Goal: Information Seeking & Learning: Learn about a topic

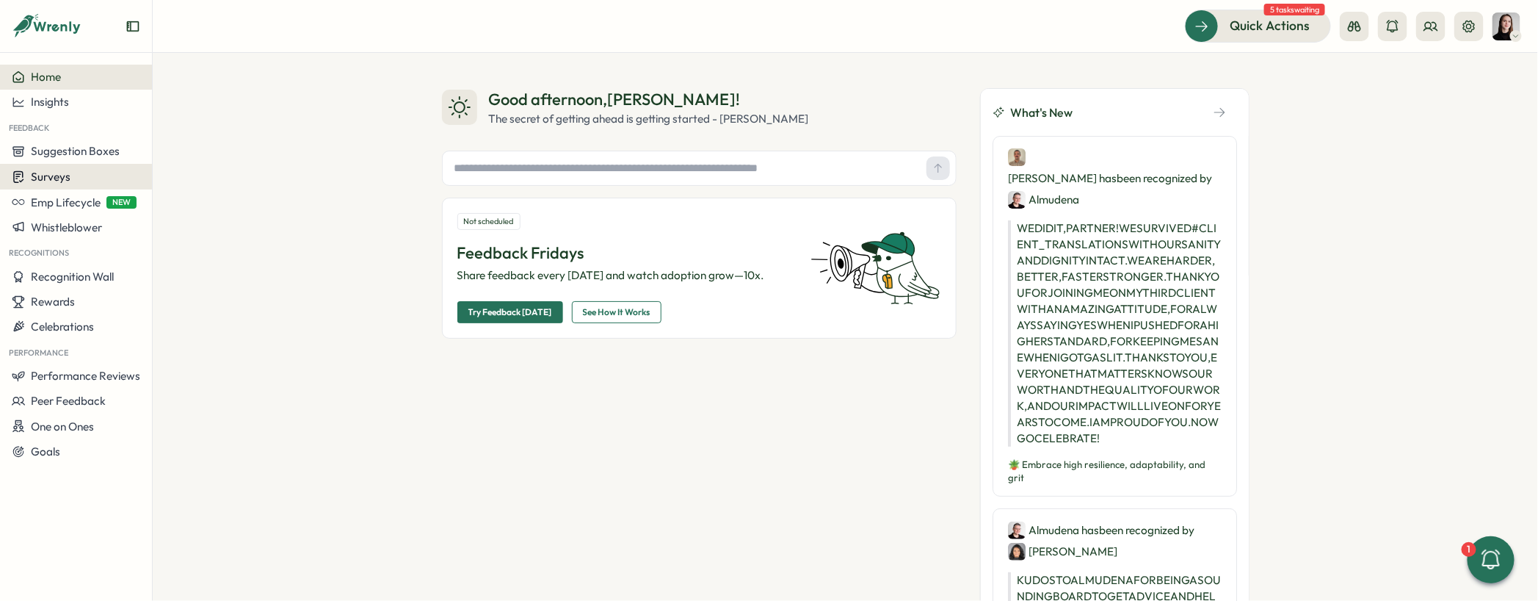
click at [57, 176] on span "Surveys" at bounding box center [51, 177] width 40 height 14
click at [57, 153] on span "Suggestion Boxes" at bounding box center [75, 151] width 89 height 14
drag, startPoint x: 290, startPoint y: 229, endPoint x: 239, endPoint y: 228, distance: 51.4
click at [288, 228] on div "Good afternoon , Elena ! The secret of getting ahead is getting started - Mark …" at bounding box center [846, 327] width 1386 height 548
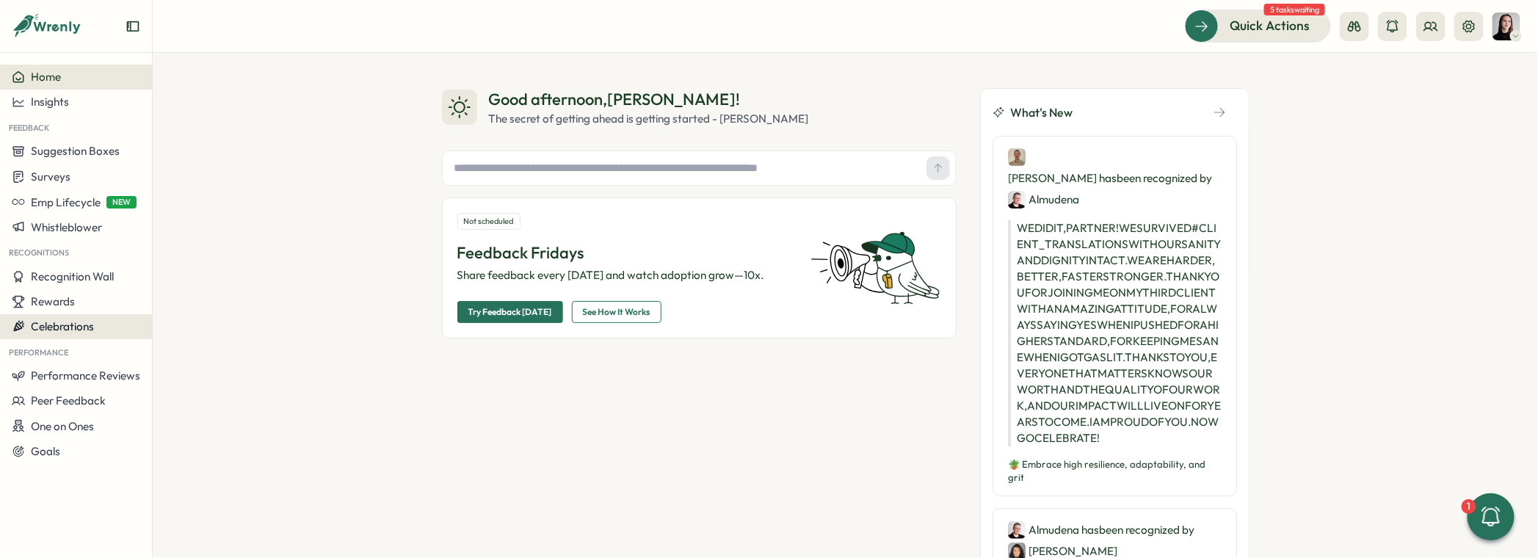
click at [92, 319] on span "Celebrations" at bounding box center [62, 326] width 63 height 14
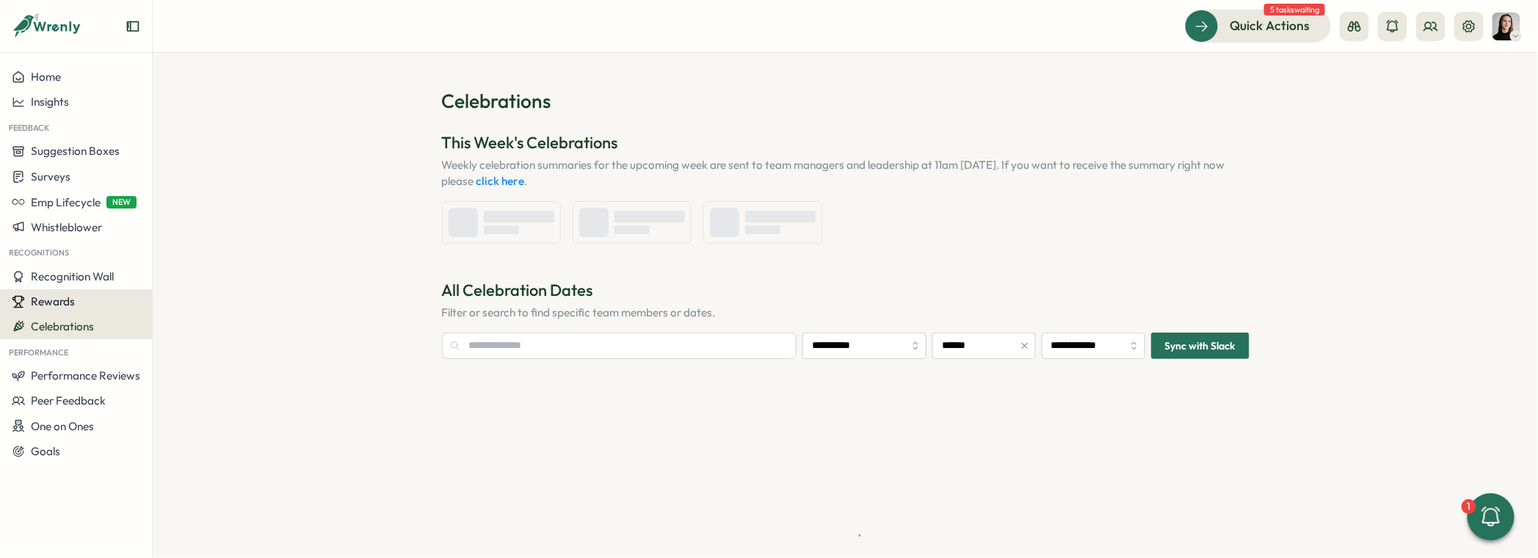
type input "**********"
click at [76, 301] on div "Rewards" at bounding box center [76, 301] width 129 height 13
click at [76, 282] on span "Recognition Wall" at bounding box center [72, 276] width 83 height 14
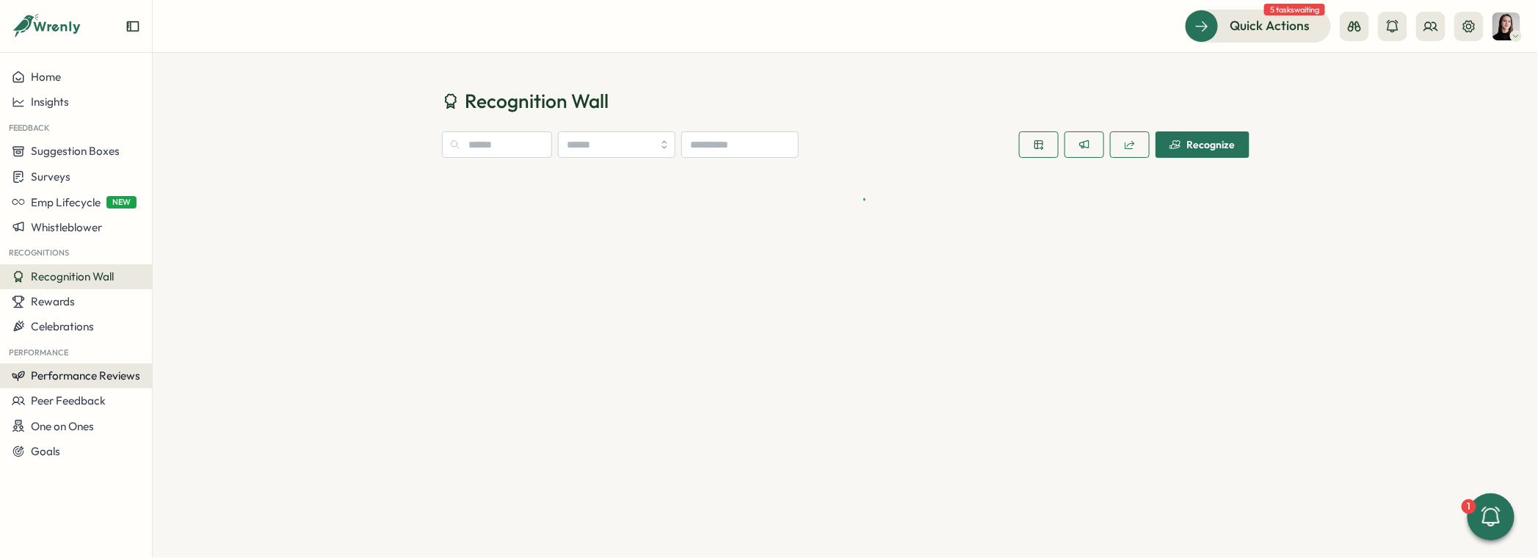
click at [90, 380] on span "Performance Reviews" at bounding box center [85, 376] width 109 height 14
click at [198, 339] on div "Reviews" at bounding box center [213, 348] width 126 height 28
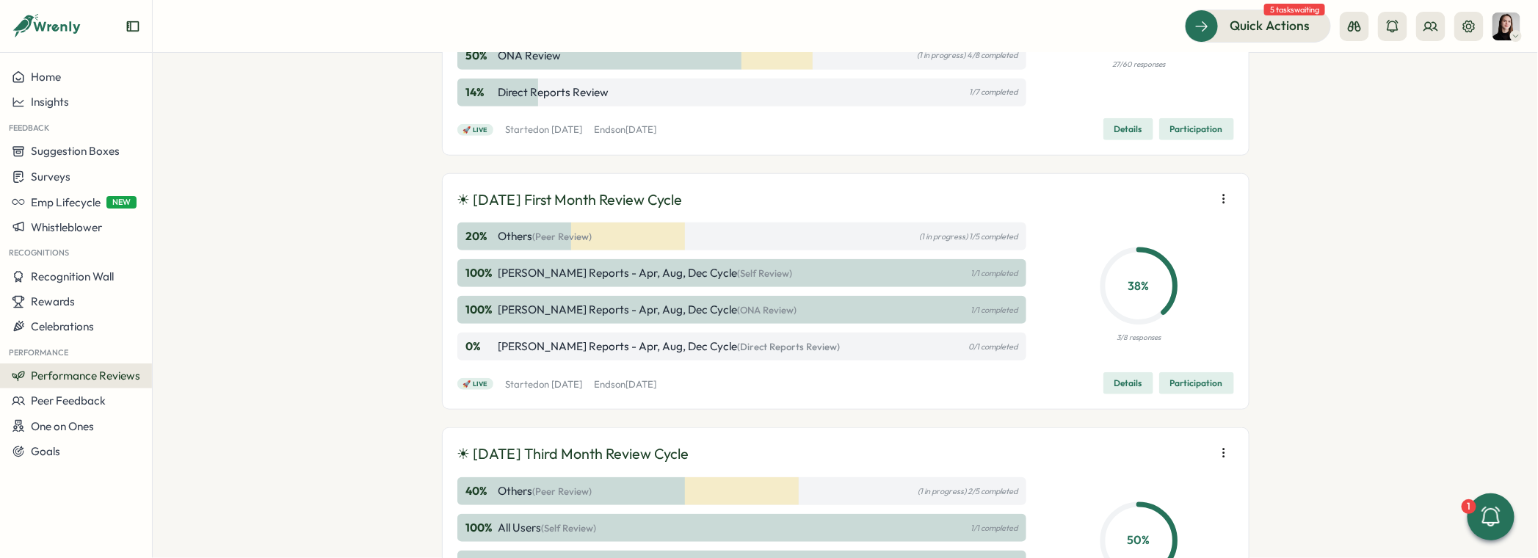
scroll to position [370, 0]
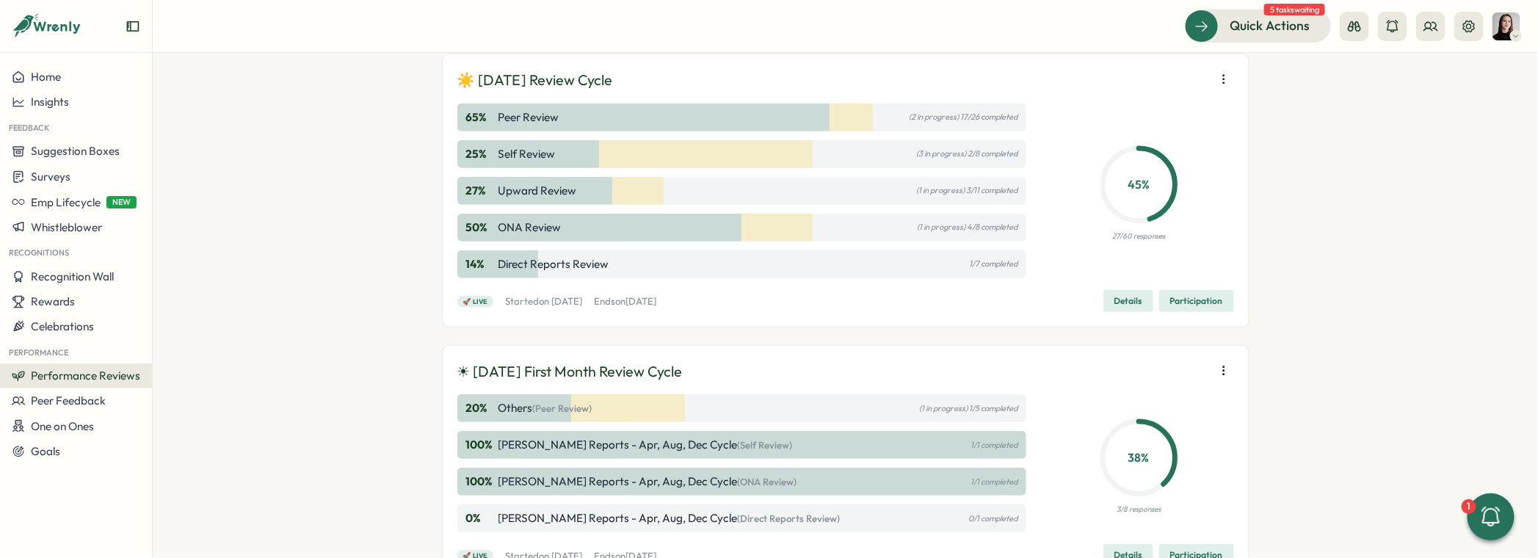
click at [1203, 300] on span "Participation" at bounding box center [1196, 301] width 53 height 21
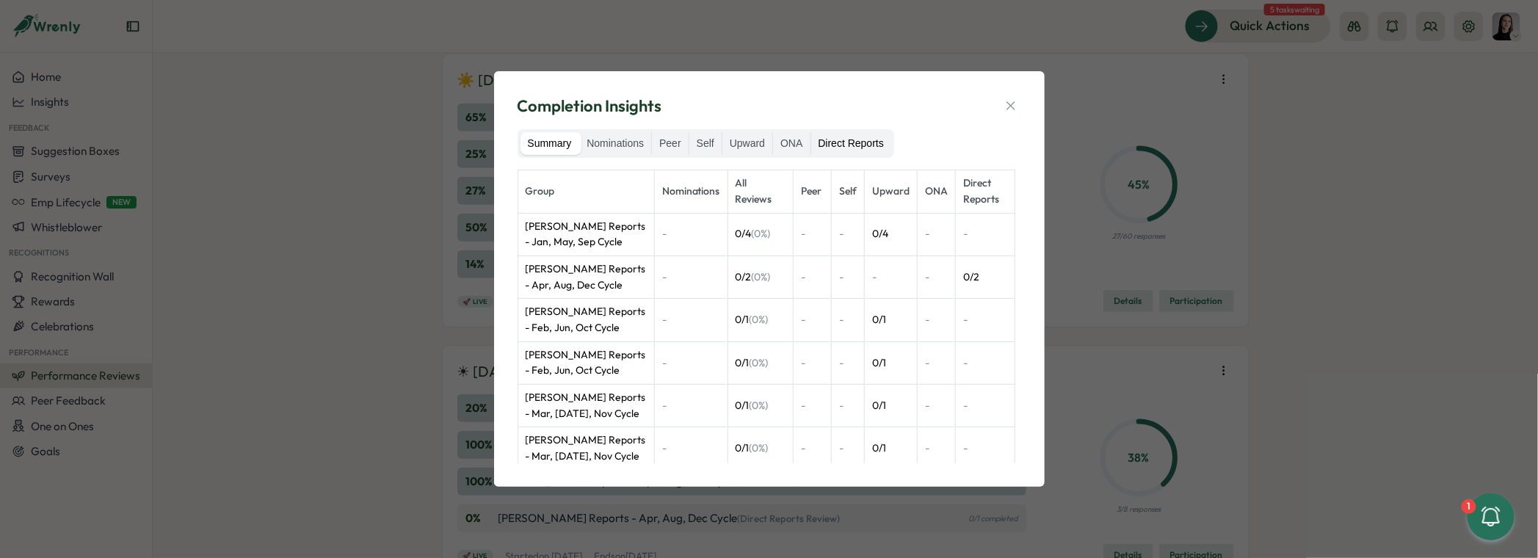
click at [866, 151] on label "Direct Reports" at bounding box center [851, 143] width 80 height 23
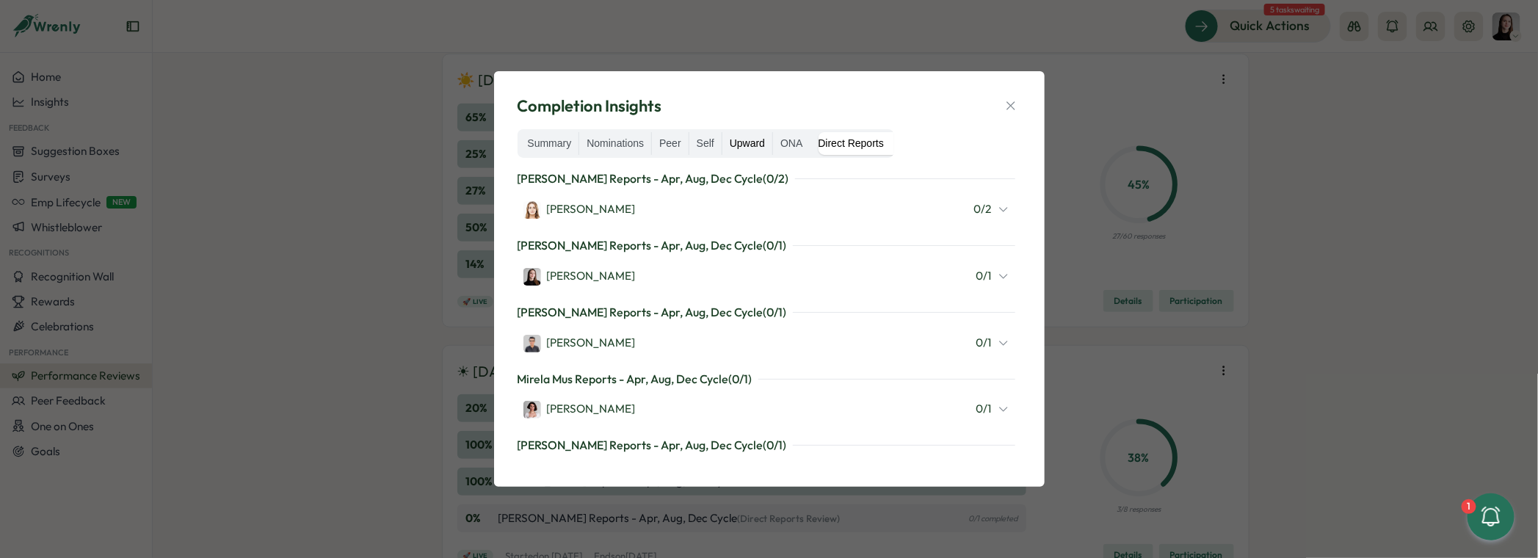
click at [772, 143] on label "Upward" at bounding box center [748, 143] width 50 height 23
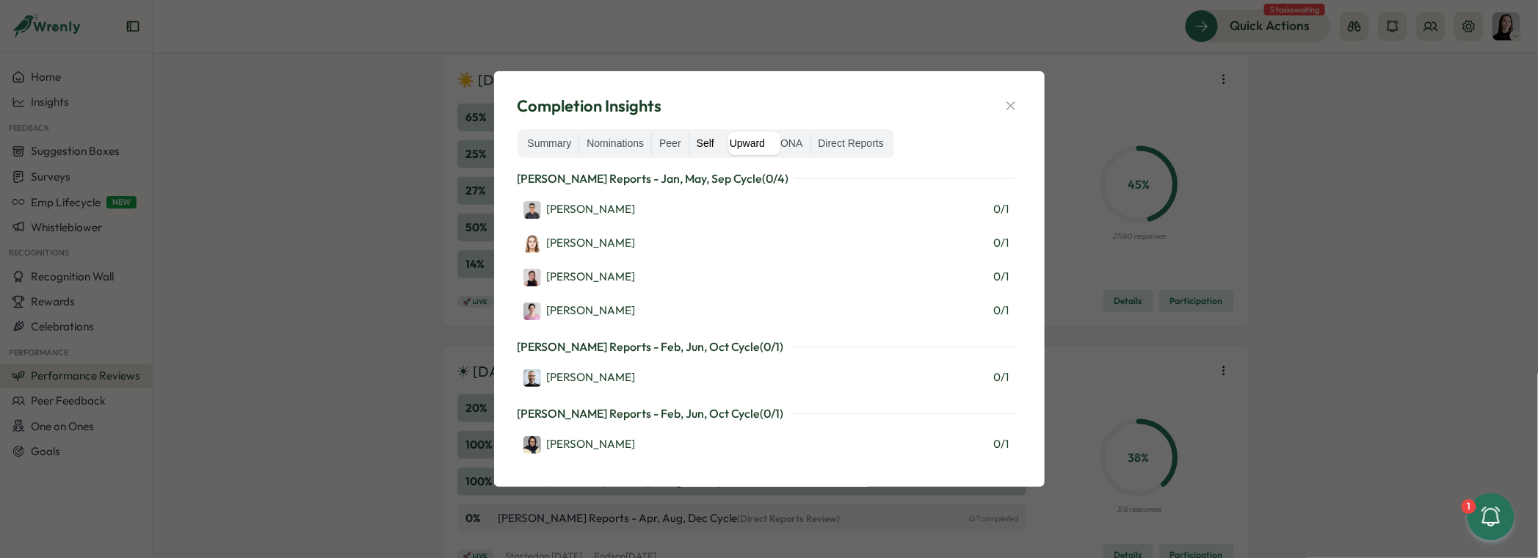
click at [709, 140] on label "Self" at bounding box center [706, 143] width 32 height 23
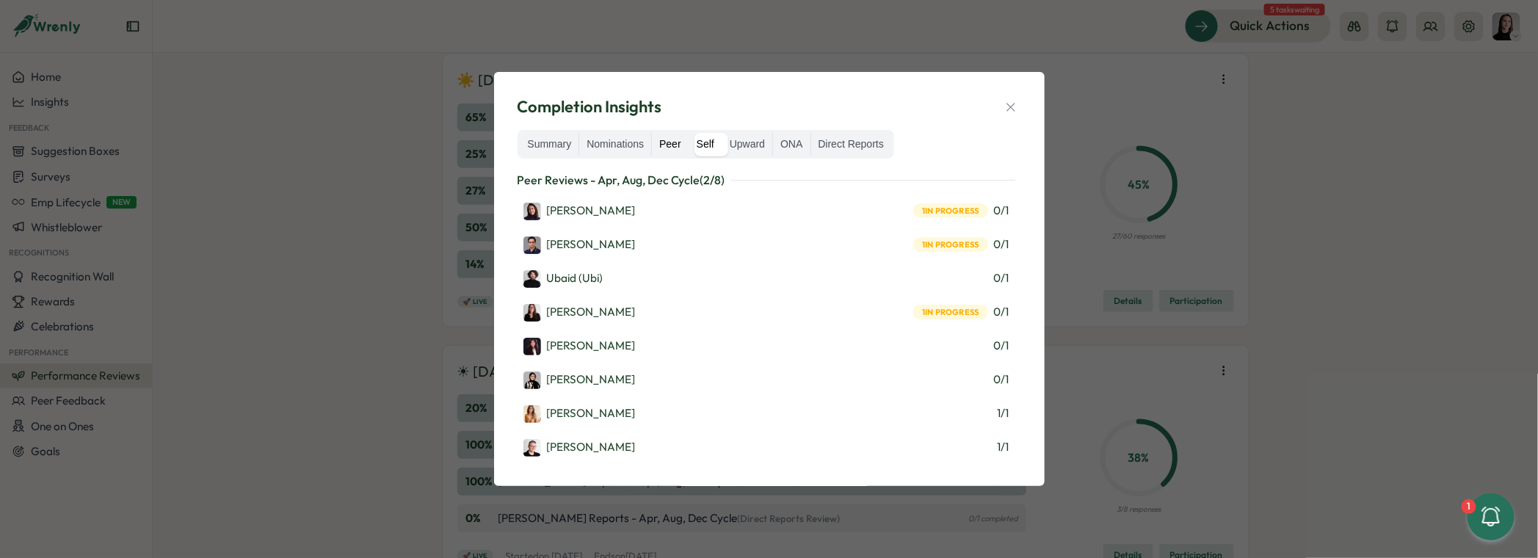
click at [665, 145] on label "Peer" at bounding box center [670, 144] width 37 height 23
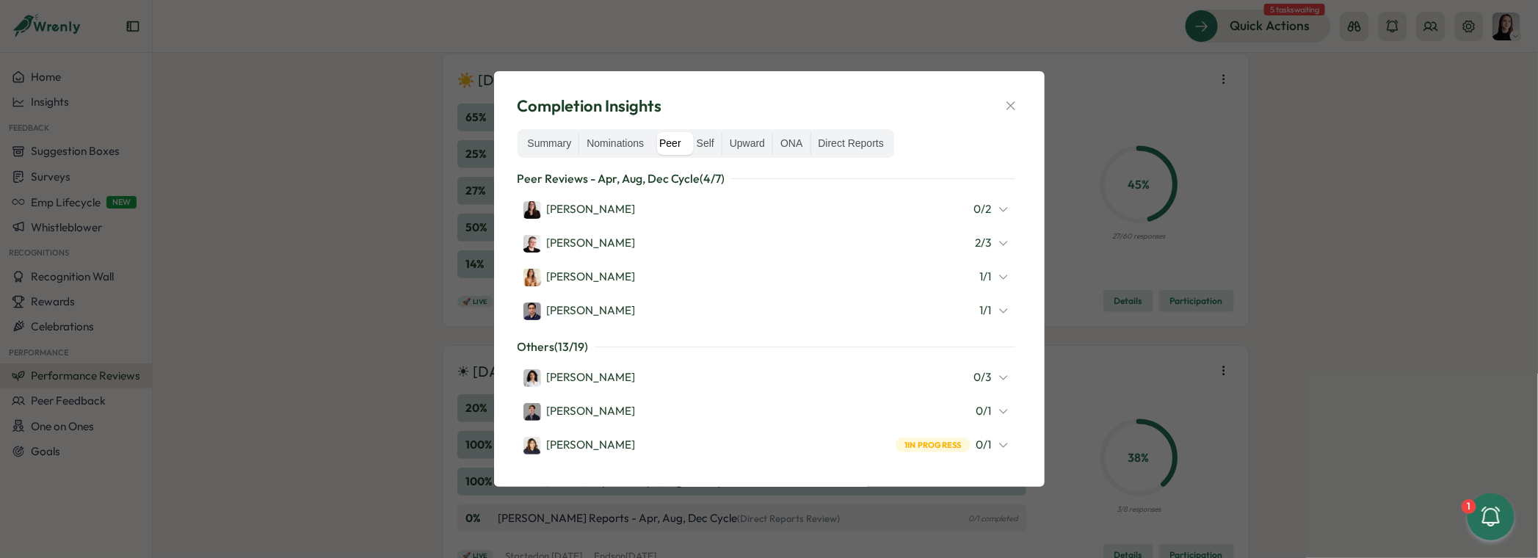
click at [998, 244] on icon at bounding box center [1004, 243] width 12 height 12
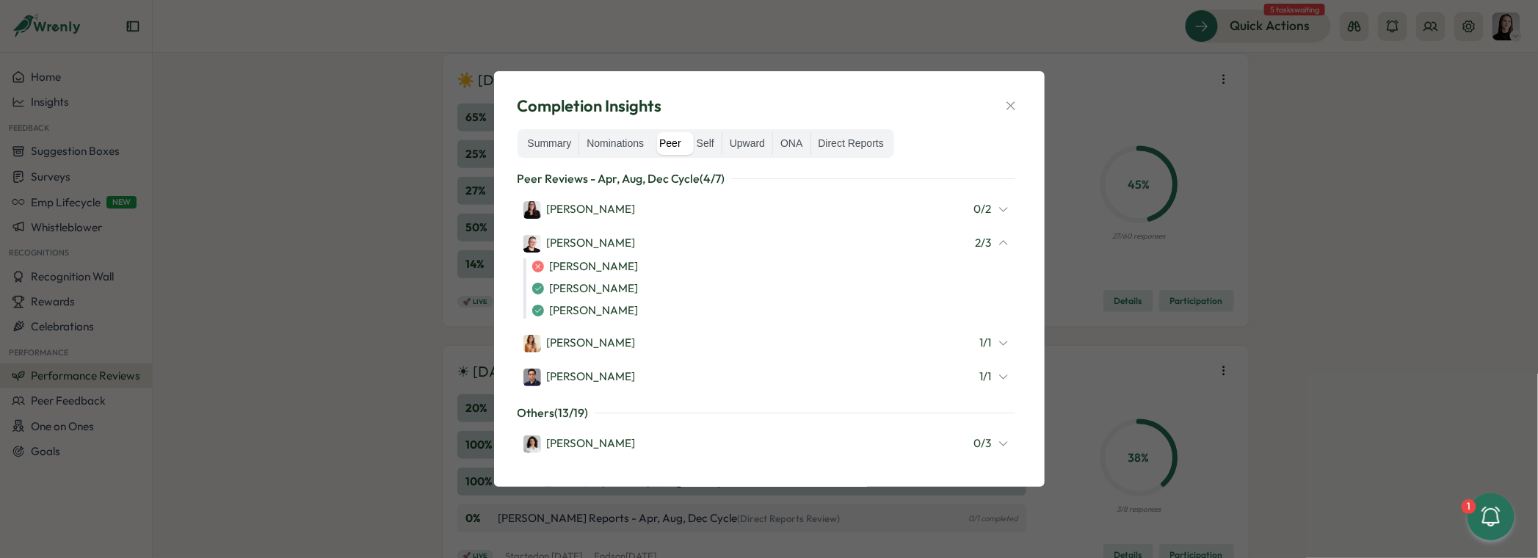
click at [998, 243] on icon at bounding box center [1004, 243] width 12 height 12
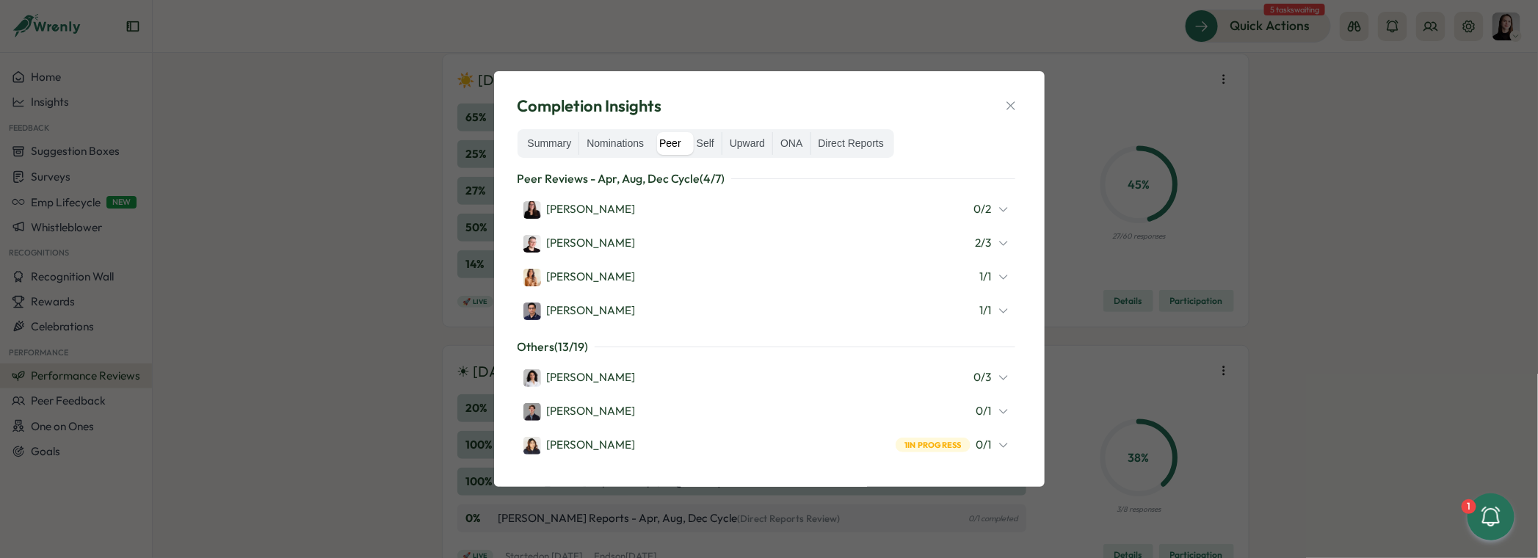
click at [1003, 275] on div "Mariana Silva 1 / 1" at bounding box center [767, 276] width 498 height 31
click at [998, 275] on icon at bounding box center [1004, 277] width 12 height 12
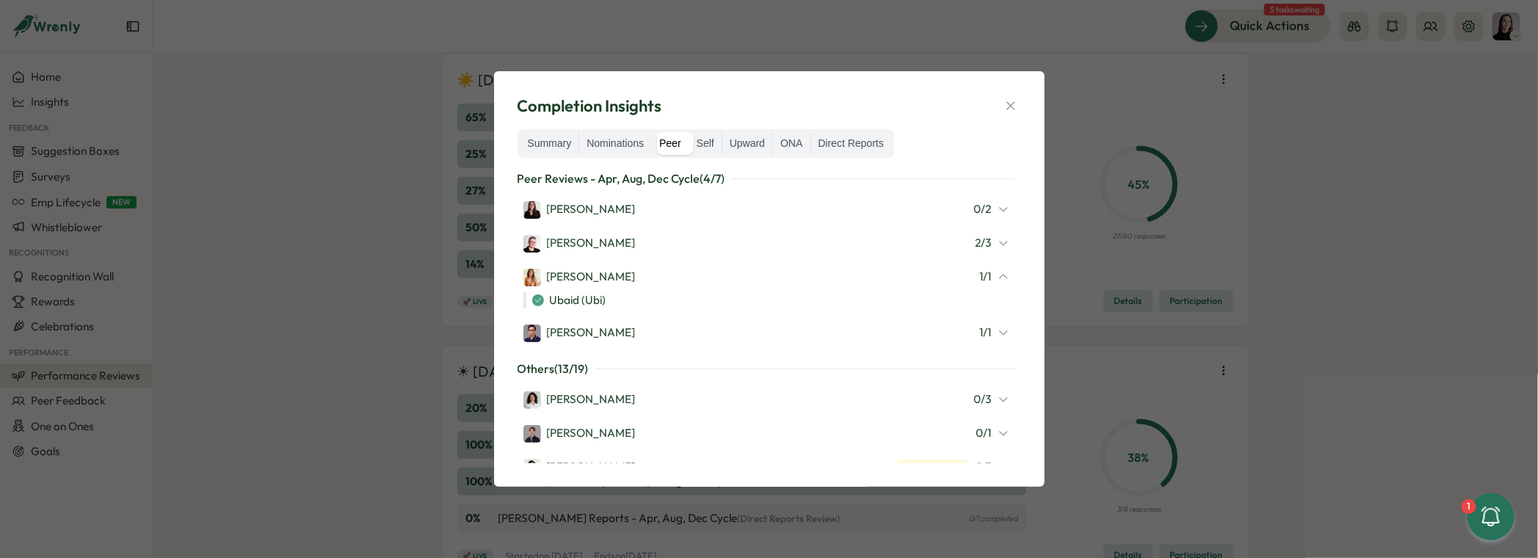
click at [1000, 275] on icon at bounding box center [1003, 277] width 7 height 4
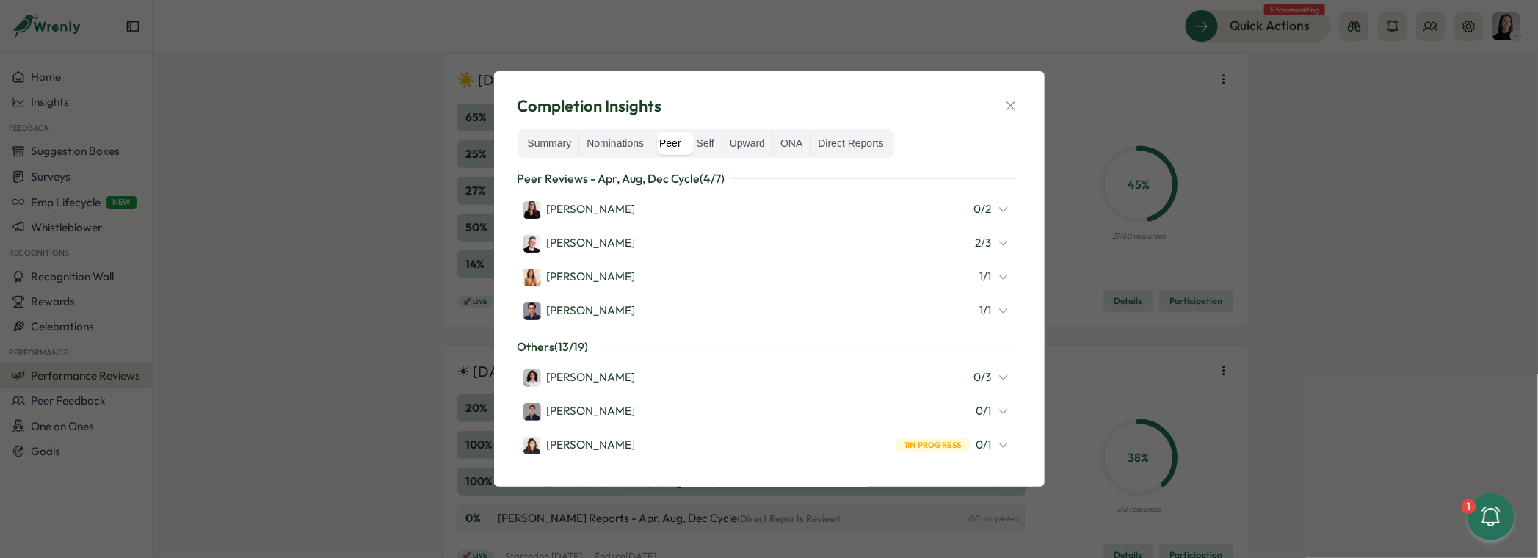
click at [999, 311] on icon at bounding box center [1004, 311] width 12 height 12
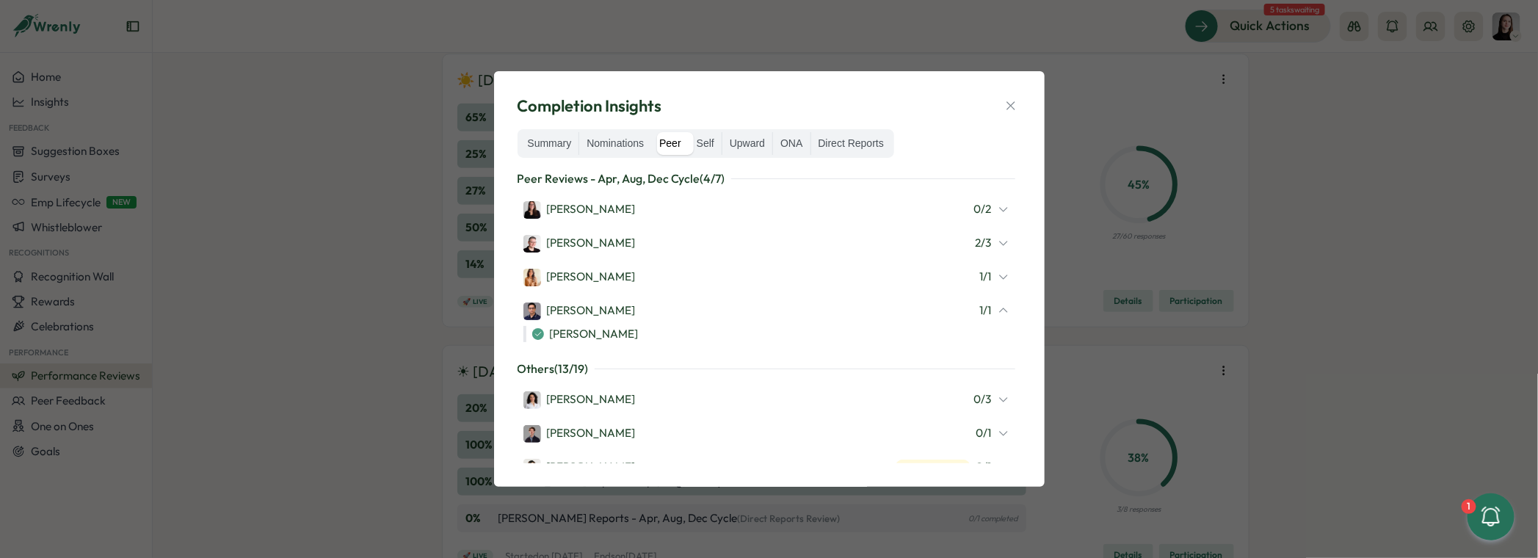
click at [999, 311] on icon at bounding box center [1004, 311] width 12 height 12
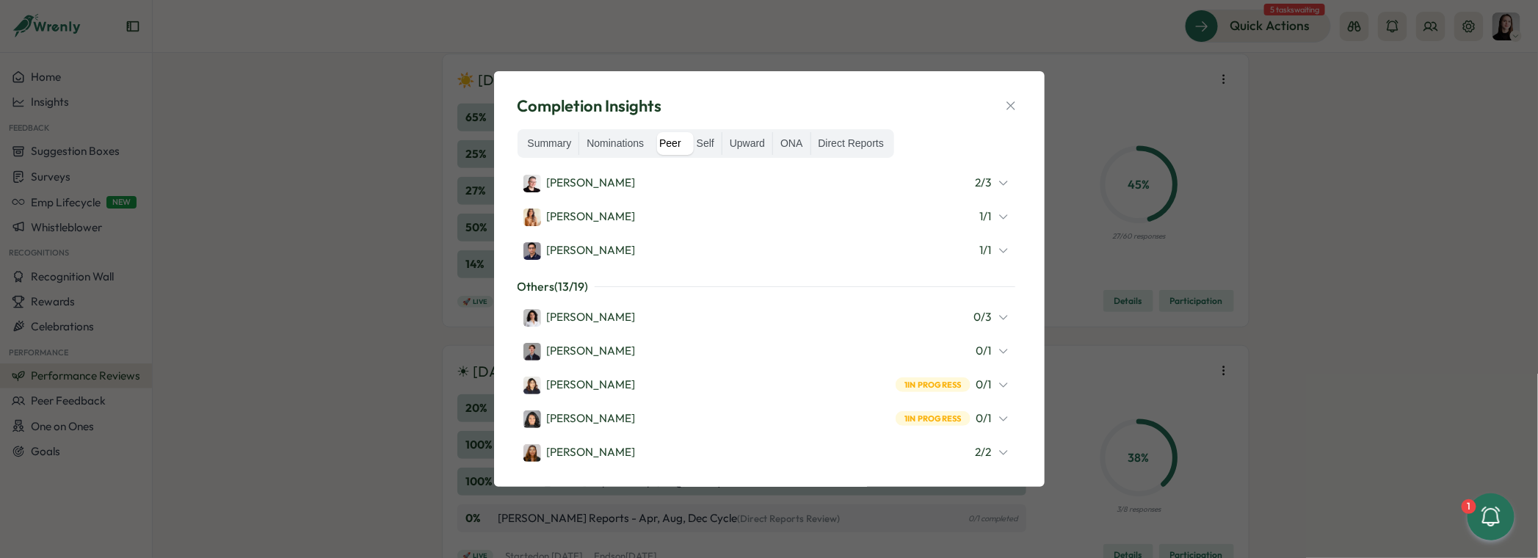
scroll to position [0, 0]
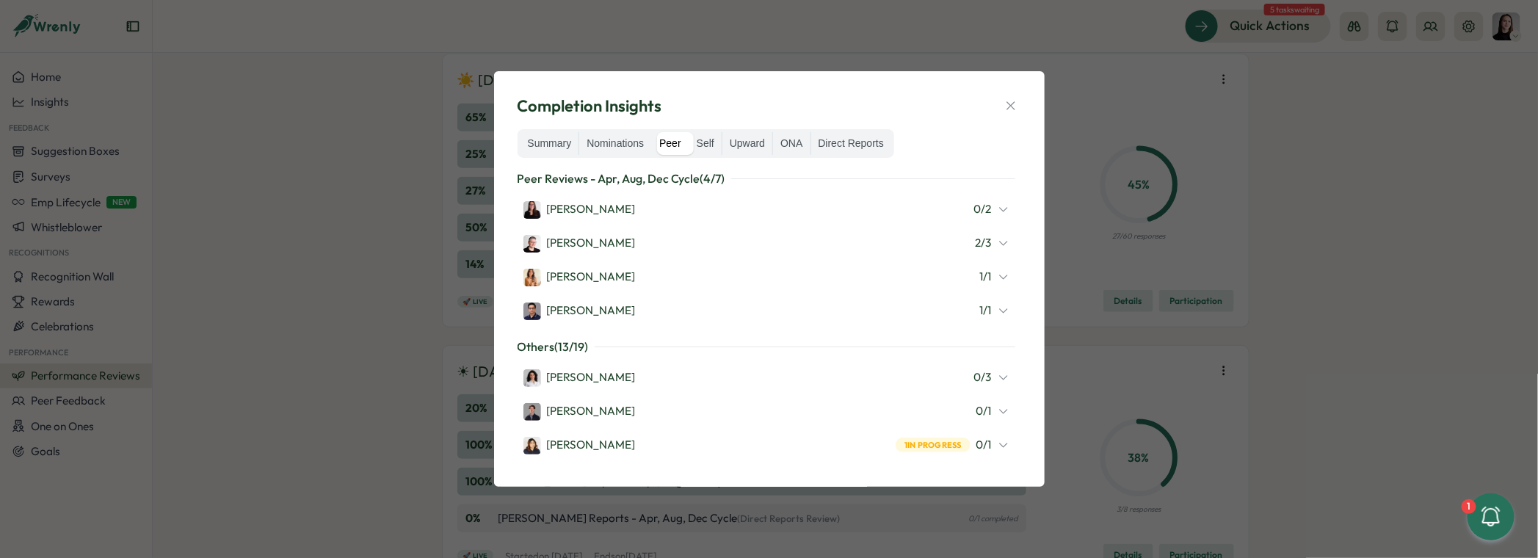
click at [998, 207] on icon at bounding box center [1004, 209] width 12 height 12
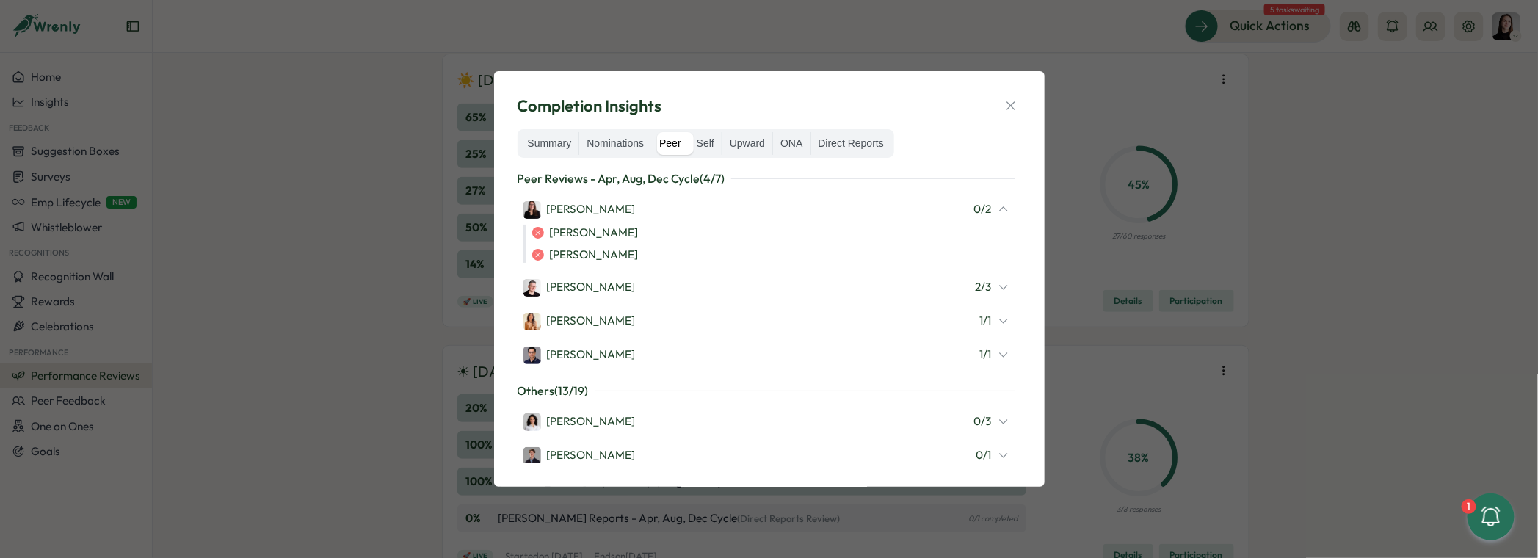
click at [998, 208] on icon at bounding box center [1004, 209] width 12 height 12
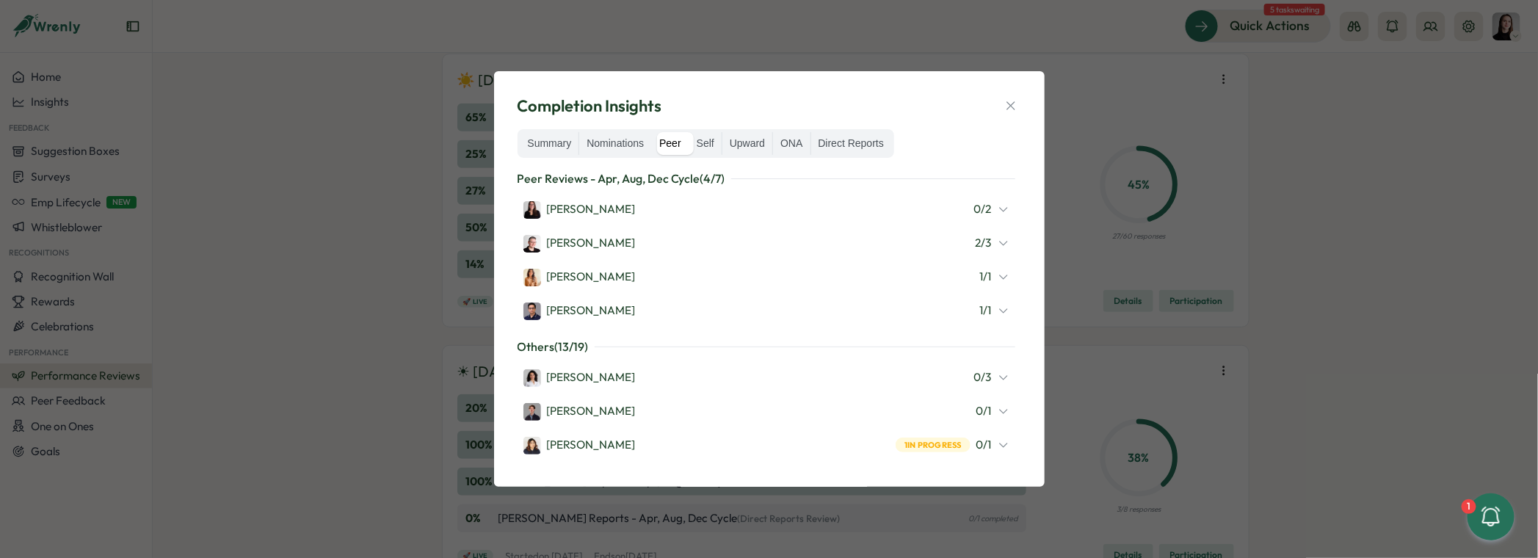
click at [998, 243] on icon at bounding box center [1004, 243] width 12 height 12
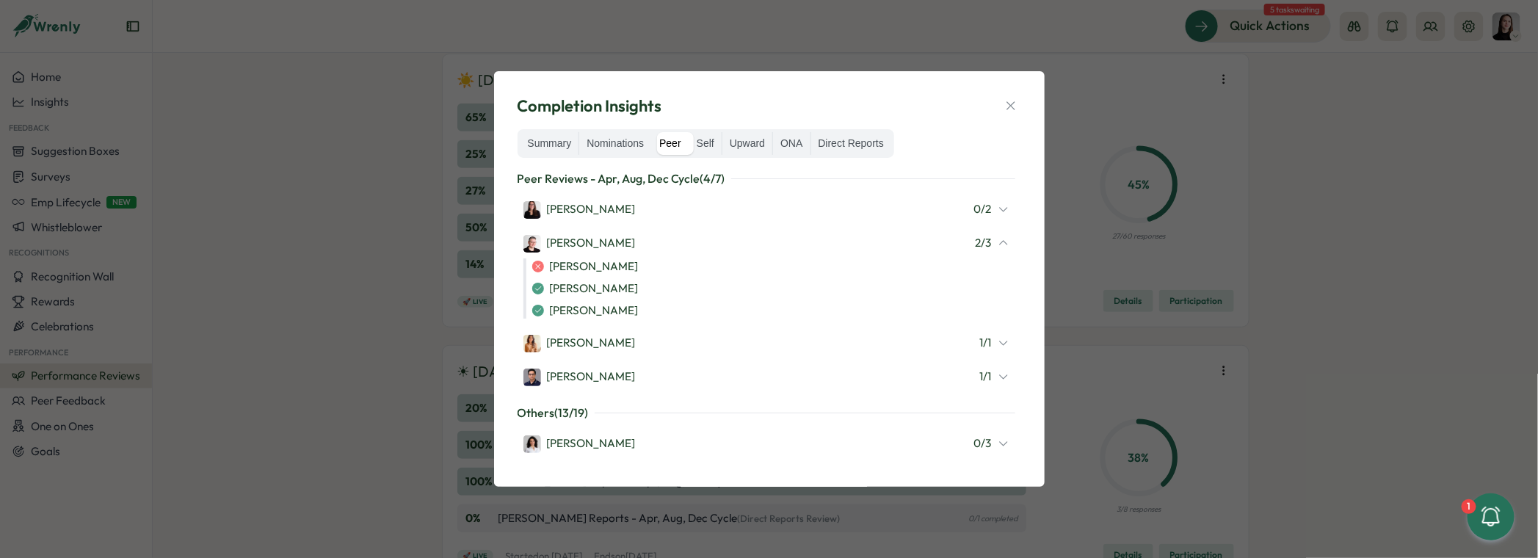
click at [998, 243] on icon at bounding box center [1004, 243] width 12 height 12
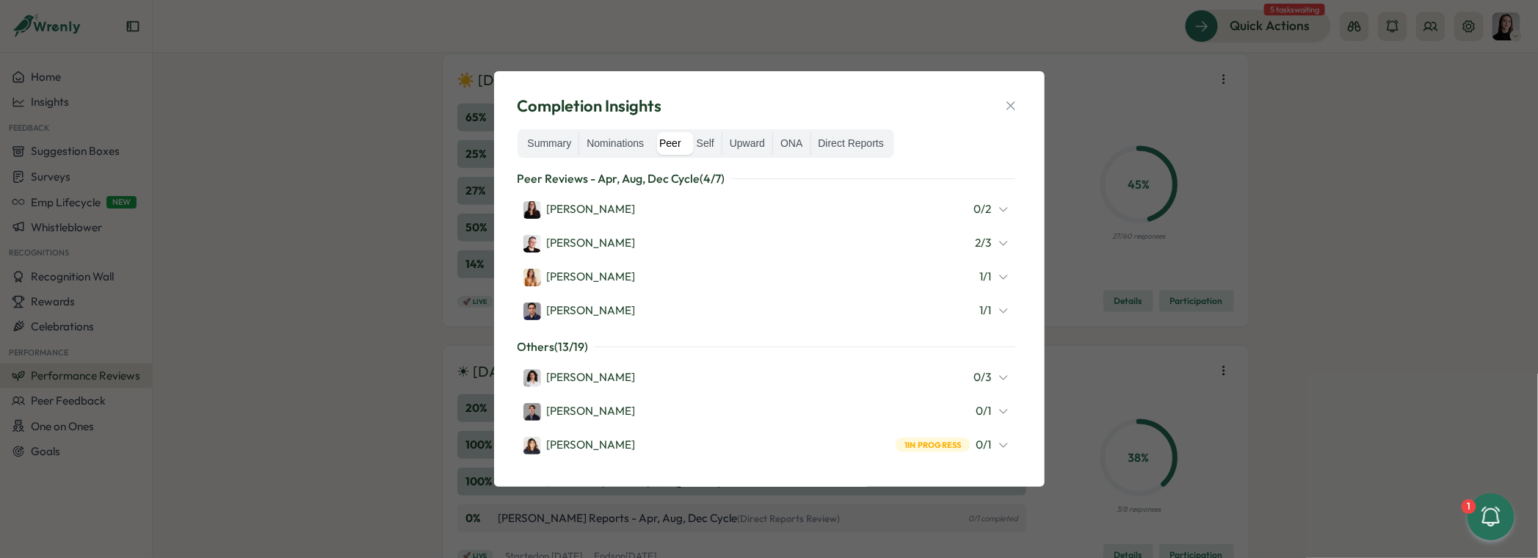
click at [998, 272] on icon at bounding box center [1004, 277] width 12 height 12
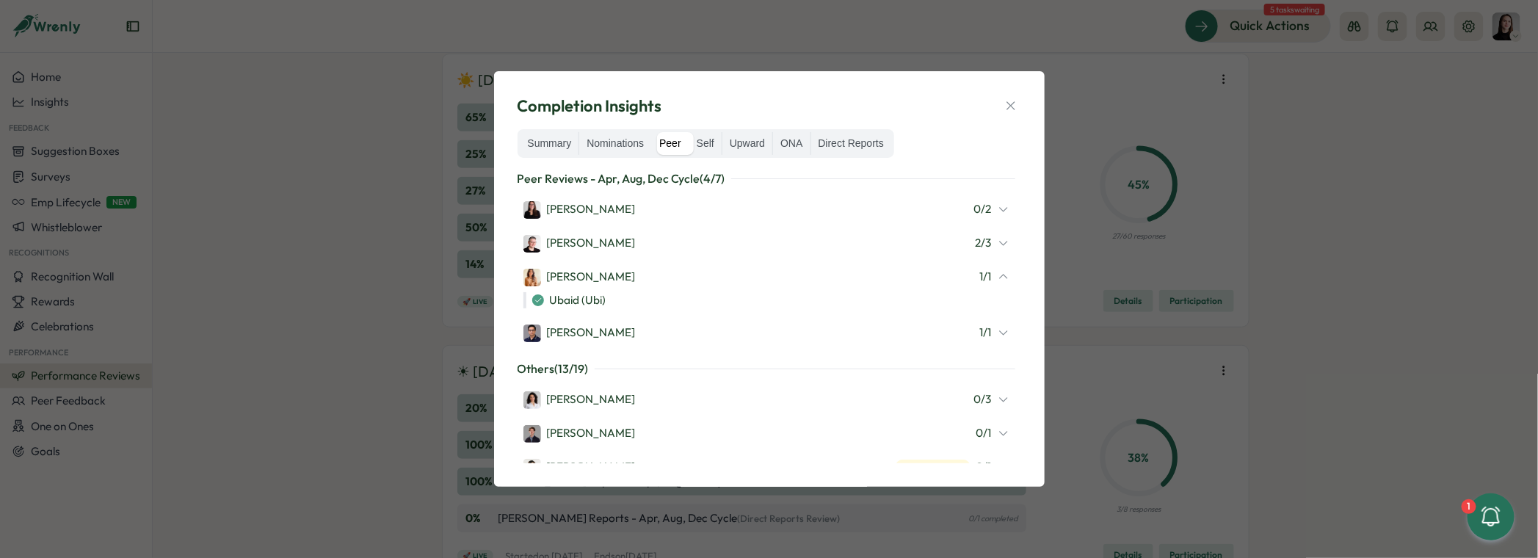
click at [998, 272] on icon at bounding box center [1004, 277] width 12 height 12
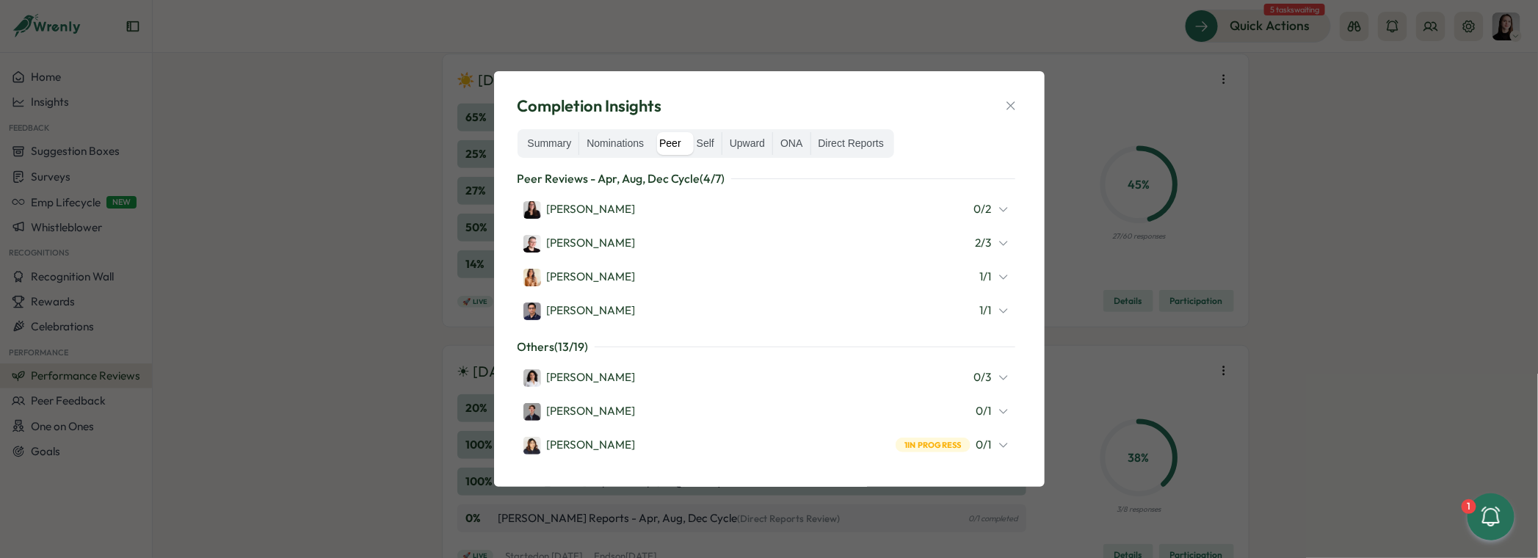
click at [998, 303] on div "1 / 1" at bounding box center [994, 311] width 29 height 16
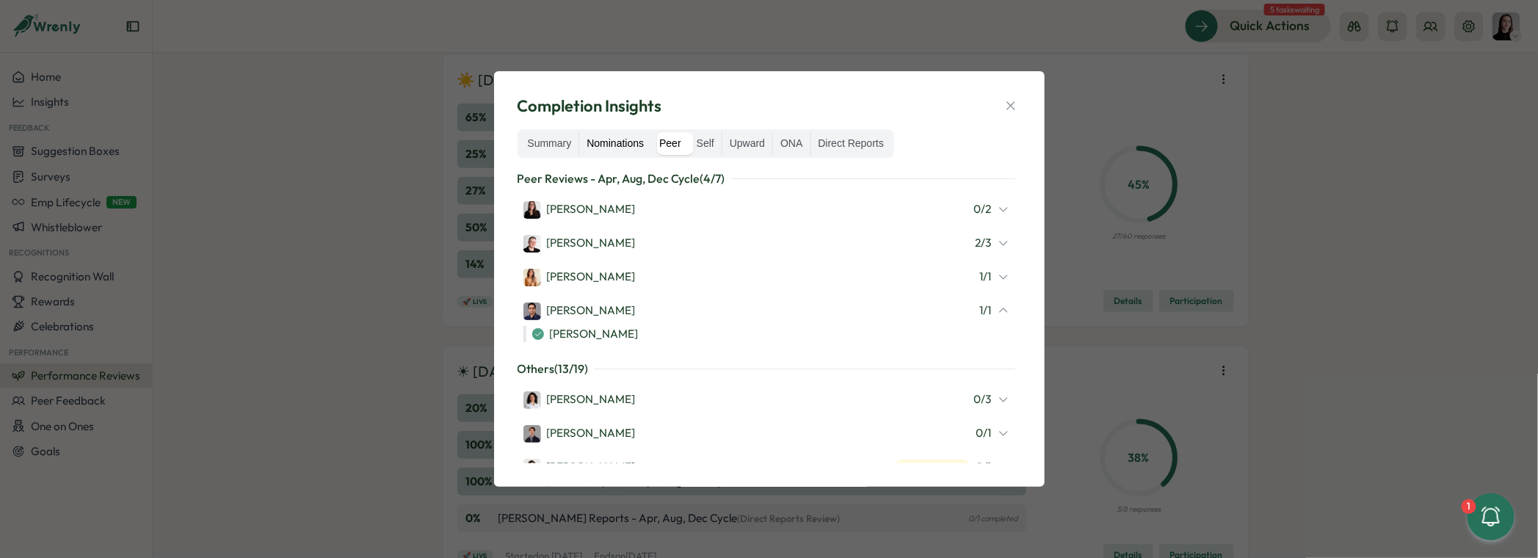
click at [629, 151] on label "Nominations" at bounding box center [615, 143] width 72 height 23
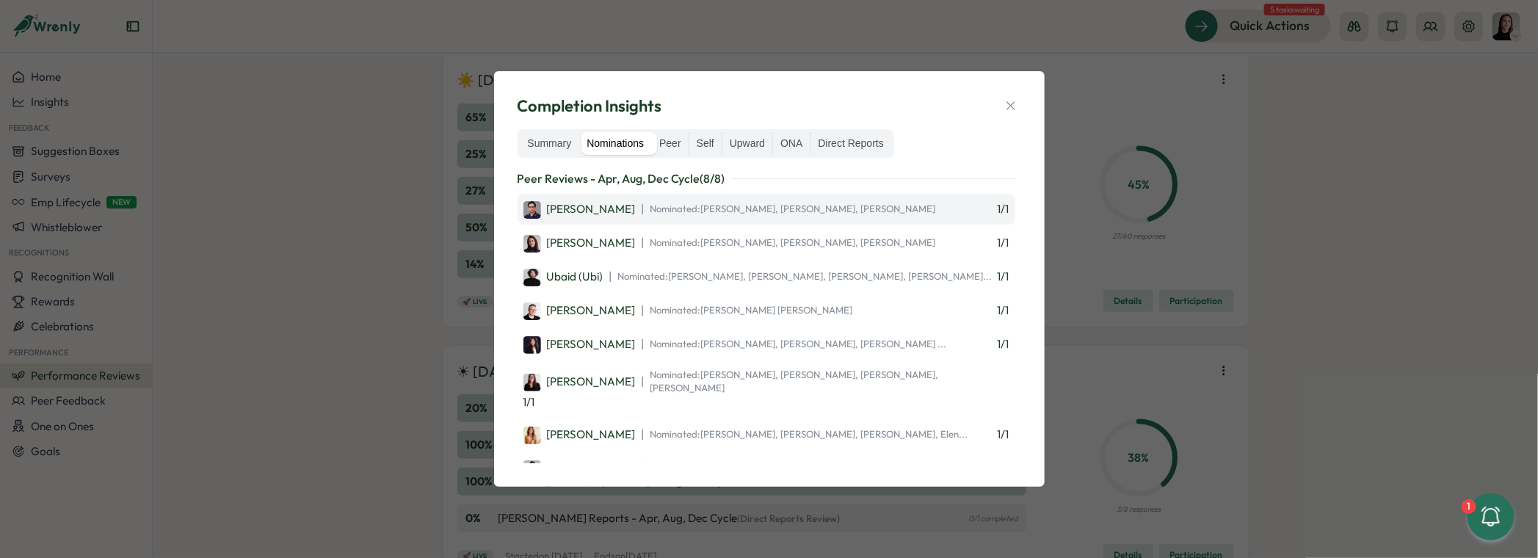
click at [985, 212] on div "Furqan Tariq | Nominated: Adriana Fosca, Maria Makarova, Ghazmir Mansur 1 / 1" at bounding box center [767, 209] width 486 height 19
drag, startPoint x: 911, startPoint y: 211, endPoint x: 991, endPoint y: 214, distance: 80.9
click at [1005, 214] on div "Furqan Tariq | Nominated: Adriana Fosca, Maria Makarova, Ghazmir Mansur 1 / 1" at bounding box center [767, 209] width 486 height 19
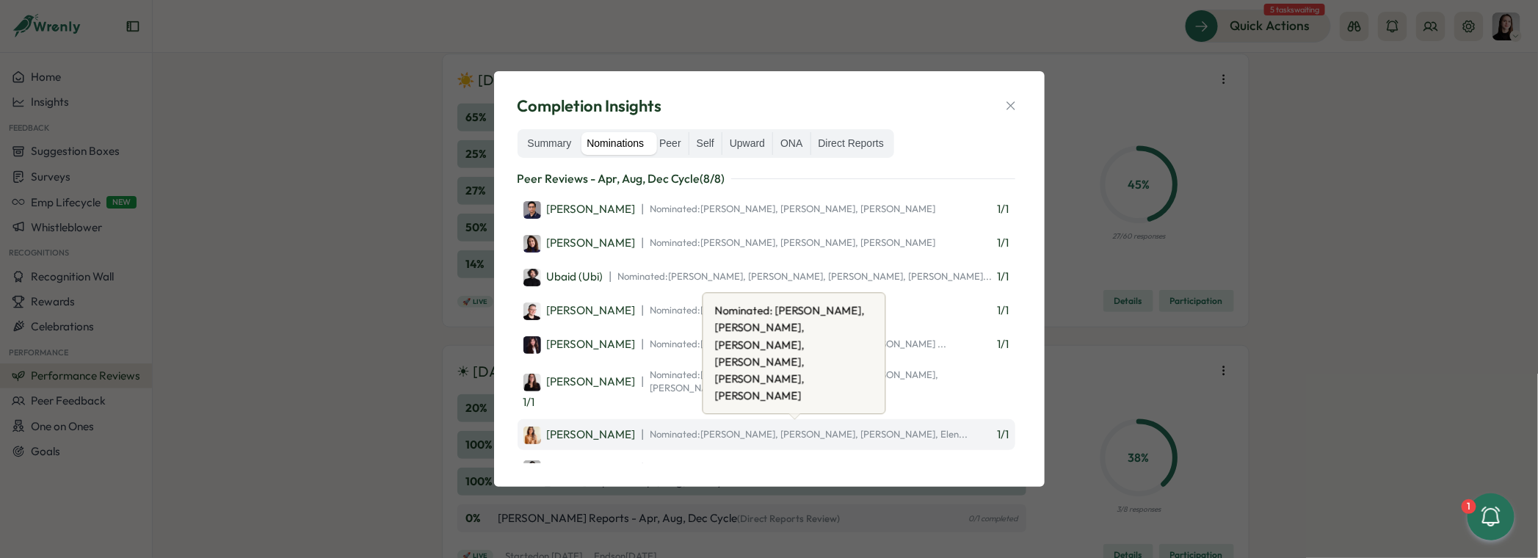
click at [806, 425] on div "| Nominated: Michael Johannes, Valentina Gonzalez, Ketevan Dzukaevi, Elen..." at bounding box center [805, 434] width 327 height 18
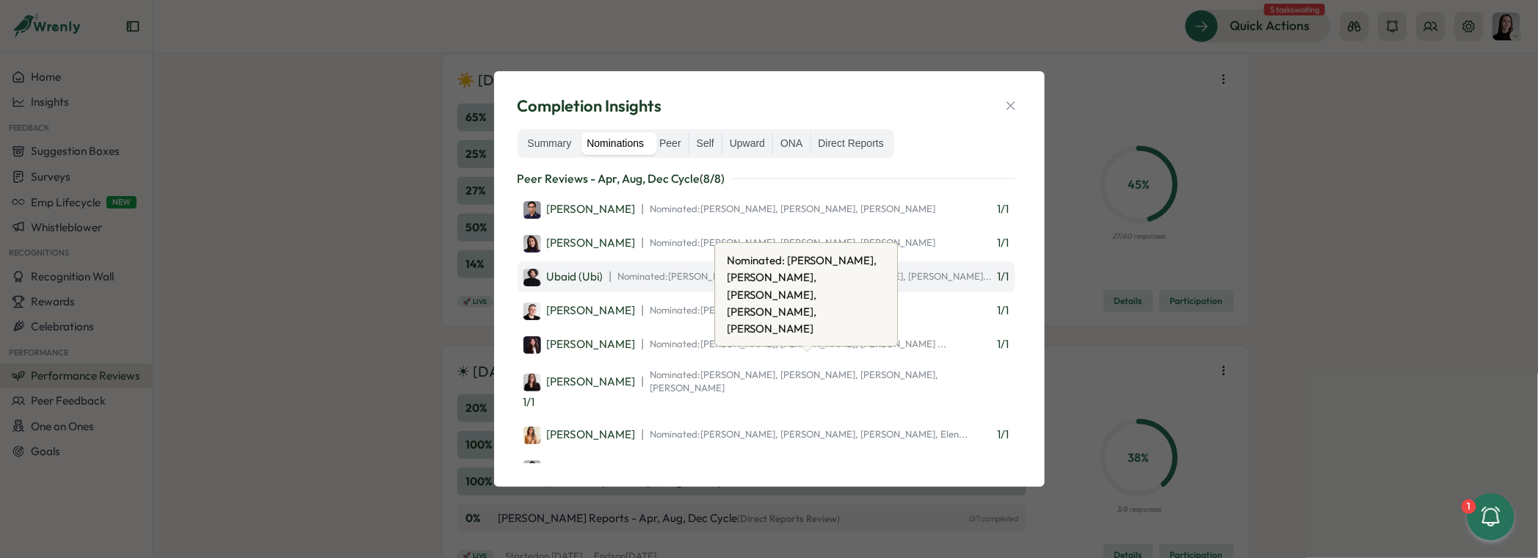
click at [667, 264] on div "Ubaid (Ubi) | Nominated: Michael Johannes, Friederike Giese, Ola Bak, Dionisio …" at bounding box center [767, 276] width 498 height 31
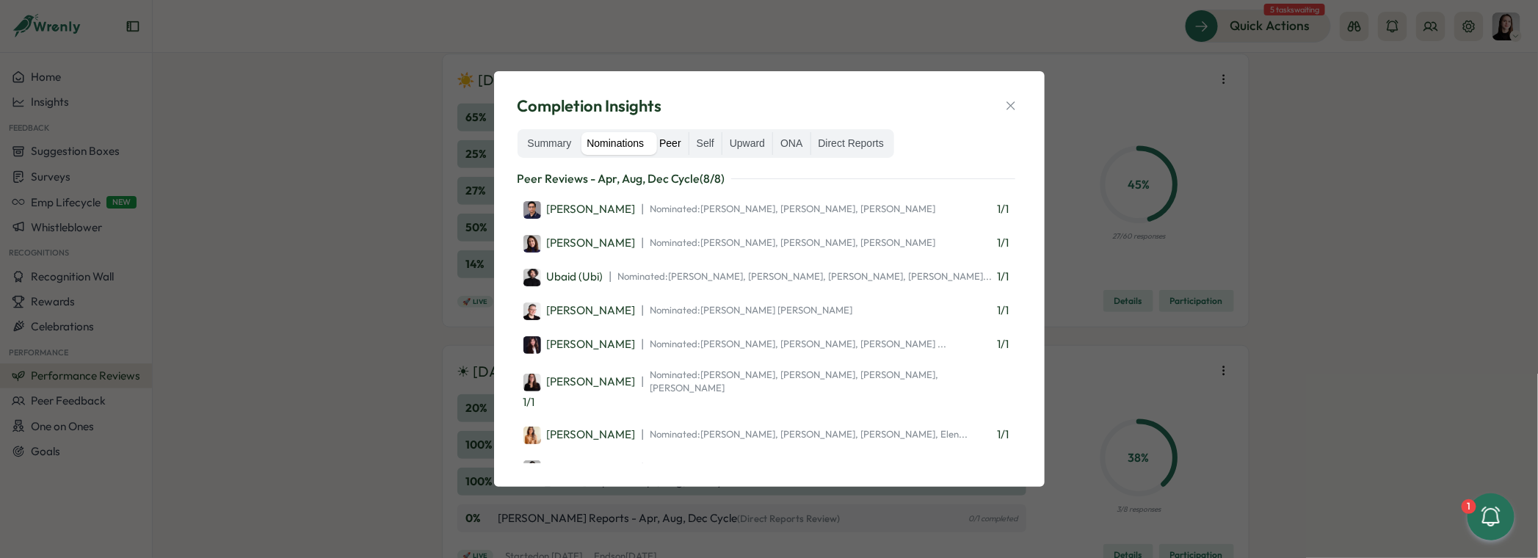
click at [658, 149] on label "Peer" at bounding box center [670, 143] width 37 height 23
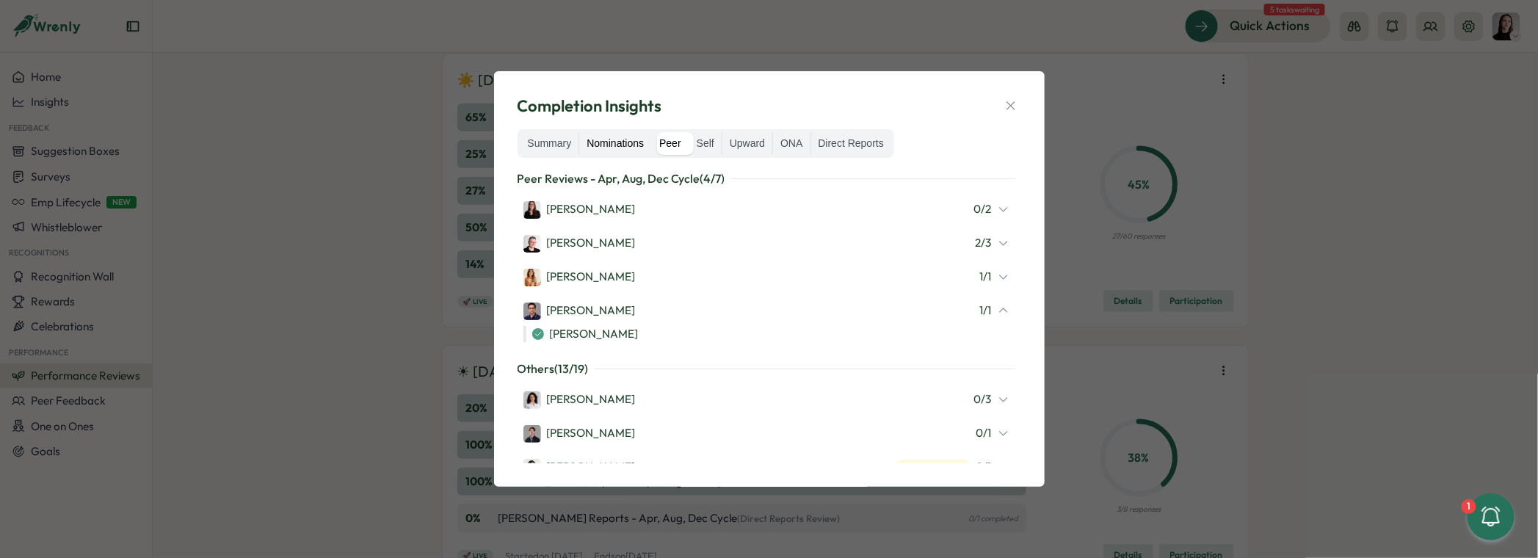
click at [590, 138] on label "Nominations" at bounding box center [615, 143] width 72 height 23
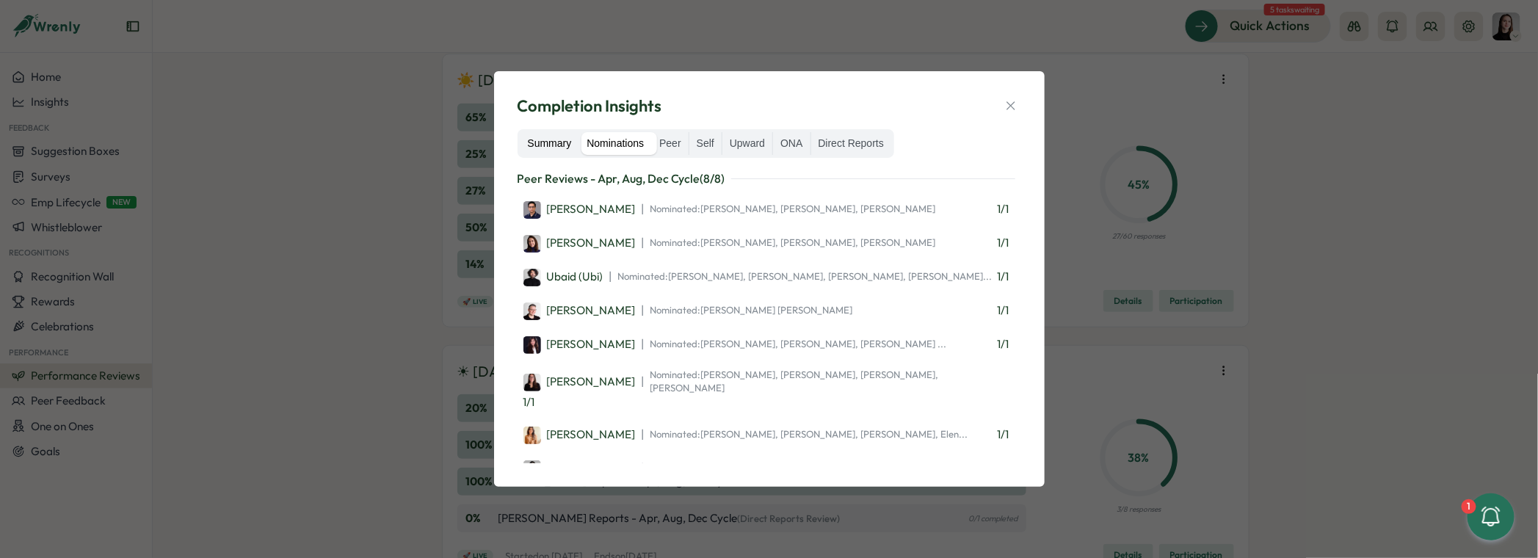
click at [550, 140] on label "Summary" at bounding box center [550, 143] width 59 height 23
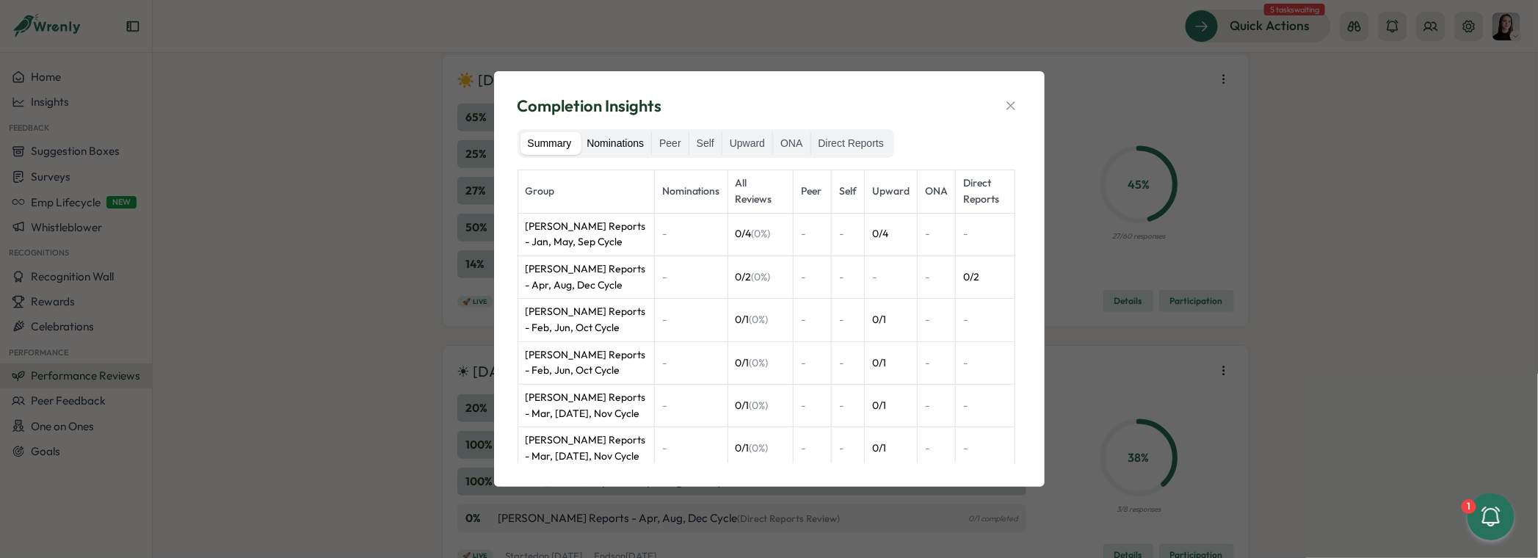
click at [612, 148] on label "Nominations" at bounding box center [615, 143] width 72 height 23
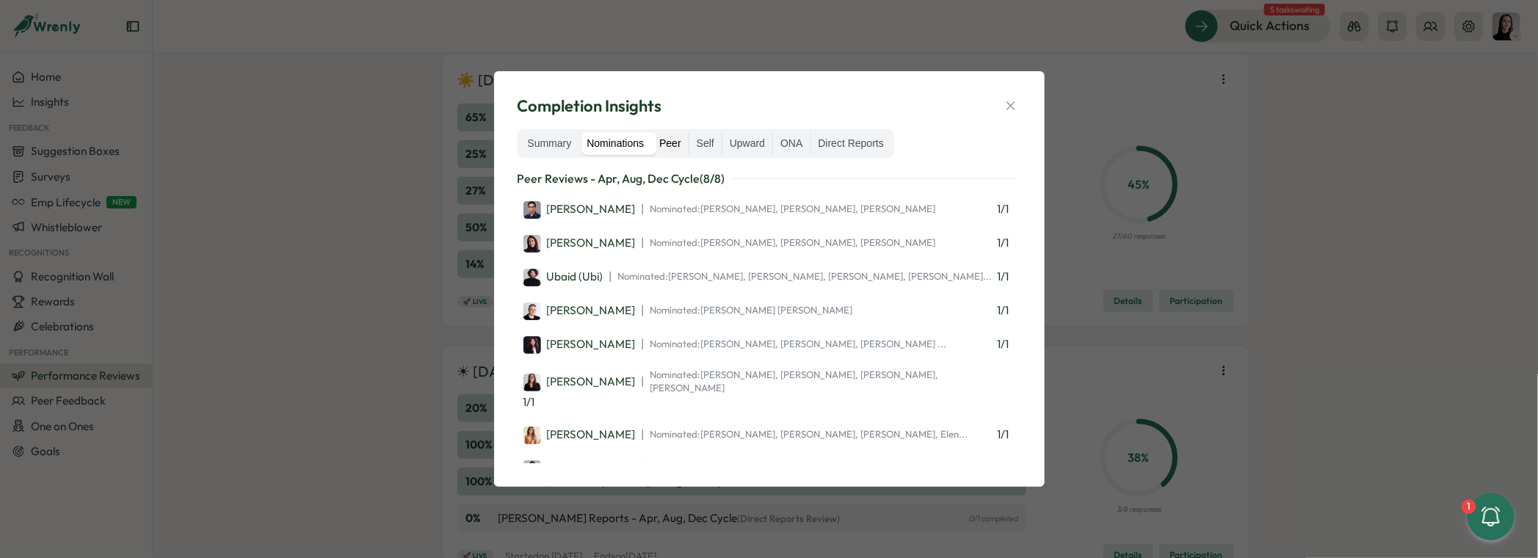
click at [674, 153] on label "Peer" at bounding box center [670, 143] width 37 height 23
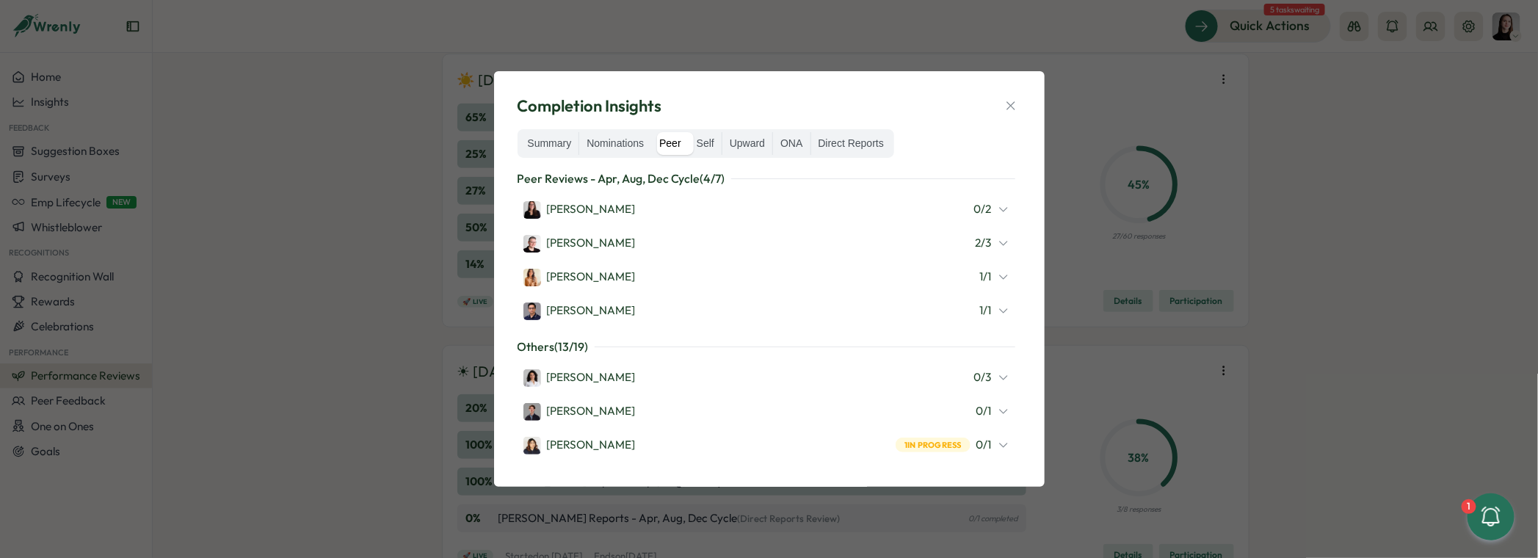
click at [974, 217] on span "0 / 2" at bounding box center [983, 209] width 18 height 16
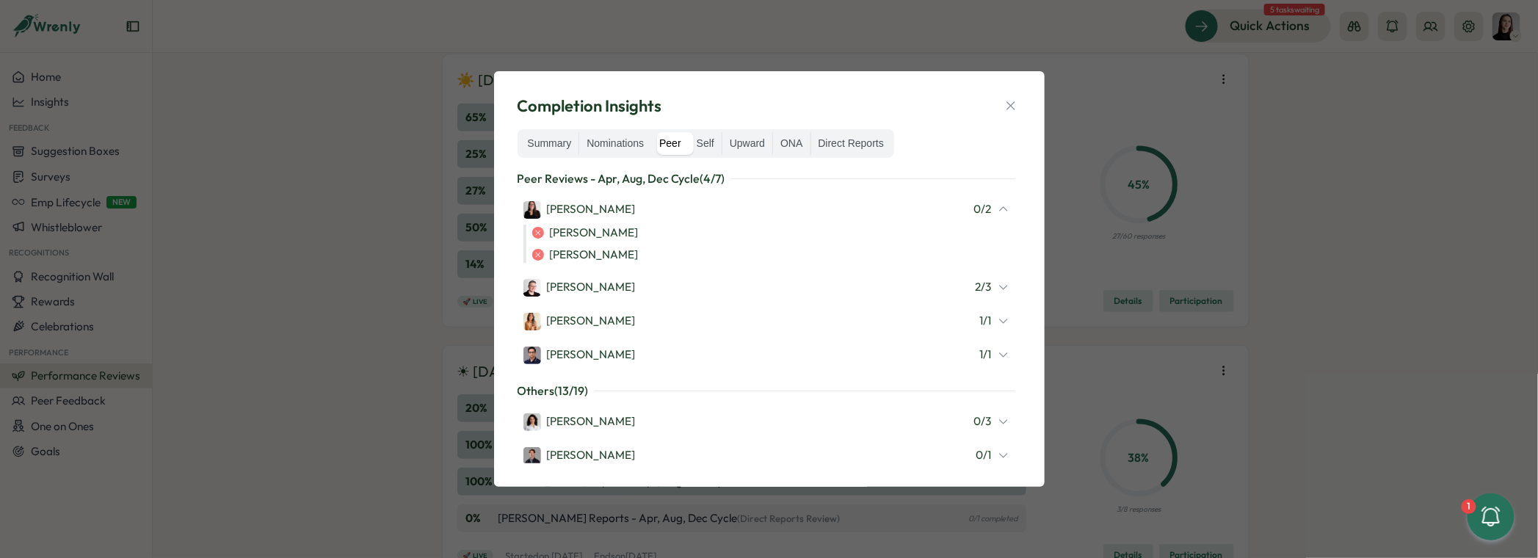
click at [974, 217] on span "0 / 2" at bounding box center [983, 209] width 18 height 16
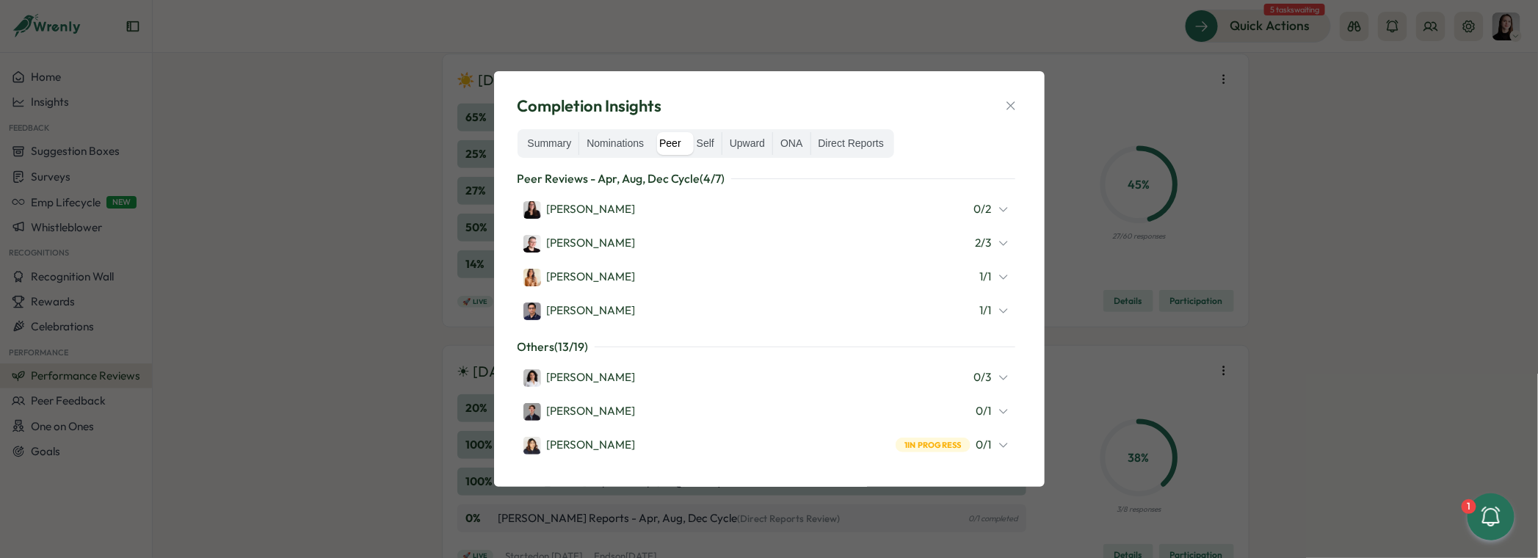
click at [980, 252] on div "Almudena Bernardos 2 / 3" at bounding box center [767, 243] width 486 height 19
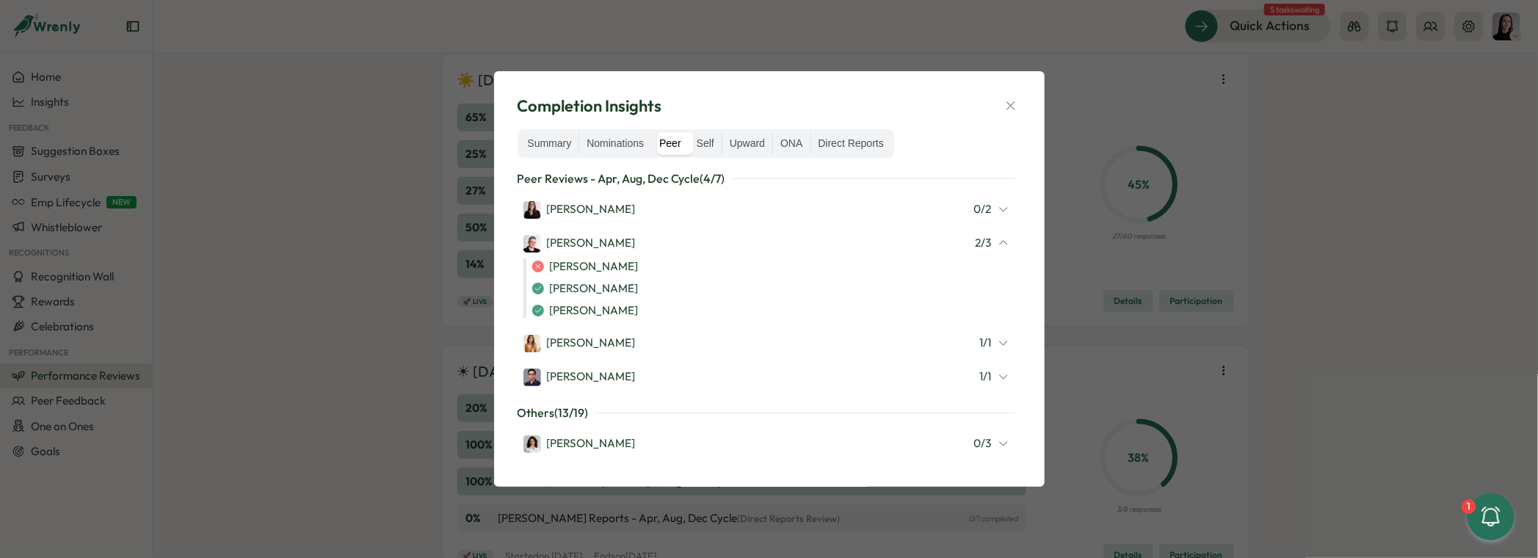
click at [980, 252] on div "Almudena Bernardos 2 / 3" at bounding box center [767, 243] width 486 height 19
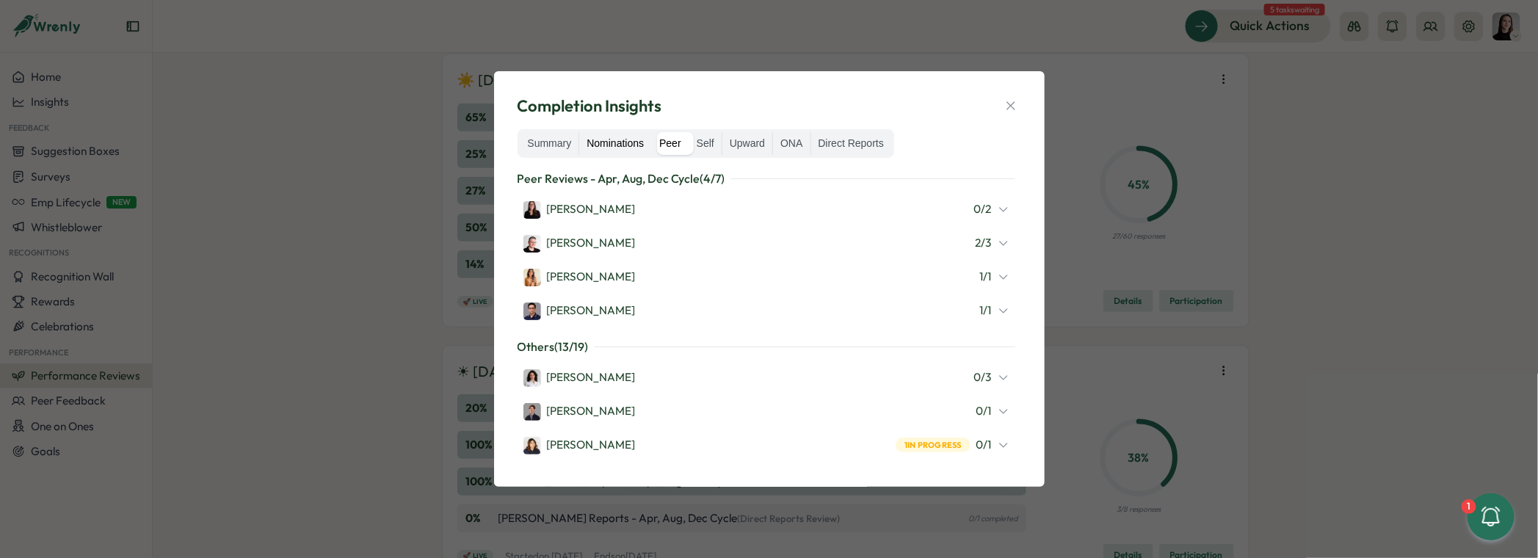
click at [630, 142] on label "Nominations" at bounding box center [615, 143] width 72 height 23
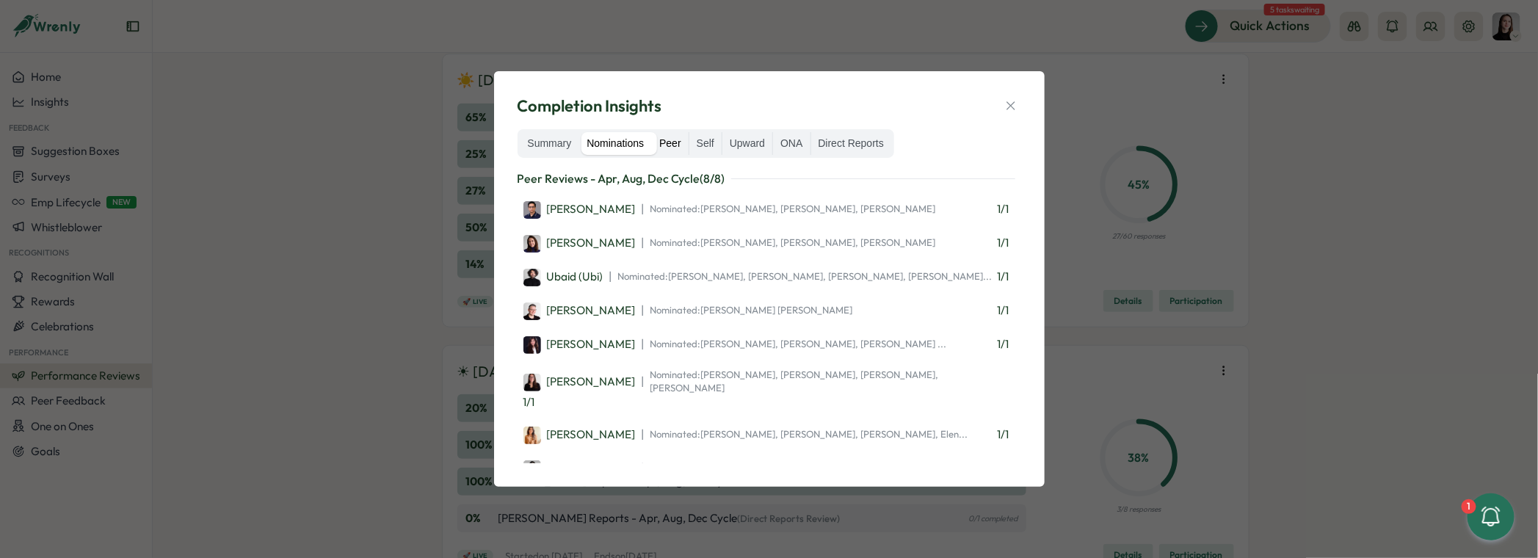
click at [673, 143] on label "Peer" at bounding box center [670, 143] width 37 height 23
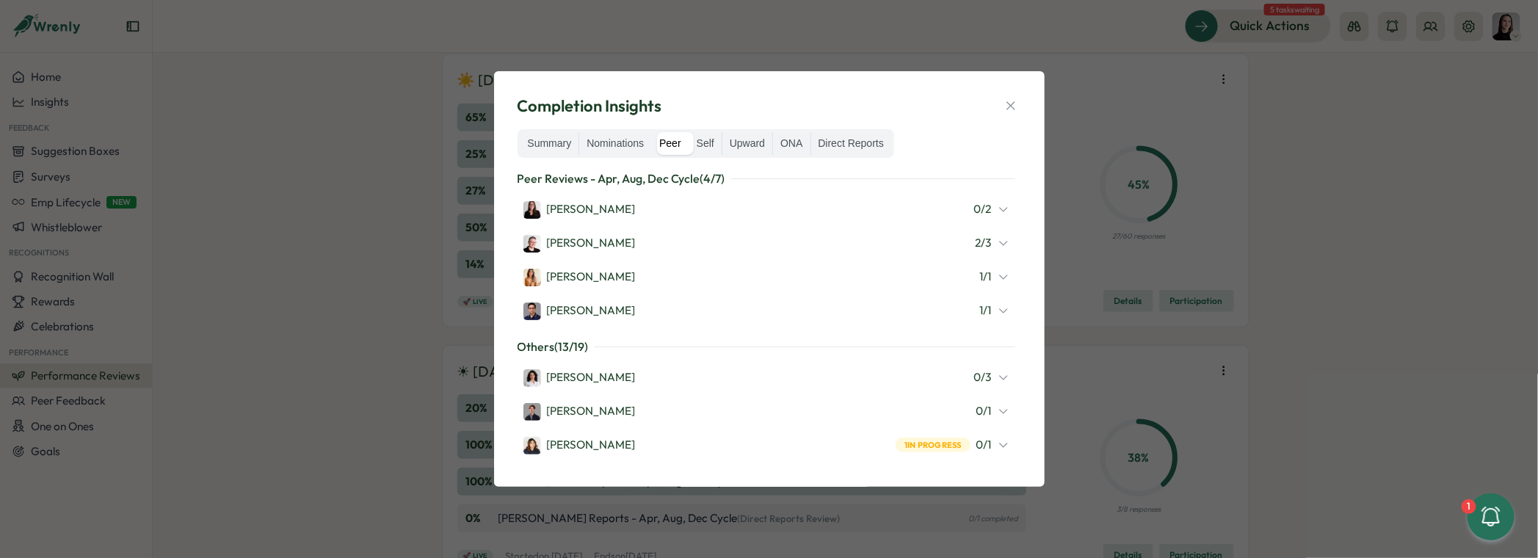
click at [979, 213] on span "0 / 2" at bounding box center [983, 209] width 18 height 16
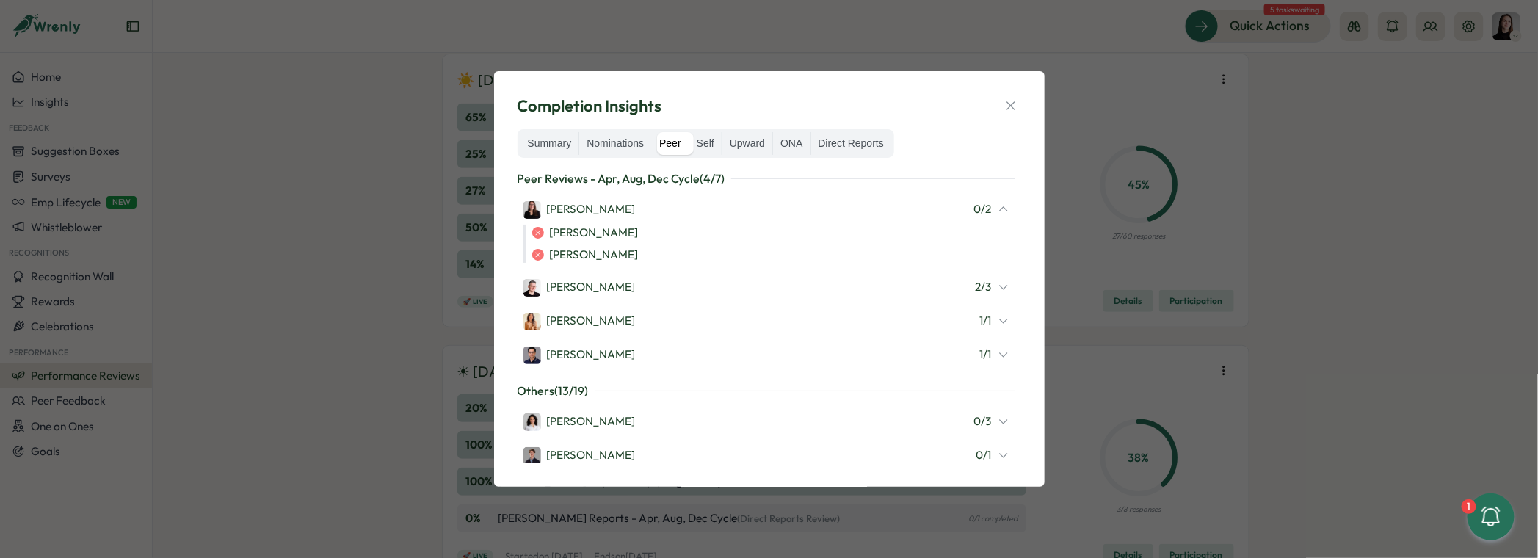
click at [979, 213] on span "0 / 2" at bounding box center [983, 209] width 18 height 16
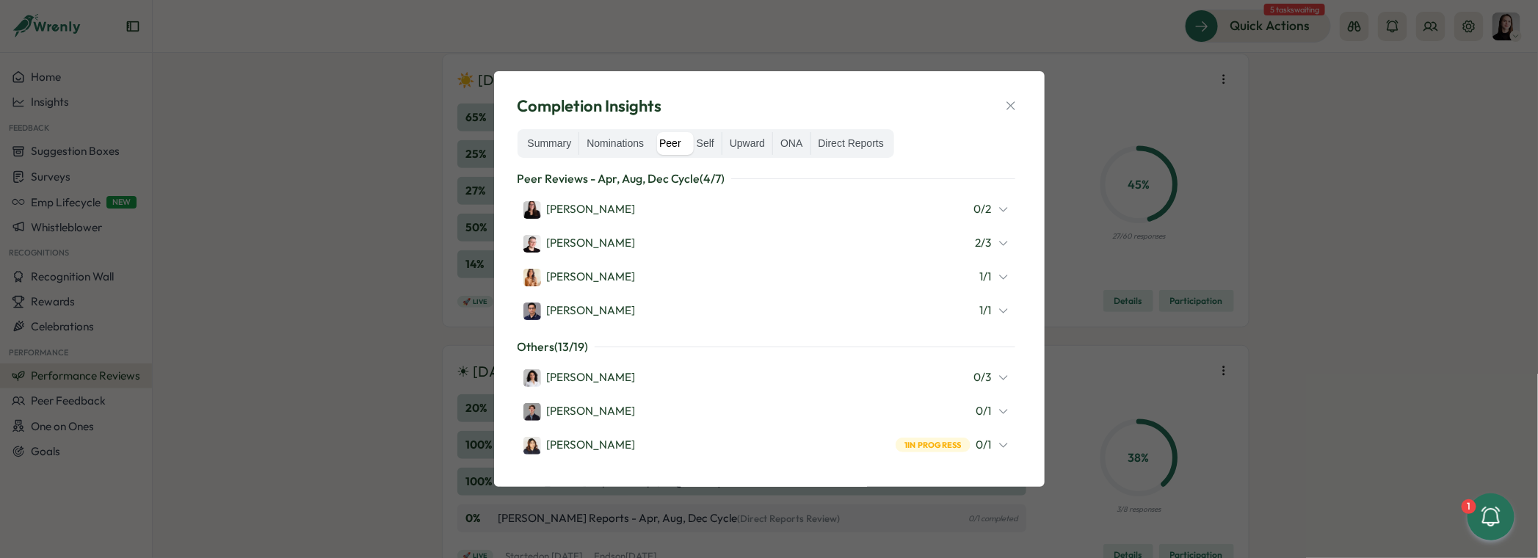
click at [981, 246] on span "2 / 3" at bounding box center [984, 243] width 16 height 16
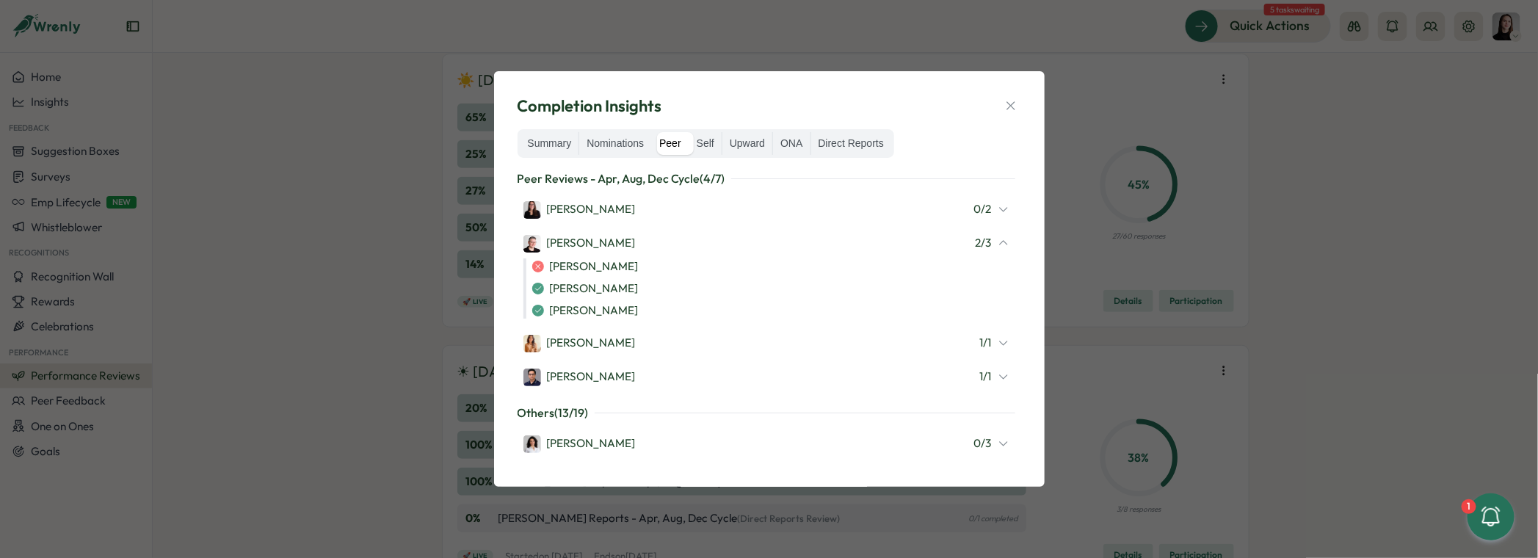
click at [981, 246] on span "2 / 3" at bounding box center [984, 243] width 16 height 16
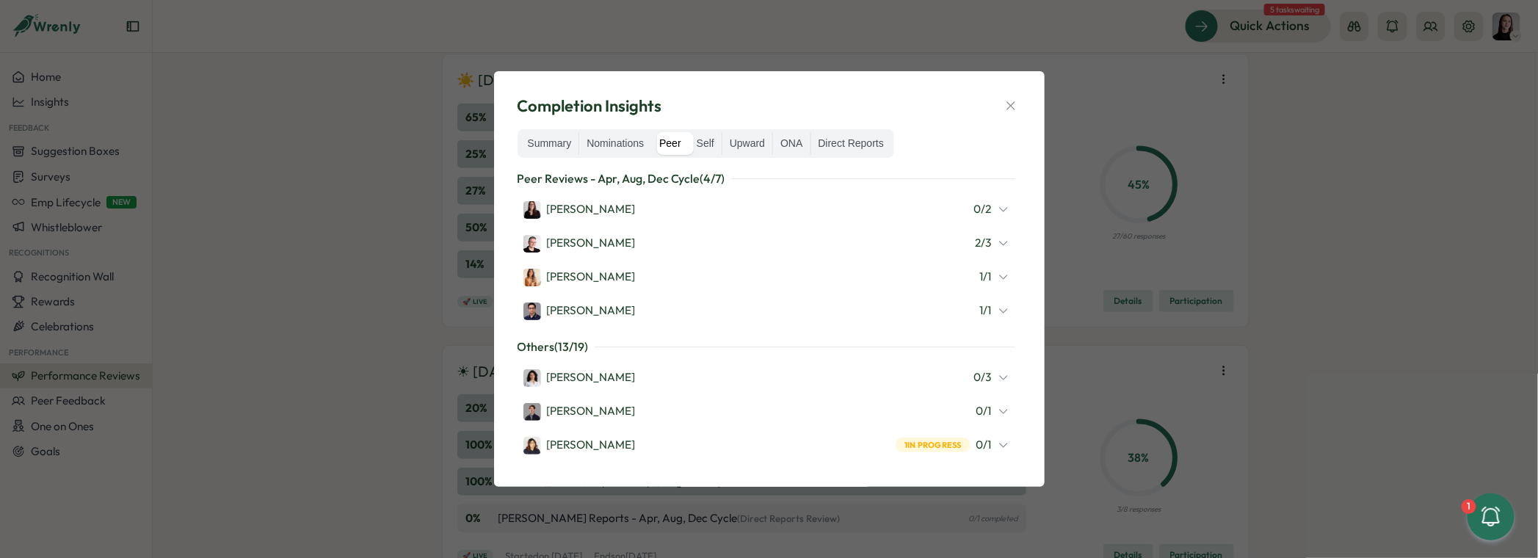
click at [980, 292] on div "Adriana Fosca 0 / 2 Almudena Bernardos 2 / 3 Mariana Silva 1 / 1 Furqan Tariq 1…" at bounding box center [767, 260] width 498 height 132
click at [980, 283] on span "1 / 1" at bounding box center [986, 277] width 12 height 16
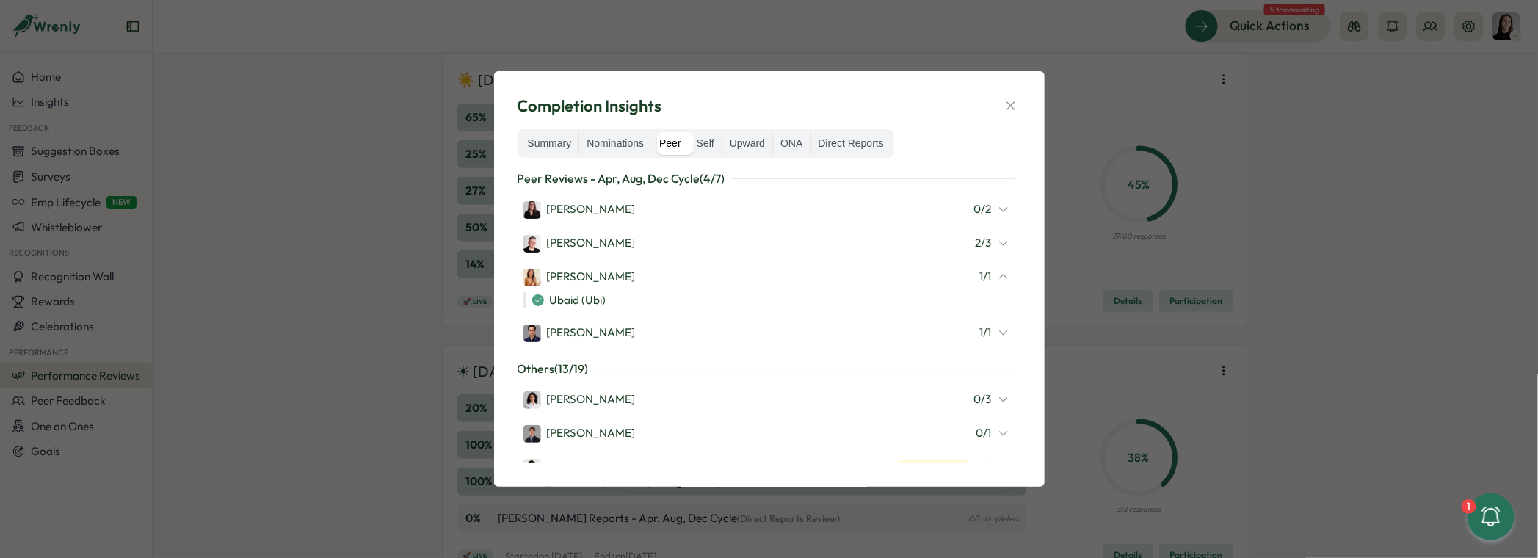
click at [980, 283] on span "1 / 1" at bounding box center [986, 277] width 12 height 16
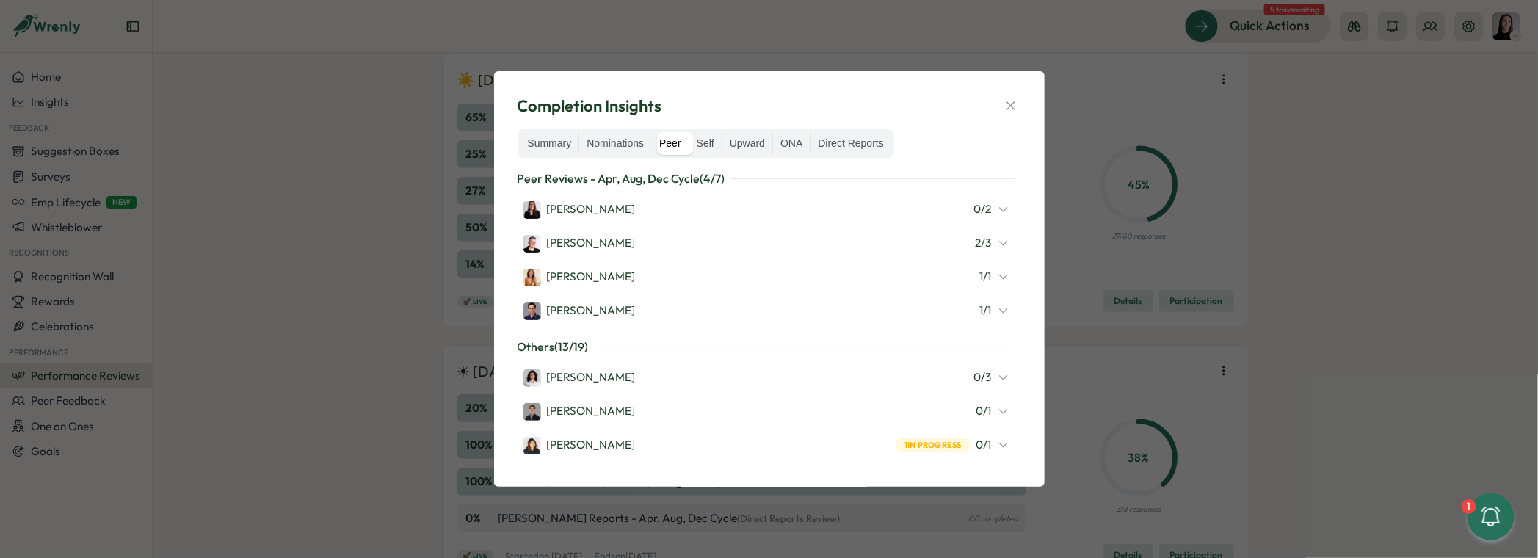
click at [976, 317] on div "Furqan Tariq 1 / 1" at bounding box center [767, 310] width 486 height 19
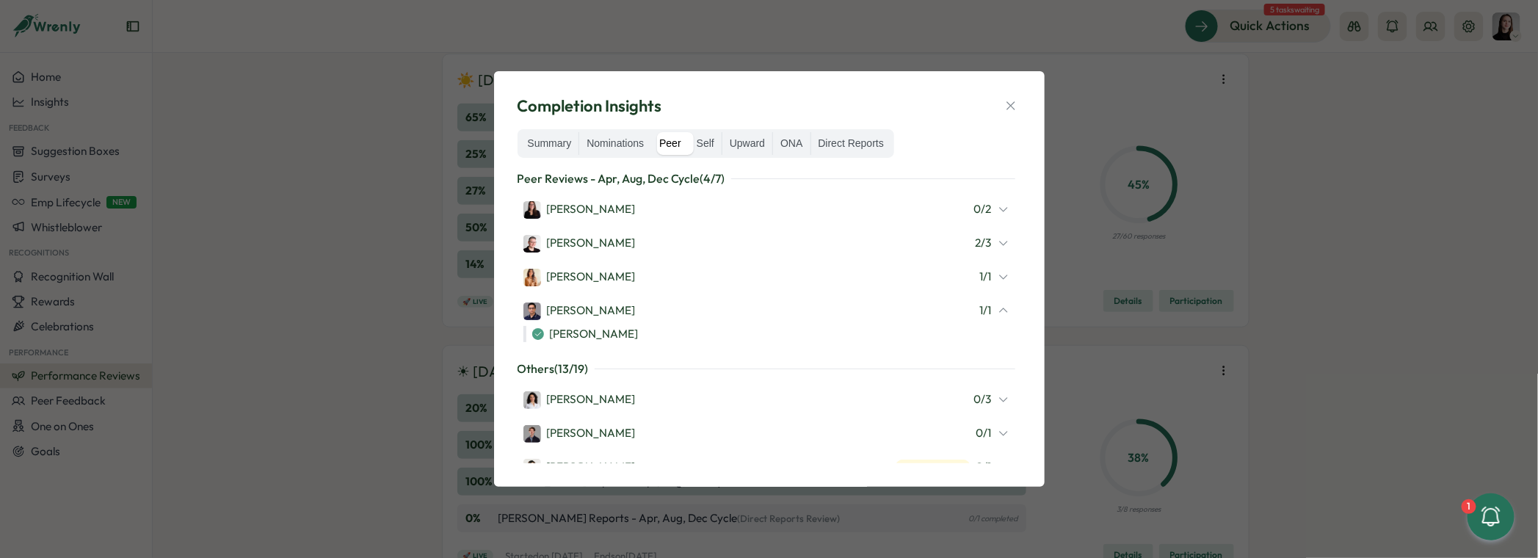
click at [976, 317] on div "Furqan Tariq 1 / 1" at bounding box center [767, 310] width 486 height 19
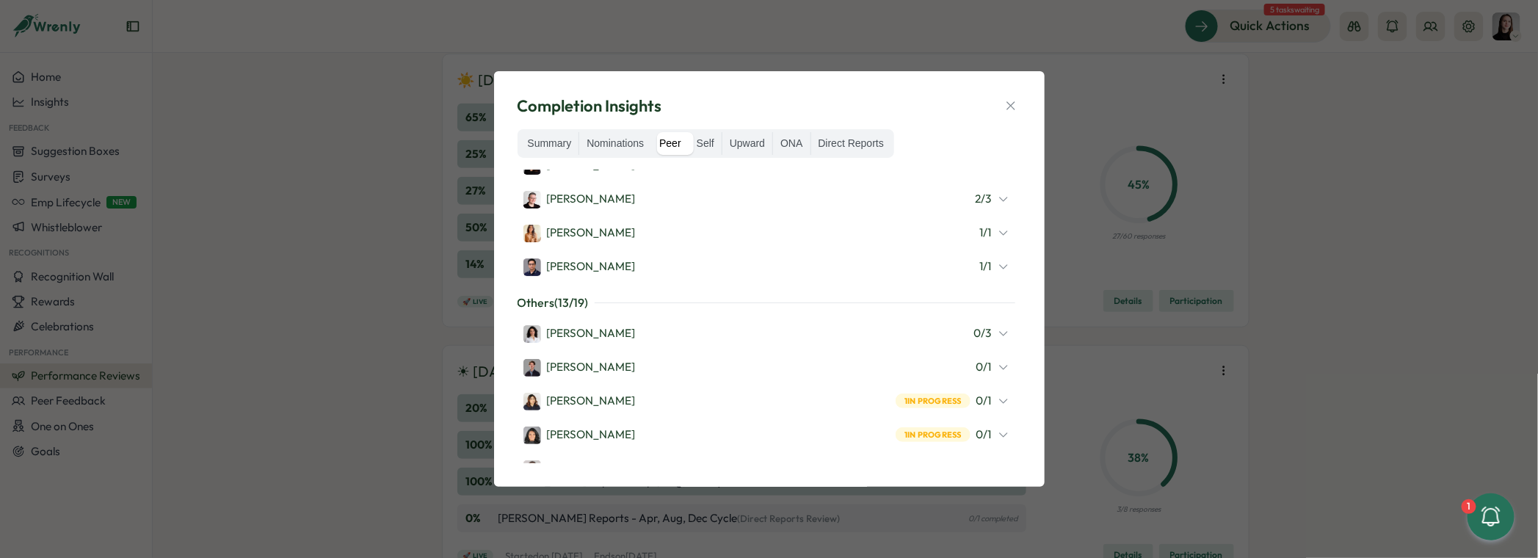
click at [976, 340] on div "Valentina Gonzalez 0 / 3" at bounding box center [767, 333] width 486 height 19
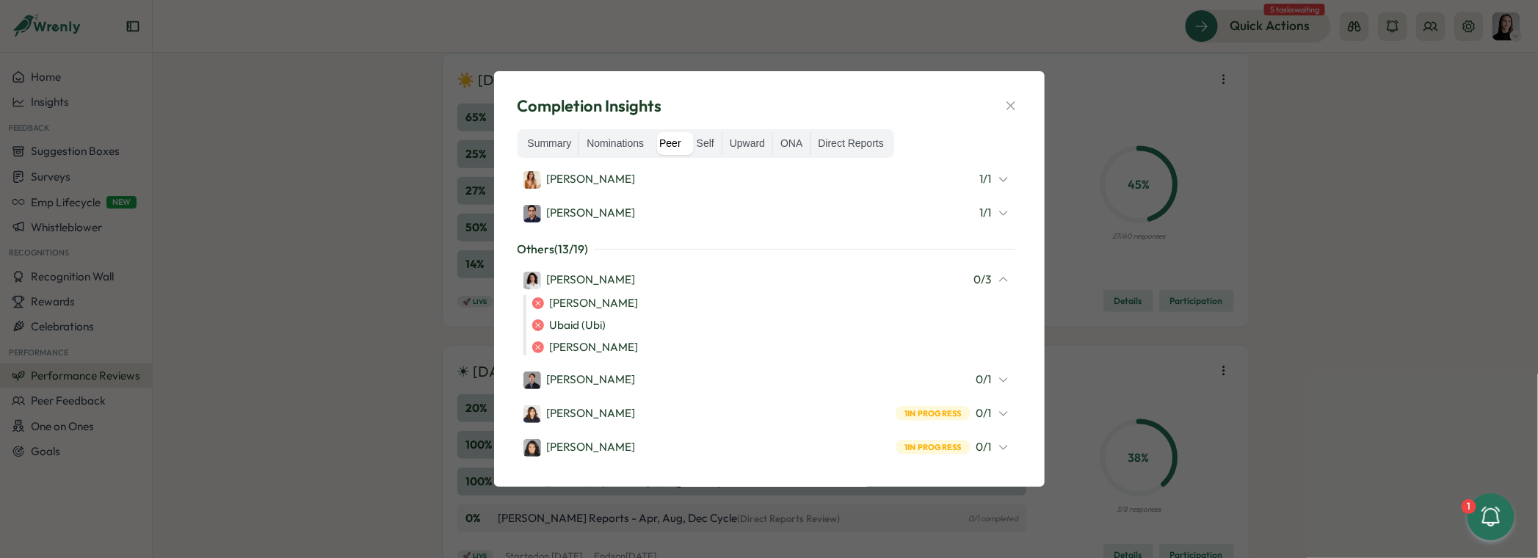
scroll to position [111, 0]
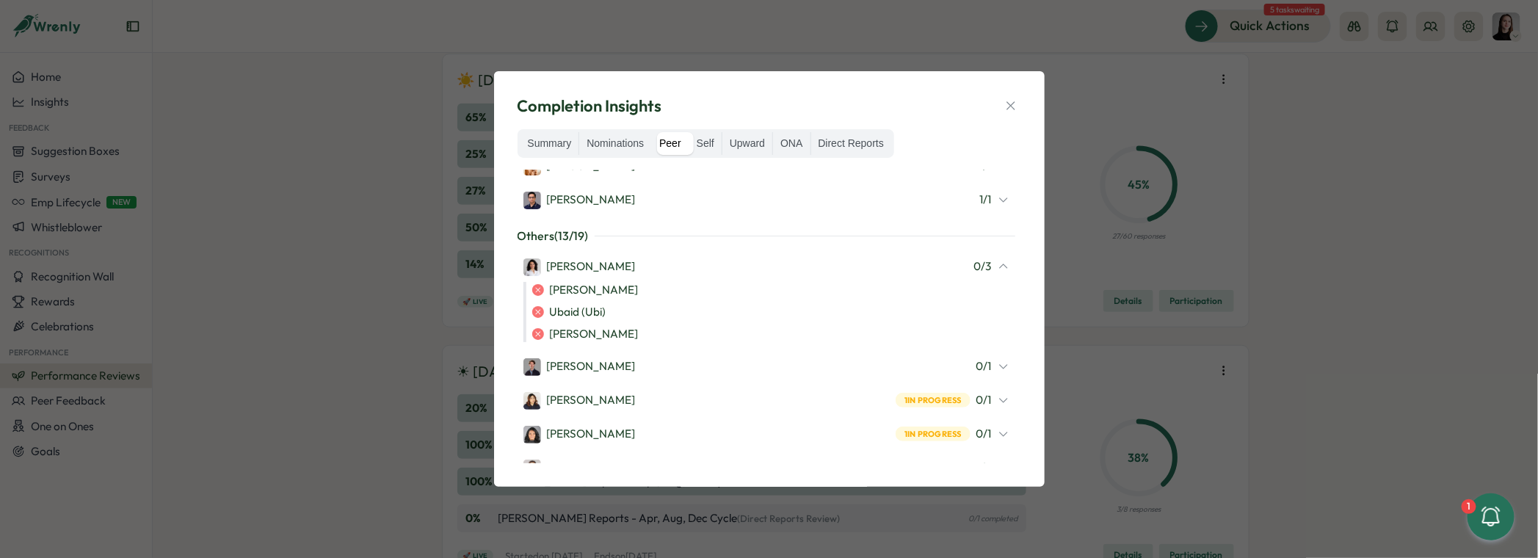
click at [977, 360] on span "0 / 1" at bounding box center [984, 366] width 15 height 16
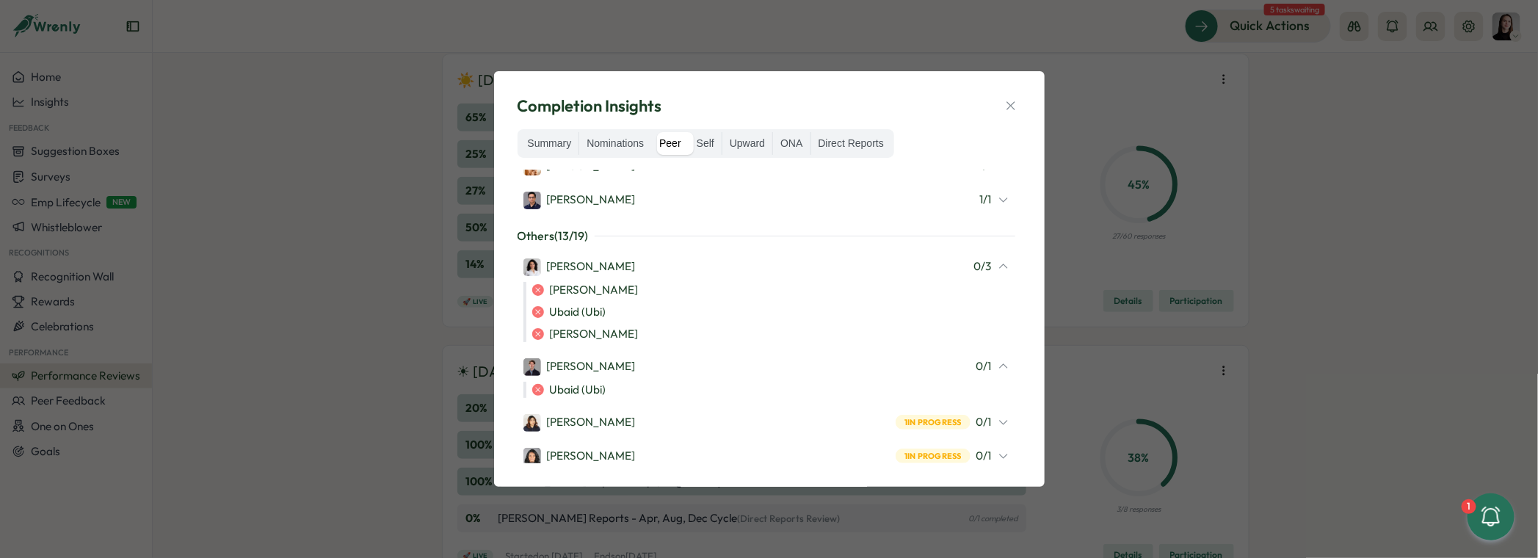
click at [977, 360] on span "0 / 1" at bounding box center [984, 366] width 15 height 16
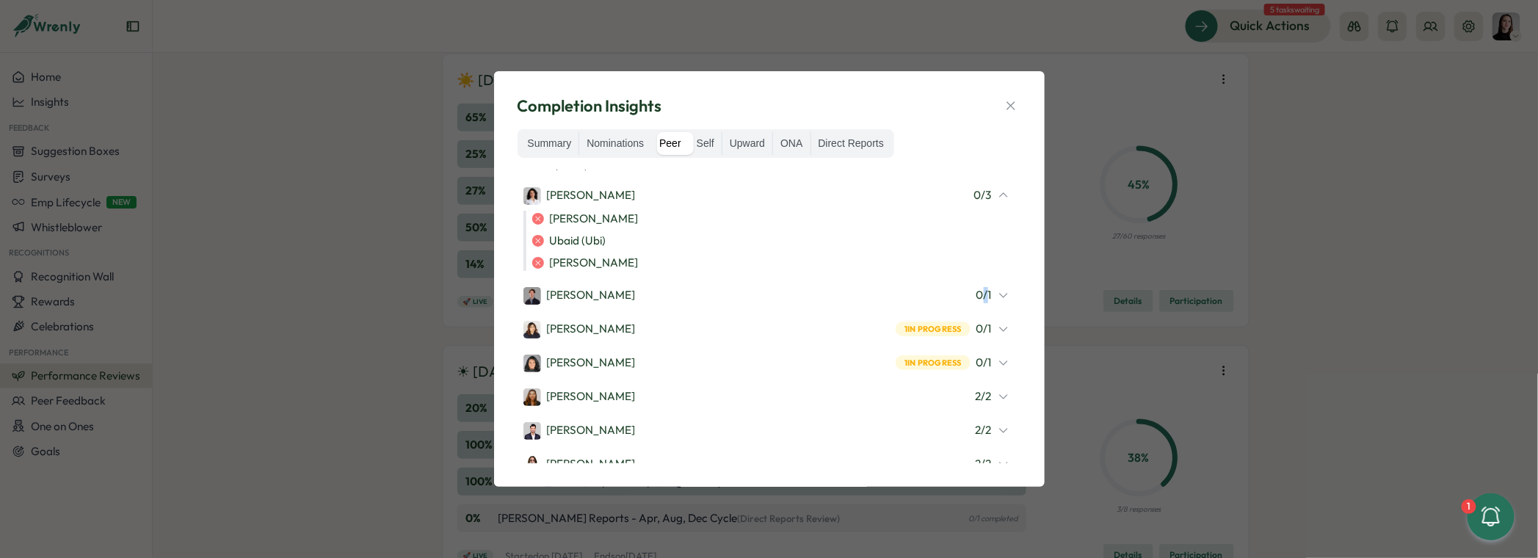
scroll to position [184, 0]
click at [983, 330] on span "0 / 1" at bounding box center [984, 327] width 15 height 16
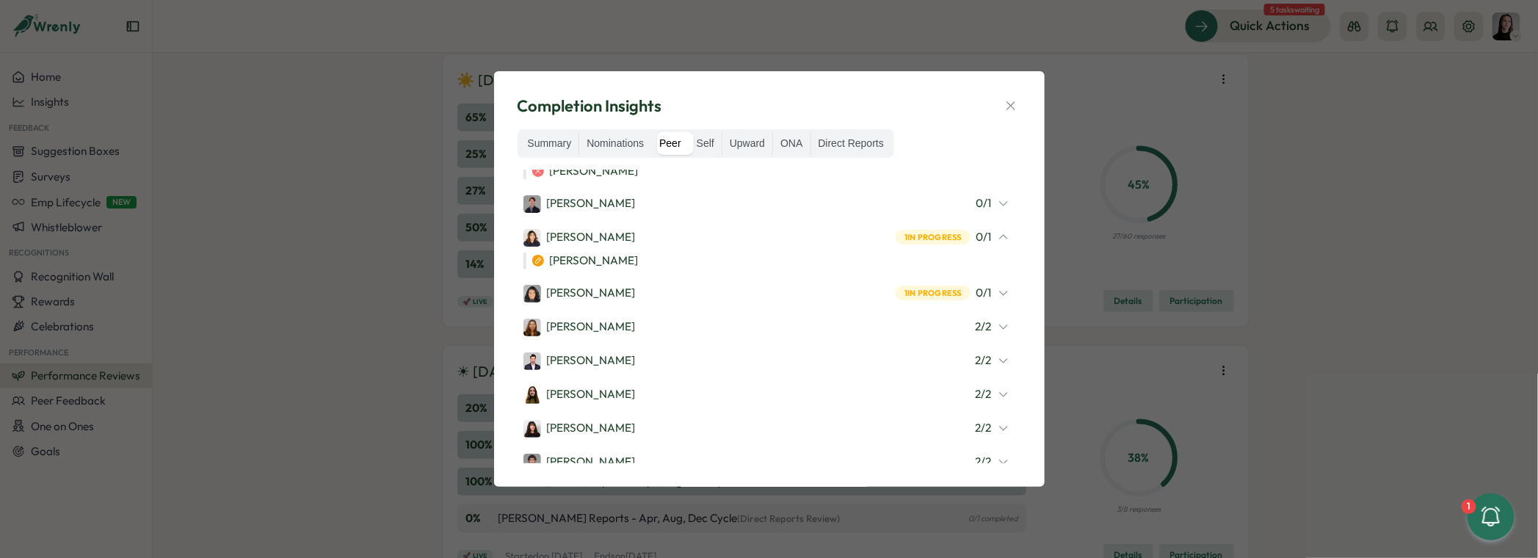
scroll to position [281, 0]
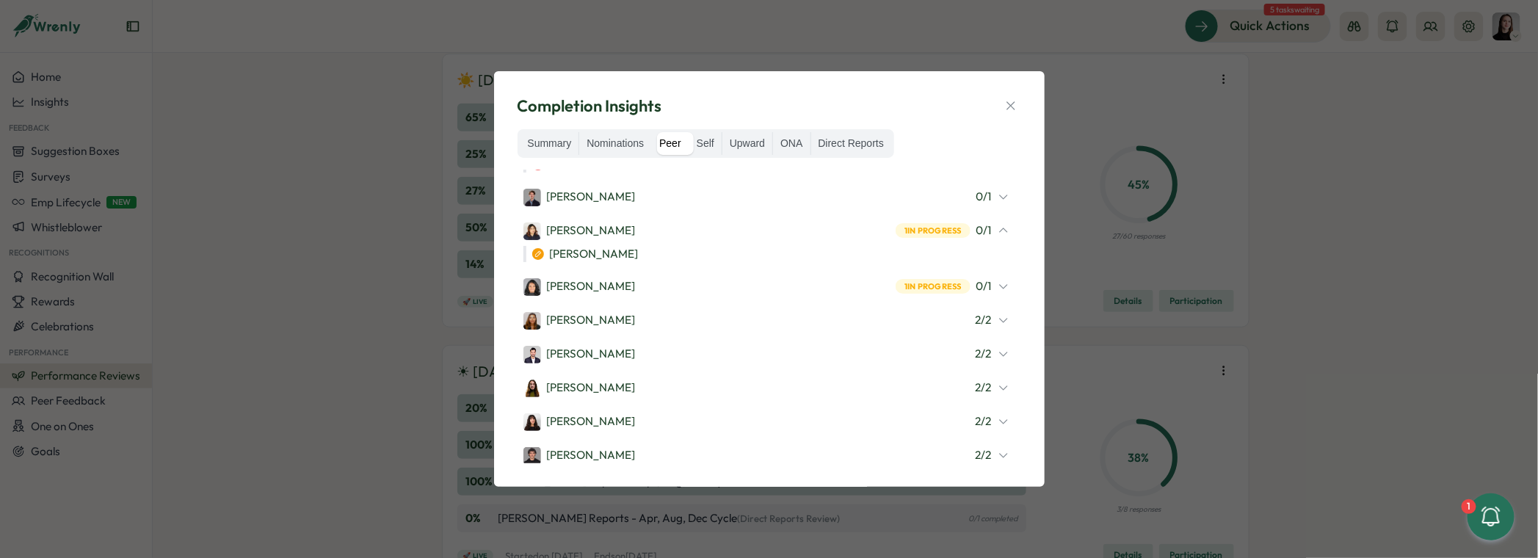
click at [984, 222] on span "0 / 1" at bounding box center [984, 230] width 15 height 16
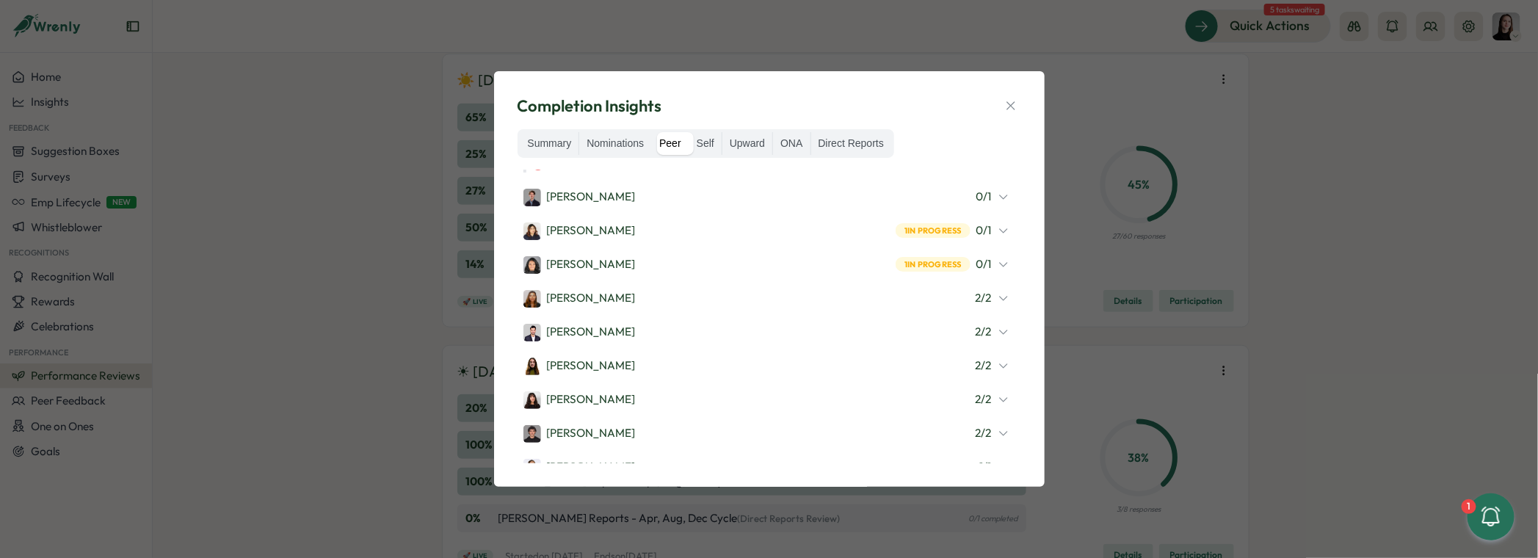
click at [980, 289] on div "Maria Makarova 2 / 2" at bounding box center [767, 298] width 486 height 19
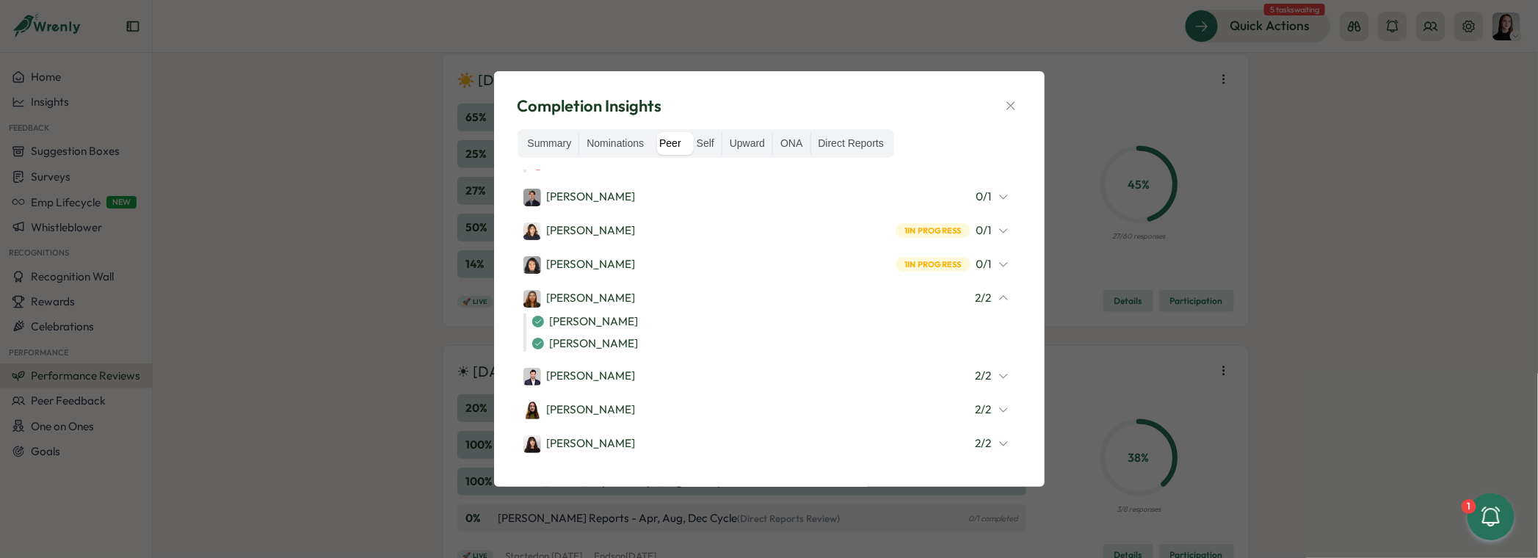
click at [980, 289] on div "Maria Makarova 2 / 2" at bounding box center [767, 298] width 486 height 19
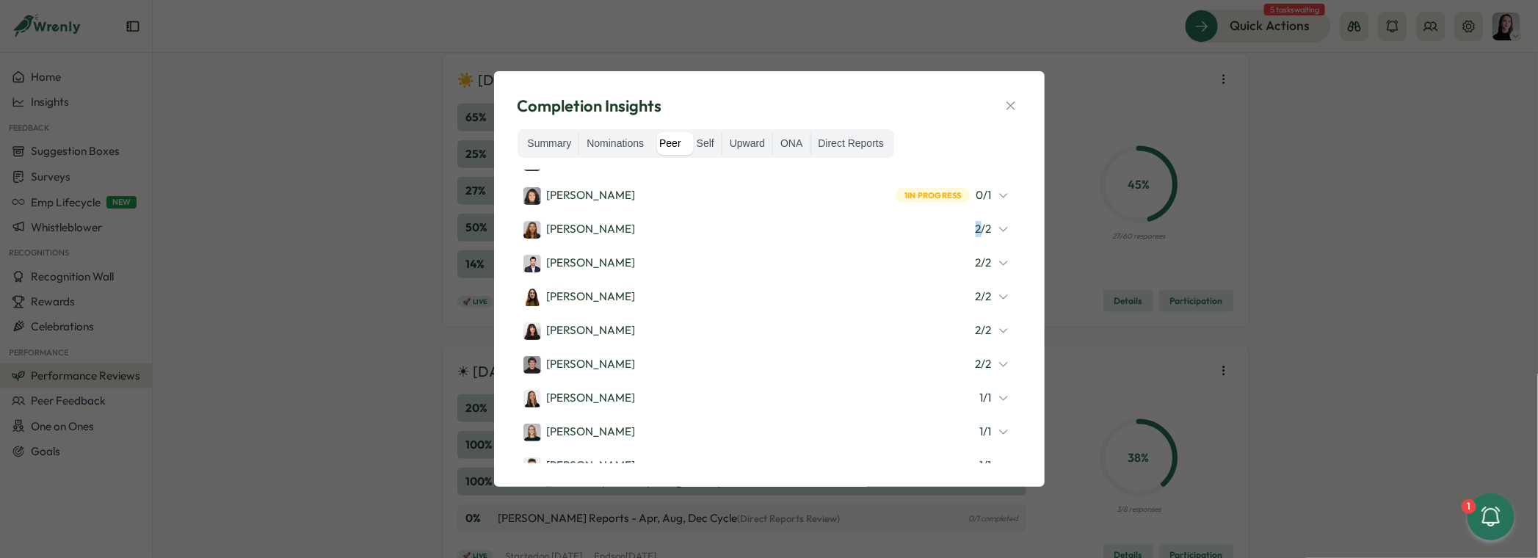
scroll to position [362, 0]
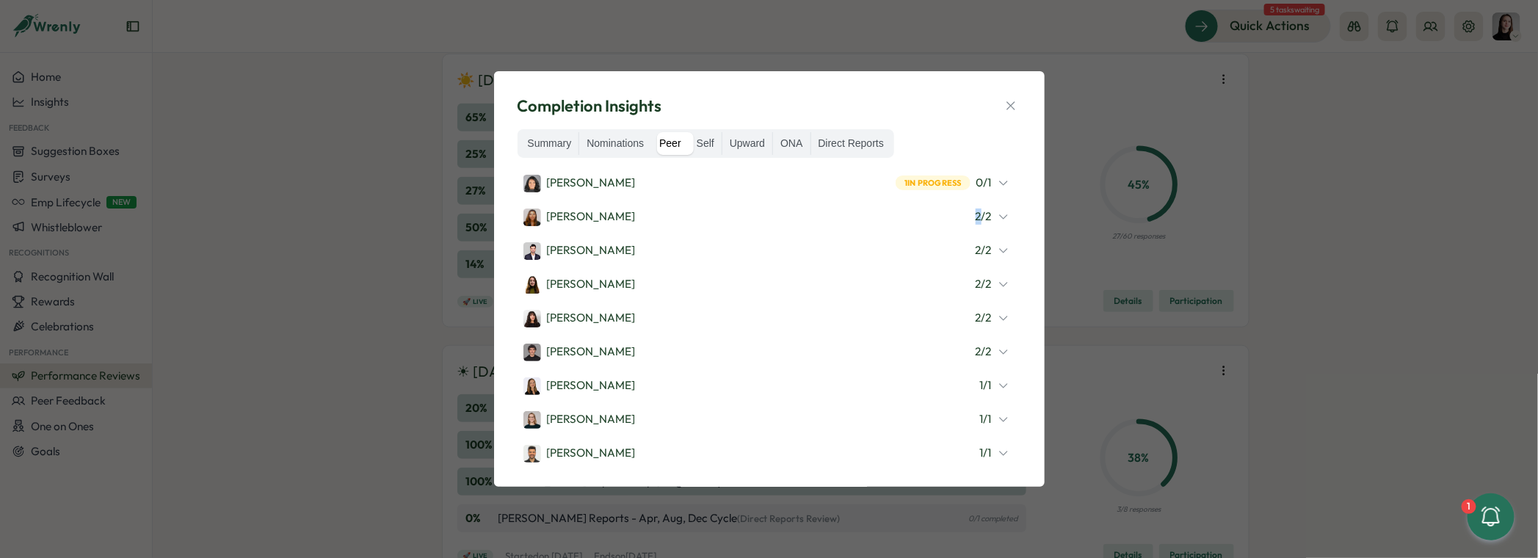
click at [979, 277] on span "2 / 2" at bounding box center [984, 284] width 16 height 16
click at [976, 311] on span "2 / 2" at bounding box center [984, 318] width 16 height 16
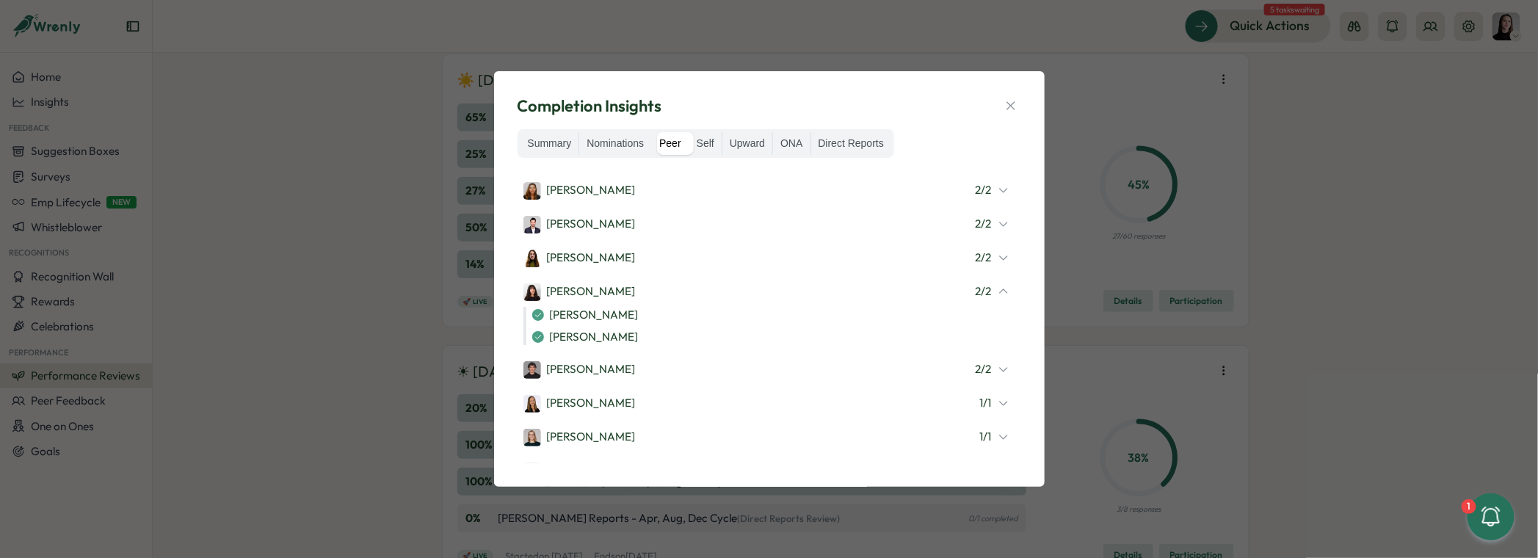
click at [971, 296] on div "Kelly Rosa 2 / 2" at bounding box center [767, 291] width 486 height 19
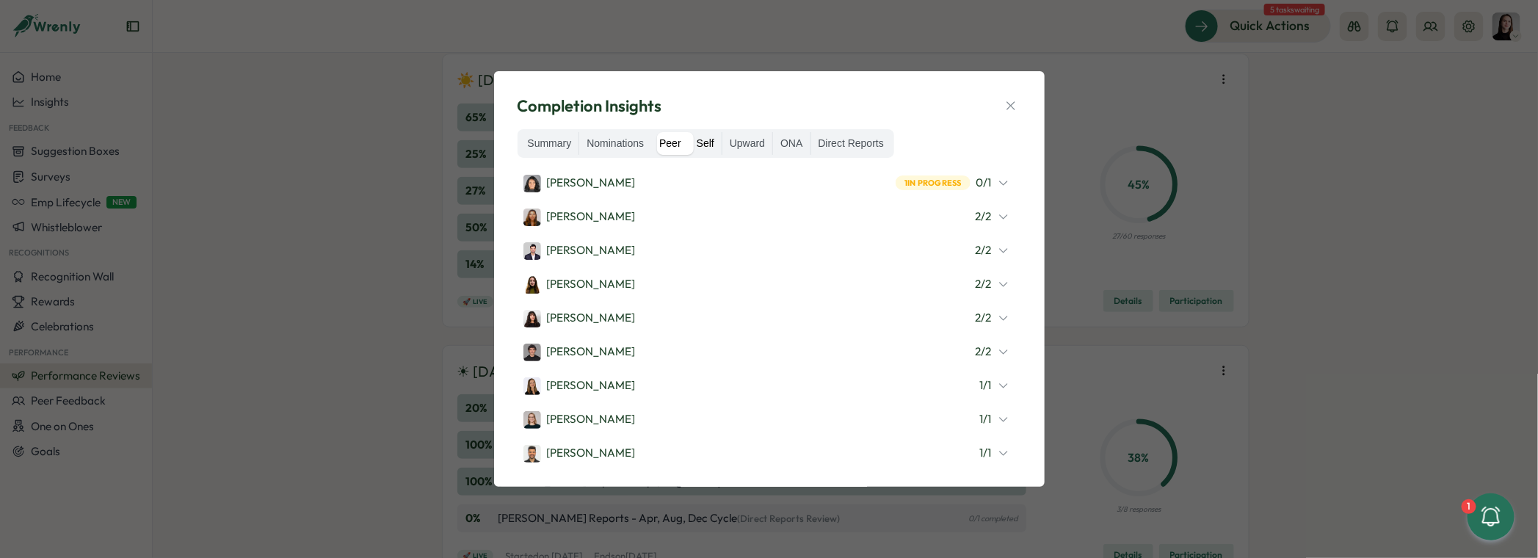
click at [703, 147] on label "Self" at bounding box center [706, 143] width 32 height 23
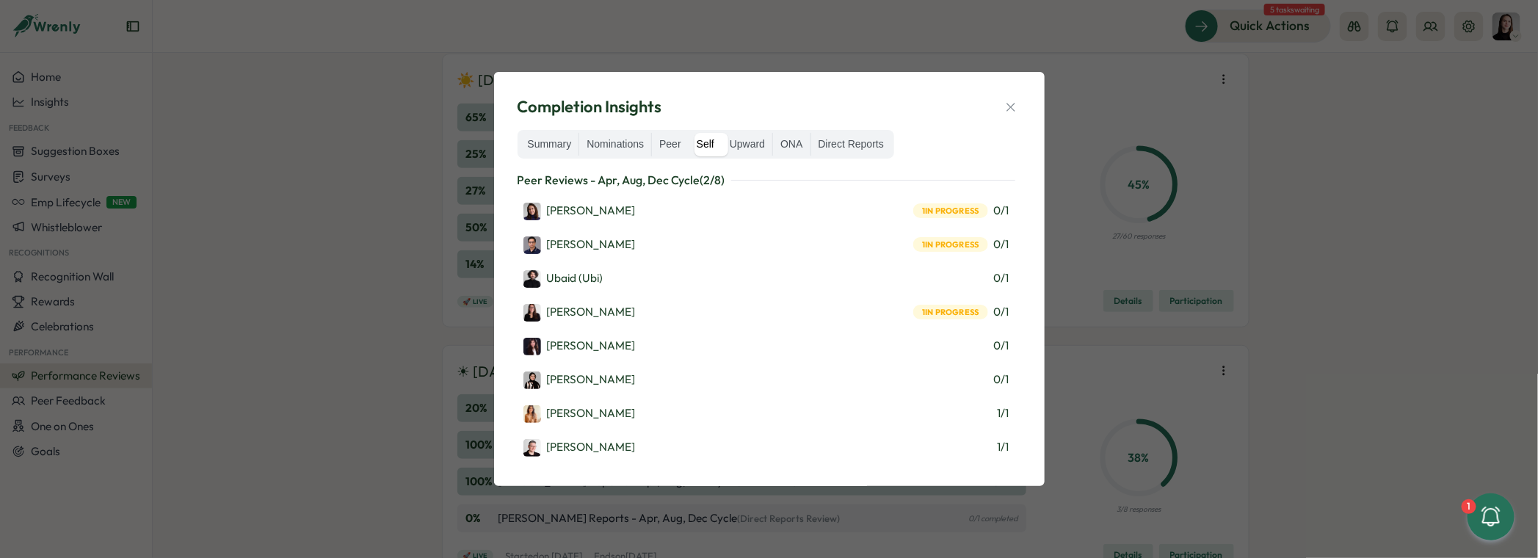
scroll to position [0, 0]
click at [745, 153] on label "Upward" at bounding box center [748, 144] width 50 height 23
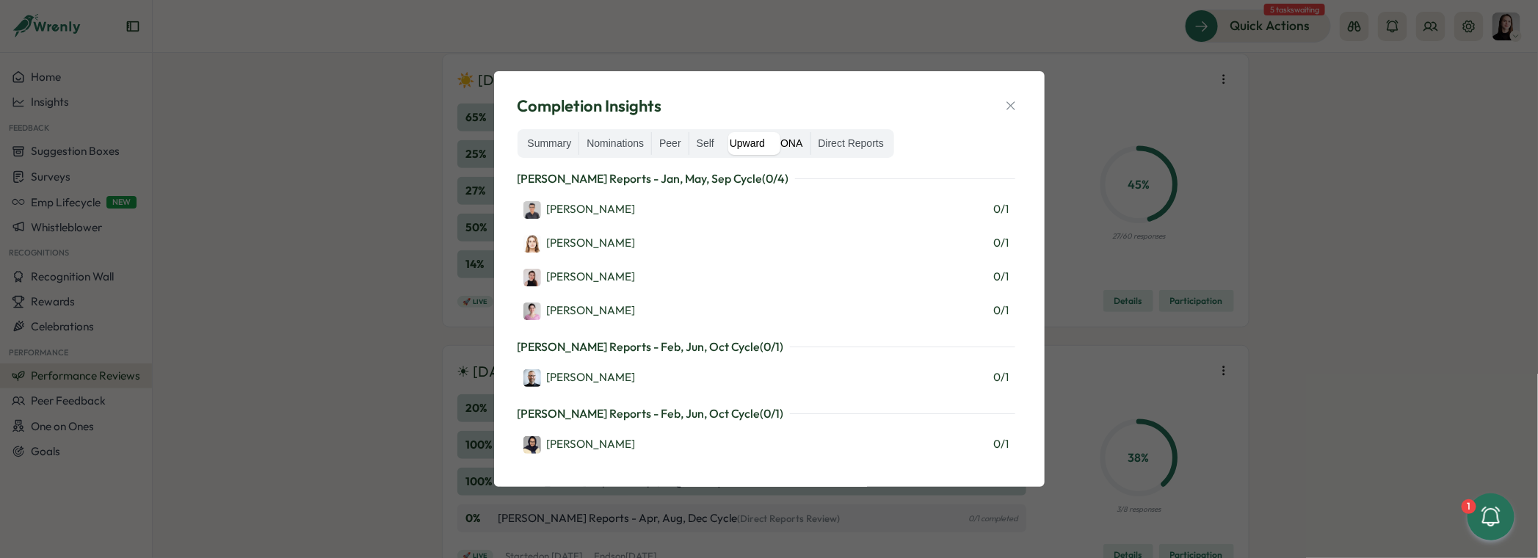
click at [804, 151] on label "ONA" at bounding box center [791, 143] width 37 height 23
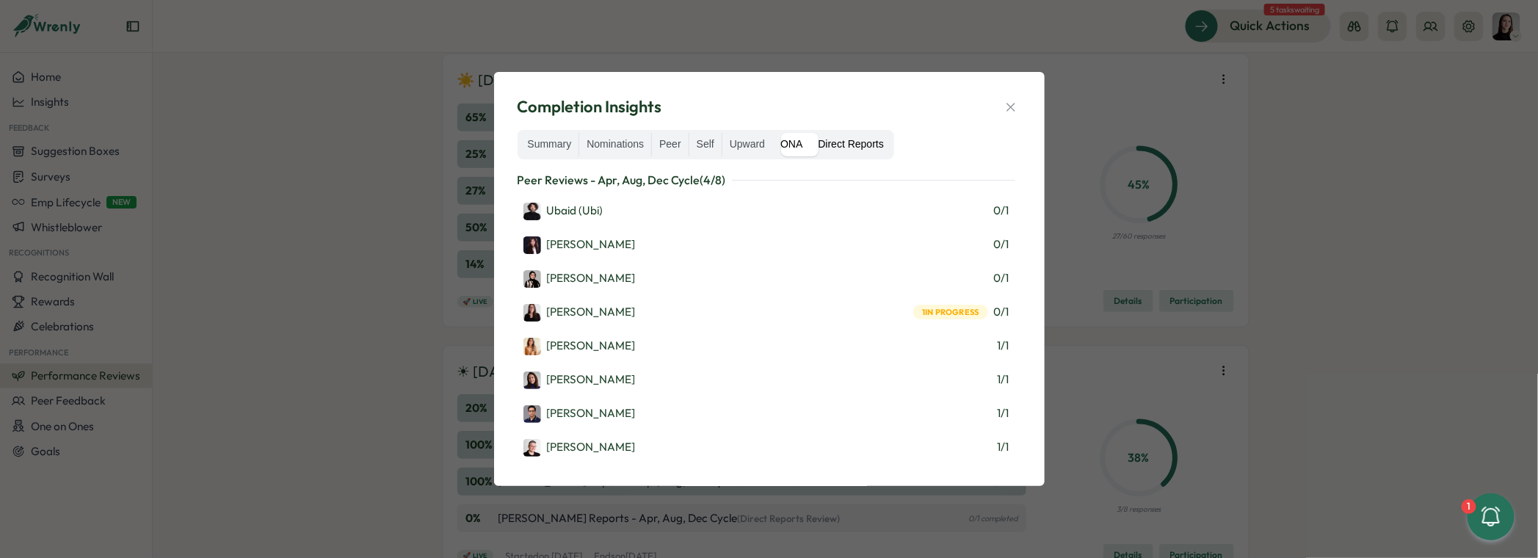
click at [828, 149] on label "Direct Reports" at bounding box center [851, 144] width 80 height 23
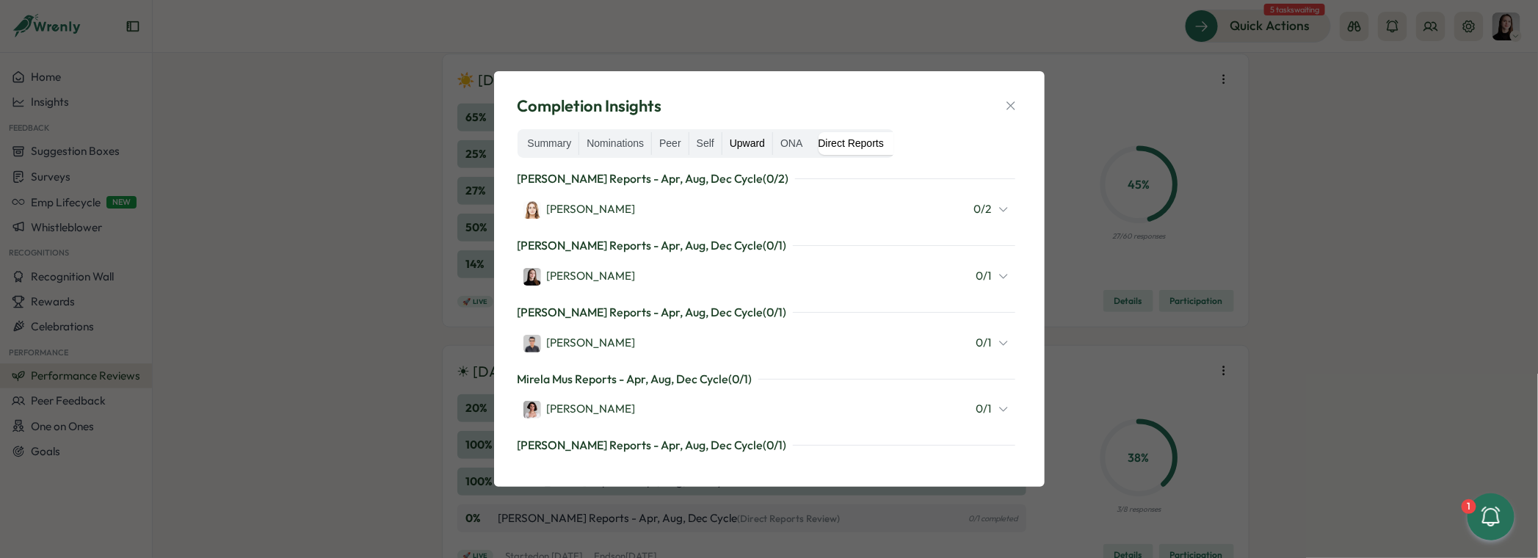
click at [759, 152] on label "Upward" at bounding box center [748, 143] width 50 height 23
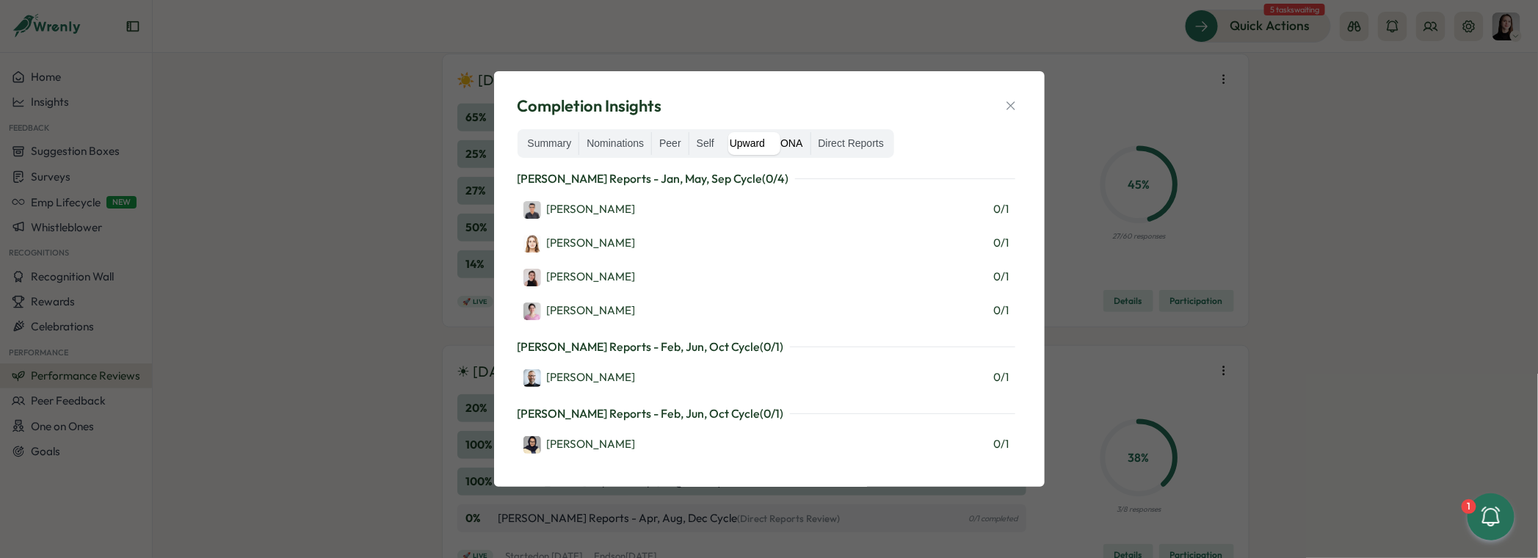
click at [804, 147] on label "ONA" at bounding box center [791, 143] width 37 height 23
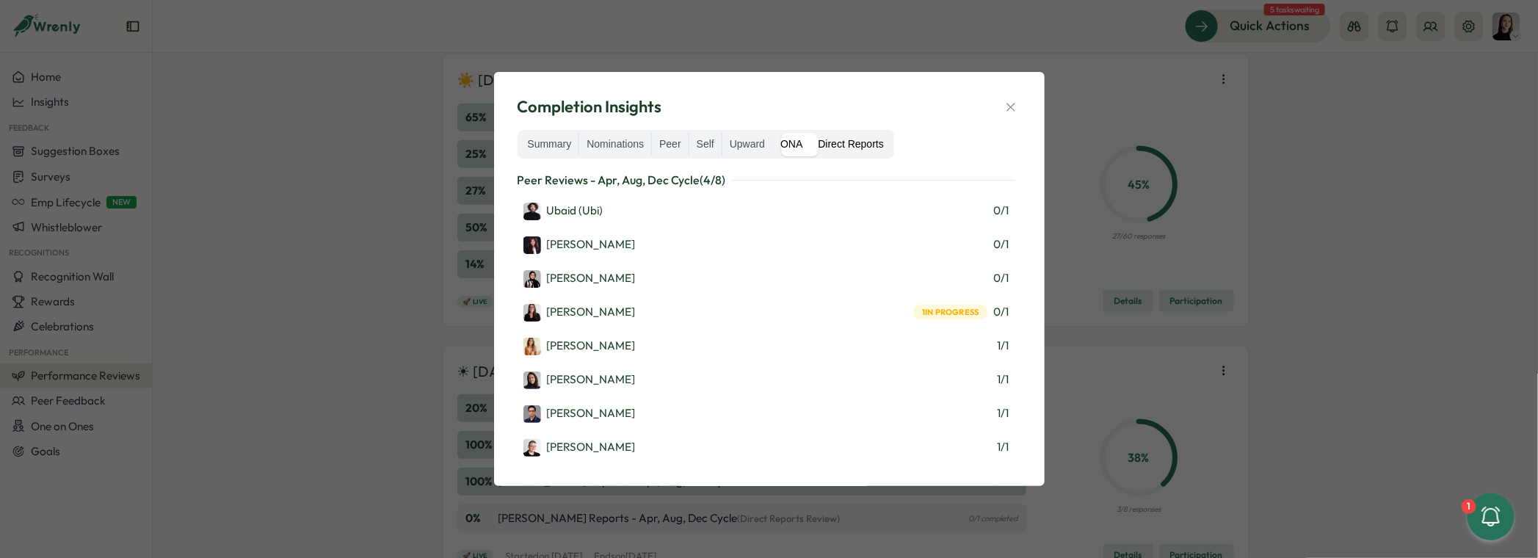
click at [855, 151] on label "Direct Reports" at bounding box center [851, 144] width 80 height 23
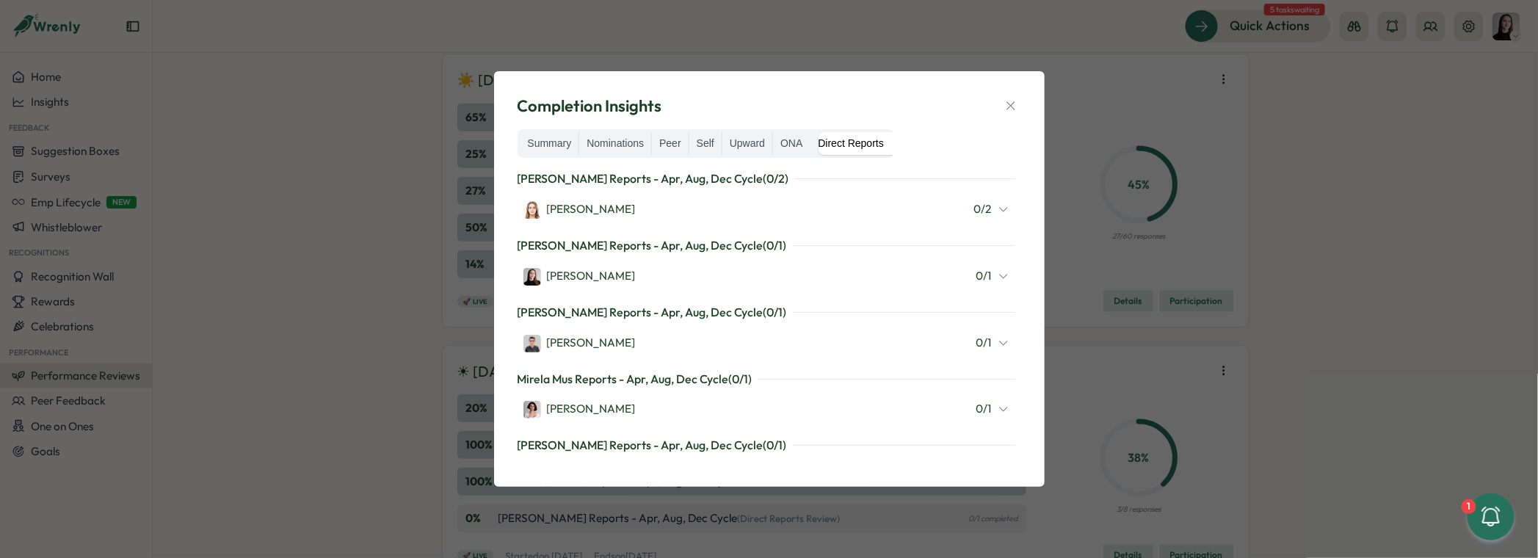
click at [988, 212] on div "0 / 2" at bounding box center [991, 209] width 35 height 16
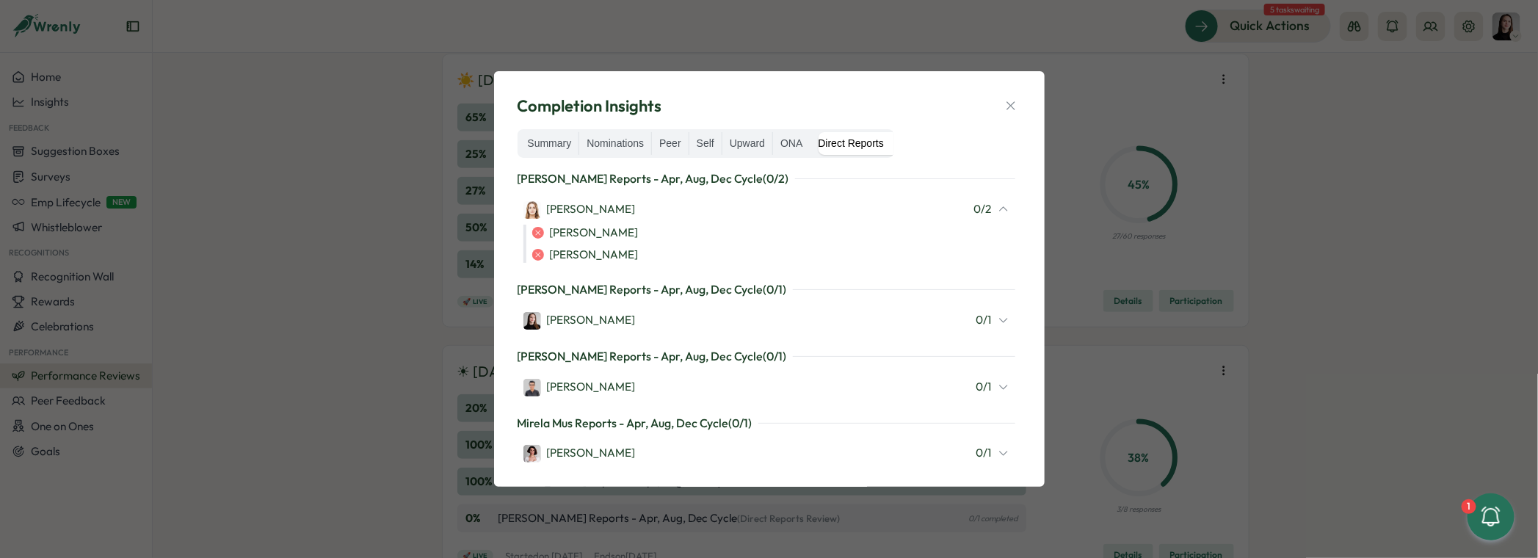
click at [988, 212] on div "0 / 2" at bounding box center [991, 209] width 35 height 16
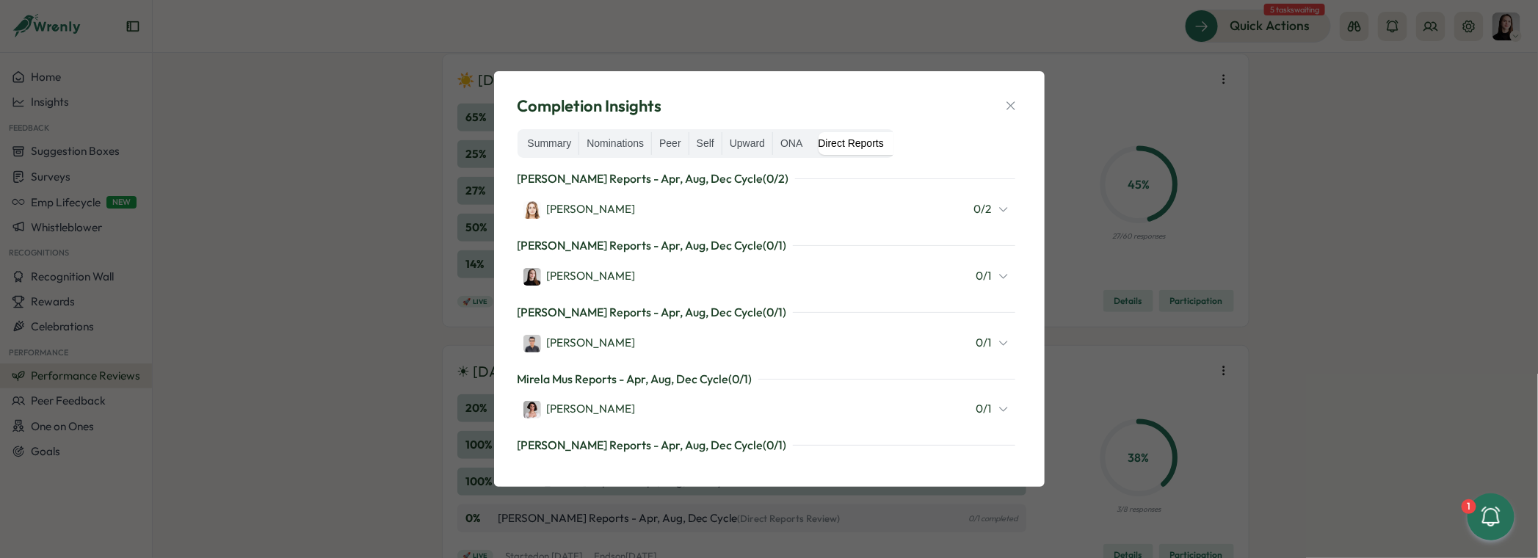
click at [984, 261] on div "Elena Ladushyna 0 / 1" at bounding box center [767, 276] width 498 height 31
click at [999, 278] on icon at bounding box center [1004, 276] width 12 height 12
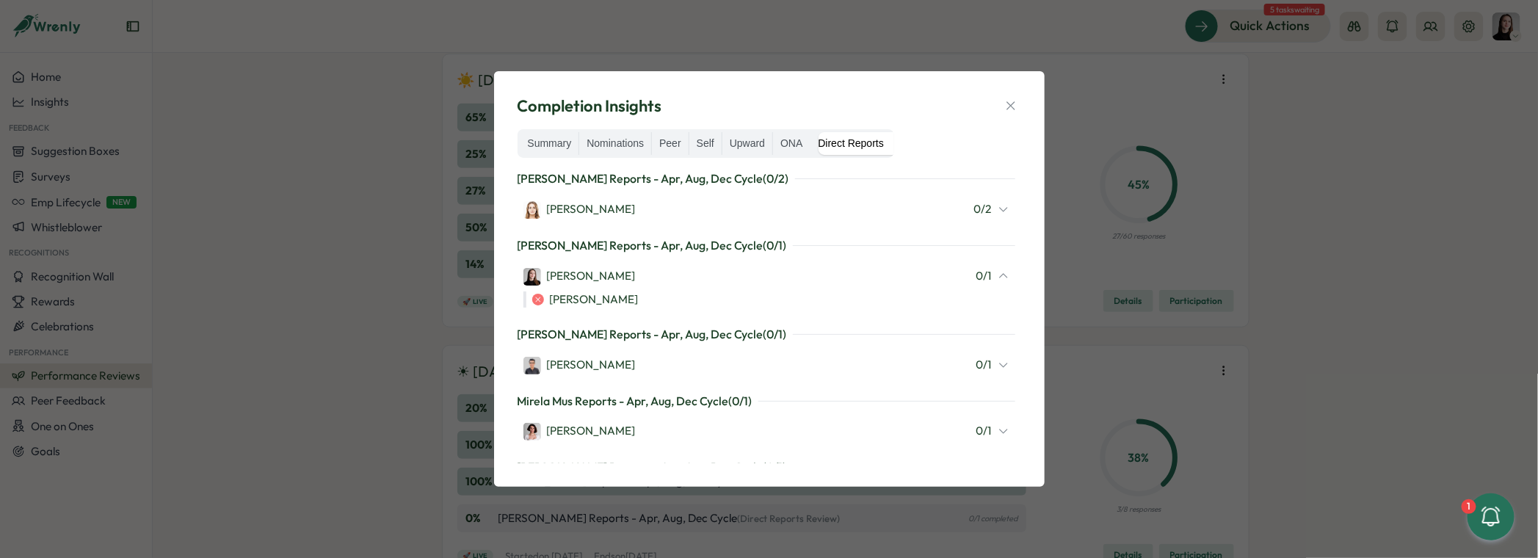
click at [997, 283] on div "0 / 1" at bounding box center [993, 276] width 33 height 16
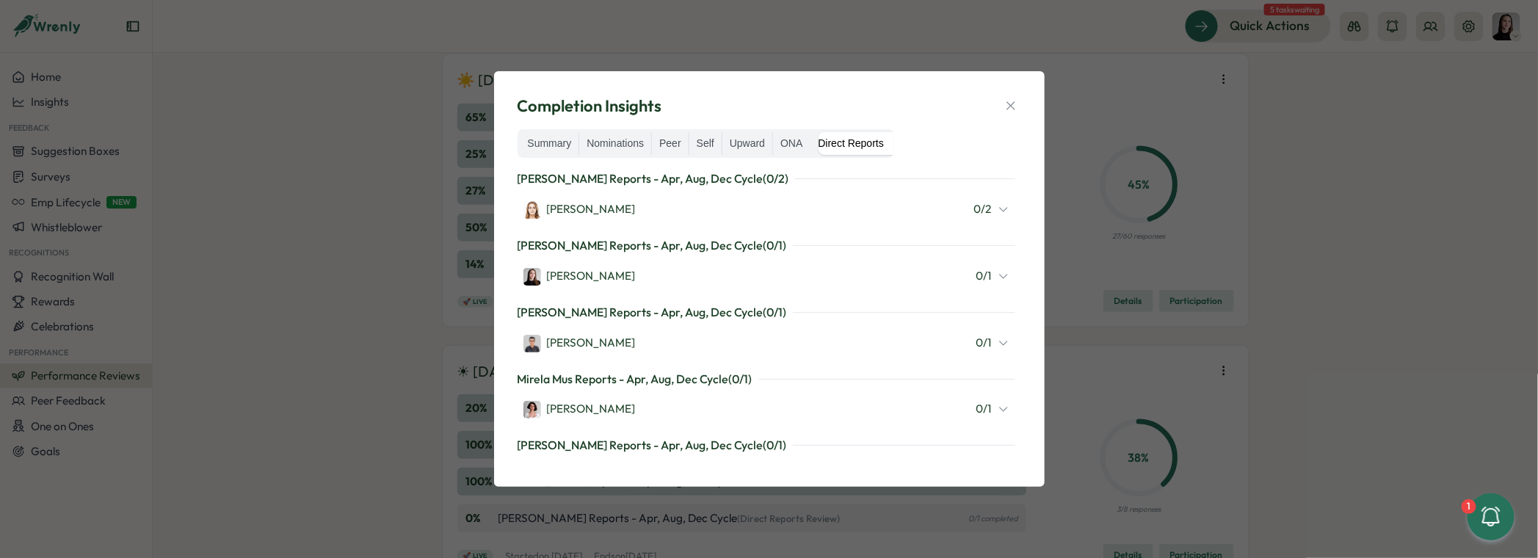
click at [998, 344] on icon at bounding box center [1004, 343] width 12 height 12
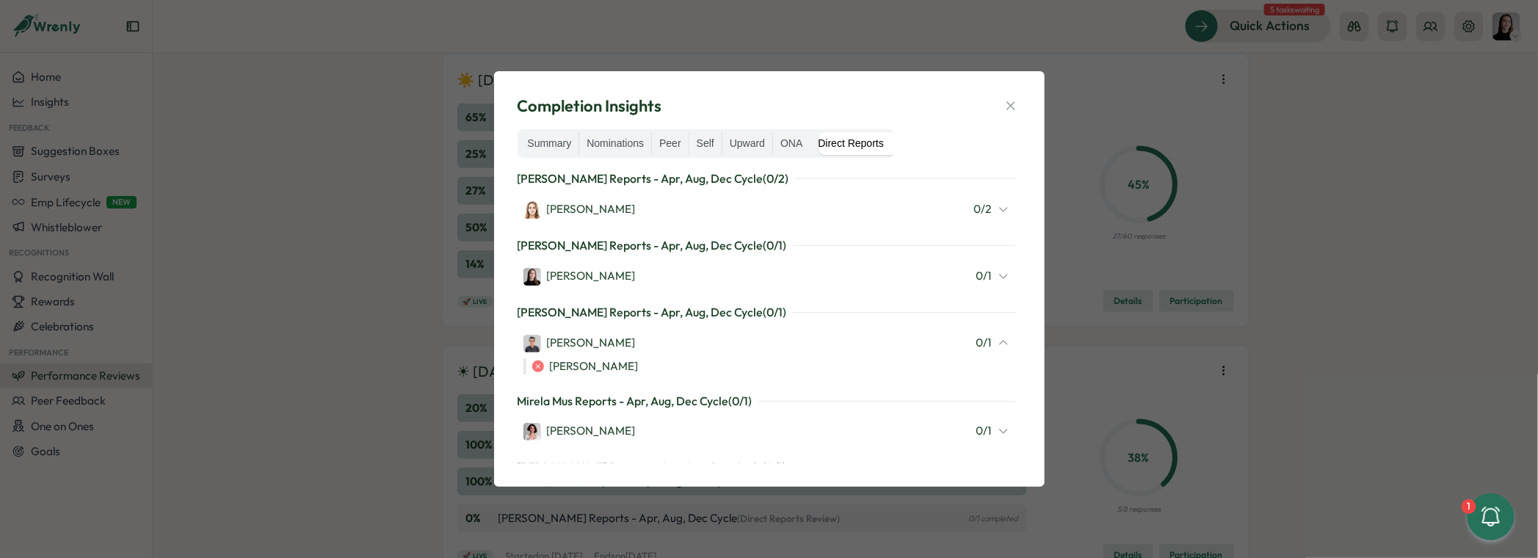
click at [998, 344] on icon at bounding box center [1004, 343] width 12 height 12
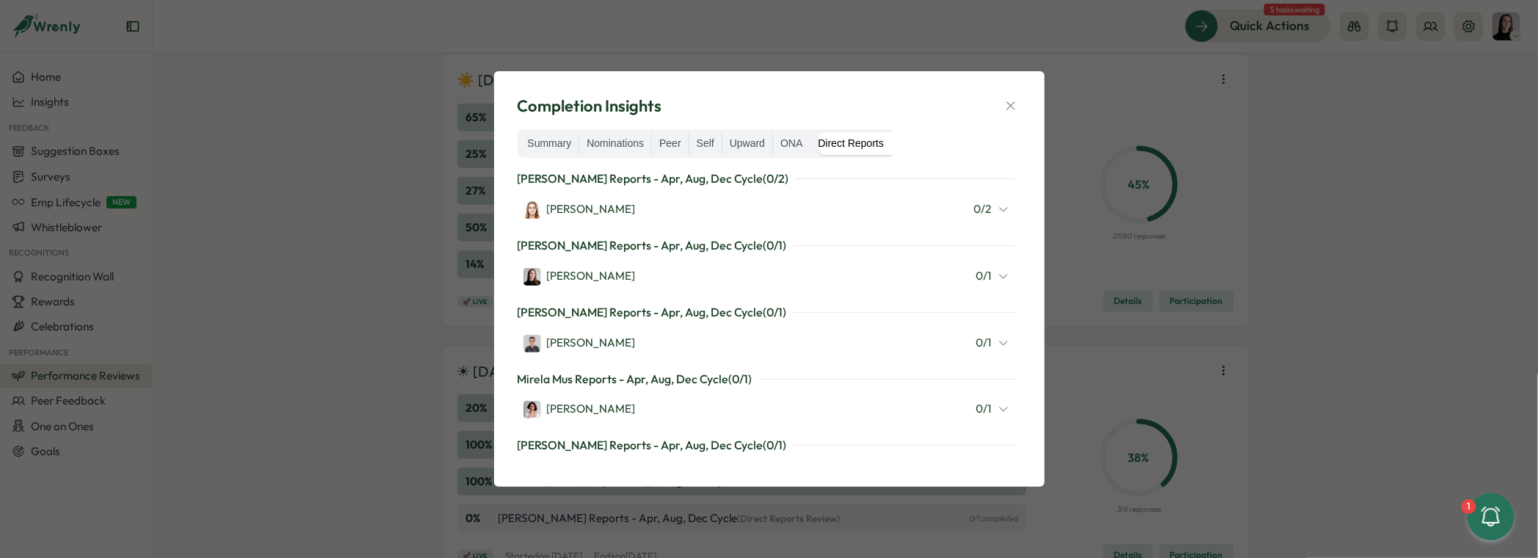
click at [998, 405] on icon at bounding box center [1004, 409] width 12 height 12
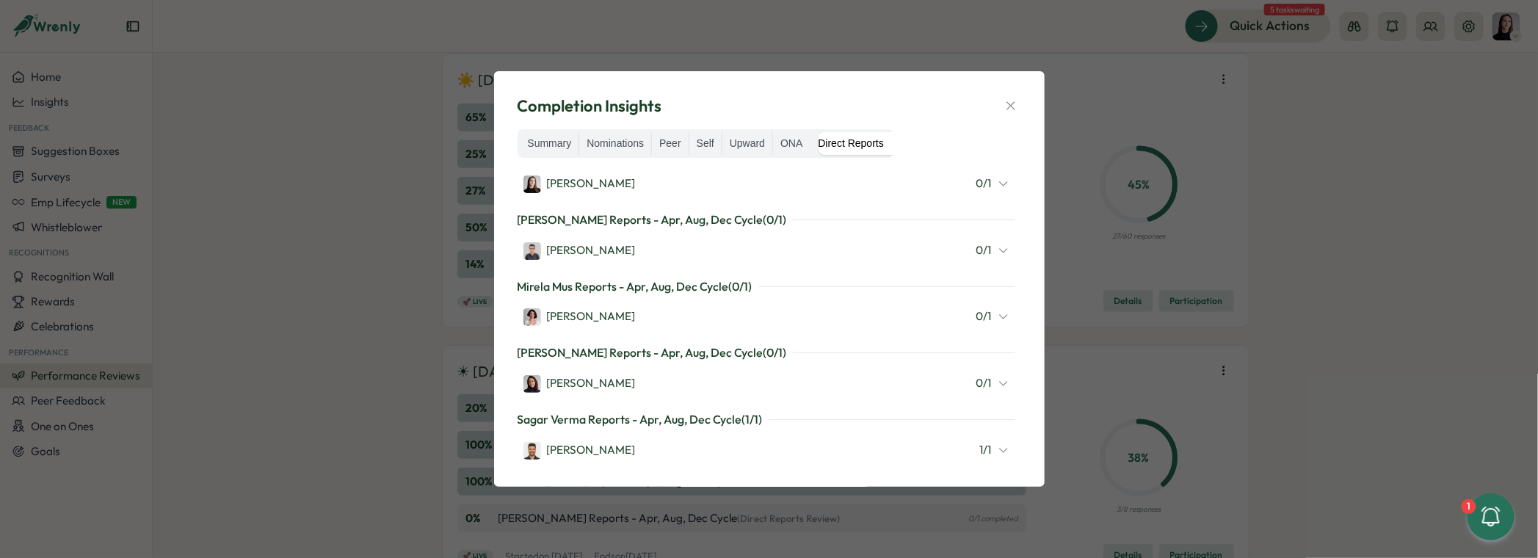
click at [1008, 380] on div "Friederike Giese Reports - Apr, Aug, Dec Cycle ( 0 / 2 ) Friederike Giese 0 / 2…" at bounding box center [770, 317] width 504 height 294
click at [998, 380] on icon at bounding box center [1004, 383] width 12 height 12
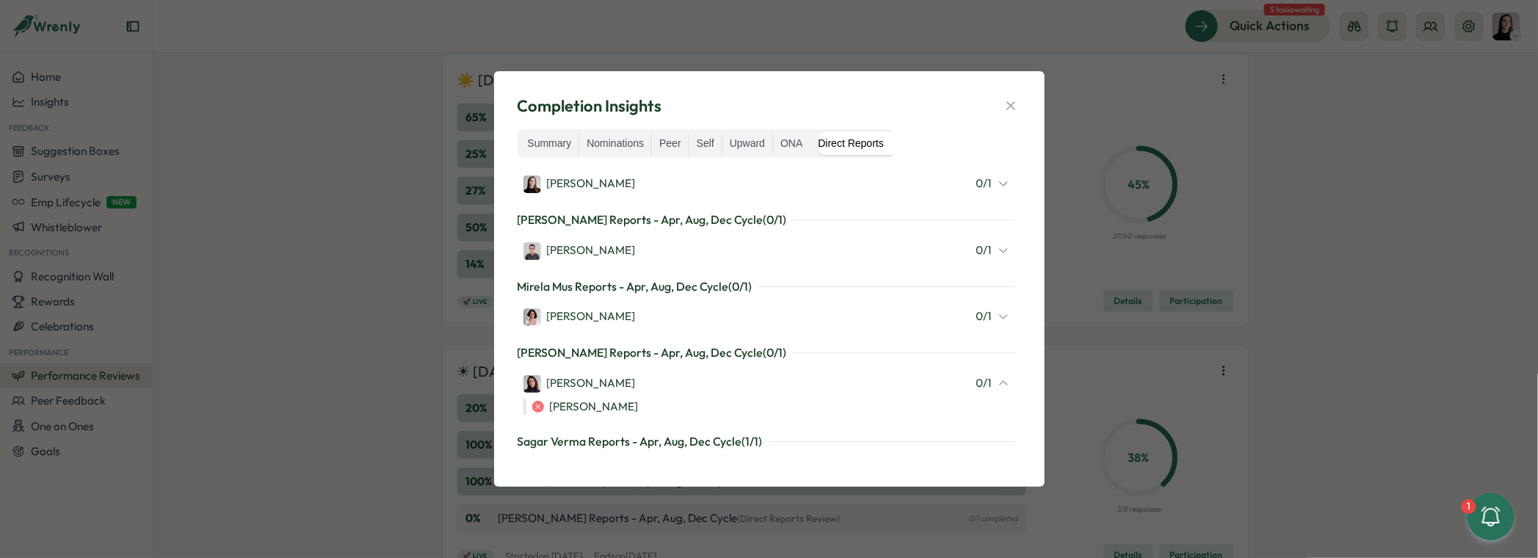
scroll to position [115, 0]
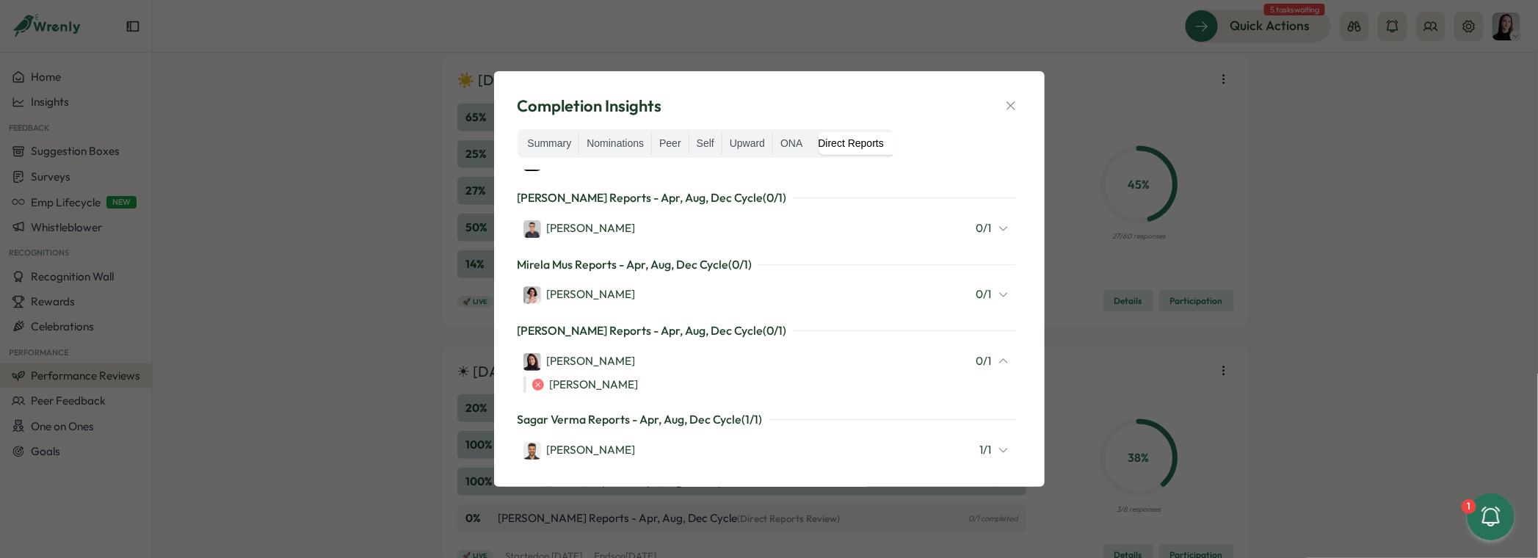
click at [1011, 366] on div "Friederike Giese Reports - Apr, Aug, Dec Cycle ( 0 / 2 ) Friederike Giese 0 / 2…" at bounding box center [770, 317] width 504 height 294
click at [996, 366] on div "0 / 1" at bounding box center [993, 361] width 33 height 16
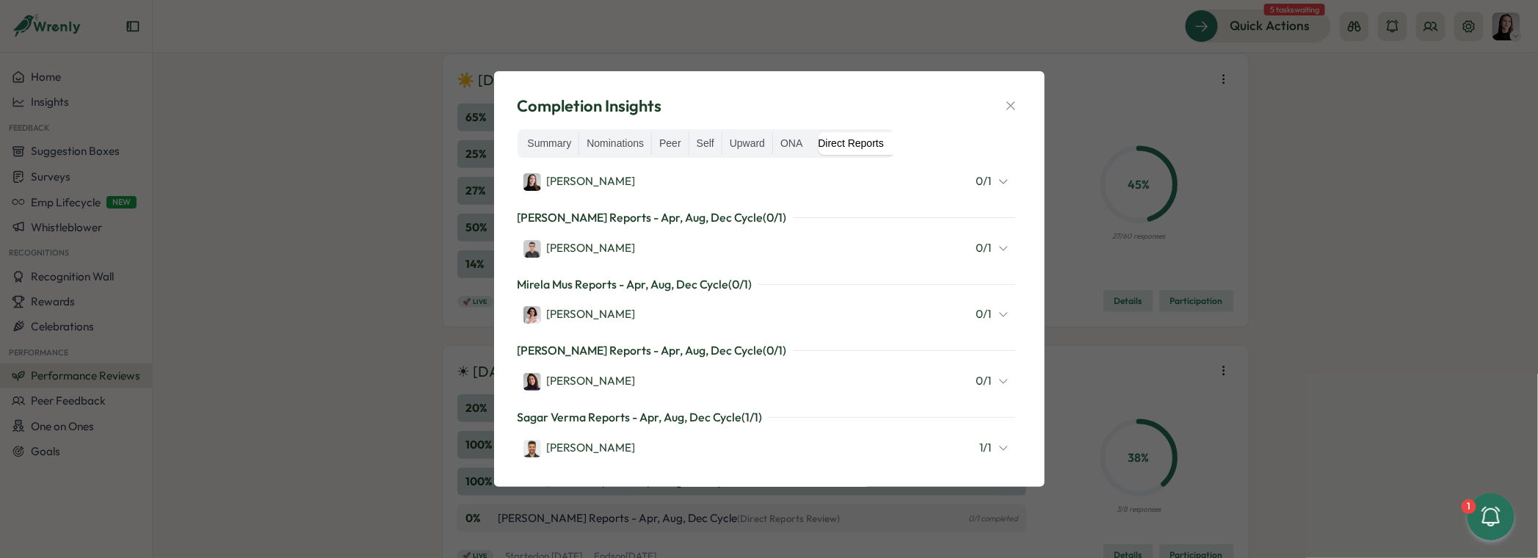
scroll to position [93, 0]
click at [798, 155] on label "ONA" at bounding box center [791, 143] width 37 height 23
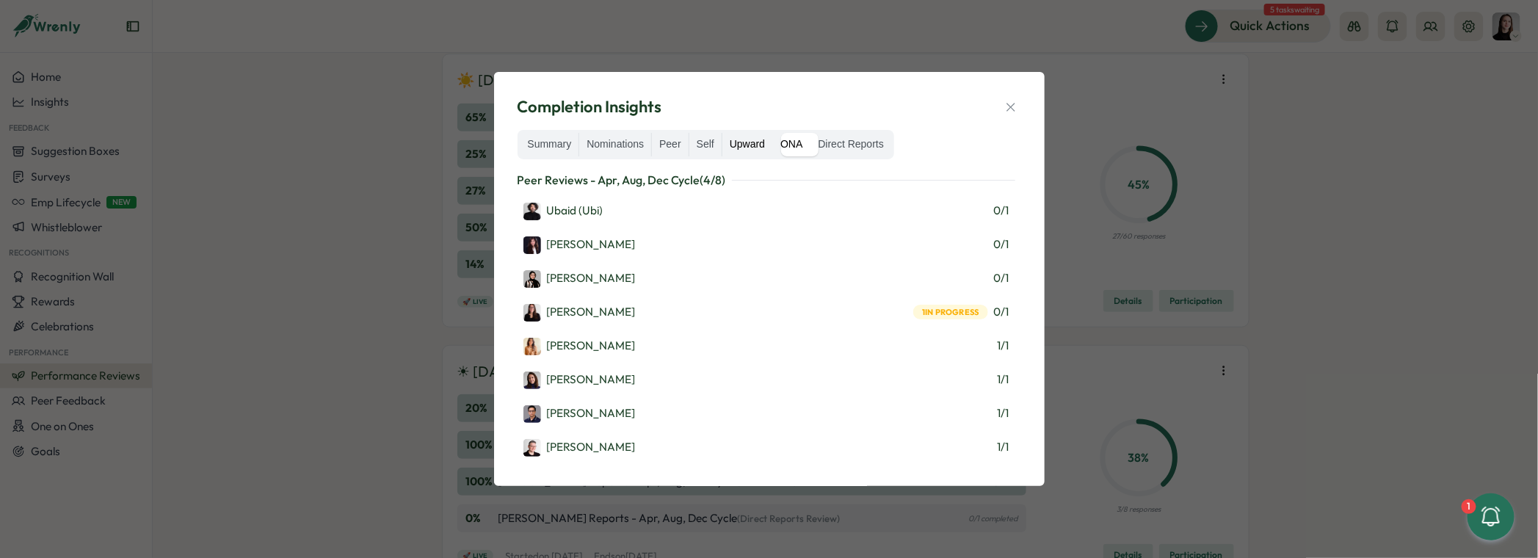
click at [758, 142] on label "Upward" at bounding box center [748, 144] width 50 height 23
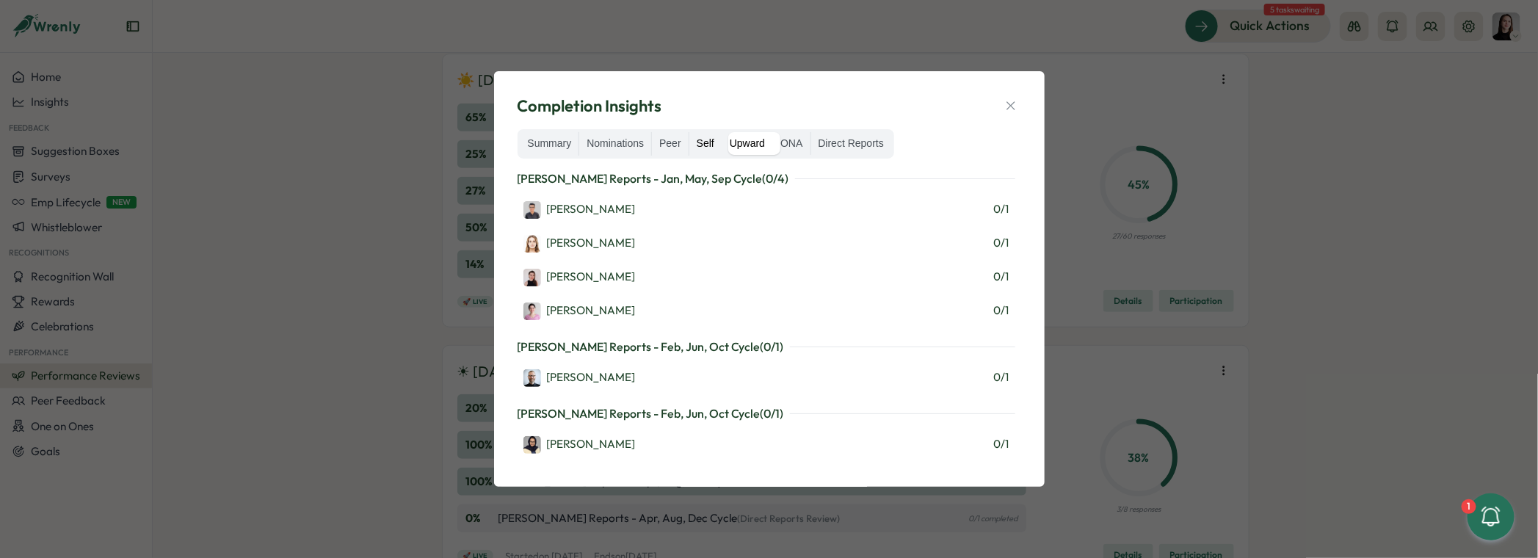
click at [701, 150] on label "Self" at bounding box center [706, 143] width 32 height 23
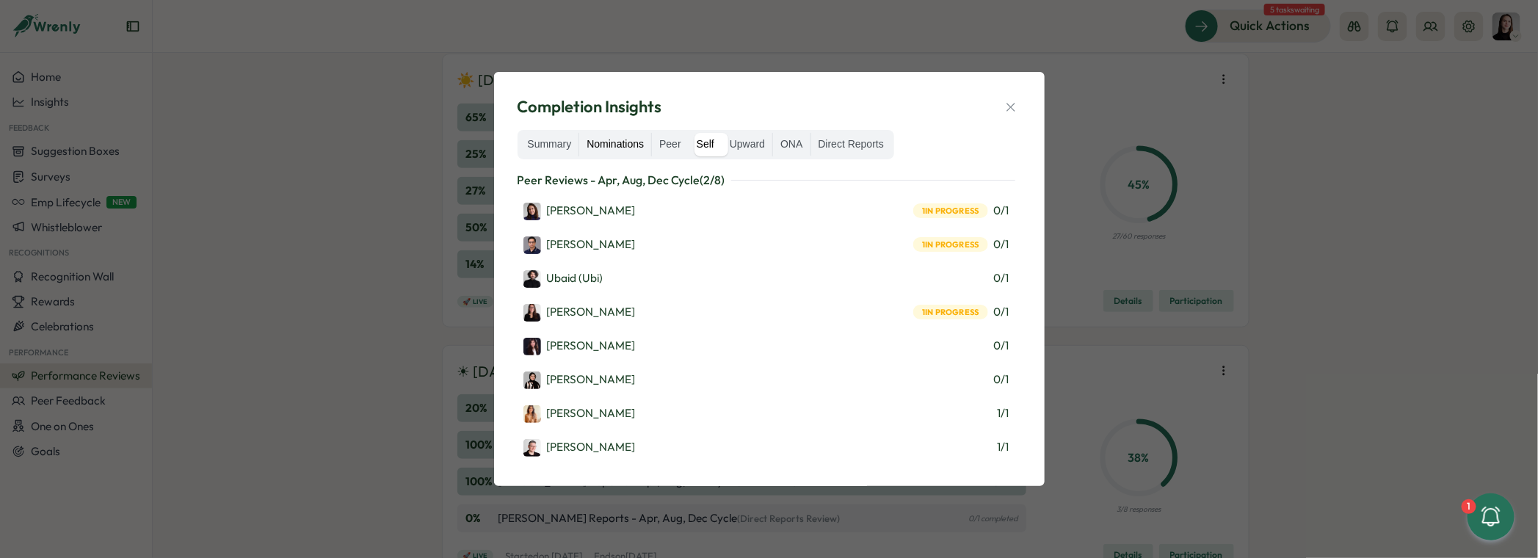
drag, startPoint x: 637, startPoint y: 148, endPoint x: 626, endPoint y: 148, distance: 11.0
click at [637, 148] on label "Nominations" at bounding box center [615, 144] width 72 height 23
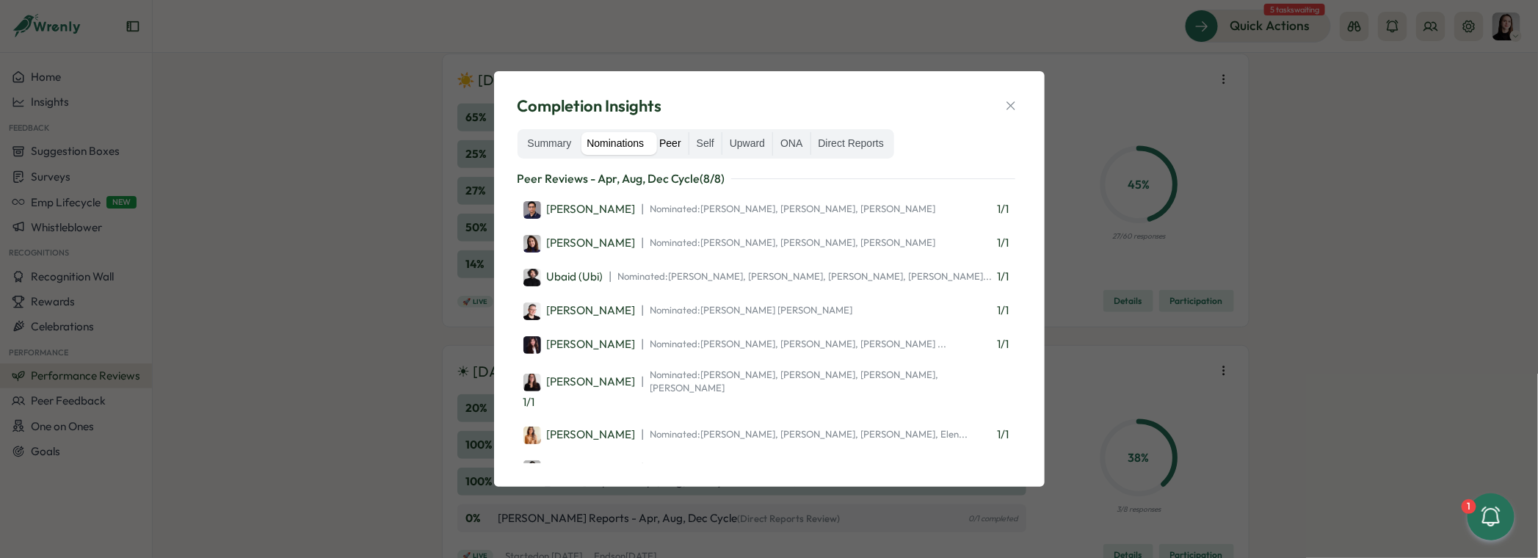
click at [687, 144] on label "Peer" at bounding box center [670, 143] width 37 height 23
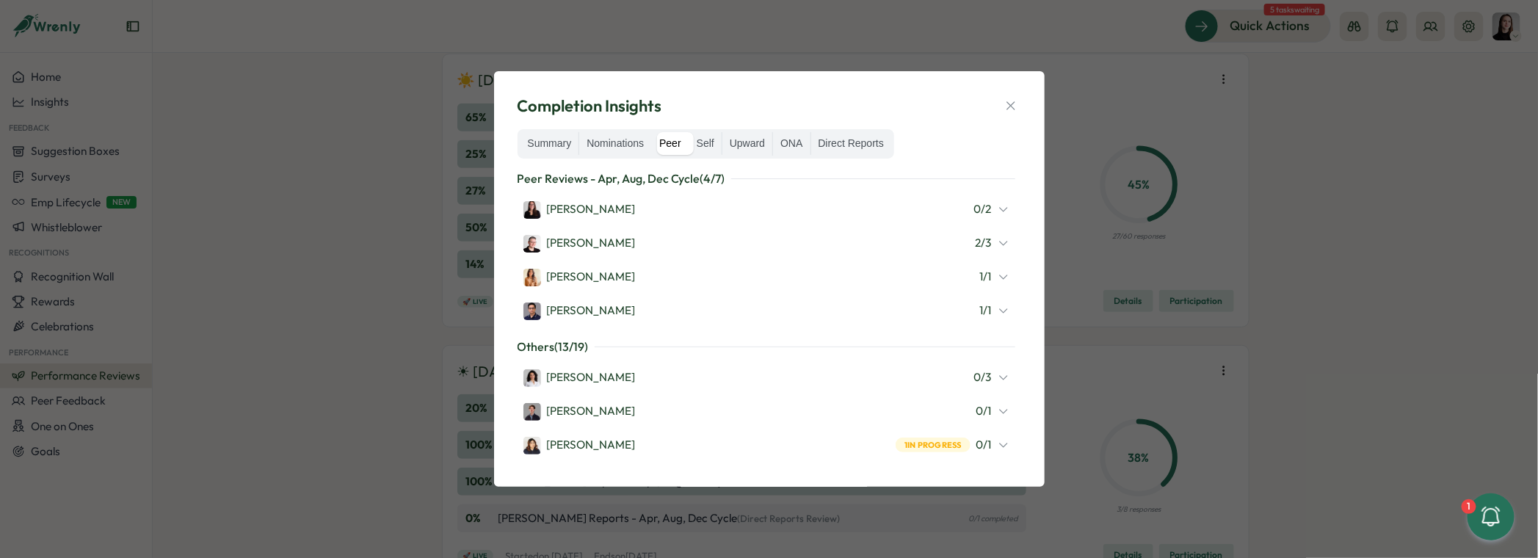
click at [1004, 105] on icon "button" at bounding box center [1011, 105] width 15 height 15
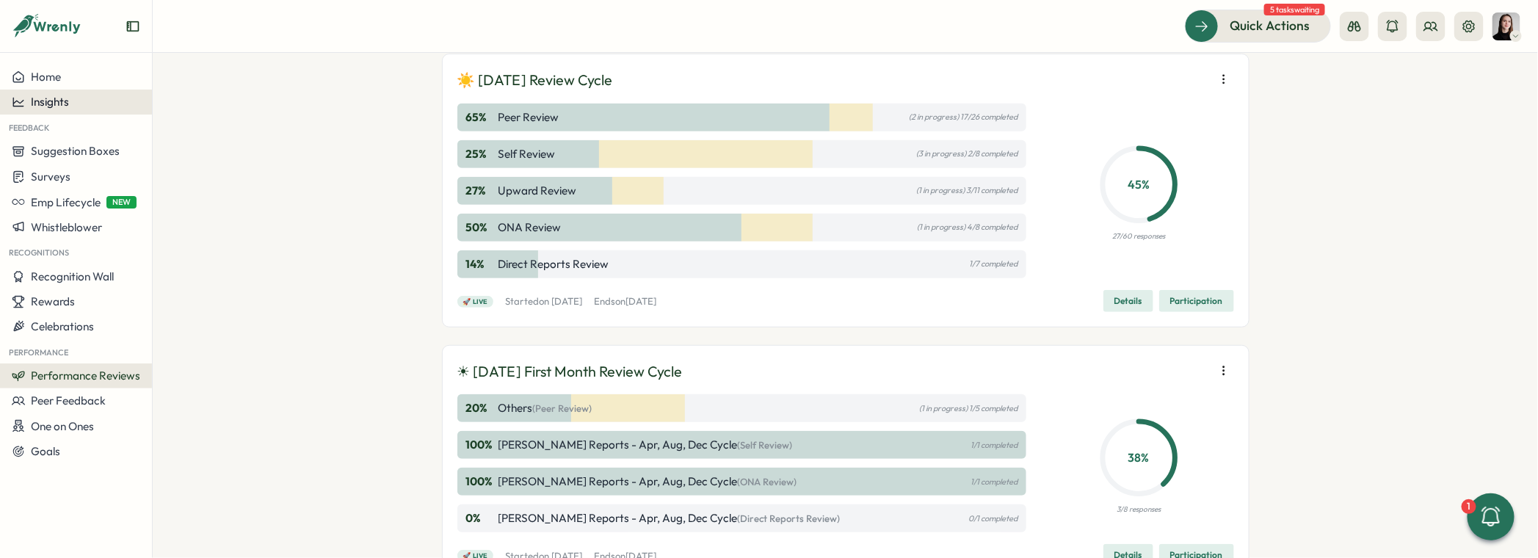
click at [68, 98] on span "Insights" at bounding box center [50, 102] width 38 height 14
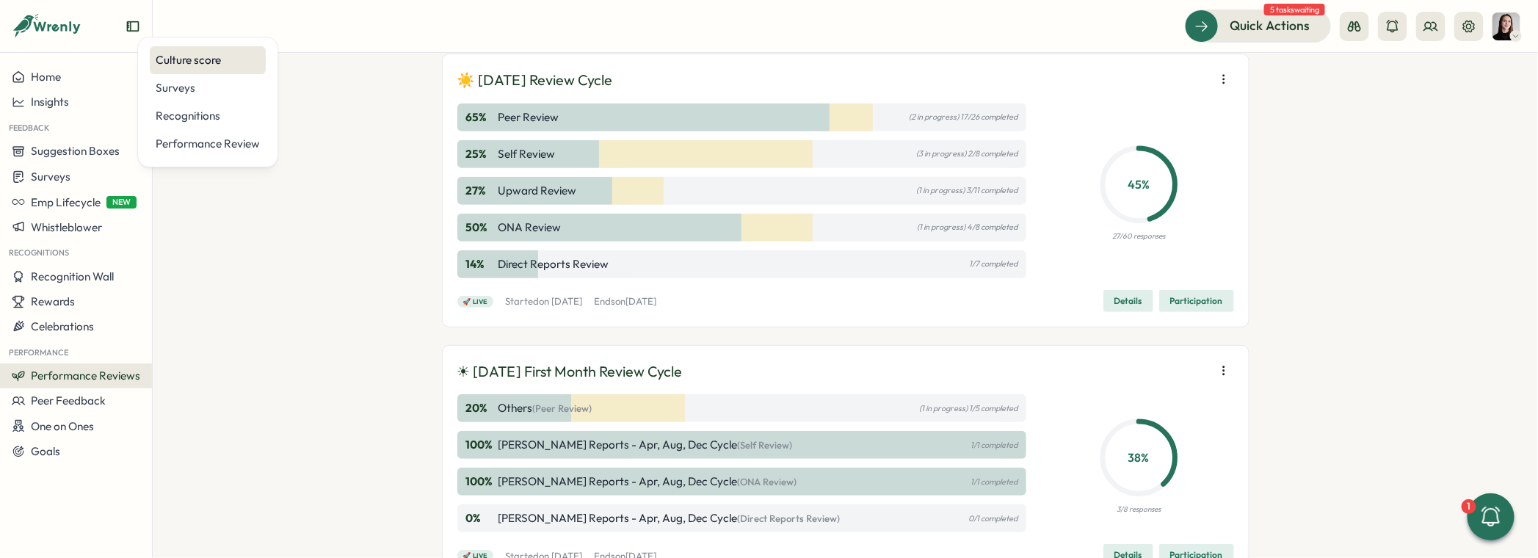
click at [203, 63] on div "Culture score" at bounding box center [208, 60] width 104 height 16
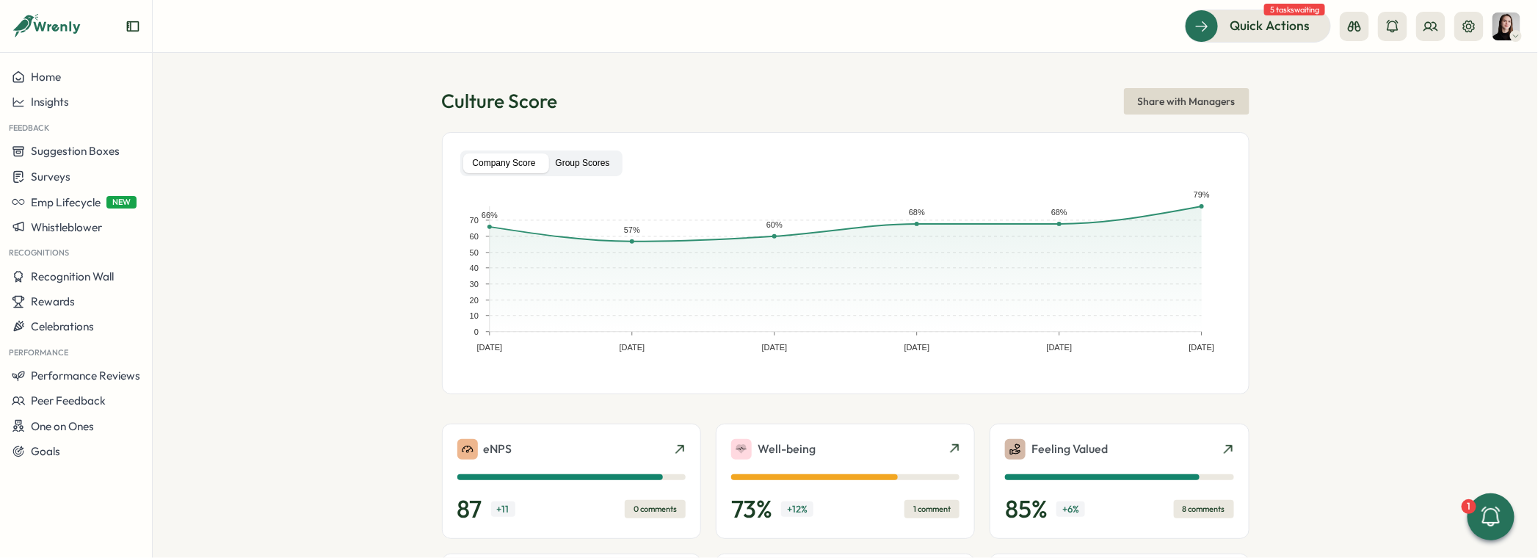
click at [577, 154] on label "Group Scores" at bounding box center [582, 163] width 73 height 20
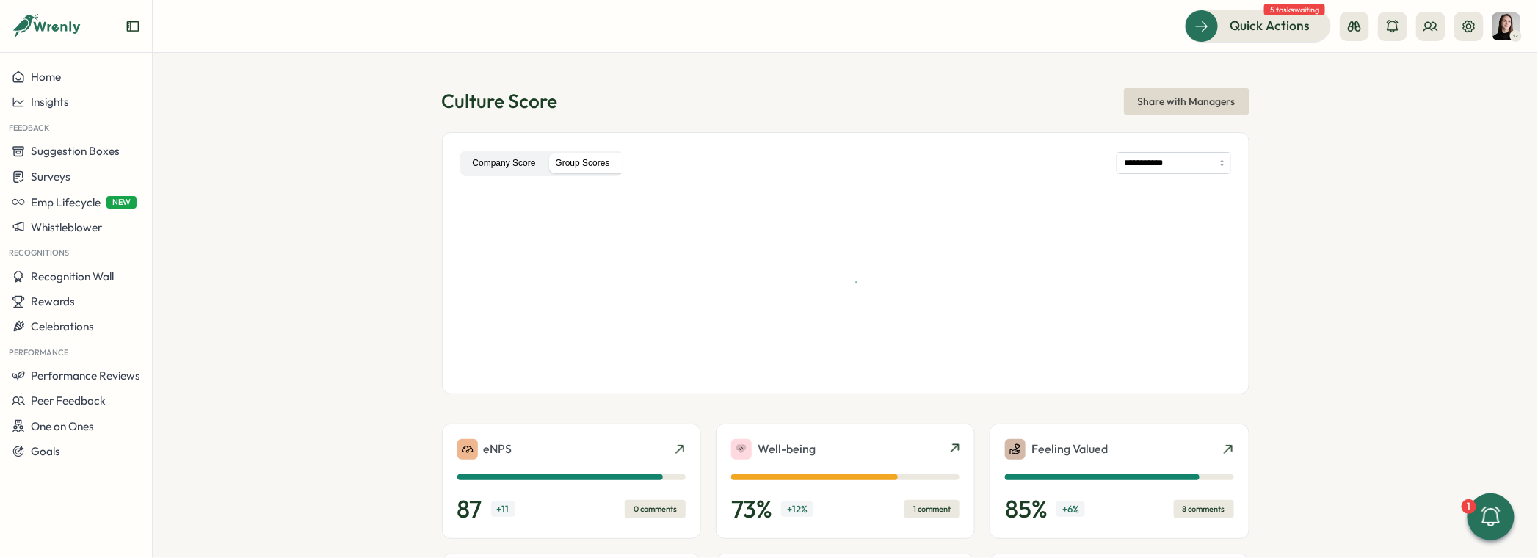
click at [504, 162] on label "Company Score" at bounding box center [504, 163] width 82 height 20
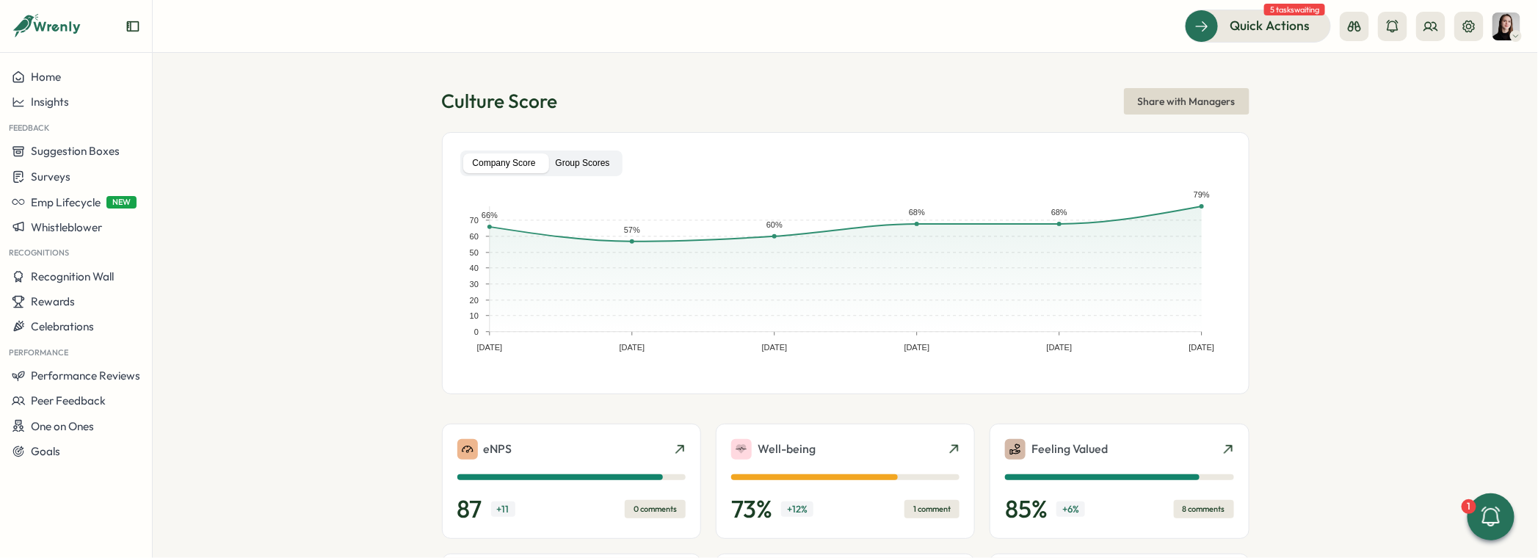
click at [586, 164] on label "Group Scores" at bounding box center [582, 163] width 73 height 20
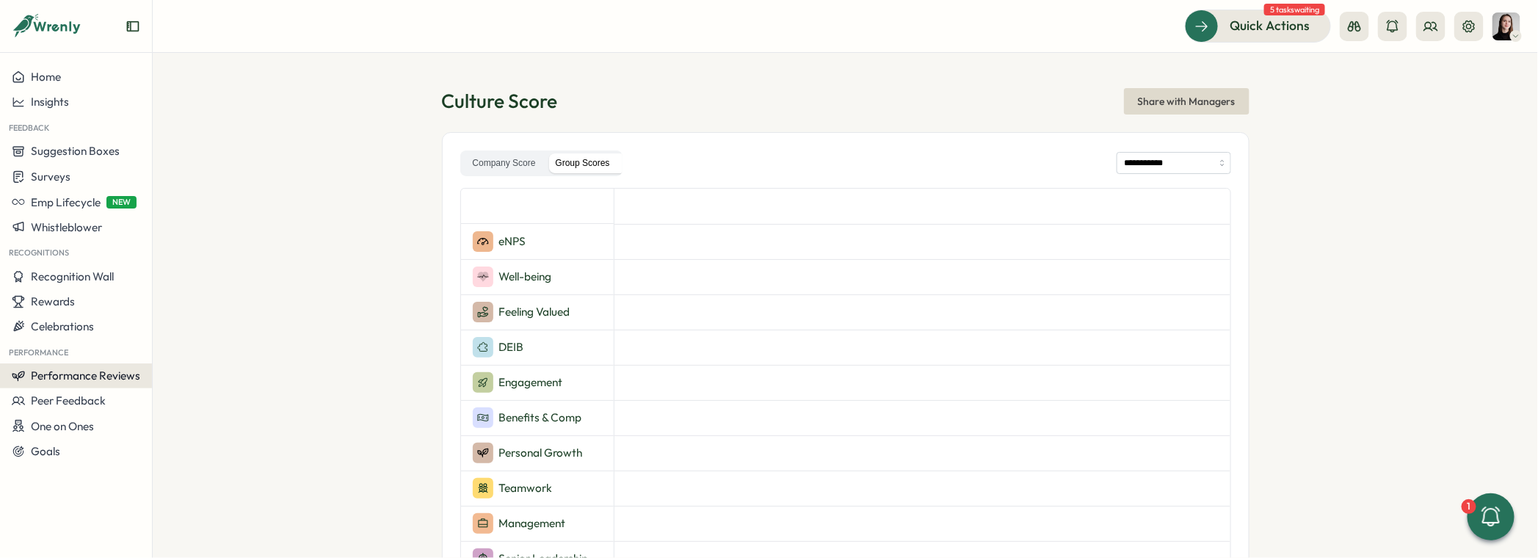
click at [81, 363] on button "Performance Reviews" at bounding box center [76, 375] width 152 height 25
drag, startPoint x: 192, startPoint y: 338, endPoint x: 193, endPoint y: 345, distance: 7.5
click at [192, 339] on div "Reviews" at bounding box center [213, 348] width 126 height 28
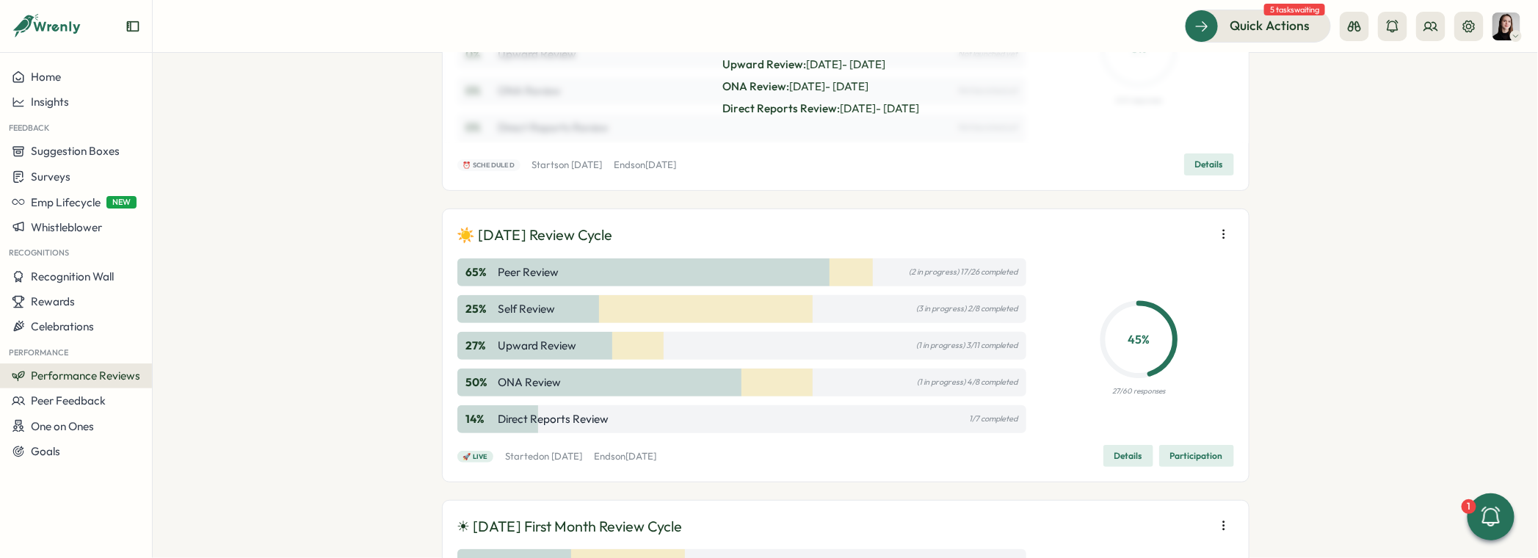
scroll to position [170, 0]
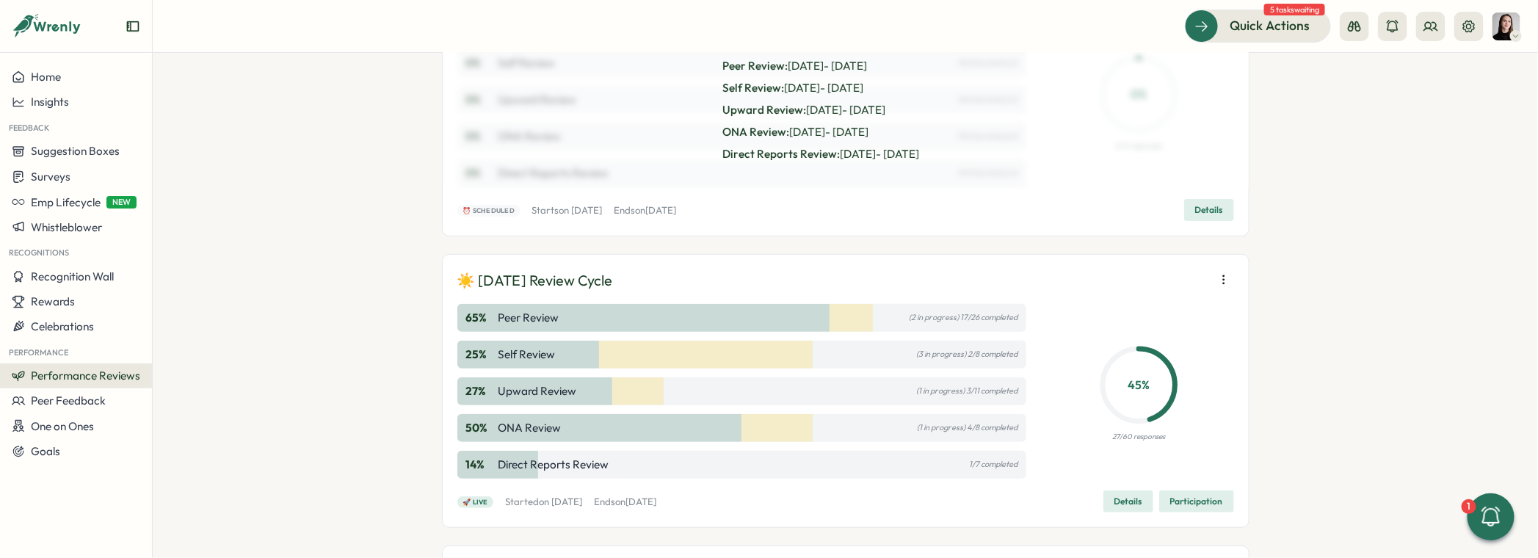
click at [1207, 285] on div "☀️ August 2025 Review Cycle" at bounding box center [845, 280] width 777 height 23
click at [1217, 283] on icon "button" at bounding box center [1224, 279] width 15 height 15
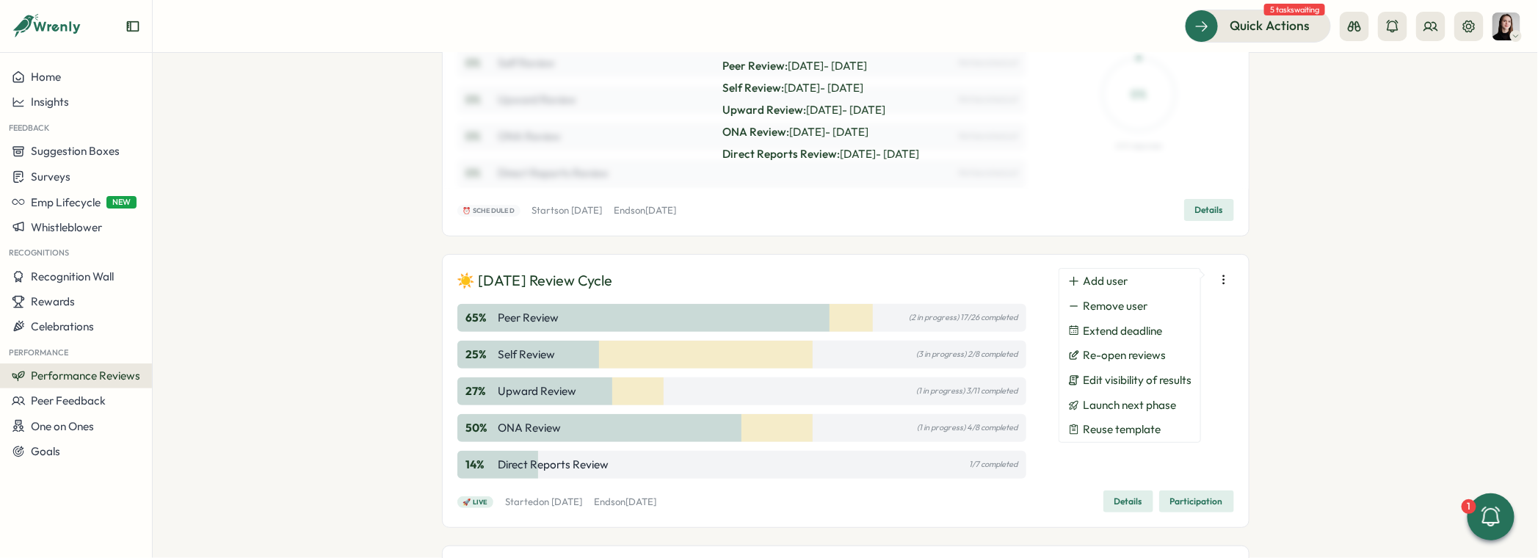
click at [1217, 288] on div "Performance Reviews Complete your reviews Preview Sample Report Create 🍂 Septem…" at bounding box center [846, 305] width 1386 height 505
click at [1217, 289] on div "Performance Reviews Complete your reviews Preview Sample Report Create 🍂 Septem…" at bounding box center [846, 305] width 1386 height 505
click at [1217, 280] on div "Performance Reviews Complete your reviews Preview Sample Report Create 🍂 Septem…" at bounding box center [846, 305] width 1386 height 505
click at [1217, 277] on icon "button" at bounding box center [1224, 279] width 15 height 15
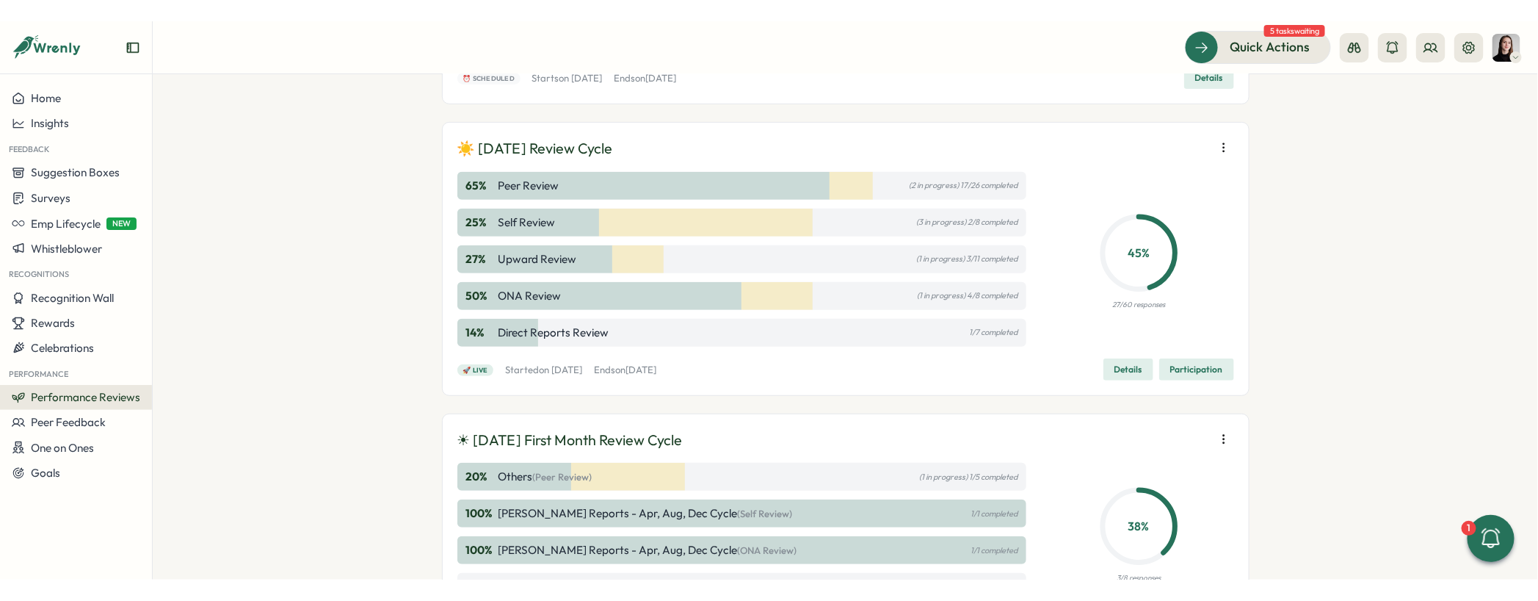
scroll to position [319, 0]
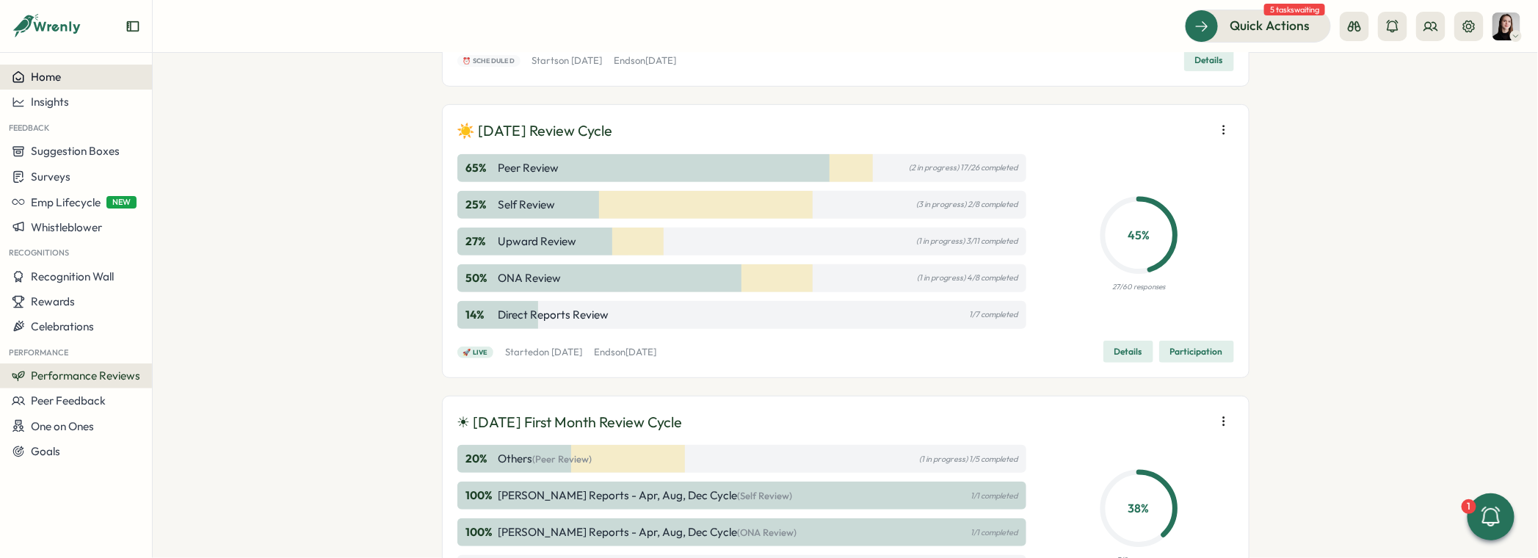
click at [48, 79] on span "Home" at bounding box center [46, 77] width 30 height 14
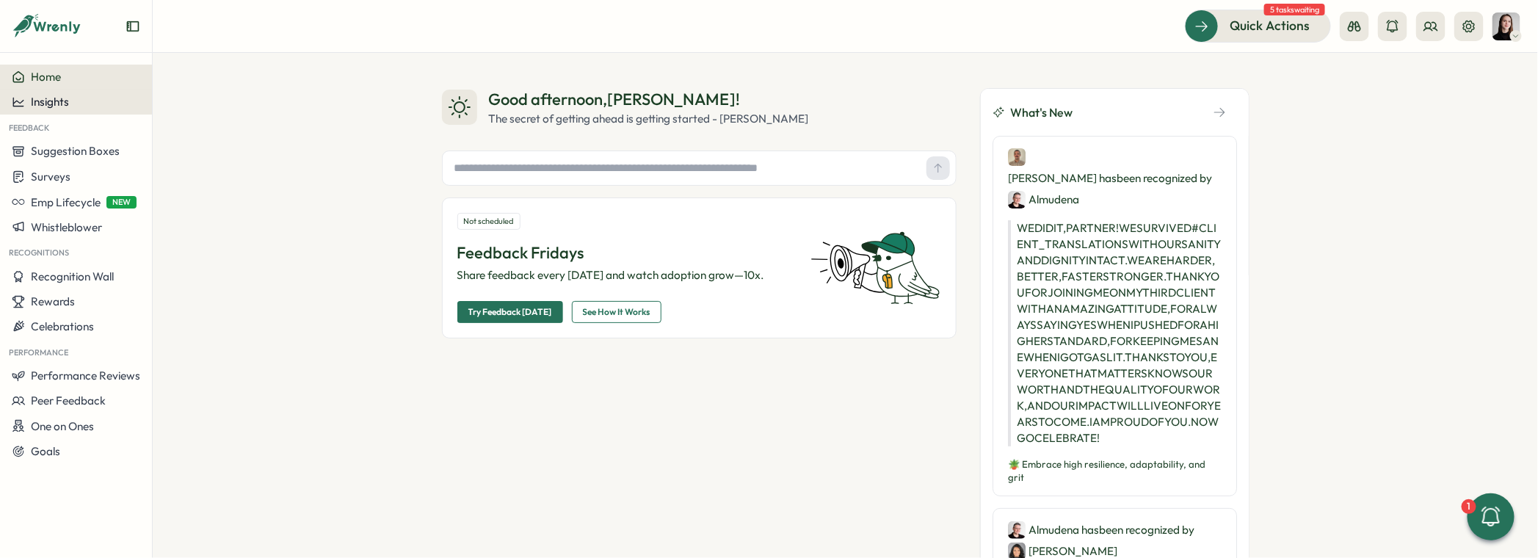
click at [49, 104] on span "Insights" at bounding box center [50, 102] width 38 height 14
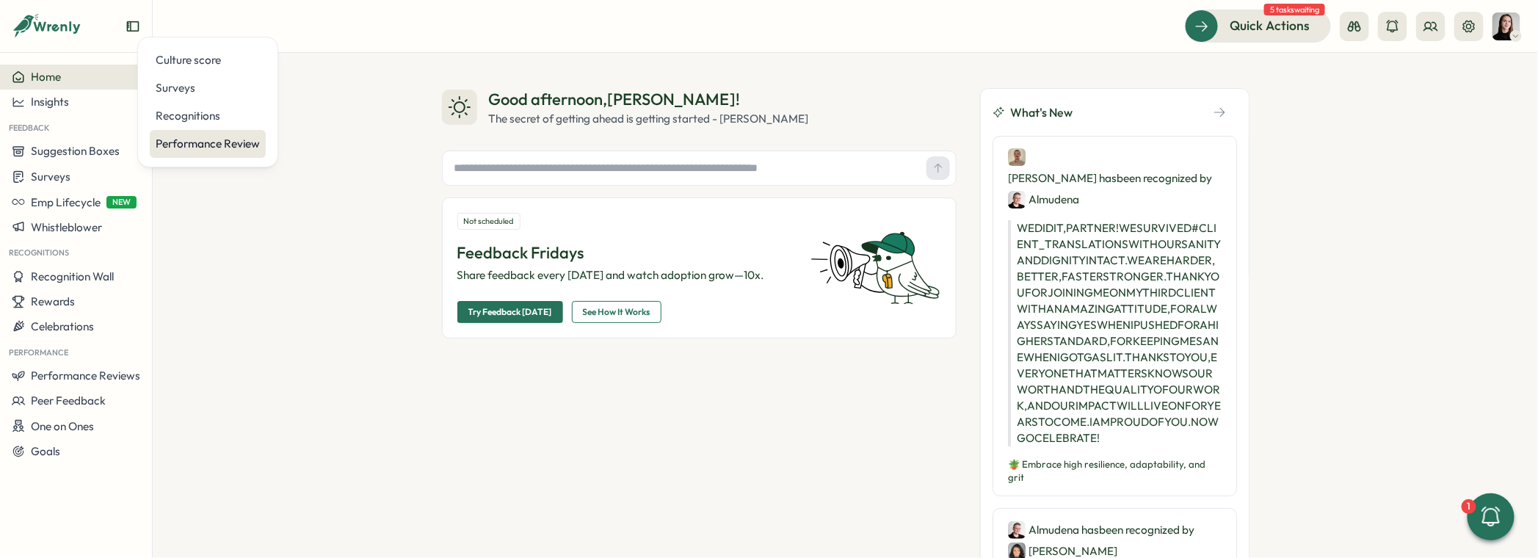
click at [156, 140] on div "Performance Review" at bounding box center [208, 144] width 104 height 16
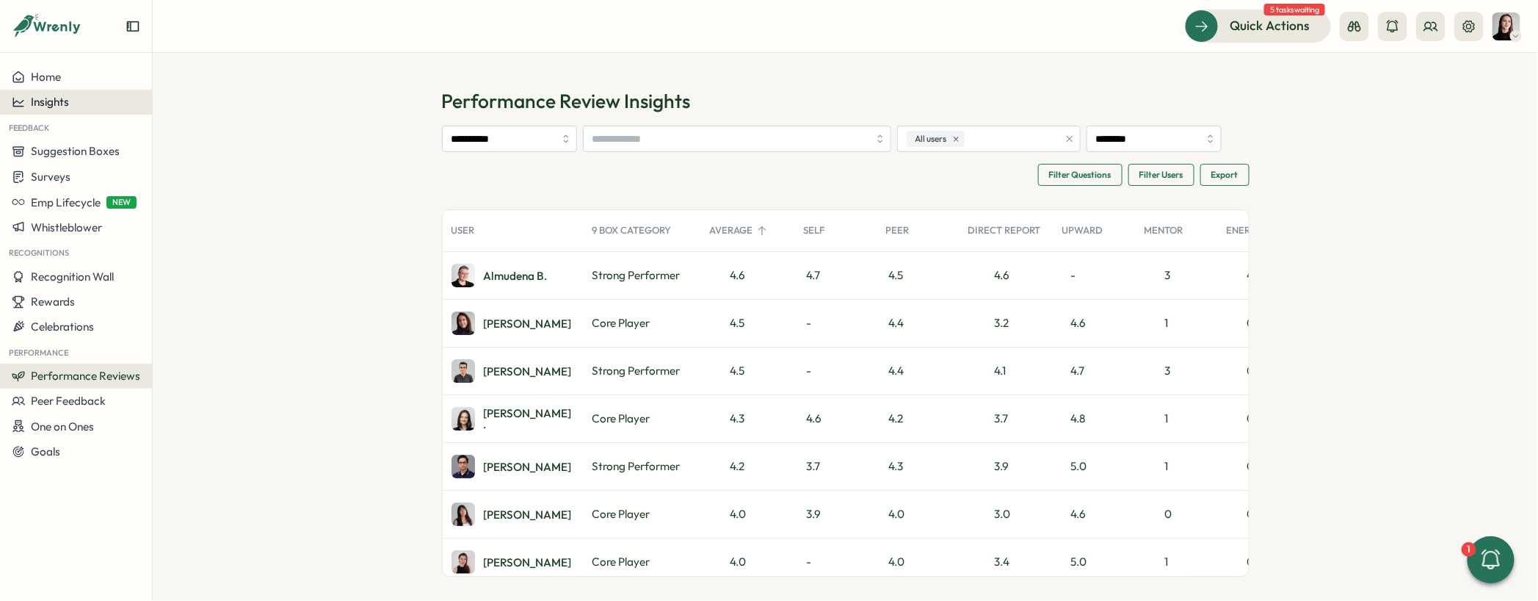
click at [38, 97] on span "Insights" at bounding box center [50, 102] width 38 height 14
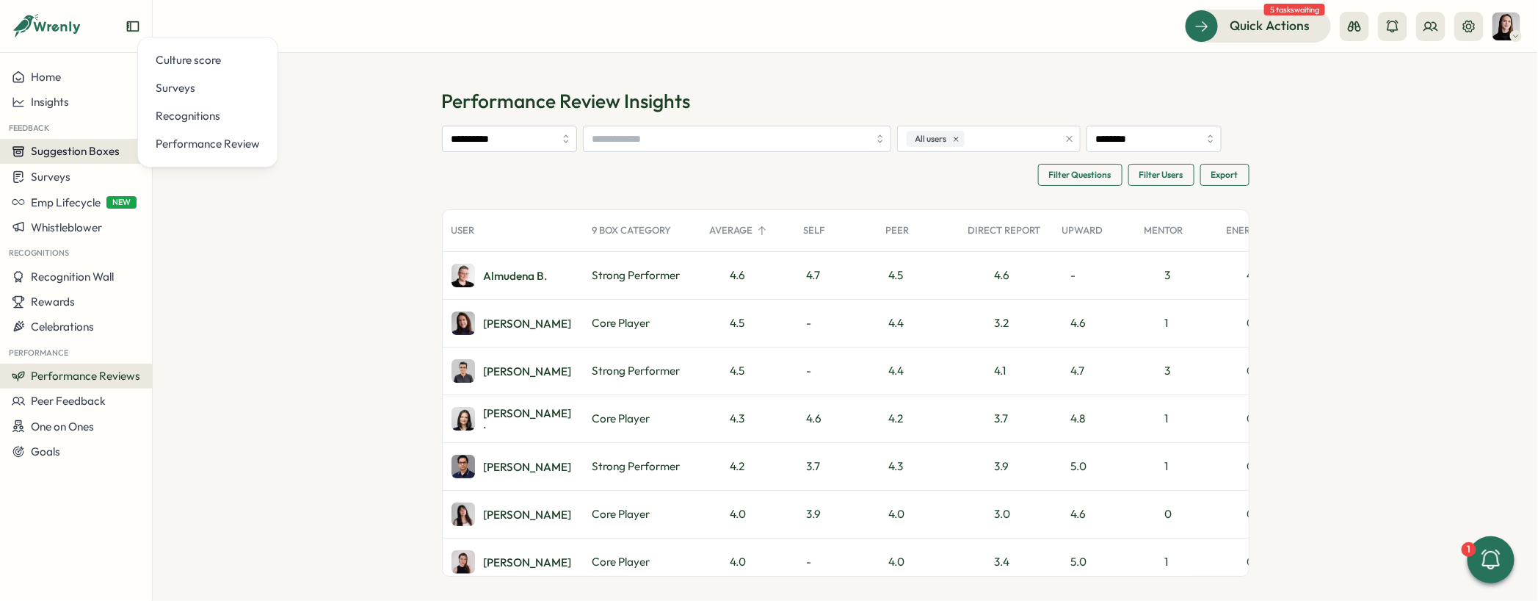
click at [78, 153] on span "Suggestion Boxes" at bounding box center [75, 151] width 89 height 14
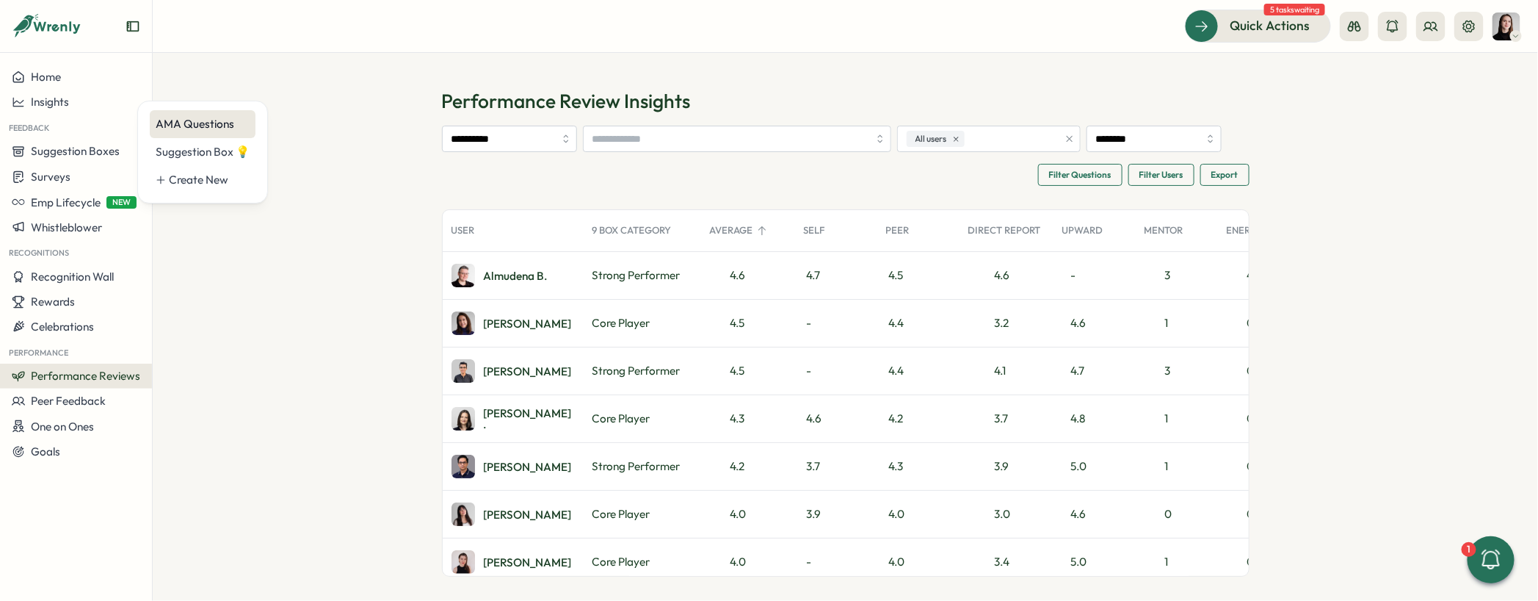
click at [178, 127] on div "AMA Questions" at bounding box center [203, 124] width 94 height 16
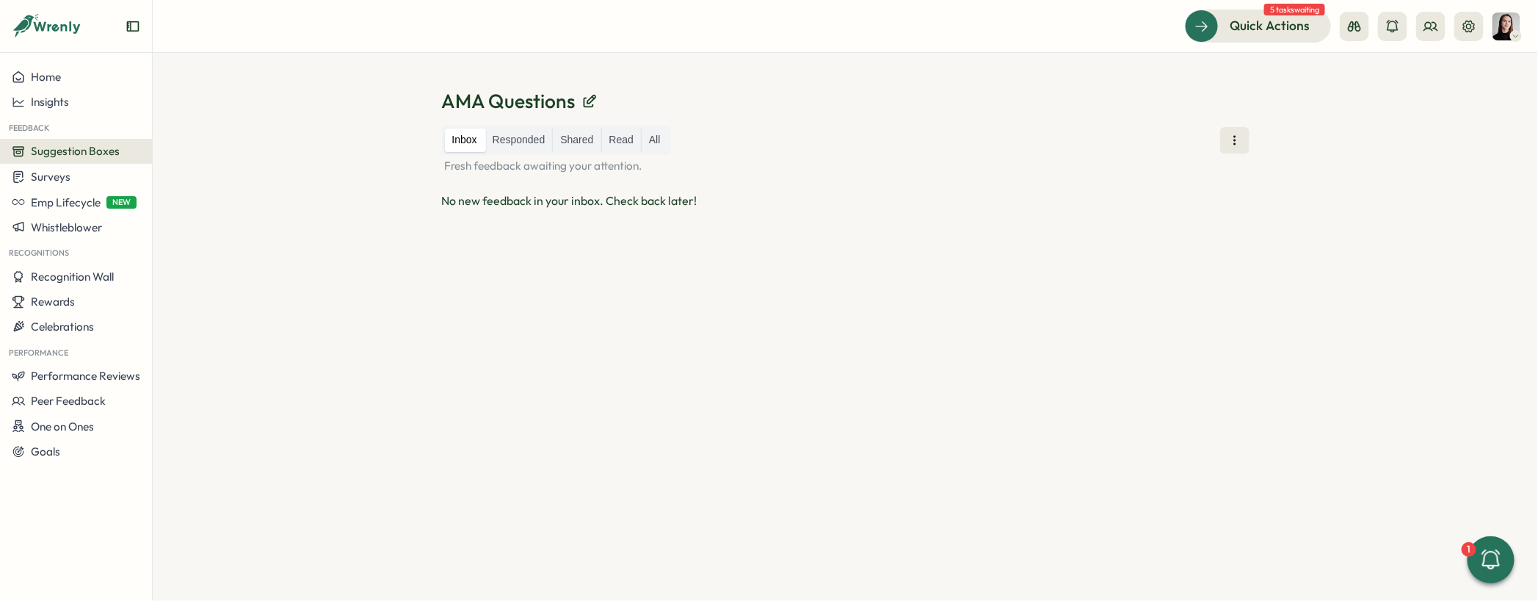
click at [111, 150] on span "Suggestion Boxes" at bounding box center [75, 151] width 89 height 14
click at [184, 152] on div "Suggestion Box 💡" at bounding box center [203, 152] width 94 height 16
click at [75, 150] on span "Suggestion Boxes" at bounding box center [75, 151] width 89 height 14
click at [68, 173] on span "Surveys" at bounding box center [51, 177] width 40 height 14
click at [169, 148] on div "Insights" at bounding box center [210, 149] width 109 height 16
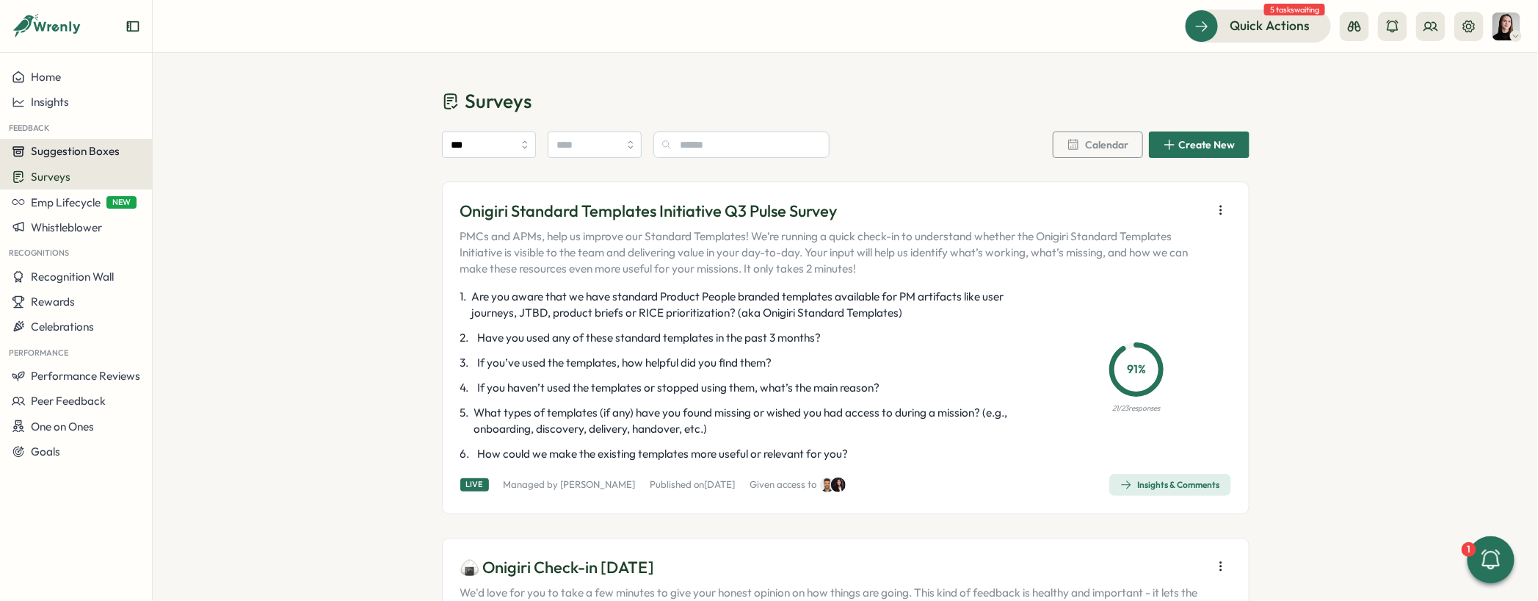
click at [54, 150] on span "Suggestion Boxes" at bounding box center [75, 151] width 89 height 14
click at [81, 173] on div "Surveys" at bounding box center [76, 177] width 129 height 14
click at [167, 148] on div "Insights" at bounding box center [210, 149] width 109 height 16
click at [78, 177] on div "Surveys" at bounding box center [76, 177] width 129 height 14
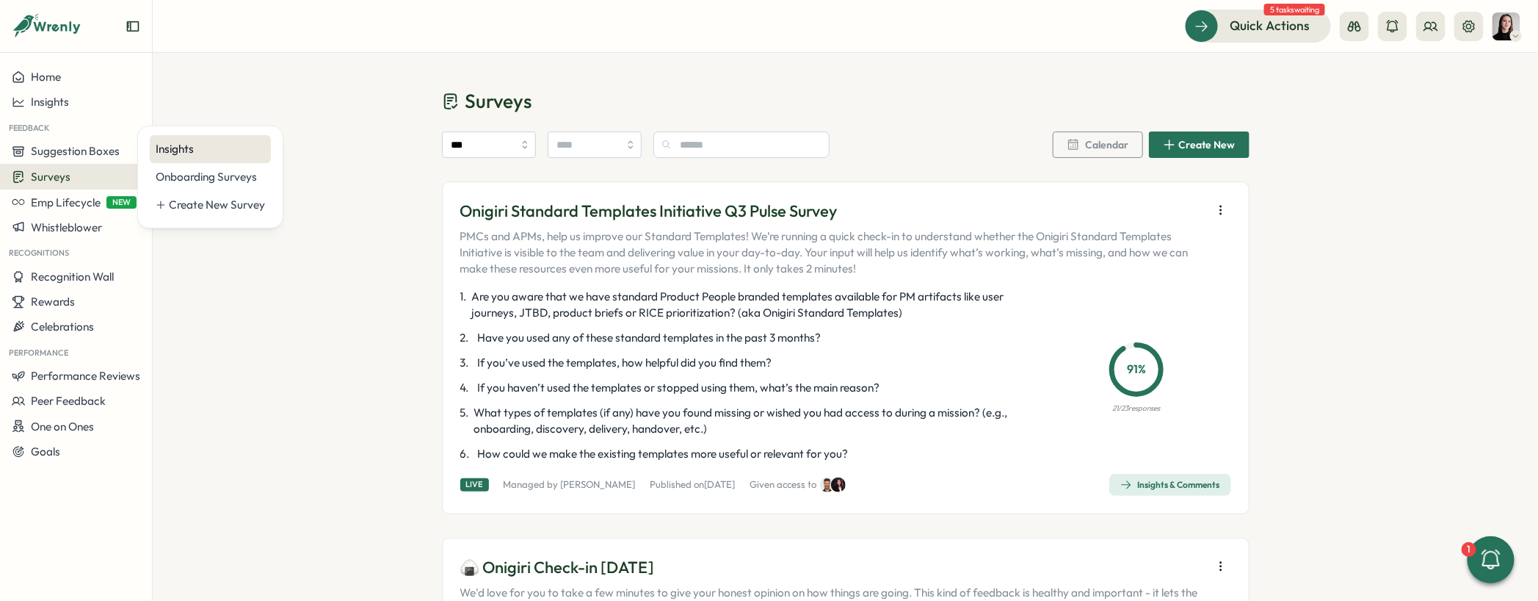
click at [160, 147] on div "Insights" at bounding box center [210, 149] width 109 height 16
click at [52, 104] on span "Insights" at bounding box center [50, 102] width 38 height 14
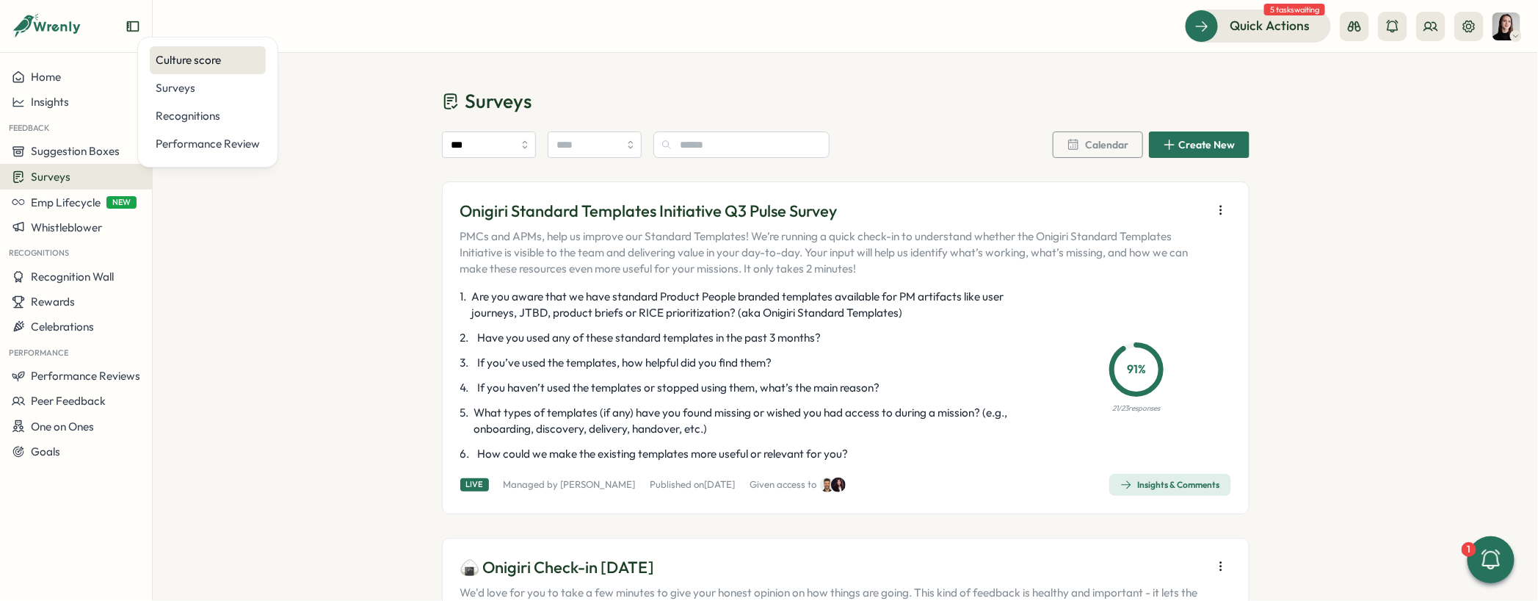
click at [161, 61] on div "Culture score" at bounding box center [208, 60] width 104 height 16
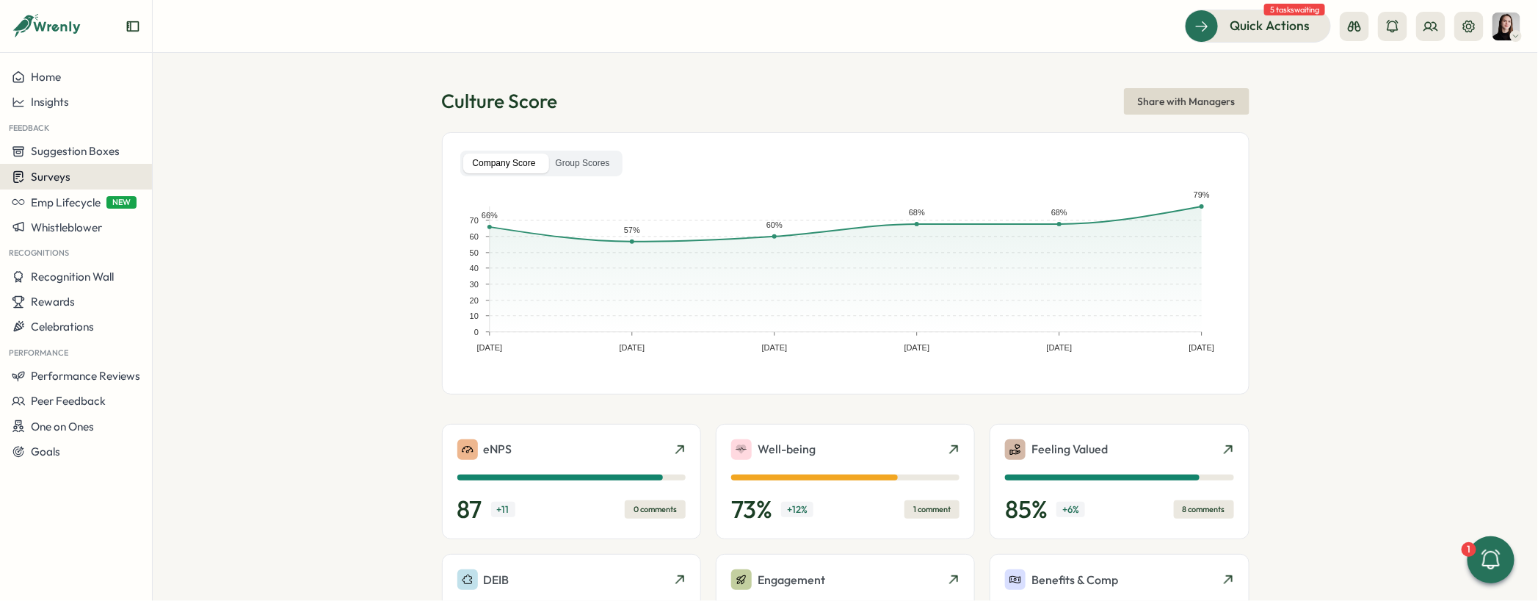
click at [80, 188] on button "Surveys" at bounding box center [76, 177] width 152 height 26
click at [216, 151] on div "Insights" at bounding box center [210, 149] width 109 height 16
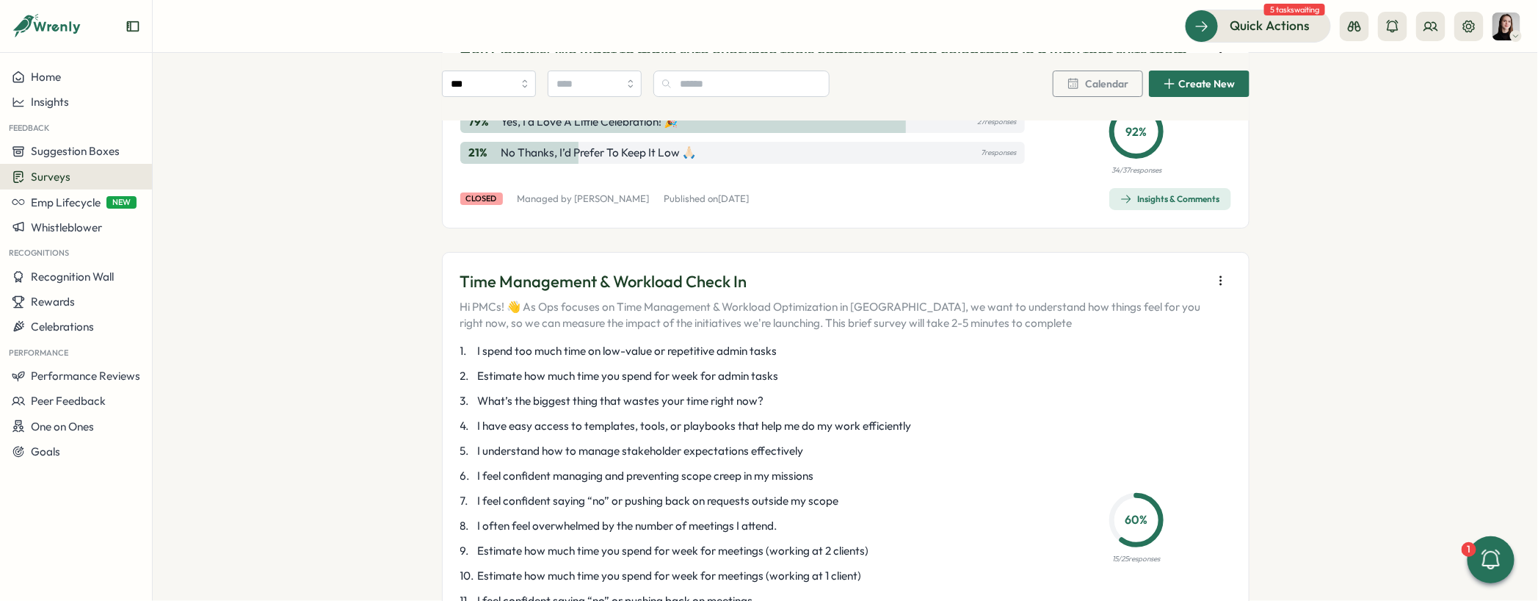
scroll to position [2359, 0]
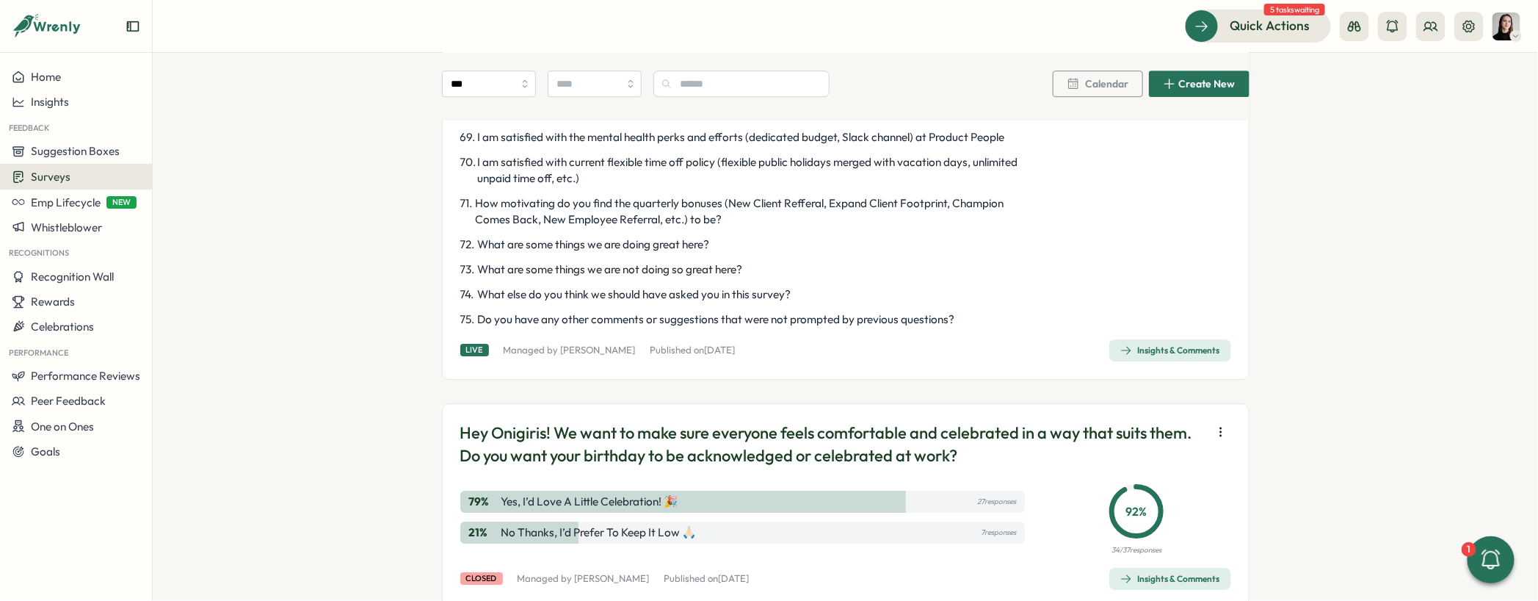
click at [1155, 356] on div "Insights & Comments" at bounding box center [1171, 350] width 100 height 12
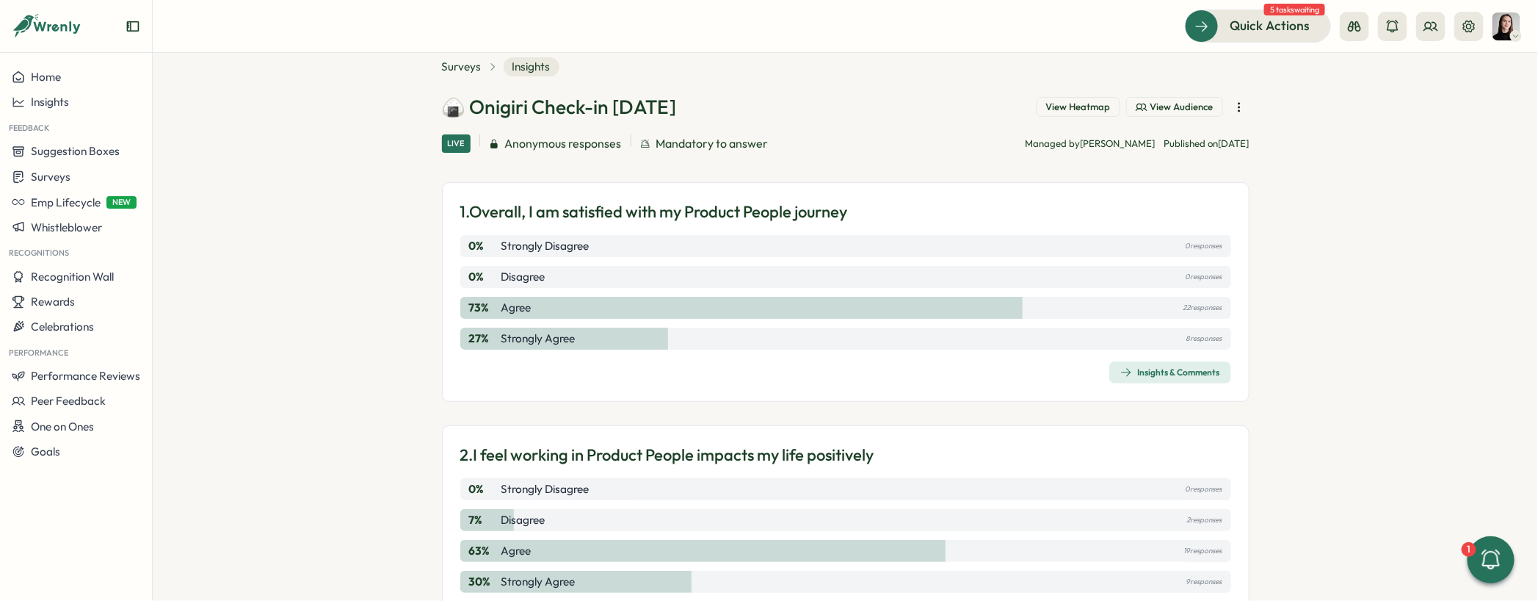
scroll to position [40, 0]
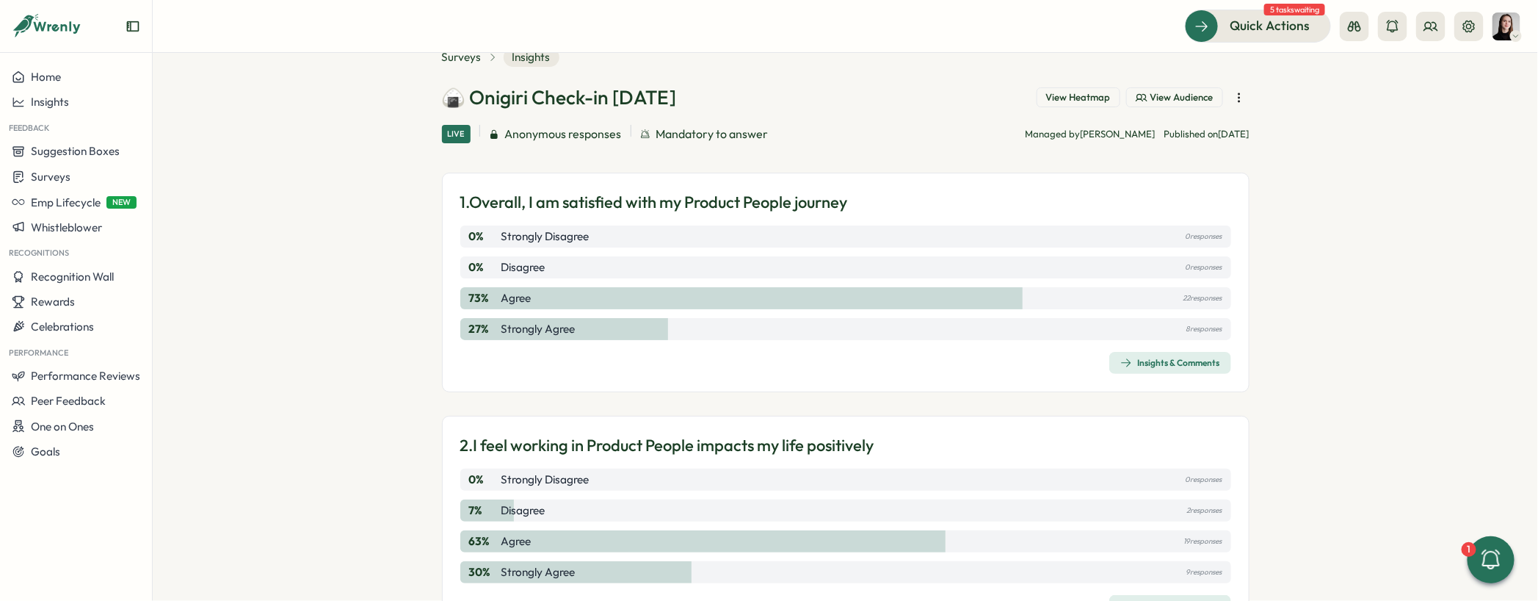
click at [1139, 352] on button "Insights & Comments" at bounding box center [1171, 363] width 122 height 22
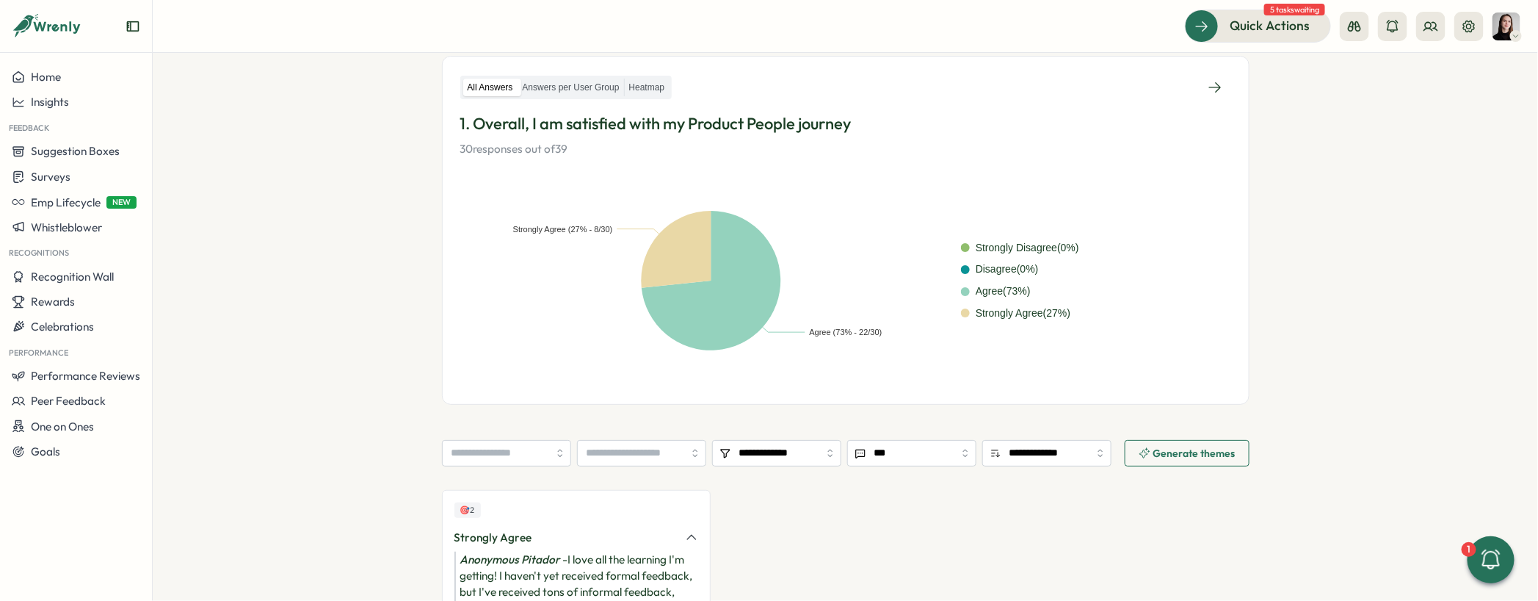
scroll to position [68, 0]
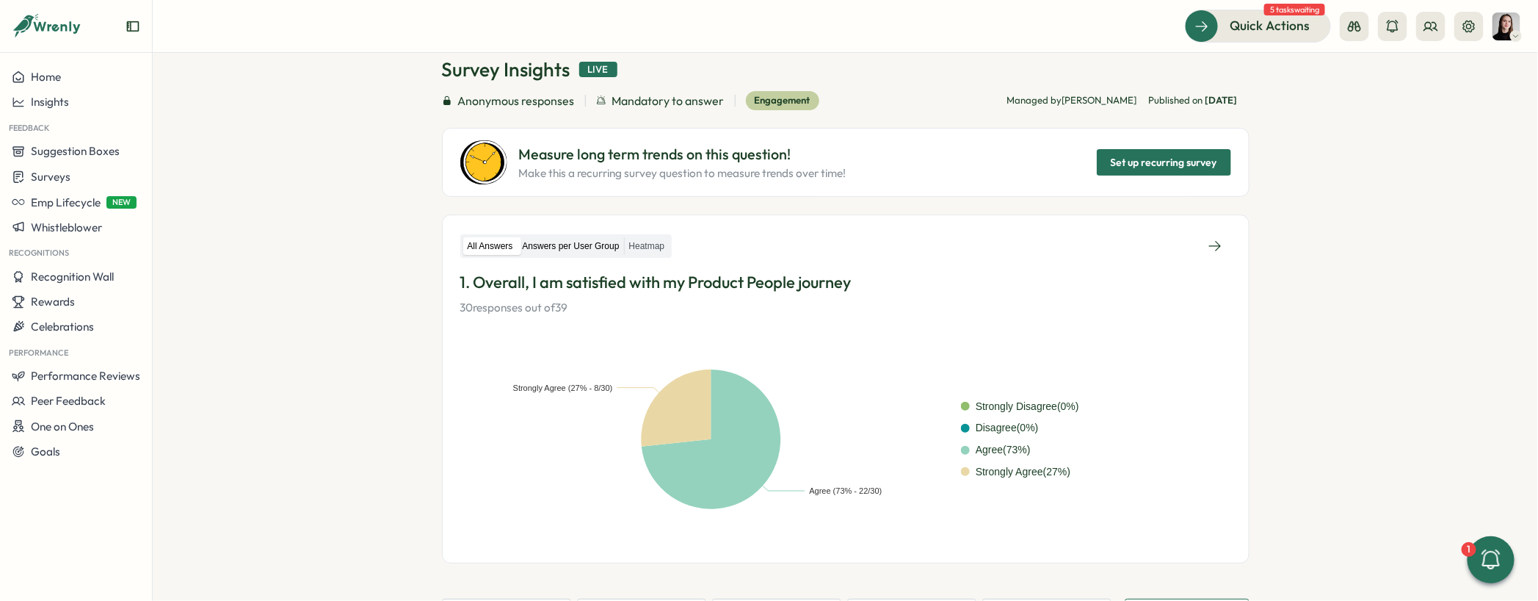
click at [573, 237] on label "Answers per User Group" at bounding box center [571, 246] width 106 height 18
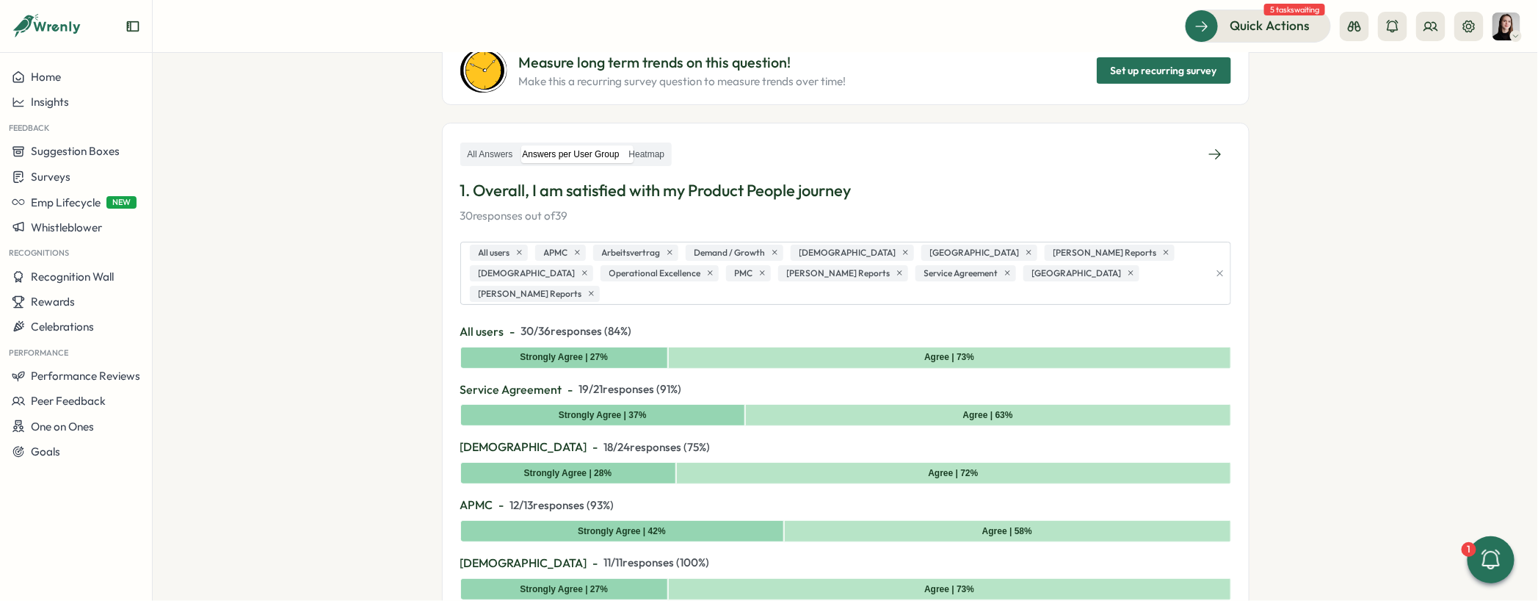
scroll to position [162, 0]
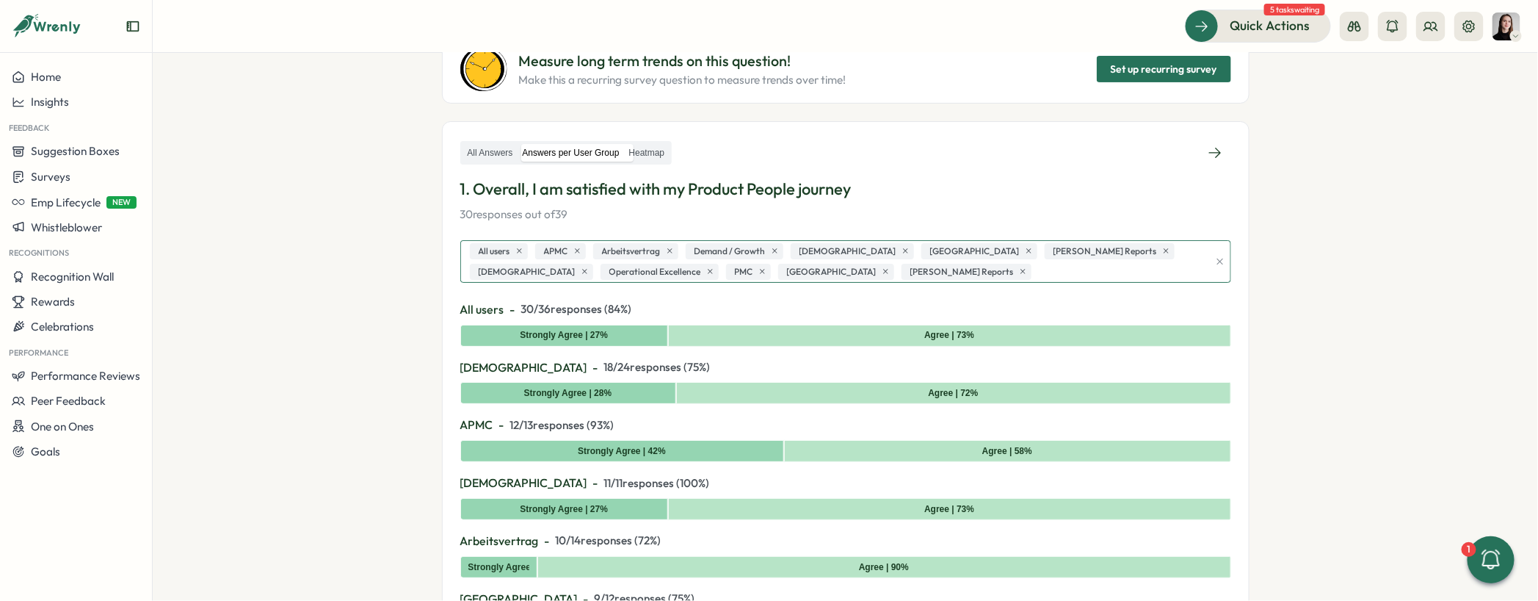
click at [911, 270] on span "Viktoria Korzhova's Reports" at bounding box center [963, 272] width 104 height 14
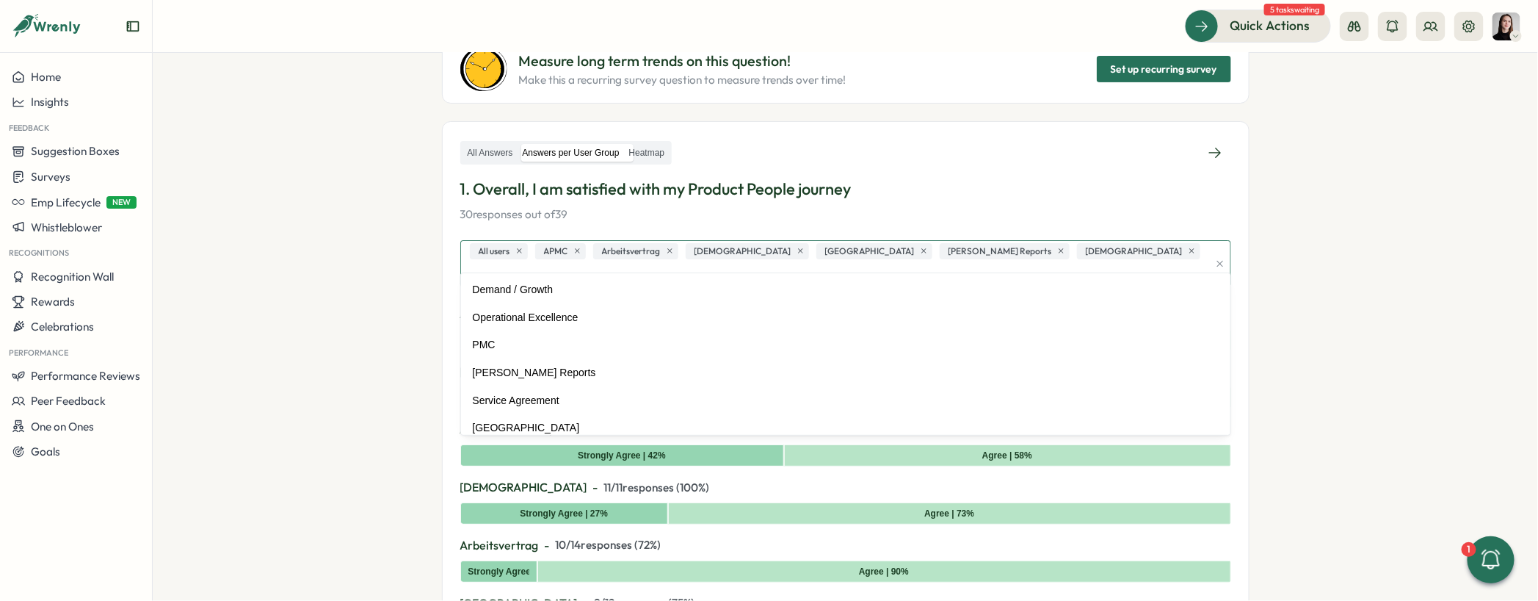
click at [825, 250] on span "Germany" at bounding box center [870, 252] width 90 height 14
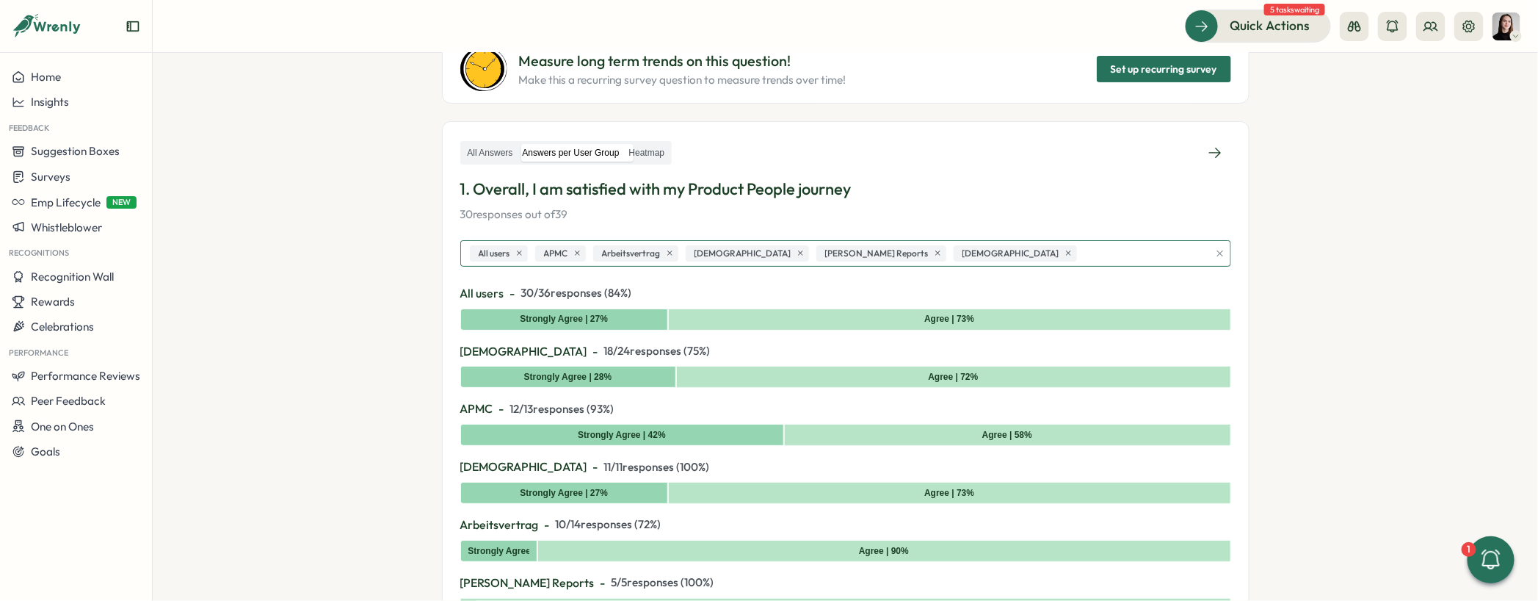
click at [825, 250] on span "[PERSON_NAME] Reports" at bounding box center [877, 254] width 104 height 14
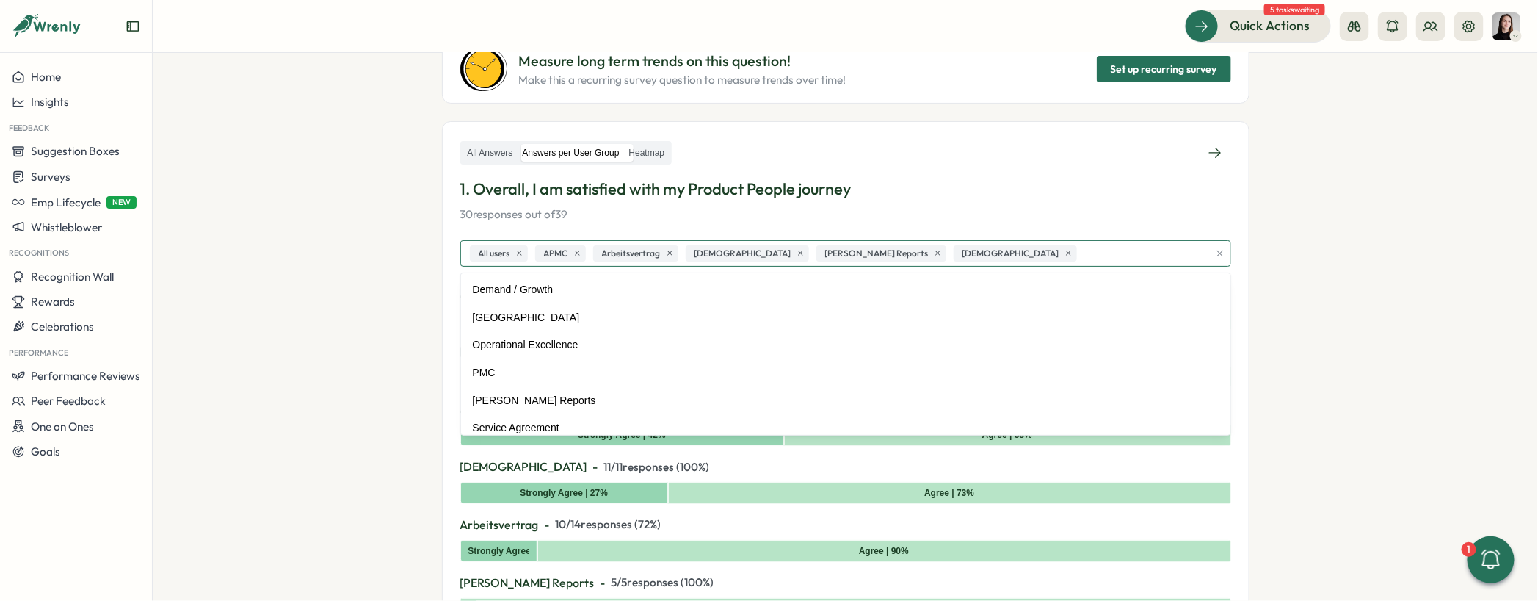
click at [844, 250] on span "[PERSON_NAME] Reports" at bounding box center [877, 254] width 104 height 14
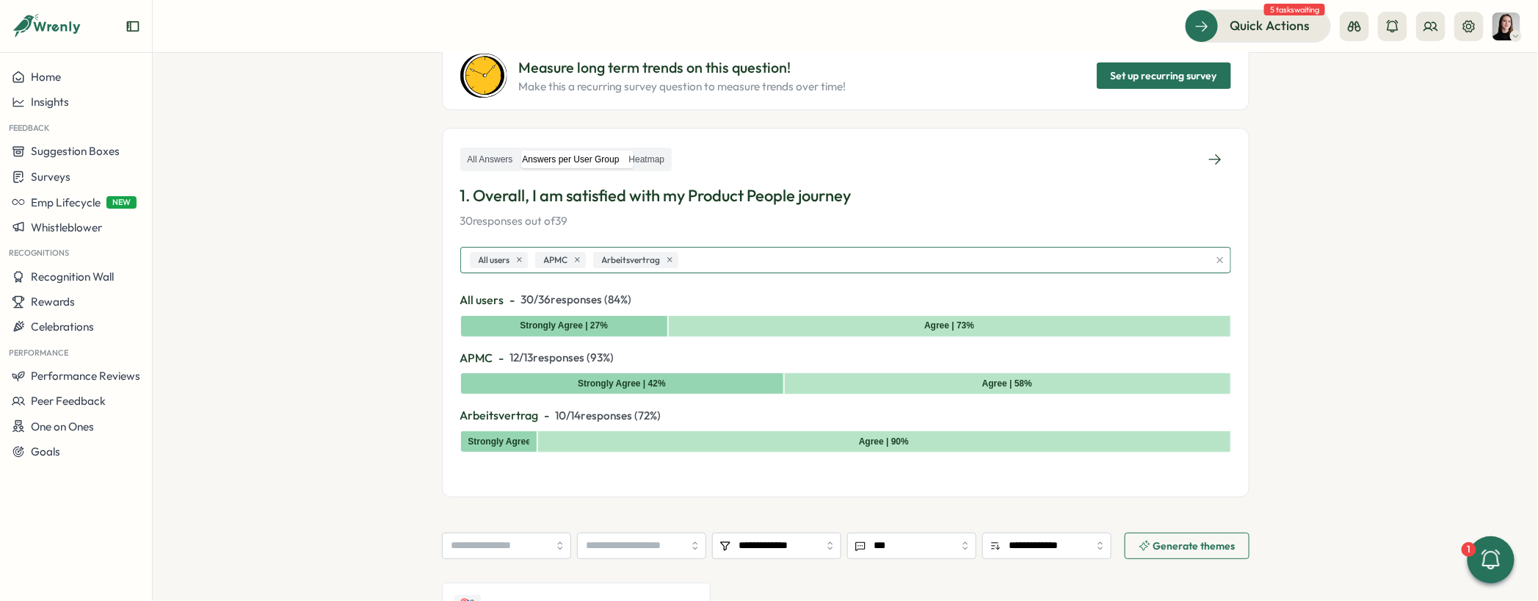
scroll to position [141, 0]
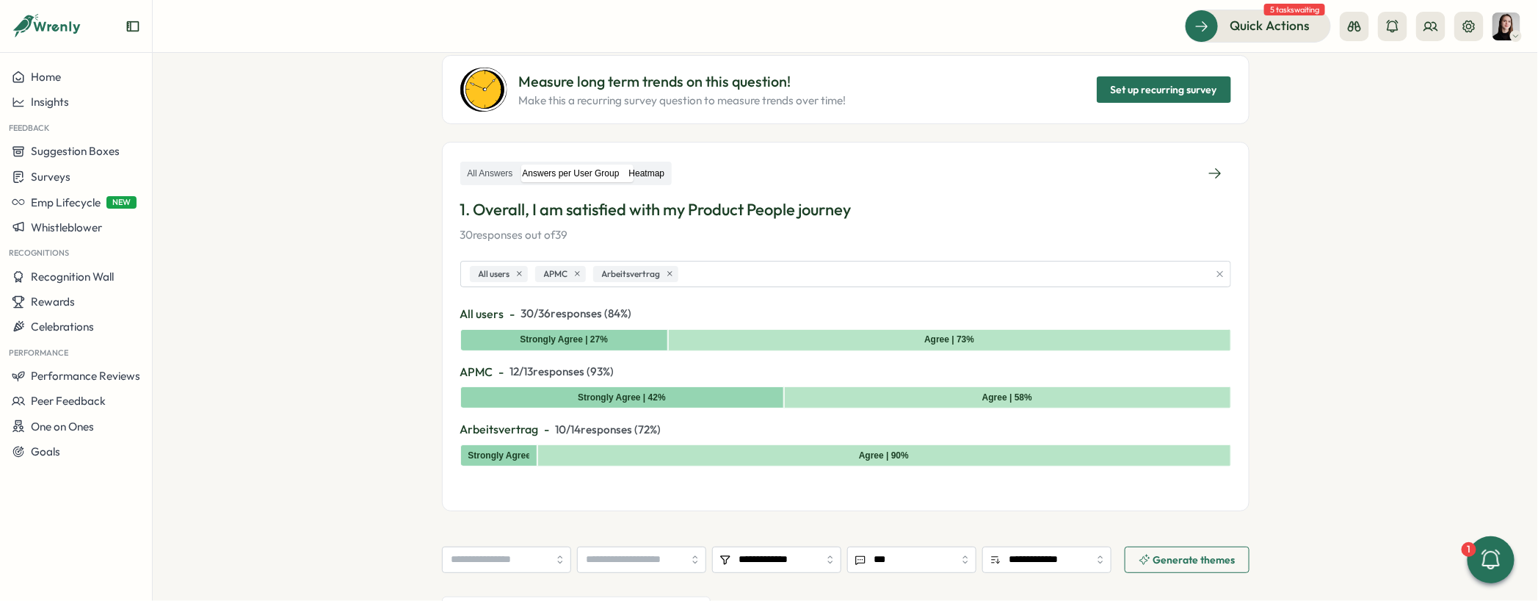
click at [651, 174] on label "Heatmap" at bounding box center [647, 173] width 45 height 18
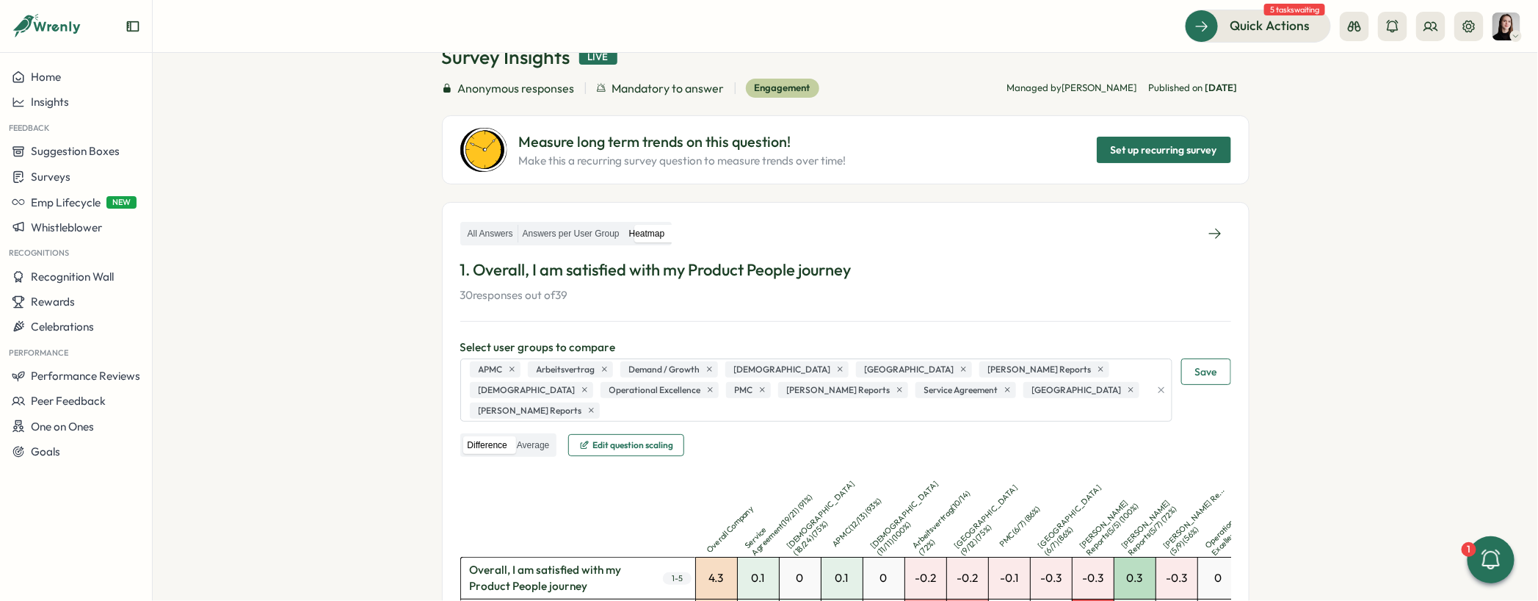
scroll to position [164, 0]
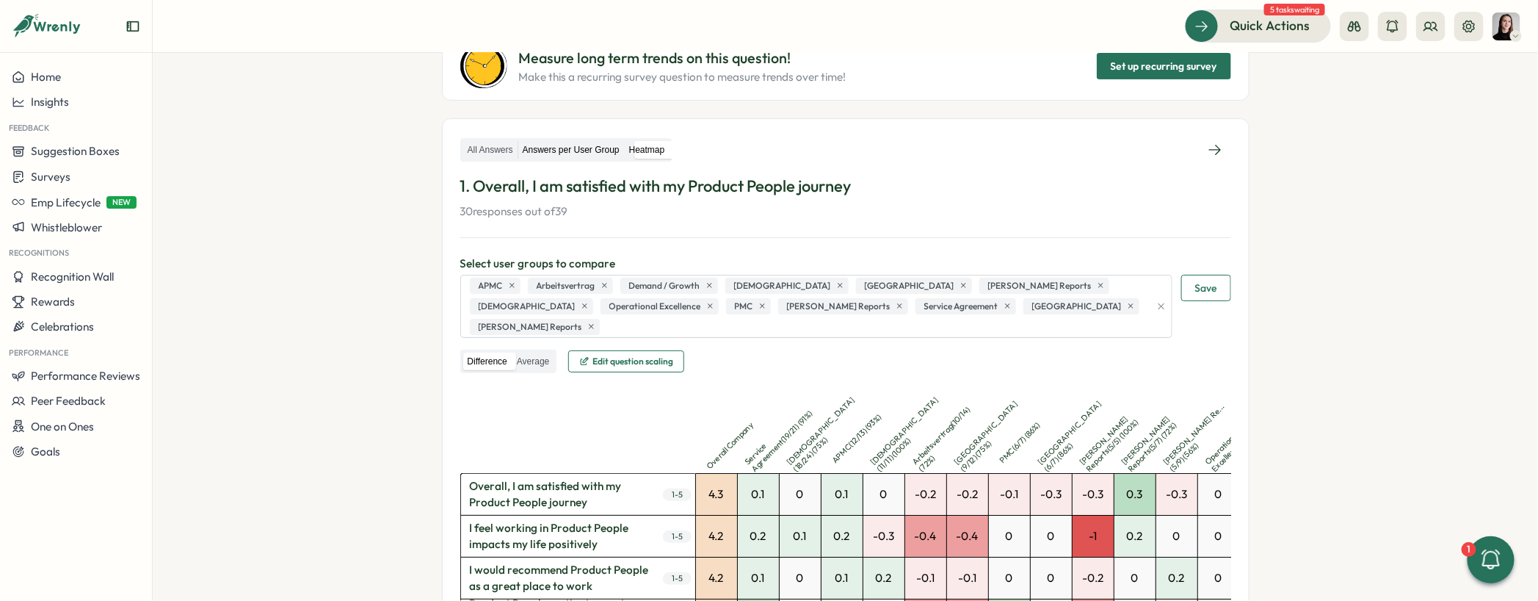
click at [569, 144] on label "Answers per User Group" at bounding box center [571, 150] width 106 height 18
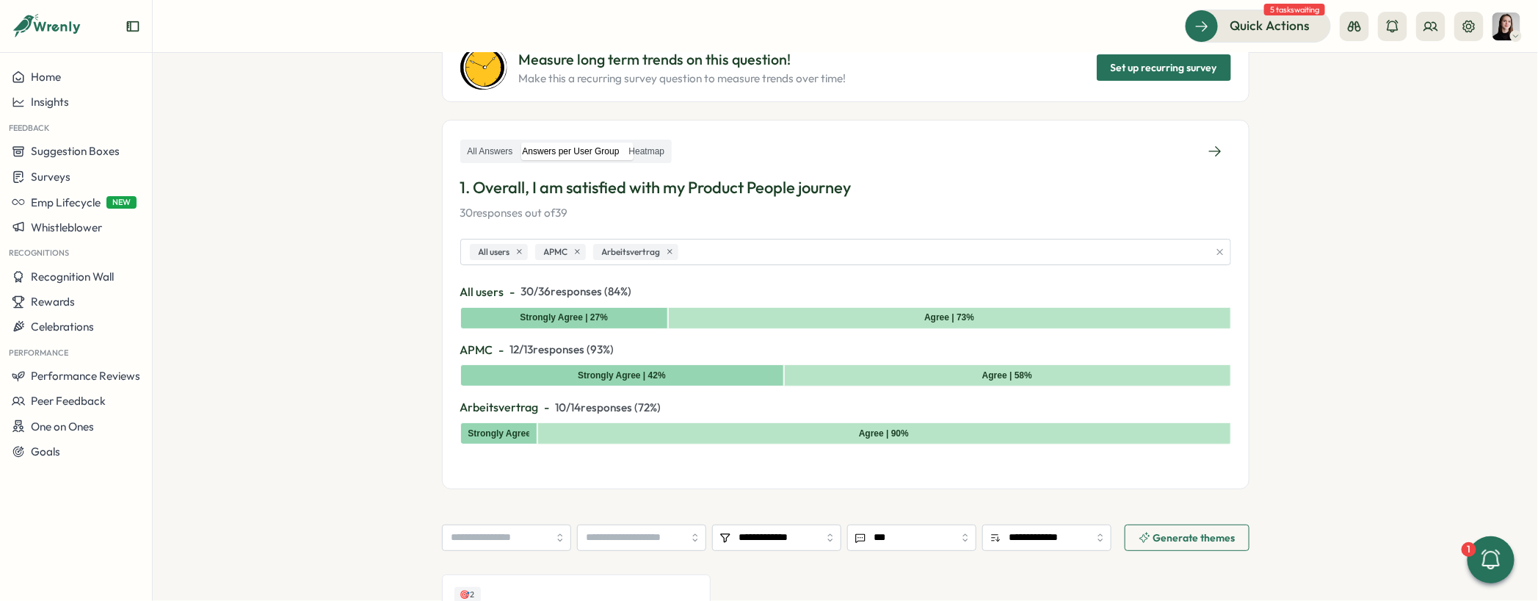
scroll to position [159, 0]
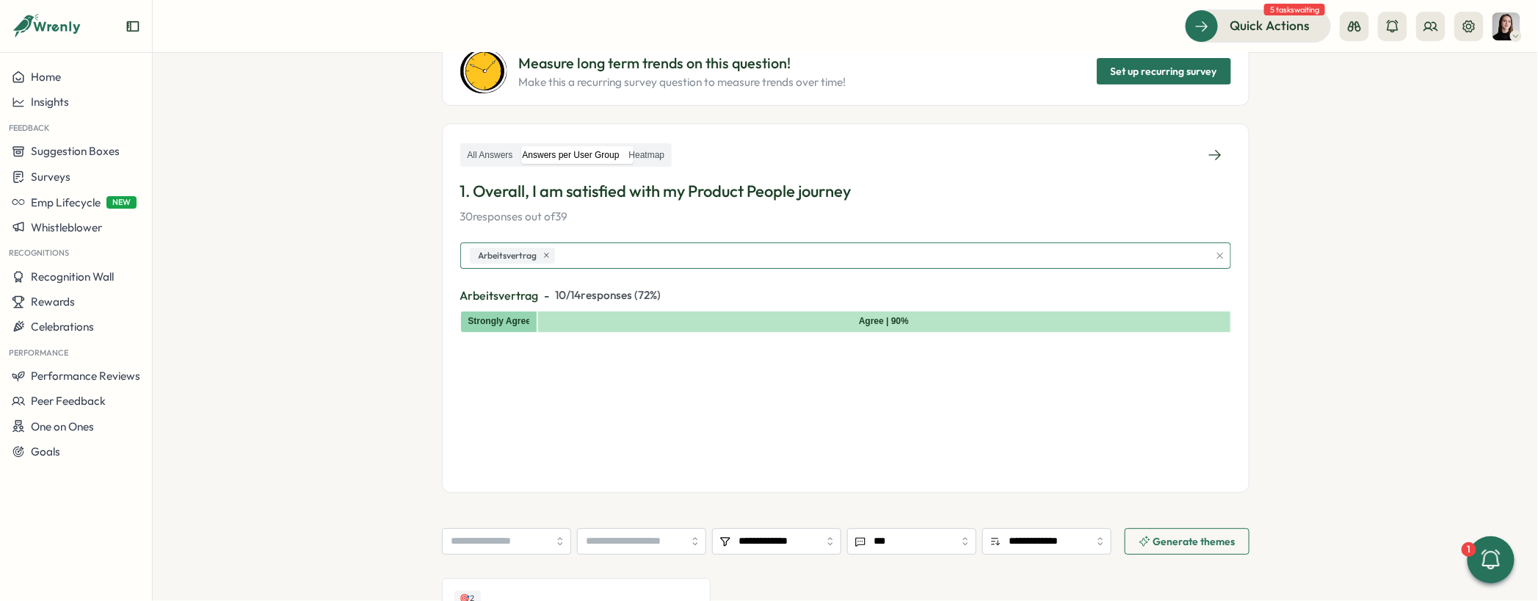
click at [606, 247] on div "Arbeitsvertrag" at bounding box center [837, 255] width 742 height 25
type input "*"
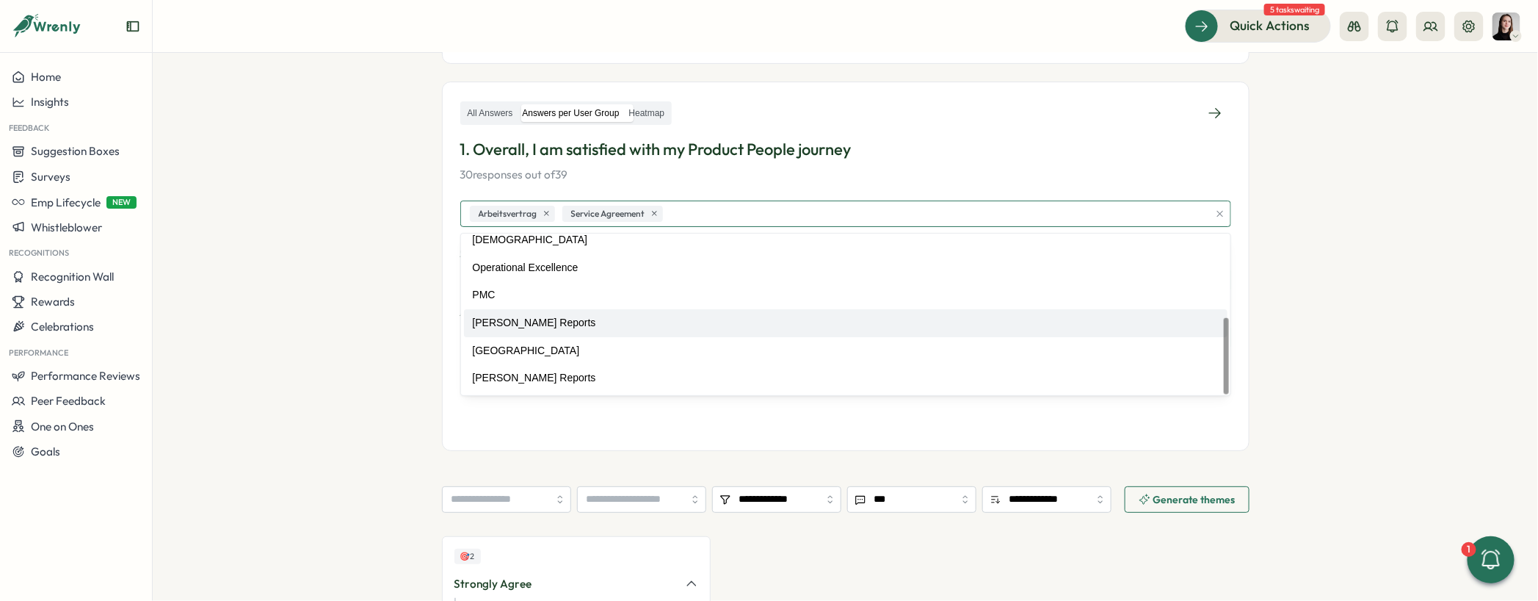
scroll to position [176, 0]
click at [431, 314] on section "**********" at bounding box center [846, 327] width 1386 height 548
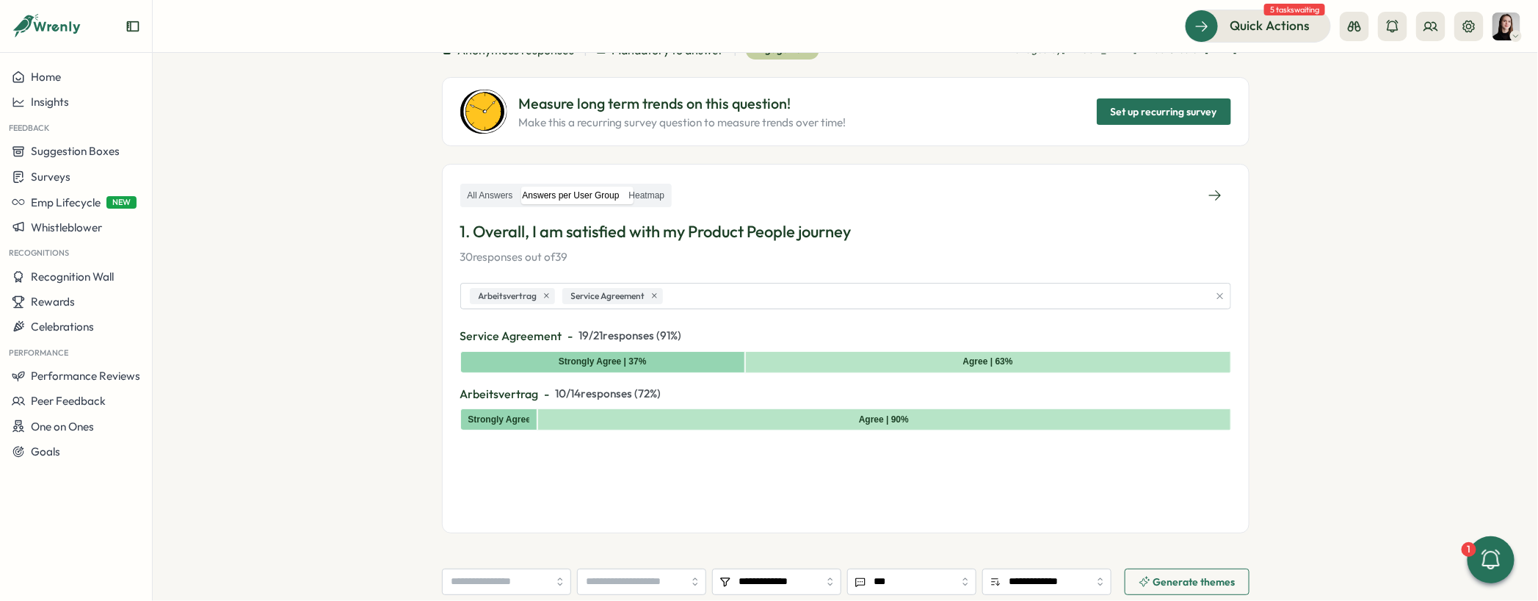
scroll to position [106, 0]
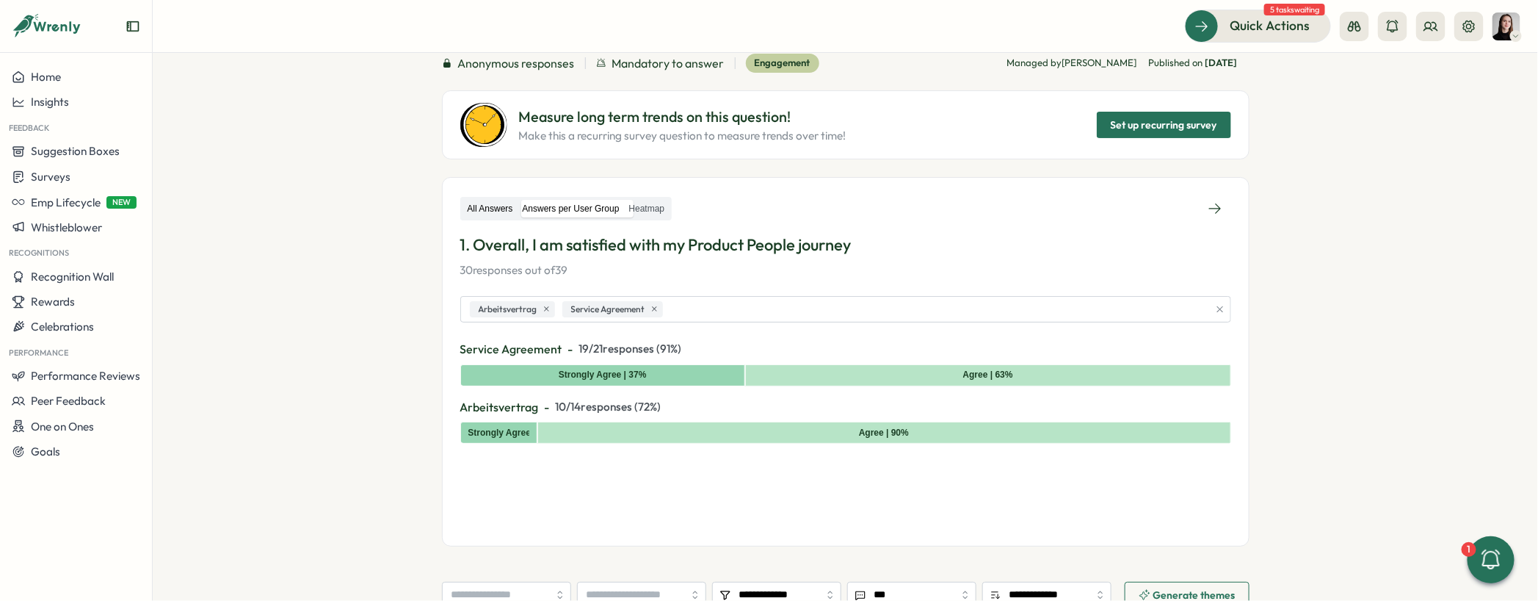
click at [485, 205] on label "All Answers" at bounding box center [490, 209] width 54 height 18
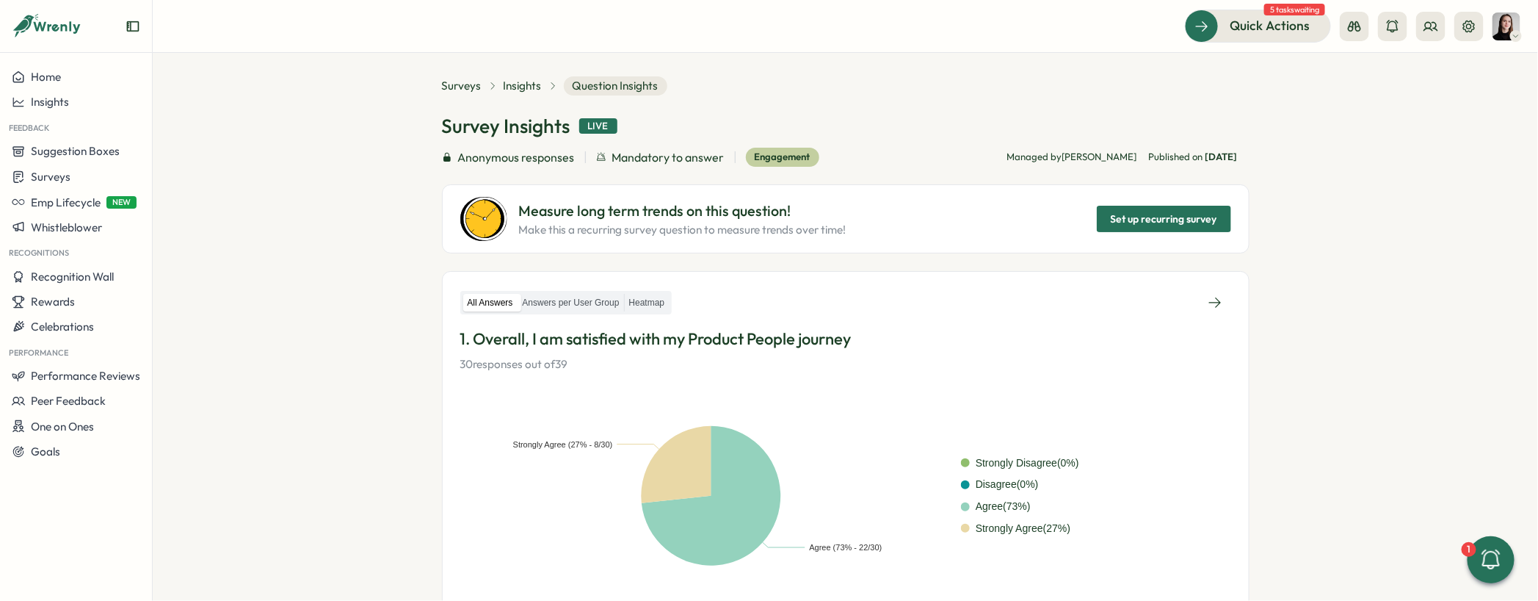
scroll to position [0, 0]
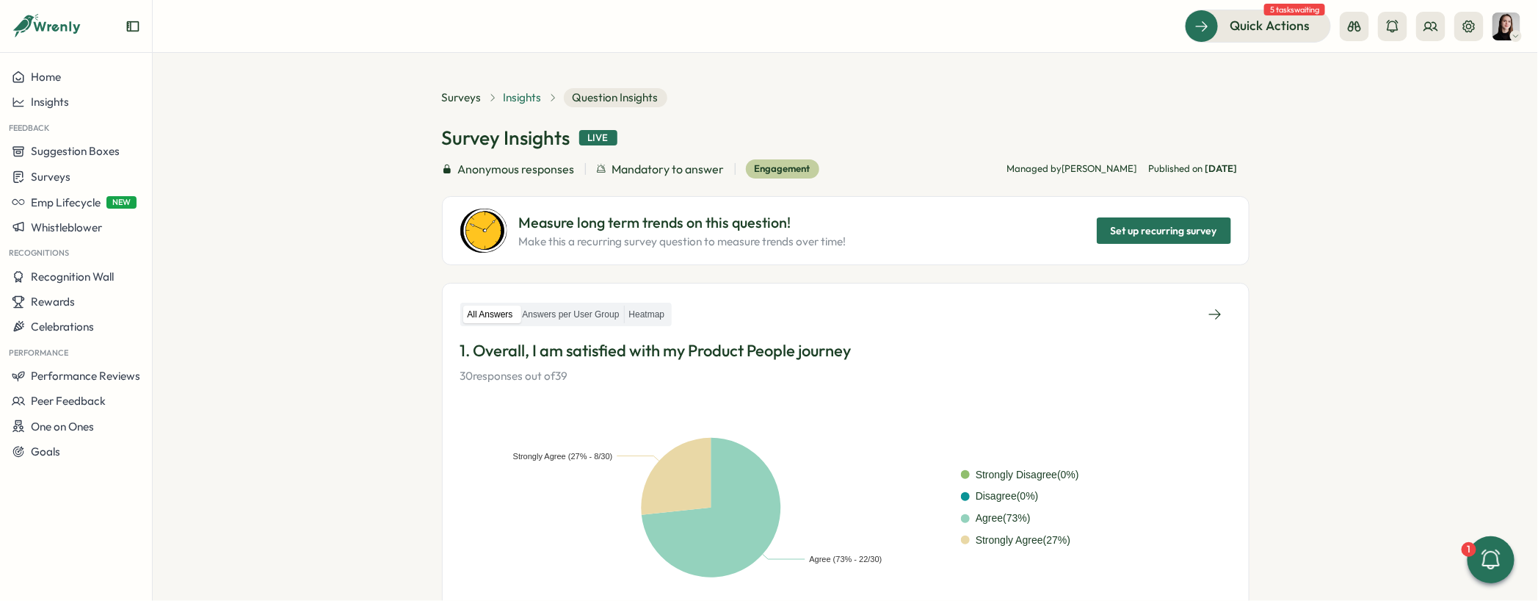
click at [521, 104] on span "Insights" at bounding box center [523, 98] width 38 height 16
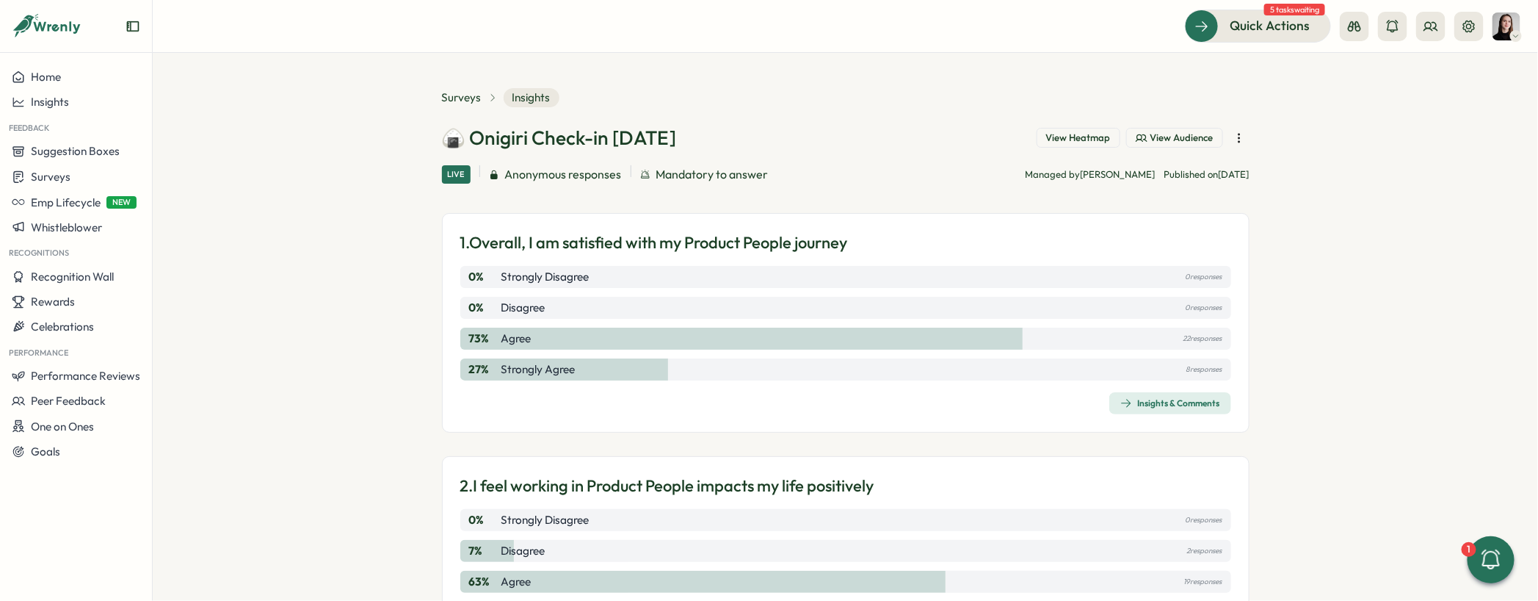
click at [803, 392] on div "Insights & Comments" at bounding box center [845, 403] width 771 height 22
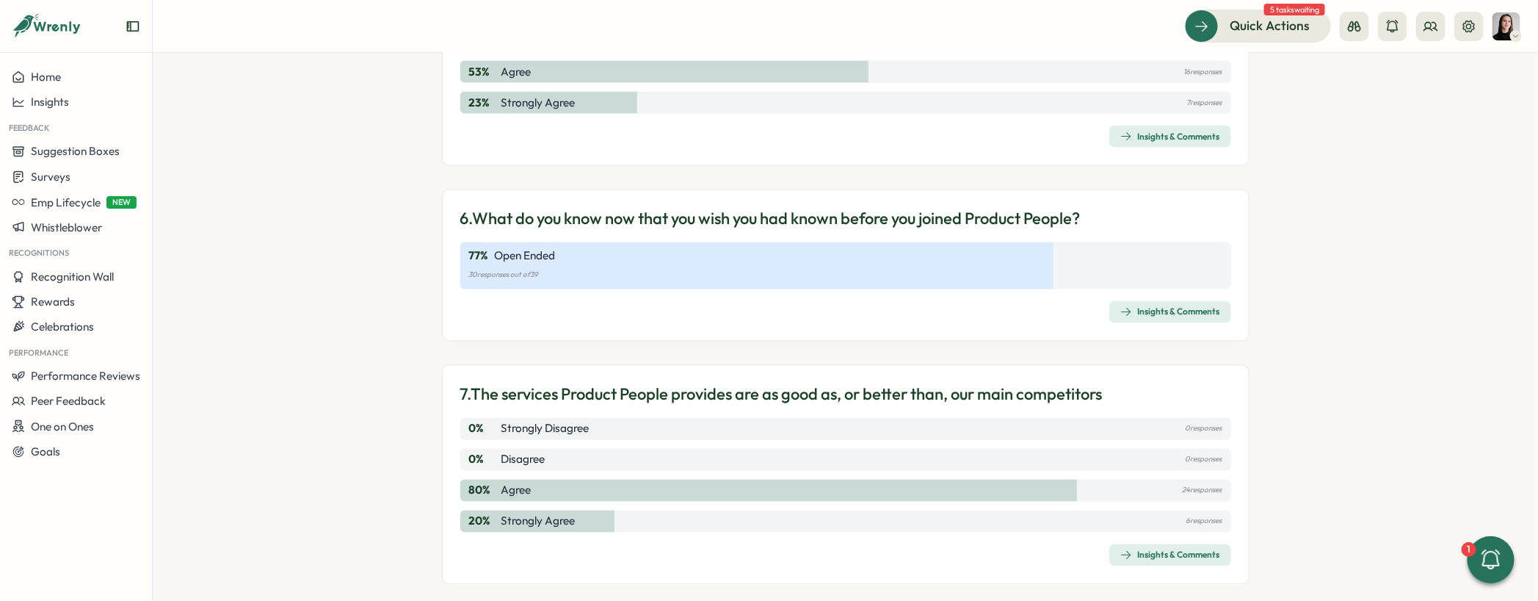
scroll to position [1241, 0]
click at [904, 284] on div "6. What do you know now that you wish you had known before you joined Product P…" at bounding box center [846, 263] width 808 height 152
click at [1162, 305] on div "Insights & Comments" at bounding box center [1171, 309] width 100 height 12
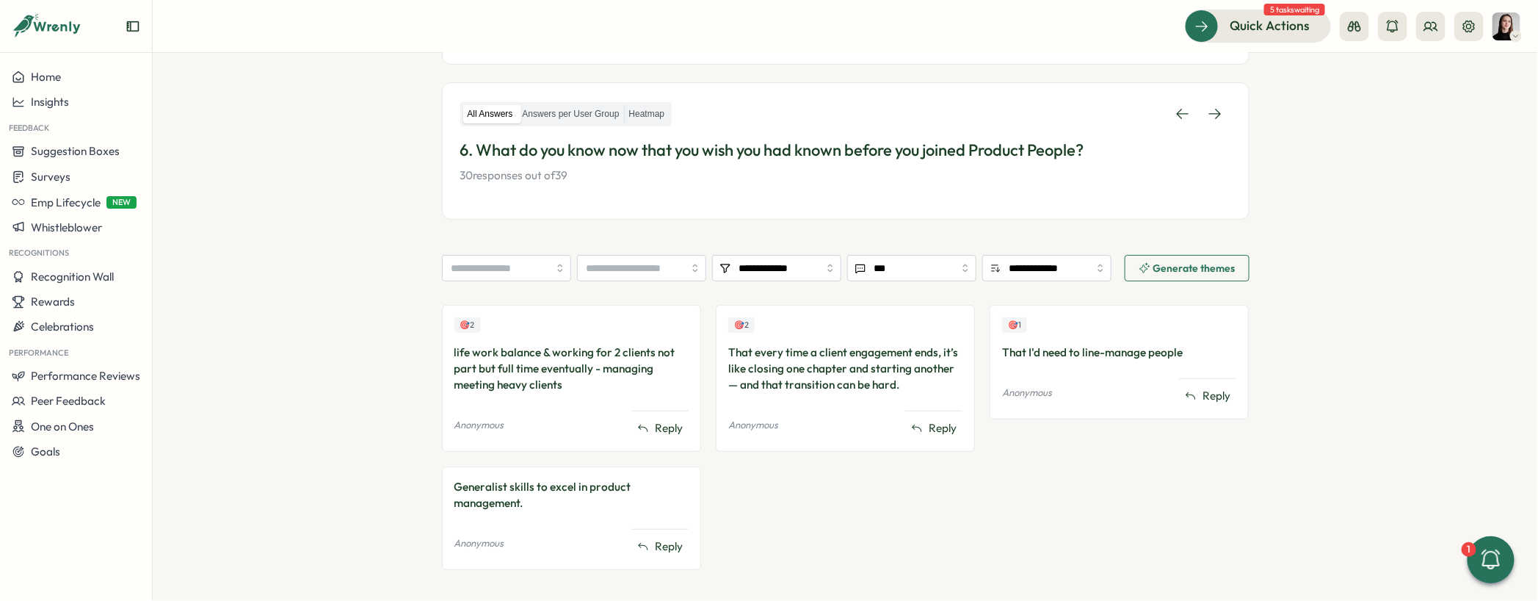
scroll to position [215, 0]
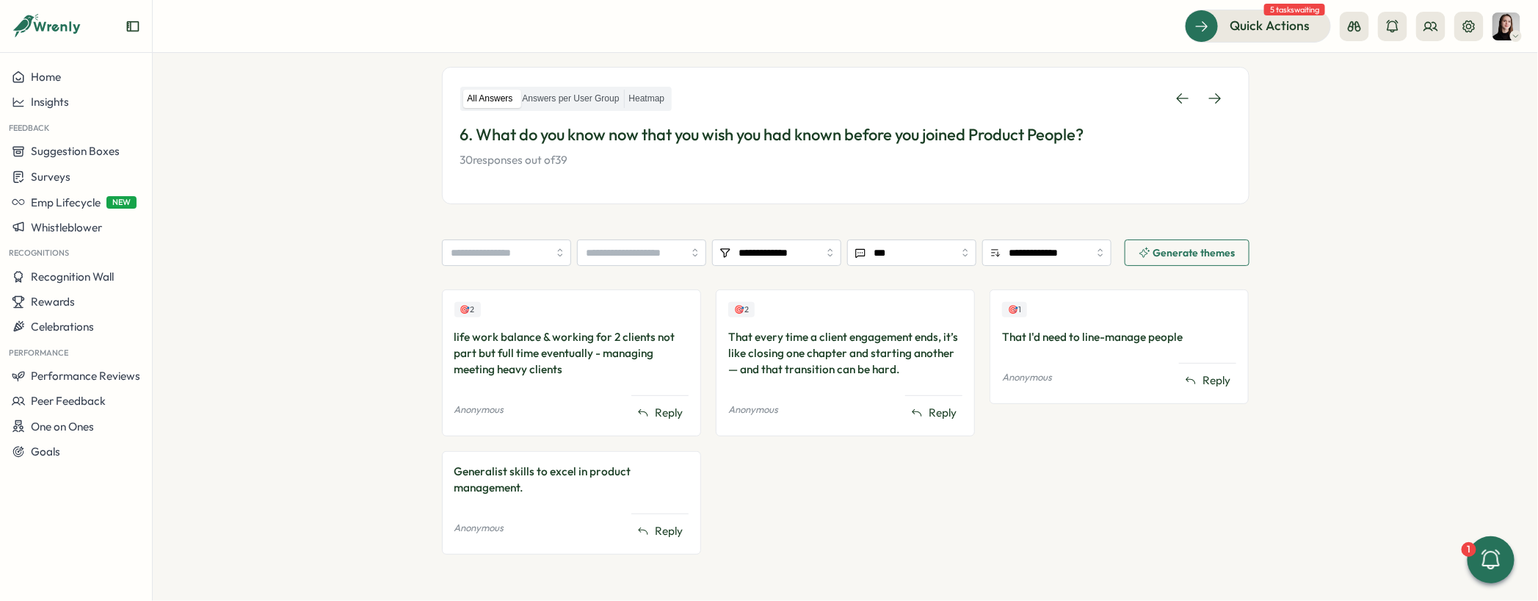
click at [809, 495] on div "🎯 2 That every time a client engagement ends, it’s like closing one chapter and…" at bounding box center [845, 429] width 259 height 280
click at [377, 123] on section "**********" at bounding box center [846, 327] width 1386 height 548
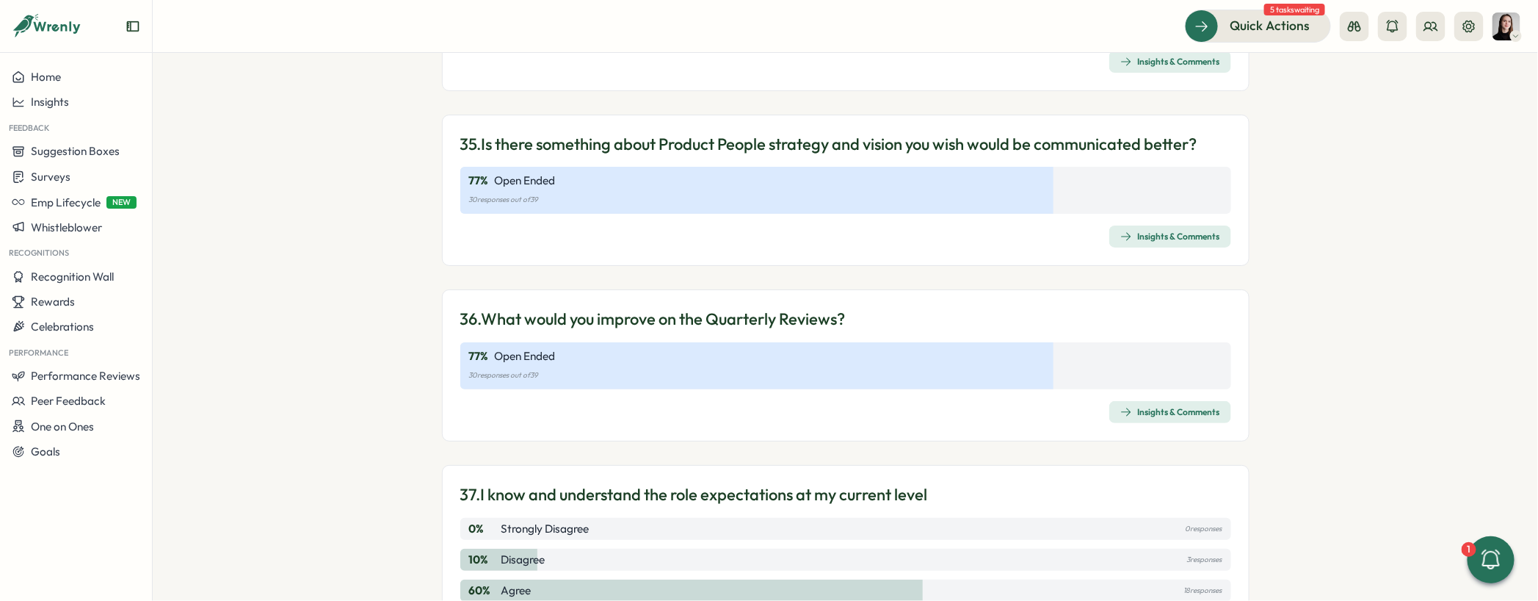
scroll to position [8365, 0]
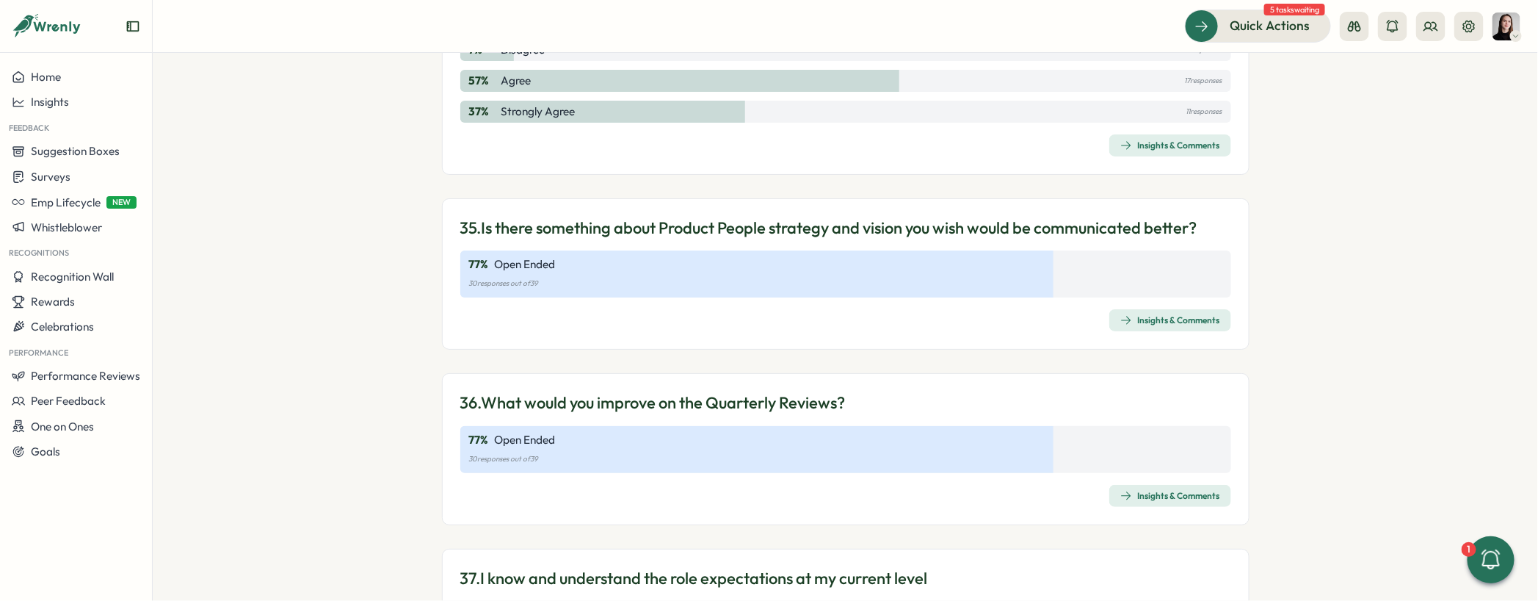
click at [749, 247] on div "35. Is there something about Product People strategy and vision you wish would …" at bounding box center [846, 274] width 808 height 152
click at [1167, 317] on div "Insights & Comments" at bounding box center [1171, 320] width 100 height 12
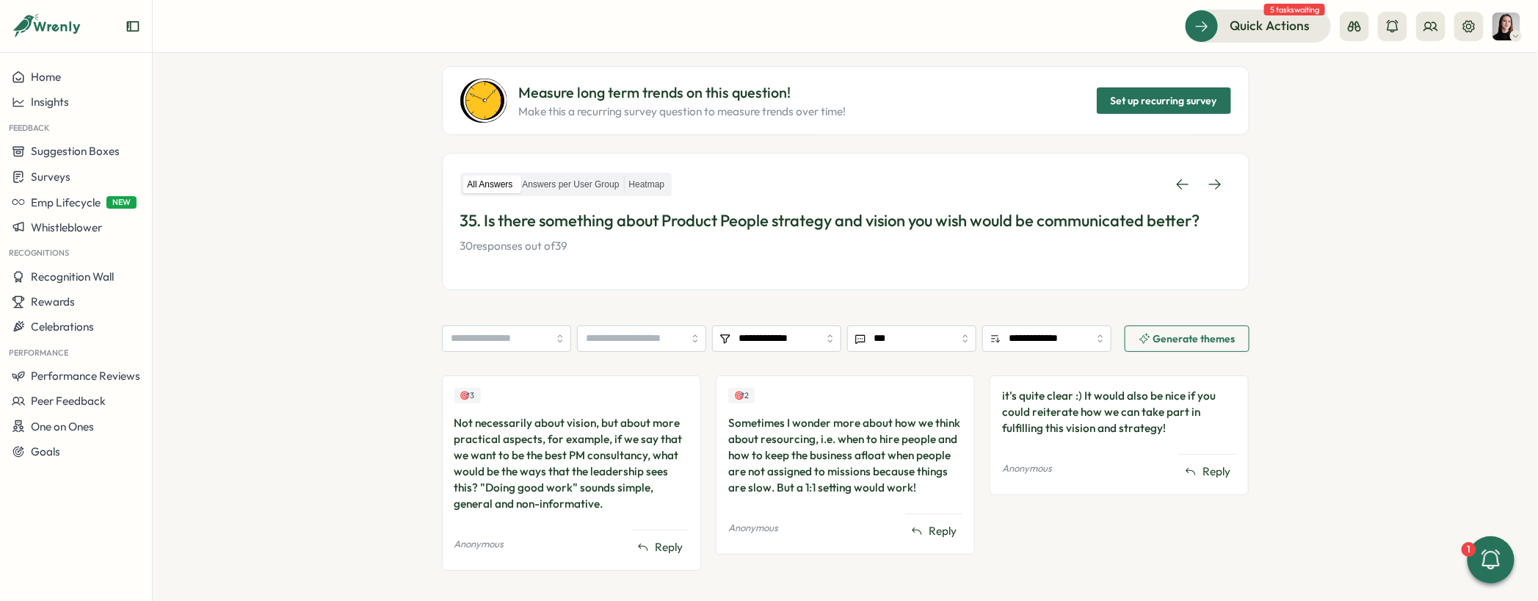
scroll to position [148, 0]
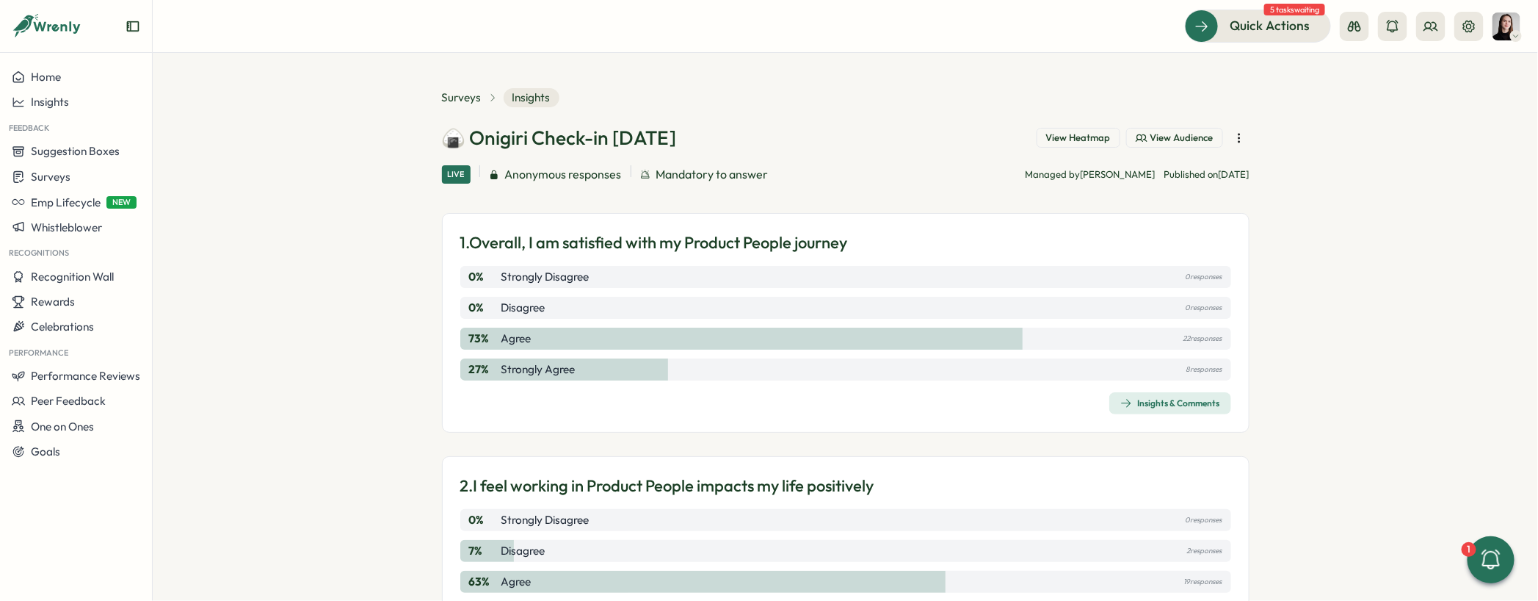
click at [1217, 146] on div "View Heatmap View Audience" at bounding box center [1143, 138] width 213 height 21
click at [1217, 138] on icon "button" at bounding box center [1239, 138] width 15 height 15
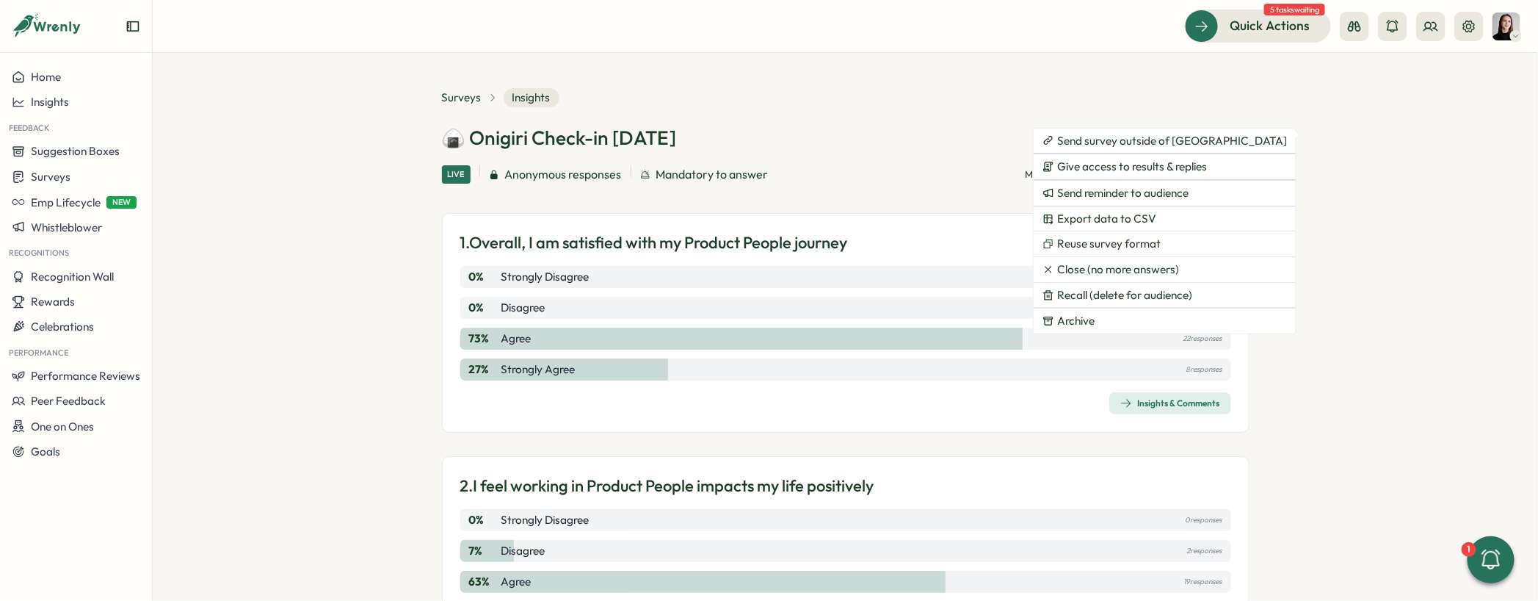
click at [1217, 157] on section "Surveys Insights 🍙 Onigiri Check-in Aug 2025 View Heatmap View Audience Live An…" at bounding box center [846, 327] width 1386 height 548
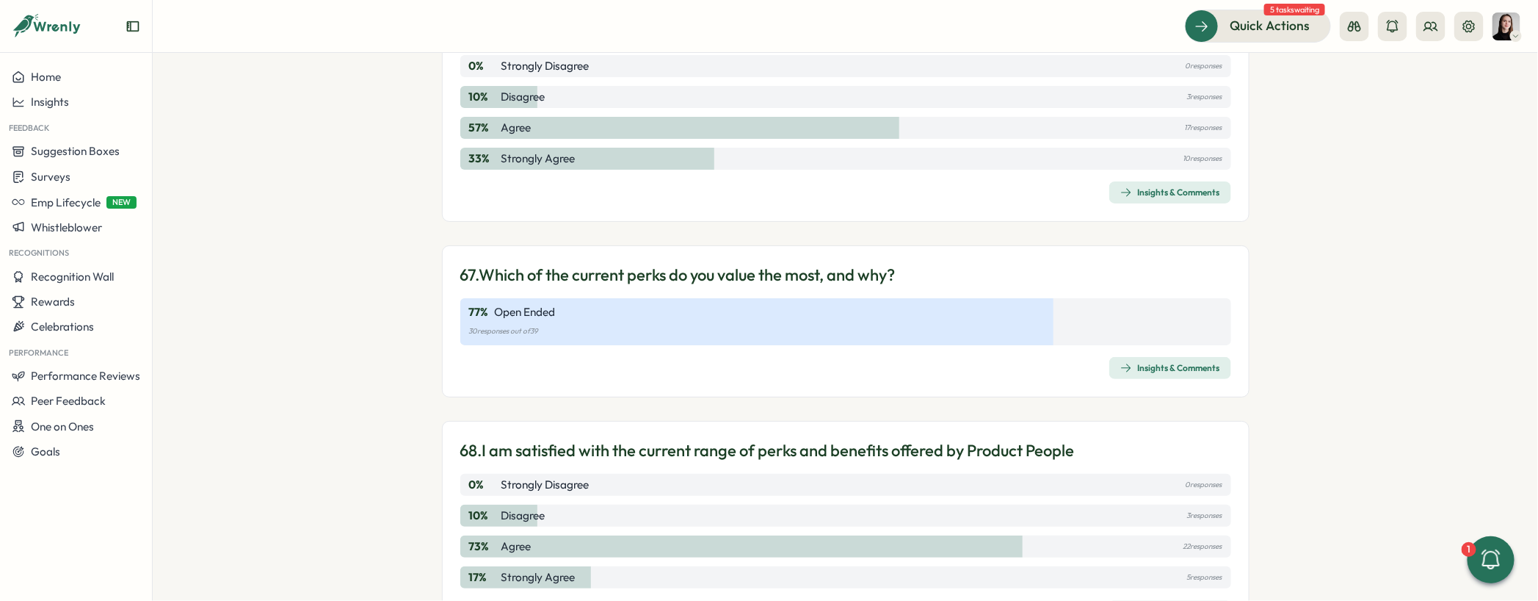
scroll to position [15913, 0]
click at [703, 296] on div "77 % Open Ended 30 responses out of 39" at bounding box center [845, 319] width 771 height 47
click at [1194, 360] on div "Insights & Comments" at bounding box center [1171, 366] width 100 height 12
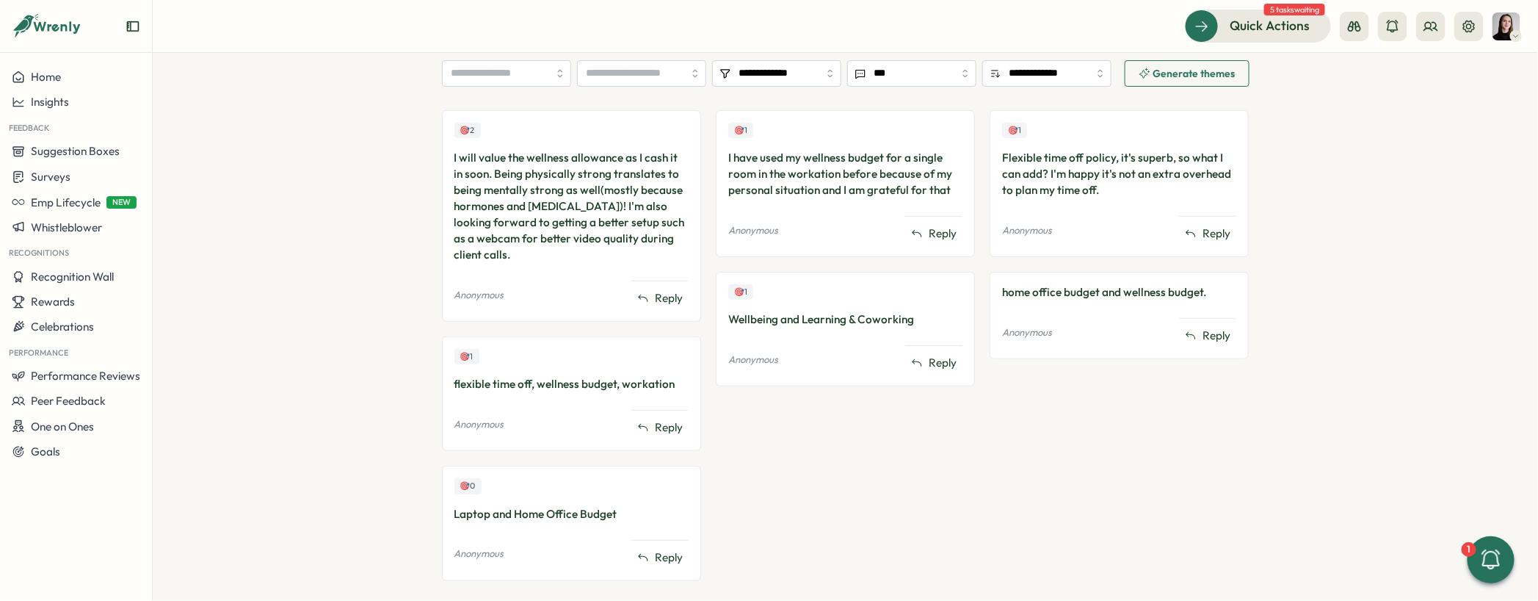
scroll to position [420, 0]
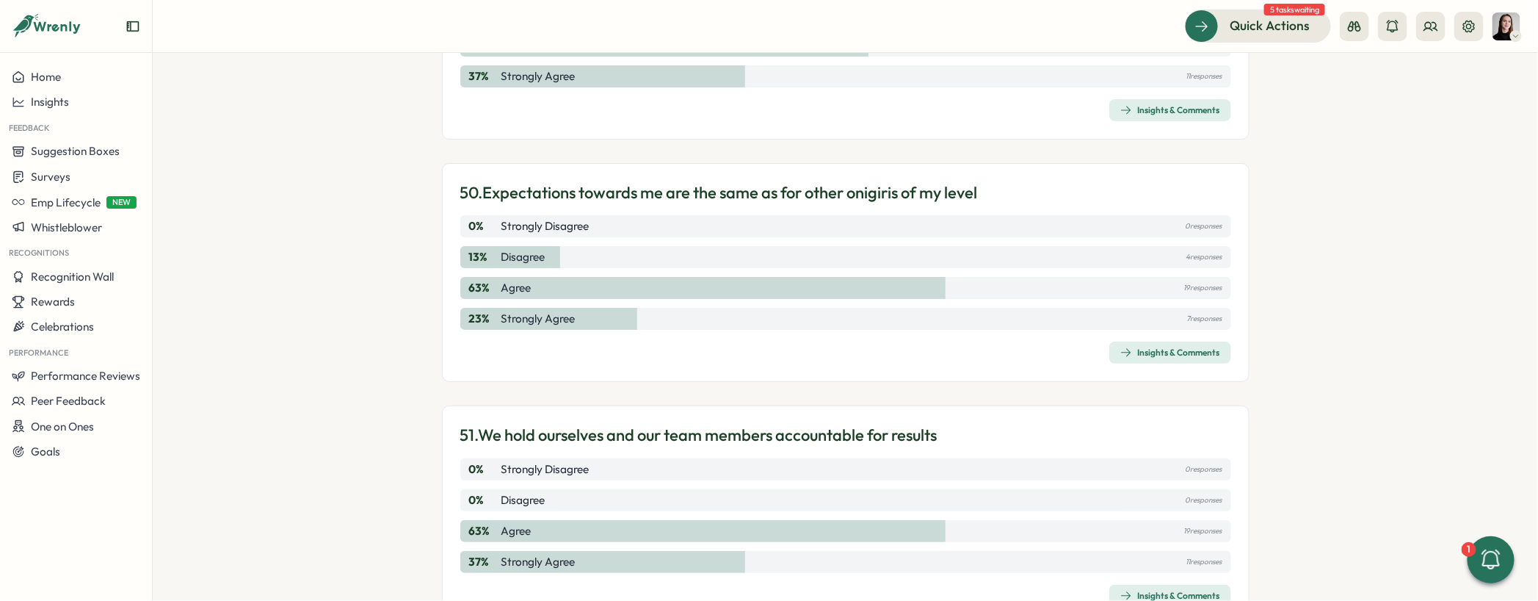
scroll to position [11948, 0]
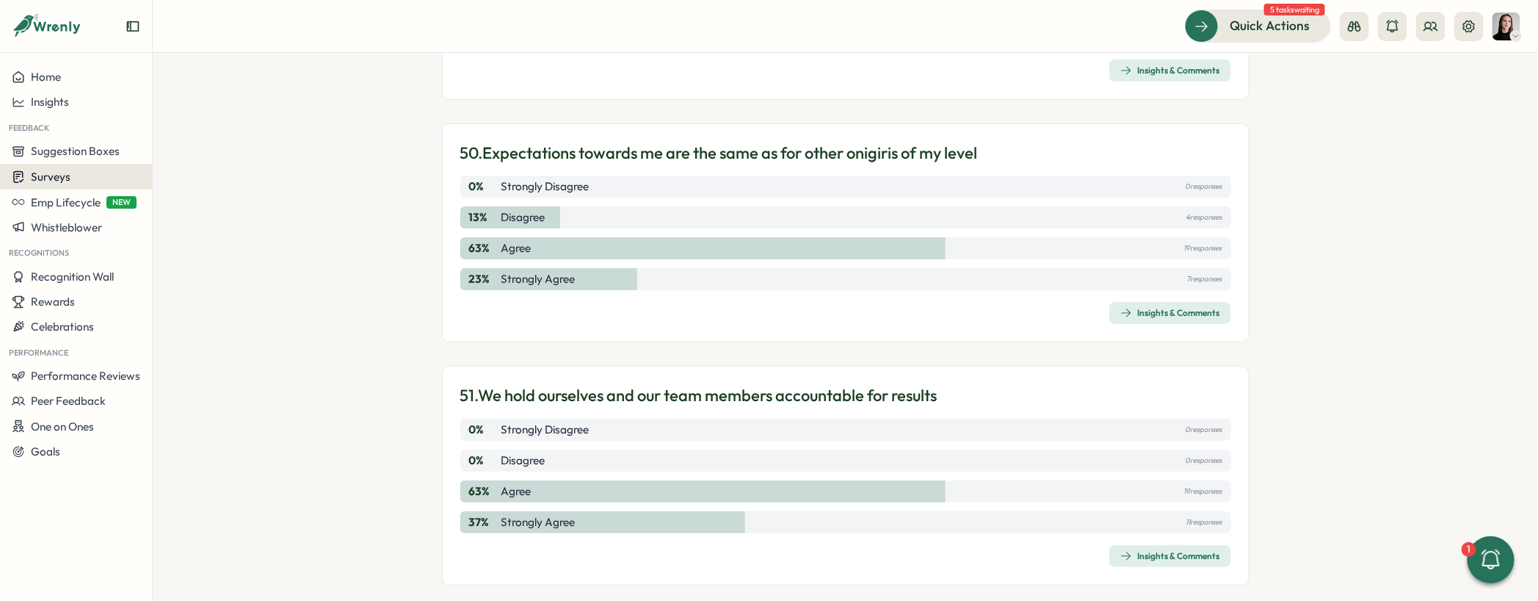
click at [55, 180] on span "Surveys" at bounding box center [51, 177] width 40 height 14
click at [178, 143] on div "Insights" at bounding box center [210, 149] width 109 height 16
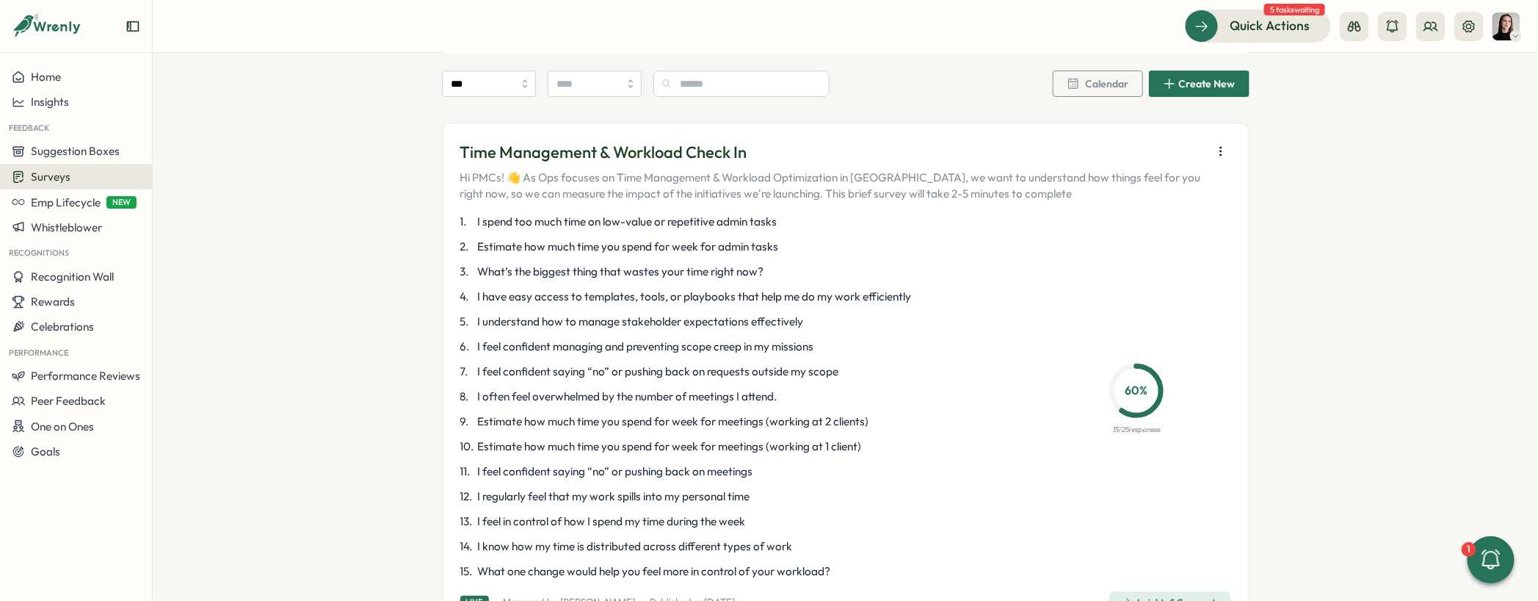
scroll to position [2946, 0]
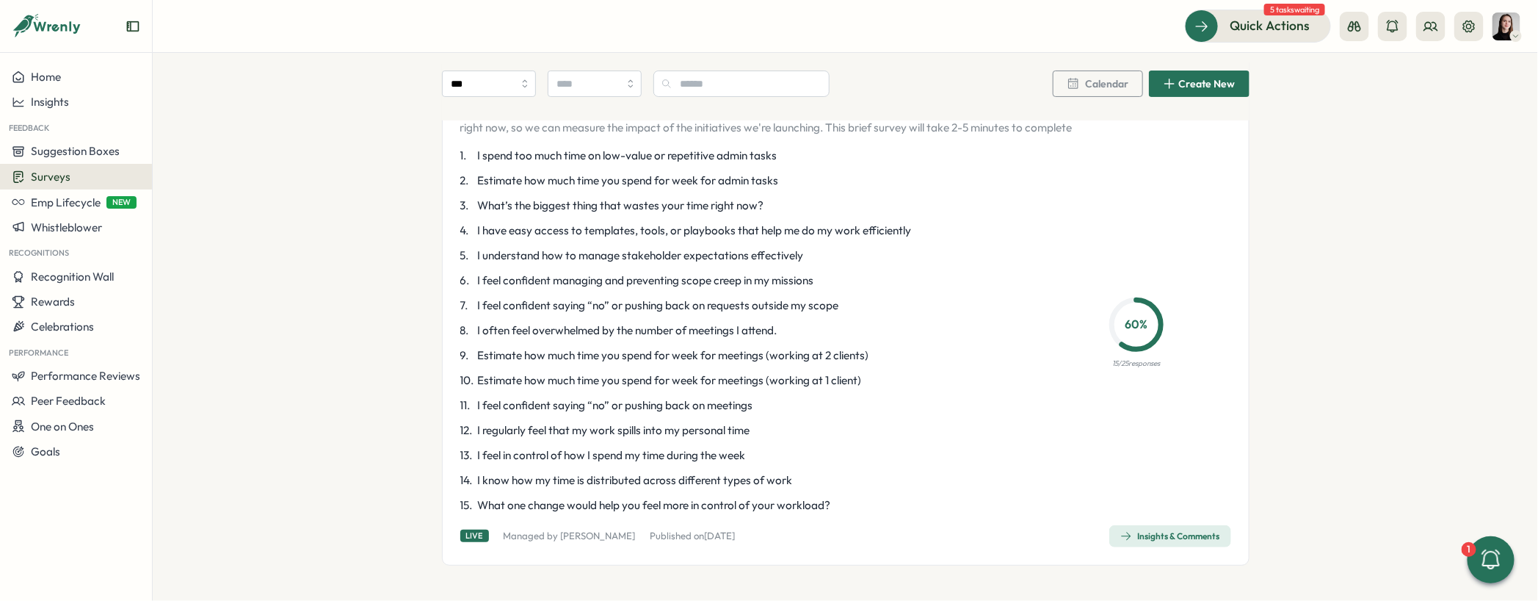
click at [92, 185] on button "Surveys" at bounding box center [76, 177] width 152 height 26
click at [170, 171] on div "Onboarding Surveys" at bounding box center [210, 177] width 109 height 16
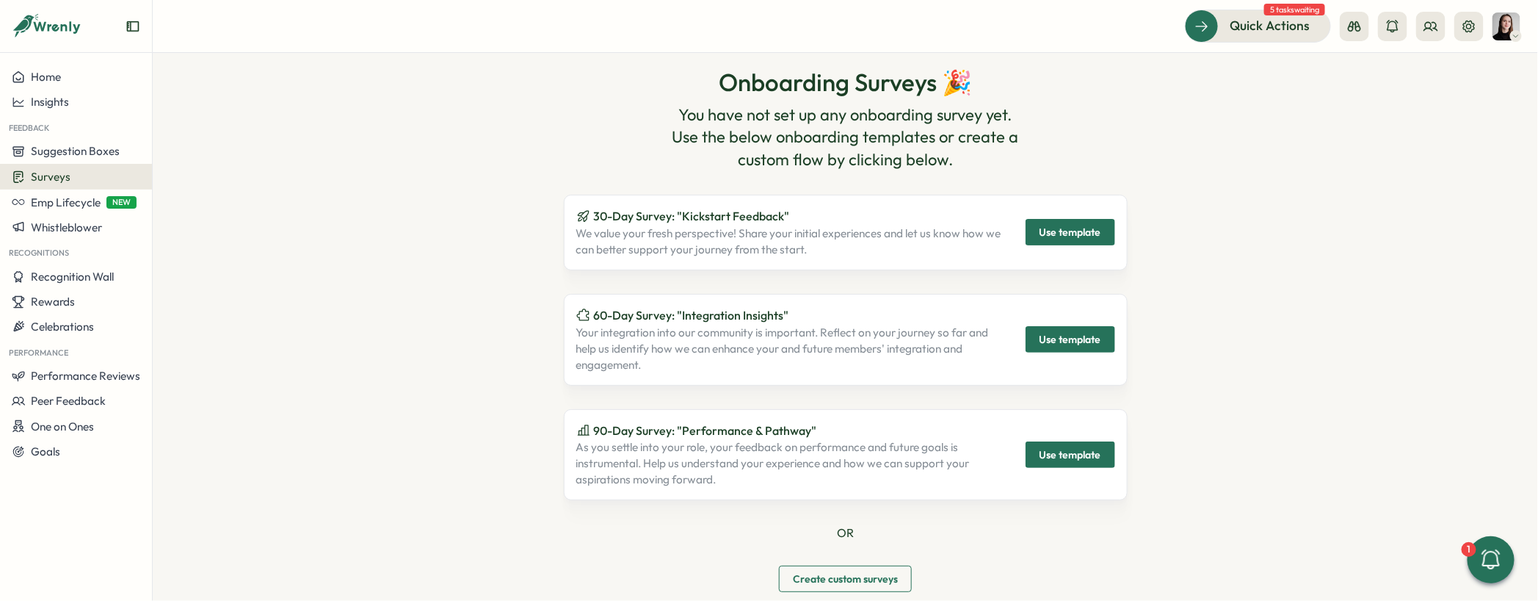
scroll to position [57, 0]
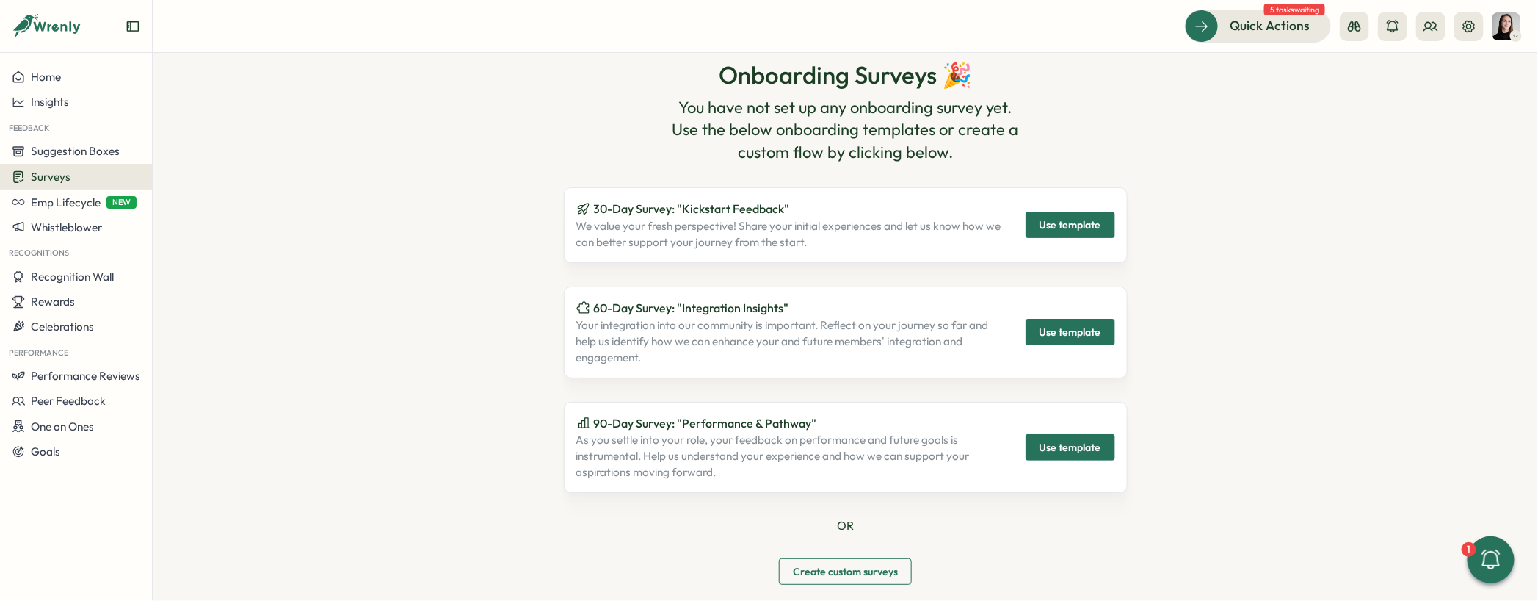
click at [1217, 153] on section "Onboarding Surveys 🎉 You have not set up any onboarding survey yet. Use the bel…" at bounding box center [846, 327] width 1386 height 548
click at [1217, 151] on section "Onboarding Surveys 🎉 You have not set up any onboarding survey yet. Use the bel…" at bounding box center [846, 327] width 1386 height 548
click at [1076, 226] on span "Use template" at bounding box center [1071, 224] width 62 height 25
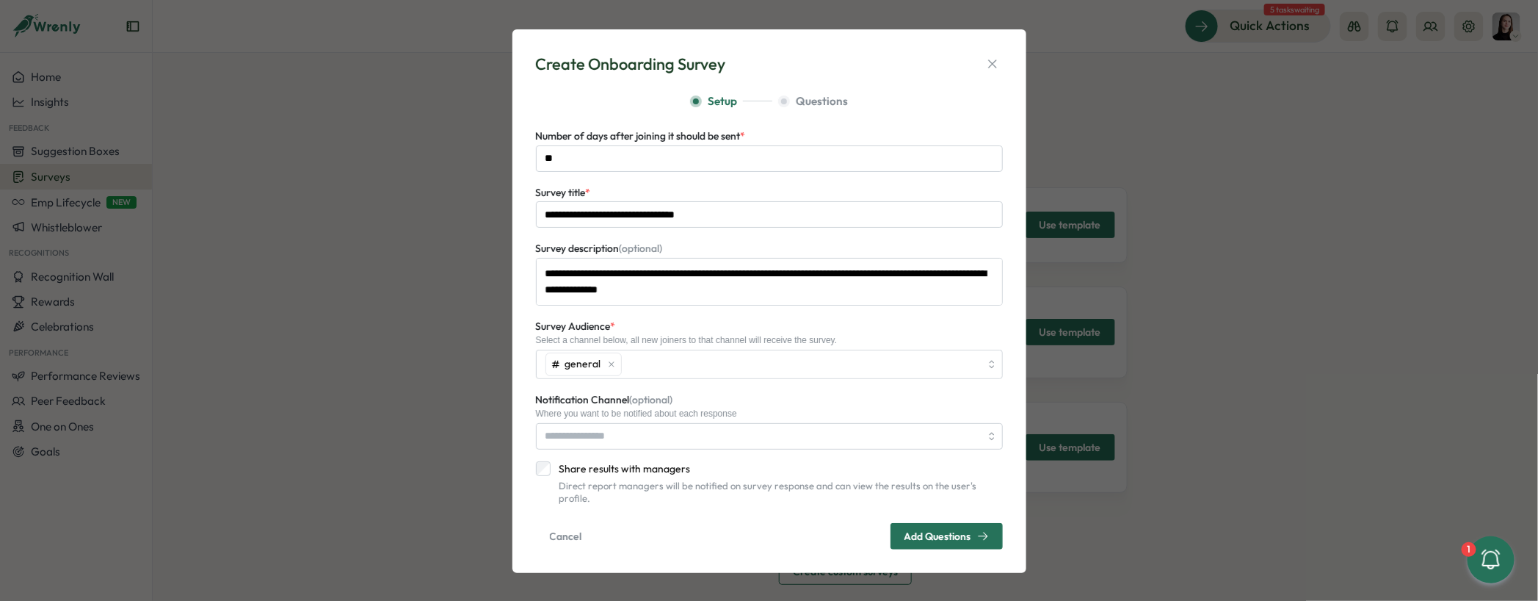
click at [1141, 272] on div "**********" at bounding box center [769, 300] width 1538 height 601
click at [997, 68] on icon "button" at bounding box center [992, 64] width 15 height 15
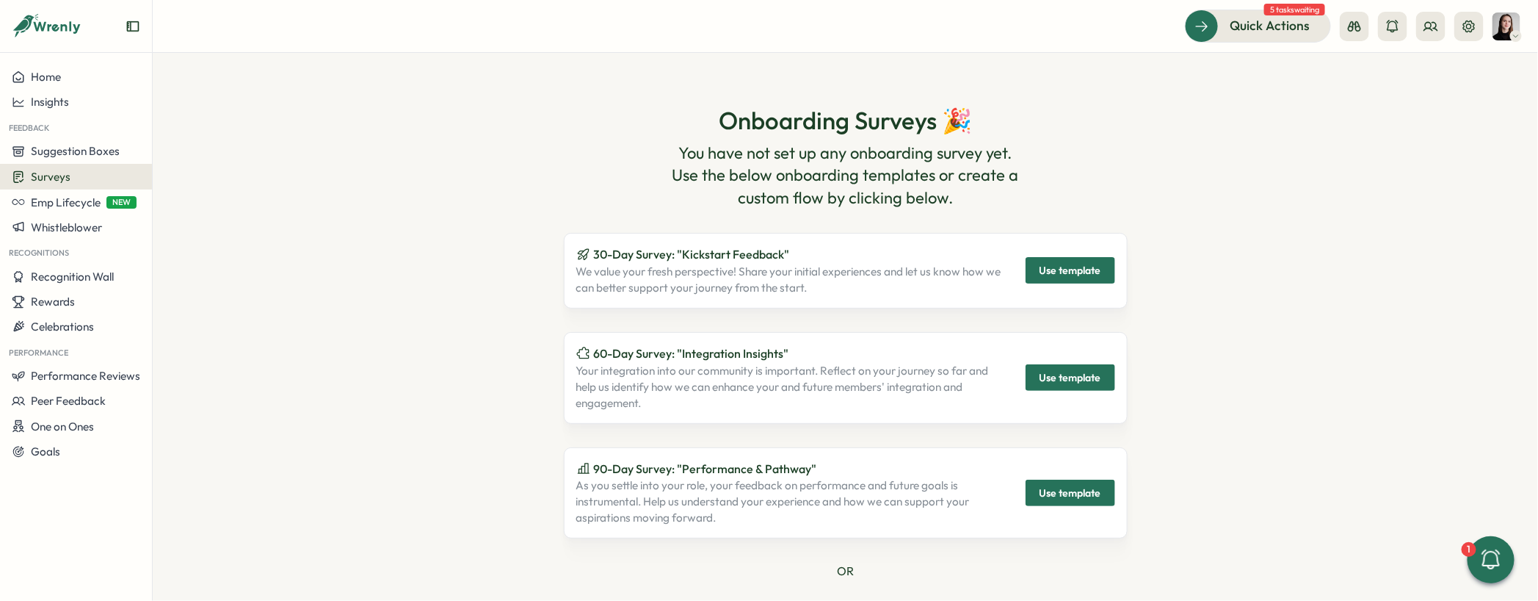
scroll to position [0, 0]
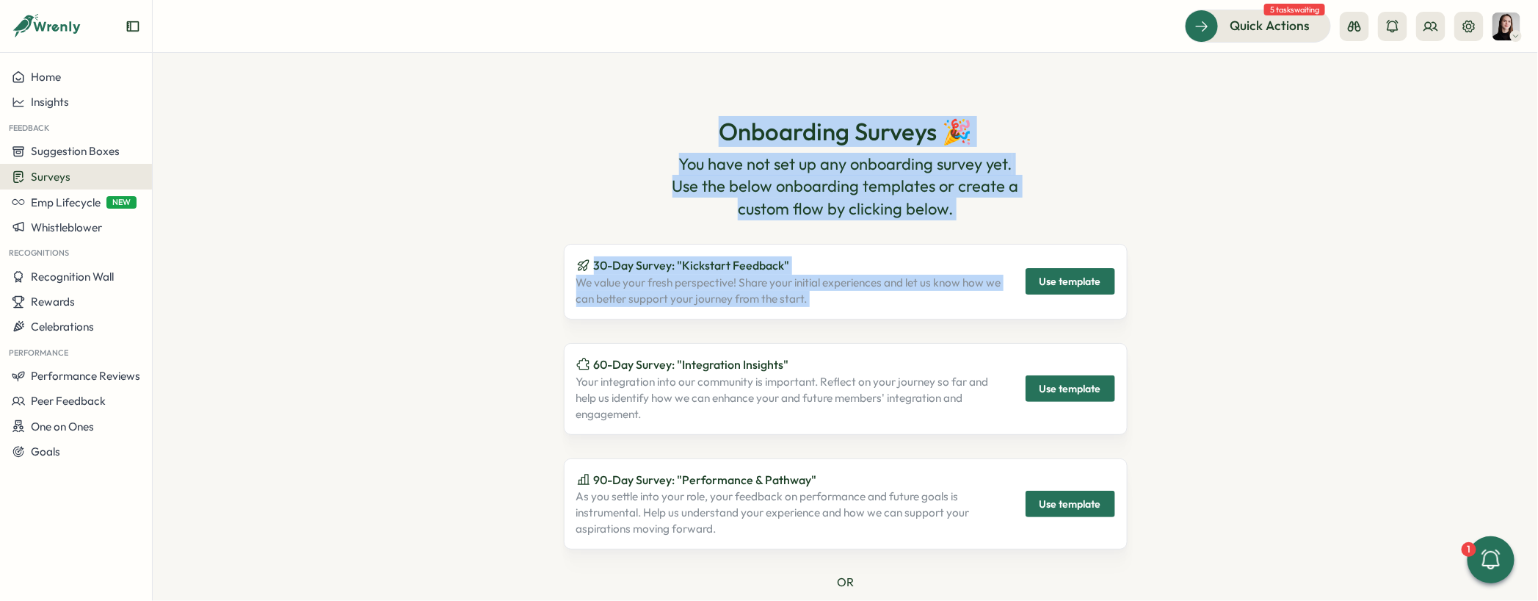
drag, startPoint x: 692, startPoint y: 131, endPoint x: 1056, endPoint y: 219, distance: 373.8
click at [1060, 222] on div "Onboarding Surveys 🎉 You have not set up any onboarding survey yet. Use the bel…" at bounding box center [846, 379] width 564 height 582
click at [1001, 193] on p "You have not set up any onboarding survey yet. Use the below onboarding templat…" at bounding box center [846, 187] width 376 height 68
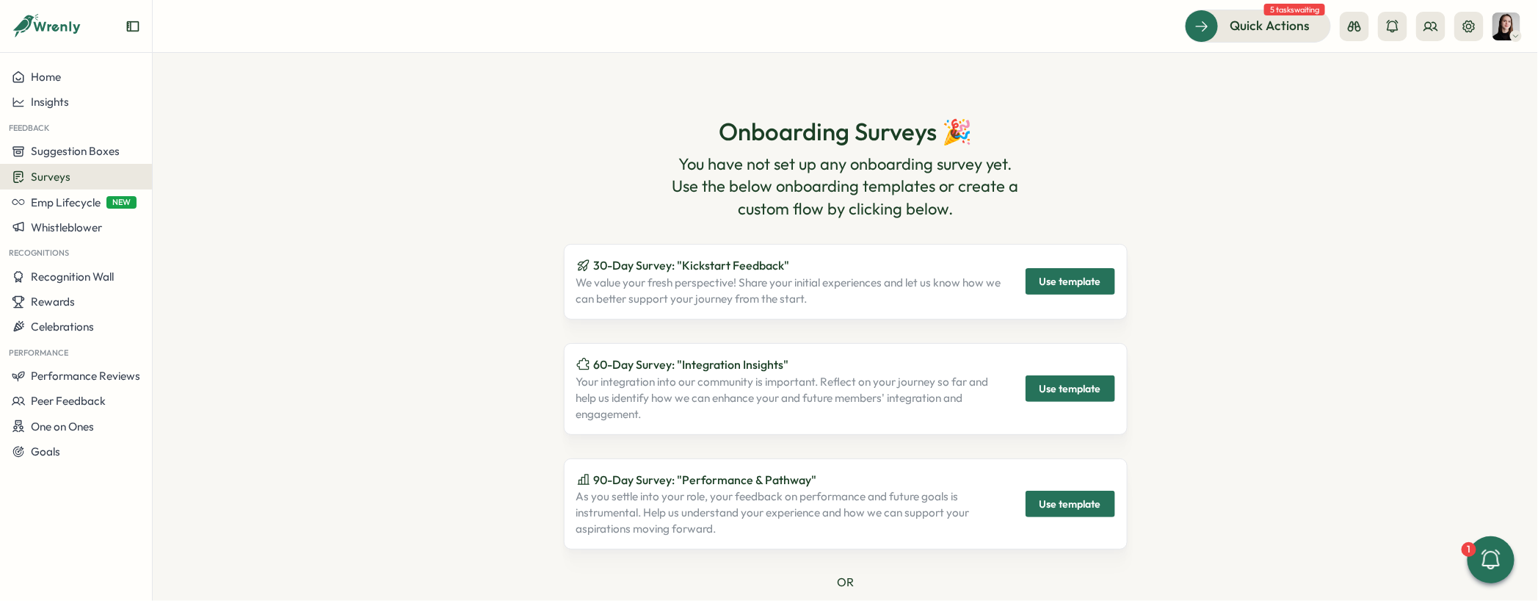
click at [503, 176] on div "Onboarding Surveys 🎉 You have not set up any onboarding survey yet. Use the bel…" at bounding box center [846, 379] width 808 height 582
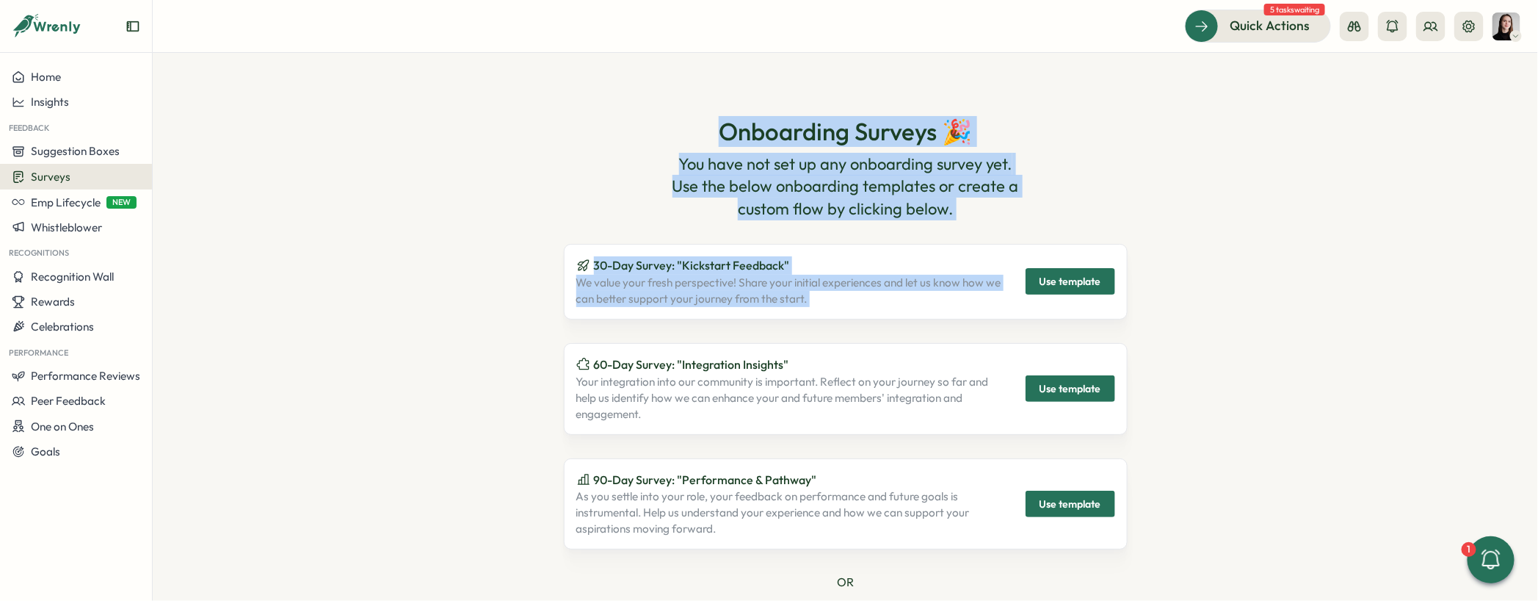
drag, startPoint x: 716, startPoint y: 118, endPoint x: 1234, endPoint y: 245, distance: 532.9
click at [1217, 242] on div "Onboarding Surveys 🎉 You have not set up any onboarding survey yet. Use the bel…" at bounding box center [846, 379] width 808 height 582
click at [1217, 248] on div "Onboarding Surveys 🎉 You have not set up any onboarding survey yet. Use the bel…" at bounding box center [846, 379] width 808 height 582
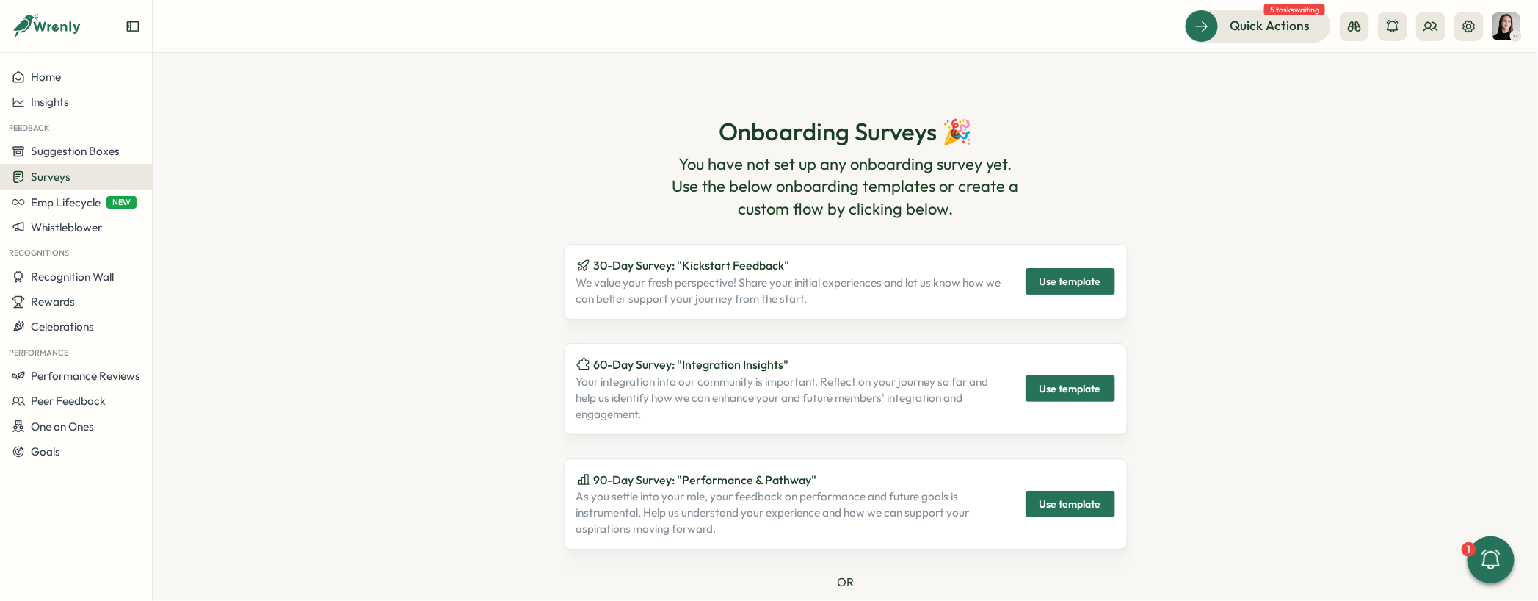
click at [73, 181] on div "Surveys" at bounding box center [76, 177] width 129 height 14
click at [506, 294] on div "Onboarding Surveys 🎉 You have not set up any onboarding survey yet. Use the bel…" at bounding box center [846, 379] width 808 height 582
click at [471, 242] on div "Onboarding Surveys 🎉 You have not set up any onboarding survey yet. Use the bel…" at bounding box center [846, 379] width 808 height 582
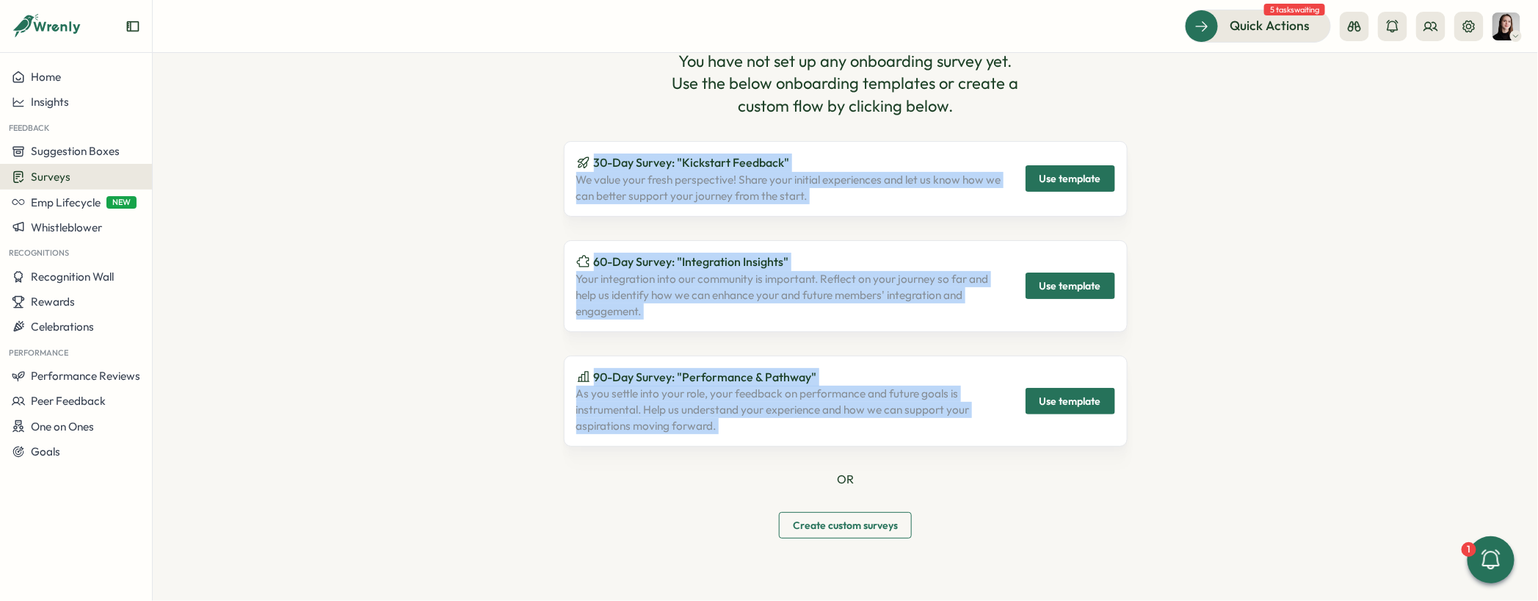
drag, startPoint x: 541, startPoint y: 157, endPoint x: 1140, endPoint y: 500, distance: 689.8
click at [1138, 501] on div "Onboarding Surveys 🎉 You have not set up any onboarding survey yet. Use the bel…" at bounding box center [846, 276] width 808 height 582
click at [1142, 500] on div "Onboarding Surveys 🎉 You have not set up any onboarding survey yet. Use the bel…" at bounding box center [846, 276] width 808 height 582
drag, startPoint x: 786, startPoint y: 434, endPoint x: 522, endPoint y: 142, distance: 393.0
click at [522, 142] on div "Onboarding Surveys 🎉 You have not set up any onboarding survey yet. Use the bel…" at bounding box center [846, 276] width 808 height 582
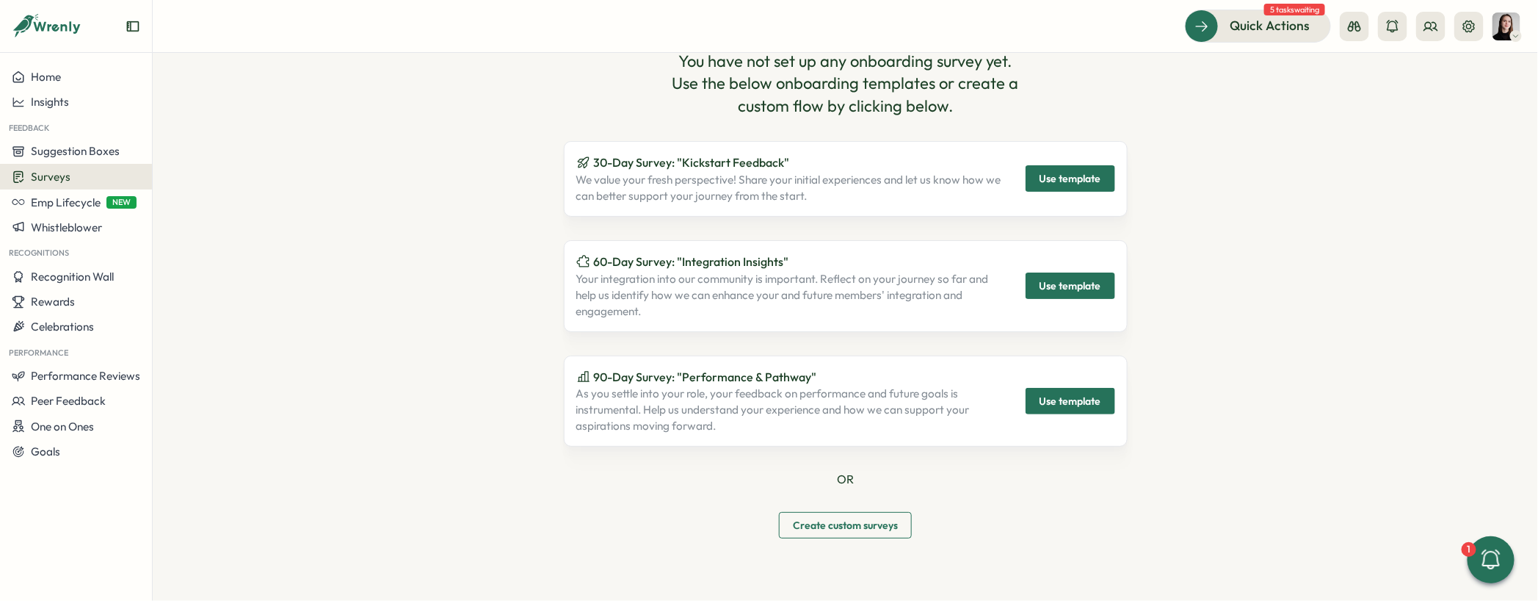
drag, startPoint x: 449, startPoint y: 194, endPoint x: 455, endPoint y: 180, distance: 14.9
click at [447, 185] on div "Onboarding Surveys 🎉 You have not set up any onboarding survey yet. Use the bel…" at bounding box center [846, 276] width 808 height 582
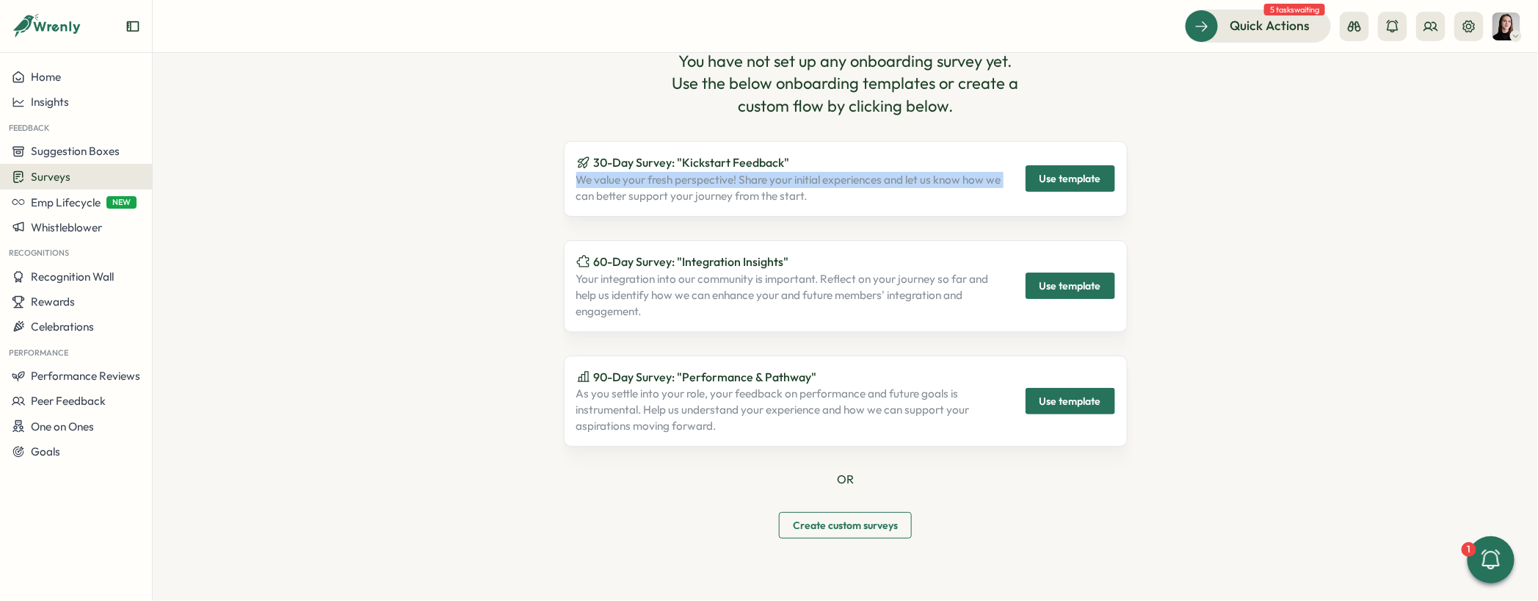
click at [419, 178] on section "Onboarding Surveys 🎉 You have not set up any onboarding survey yet. Use the bel…" at bounding box center [846, 327] width 1386 height 548
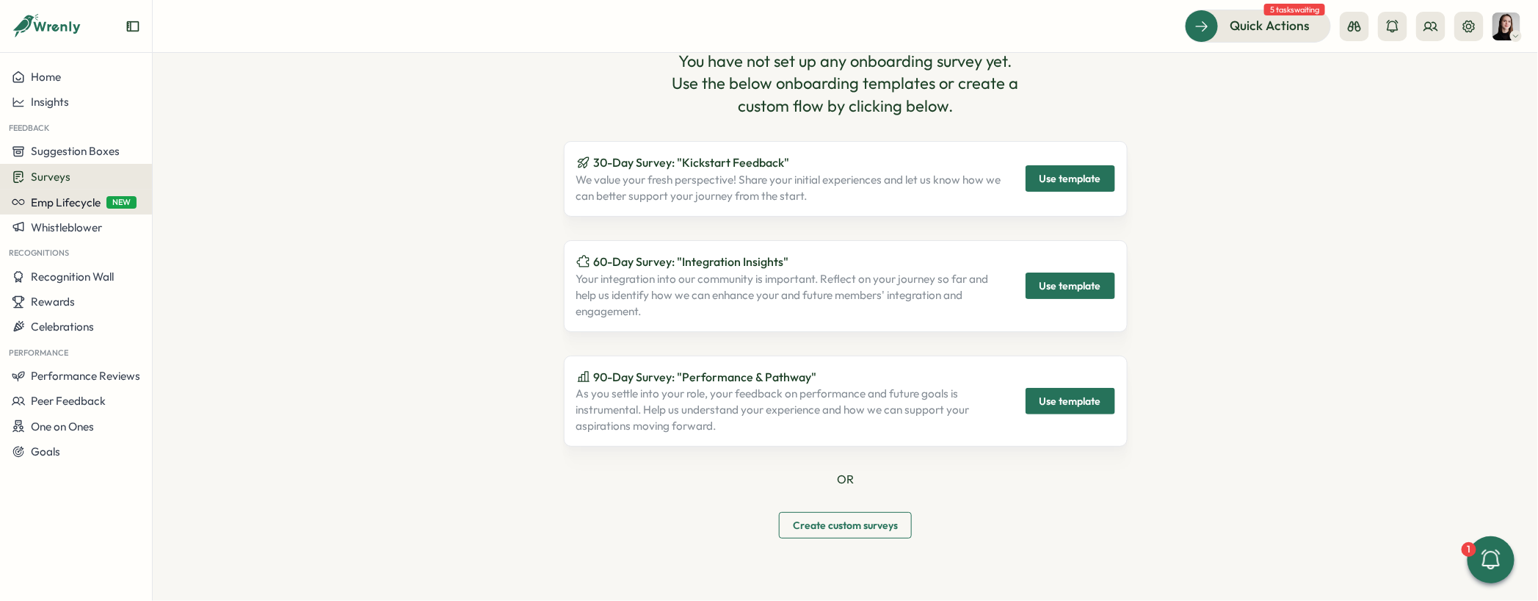
click at [28, 209] on button "Emp Lifecycle NEW" at bounding box center [76, 201] width 152 height 25
click at [101, 201] on div "Emp Lifecycle NEW" at bounding box center [74, 201] width 125 height 13
click at [104, 196] on div "Emp Lifecycle NEW" at bounding box center [74, 201] width 125 height 13
click at [198, 215] on div "Create New" at bounding box center [192, 203] width 84 height 28
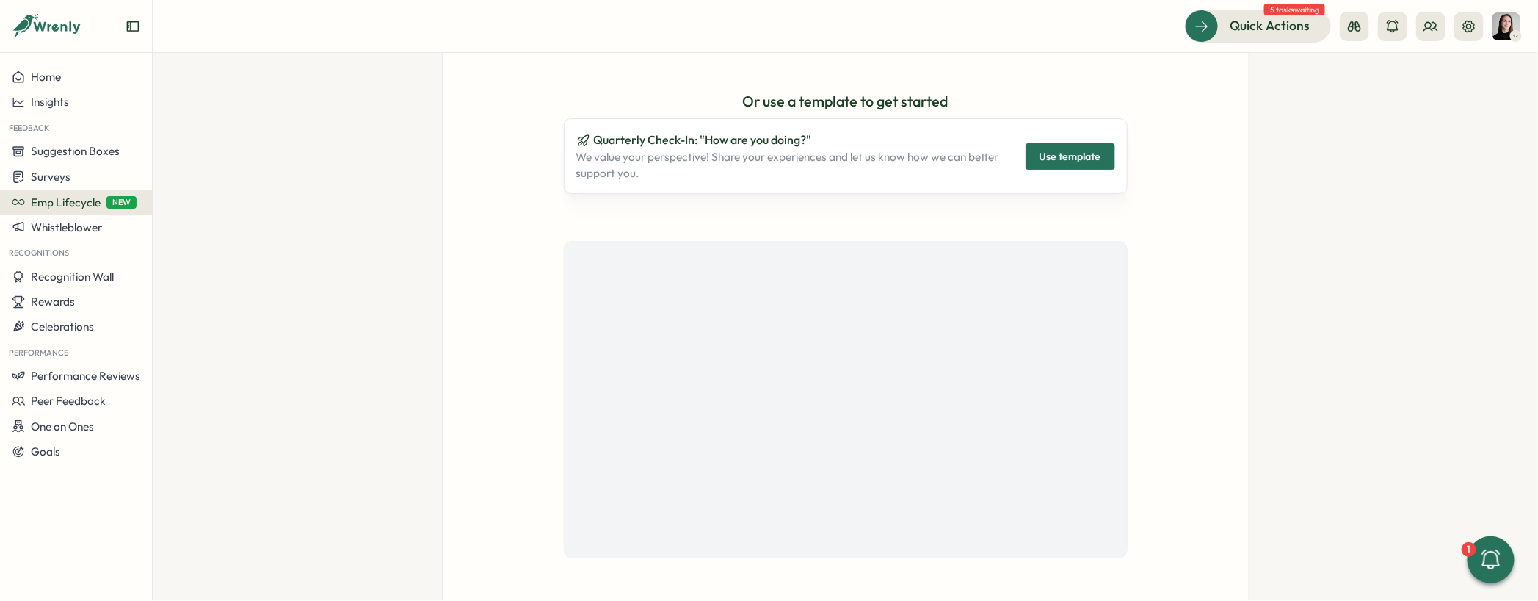
scroll to position [278, 0]
click at [446, 185] on div "Track your team's growth! Know where your team is in their journey and take act…" at bounding box center [846, 238] width 808 height 768
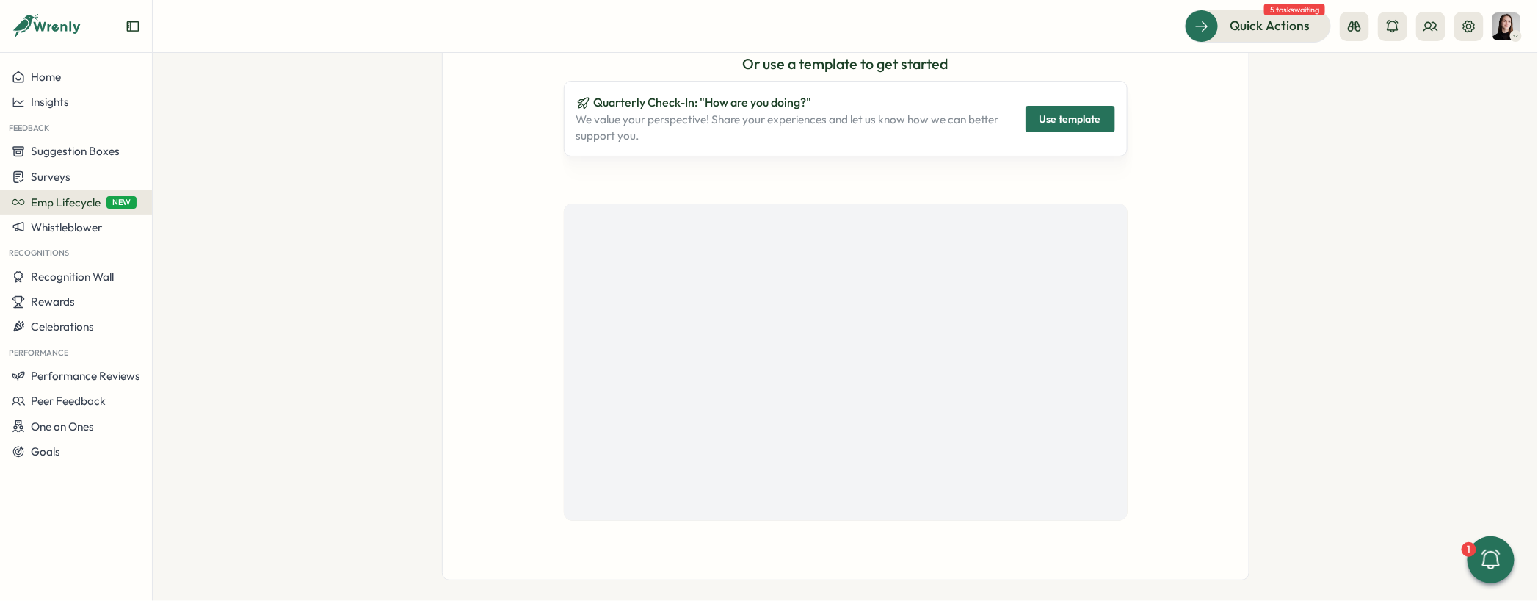
scroll to position [333, 0]
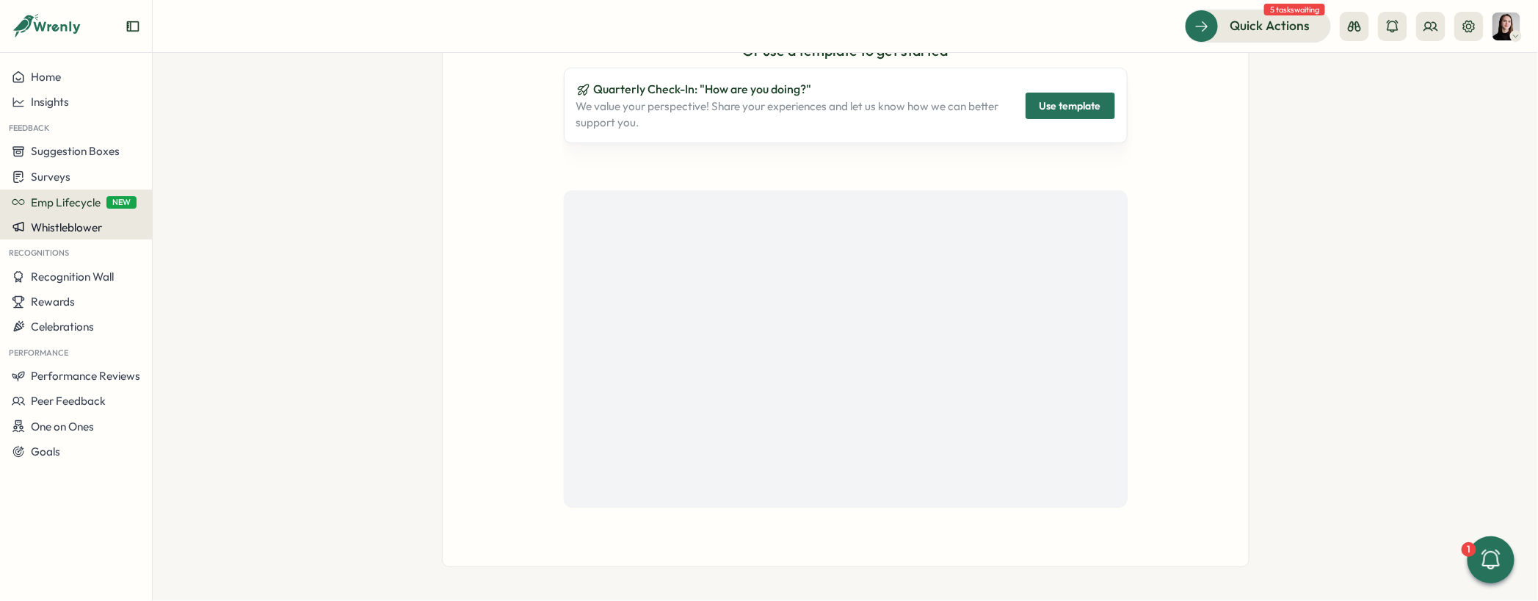
click at [43, 234] on button "Whistleblower" at bounding box center [76, 226] width 152 height 25
click at [473, 287] on div "Track your team's growth! Know where your team is in their journey and take act…" at bounding box center [846, 183] width 808 height 768
click at [44, 172] on span "Surveys" at bounding box center [51, 177] width 40 height 14
click at [75, 207] on span "Emp Lifecycle" at bounding box center [66, 202] width 70 height 14
click at [70, 230] on span "Whistleblower" at bounding box center [66, 227] width 71 height 14
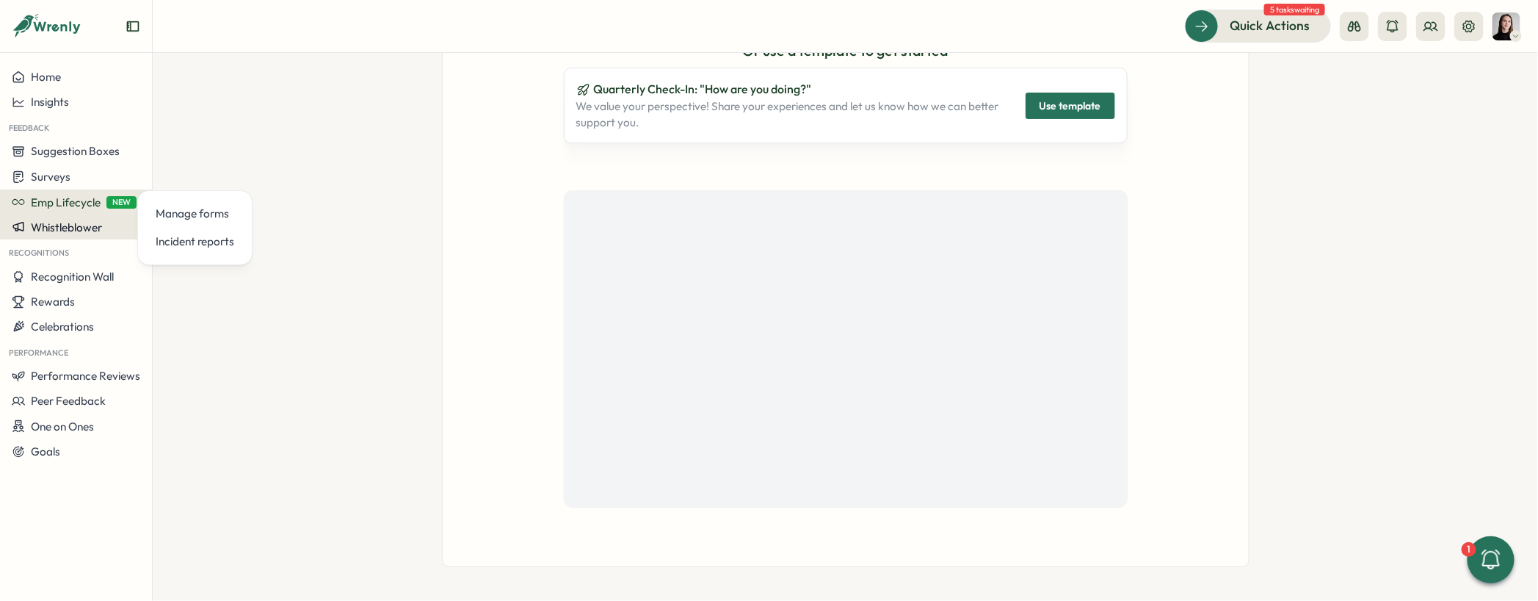
click at [87, 239] on button "Whistleblower" at bounding box center [76, 226] width 152 height 25
click at [120, 229] on div "Whistleblower" at bounding box center [76, 226] width 129 height 13
click at [195, 209] on div "Manage forms" at bounding box center [195, 214] width 79 height 16
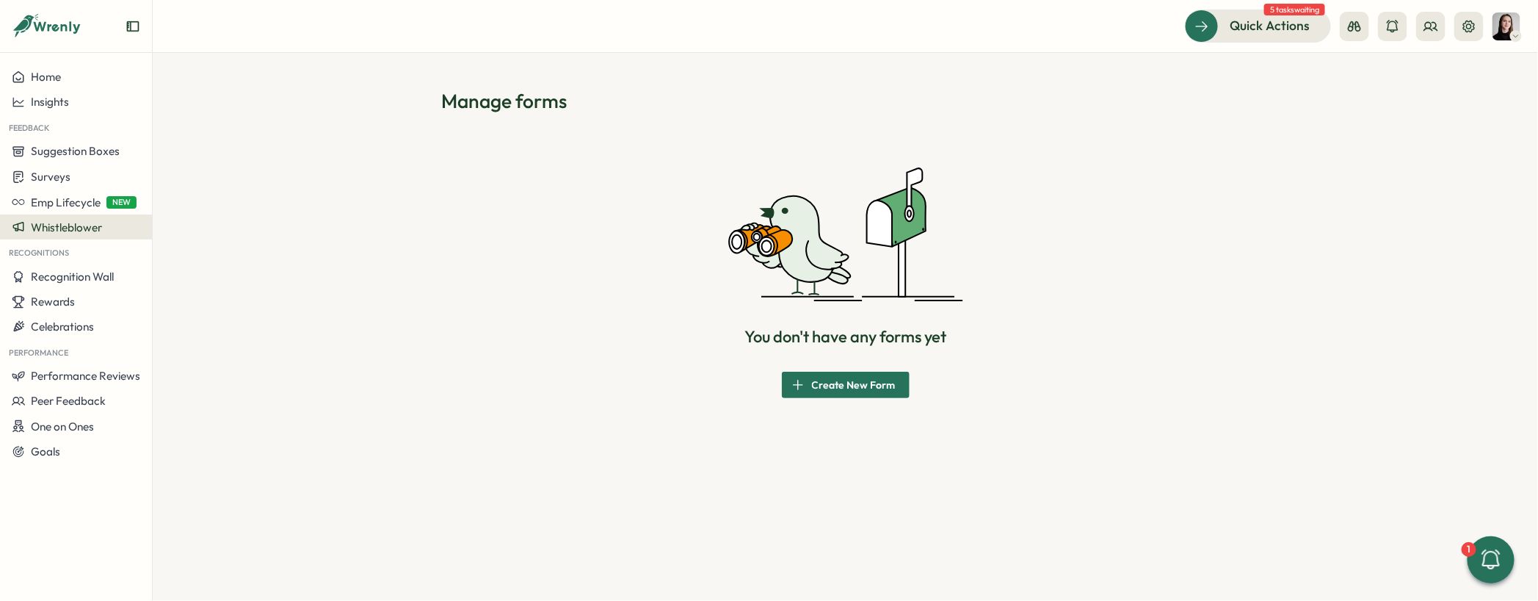
click at [875, 386] on span "Create New Form" at bounding box center [854, 384] width 84 height 25
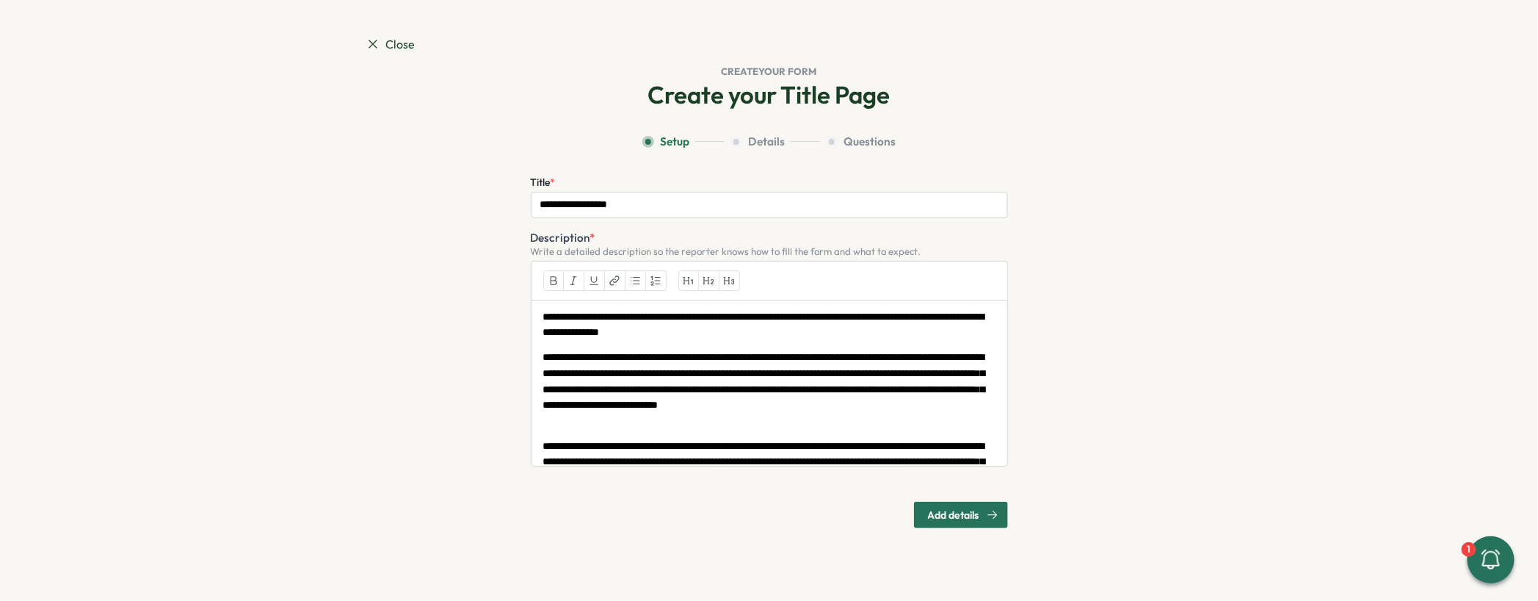
drag, startPoint x: 861, startPoint y: 114, endPoint x: 835, endPoint y: 106, distance: 27.6
click at [861, 114] on div "**********" at bounding box center [770, 304] width 808 height 446
click at [798, 99] on h2 "Create your Title Page" at bounding box center [769, 95] width 242 height 29
click at [977, 513] on span "Add details" at bounding box center [953, 514] width 51 height 25
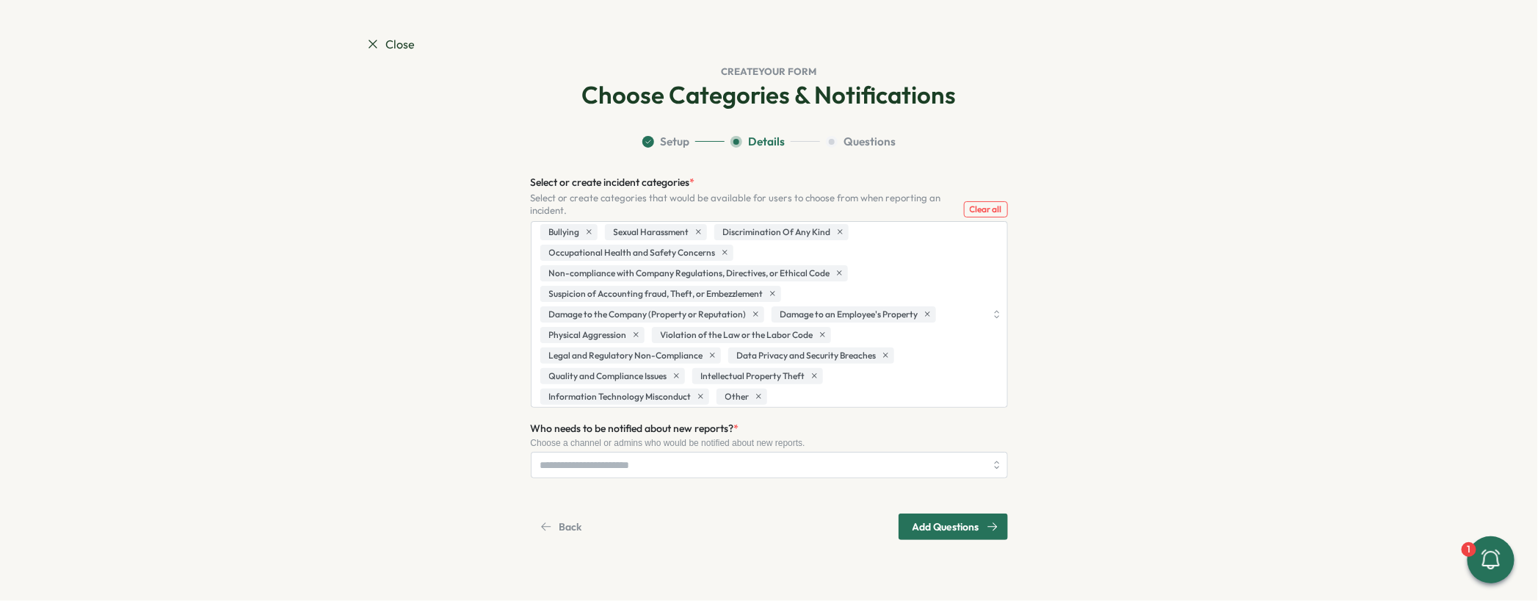
click at [355, 46] on section "Close Create your form Choose Categories & Notifications Setup Details Question…" at bounding box center [769, 300] width 1538 height 601
click at [367, 45] on icon at bounding box center [373, 44] width 15 height 15
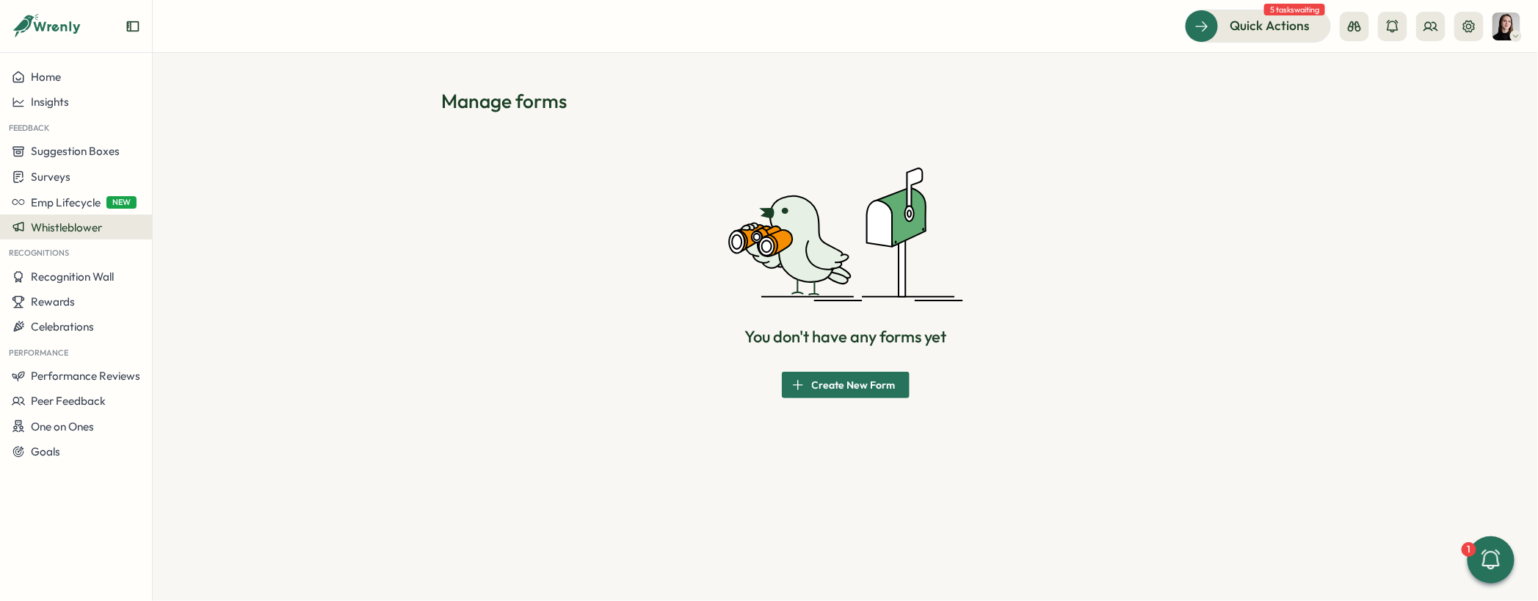
click at [858, 379] on span "Create New Form" at bounding box center [854, 384] width 84 height 25
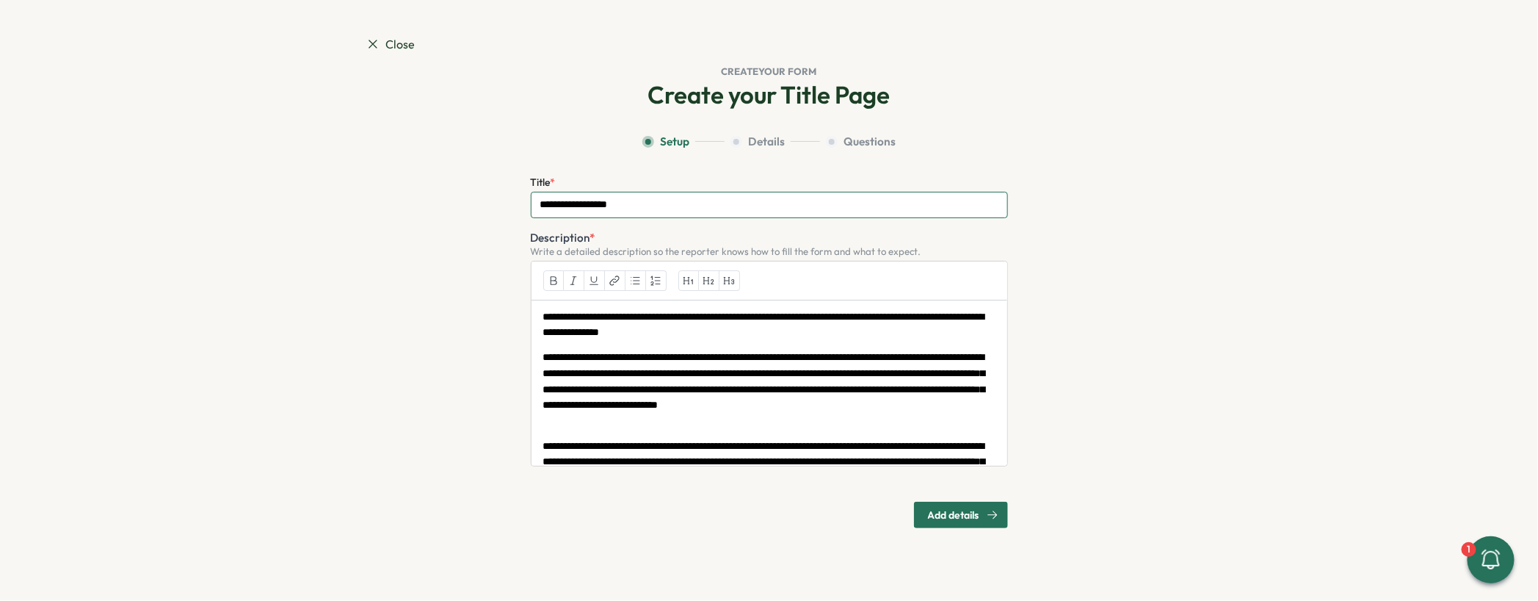
click at [626, 206] on input "**********" at bounding box center [769, 205] width 477 height 26
click at [985, 510] on div "Add details" at bounding box center [963, 514] width 70 height 25
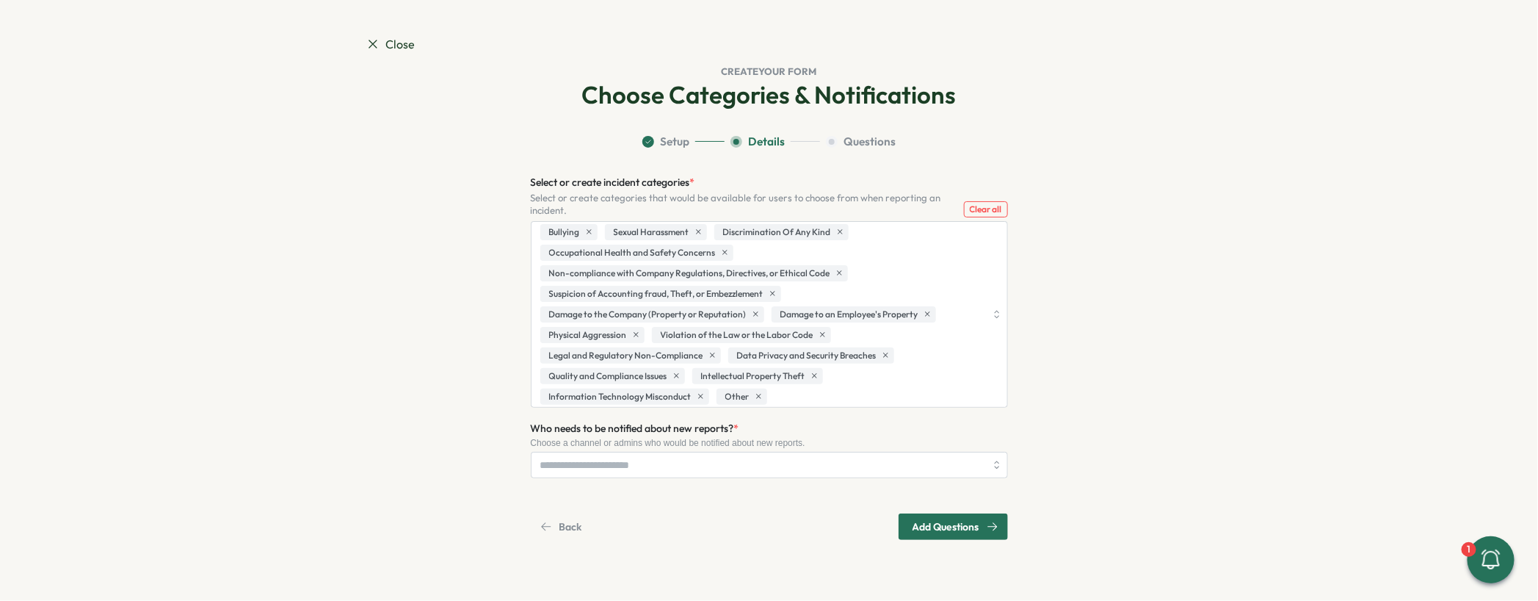
click at [994, 515] on div "Add Questions" at bounding box center [956, 526] width 86 height 25
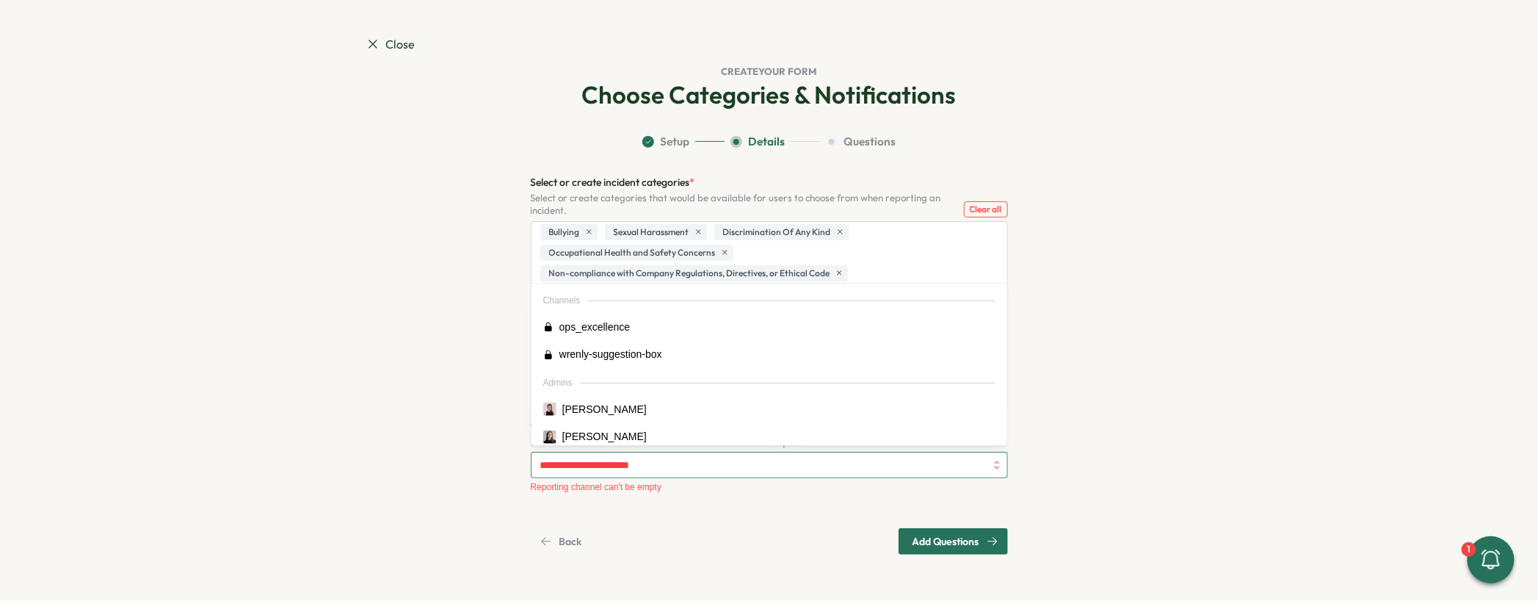
click at [625, 454] on input "Who needs to be notified about new reports? *" at bounding box center [762, 464] width 445 height 25
click at [474, 422] on section "Setup Details Questions Select or create incident categories * Select or create…" at bounding box center [770, 344] width 808 height 421
click at [644, 464] on input "Who needs to be notified about new reports? *" at bounding box center [762, 464] width 445 height 25
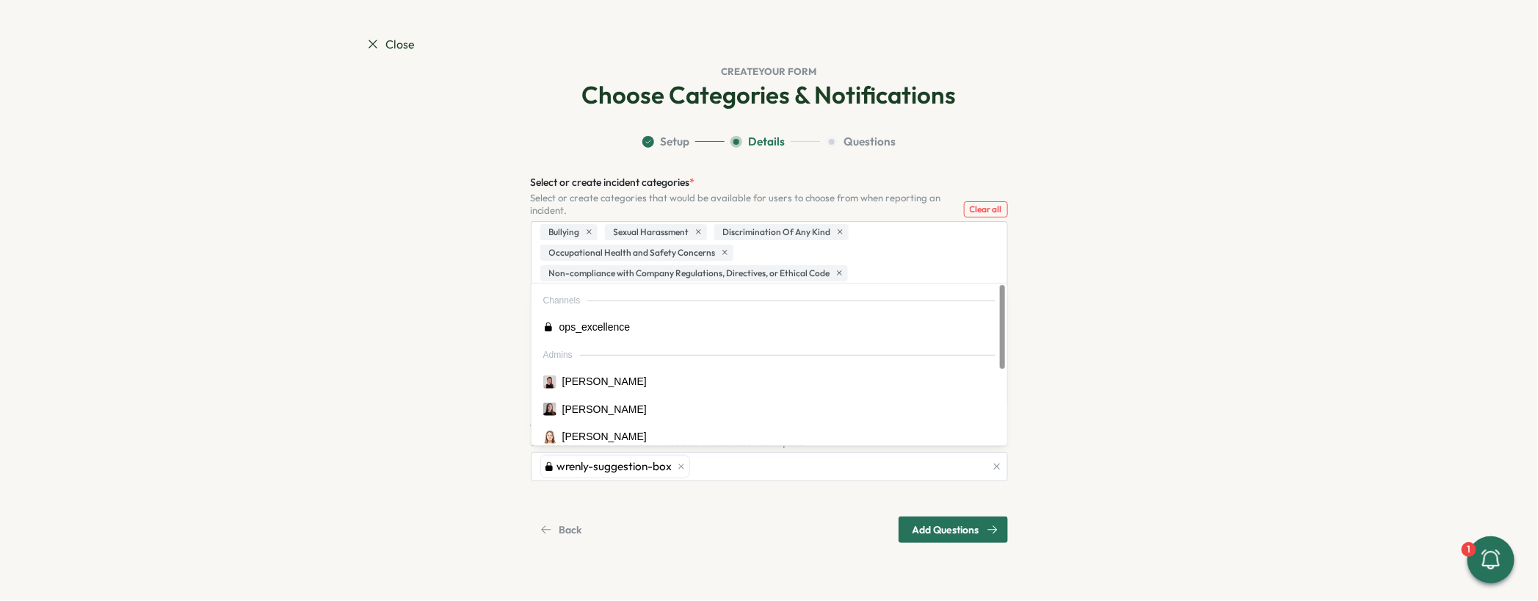
click at [949, 520] on span "Add Questions" at bounding box center [946, 529] width 67 height 25
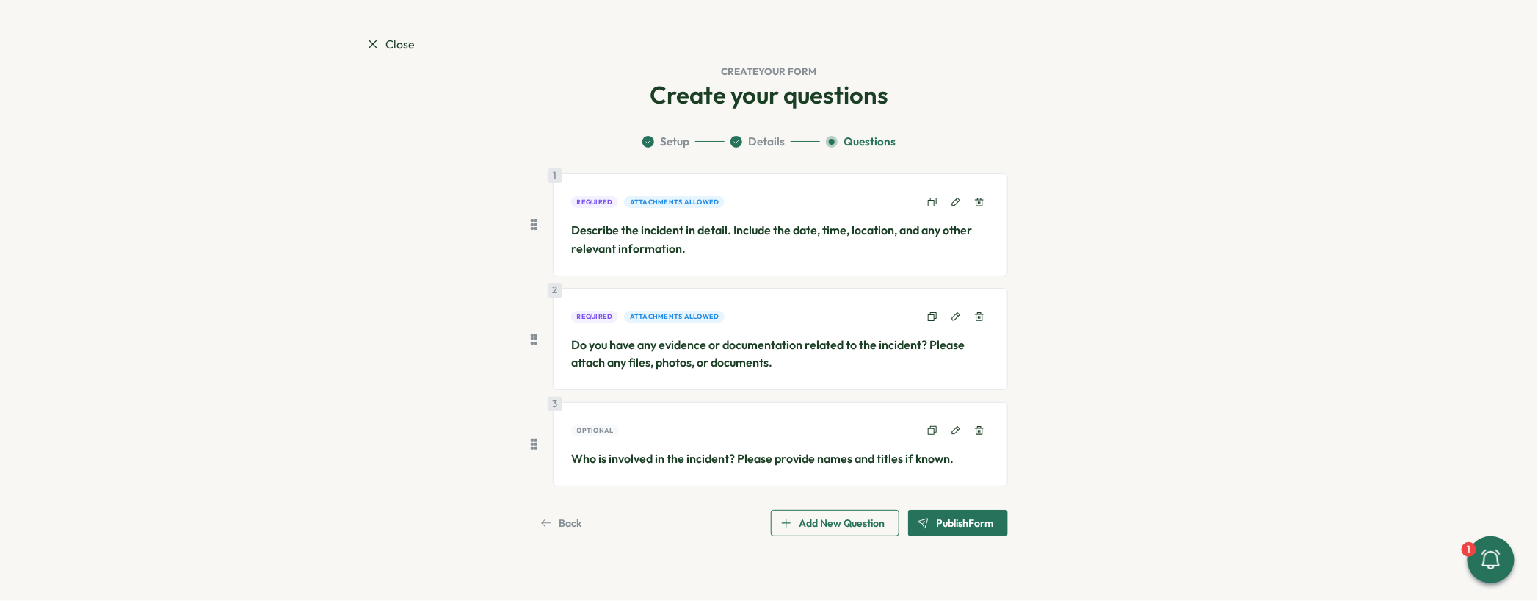
click at [946, 524] on span "Publish Form" at bounding box center [965, 522] width 57 height 25
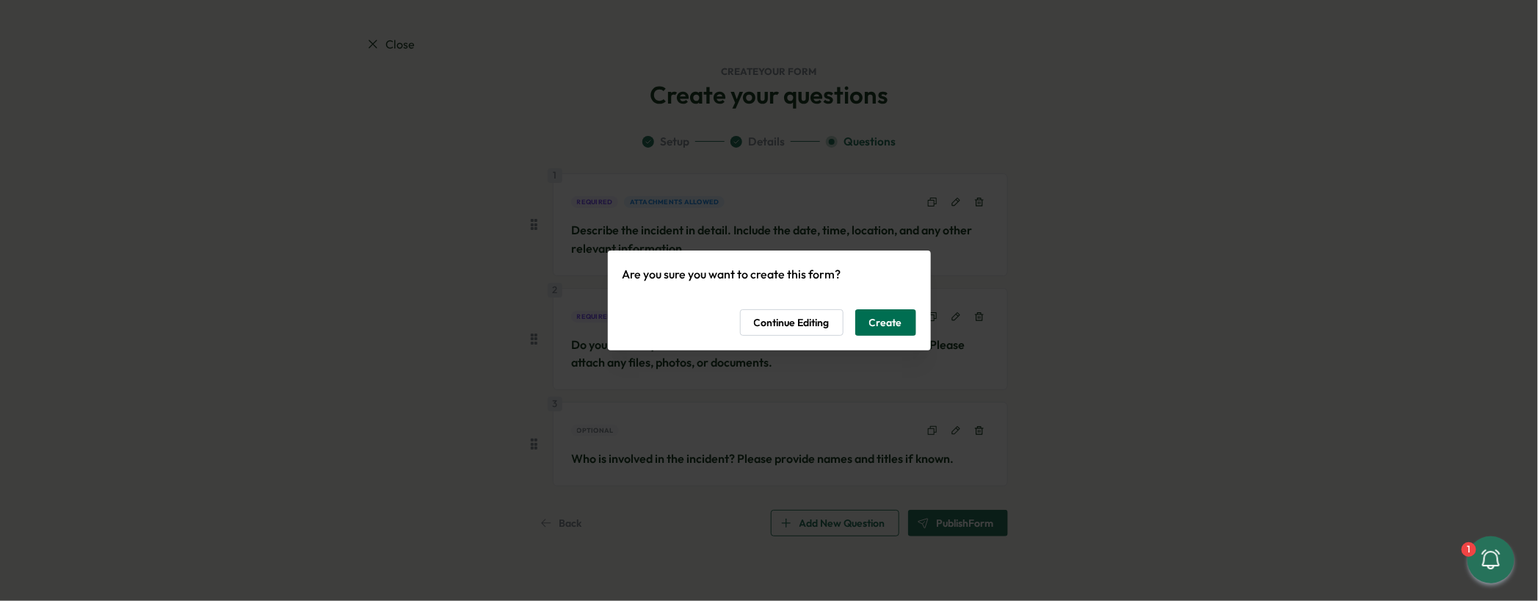
click at [872, 325] on span "Create" at bounding box center [885, 322] width 33 height 25
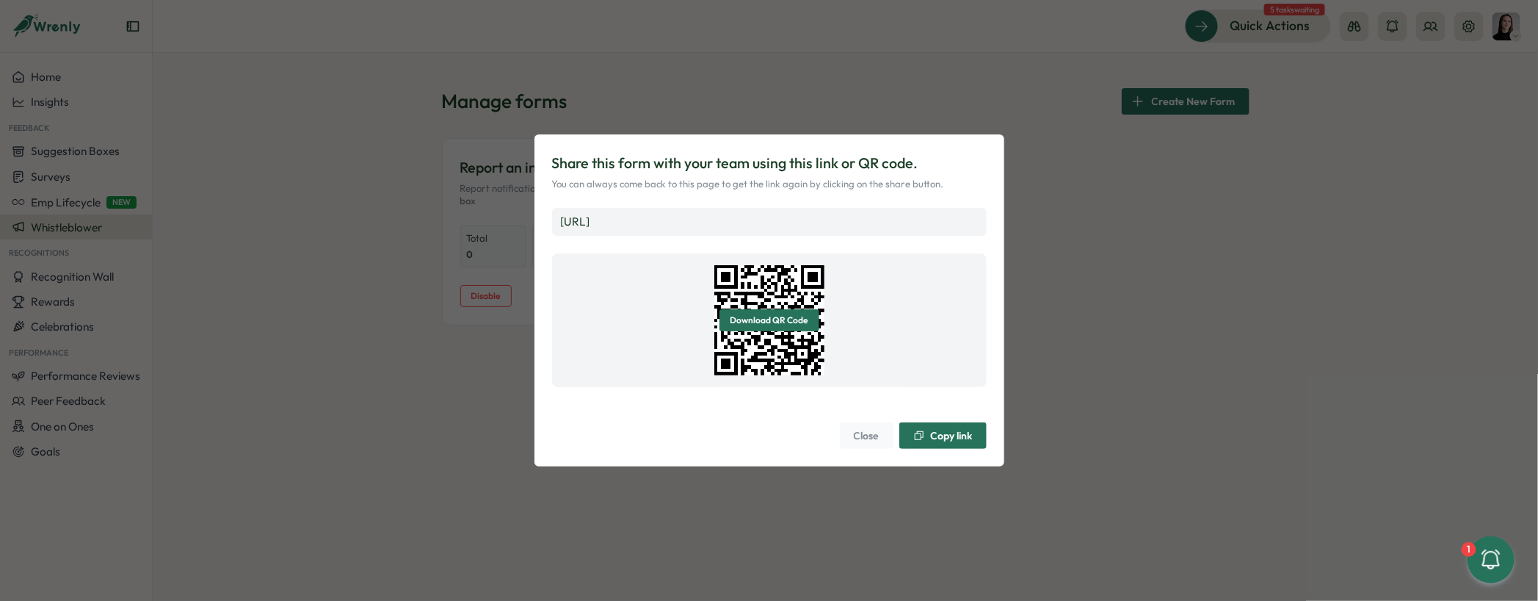
click at [871, 441] on span "Close" at bounding box center [867, 435] width 26 height 25
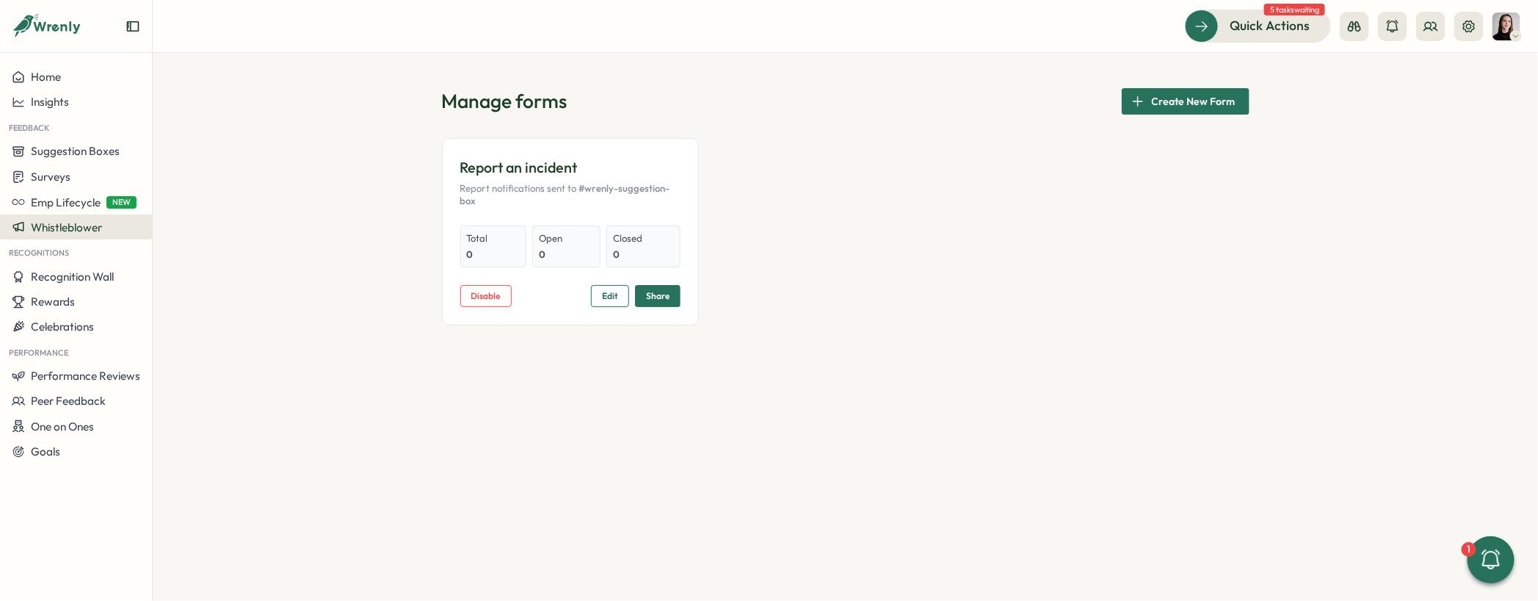
click at [676, 412] on div "Manage forms Create New Form Report an incident Report notifications sent to #w…" at bounding box center [846, 327] width 1386 height 548
drag, startPoint x: 998, startPoint y: 206, endPoint x: 986, endPoint y: 205, distance: 11.8
click at [991, 206] on div "Report an incident Report notifications sent to #wrenly-suggestion-box Total 0 …" at bounding box center [846, 231] width 808 height 187
click at [84, 289] on button "Rewards" at bounding box center [76, 301] width 152 height 25
click at [83, 279] on span "Recognition Wall" at bounding box center [72, 276] width 83 height 14
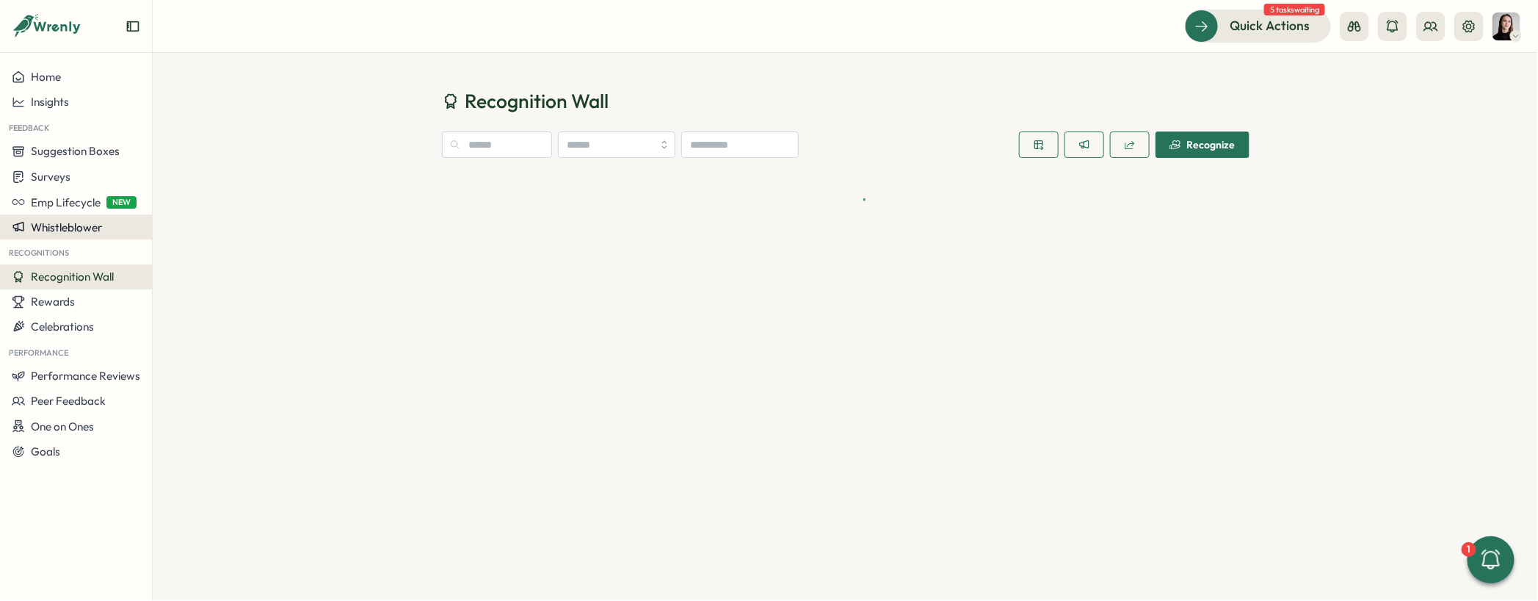
click at [65, 238] on button "Whistleblower" at bounding box center [76, 226] width 152 height 25
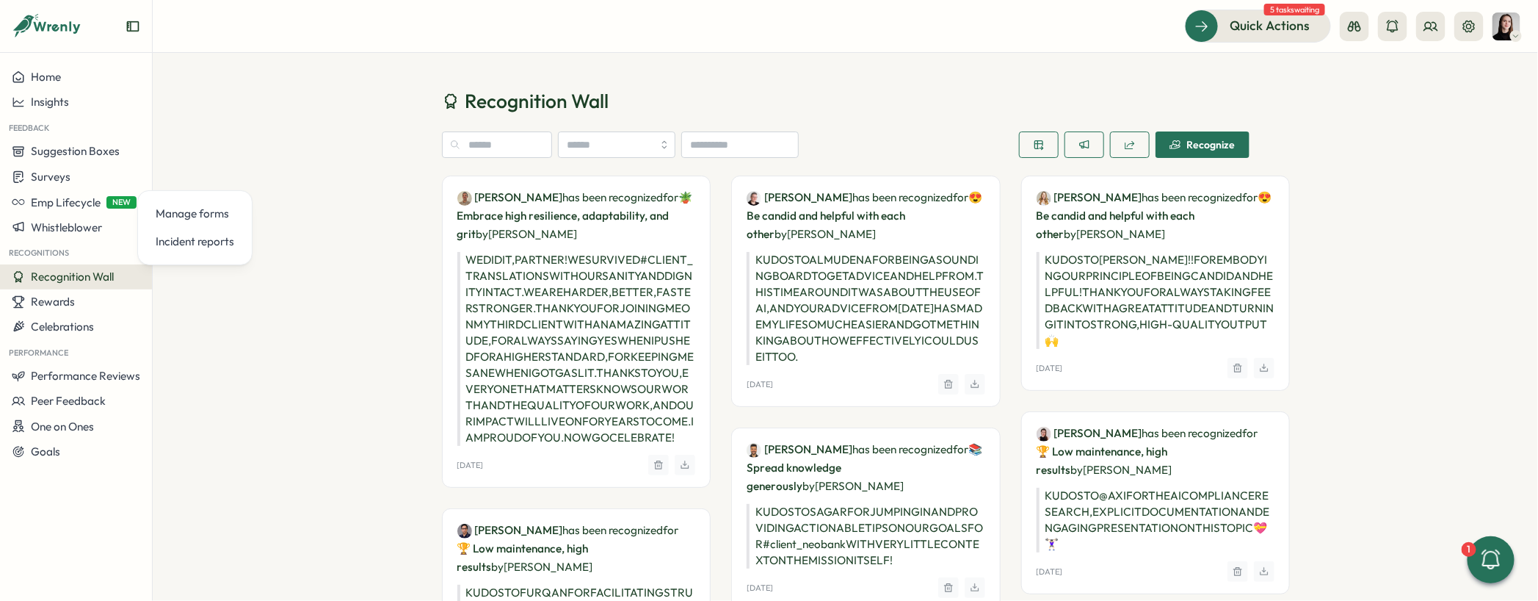
click at [1082, 153] on span "button" at bounding box center [1085, 144] width 12 height 25
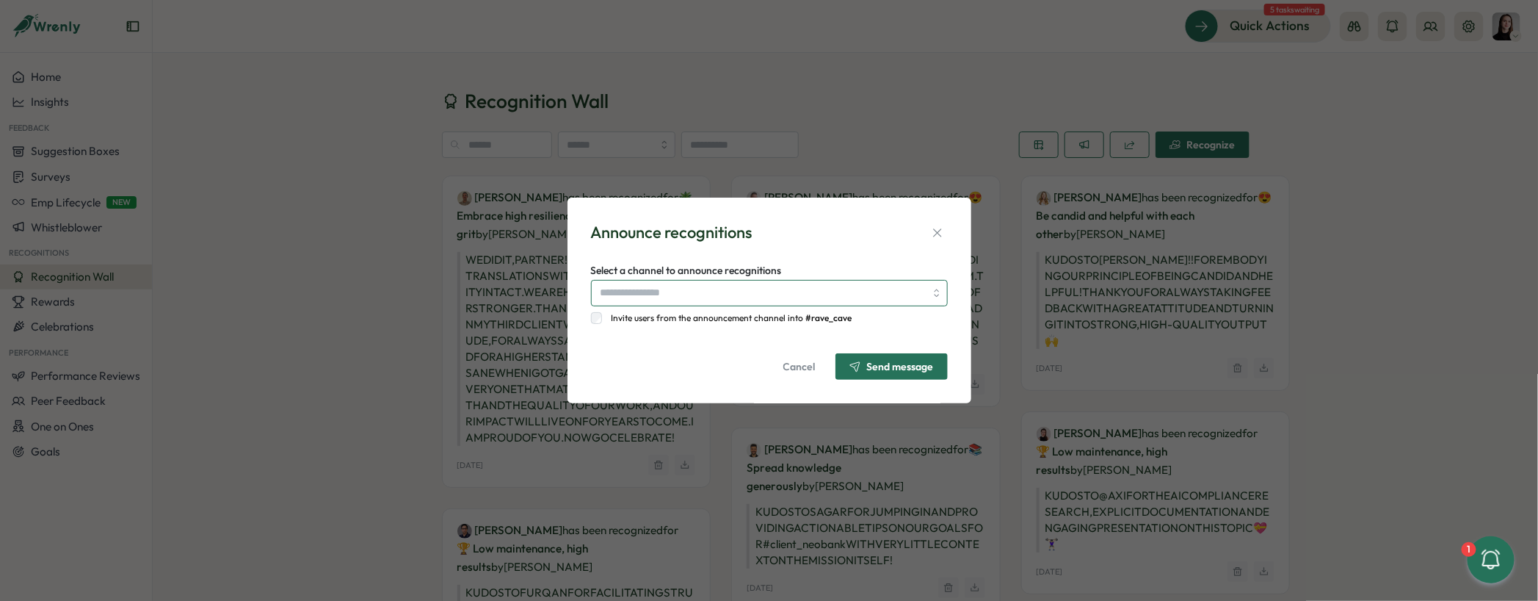
click at [867, 292] on input "Select a channel to announce recognitions" at bounding box center [769, 293] width 357 height 26
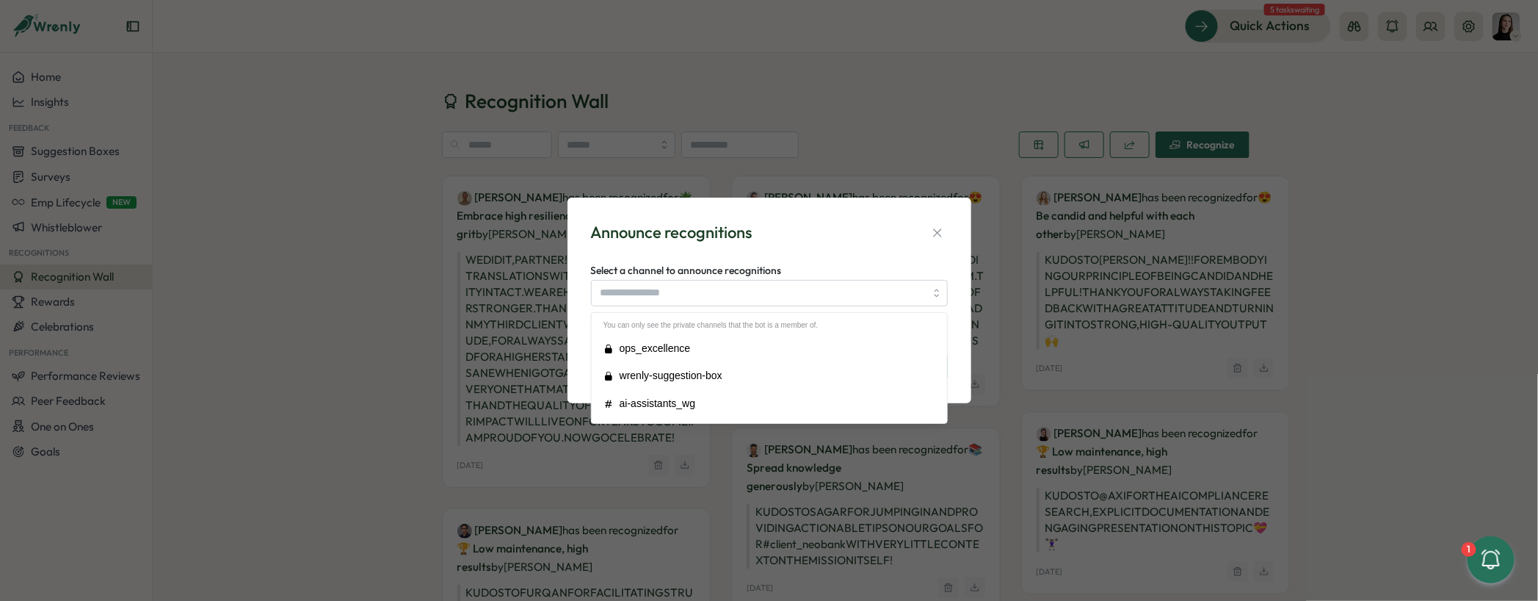
click at [858, 215] on div "Announce recognitions Select a channel to announce recognitions Invite users fr…" at bounding box center [769, 300] width 369 height 170
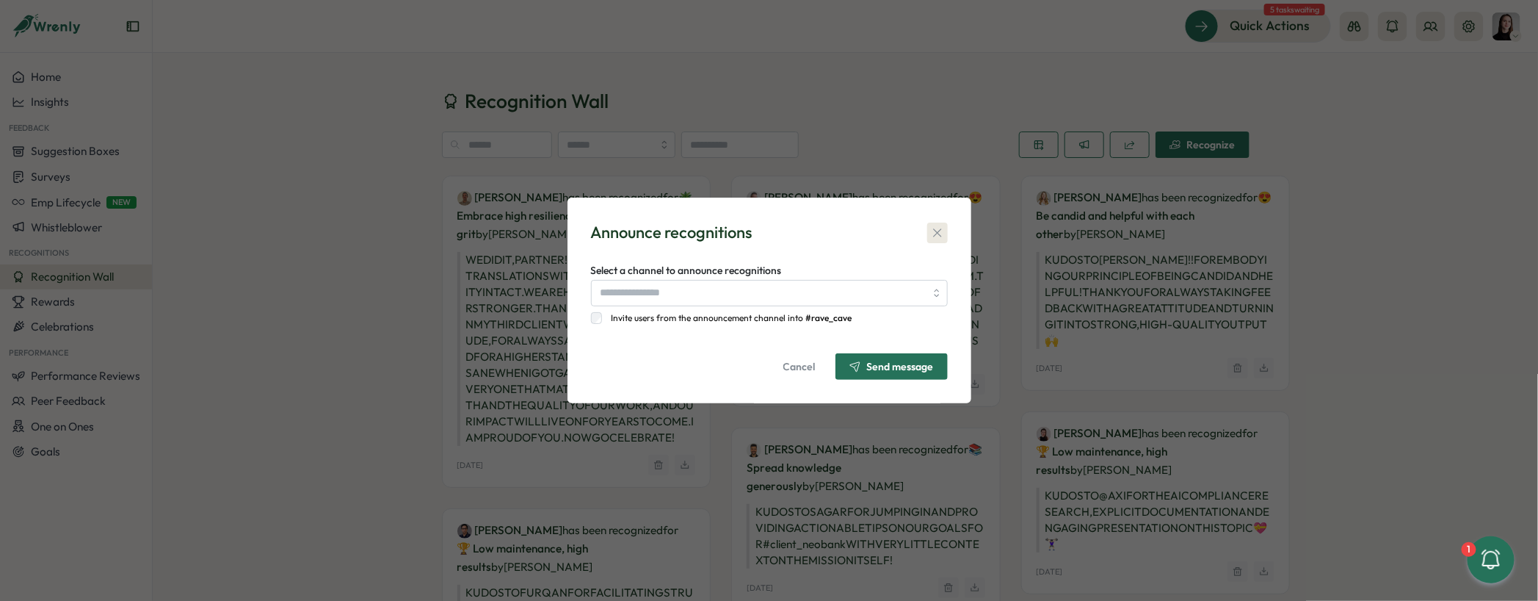
click at [937, 232] on icon "button" at bounding box center [937, 232] width 8 height 8
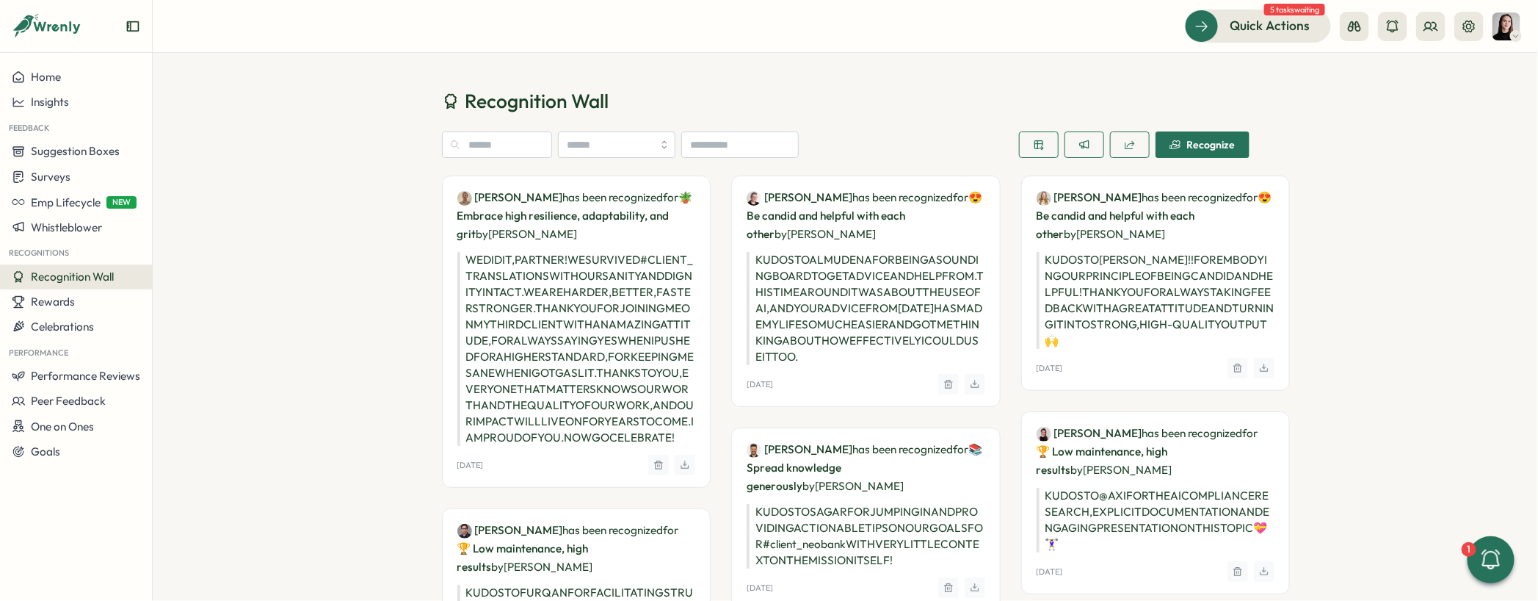
click at [1187, 139] on div "Recognize" at bounding box center [1203, 145] width 66 height 12
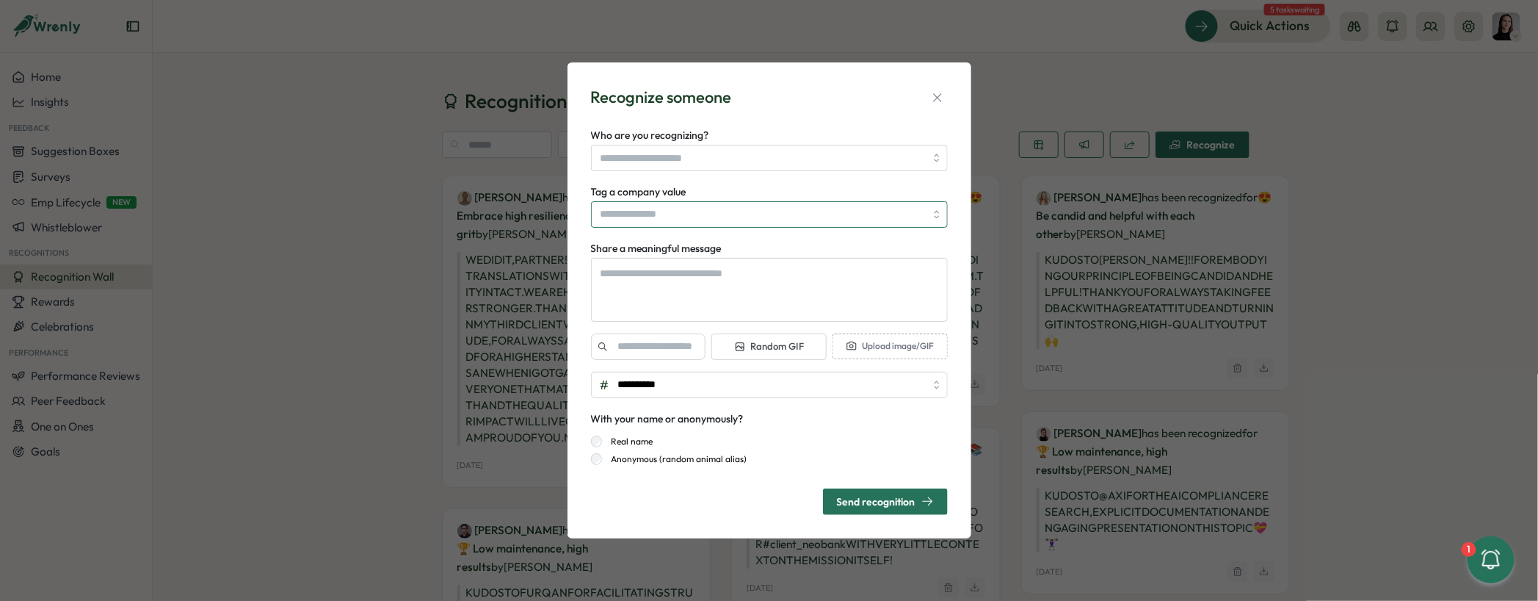
type textarea "*"
click at [684, 211] on input "Tag a company value" at bounding box center [769, 214] width 357 height 26
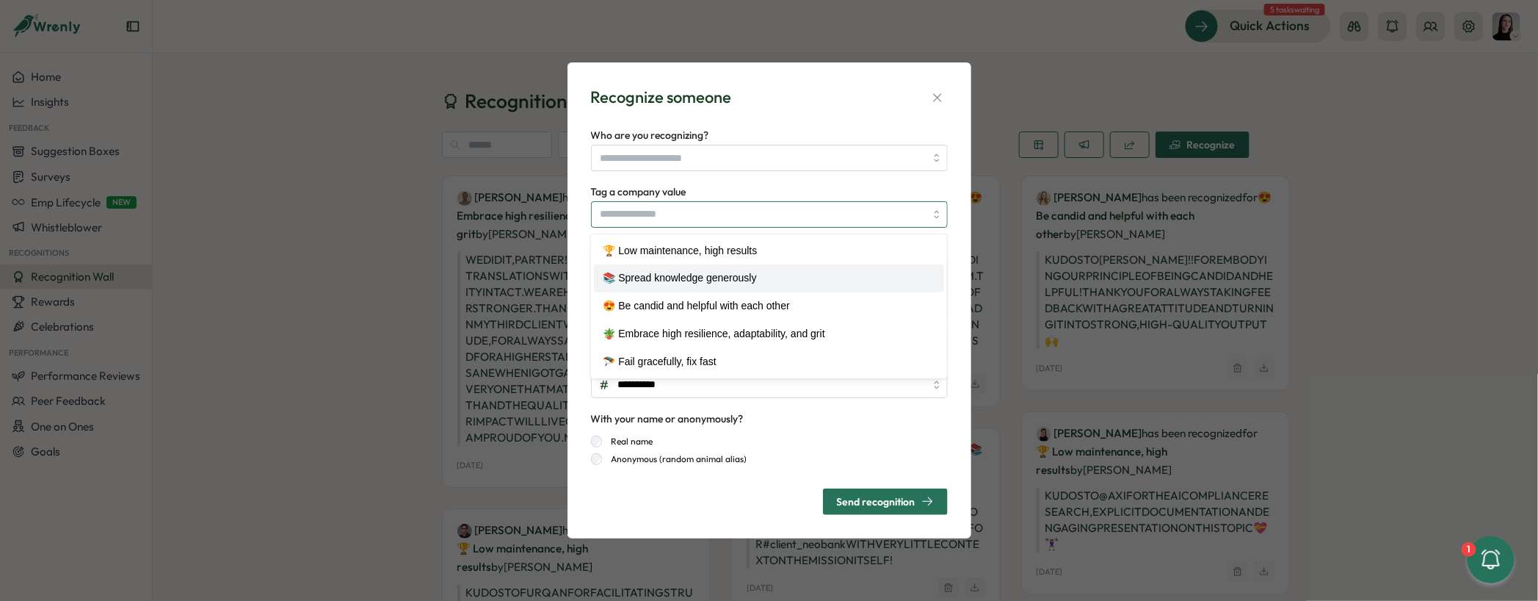
type input "**********"
type textarea "*"
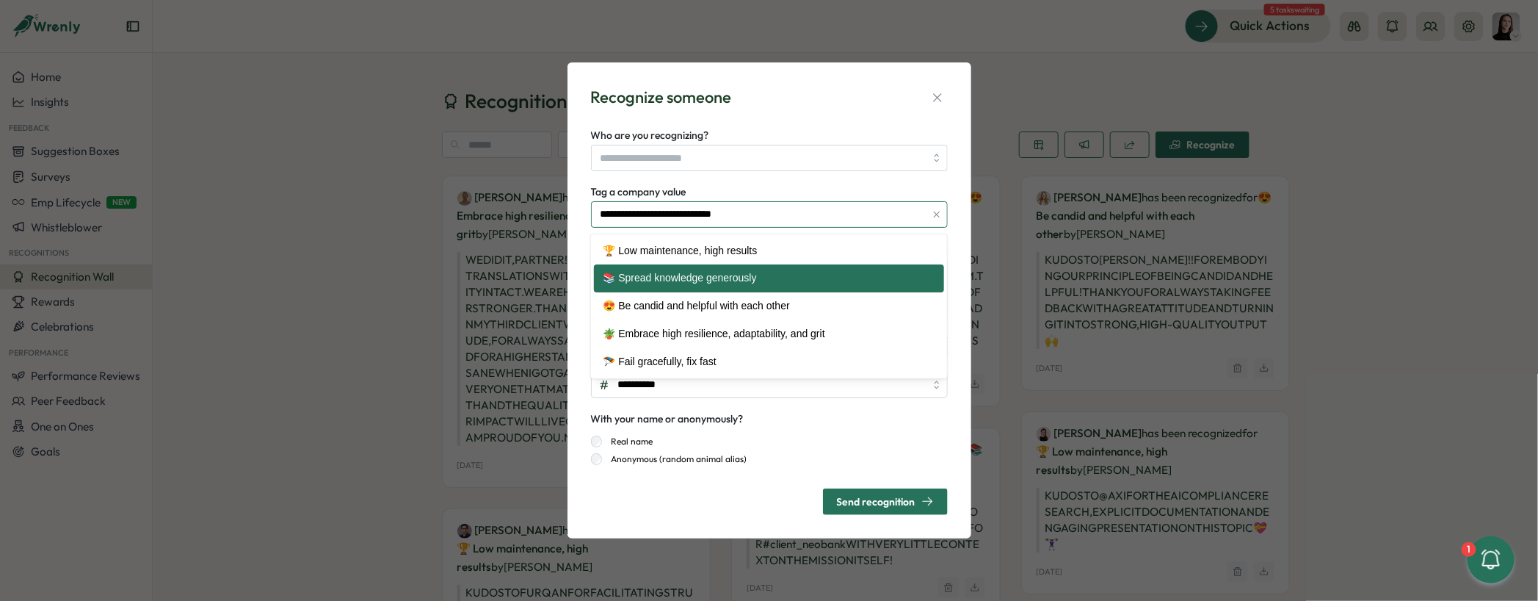
drag, startPoint x: 919, startPoint y: 219, endPoint x: 905, endPoint y: 225, distance: 14.5
click at [919, 220] on input "**********" at bounding box center [769, 214] width 357 height 26
type input "**********"
type textarea "*"
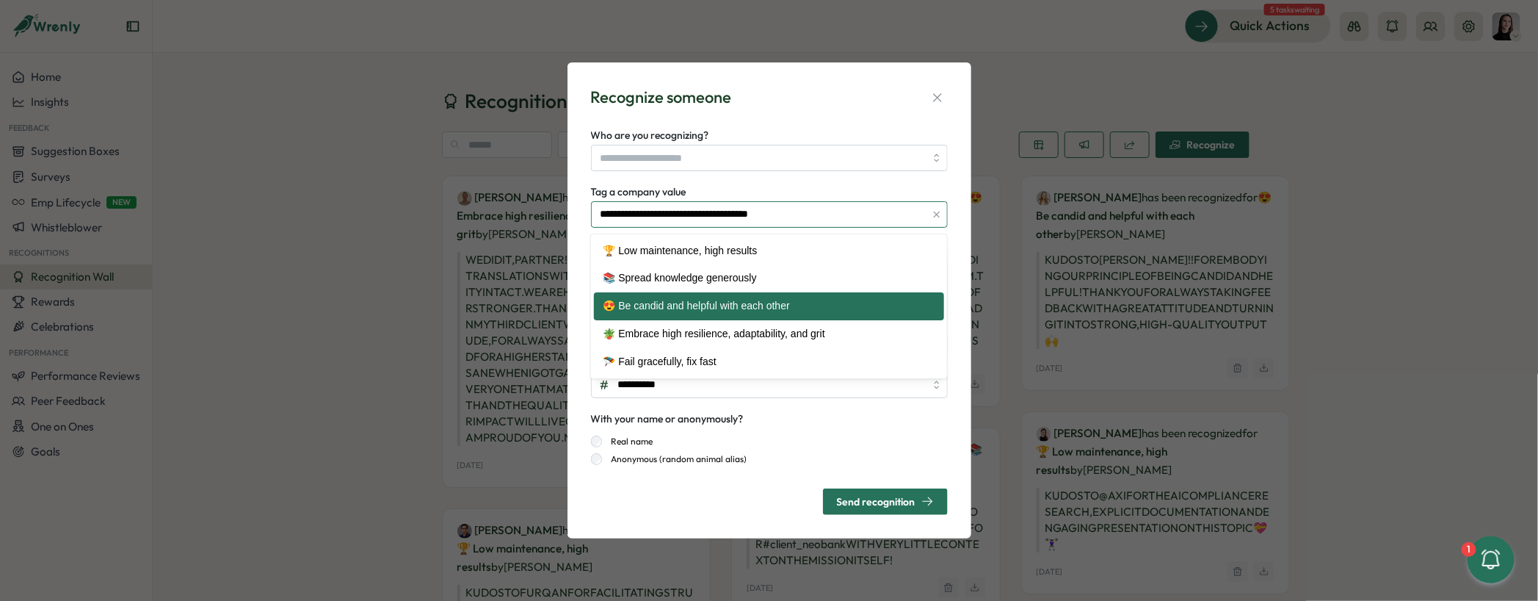
click at [796, 225] on input "**********" at bounding box center [769, 214] width 357 height 26
type input "**********"
type textarea "*"
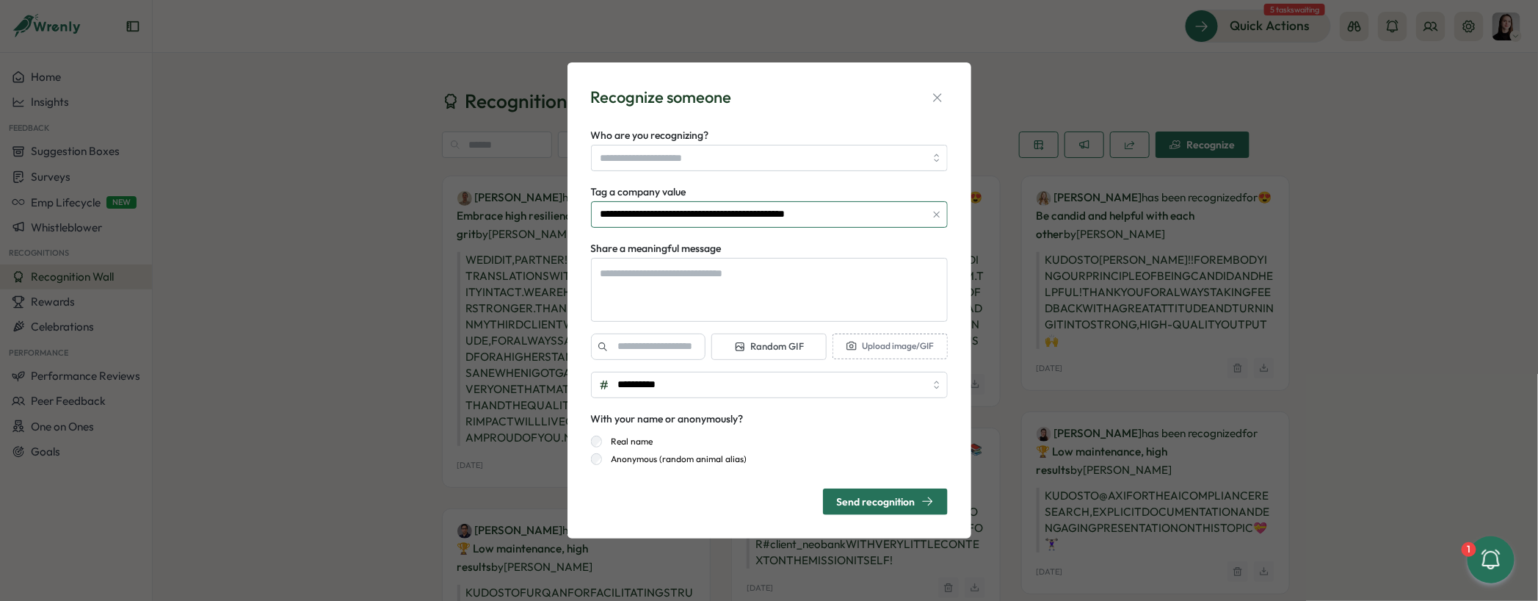
click at [792, 216] on input "**********" at bounding box center [769, 214] width 357 height 26
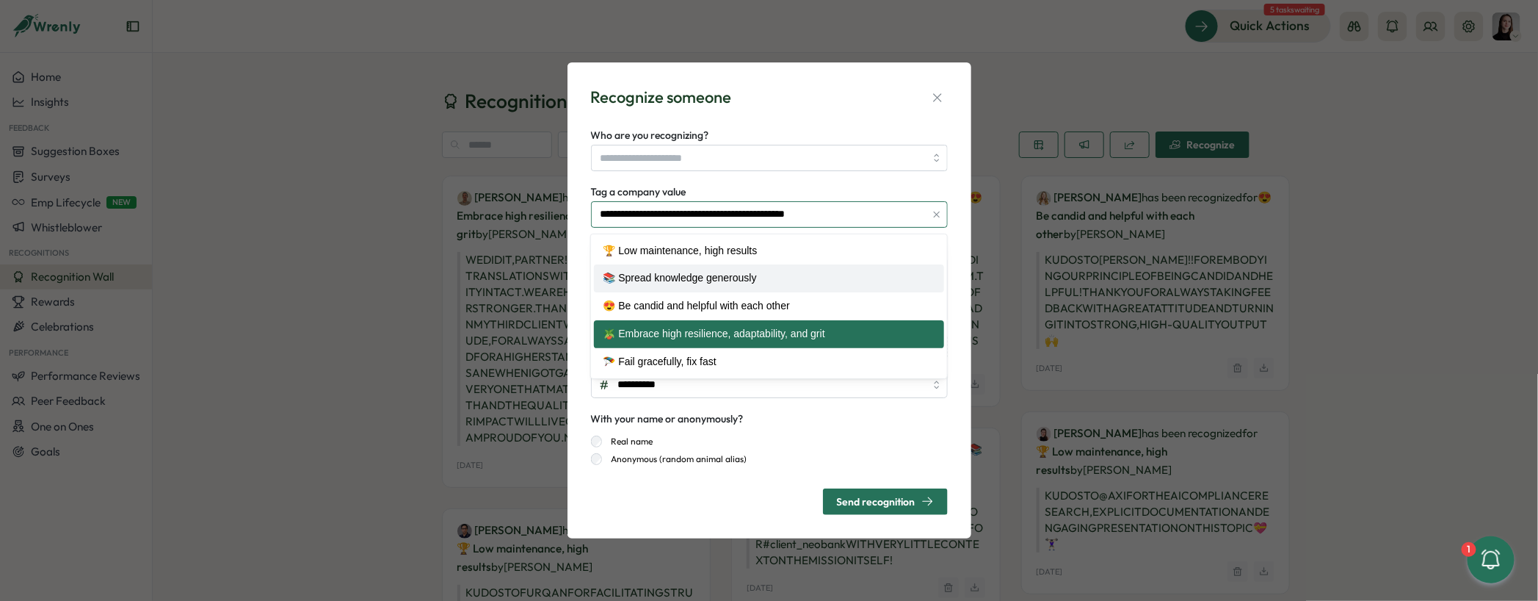
type input "**********"
type textarea "*"
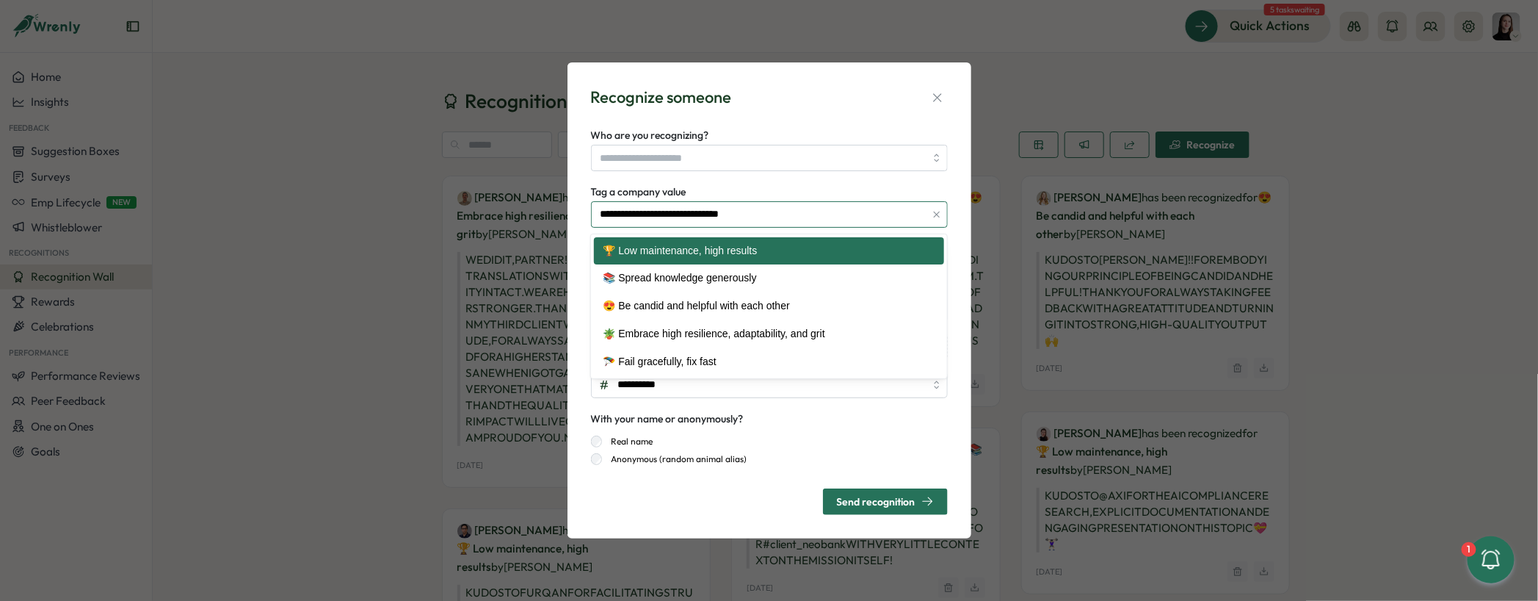
drag, startPoint x: 791, startPoint y: 215, endPoint x: 784, endPoint y: 218, distance: 7.9
click at [787, 214] on input "**********" at bounding box center [769, 214] width 357 height 26
type input "**********"
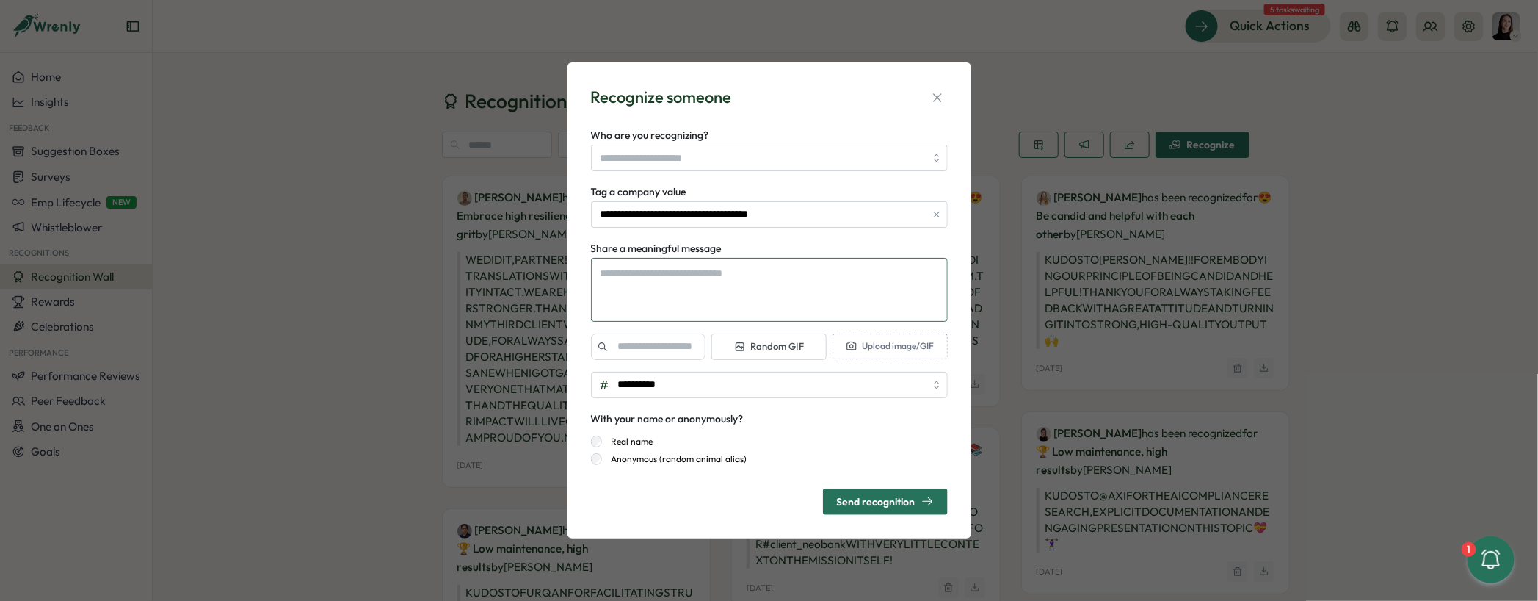
click at [791, 292] on textarea "Share a meaningful message" at bounding box center [769, 290] width 357 height 64
type textarea "*"
click at [838, 217] on input "**********" at bounding box center [769, 214] width 357 height 26
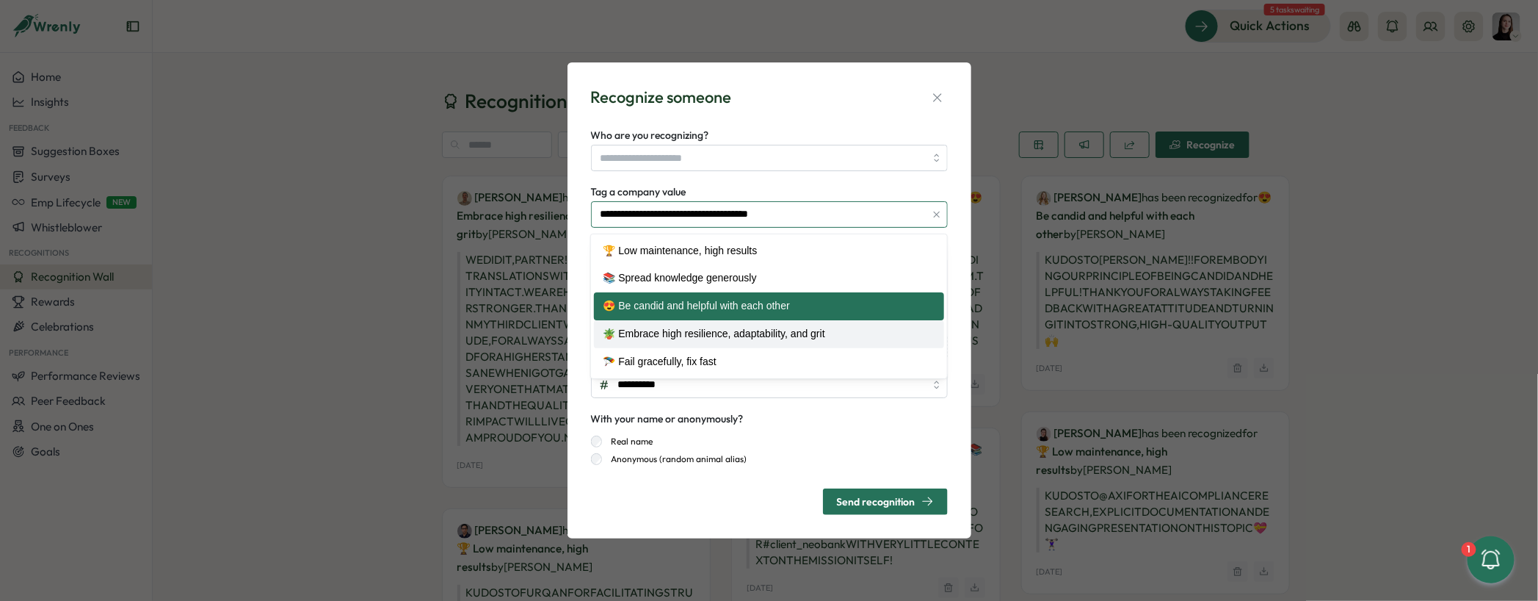
type input "**********"
type textarea "*"
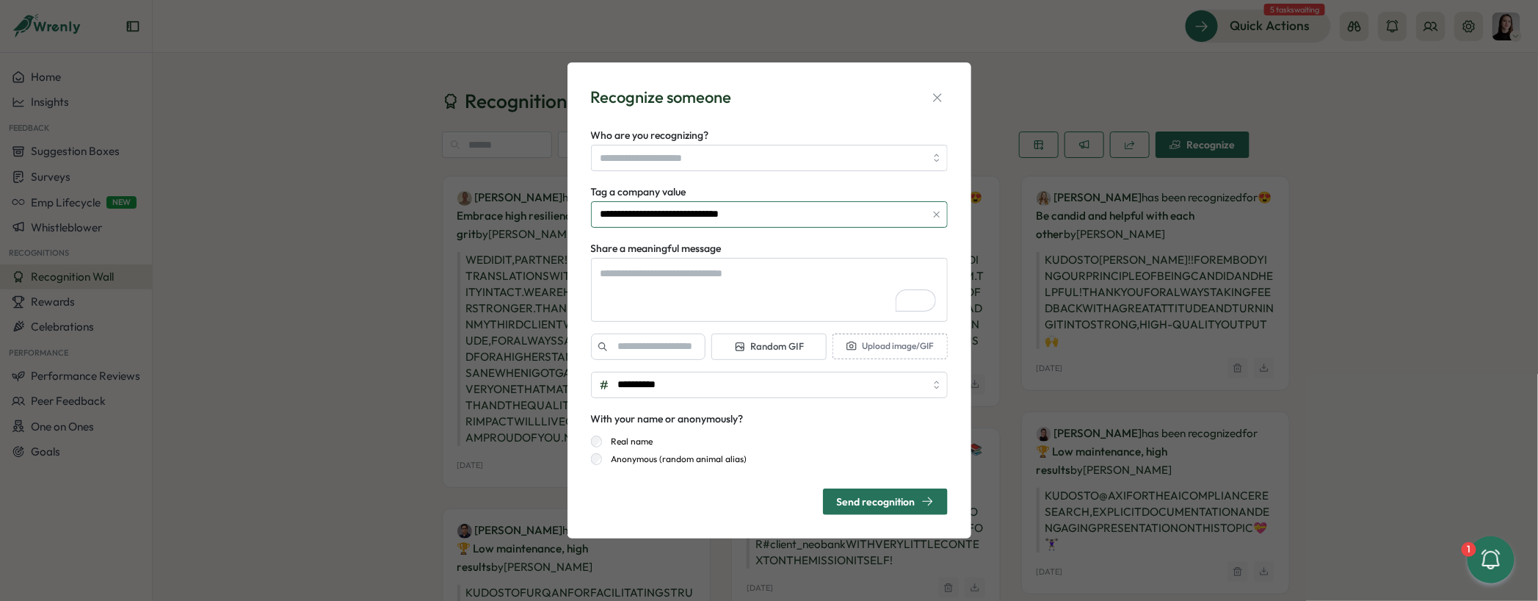
click at [737, 218] on input "**********" at bounding box center [769, 214] width 357 height 26
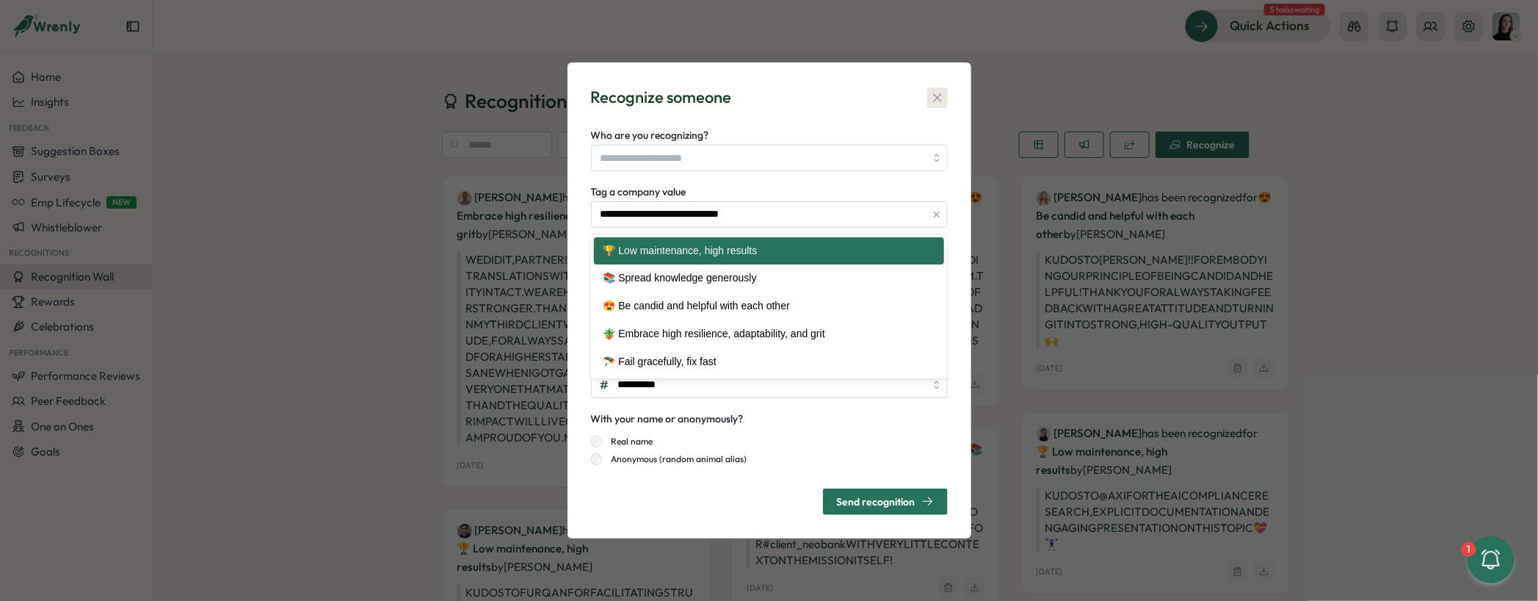
click at [938, 92] on icon "button" at bounding box center [937, 97] width 15 height 15
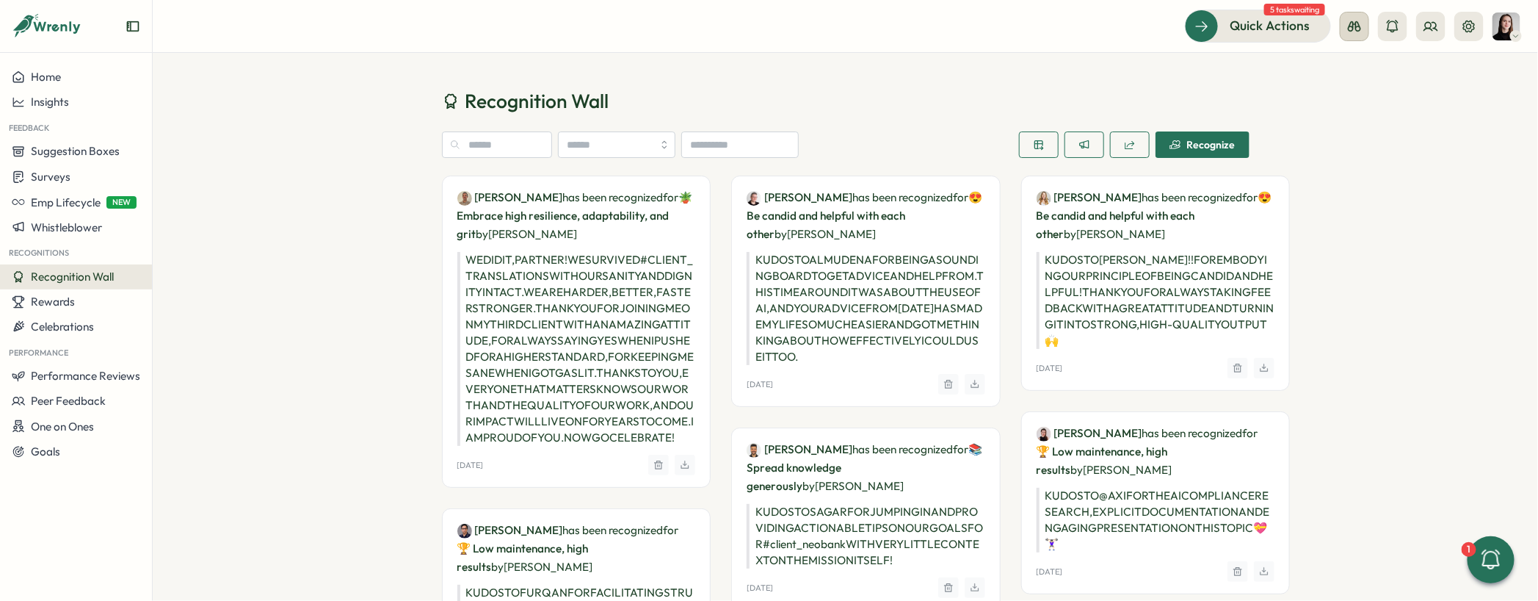
click at [1217, 29] on icon at bounding box center [1354, 26] width 15 height 15
click at [1217, 103] on div "Manager View" at bounding box center [1356, 103] width 100 height 16
click at [1350, 19] on icon at bounding box center [1354, 26] width 15 height 15
click at [1328, 102] on div "Manager View" at bounding box center [1356, 103] width 100 height 16
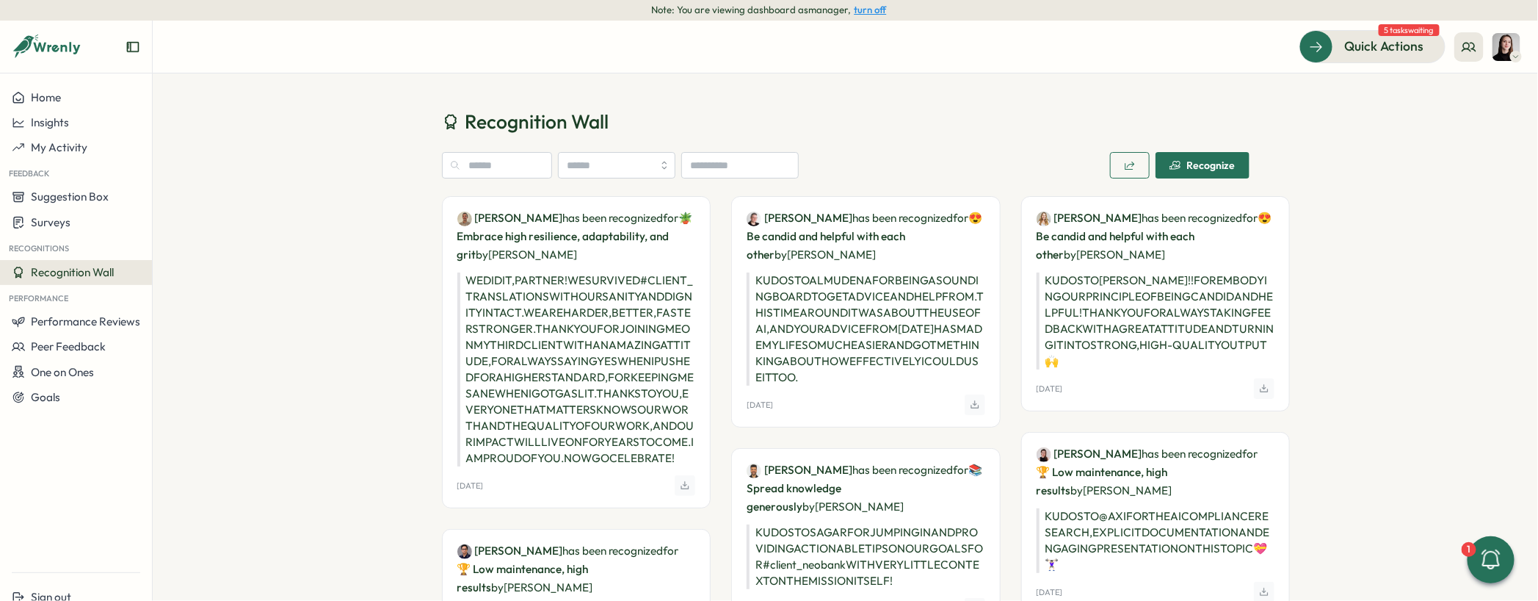
click at [883, 7] on button "turn off" at bounding box center [871, 9] width 32 height 11
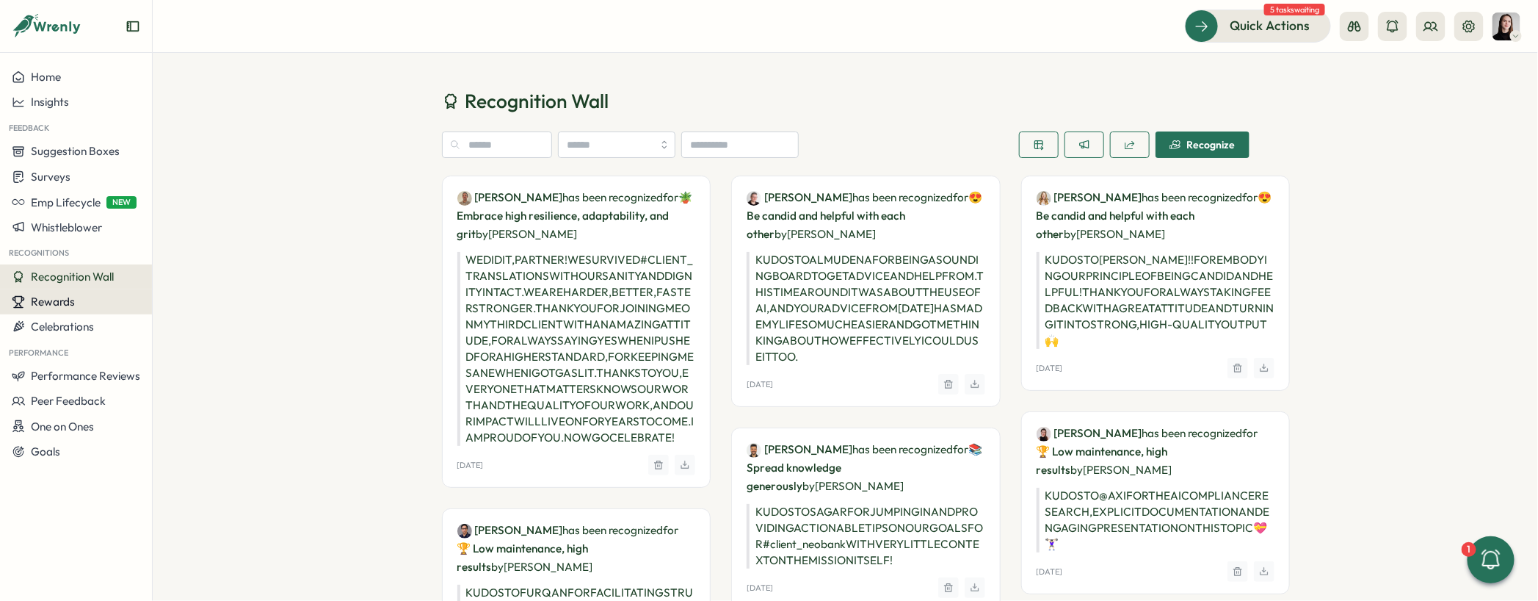
click at [46, 294] on span "Rewards" at bounding box center [53, 301] width 44 height 14
click at [79, 309] on button "Rewards" at bounding box center [76, 301] width 152 height 25
click at [77, 309] on button "Rewards" at bounding box center [76, 301] width 152 height 25
click at [187, 273] on div "Manage Rewards" at bounding box center [210, 274] width 109 height 16
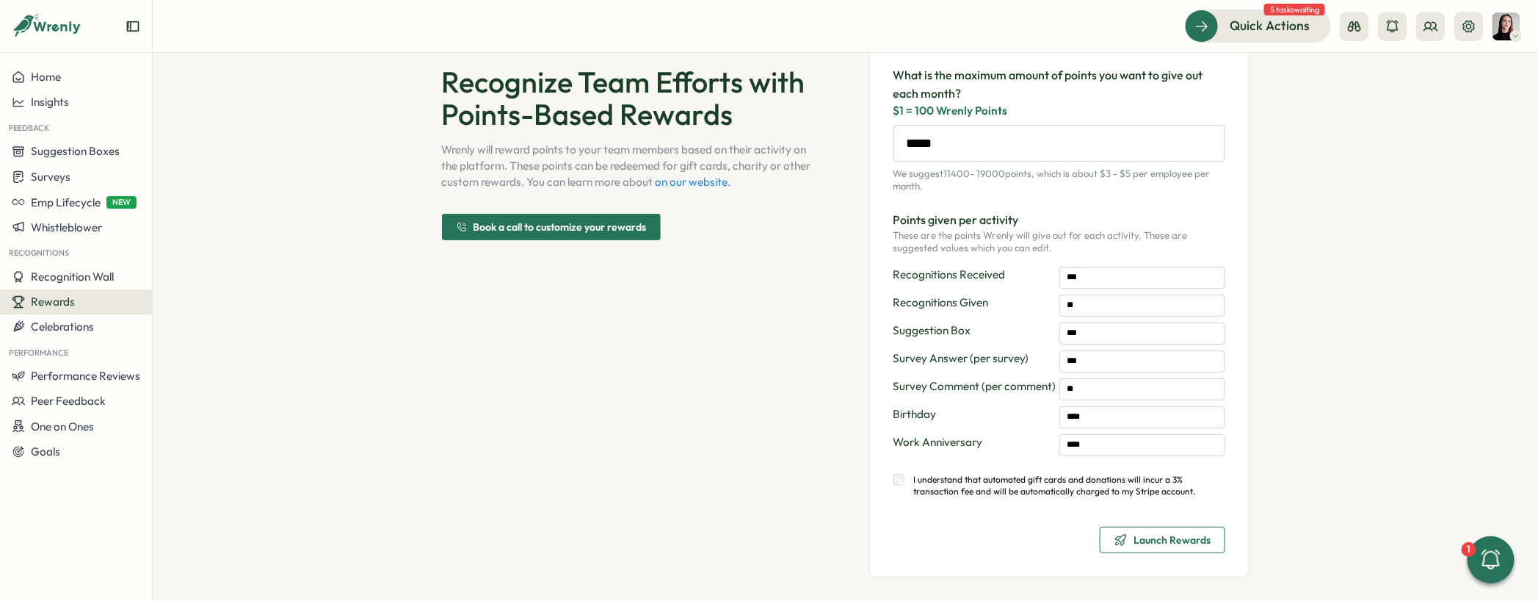
scroll to position [115, 0]
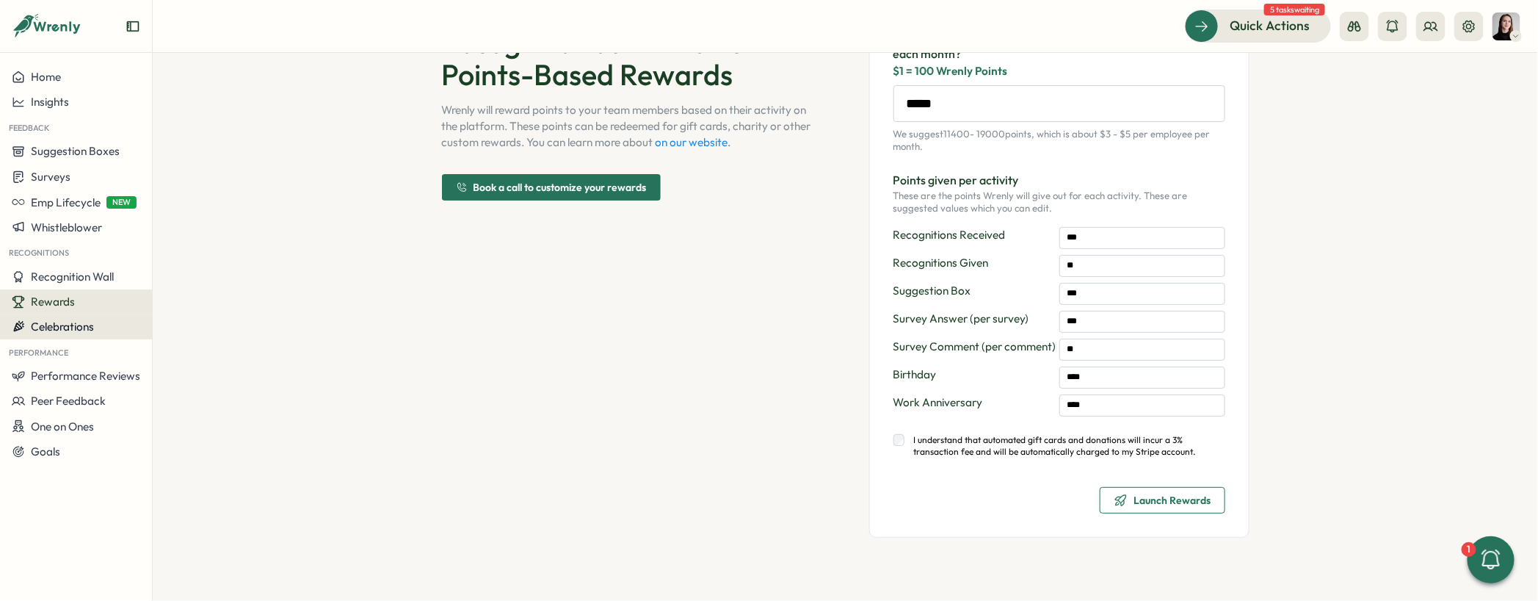
click at [92, 326] on span "Celebrations" at bounding box center [62, 326] width 63 height 14
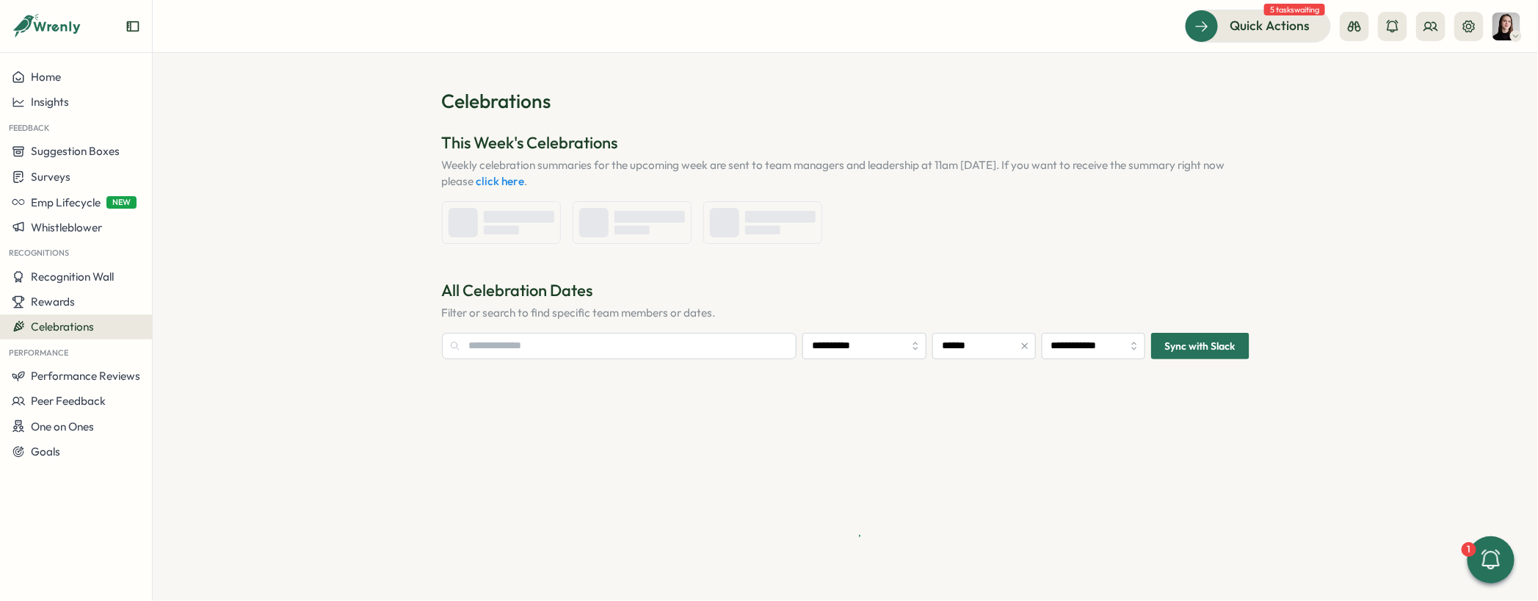
type input "**********"
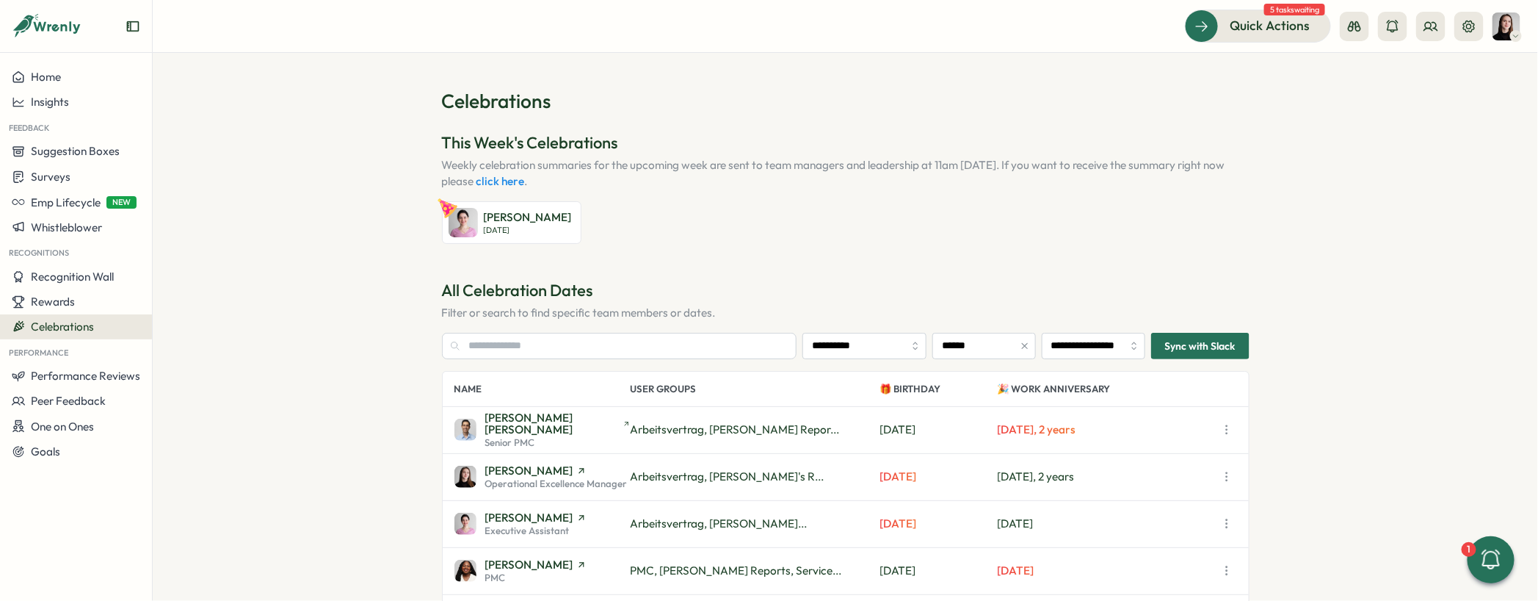
scroll to position [134, 0]
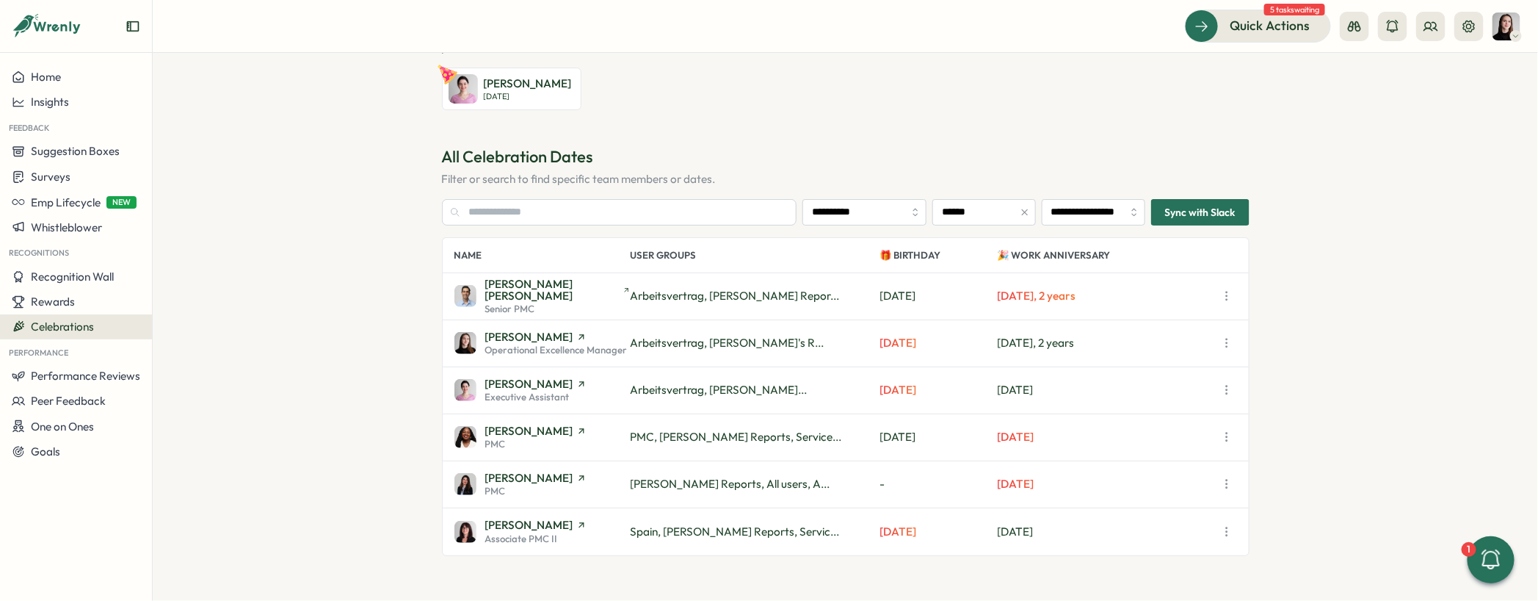
click at [1227, 483] on icon "button" at bounding box center [1227, 484] width 15 height 15
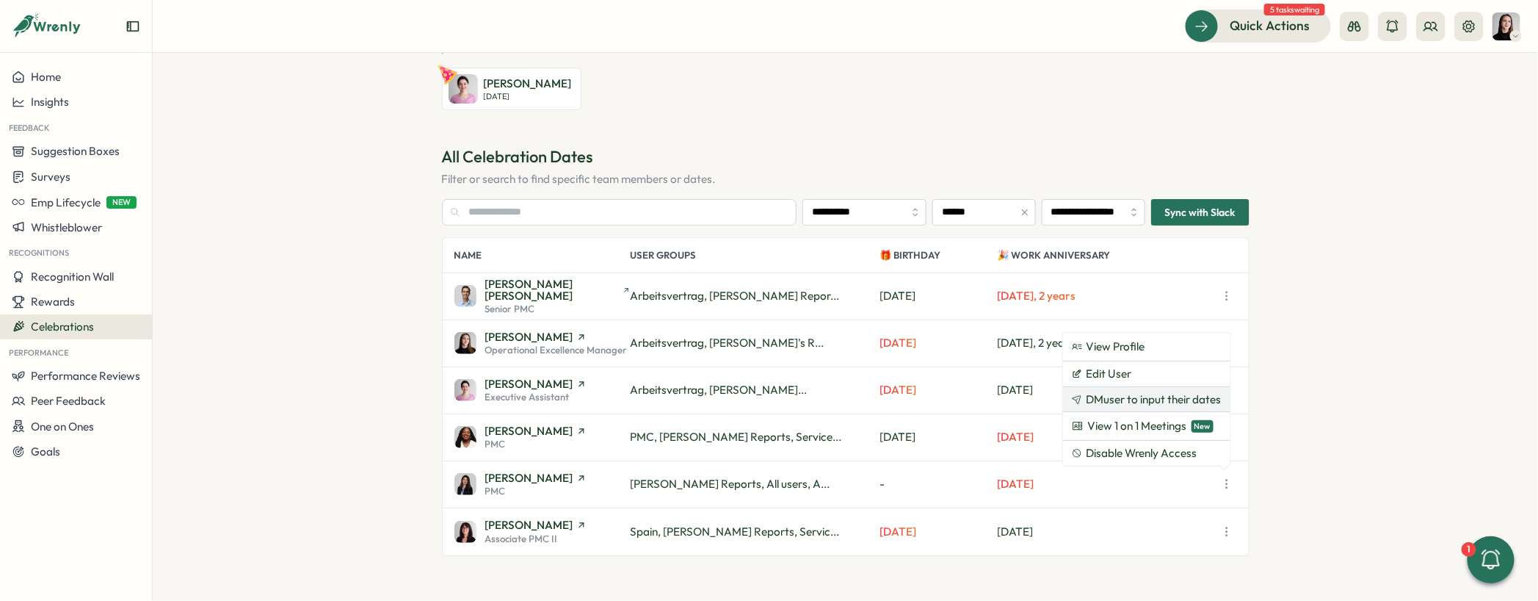
click at [1190, 402] on span "DM user to input their dates" at bounding box center [1154, 399] width 135 height 13
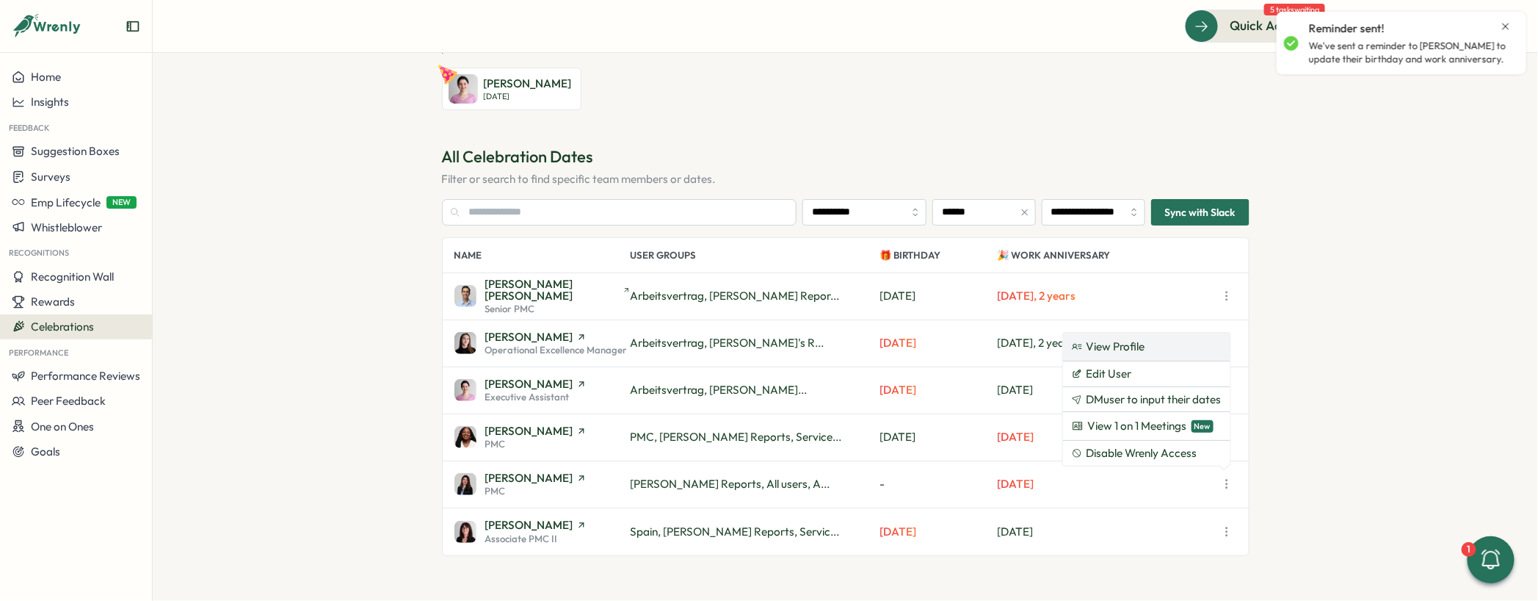
click at [1177, 351] on link "View Profile" at bounding box center [1146, 347] width 167 height 28
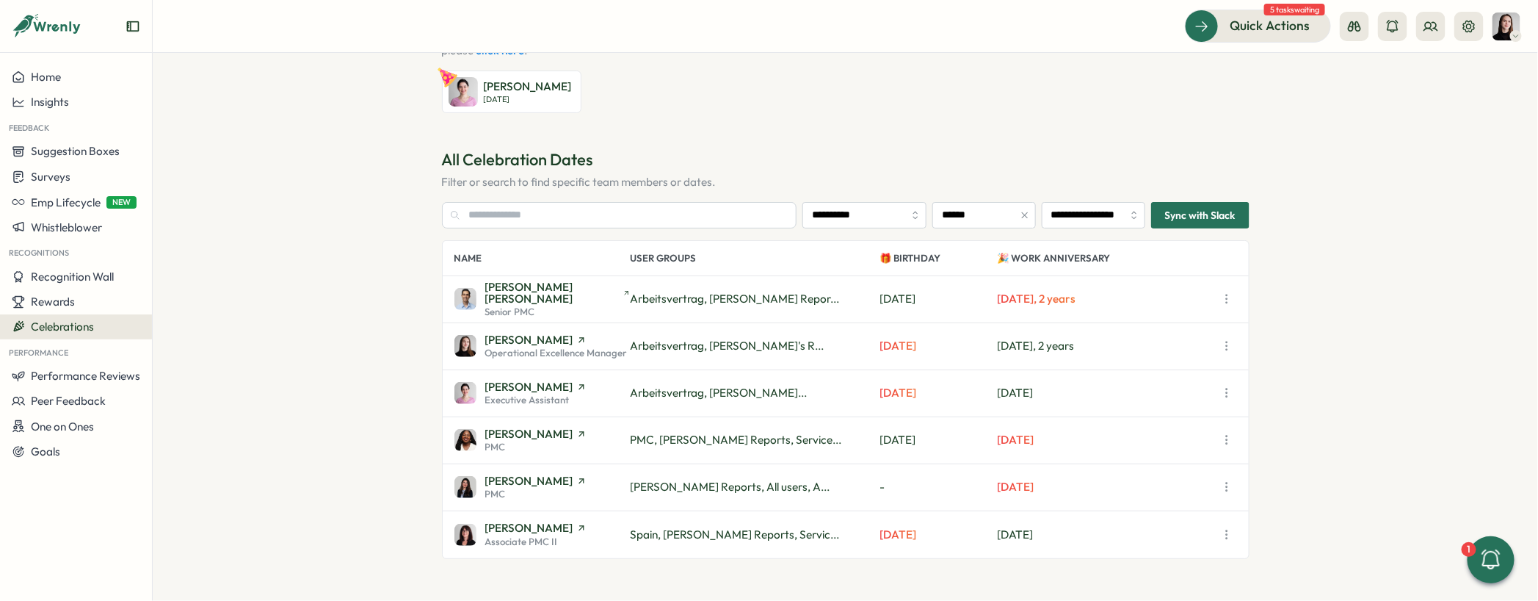
scroll to position [134, 0]
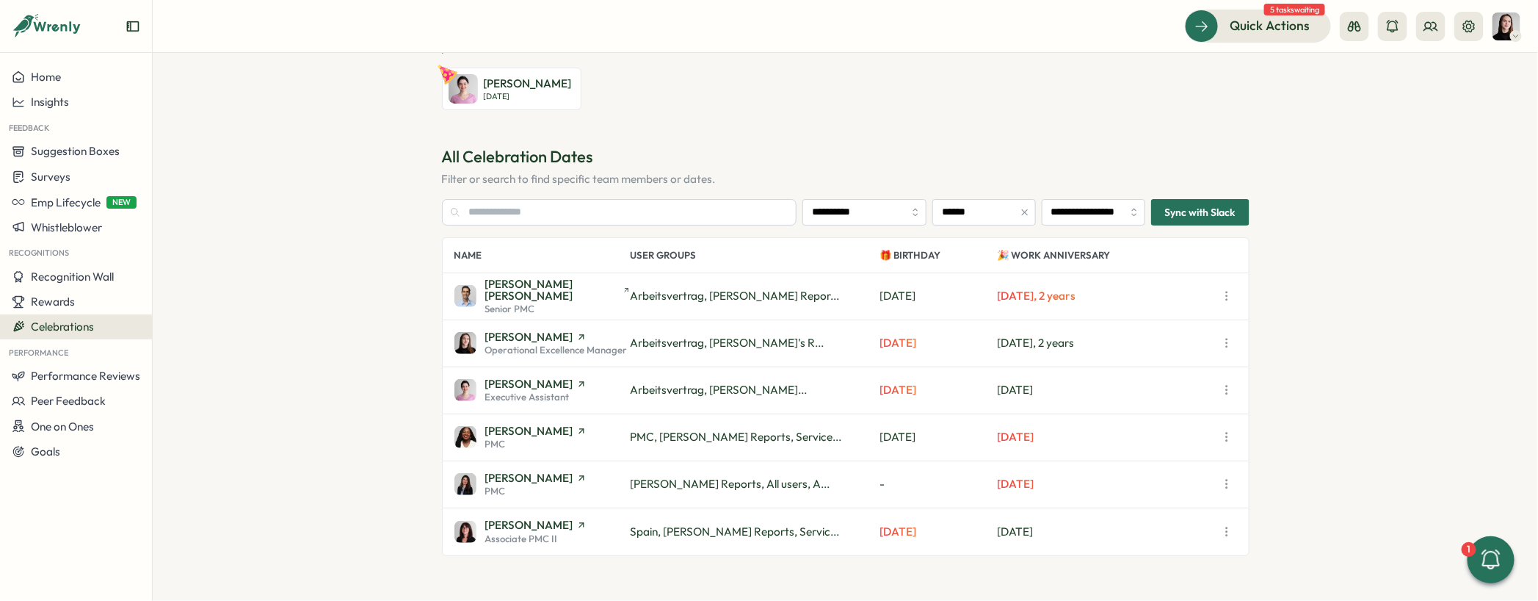
click at [1323, 414] on section "**********" at bounding box center [846, 327] width 1386 height 548
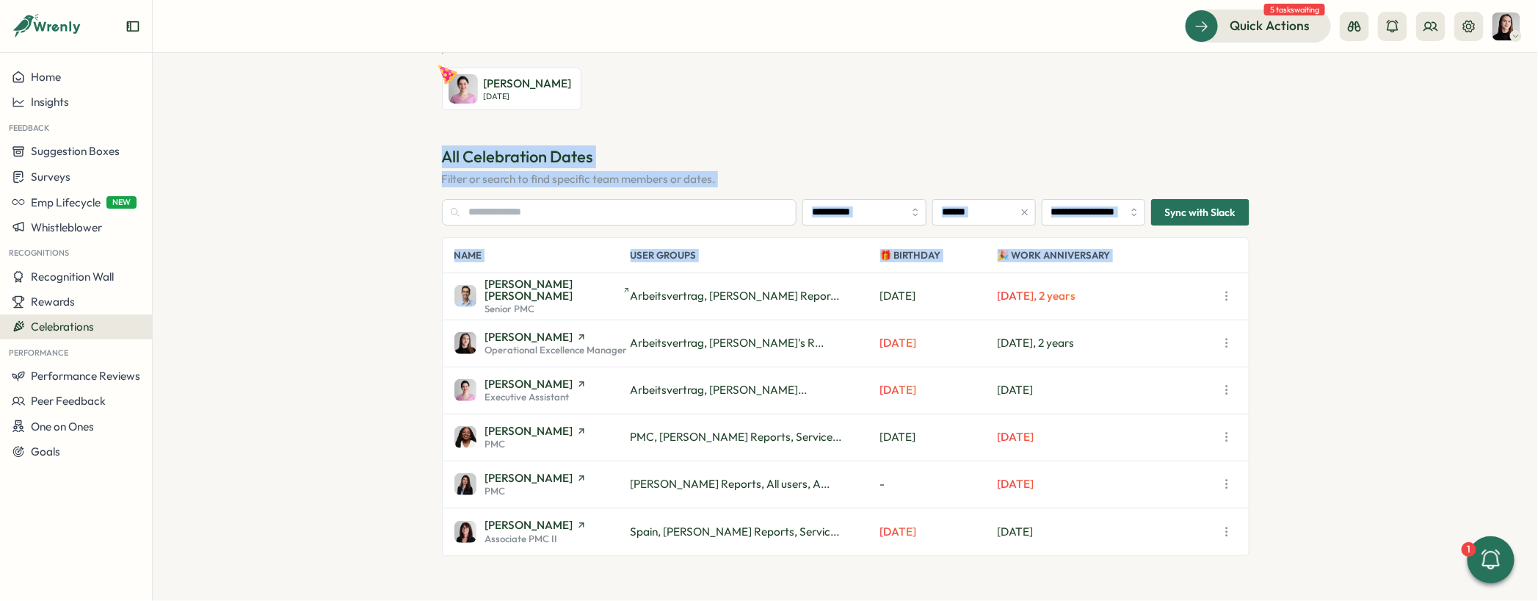
drag, startPoint x: 1349, startPoint y: 571, endPoint x: 273, endPoint y: 104, distance: 1172.5
click at [273, 104] on section "**********" at bounding box center [846, 327] width 1386 height 548
click at [394, 137] on section "**********" at bounding box center [846, 327] width 1386 height 548
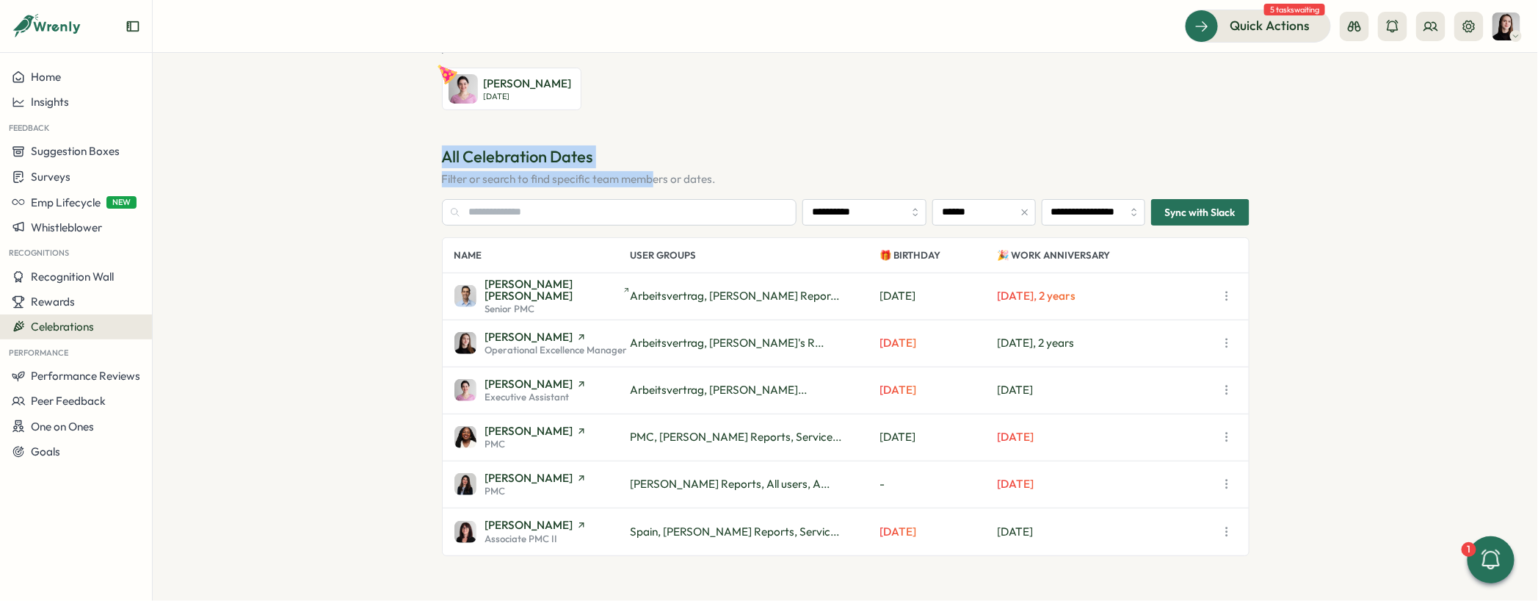
drag, startPoint x: 409, startPoint y: 137, endPoint x: 676, endPoint y: 163, distance: 267.9
click at [658, 172] on section "**********" at bounding box center [846, 327] width 1386 height 548
click at [676, 156] on h3 "All Celebration Dates" at bounding box center [846, 156] width 808 height 23
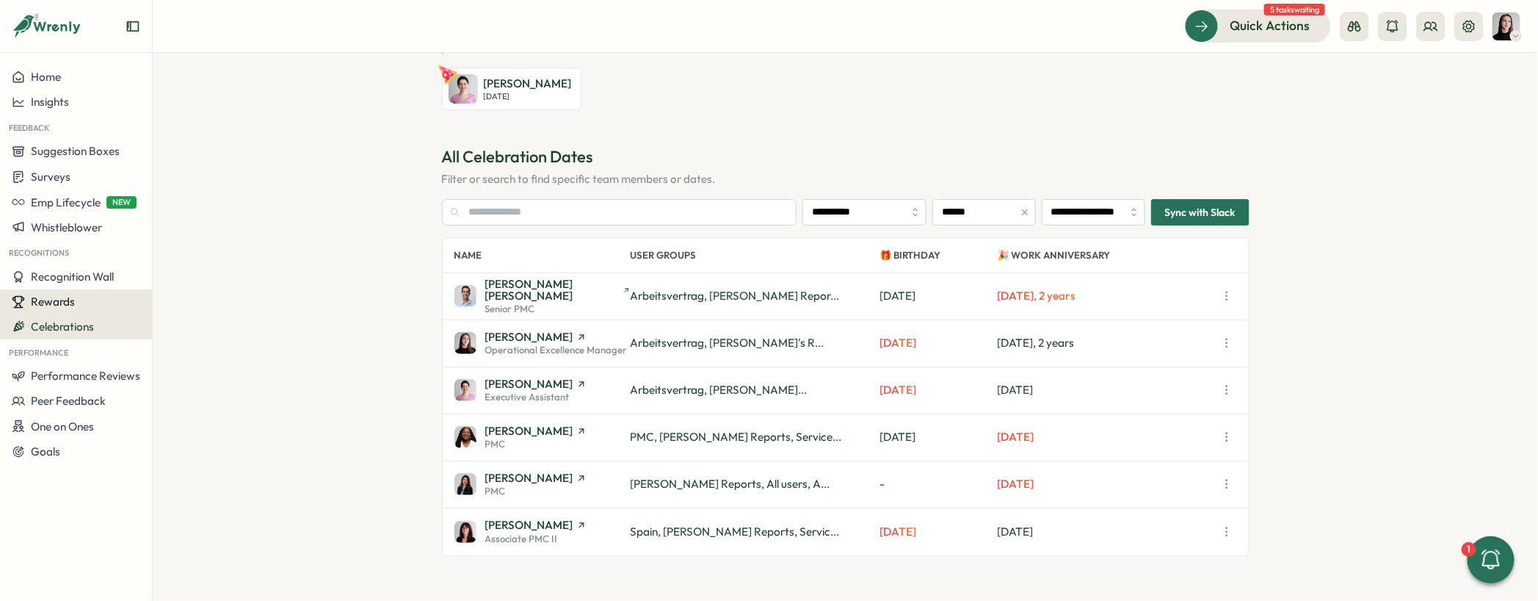
click at [61, 309] on button "Rewards" at bounding box center [76, 301] width 152 height 25
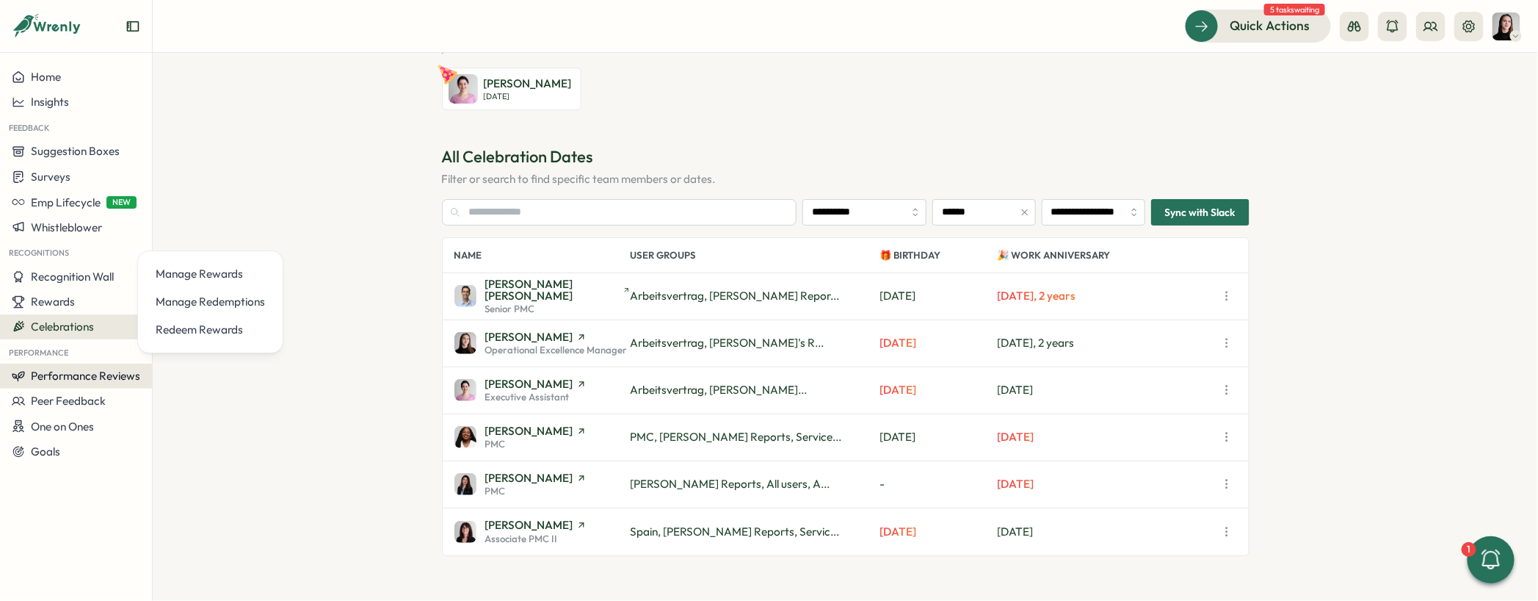
click at [79, 376] on span "Performance Reviews" at bounding box center [85, 376] width 109 height 14
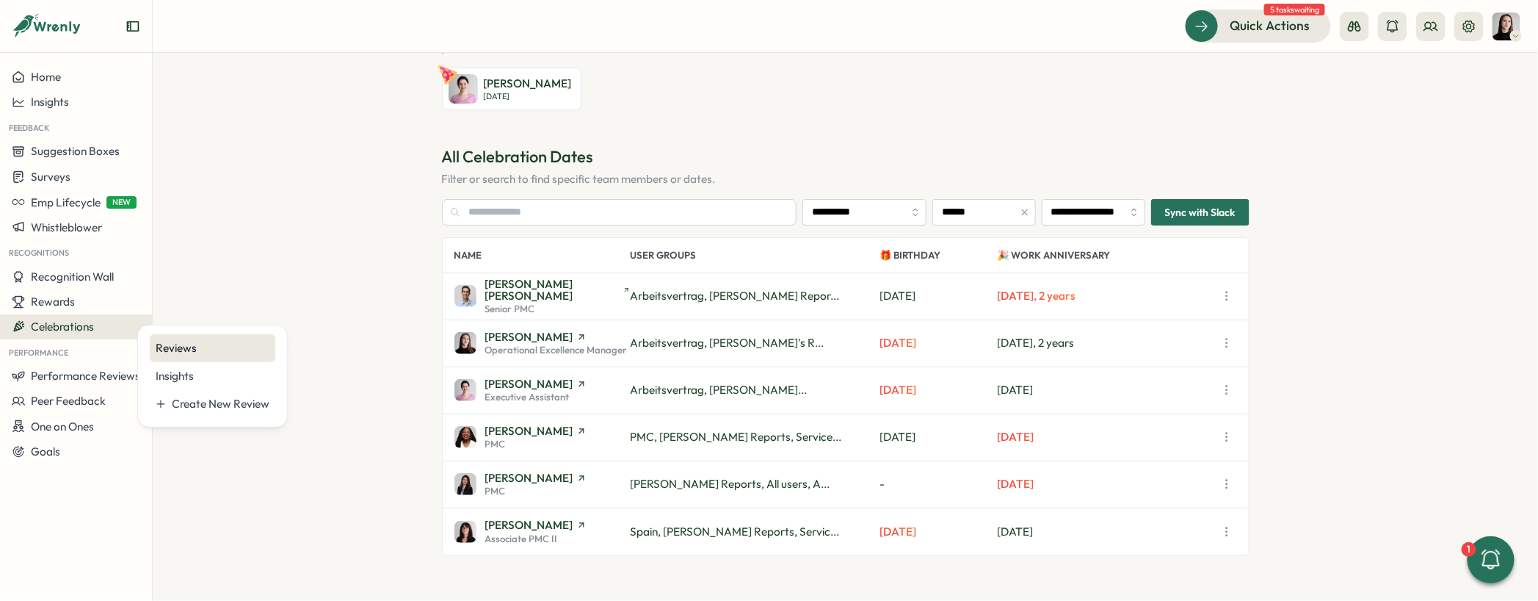
click at [152, 350] on div "Reviews" at bounding box center [213, 348] width 126 height 28
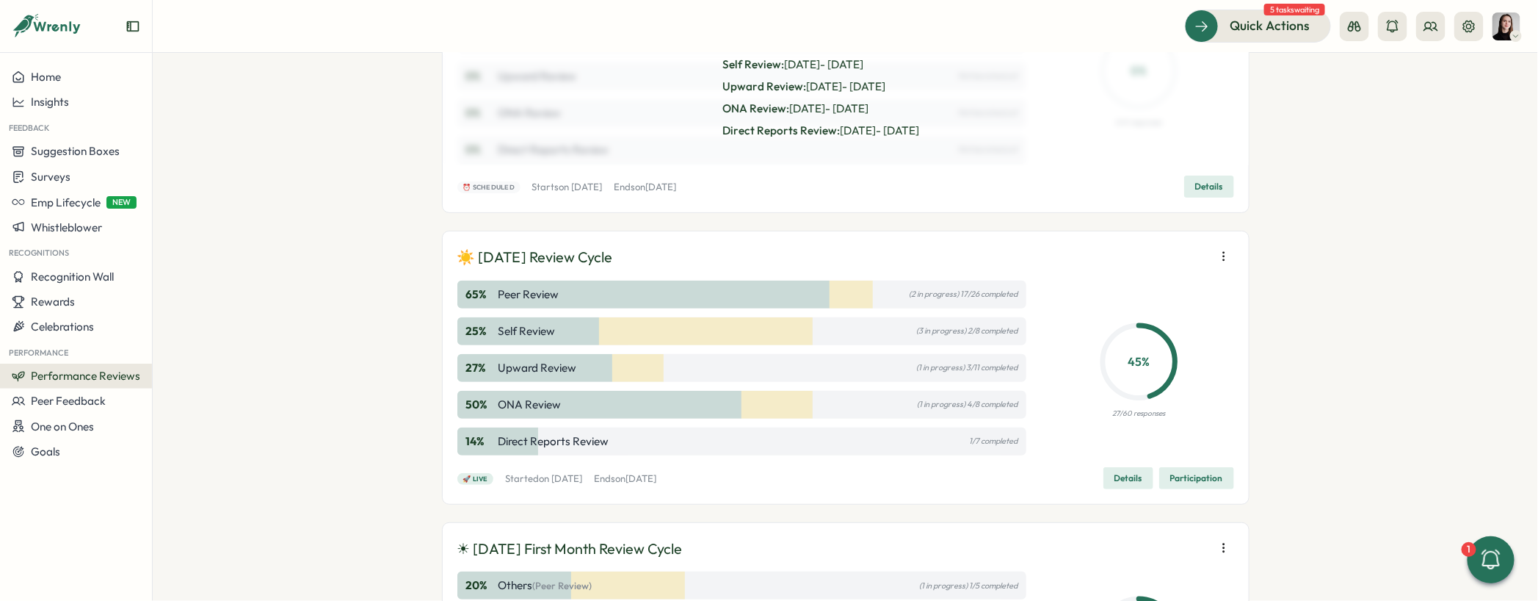
scroll to position [258, 0]
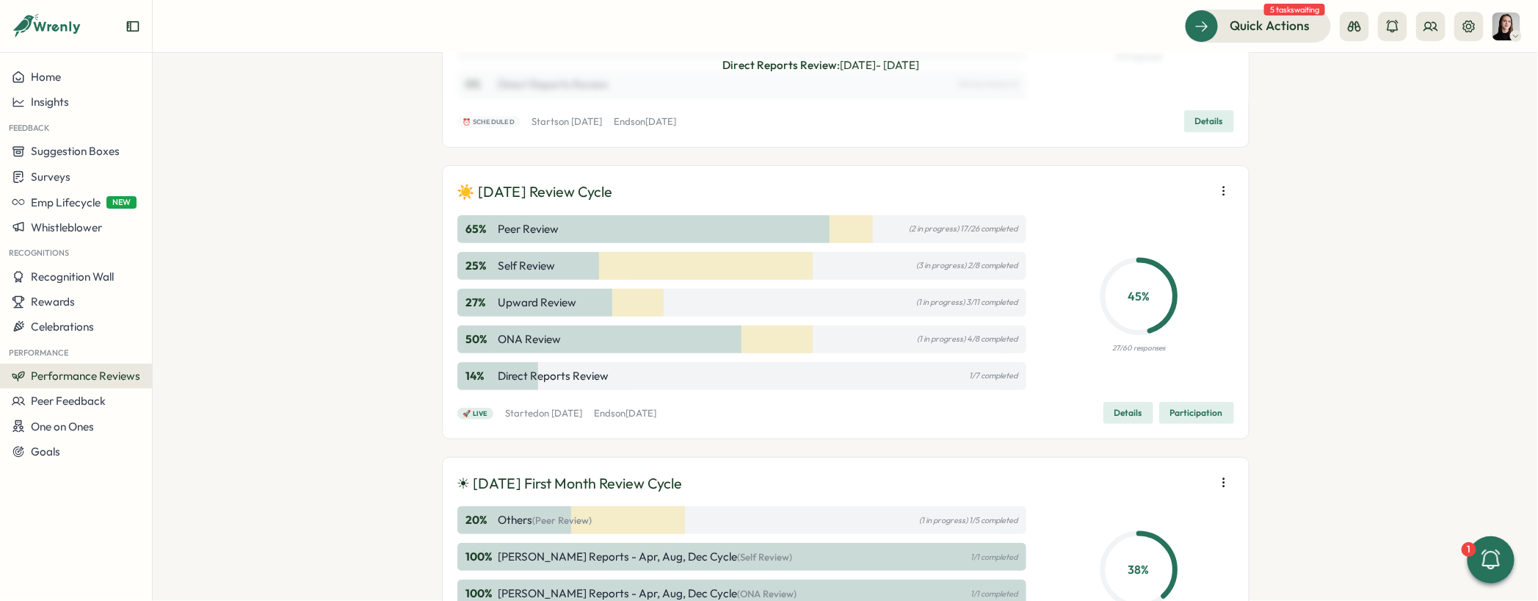
click at [844, 413] on div "🚀 Live Started on Wed, 06 Aug 2025 Ends on Wed, 03 Sep 2025 Details Participati…" at bounding box center [845, 413] width 777 height 22
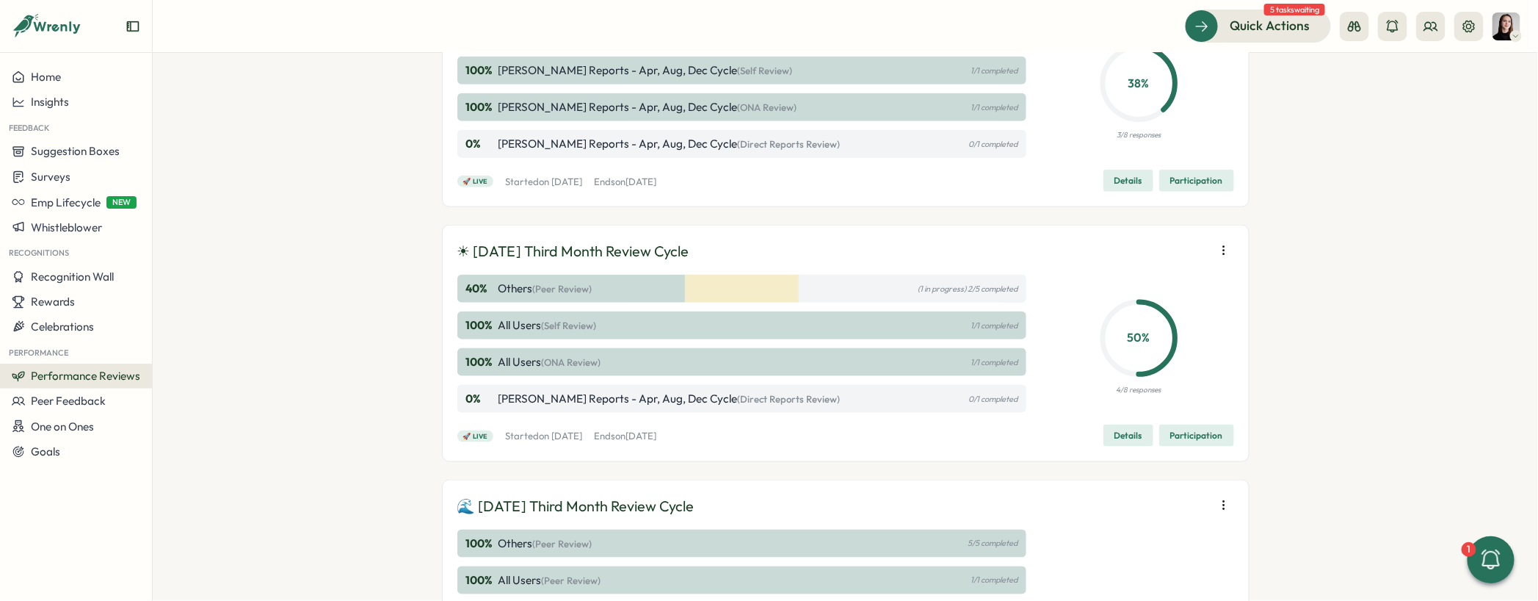
scroll to position [569, 0]
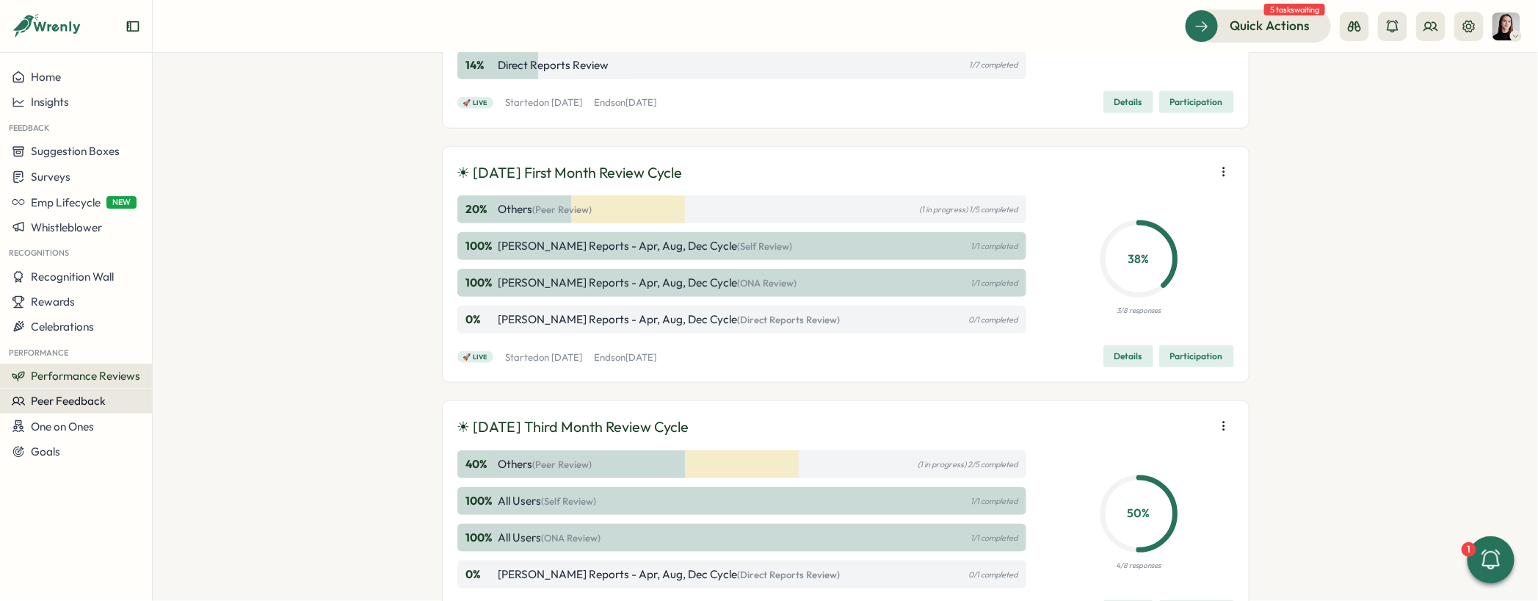
click at [98, 399] on span "Peer Feedback" at bounding box center [68, 401] width 75 height 14
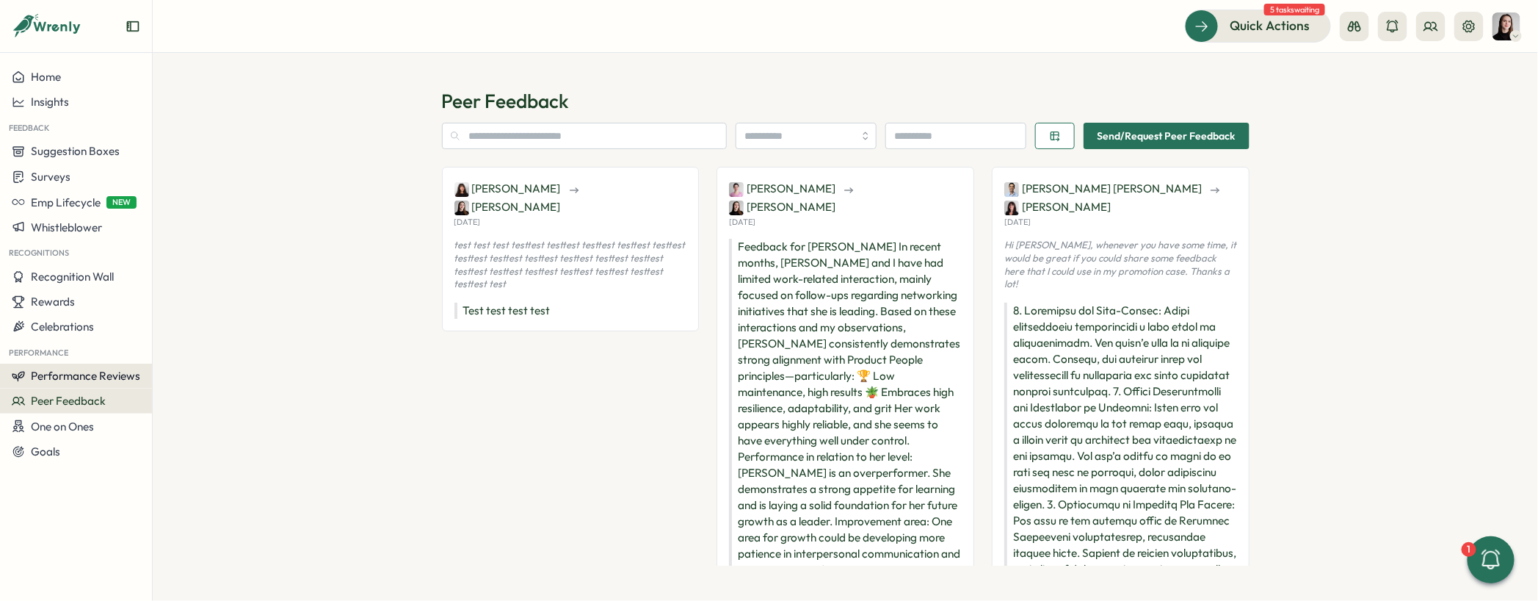
click at [84, 377] on span "Performance Reviews" at bounding box center [85, 376] width 109 height 14
click at [191, 352] on div "Reviews" at bounding box center [213, 348] width 114 height 16
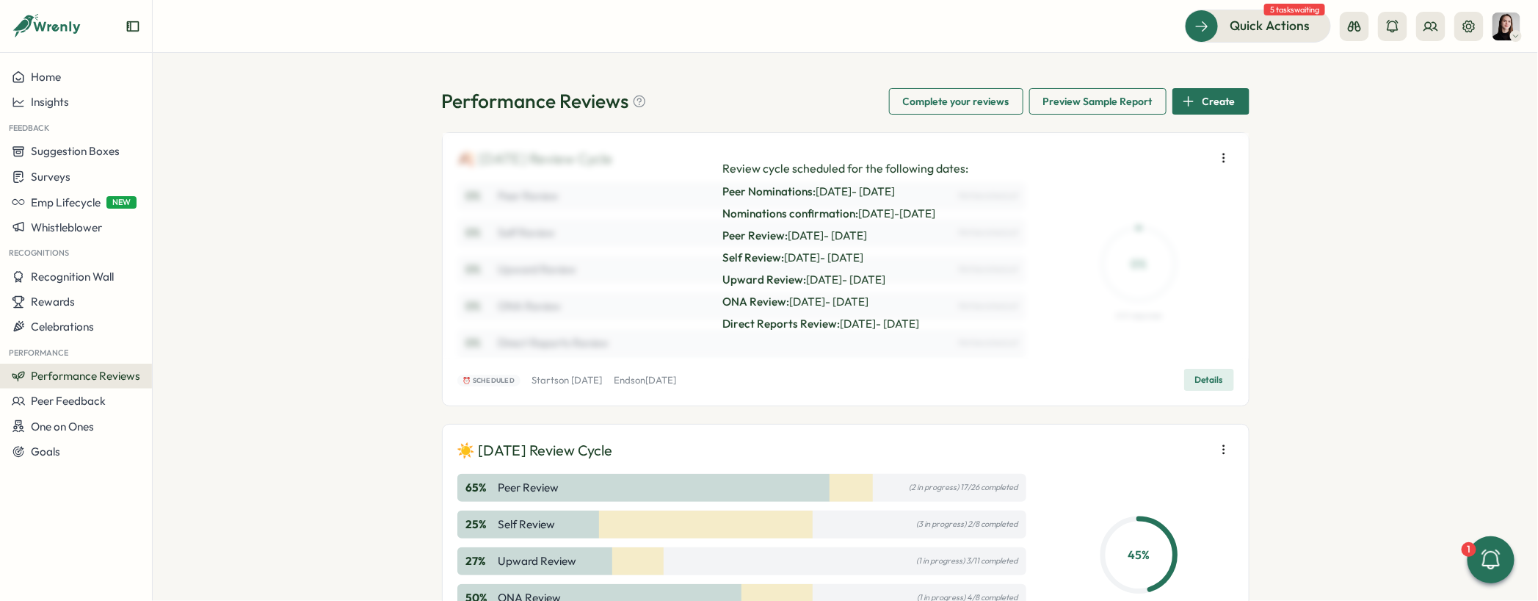
click at [282, 383] on div "Performance Reviews Complete your reviews Preview Sample Report Create 🍂 Septem…" at bounding box center [846, 327] width 1386 height 548
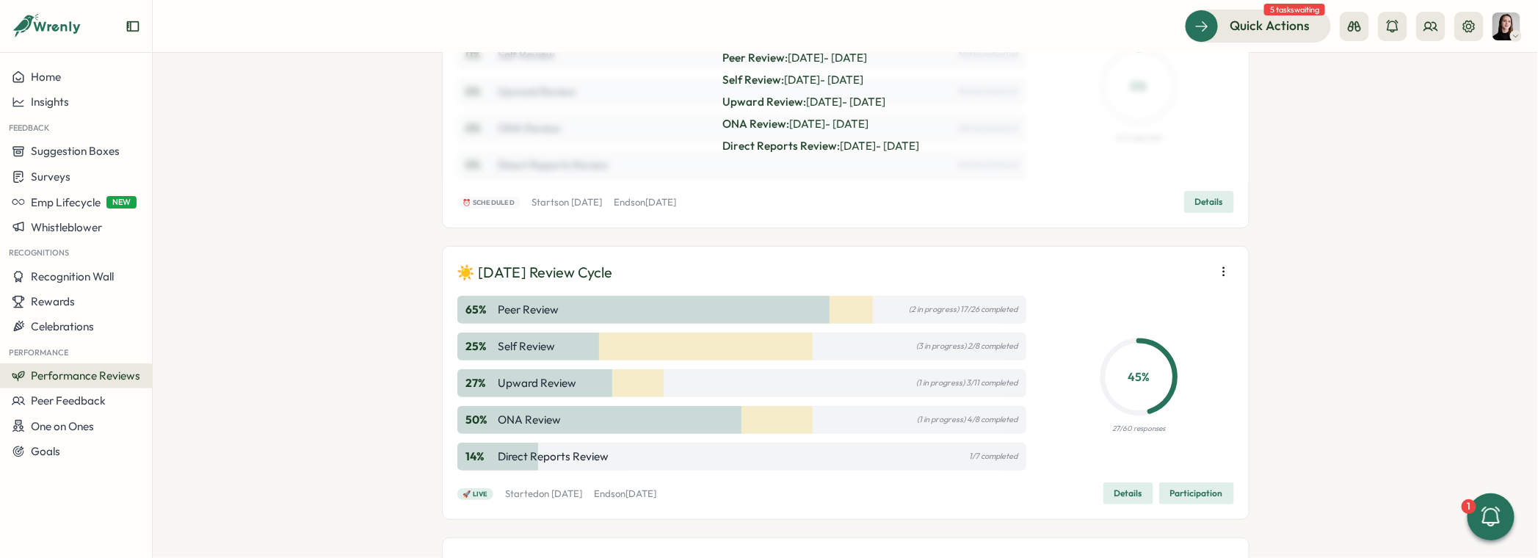
scroll to position [262, 0]
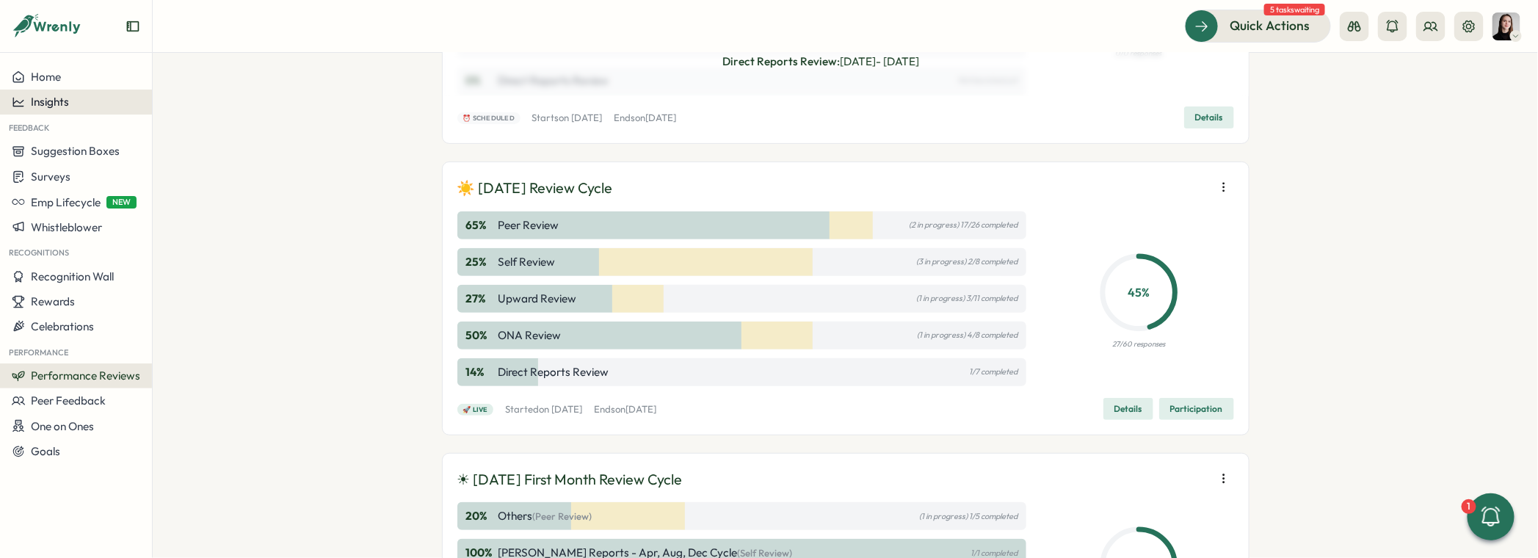
click at [40, 110] on button "Insights" at bounding box center [76, 102] width 152 height 25
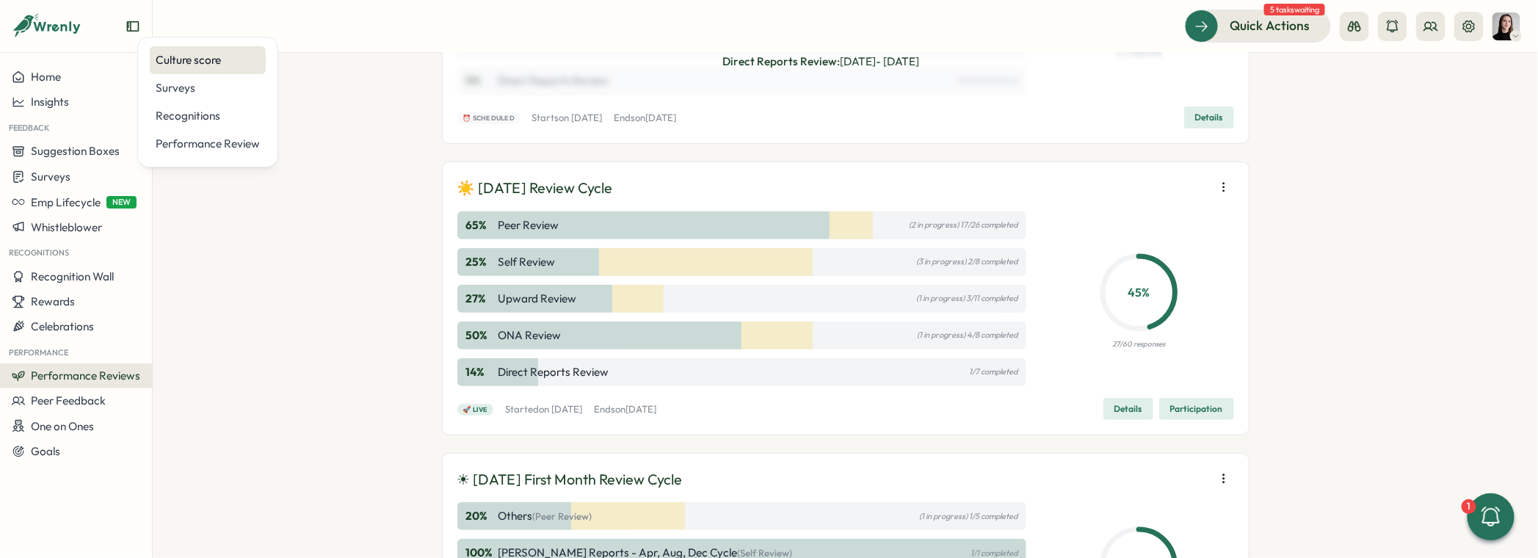
click at [203, 62] on div "Culture score" at bounding box center [208, 60] width 104 height 16
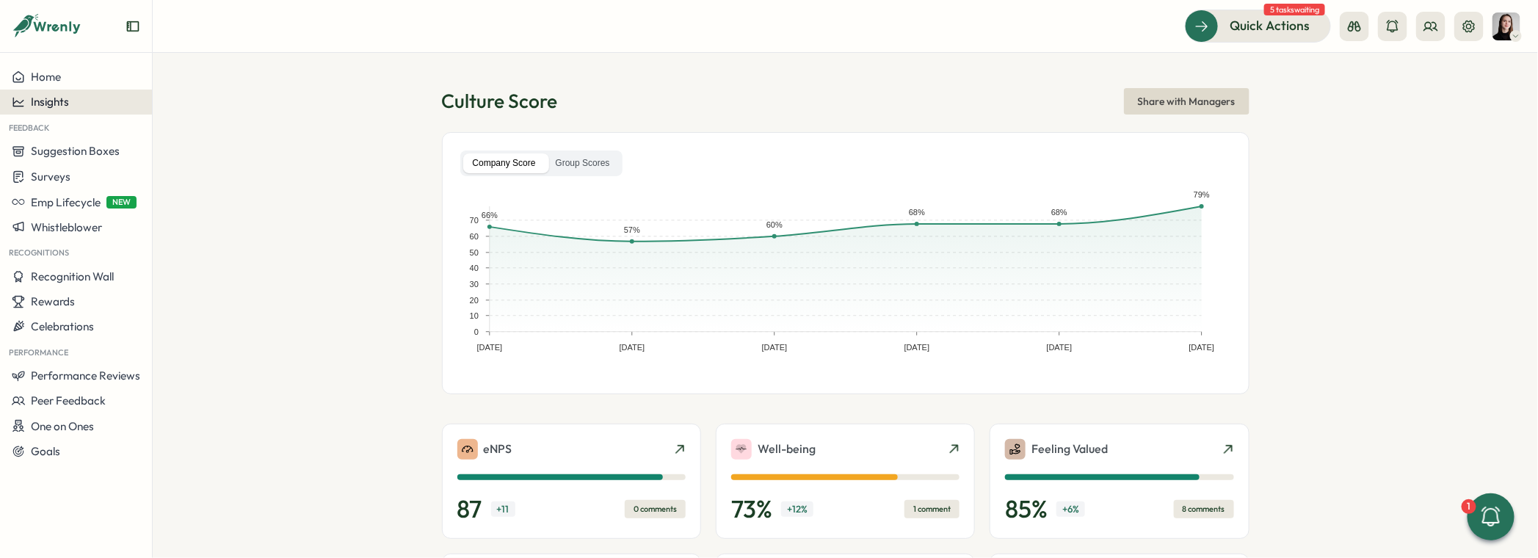
click at [85, 98] on div "Insights" at bounding box center [76, 101] width 129 height 13
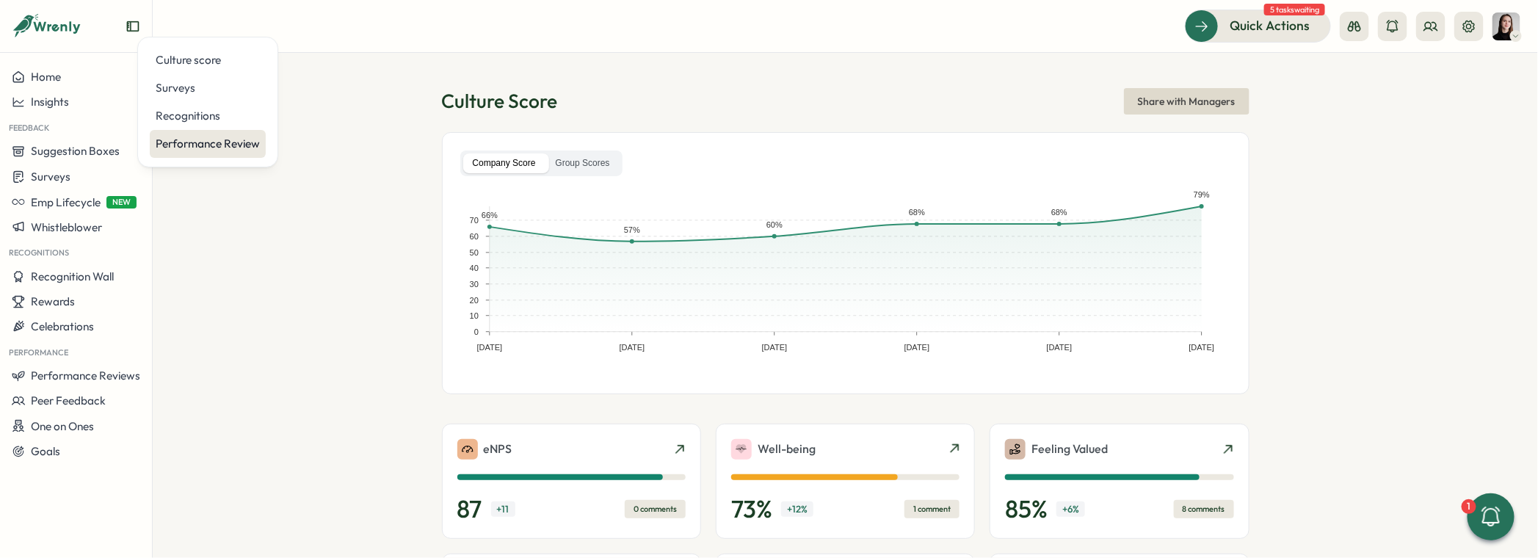
click at [192, 144] on div "Performance Review" at bounding box center [208, 144] width 104 height 16
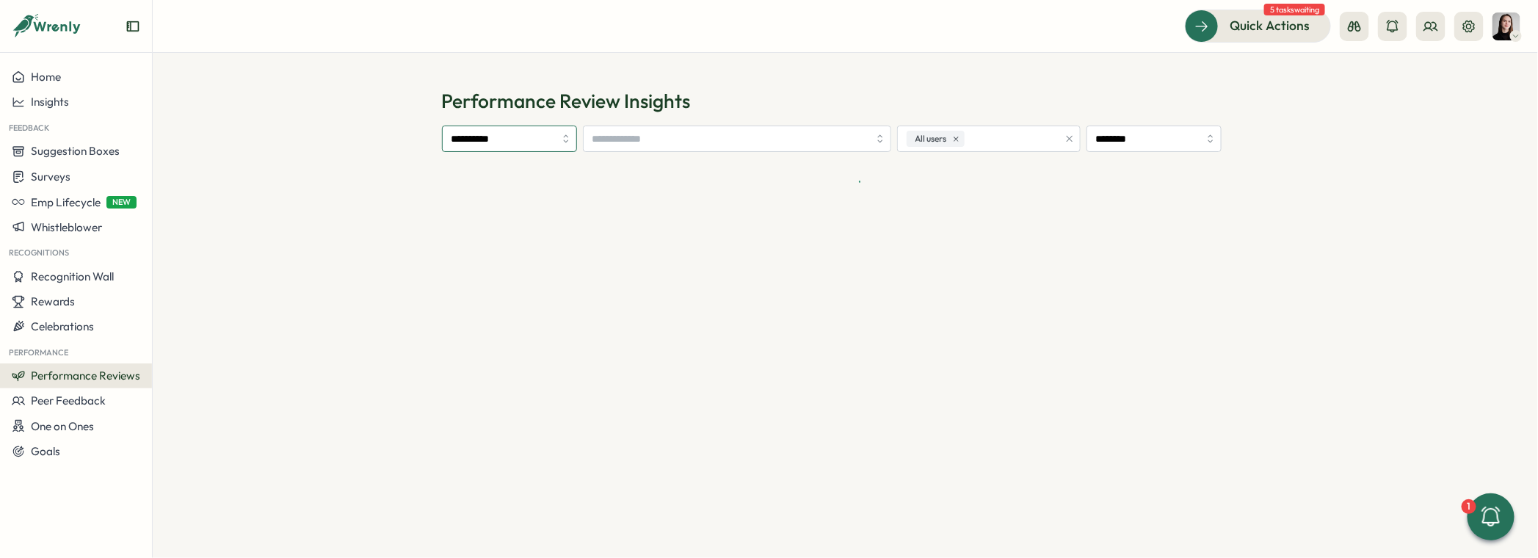
click at [478, 146] on input "**********" at bounding box center [509, 139] width 135 height 26
type input "*****"
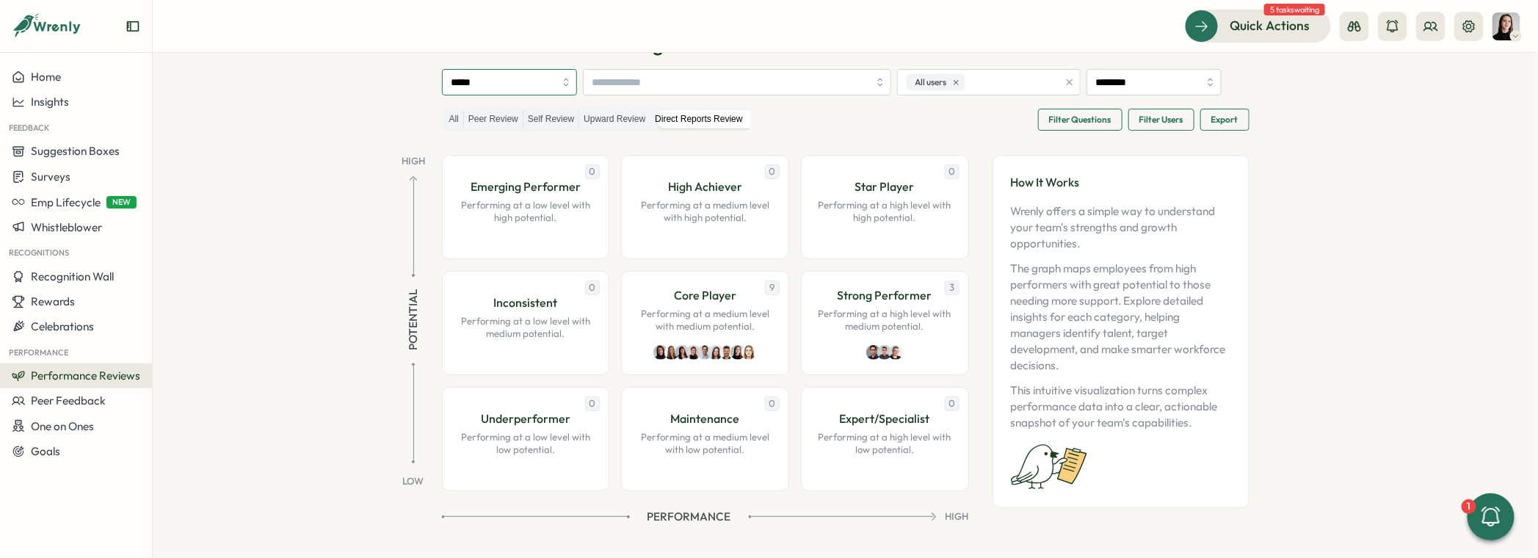
scroll to position [56, 0]
click at [1060, 129] on span "Filter Questions" at bounding box center [1080, 120] width 62 height 21
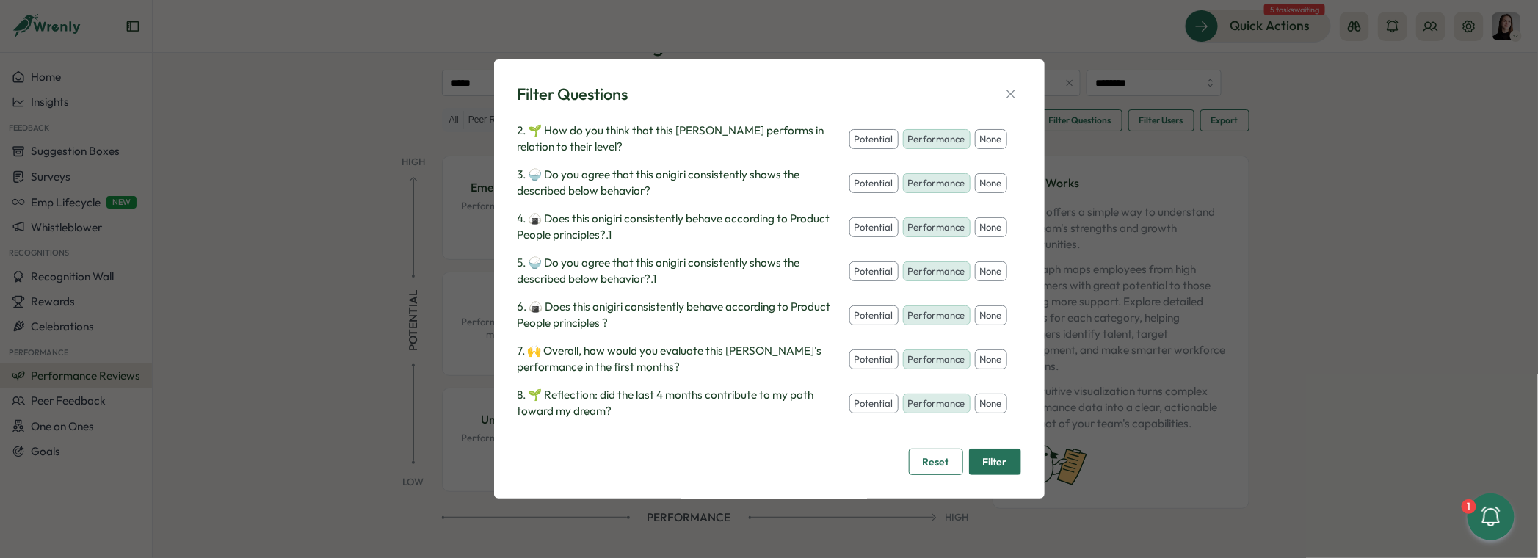
scroll to position [81, 0]
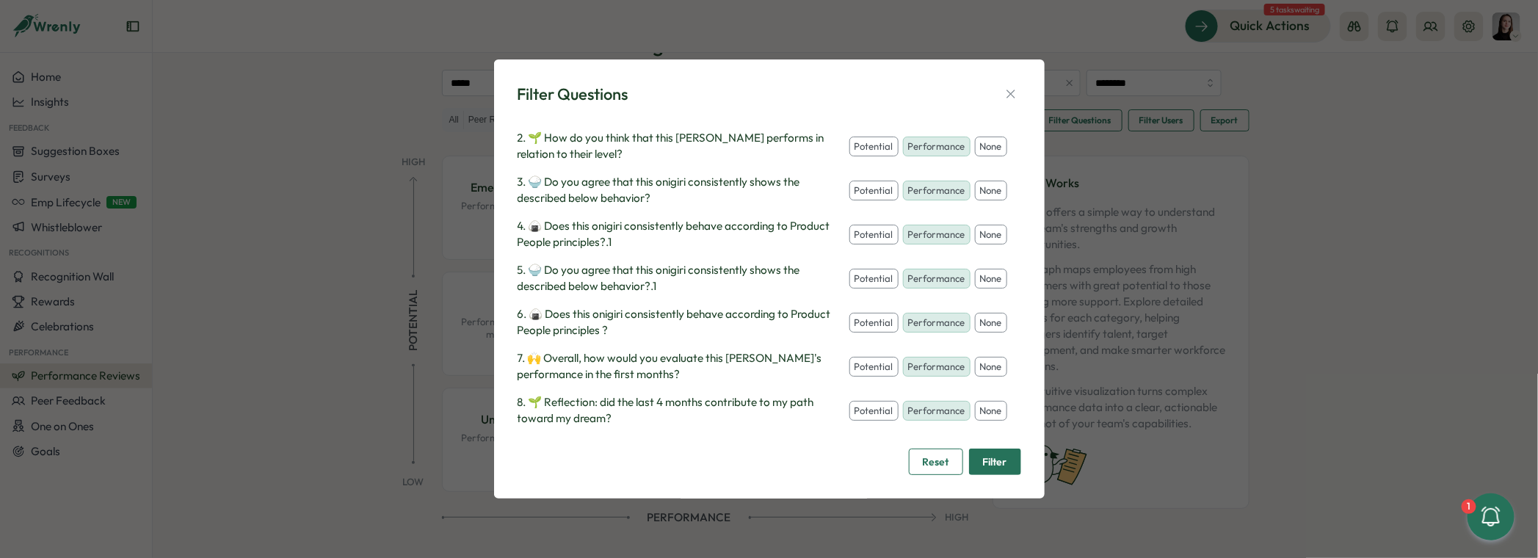
click at [1000, 105] on div "Filter Questions" at bounding box center [770, 94] width 504 height 23
click at [1012, 95] on icon "button" at bounding box center [1011, 94] width 8 height 8
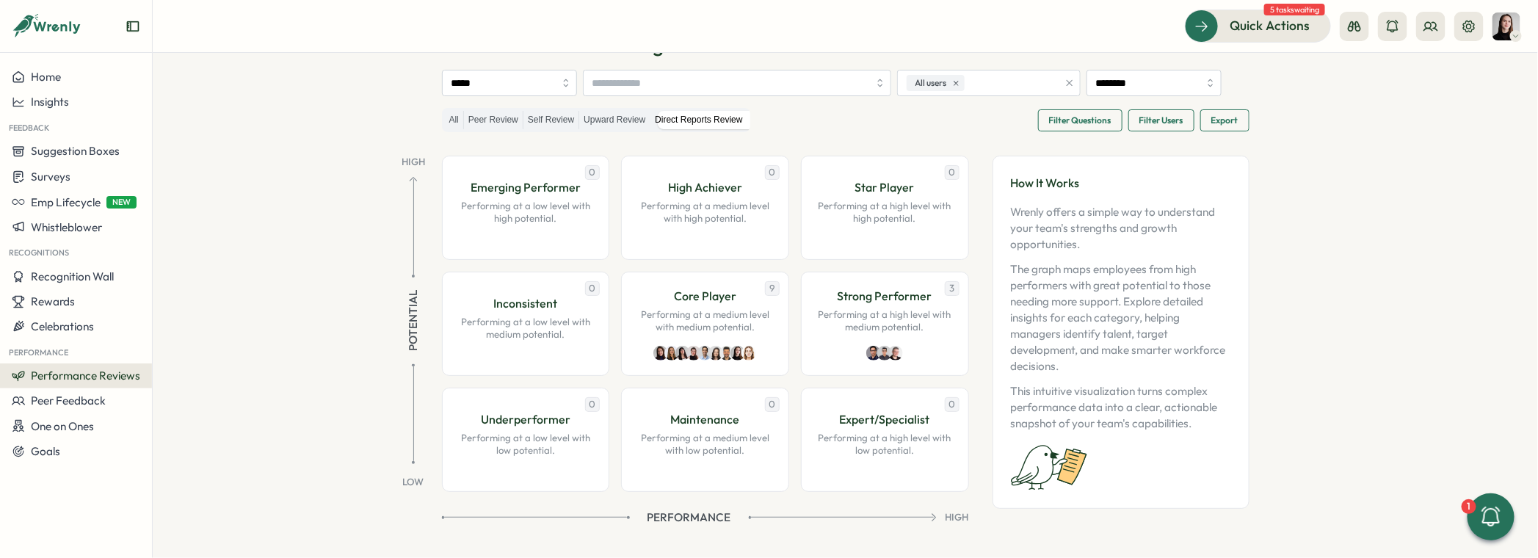
click at [1087, 121] on span "Filter Questions" at bounding box center [1080, 120] width 62 height 21
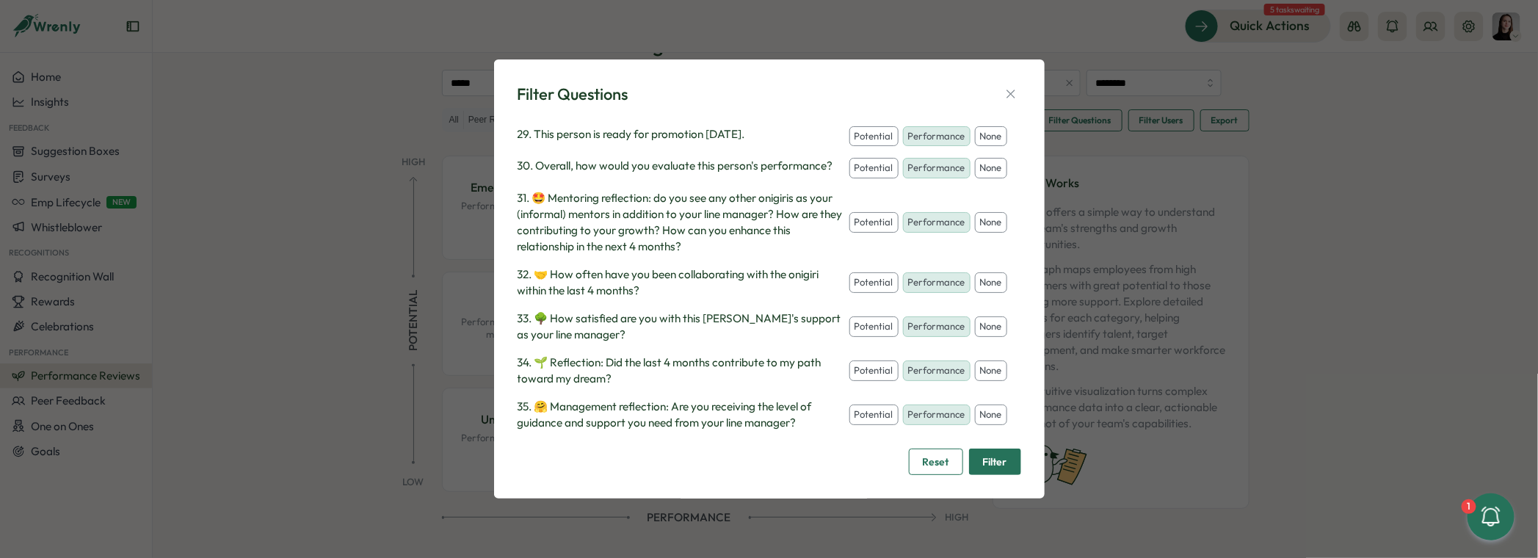
scroll to position [1303, 0]
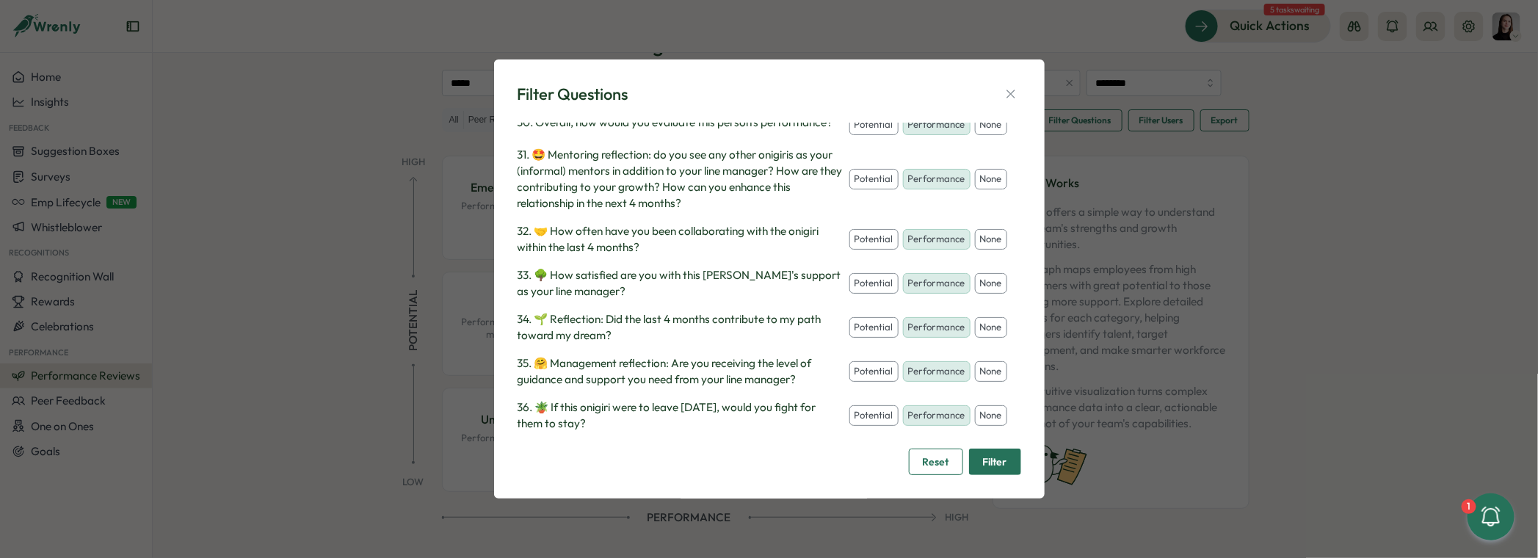
click at [864, 412] on button "potential" at bounding box center [874, 415] width 49 height 21
click at [980, 460] on button "Filter" at bounding box center [995, 462] width 52 height 26
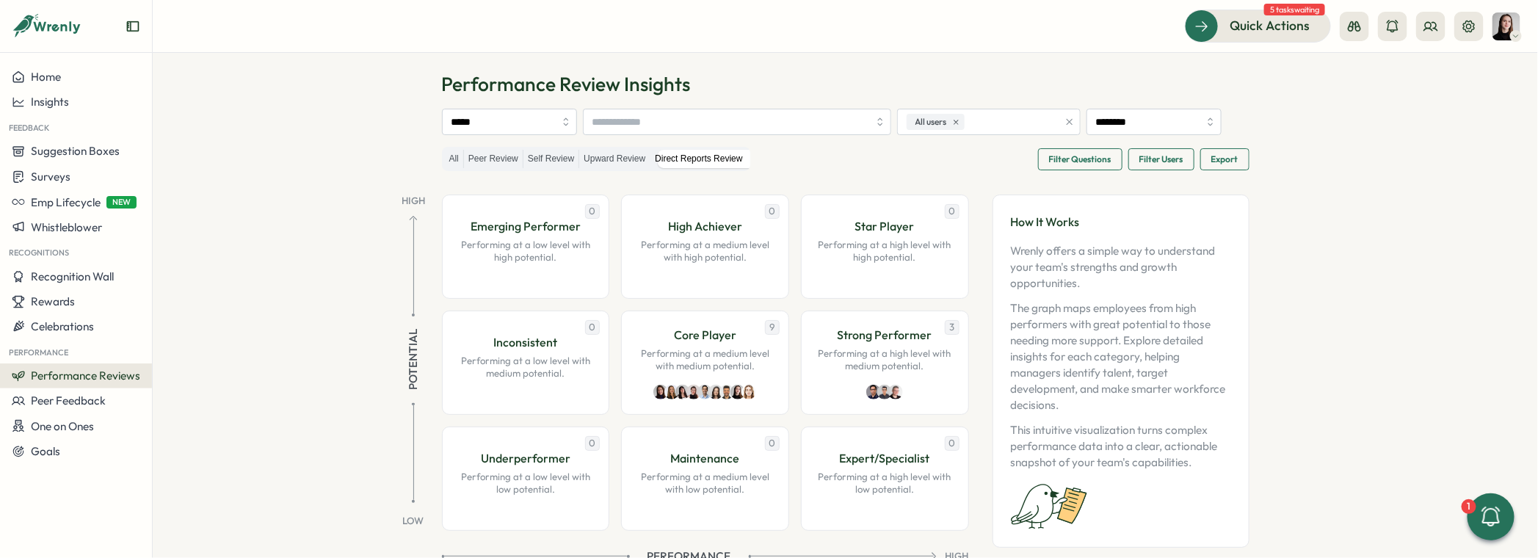
scroll to position [57, 0]
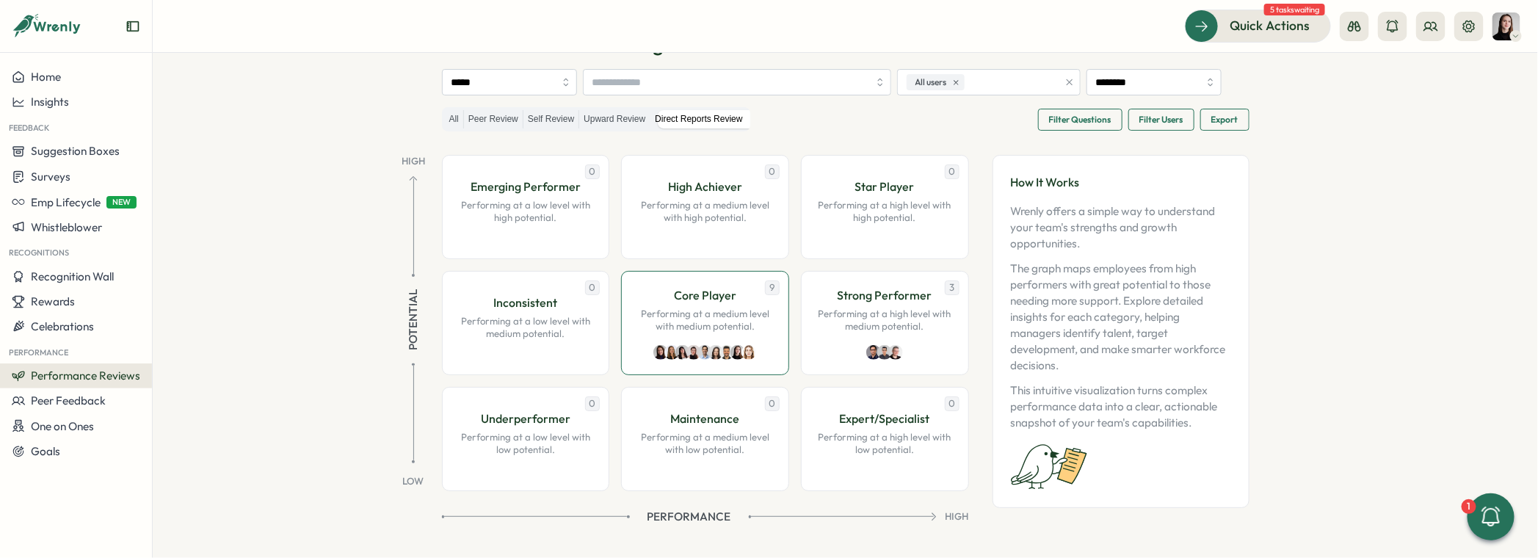
click at [720, 336] on div "9 Core Player Performing at a medium level with medium potential." at bounding box center [705, 323] width 168 height 104
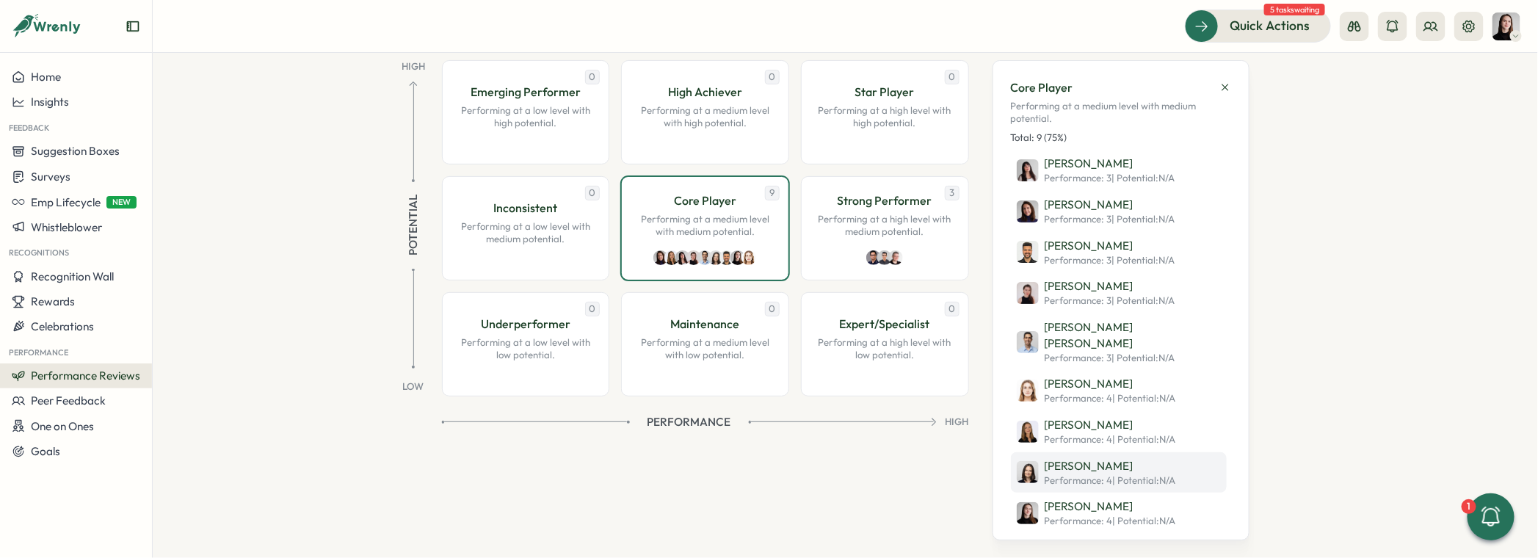
scroll to position [0, 0]
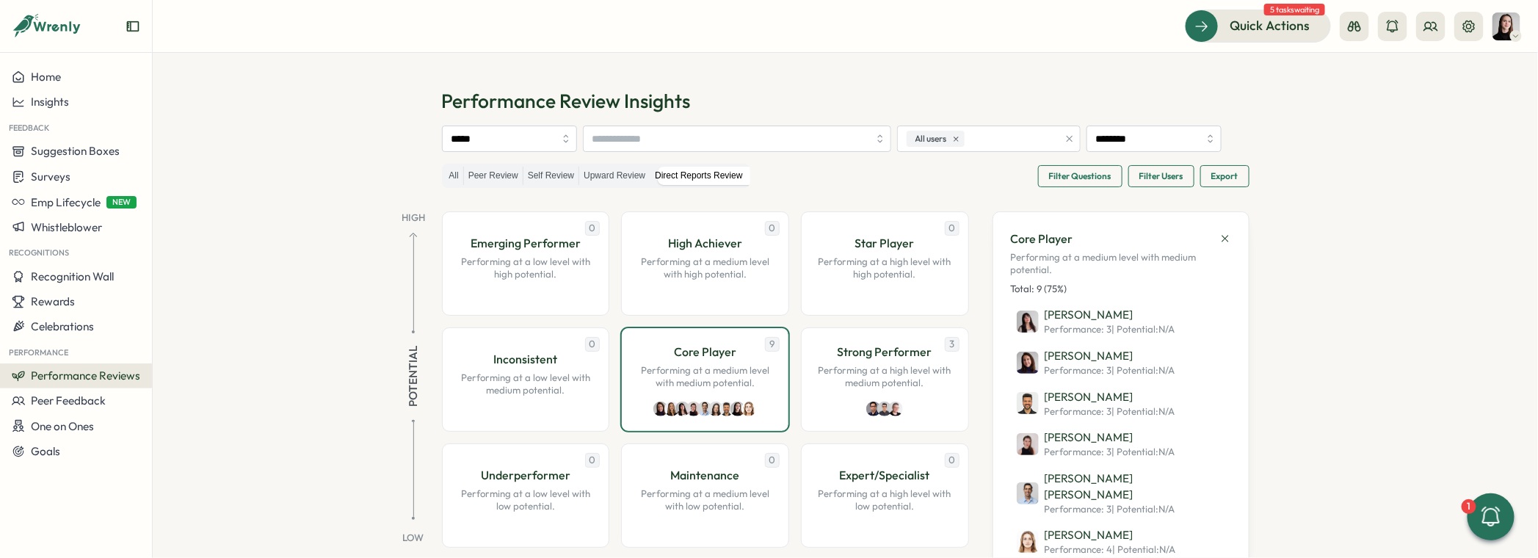
click at [1084, 172] on span "Filter Questions" at bounding box center [1080, 176] width 62 height 21
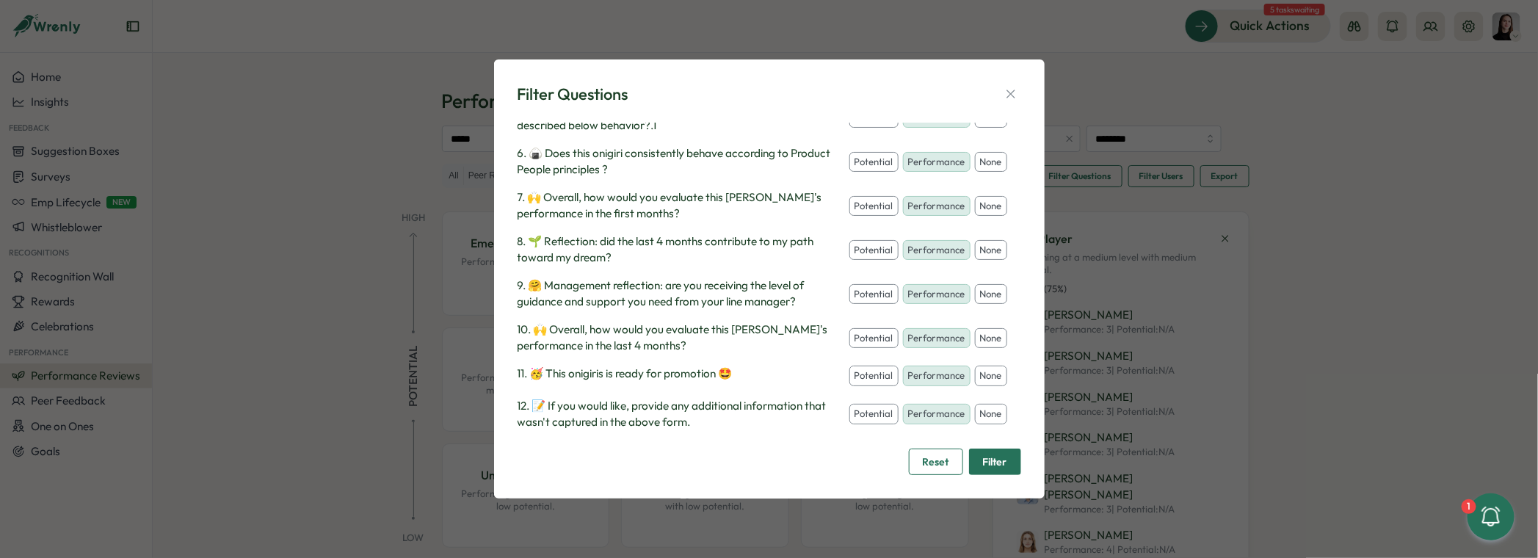
scroll to position [85, 0]
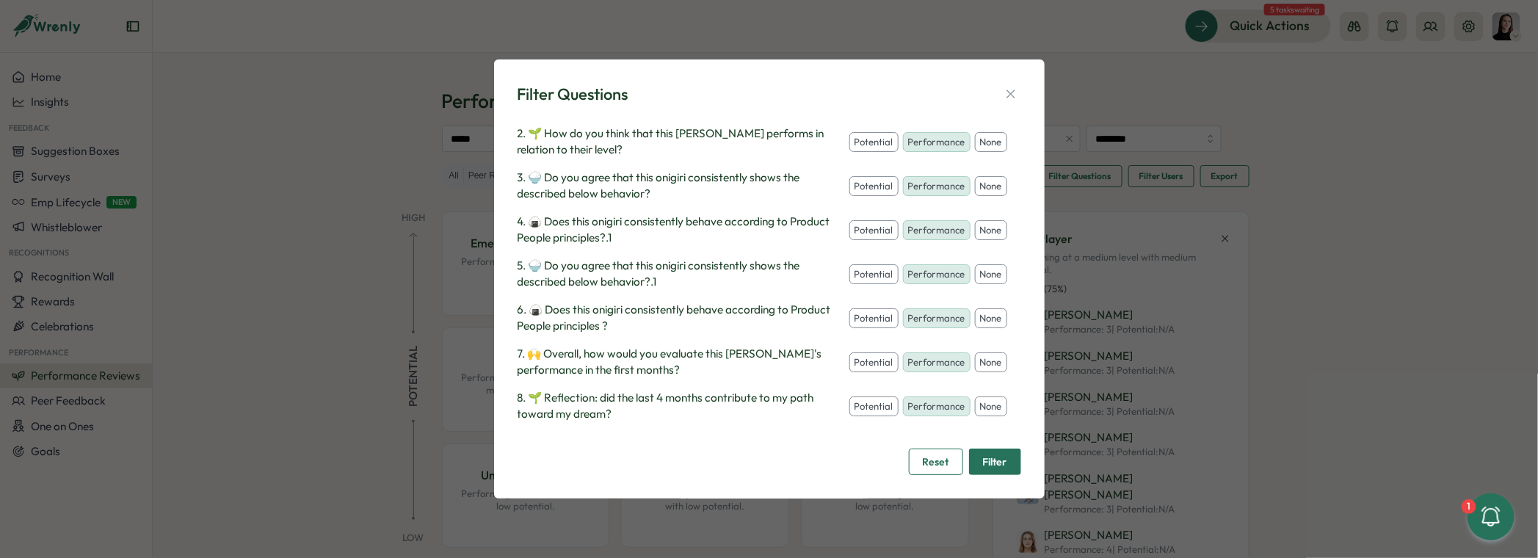
click at [1024, 85] on div "Filter Questions Select questions to include their rating as Performance or Pot…" at bounding box center [769, 279] width 515 height 405
click at [1011, 91] on icon "button" at bounding box center [1011, 94] width 15 height 15
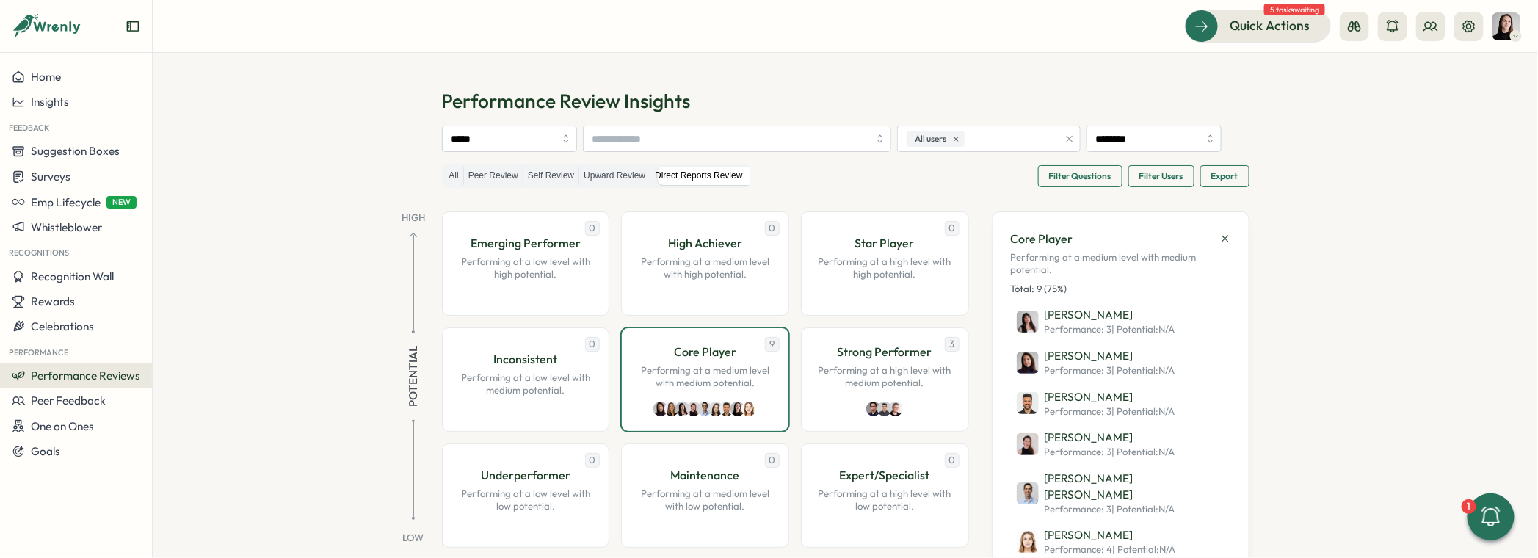
scroll to position [151, 0]
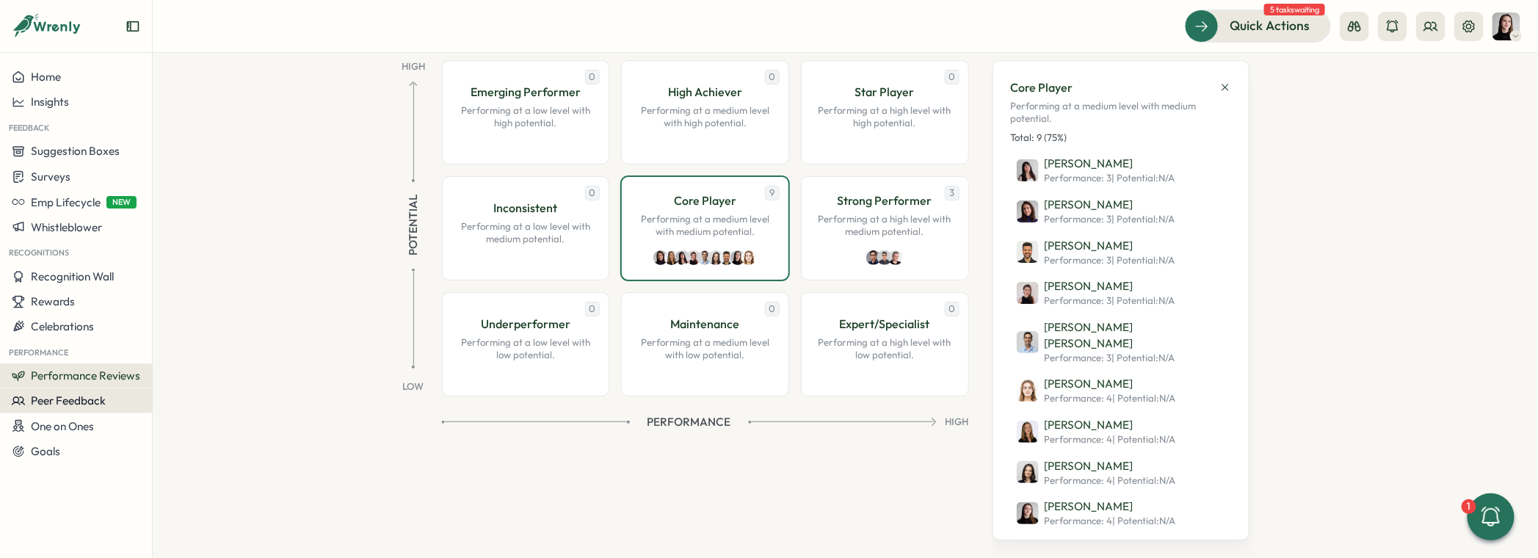
click at [65, 398] on span "Peer Feedback" at bounding box center [68, 401] width 75 height 14
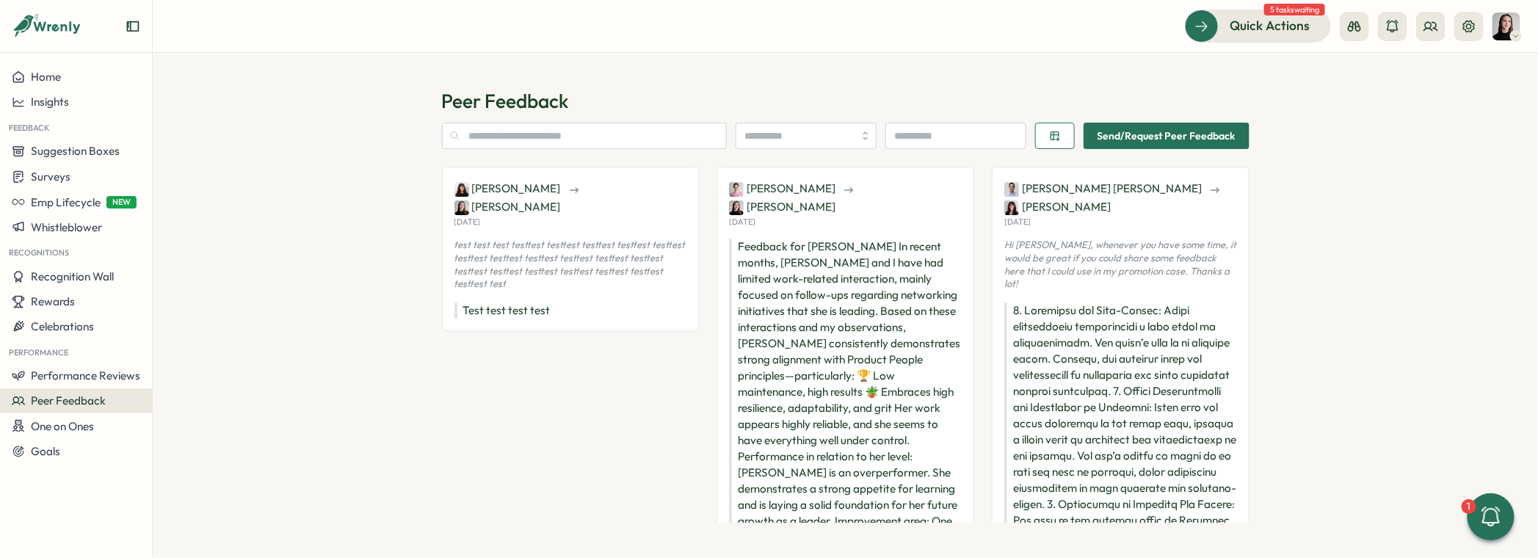
scroll to position [126, 0]
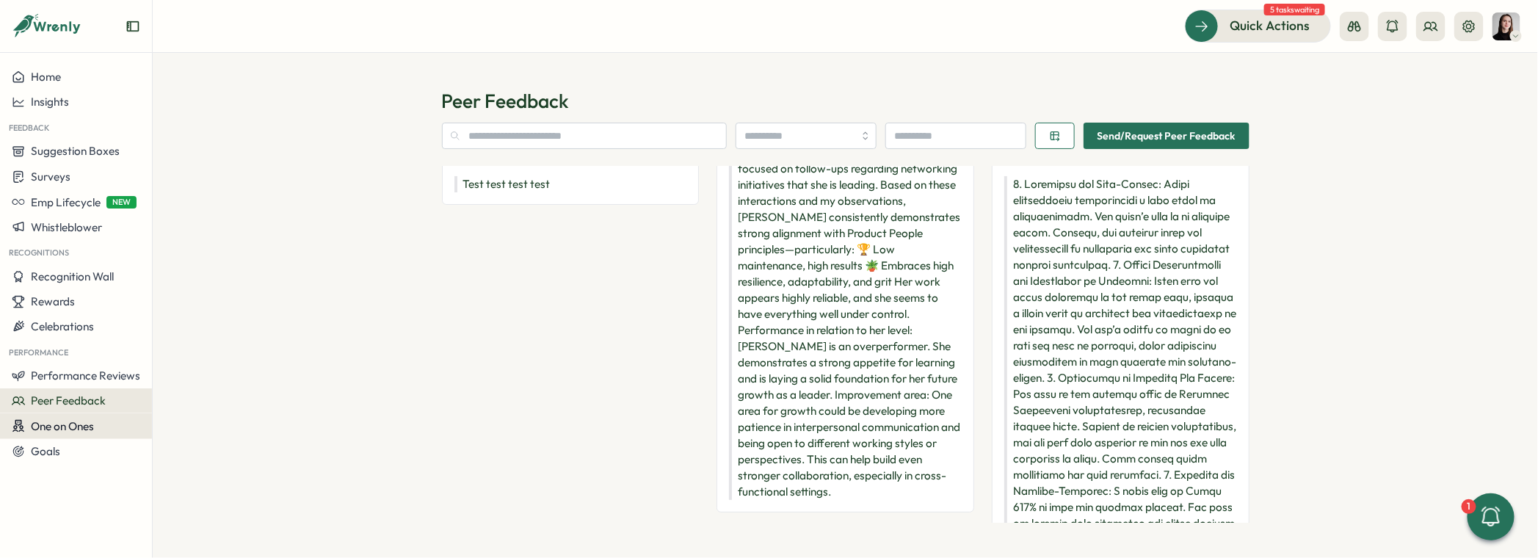
click at [65, 424] on span "One on Ones" at bounding box center [62, 426] width 63 height 14
click at [201, 403] on div "Meetings" at bounding box center [208, 399] width 104 height 16
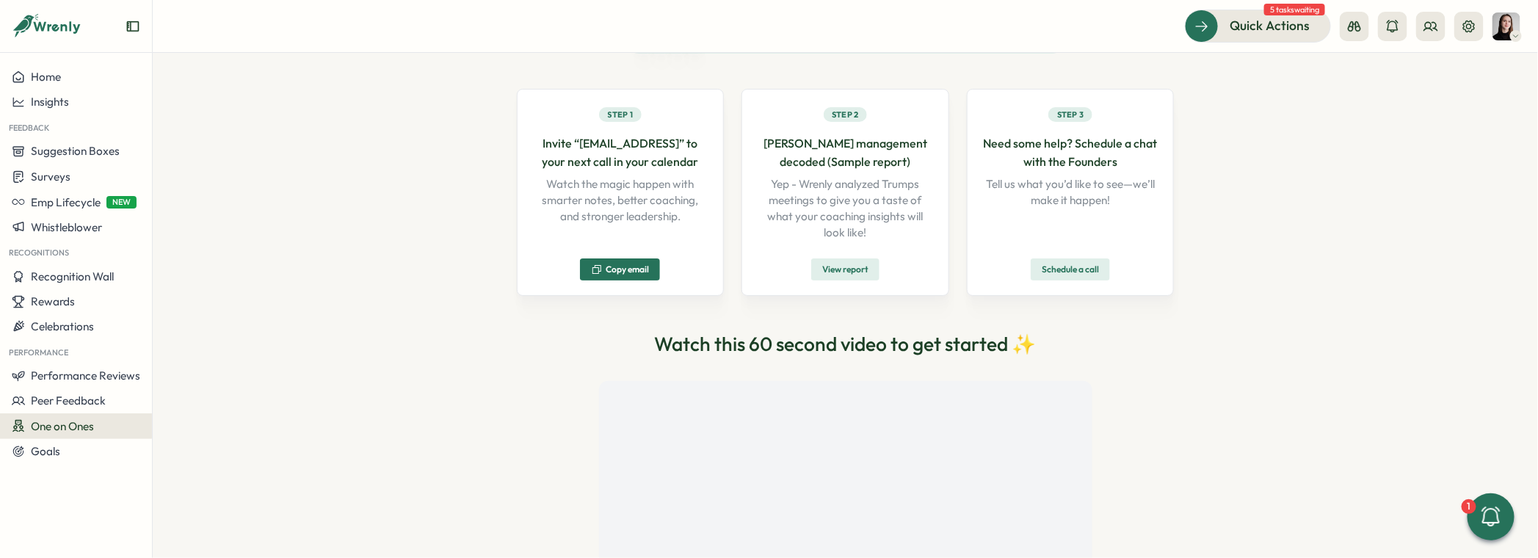
scroll to position [93, 0]
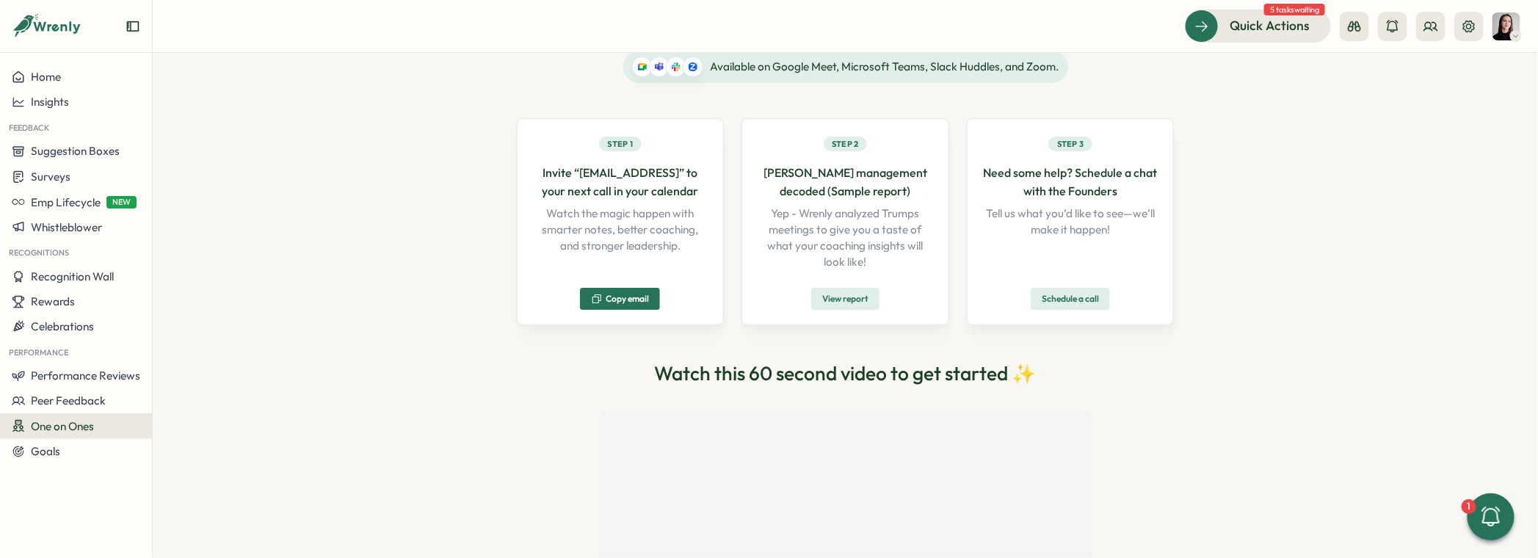
click at [839, 189] on p "Trump’s management decoded (Sample report)" at bounding box center [845, 182] width 177 height 37
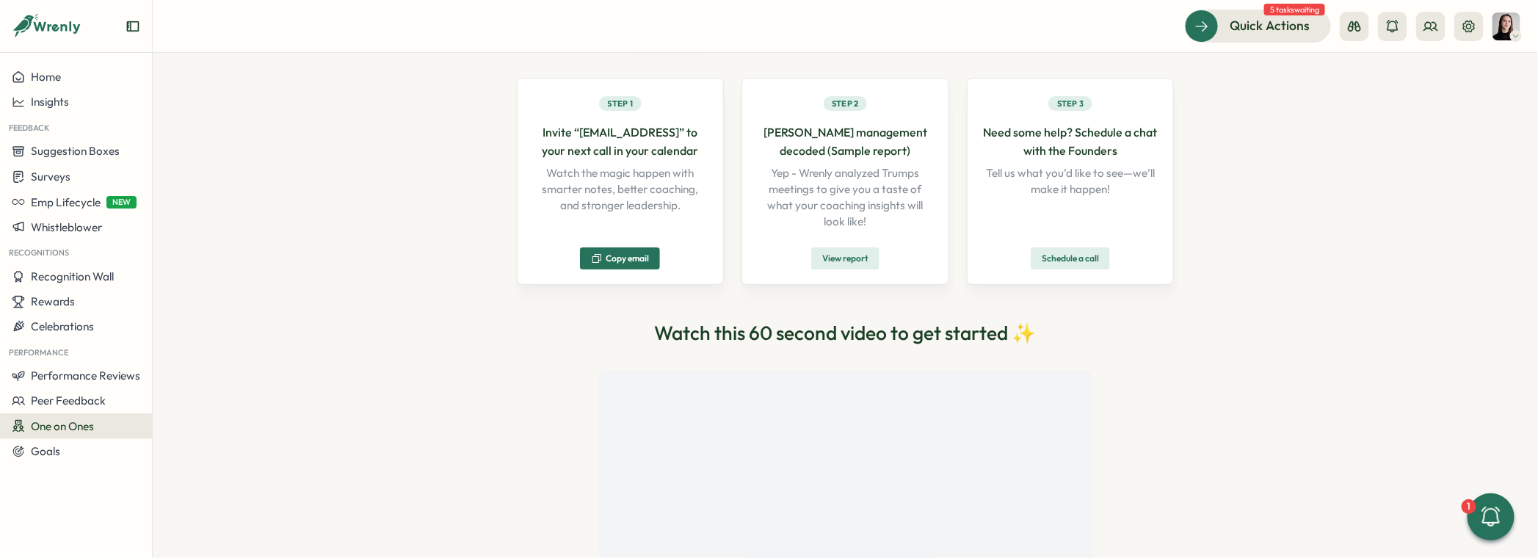
scroll to position [269, 0]
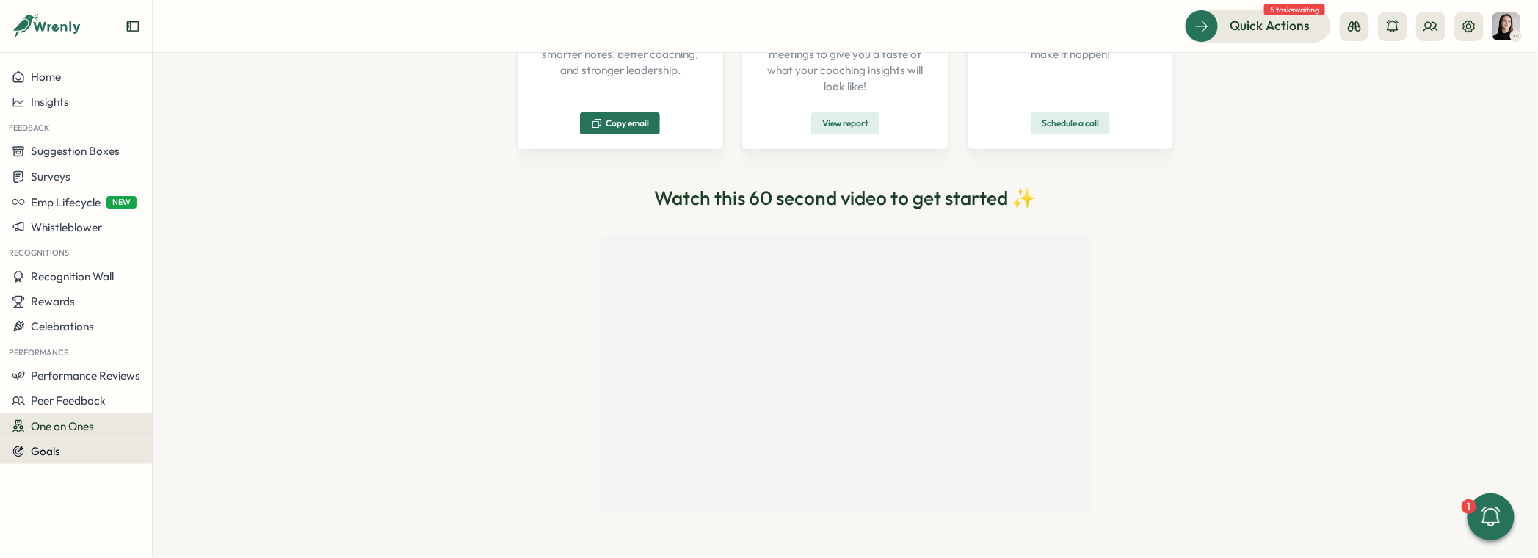
click at [102, 453] on div "Goals" at bounding box center [76, 451] width 129 height 13
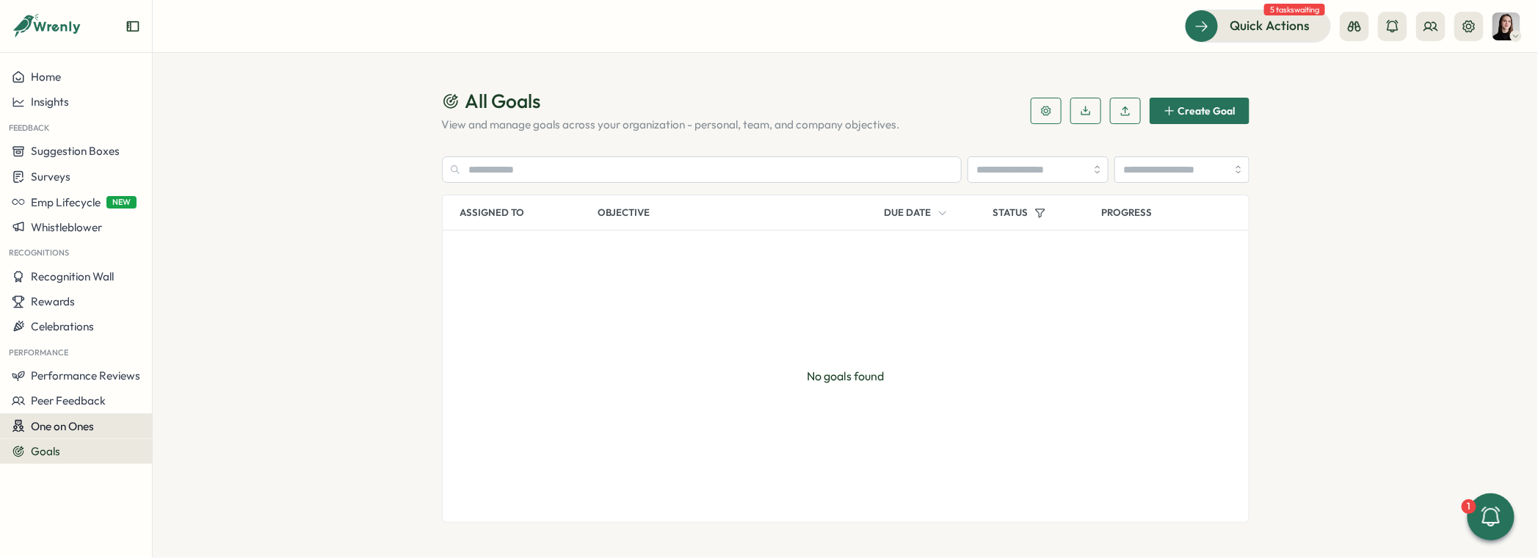
click at [92, 429] on span "One on Ones" at bounding box center [62, 426] width 63 height 14
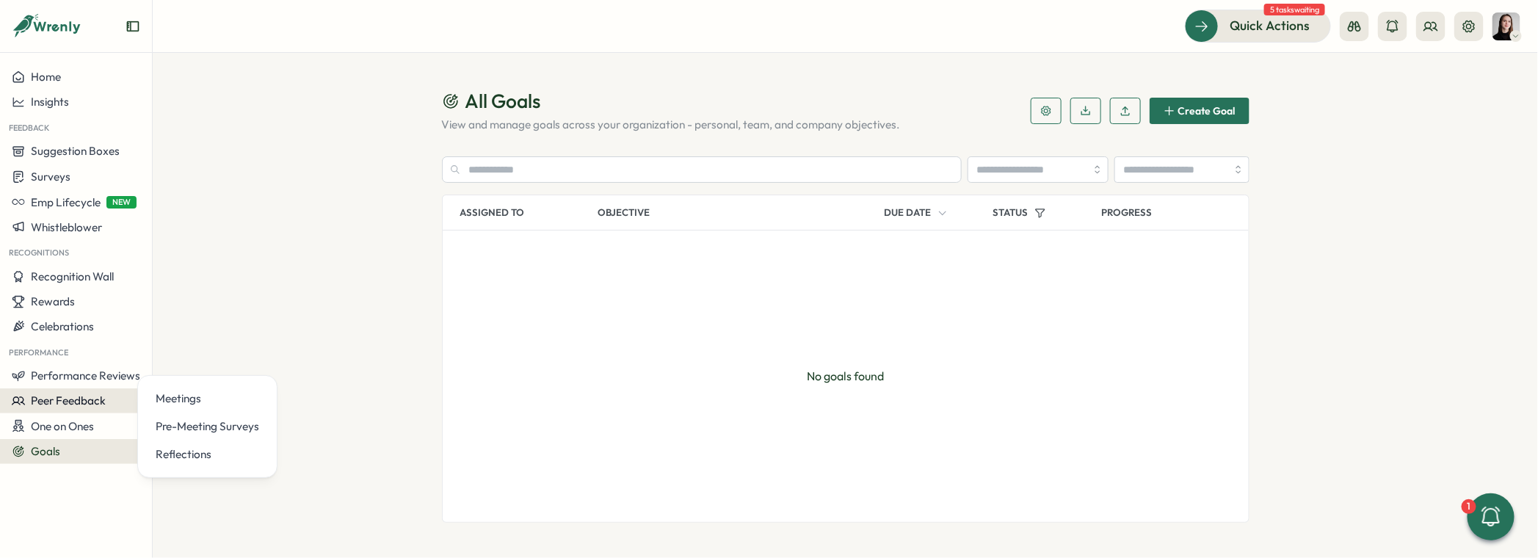
click at [88, 402] on span "Peer Feedback" at bounding box center [68, 401] width 75 height 14
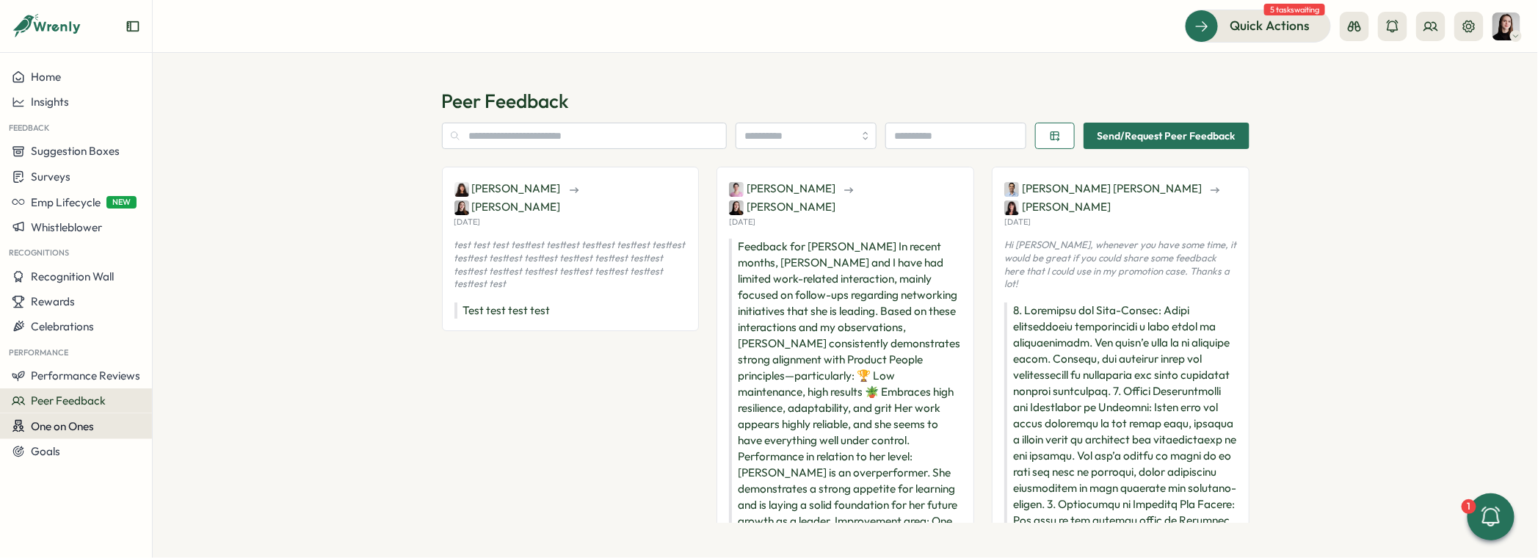
click at [97, 421] on div "One on Ones" at bounding box center [76, 426] width 129 height 14
click at [164, 425] on div "Pre-Meeting Surveys" at bounding box center [208, 427] width 104 height 16
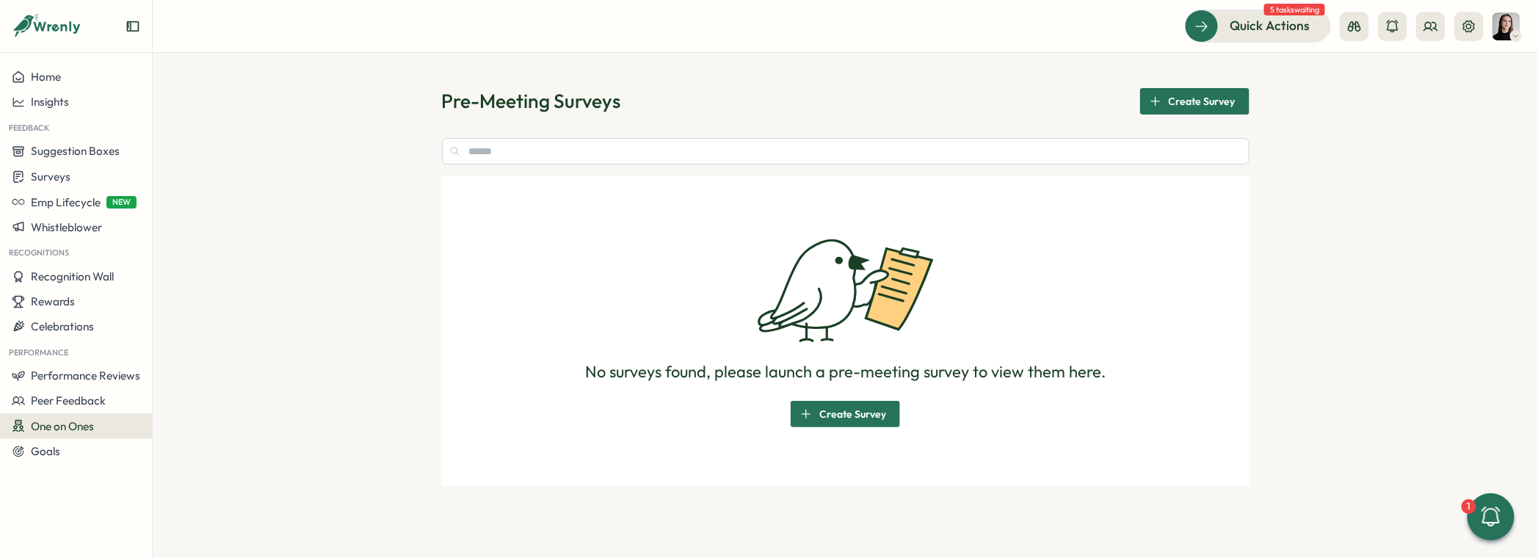
click at [109, 433] on button "One on Ones" at bounding box center [76, 426] width 152 height 26
click at [214, 452] on div "Reflections" at bounding box center [208, 454] width 104 height 16
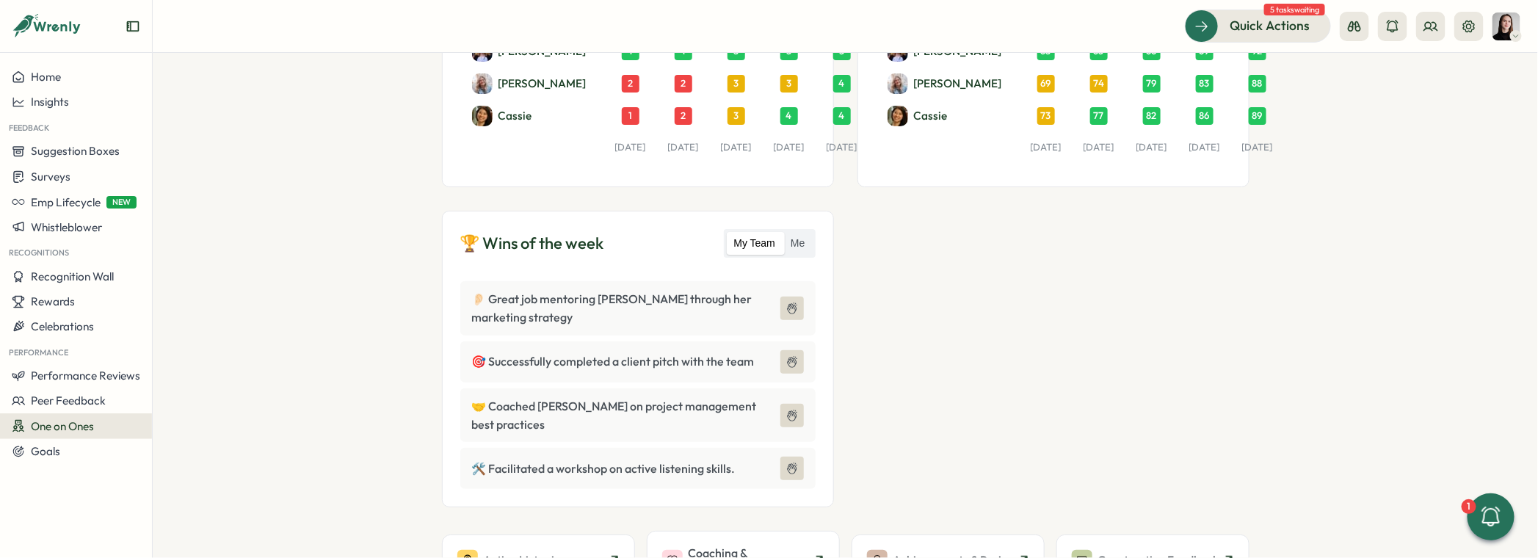
scroll to position [289, 0]
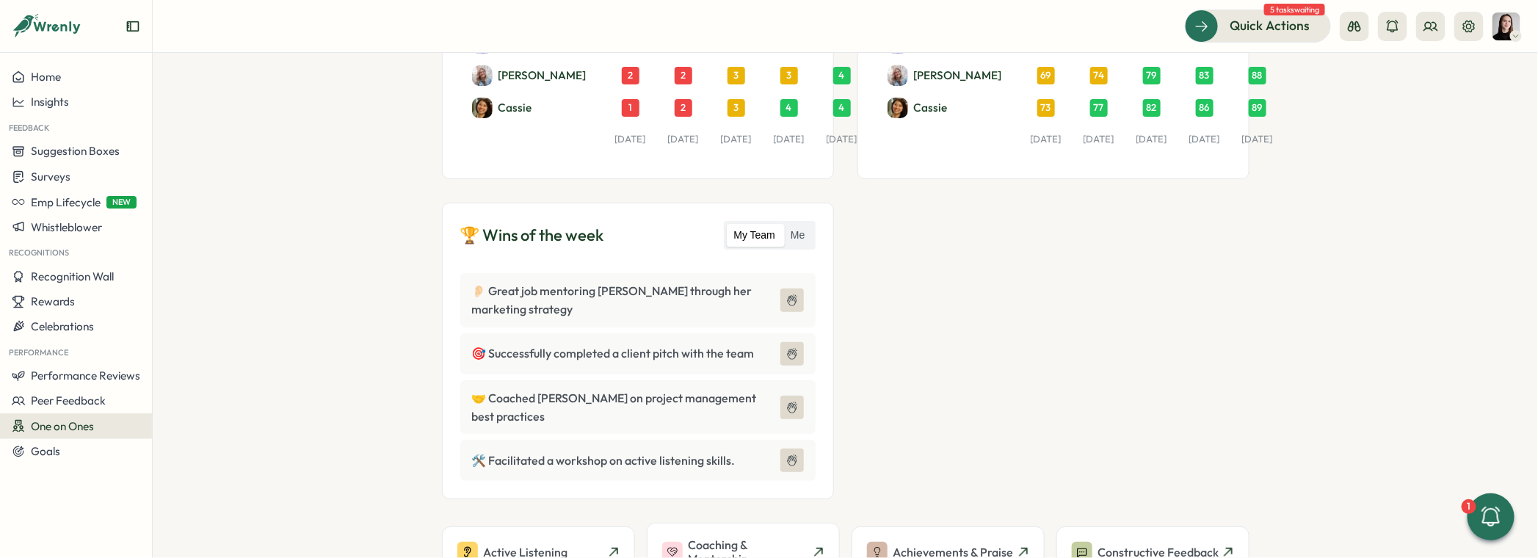
click at [46, 419] on span "One on Ones" at bounding box center [62, 426] width 63 height 14
click at [197, 393] on div "Meetings" at bounding box center [208, 399] width 104 height 16
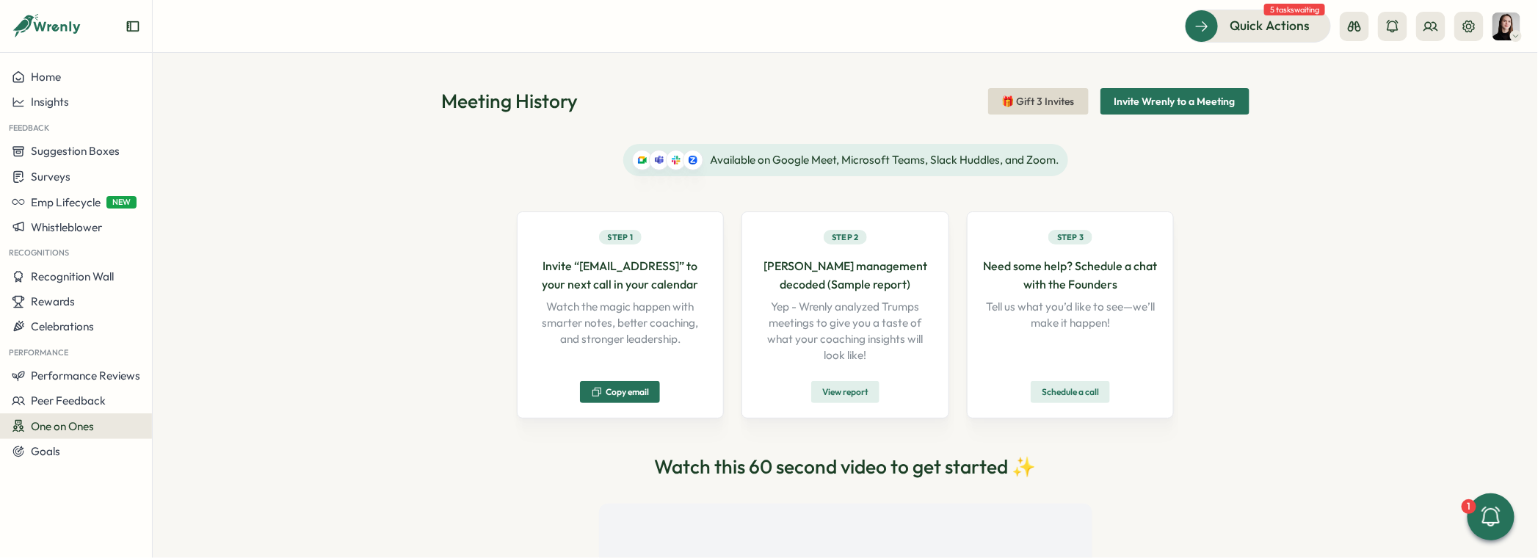
scroll to position [104, 0]
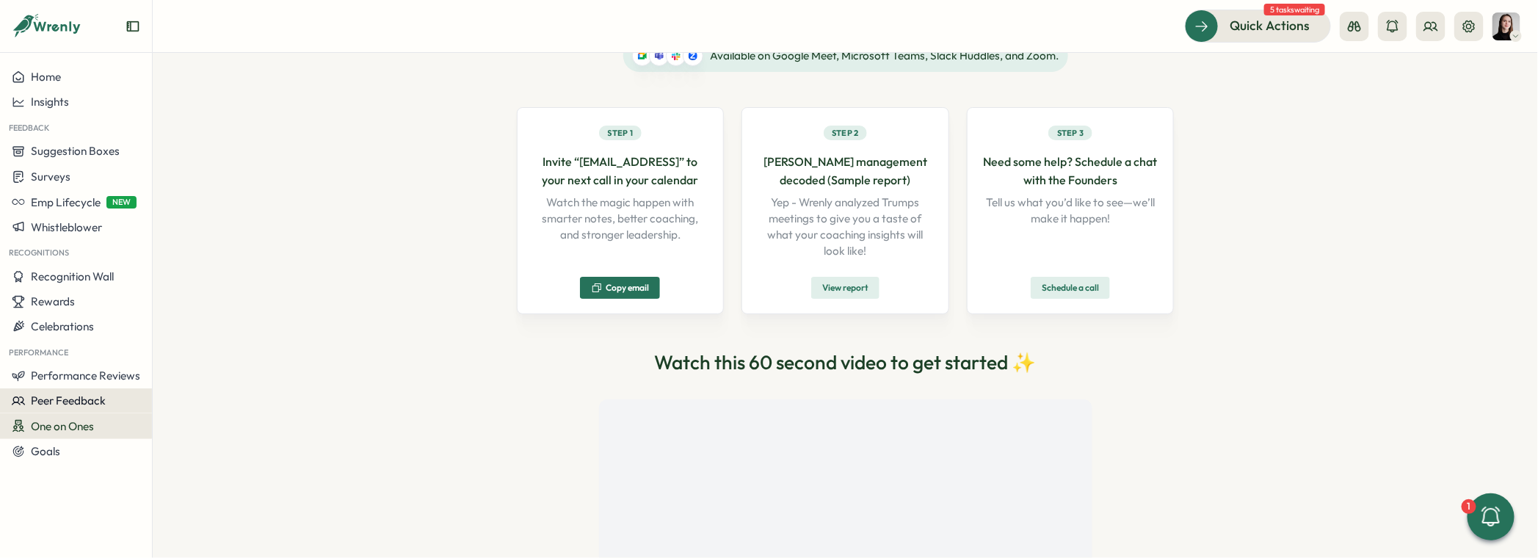
click at [109, 412] on button "Peer Feedback" at bounding box center [76, 400] width 152 height 25
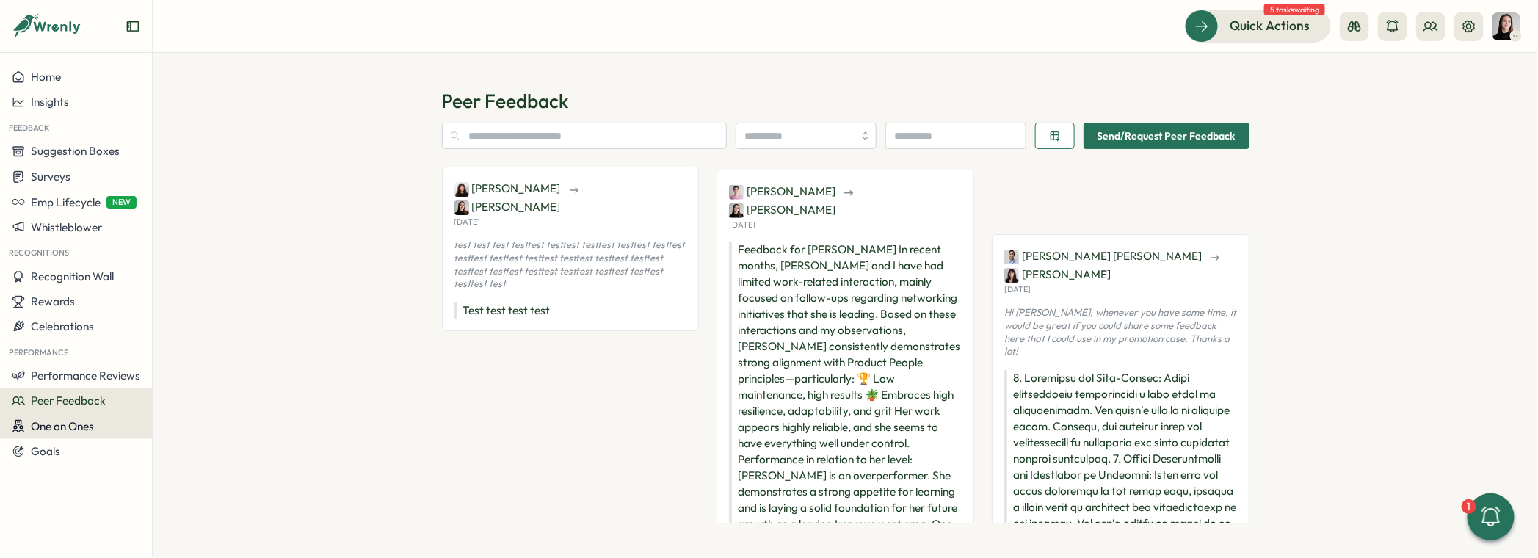
click at [113, 421] on div "One on Ones" at bounding box center [76, 426] width 129 height 14
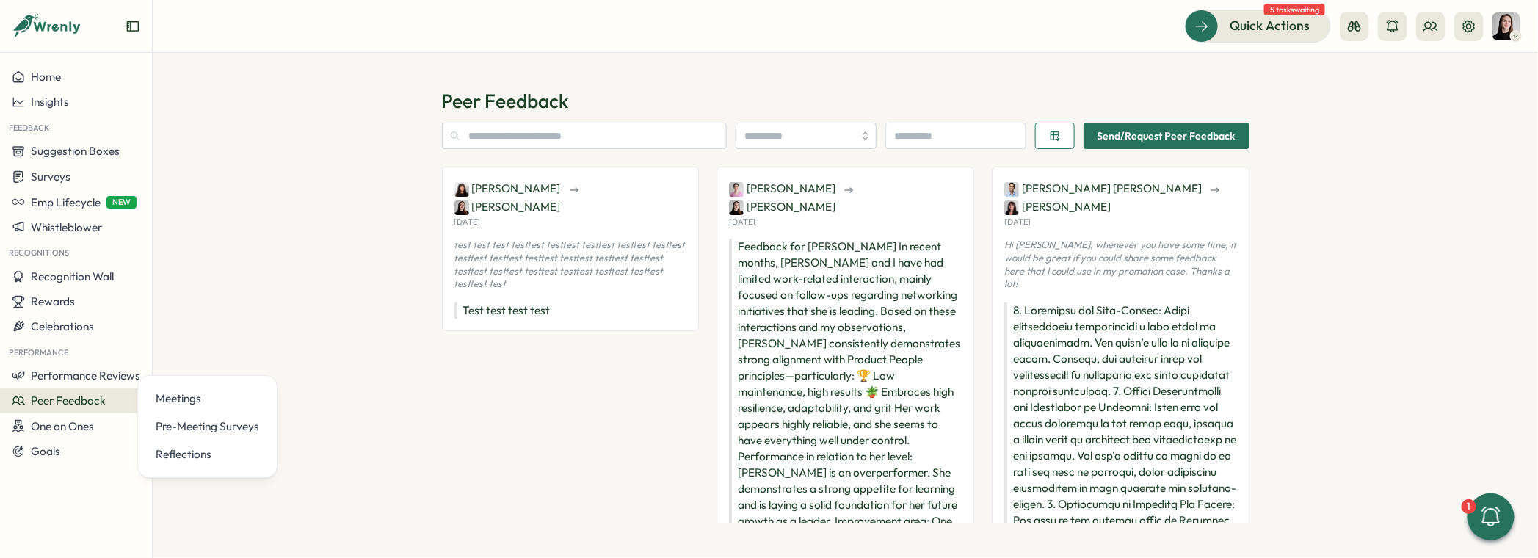
click at [225, 352] on div "Peer Feedback Send/Request Peer Feedback Kelly Rosa Elena Ladushyna Mon, 25 Aug…" at bounding box center [846, 305] width 1386 height 505
click at [69, 95] on div "Insights" at bounding box center [76, 101] width 129 height 13
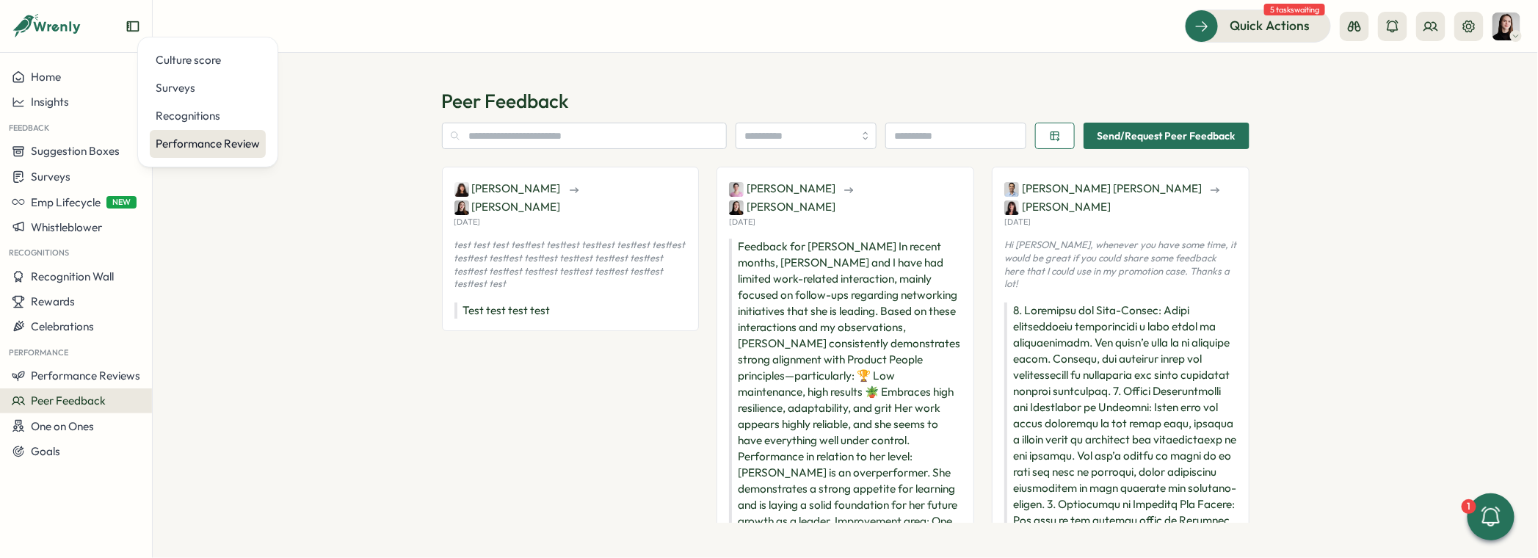
click at [205, 145] on div "Performance Review" at bounding box center [208, 144] width 104 height 16
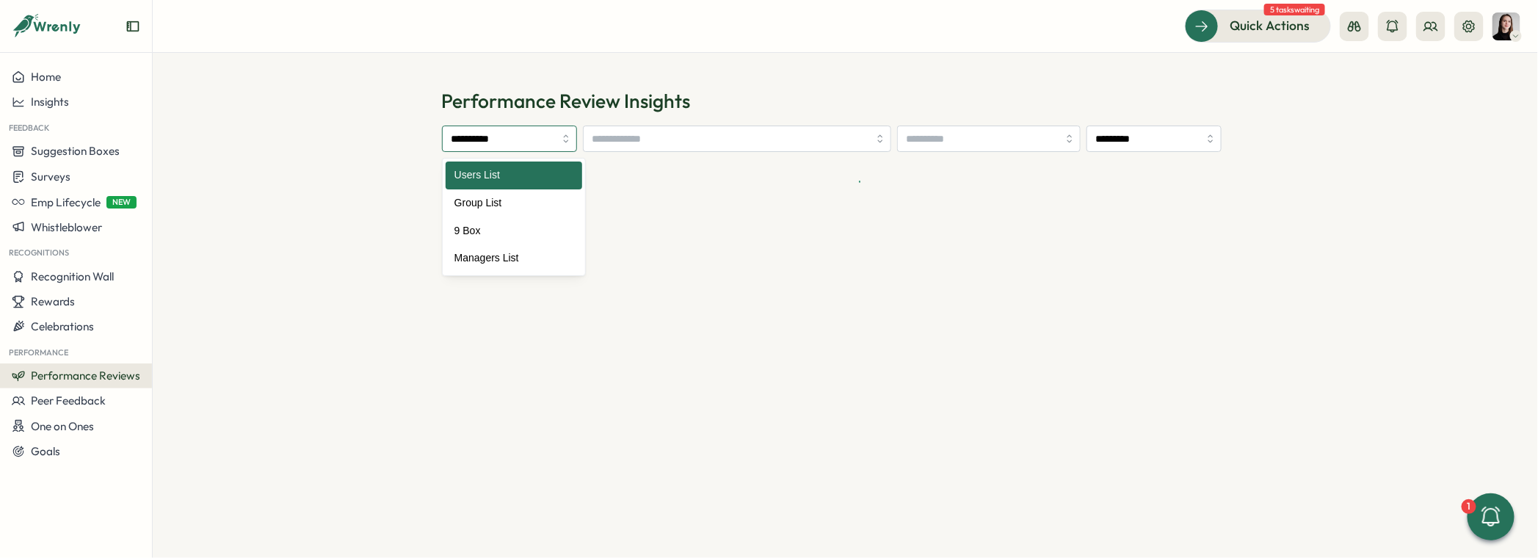
drag, startPoint x: 499, startPoint y: 137, endPoint x: 509, endPoint y: 153, distance: 18.8
click at [499, 137] on input "**********" at bounding box center [509, 139] width 135 height 26
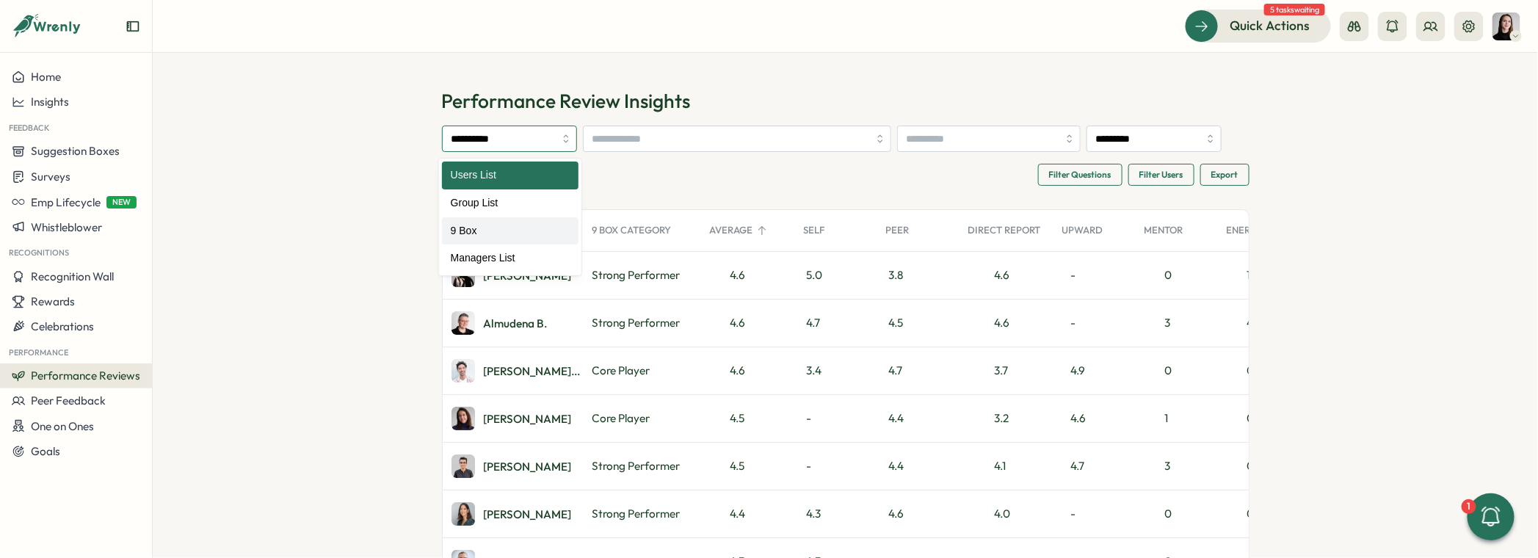
type input "*****"
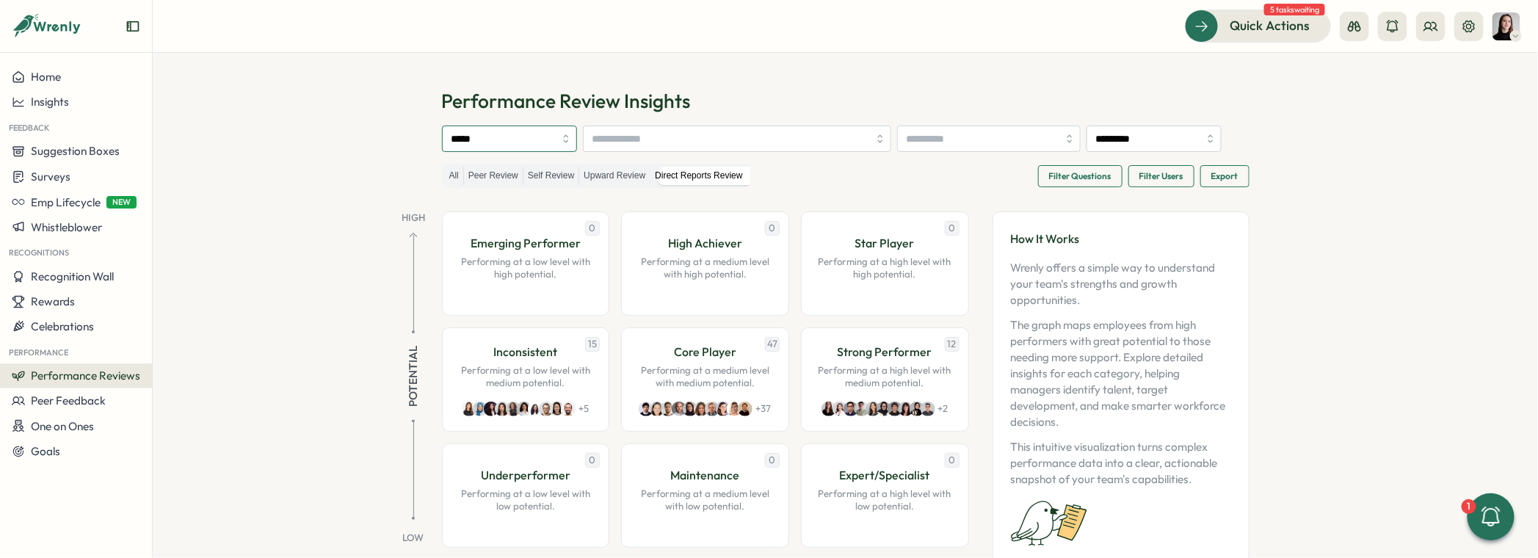
scroll to position [57, 0]
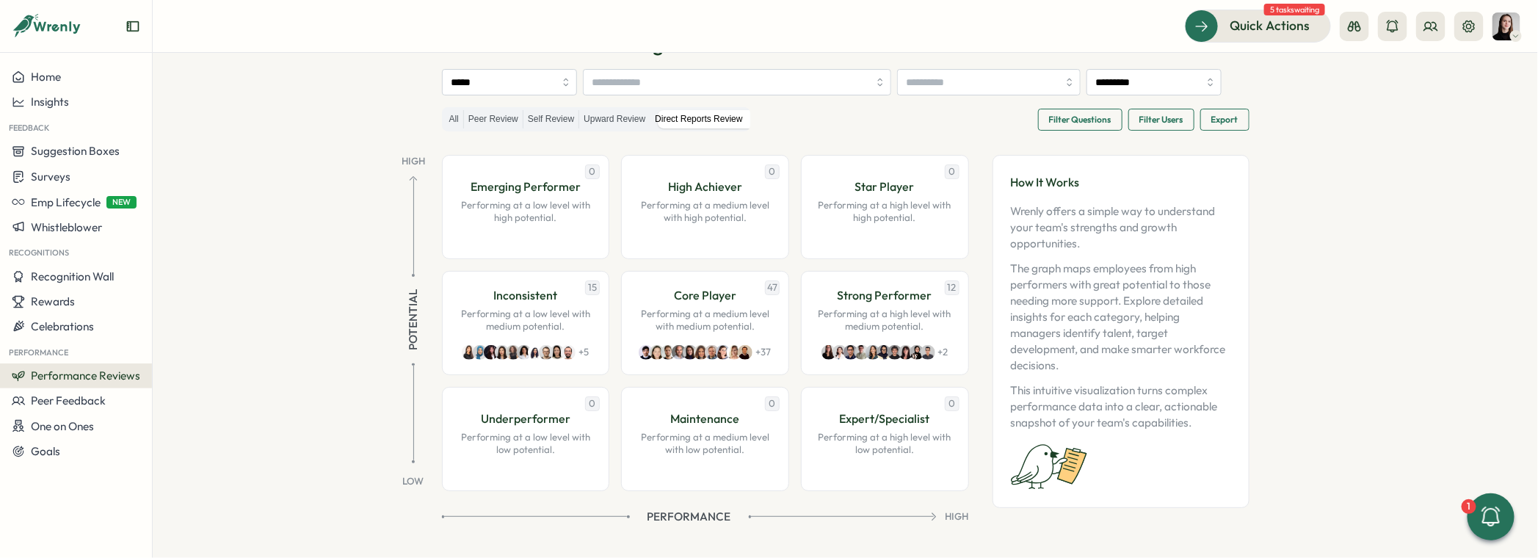
click at [1078, 288] on p "The graph maps employees from high performers with great potential to those nee…" at bounding box center [1121, 317] width 220 height 113
click at [1081, 123] on span "Filter Questions" at bounding box center [1080, 119] width 62 height 21
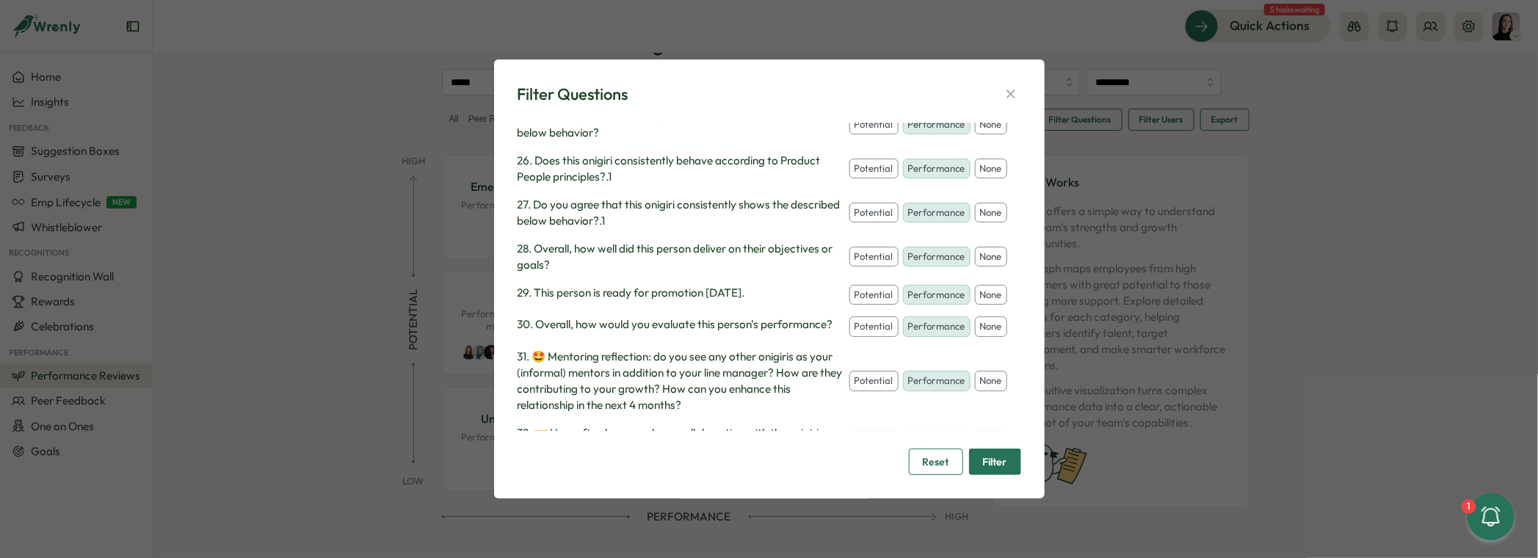
scroll to position [1303, 0]
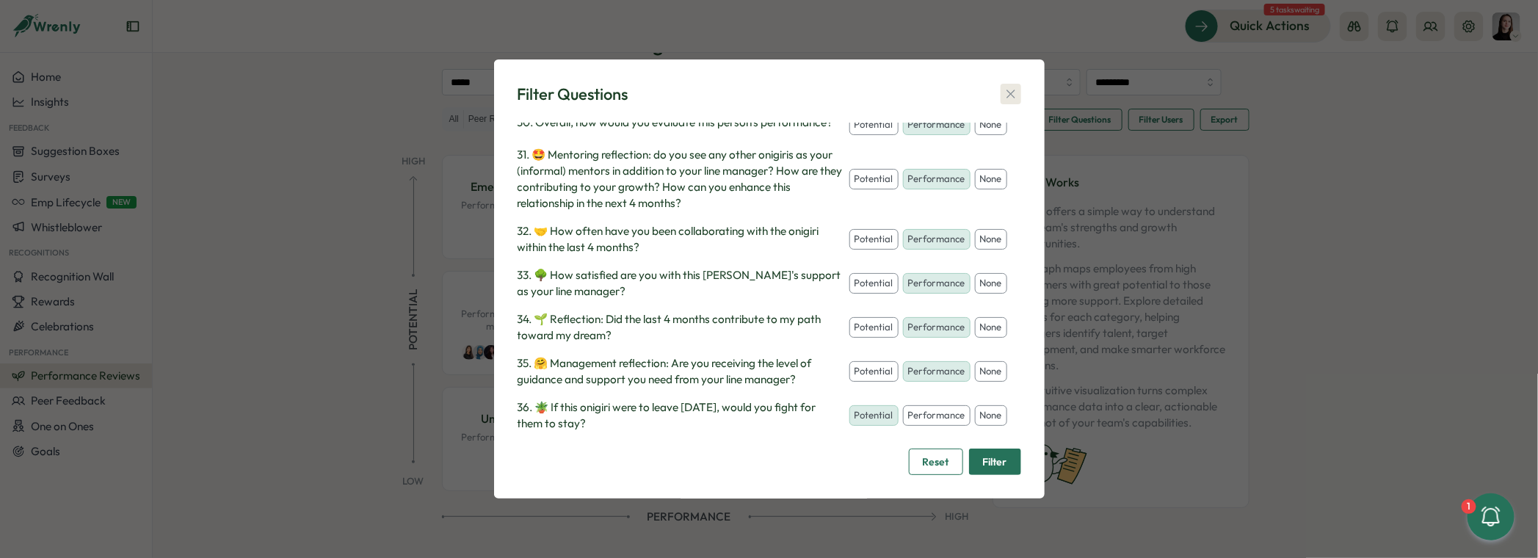
drag, startPoint x: 1010, startPoint y: 90, endPoint x: 967, endPoint y: 112, distance: 48.6
click at [1010, 90] on icon "button" at bounding box center [1011, 94] width 15 height 15
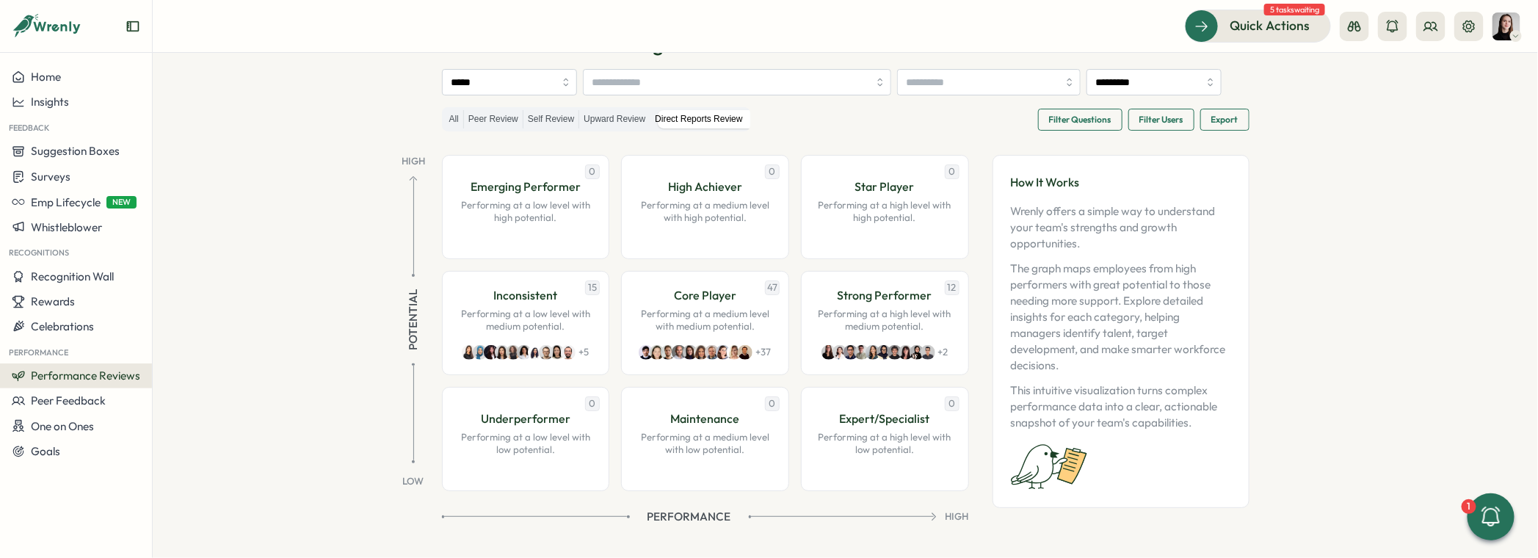
click at [1182, 120] on button "Filter Users" at bounding box center [1162, 120] width 66 height 22
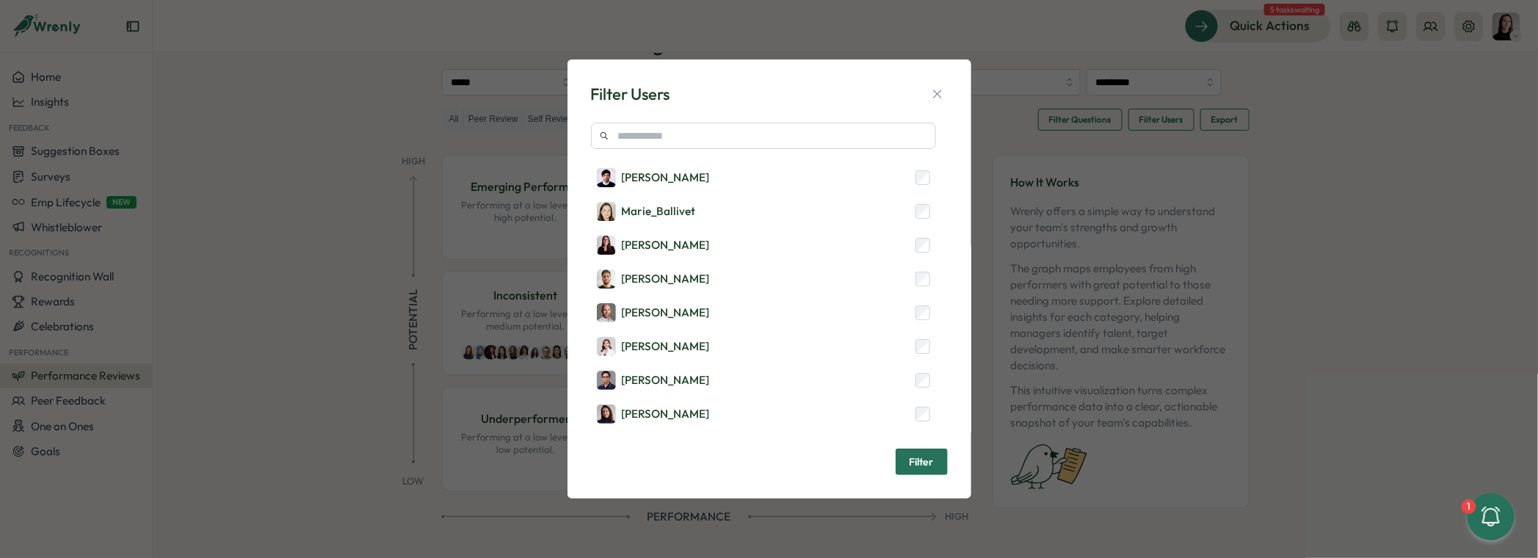
click at [1295, 153] on div "Filter Users Mirza Shayan Baig Marie_Ballivet Adriana Fosca Juan Pablo Aylwin J…" at bounding box center [769, 279] width 1538 height 558
click at [927, 93] on button "button" at bounding box center [937, 94] width 21 height 21
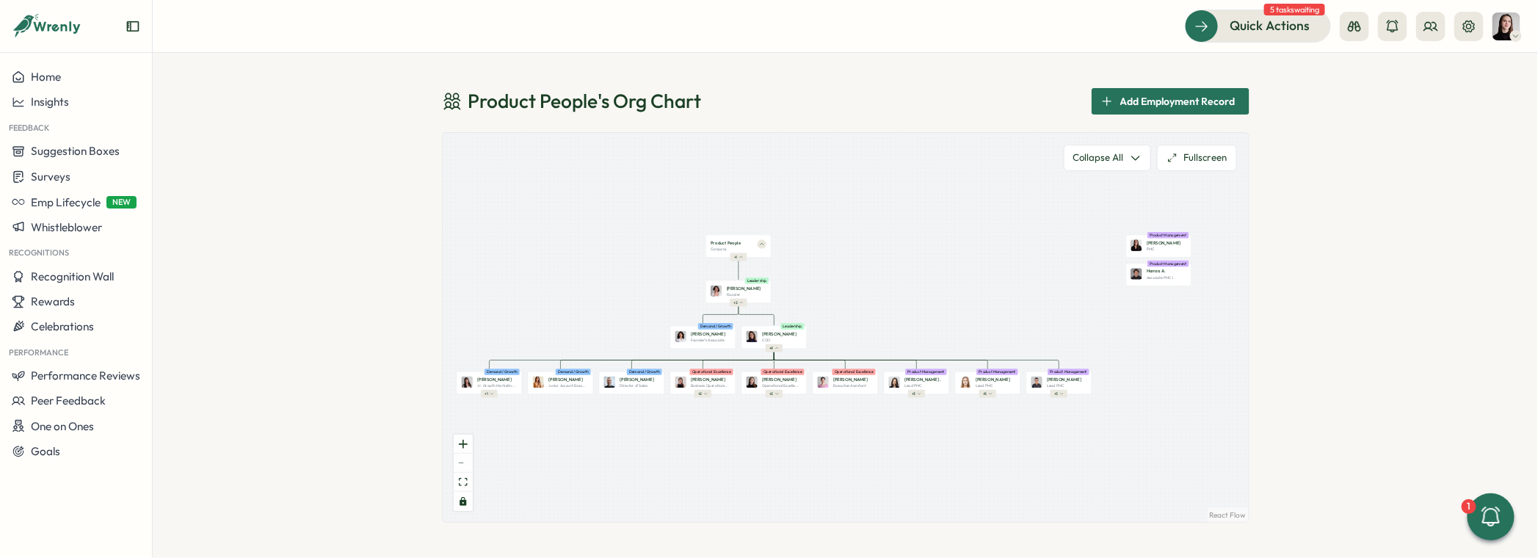
drag, startPoint x: 915, startPoint y: 303, endPoint x: 893, endPoint y: 290, distance: 25.7
click at [893, 290] on div "Product People Company + 1 Mirela M. Founder Leadership + 2 Valentina G. Founde…" at bounding box center [846, 327] width 806 height 389
click at [737, 302] on span "+ 2" at bounding box center [736, 302] width 4 height 5
click at [385, 102] on div "Product People 's Org Chart Add Employment Record Product People Company + 1 Mi…" at bounding box center [846, 305] width 1386 height 505
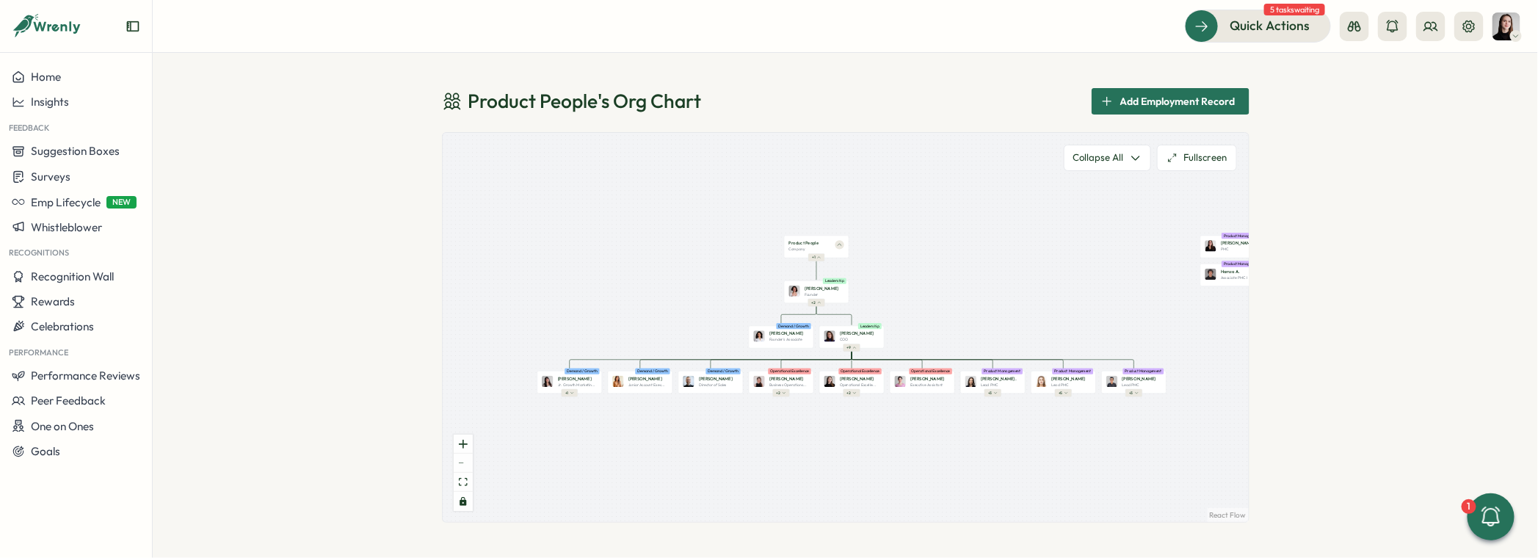
drag, startPoint x: 1029, startPoint y: 453, endPoint x: 1104, endPoint y: 452, distance: 74.9
click at [1104, 452] on div "Product People Company + 1 Mirela M. Founder Leadership + 2 Valentina G. Founde…" at bounding box center [846, 327] width 806 height 389
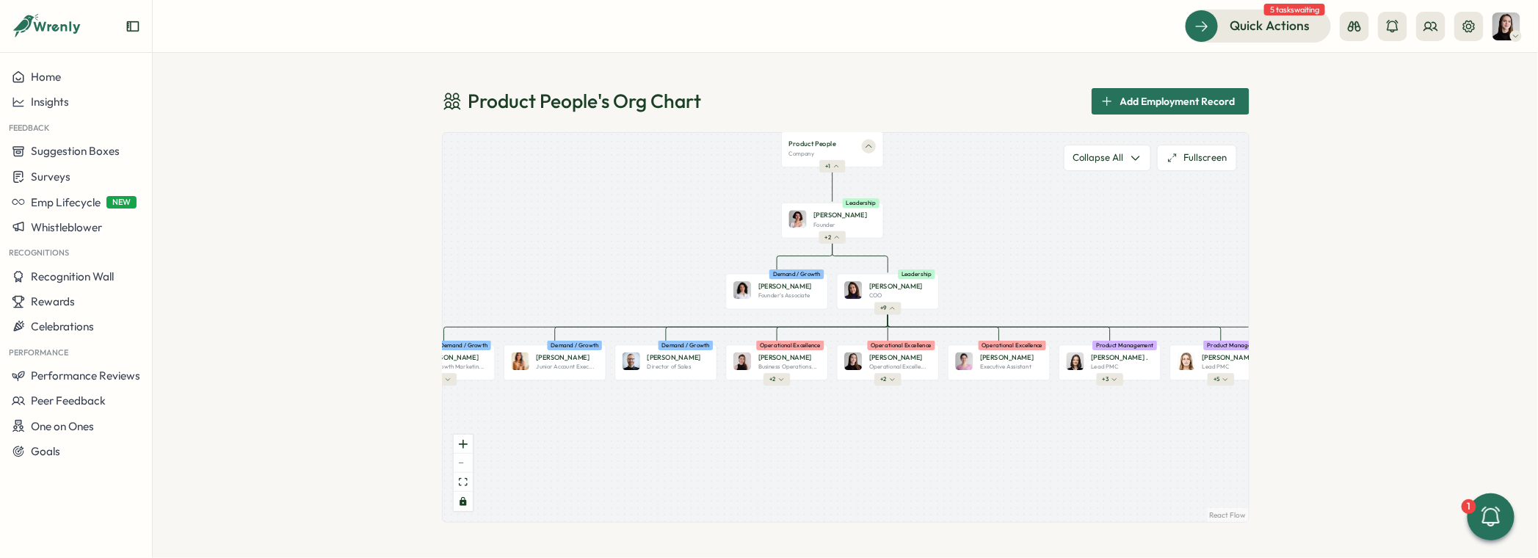
drag, startPoint x: 963, startPoint y: 433, endPoint x: 1119, endPoint y: 448, distance: 157.2
click at [1119, 448] on div "Product People Company + 1 Mirela M. Founder Leadership + 2 Valentina G. Founde…" at bounding box center [846, 327] width 806 height 389
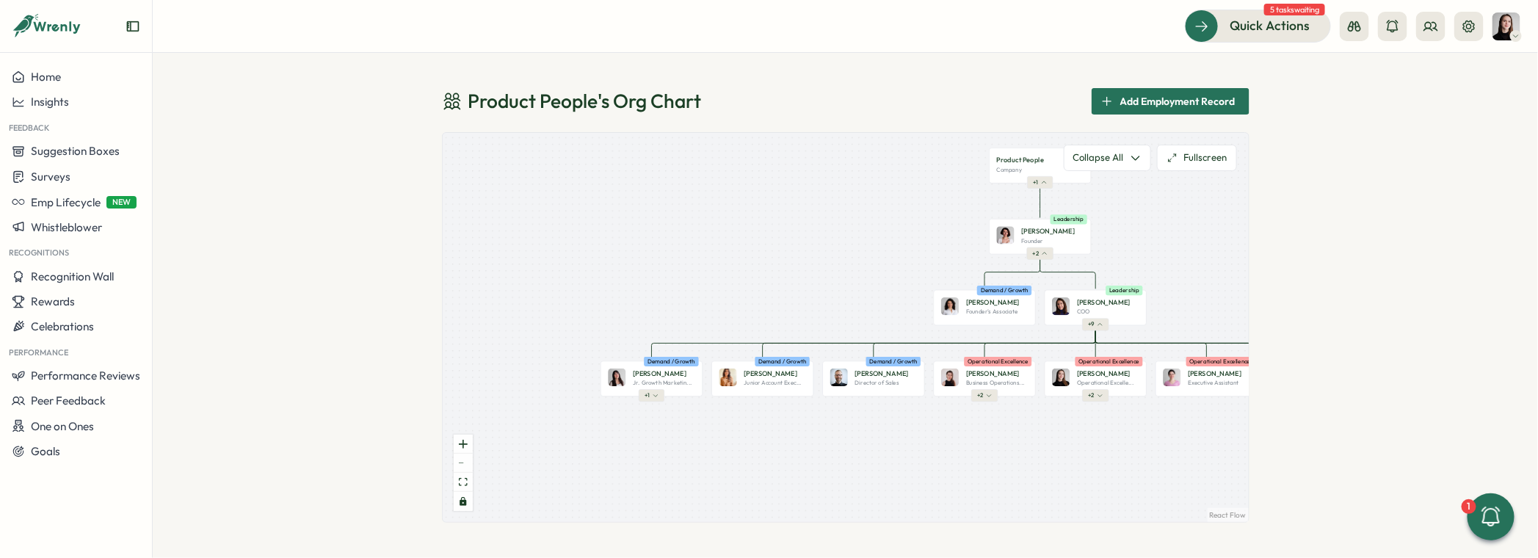
drag, startPoint x: 1019, startPoint y: 440, endPoint x: 1174, endPoint y: 452, distance: 155.4
click at [1174, 452] on div "Product People Company + 1 Mirela M. Founder Leadership + 2 Valentina G. Founde…" at bounding box center [846, 327] width 806 height 389
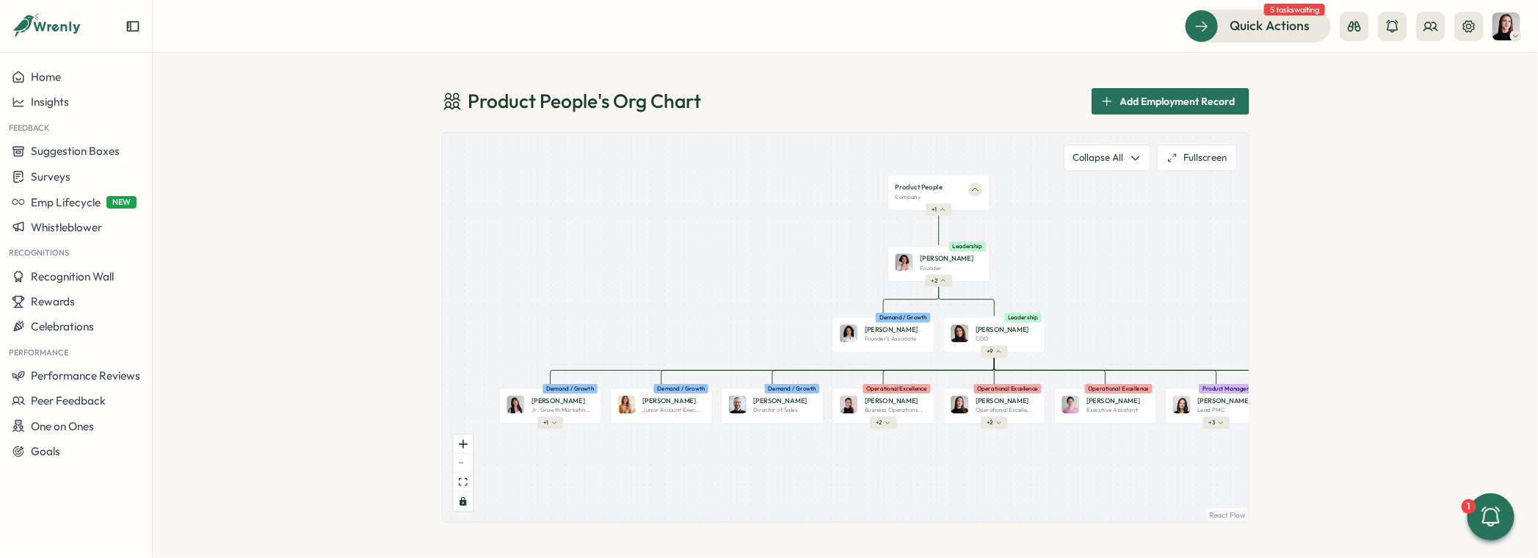
drag, startPoint x: 1046, startPoint y: 439, endPoint x: 957, endPoint y: 464, distance: 93.0
click at [957, 464] on div "Product People Company + 1 Mirela M. Founder Leadership + 2 Valentina G. Founde…" at bounding box center [846, 327] width 806 height 389
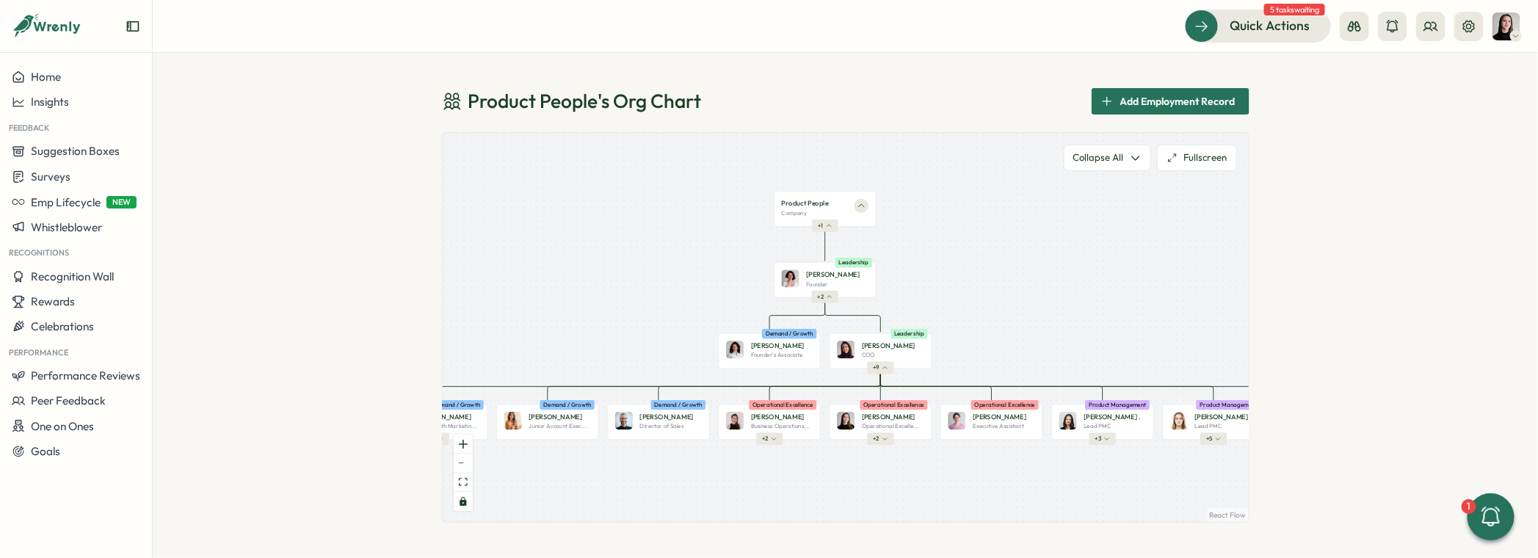
drag, startPoint x: 1132, startPoint y: 322, endPoint x: 1013, endPoint y: 341, distance: 121.2
click at [1013, 341] on div "Product People Company + 1 Mirela M. Founder Leadership + 2 Valentina G. Founde…" at bounding box center [846, 327] width 806 height 389
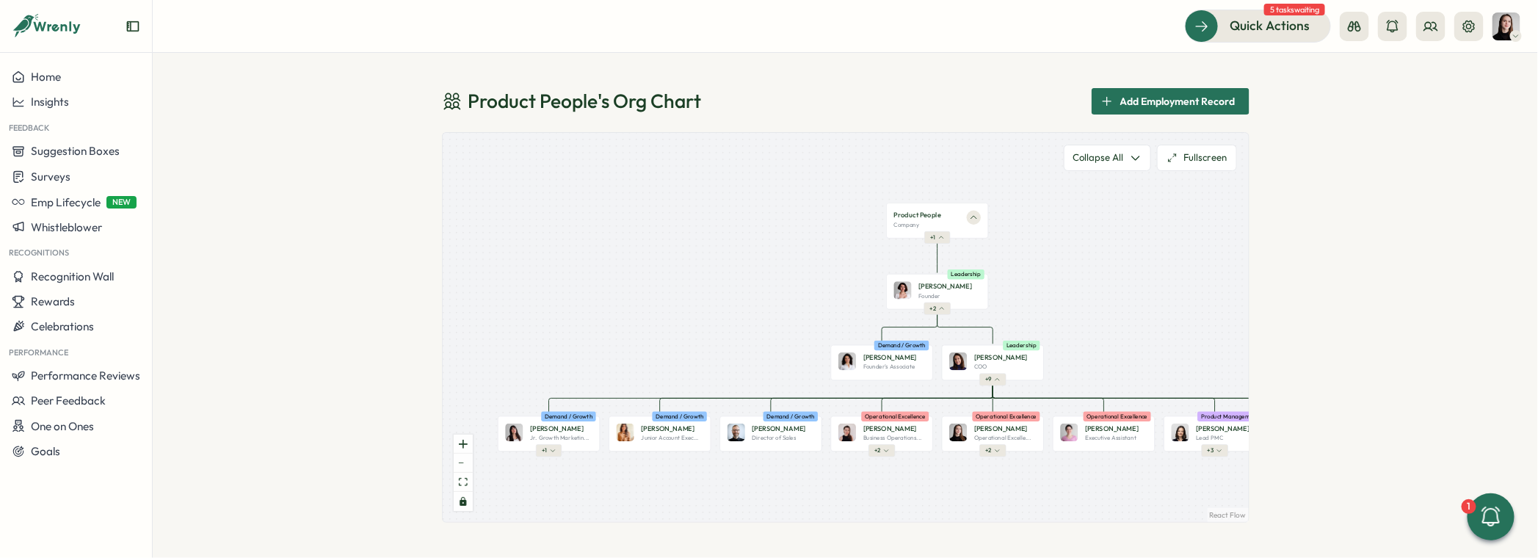
drag, startPoint x: 1069, startPoint y: 358, endPoint x: 1187, endPoint y: 367, distance: 118.6
click at [1187, 367] on div "Product People Company + 1 Mirela M. Founder Leadership + 2 Valentina G. Founde…" at bounding box center [846, 327] width 806 height 389
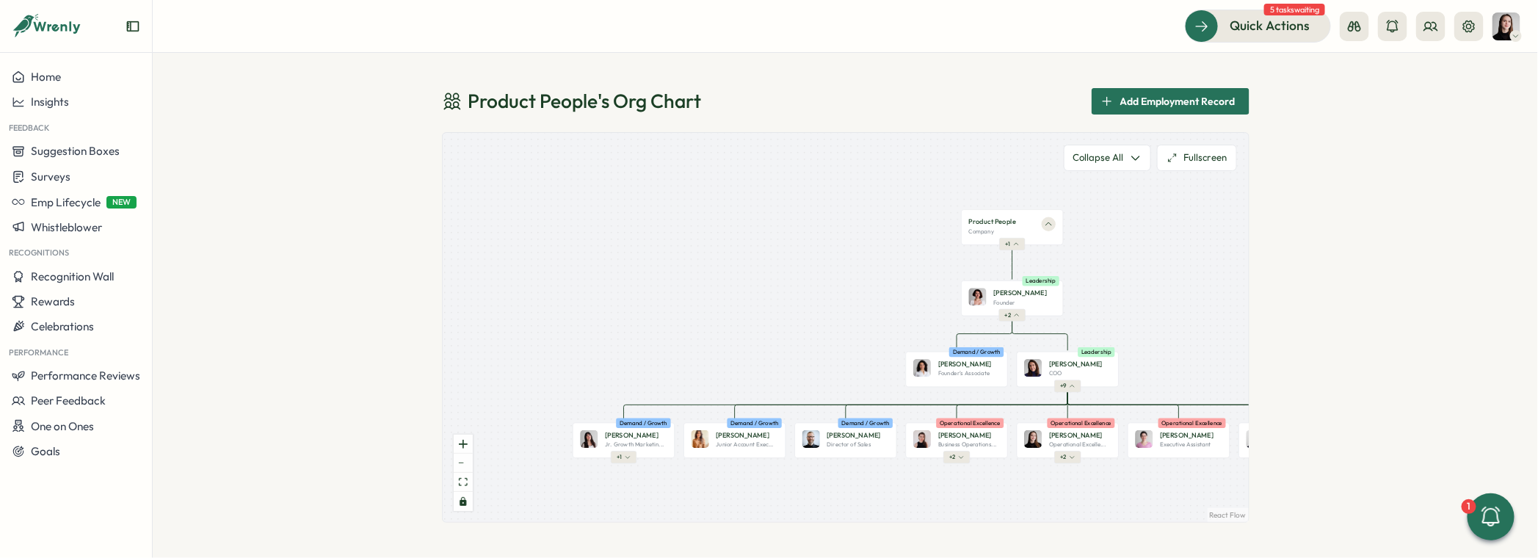
drag, startPoint x: 900, startPoint y: 373, endPoint x: 1005, endPoint y: 388, distance: 106.0
click at [975, 380] on div "Valentina G. Founder's Associate Demand / Growth" at bounding box center [956, 369] width 102 height 35
click at [1021, 318] on button "+ 2" at bounding box center [1012, 315] width 26 height 12
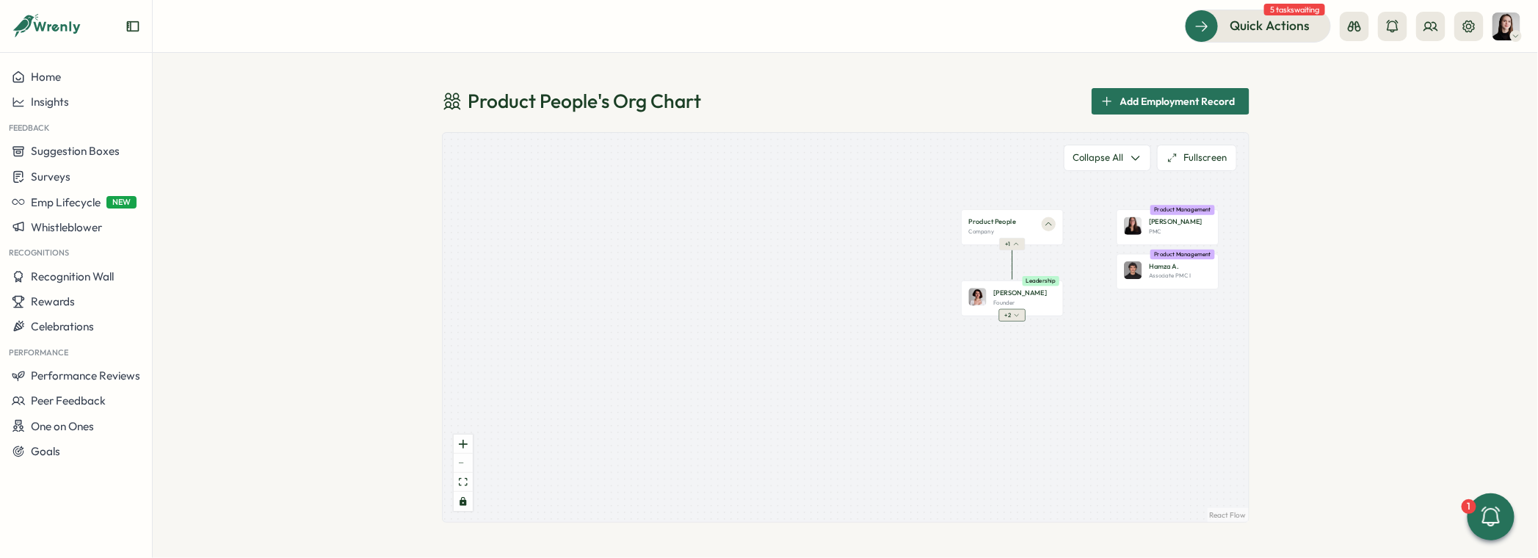
click at [1018, 319] on button "+ 2" at bounding box center [1012, 315] width 26 height 12
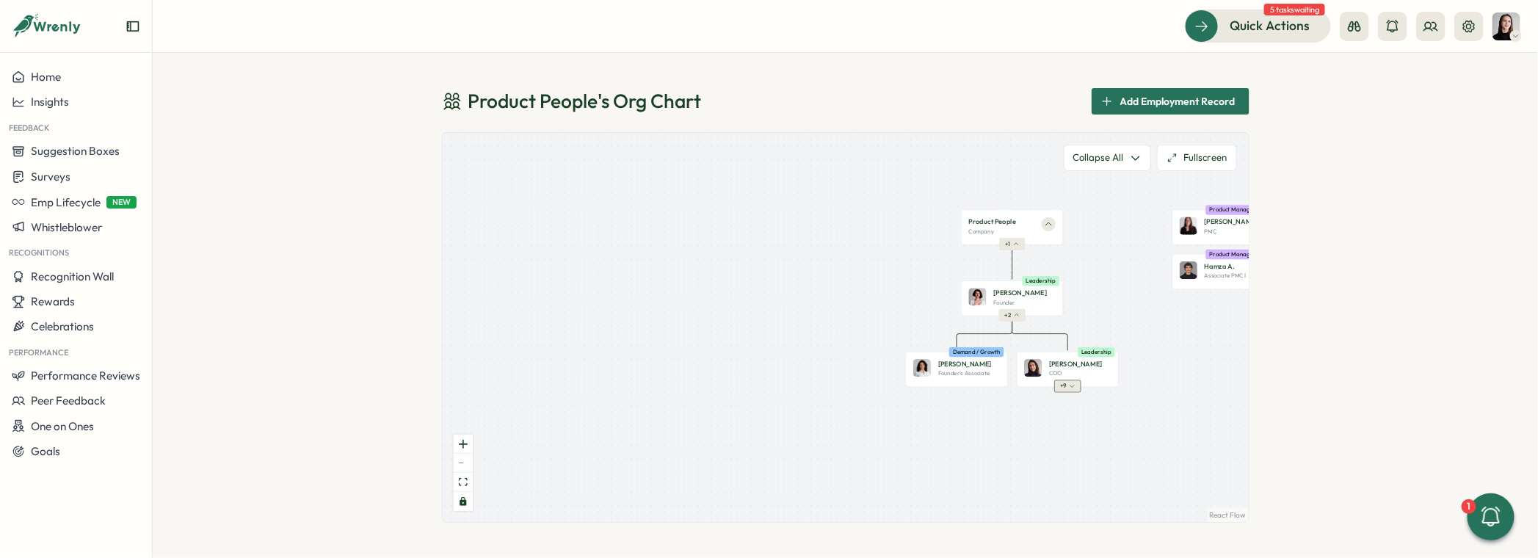
click at [1074, 388] on icon "button" at bounding box center [1072, 386] width 6 height 6
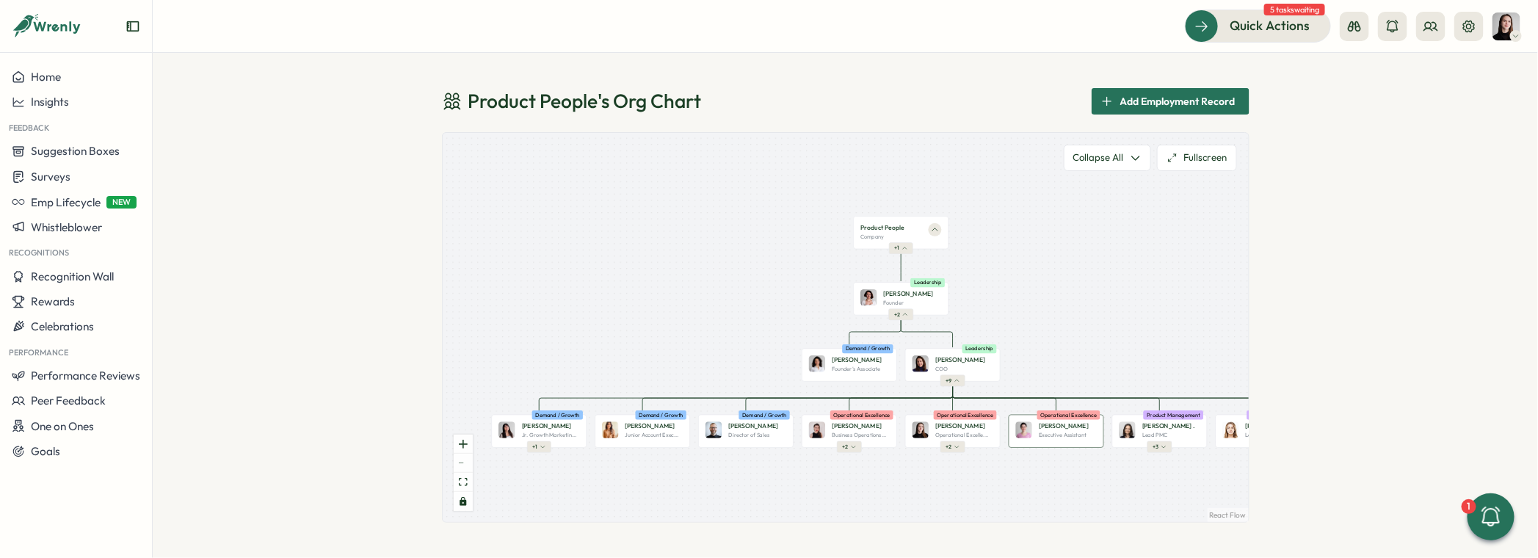
drag, startPoint x: 1105, startPoint y: 474, endPoint x: 1041, endPoint y: 446, distance: 69.4
click at [990, 468] on div "Product People Company + 1 Mirela M. Founder Leadership + 2 Valentina G. Founde…" at bounding box center [846, 327] width 806 height 389
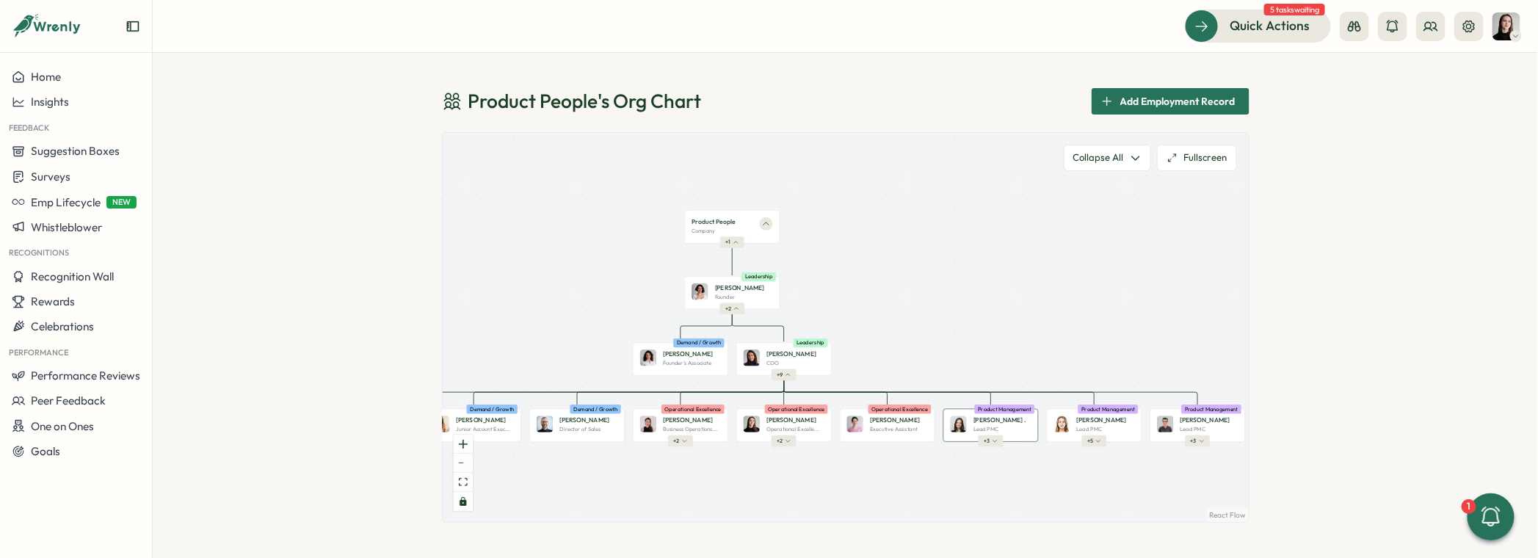
drag, startPoint x: 1101, startPoint y: 438, endPoint x: 983, endPoint y: 424, distance: 118.4
click at [922, 430] on div "Ketevan D. Executive Assistant Operational Excellence" at bounding box center [886, 425] width 95 height 33
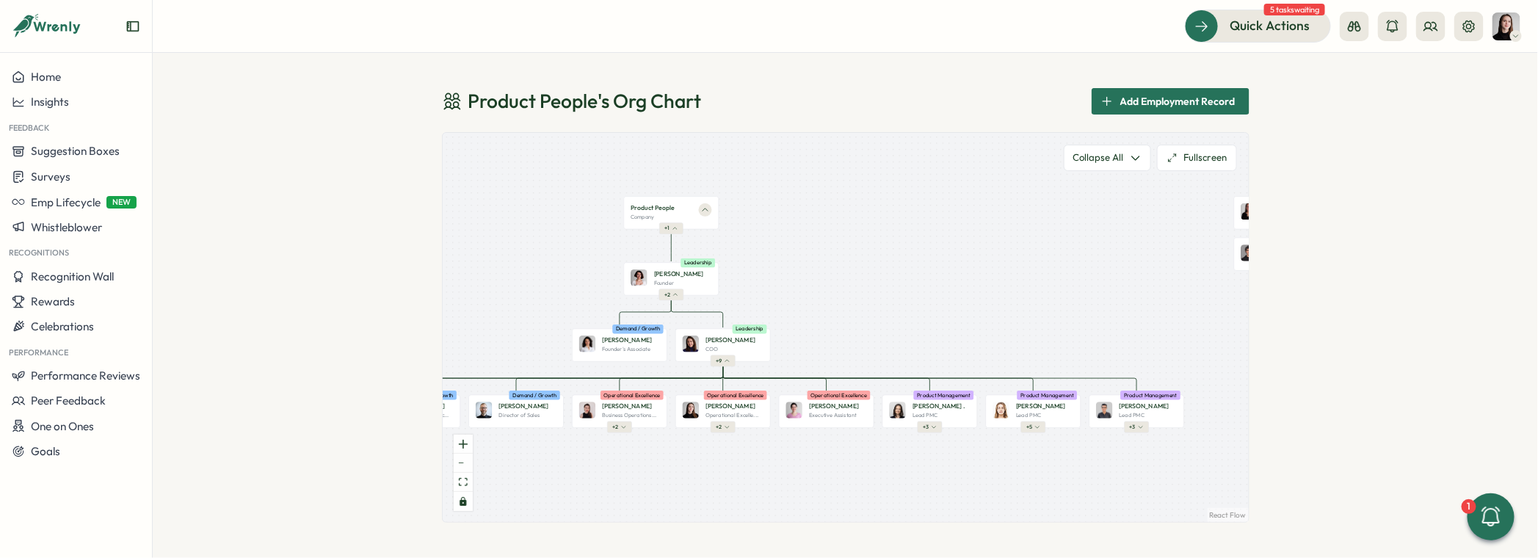
drag, startPoint x: 1102, startPoint y: 479, endPoint x: 1042, endPoint y: 463, distance: 62.2
click at [1038, 464] on div "Product People Company + 1 Mirela M. Founder Leadership + 2 Valentina G. Founde…" at bounding box center [846, 327] width 806 height 389
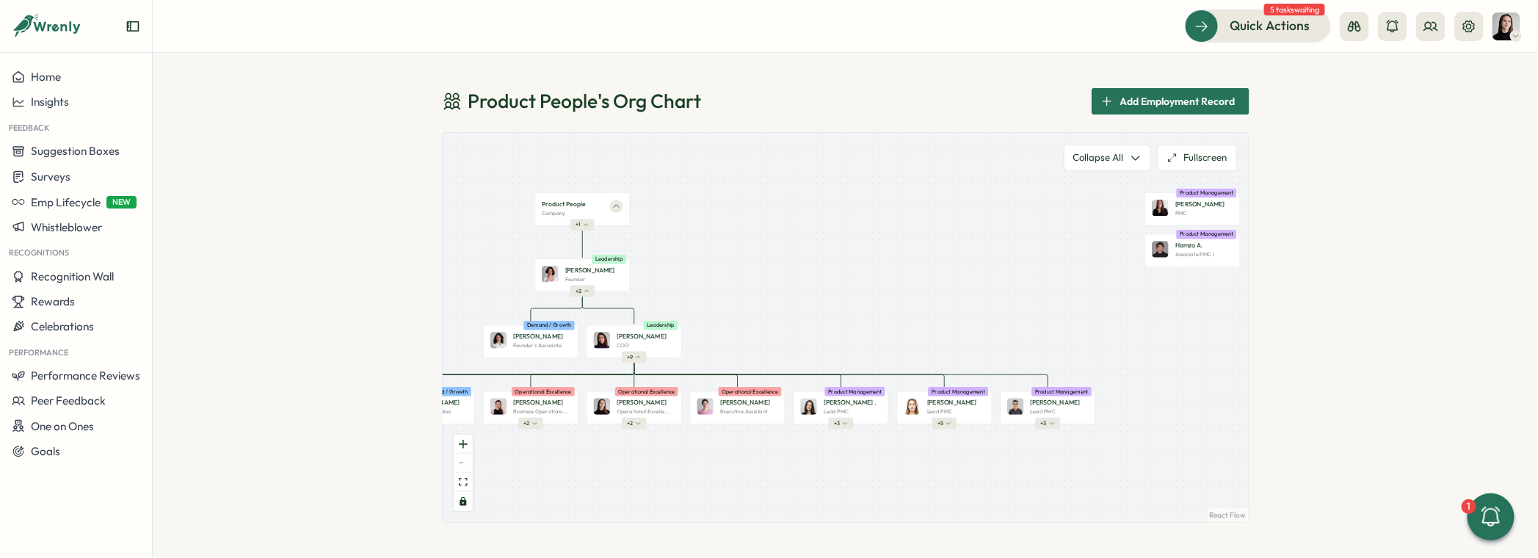
drag, startPoint x: 1094, startPoint y: 456, endPoint x: 1021, endPoint y: 455, distance: 72.7
click at [1021, 455] on div "Product People Company + 1 Mirela M. Founder Leadership + 2 Valentina G. Founde…" at bounding box center [846, 327] width 806 height 389
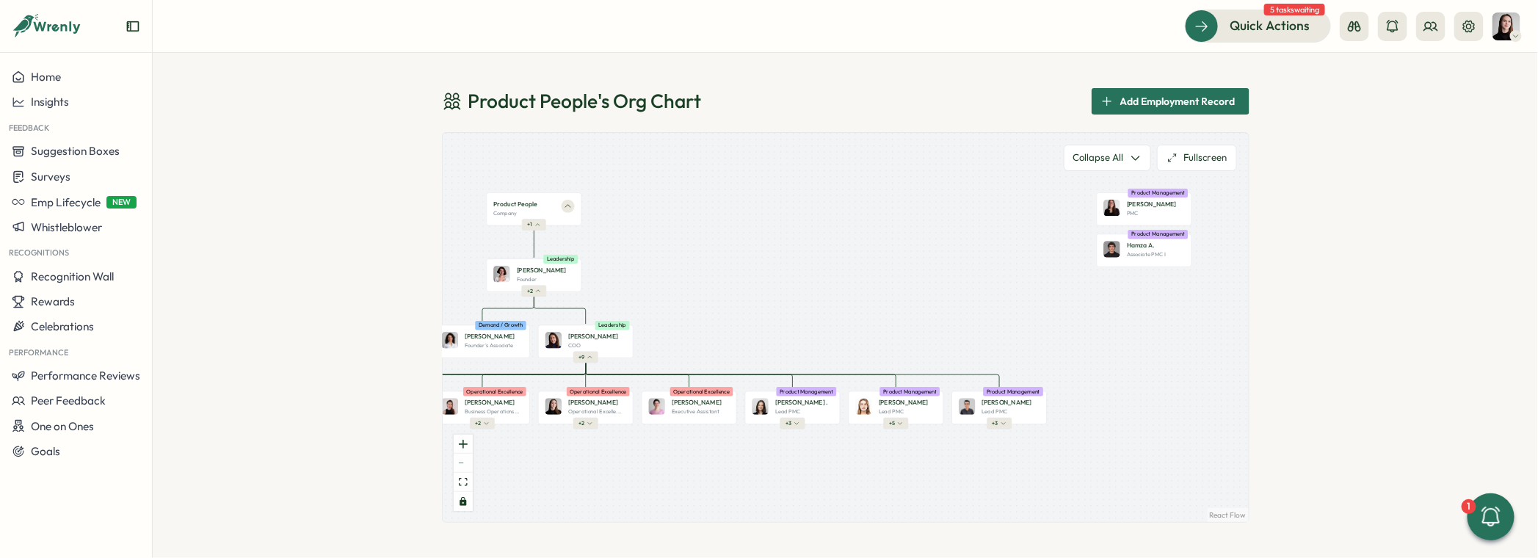
drag, startPoint x: 1058, startPoint y: 453, endPoint x: 1010, endPoint y: 453, distance: 48.5
click at [1010, 453] on div "Product People Company + 1 Mirela M. Founder Leadership + 2 Valentina G. Founde…" at bounding box center [846, 327] width 806 height 389
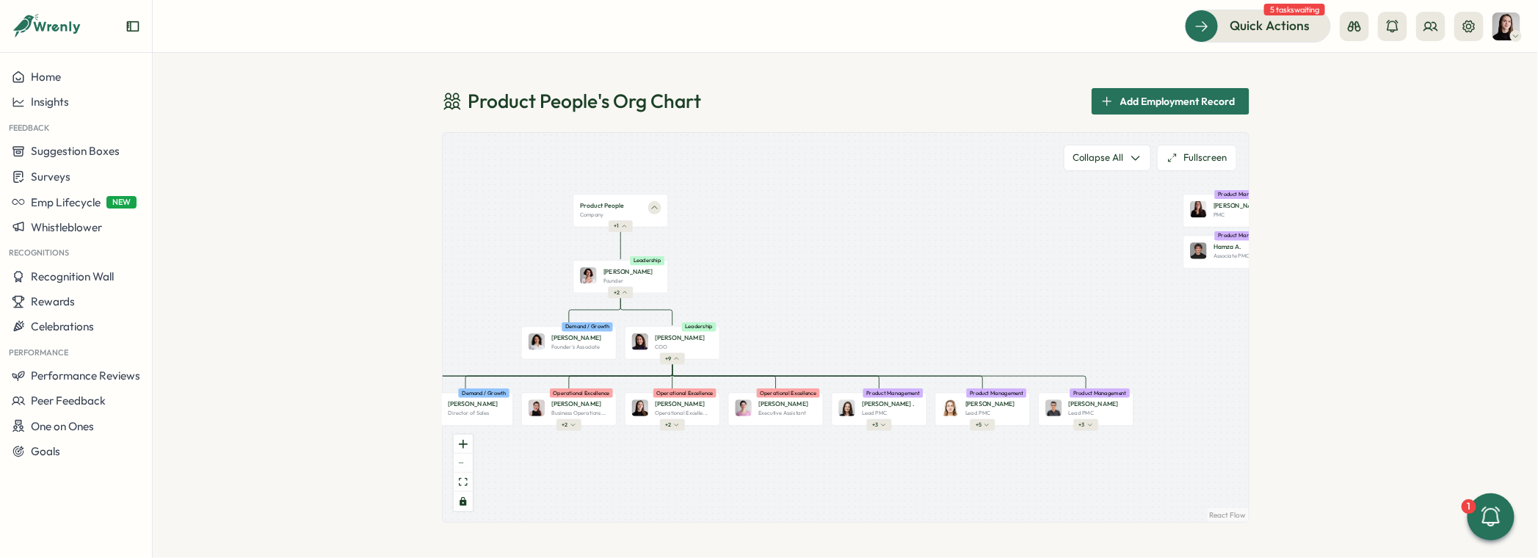
drag, startPoint x: 1035, startPoint y: 457, endPoint x: 1112, endPoint y: 457, distance: 76.4
click at [1121, 456] on div "Product People Company + 1 Mirela M. Founder Leadership + 2 Valentina G. Founde…" at bounding box center [846, 327] width 806 height 389
click at [988, 427] on button "+ 5" at bounding box center [989, 425] width 25 height 12
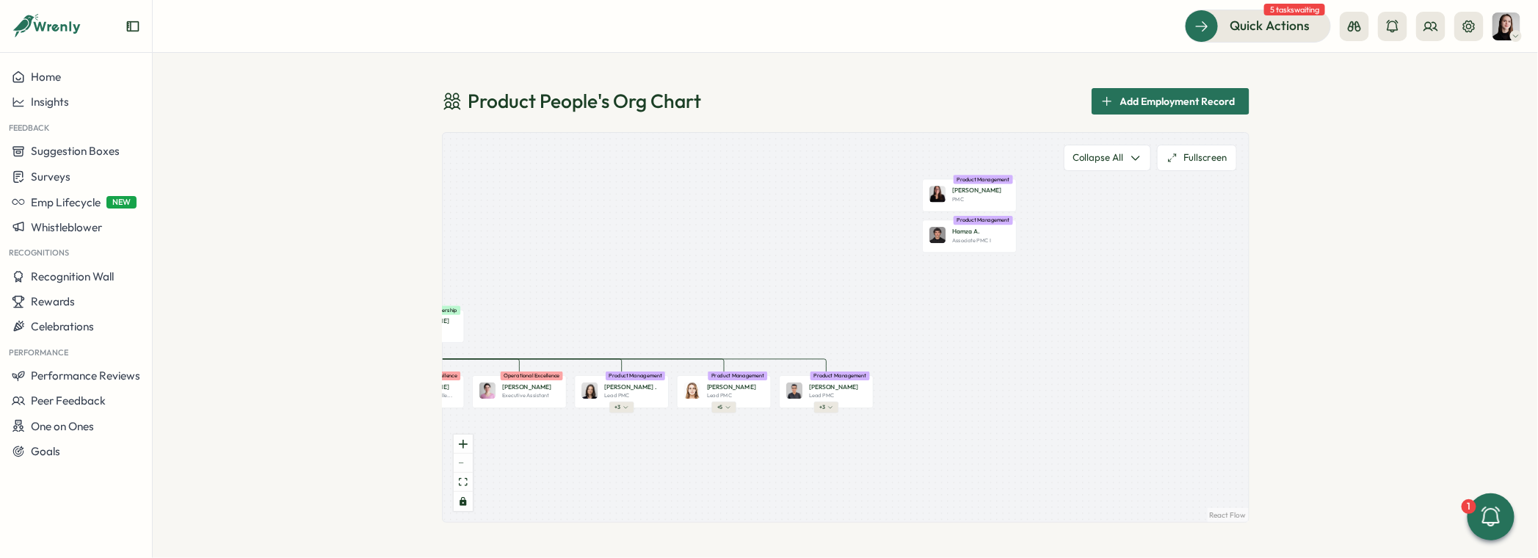
drag, startPoint x: 1118, startPoint y: 449, endPoint x: 860, endPoint y: 422, distance: 259.9
click at [821, 429] on div "Product People Company + 1 Mirela M. Founder Leadership + 2 Valentina G. Founde…" at bounding box center [846, 327] width 806 height 389
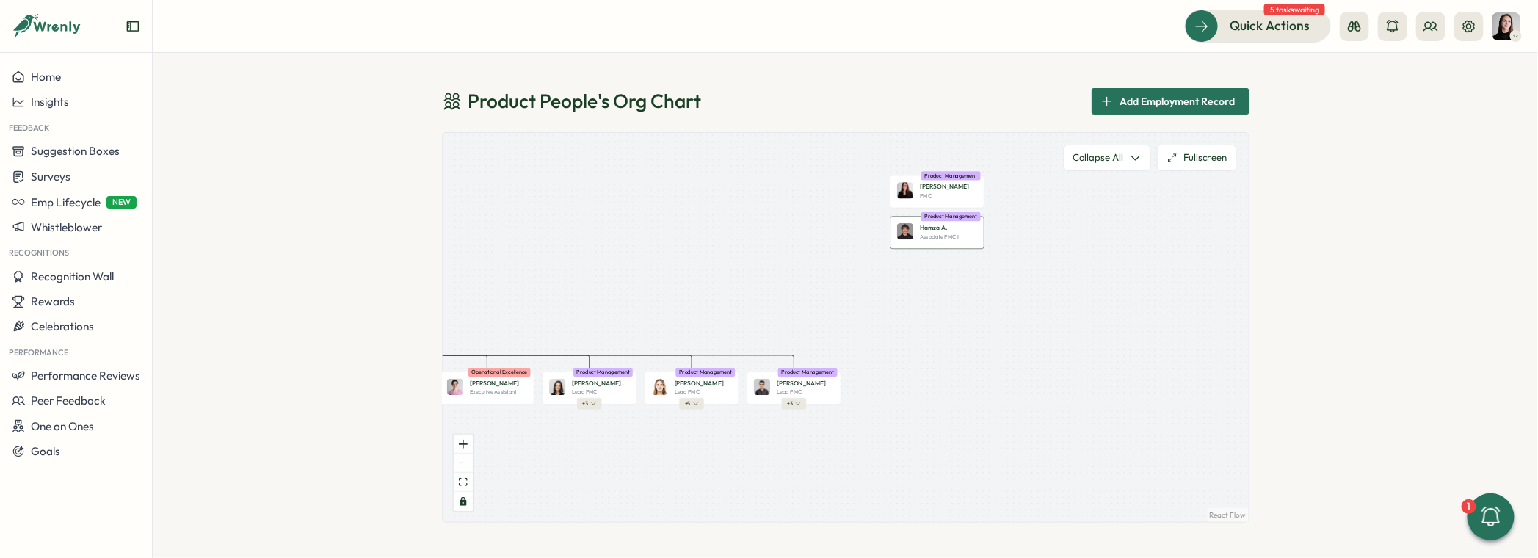
click at [956, 244] on div "Hamza A. Associate PMC I Product Management" at bounding box center [937, 233] width 94 height 33
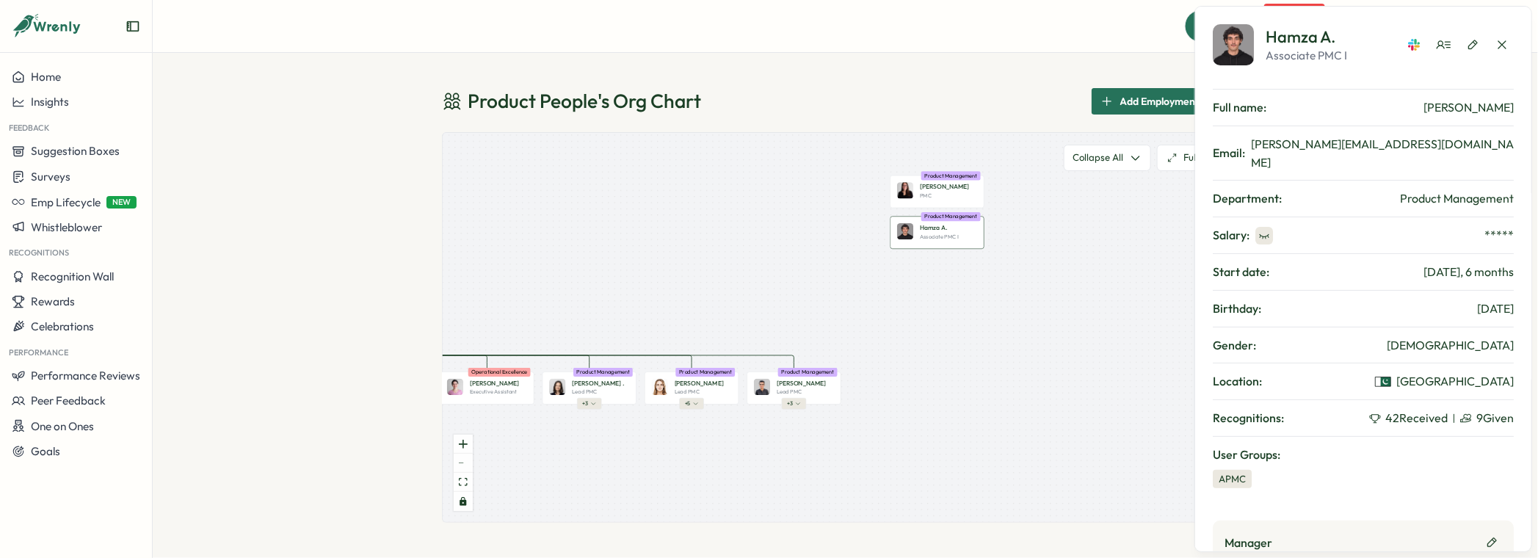
click at [1264, 230] on icon "button" at bounding box center [1265, 236] width 12 height 12
click at [1463, 36] on button "button" at bounding box center [1472, 44] width 23 height 23
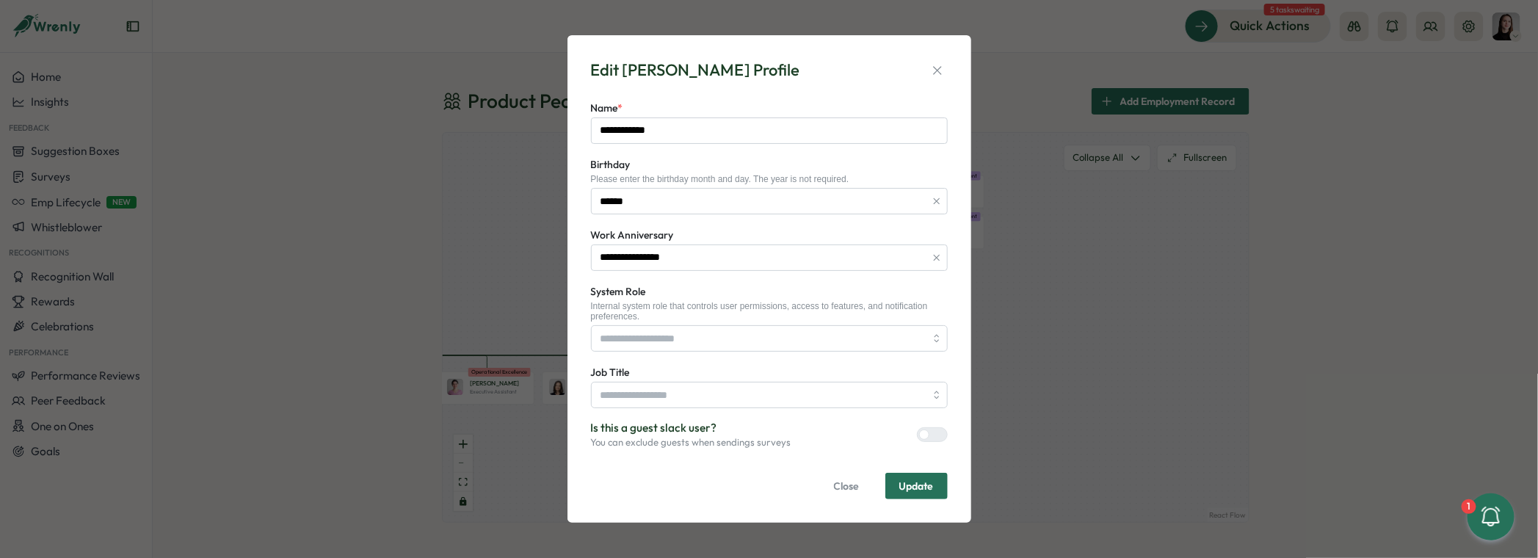
type input "**********"
click at [943, 73] on icon "button" at bounding box center [937, 70] width 15 height 15
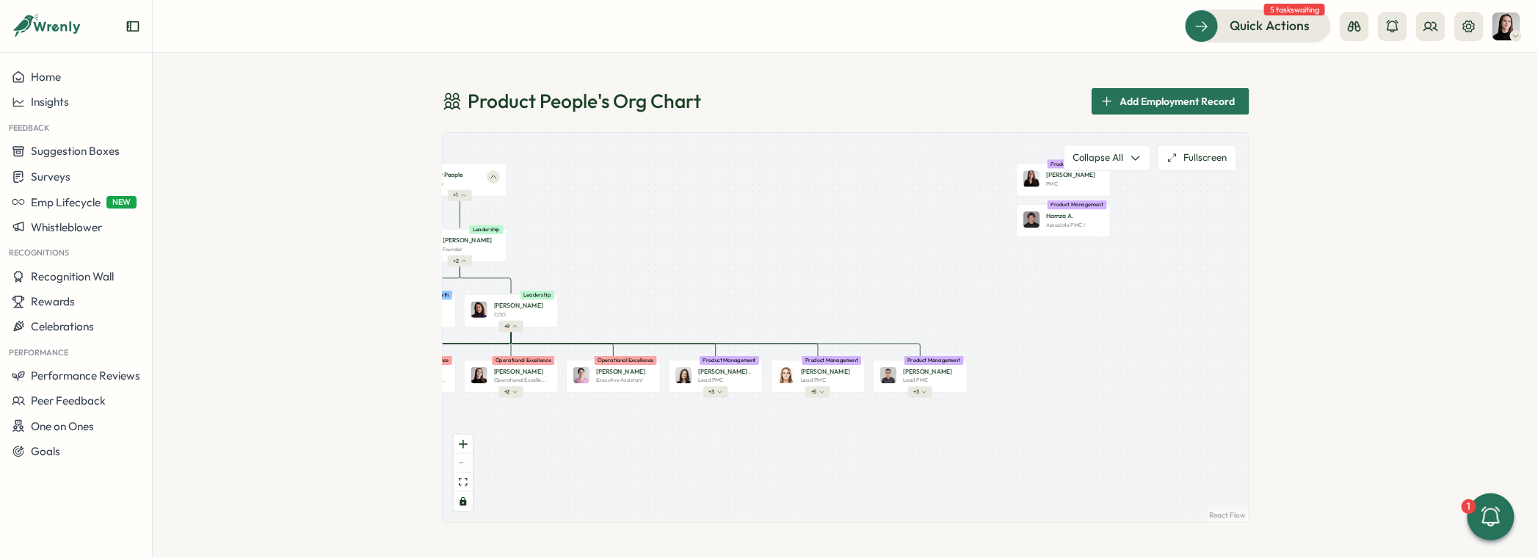
drag, startPoint x: 833, startPoint y: 148, endPoint x: 959, endPoint y: 136, distance: 126.8
click at [959, 136] on div "Product People Company + 1 Mirela M. Founder Leadership + 2 Valentina G. Founde…" at bounding box center [846, 327] width 806 height 389
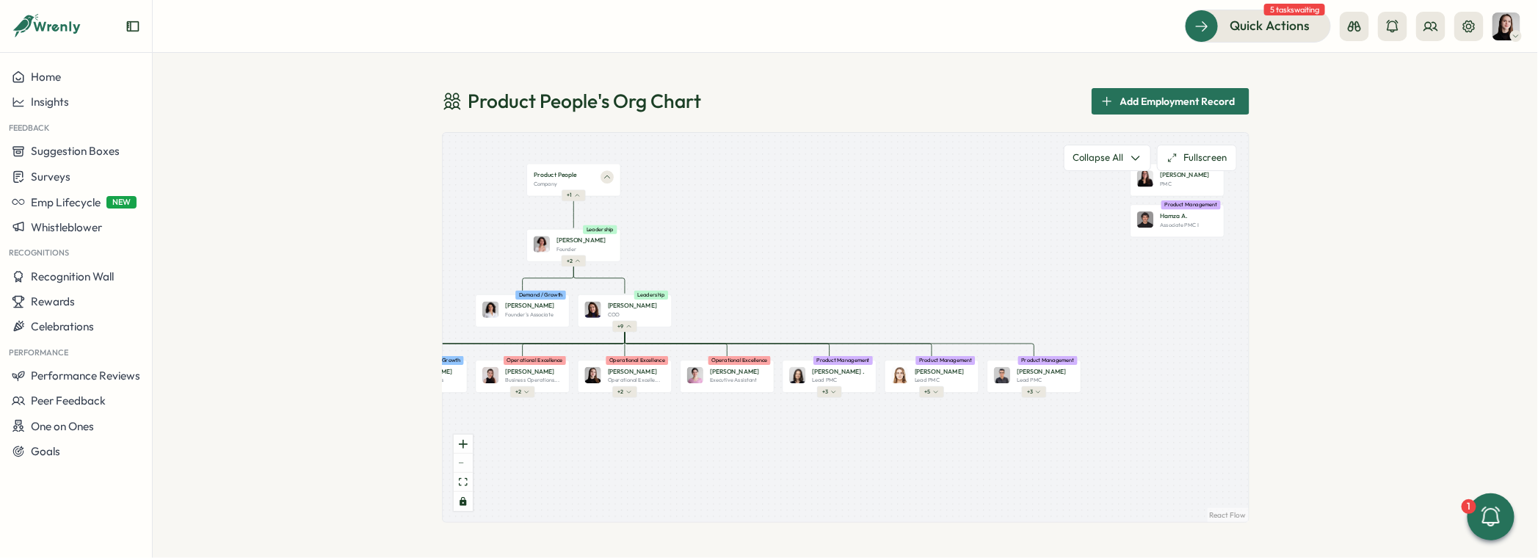
drag, startPoint x: 717, startPoint y: 232, endPoint x: 829, endPoint y: 232, distance: 112.3
click at [829, 232] on div "Product People Company + 1 Mirela M. Founder Leadership + 2 Valentina G. Founde…" at bounding box center [846, 327] width 806 height 389
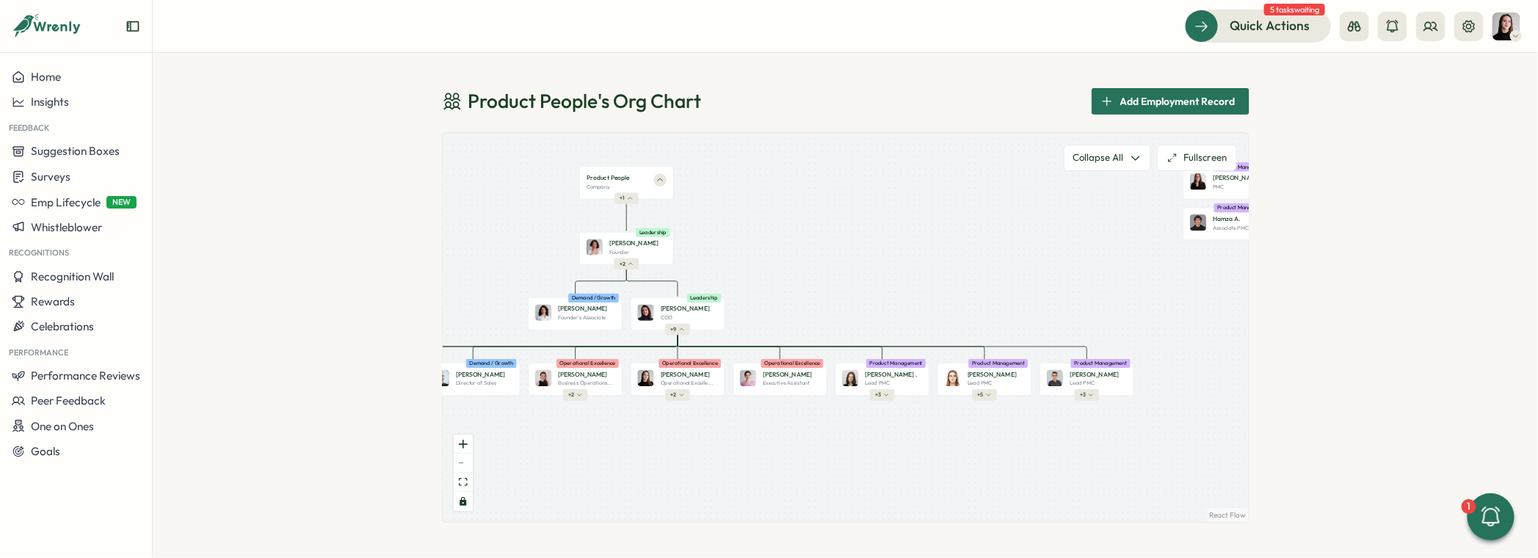
drag, startPoint x: 829, startPoint y: 232, endPoint x: 900, endPoint y: 236, distance: 70.6
click at [900, 236] on div "Product People Company + 1 Mirela M. Founder Leadership + 2 Valentina G. Founde…" at bounding box center [846, 327] width 806 height 389
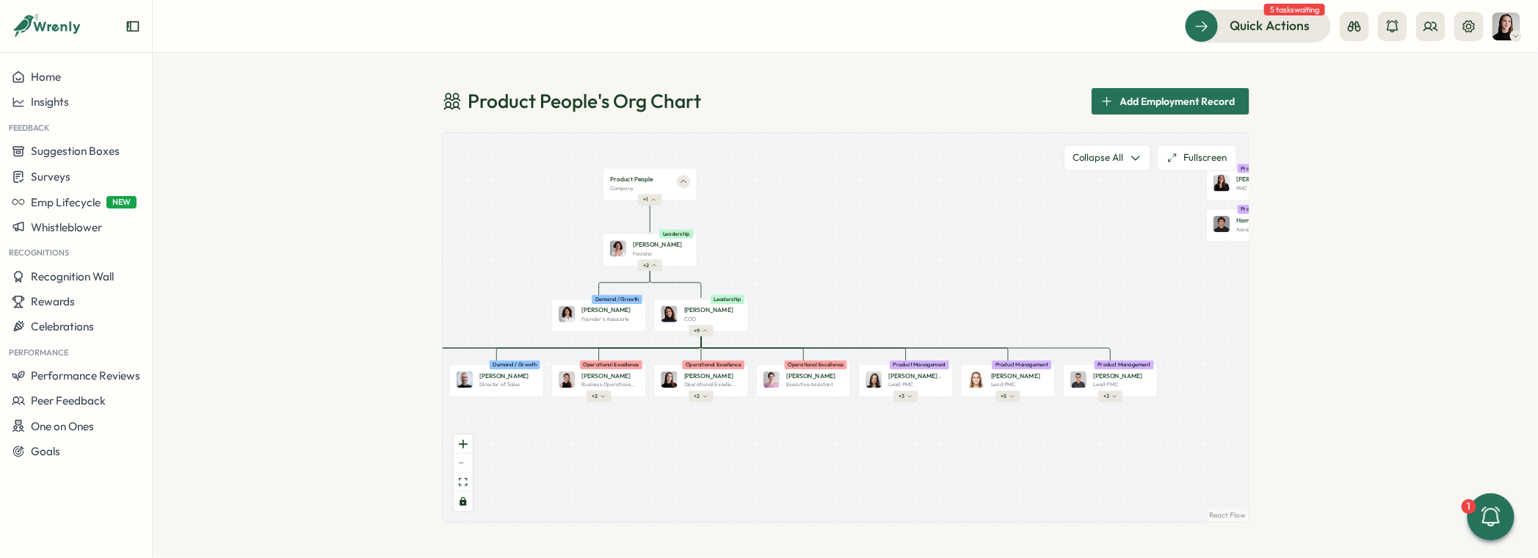
drag, startPoint x: 900, startPoint y: 236, endPoint x: 952, endPoint y: 239, distance: 52.9
click at [953, 238] on div "Product People Company + 1 Mirela M. Founder Leadership + 2 Valentina G. Founde…" at bounding box center [846, 327] width 806 height 389
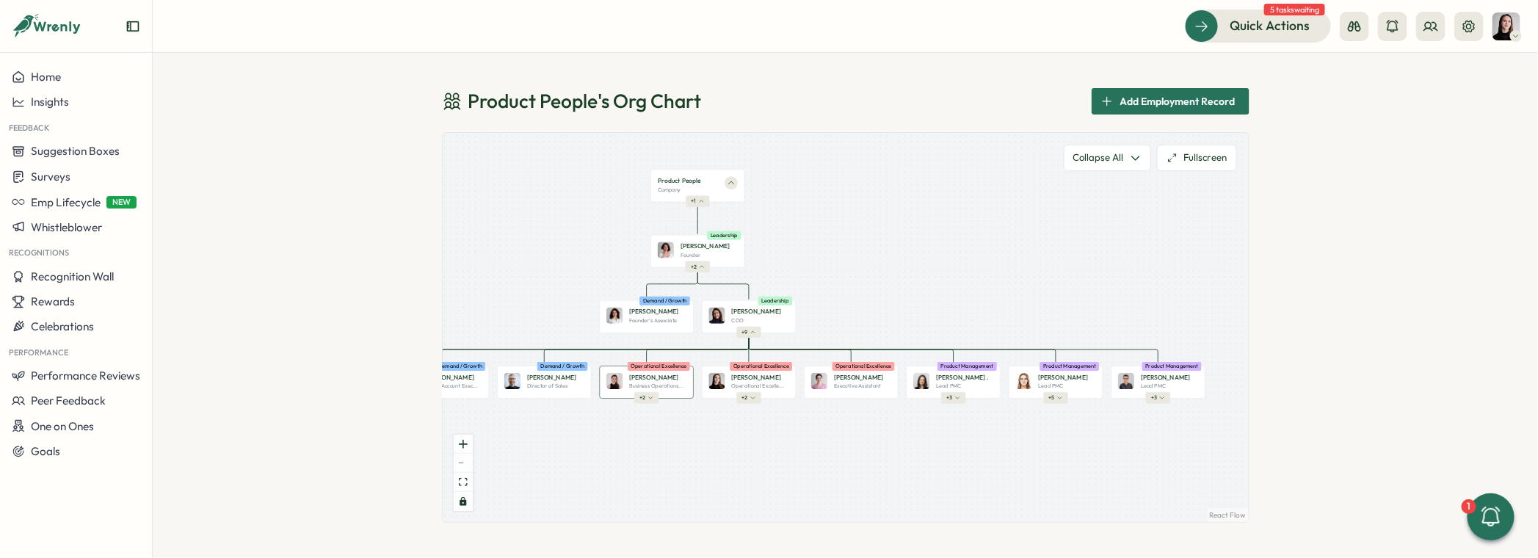
click at [652, 390] on div "Axi M. Business Operations... Operational Excellence" at bounding box center [646, 382] width 94 height 33
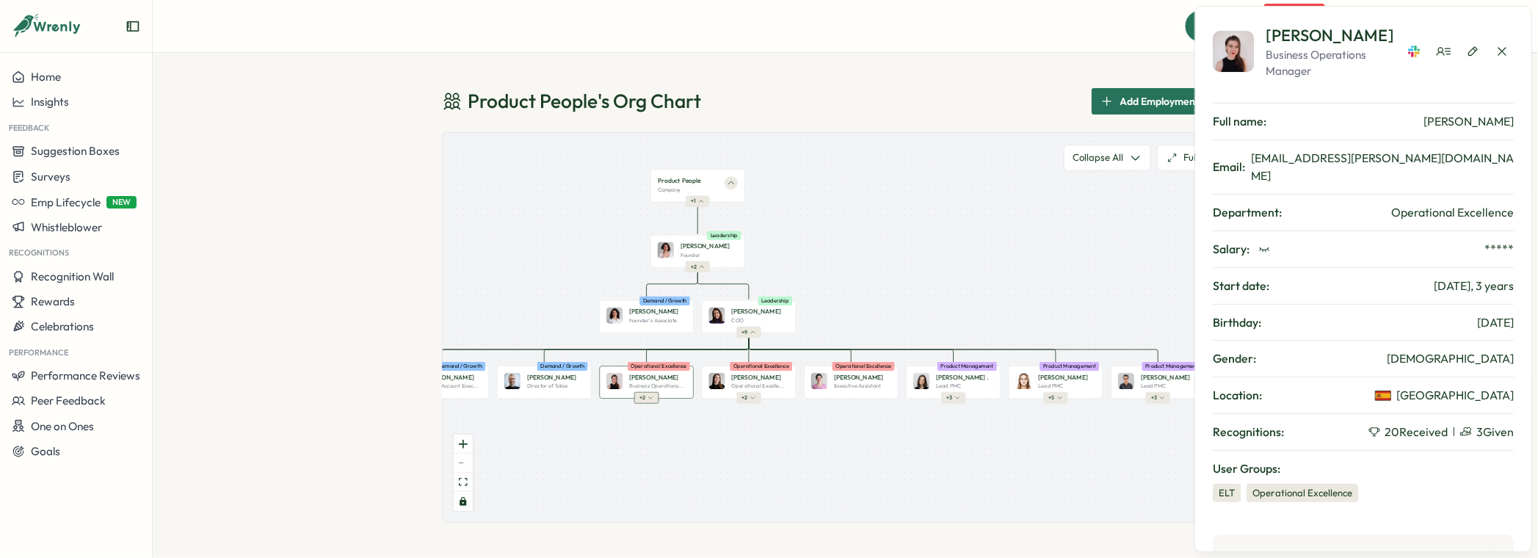
click at [640, 399] on span "+ 2" at bounding box center [643, 397] width 6 height 7
click at [702, 460] on div "To be hired Senior People Opera... Product Management" at bounding box center [698, 448] width 94 height 33
click at [699, 454] on p "Senior People Opera..." at bounding box center [708, 451] width 55 height 7
click at [687, 448] on p "Senior People Opera..." at bounding box center [708, 451] width 55 height 7
click at [702, 454] on p "Senior People Opera..." at bounding box center [708, 451] width 55 height 7
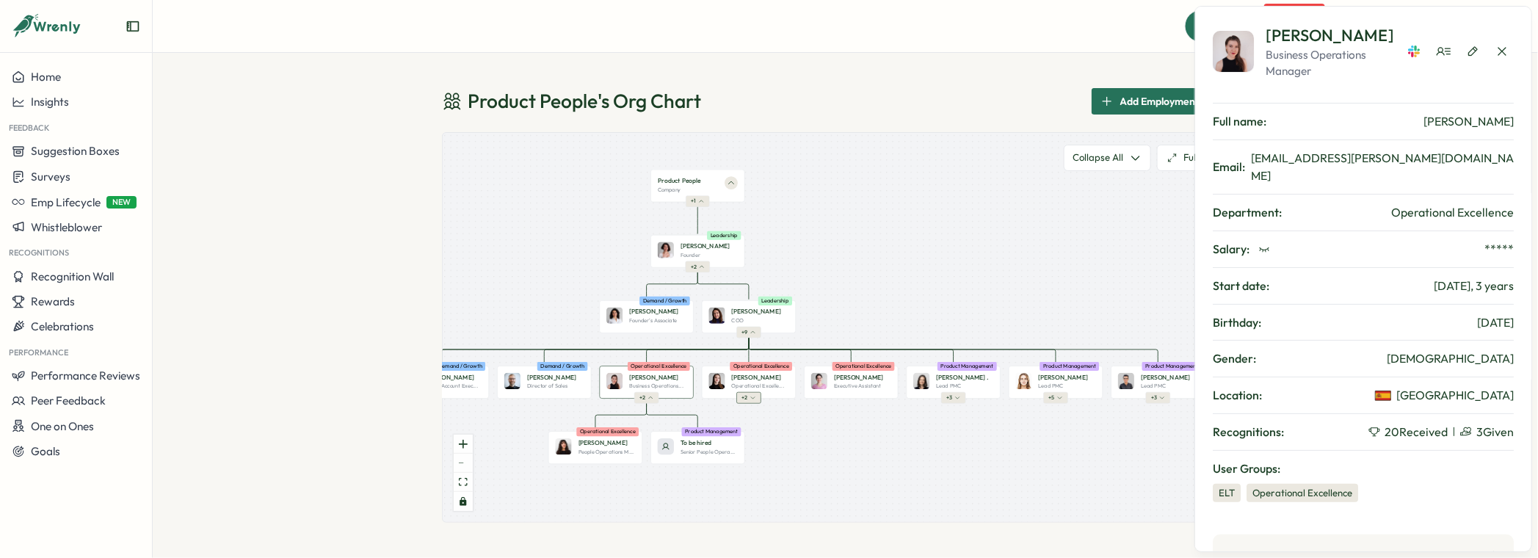
click at [753, 400] on icon "button" at bounding box center [753, 398] width 6 height 6
click at [657, 402] on button "+ 2" at bounding box center [646, 397] width 24 height 11
click at [952, 402] on button "+ 3" at bounding box center [953, 397] width 24 height 11
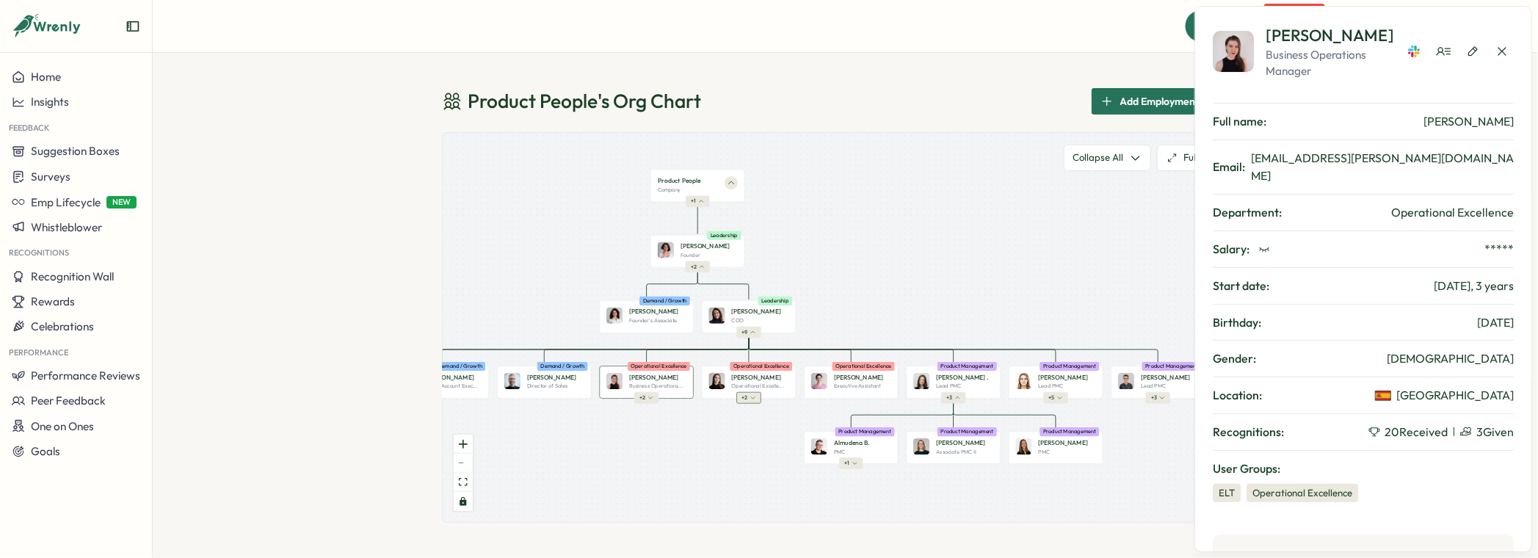
drag, startPoint x: 732, startPoint y: 404, endPoint x: 740, endPoint y: 402, distance: 8.2
click at [732, 404] on div "Product People Company + 1 Mirela M. Founder Leadership + 2 Valentina G. Founde…" at bounding box center [846, 327] width 806 height 389
click at [750, 400] on icon "button" at bounding box center [753, 398] width 6 height 6
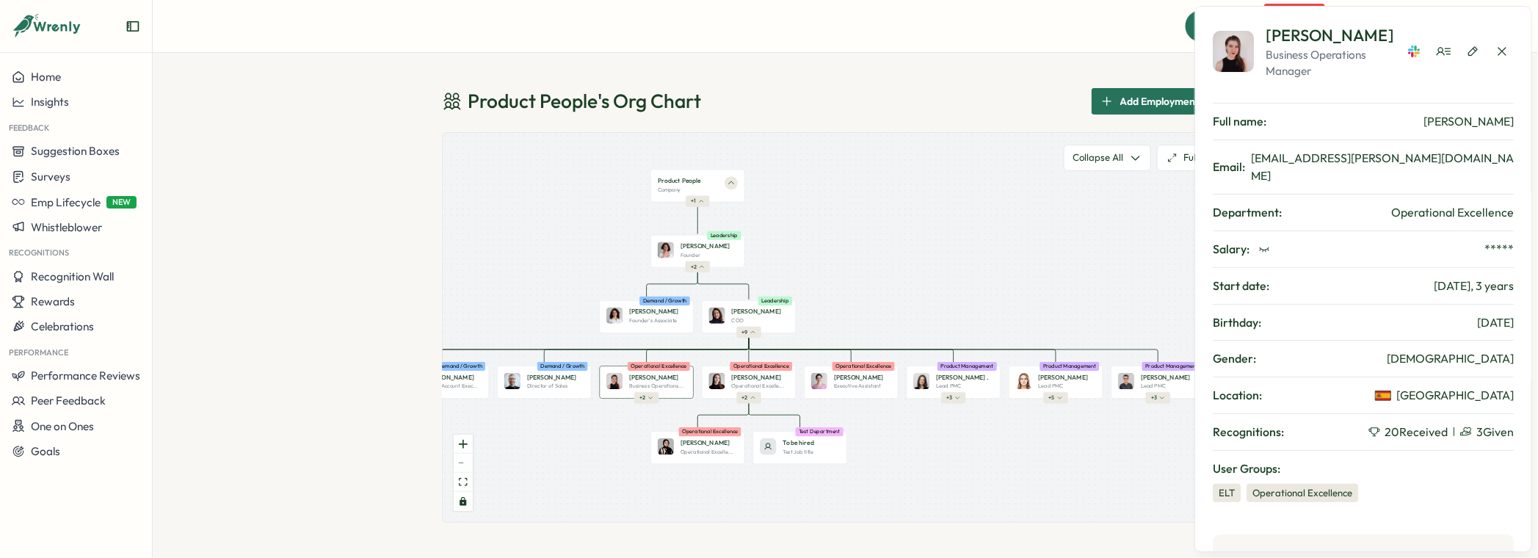
click at [678, 402] on div "Product People Company + 1 Mirela M. Founder Leadership + 2 Valentina G. Founde…" at bounding box center [846, 327] width 806 height 389
click at [650, 402] on button "+ 2" at bounding box center [646, 397] width 24 height 11
click at [780, 424] on div "Product People Company + 1 Mirela M. Founder Leadership + 2 Valentina G. Founde…" at bounding box center [846, 327] width 806 height 389
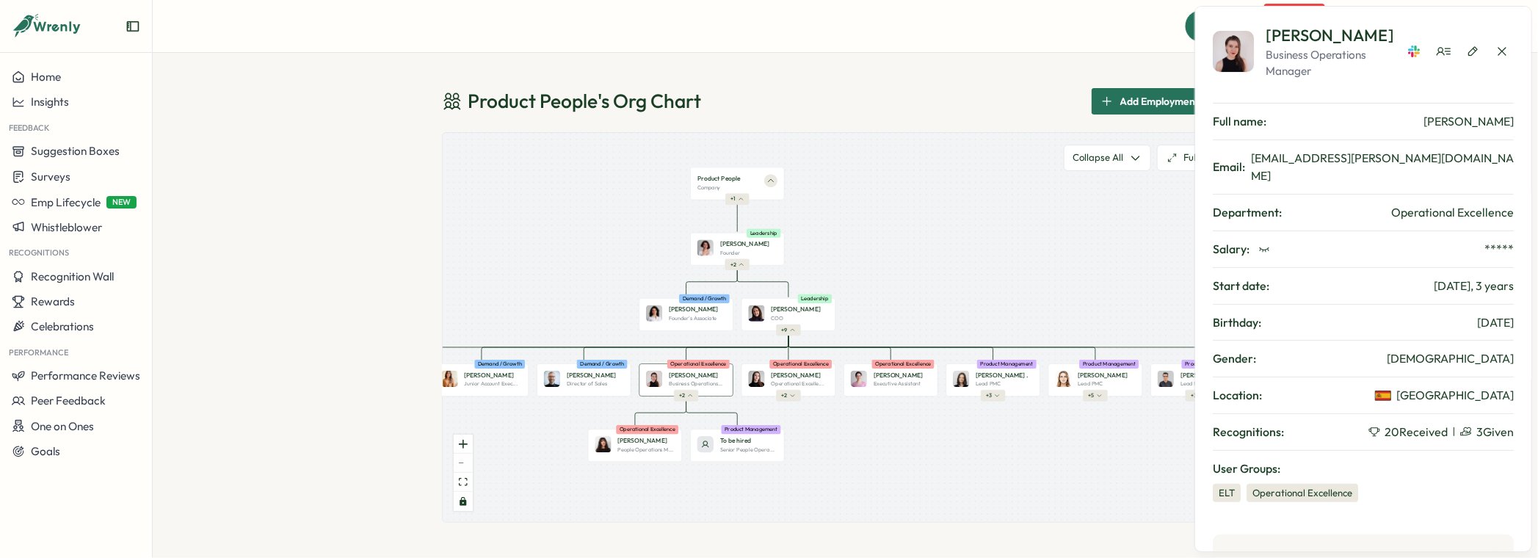
drag, startPoint x: 784, startPoint y: 426, endPoint x: 830, endPoint y: 428, distance: 46.3
click at [833, 424] on div "Product People Company + 1 Mirela M. Founder Leadership + 2 Valentina G. Founde…" at bounding box center [846, 327] width 806 height 389
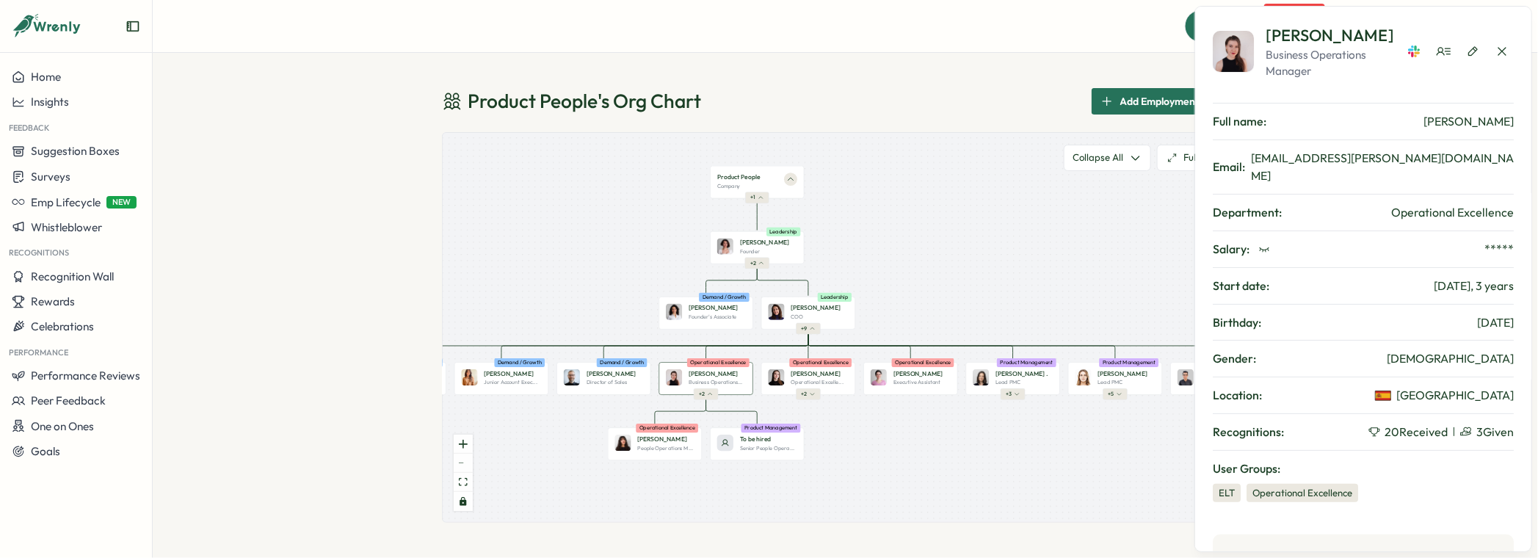
drag, startPoint x: 1012, startPoint y: 502, endPoint x: 1043, endPoint y: 496, distance: 31.4
click at [1043, 496] on div "Product People Company + 1 Mirela M. Founder Leadership + 2 Valentina G. Founde…" at bounding box center [846, 327] width 806 height 389
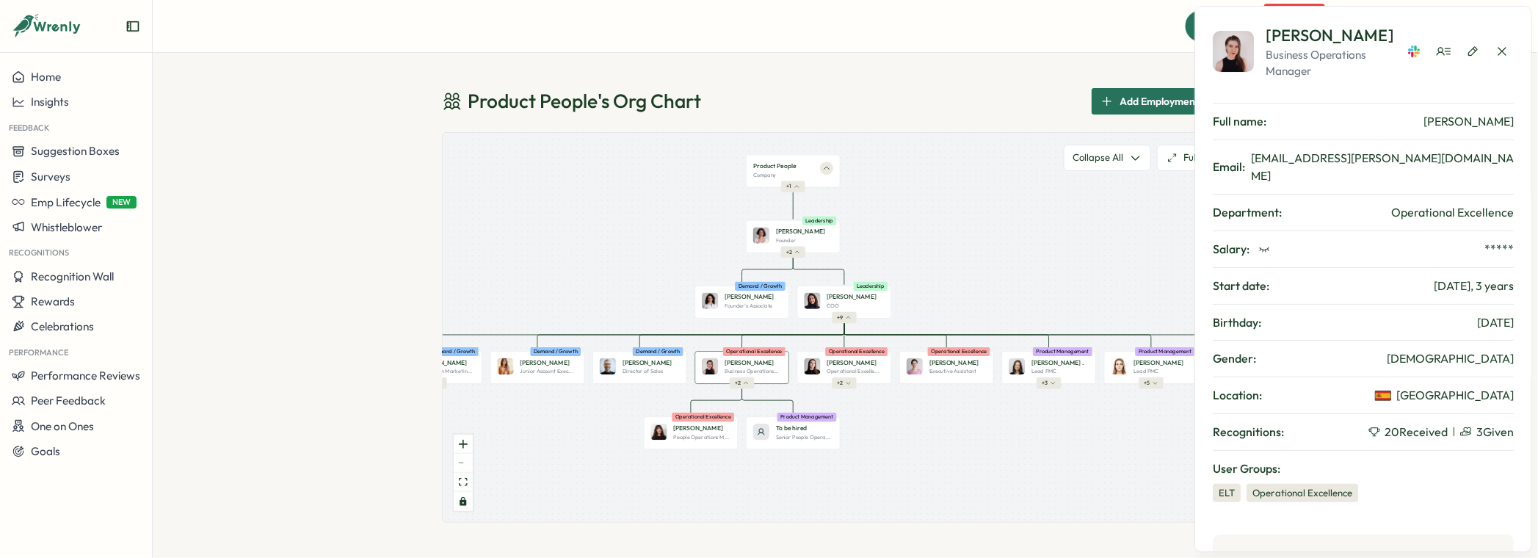
drag, startPoint x: 956, startPoint y: 474, endPoint x: 998, endPoint y: 480, distance: 42.2
click at [1000, 478] on div "Product People Company + 1 Mirela M. Founder Leadership + 2 Valentina G. Founde…" at bounding box center [846, 327] width 806 height 389
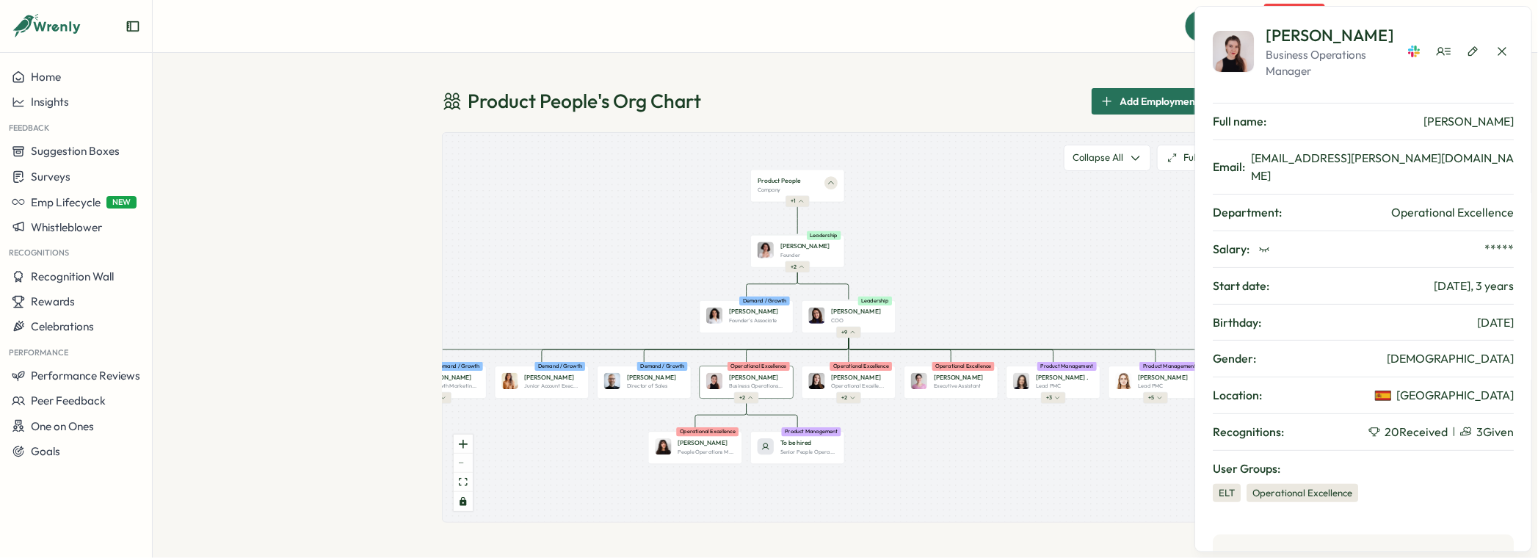
drag, startPoint x: 918, startPoint y: 439, endPoint x: 847, endPoint y: 455, distance: 72.2
click at [847, 455] on div "Product People Company + 1 Mirela M. Founder Leadership + 2 Valentina G. Founde…" at bounding box center [846, 327] width 806 height 389
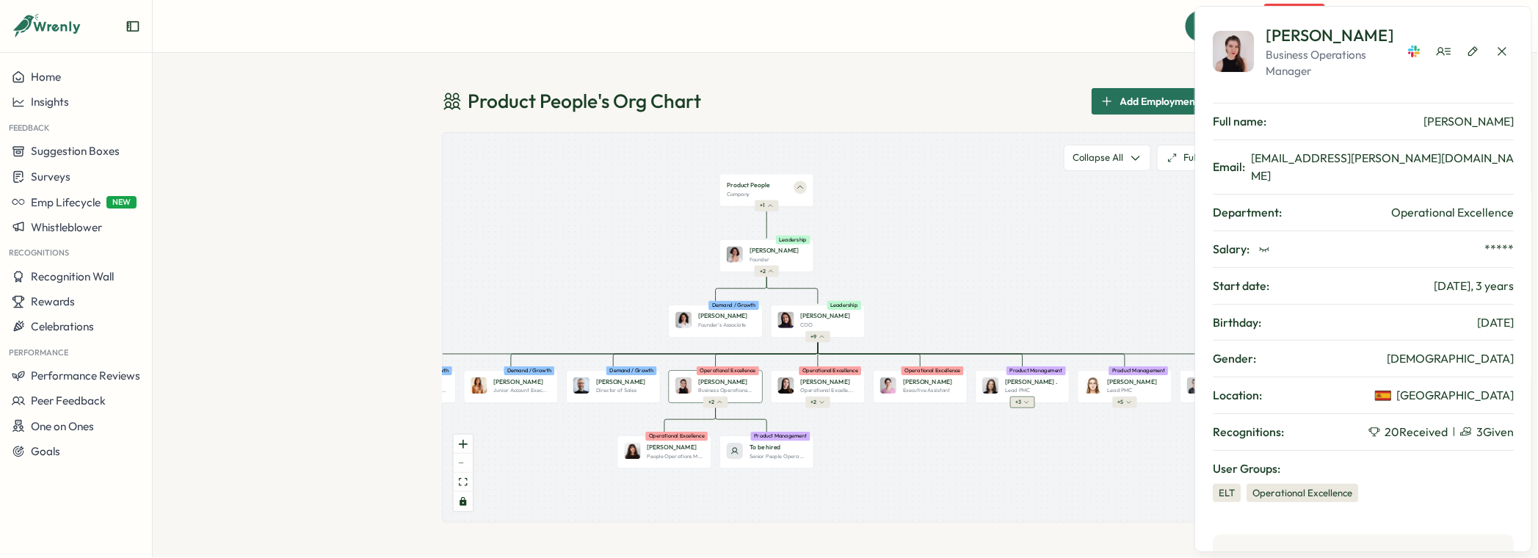
click at [1029, 402] on icon "button" at bounding box center [1027, 402] width 6 height 6
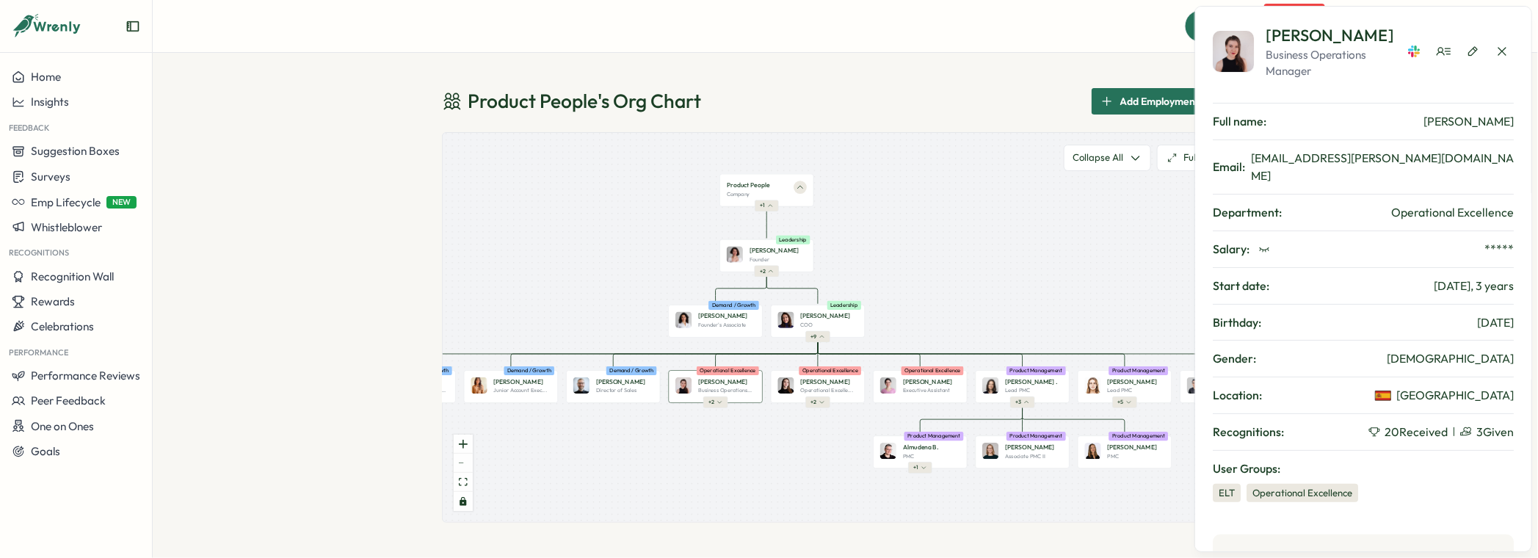
drag, startPoint x: 1056, startPoint y: 527, endPoint x: 926, endPoint y: 510, distance: 131.0
click at [926, 510] on div "Product People 's Org Chart Add Employment Record Axi M. Business Operations Ma…" at bounding box center [846, 305] width 1386 height 505
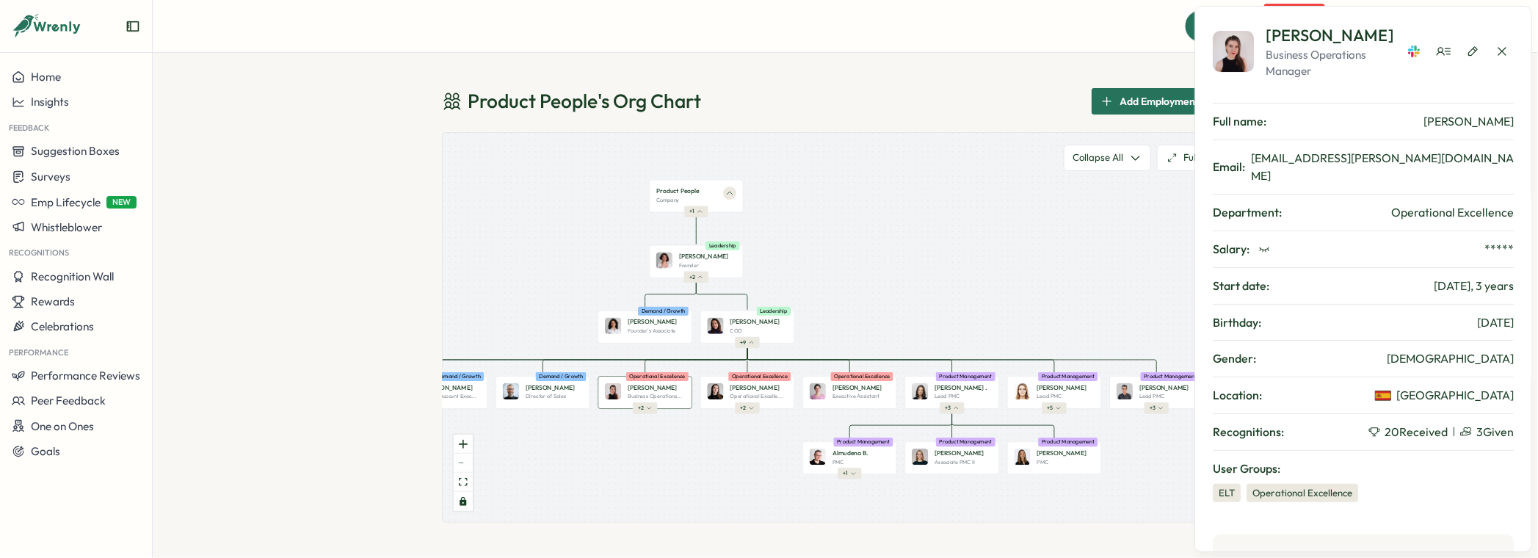
drag, startPoint x: 1044, startPoint y: 485, endPoint x: 813, endPoint y: 463, distance: 232.3
click at [813, 463] on div "Product People Company + 1 Mirela M. Founder Leadership + 2 Valentina G. Founde…" at bounding box center [846, 327] width 806 height 389
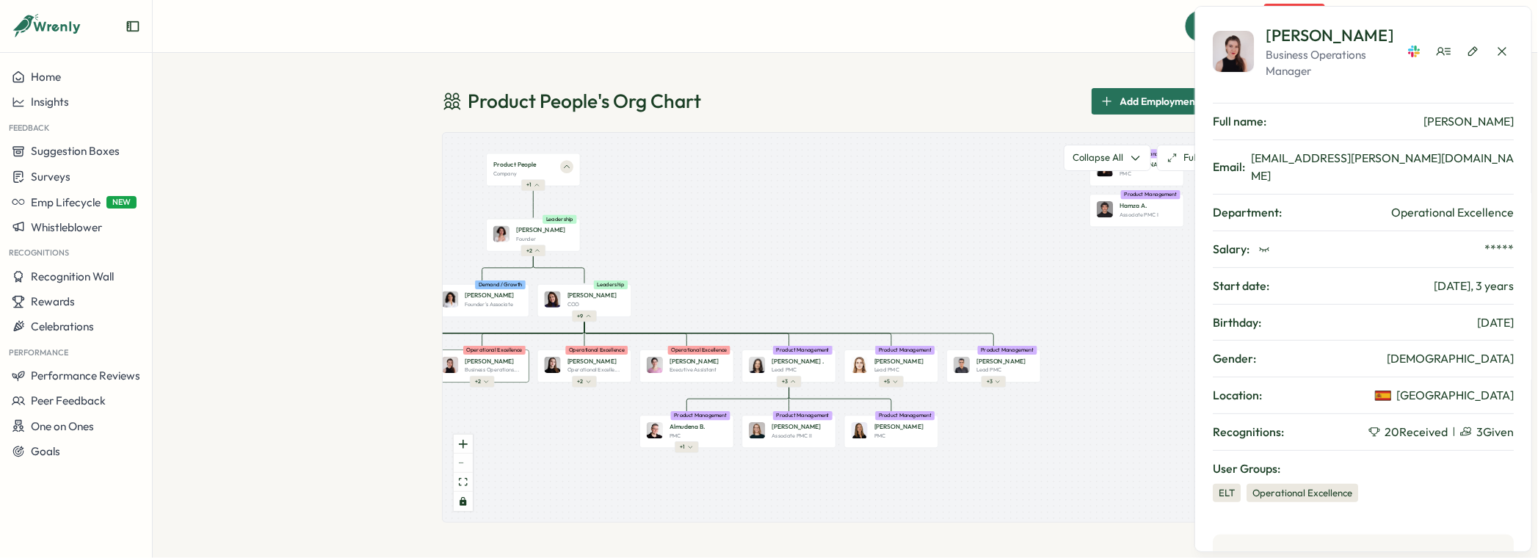
click at [897, 388] on div "Product People Company + 1 Mirela M. Founder Leadership + 2 Valentina G. Founde…" at bounding box center [846, 327] width 806 height 389
drag, startPoint x: 889, startPoint y: 391, endPoint x: 898, endPoint y: 394, distance: 10.0
click at [888, 391] on div "Product People Company + 1 Mirela M. Founder Leadership + 2 Valentina G. Founde…" at bounding box center [846, 327] width 806 height 389
click at [889, 379] on span "+ 5" at bounding box center [887, 381] width 6 height 7
click at [1005, 380] on div "Hasan N. Lead PMC Product Management" at bounding box center [994, 366] width 94 height 33
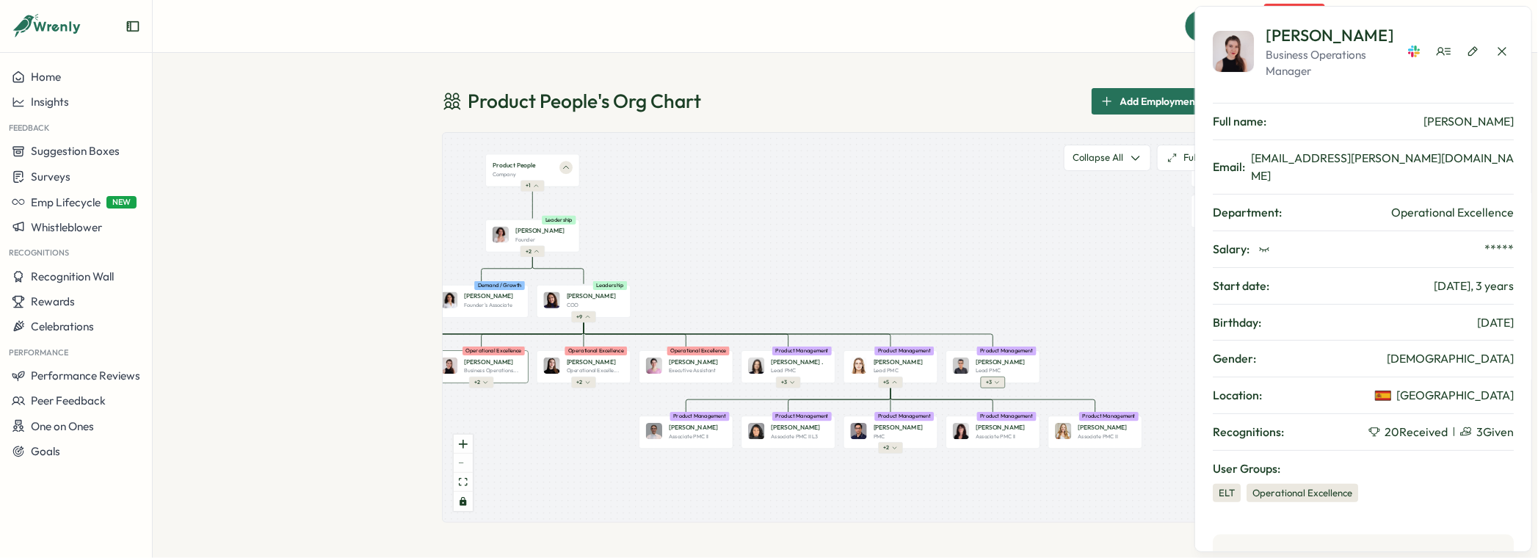
click at [988, 382] on span "+ 3" at bounding box center [989, 382] width 6 height 7
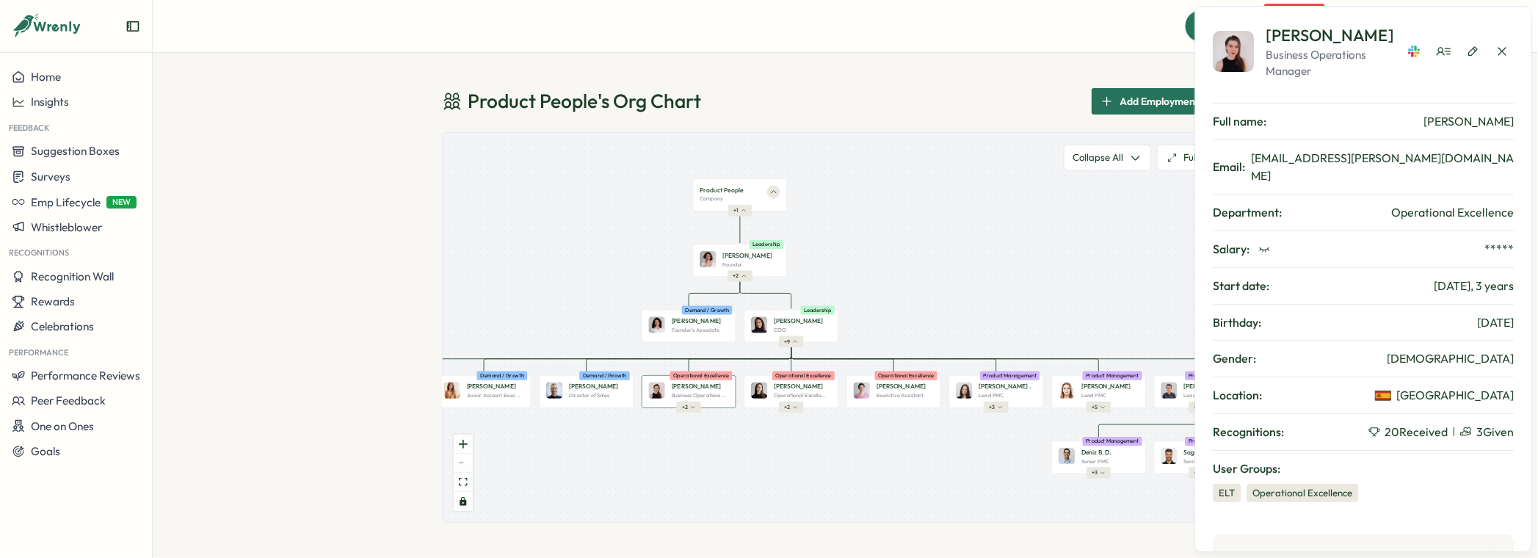
drag, startPoint x: 667, startPoint y: 438, endPoint x: 875, endPoint y: 463, distance: 209.3
click at [875, 463] on div "Product People Company + 1 Mirela M. Founder Leadership + 2 Valentina G. Founde…" at bounding box center [846, 327] width 806 height 389
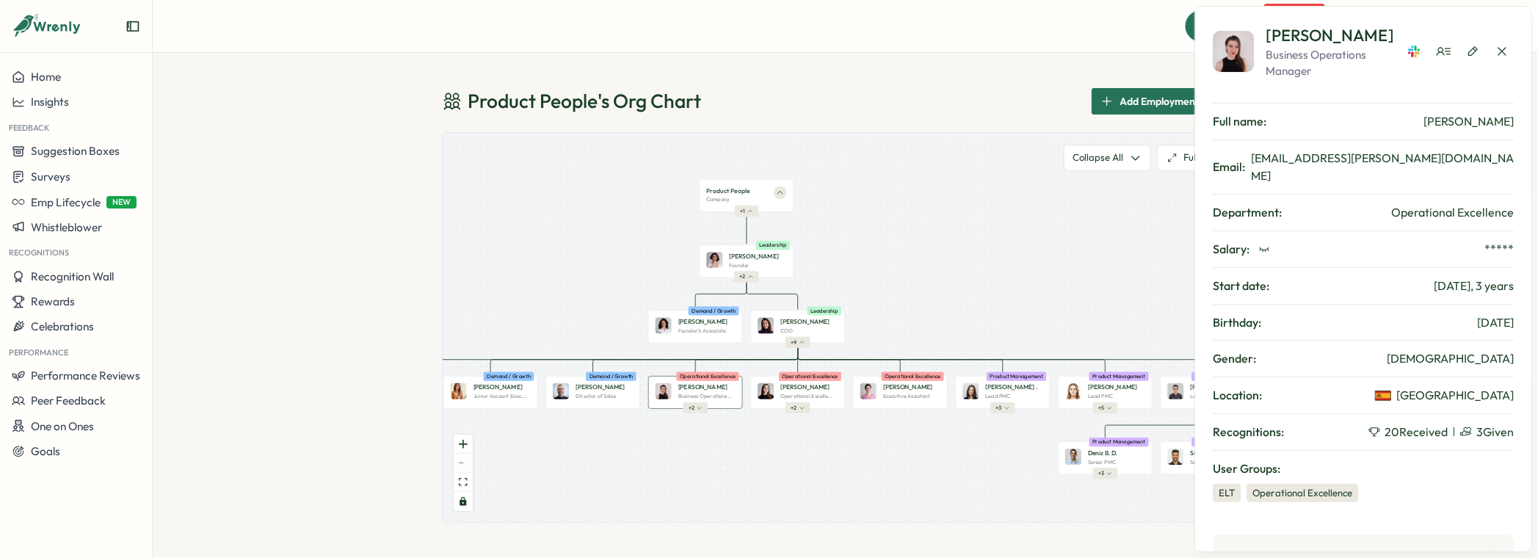
drag, startPoint x: 863, startPoint y: 460, endPoint x: 971, endPoint y: 463, distance: 108.0
click at [983, 466] on div "Product People Company + 1 Mirela M. Founder Leadership + 2 Valentina G. Founde…" at bounding box center [846, 327] width 806 height 389
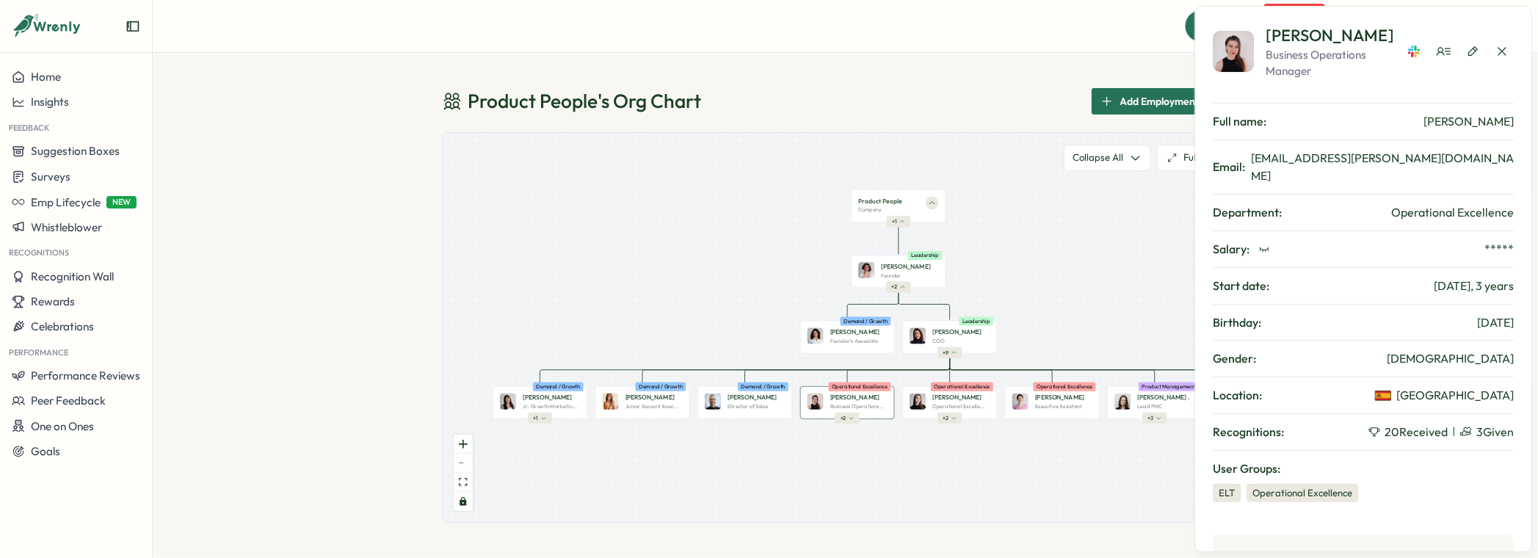
drag, startPoint x: 891, startPoint y: 457, endPoint x: 948, endPoint y: 461, distance: 56.7
click at [948, 461] on div "Product People Company + 1 Mirela M. Founder Leadership + 2 Valentina G. Founde…" at bounding box center [846, 327] width 806 height 389
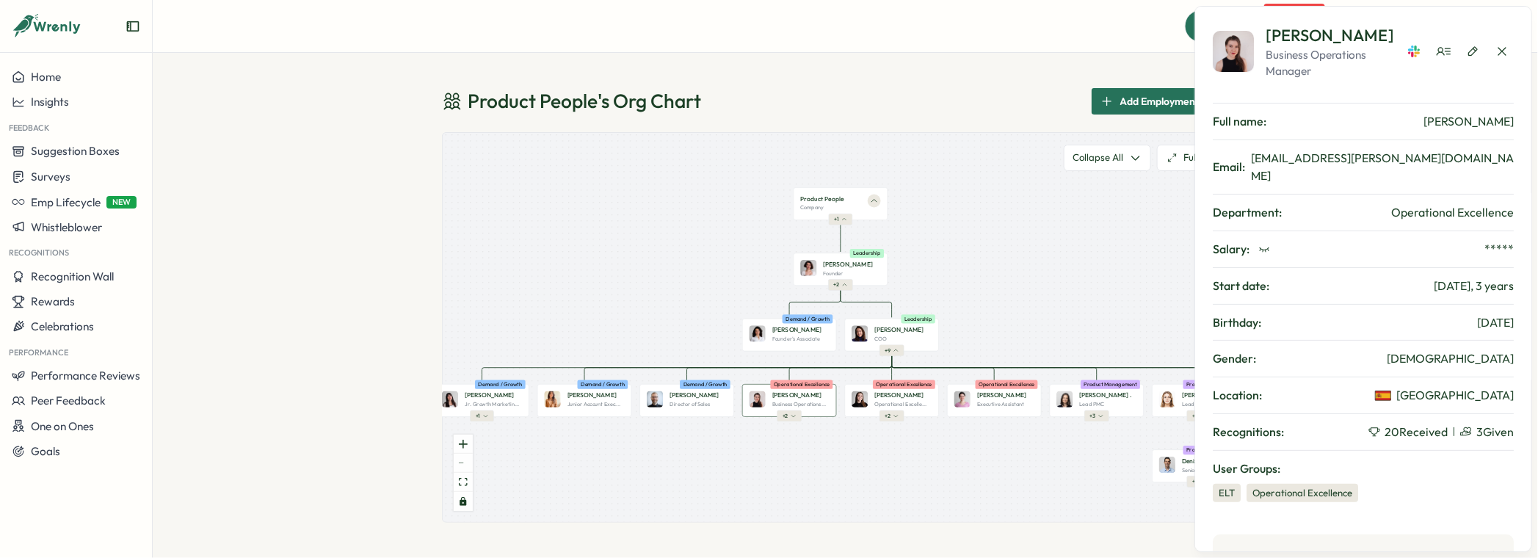
drag, startPoint x: 867, startPoint y: 461, endPoint x: 846, endPoint y: 459, distance: 21.4
click at [846, 459] on div "Product People Company + 1 Mirela M. Founder Leadership + 2 Valentina G. Founde…" at bounding box center [846, 327] width 806 height 389
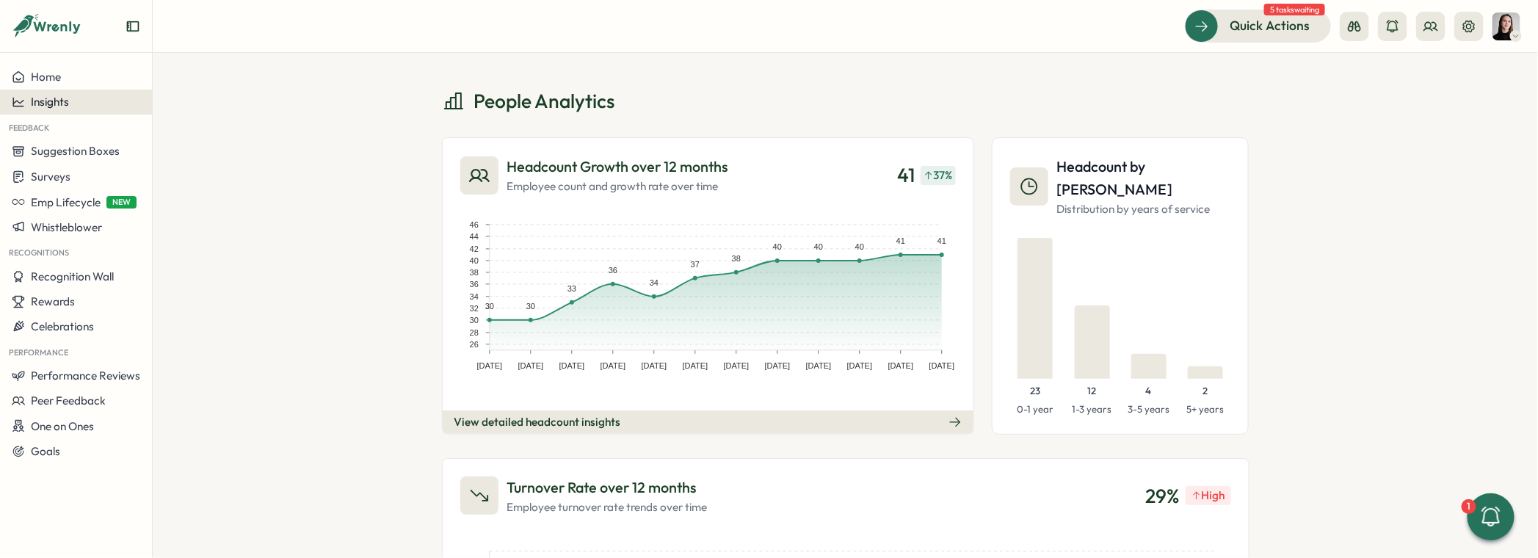
click at [77, 102] on div "Insights" at bounding box center [76, 101] width 129 height 13
click at [442, 200] on div "Headcount Growth over 12 months Employee count and growth rate over time 41 37 …" at bounding box center [708, 285] width 532 height 297
click at [56, 81] on span "Home" at bounding box center [46, 77] width 30 height 14
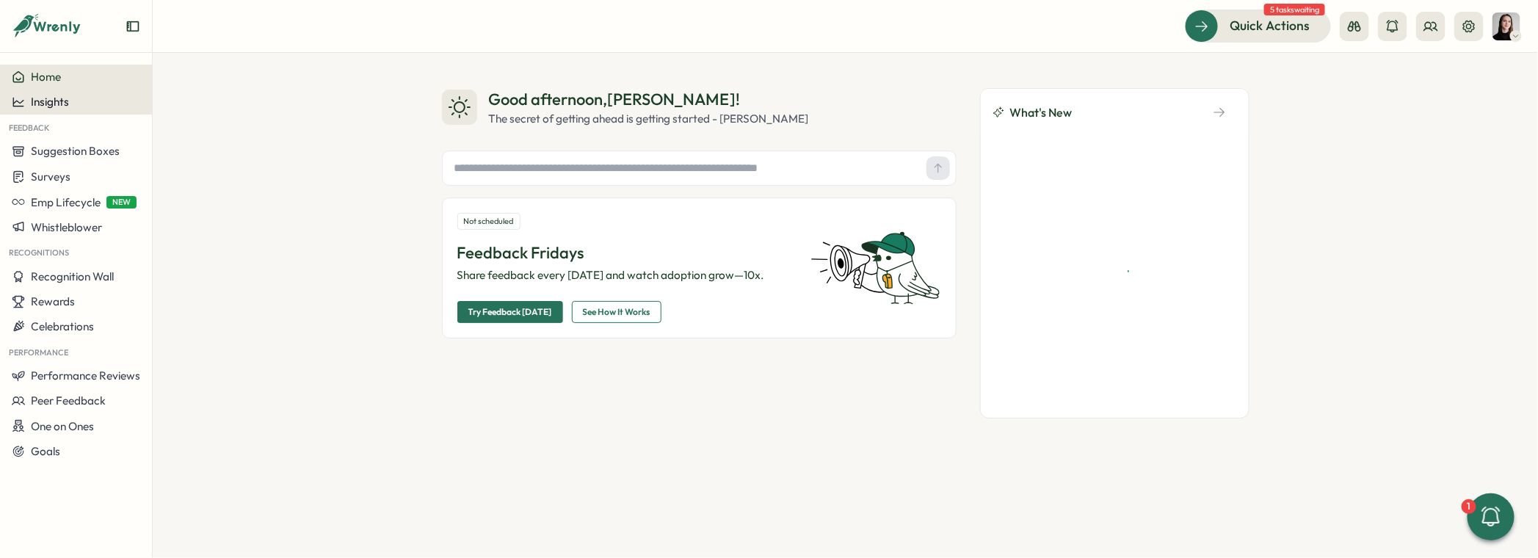
click at [70, 105] on div "Insights" at bounding box center [76, 101] width 129 height 13
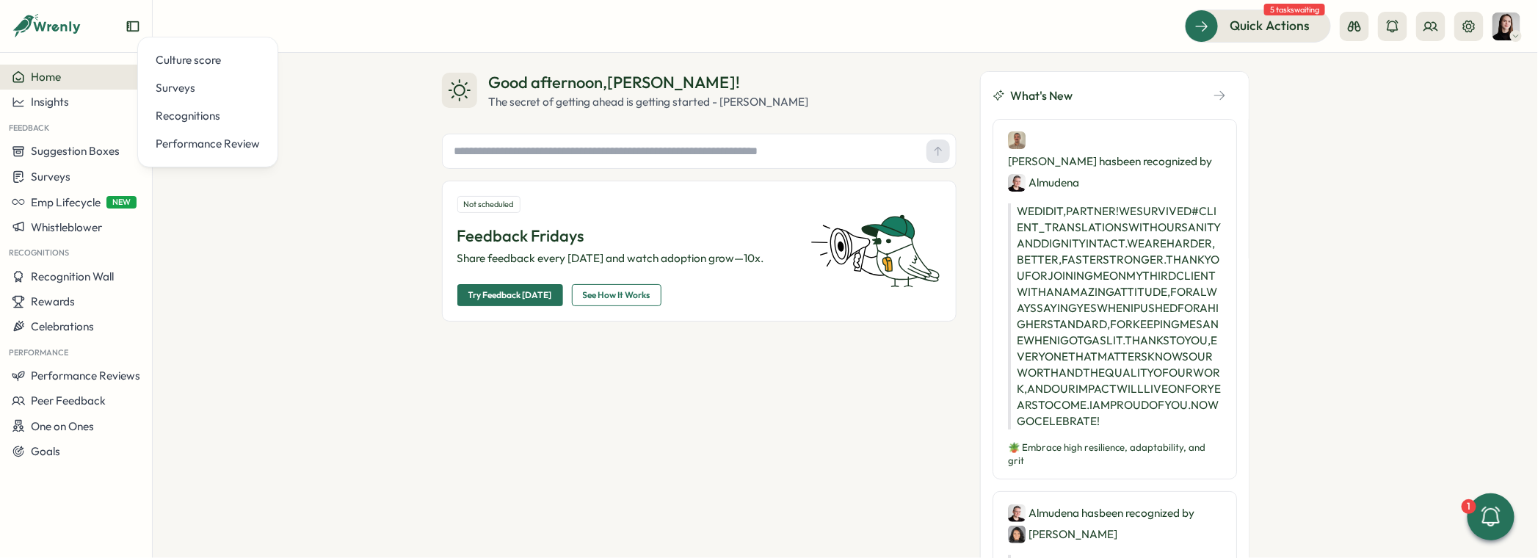
scroll to position [31, 0]
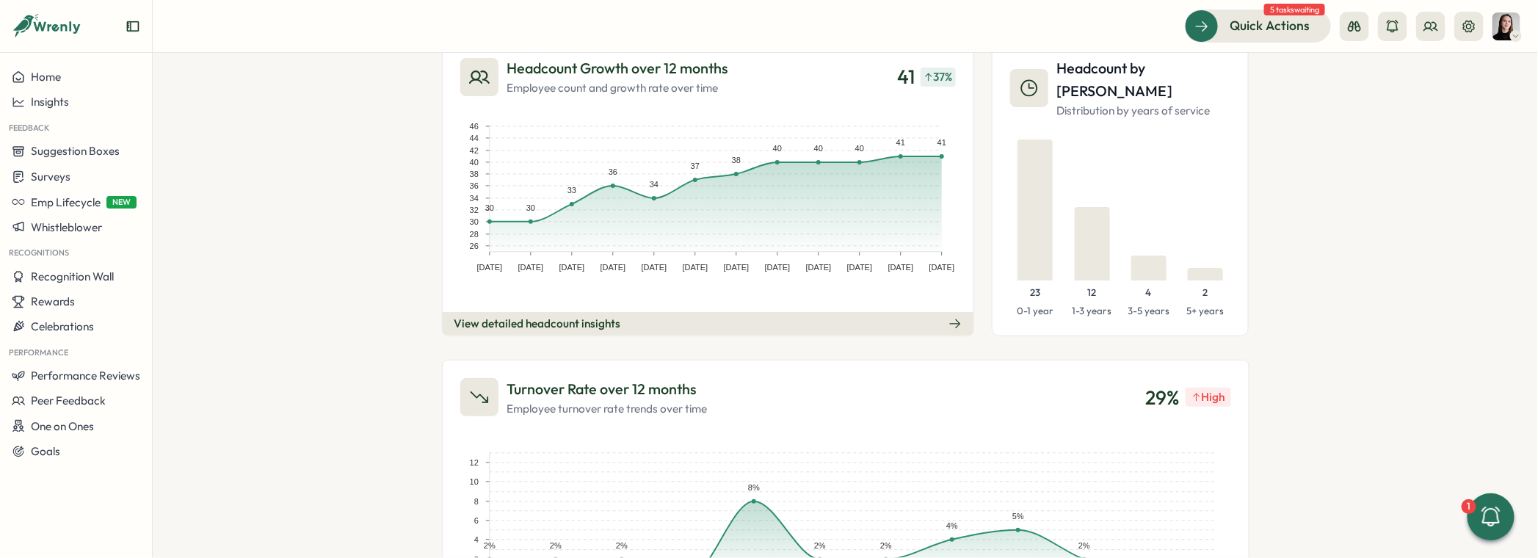
scroll to position [108, 0]
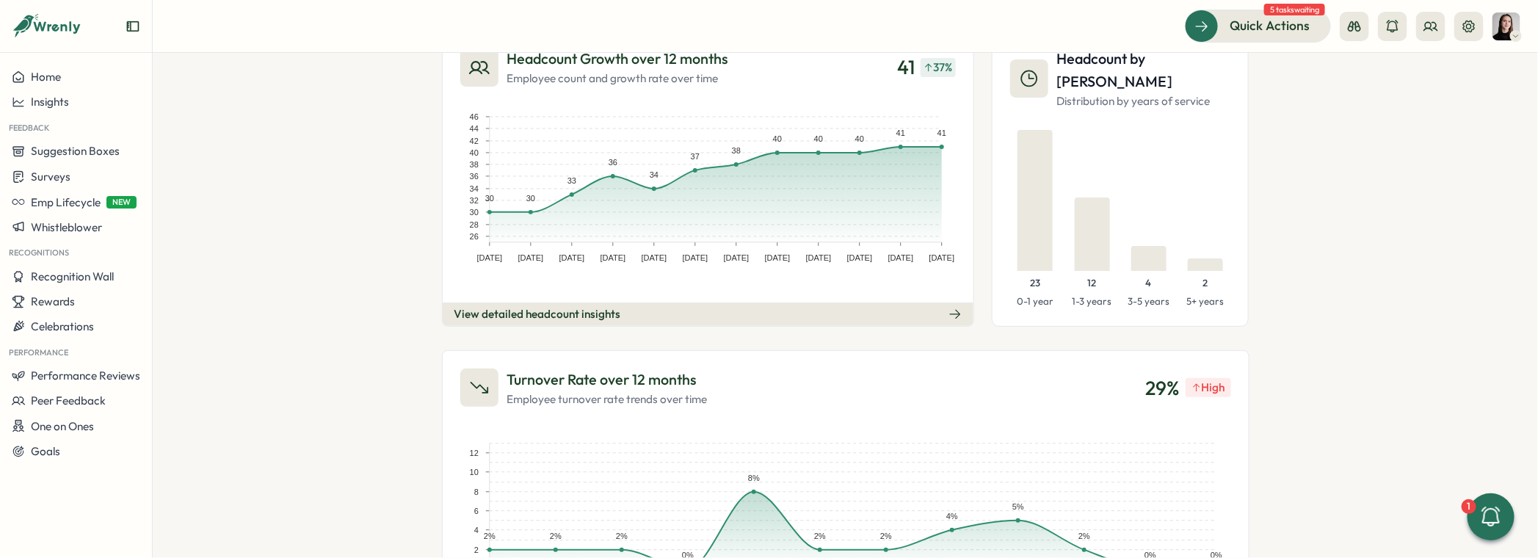
click at [1046, 199] on div at bounding box center [1035, 200] width 35 height 141
click at [1018, 204] on div at bounding box center [1035, 200] width 35 height 141
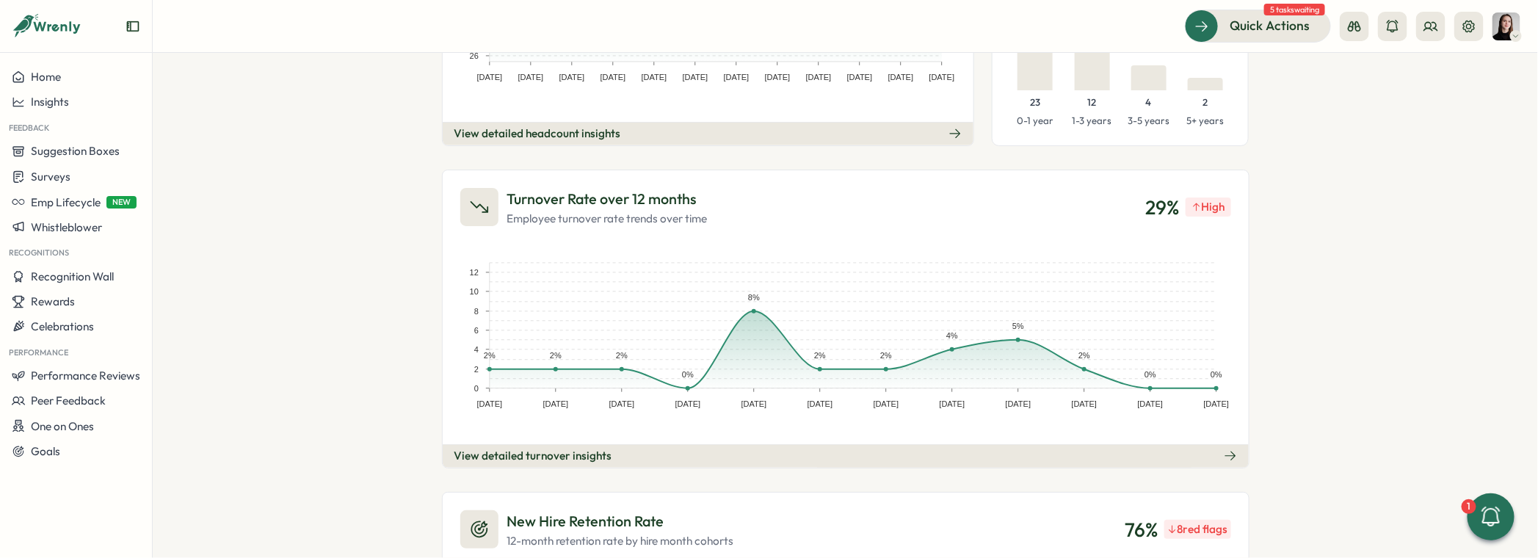
scroll to position [325, 0]
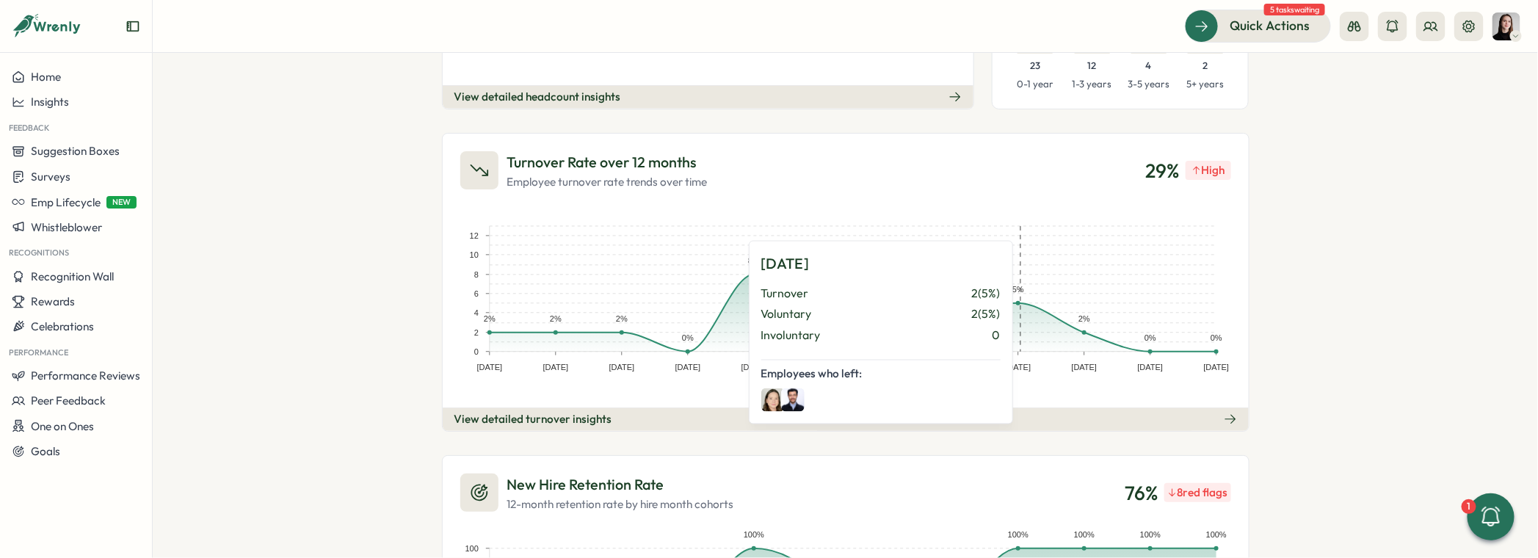
click at [1004, 330] on rect at bounding box center [1018, 289] width 66 height 126
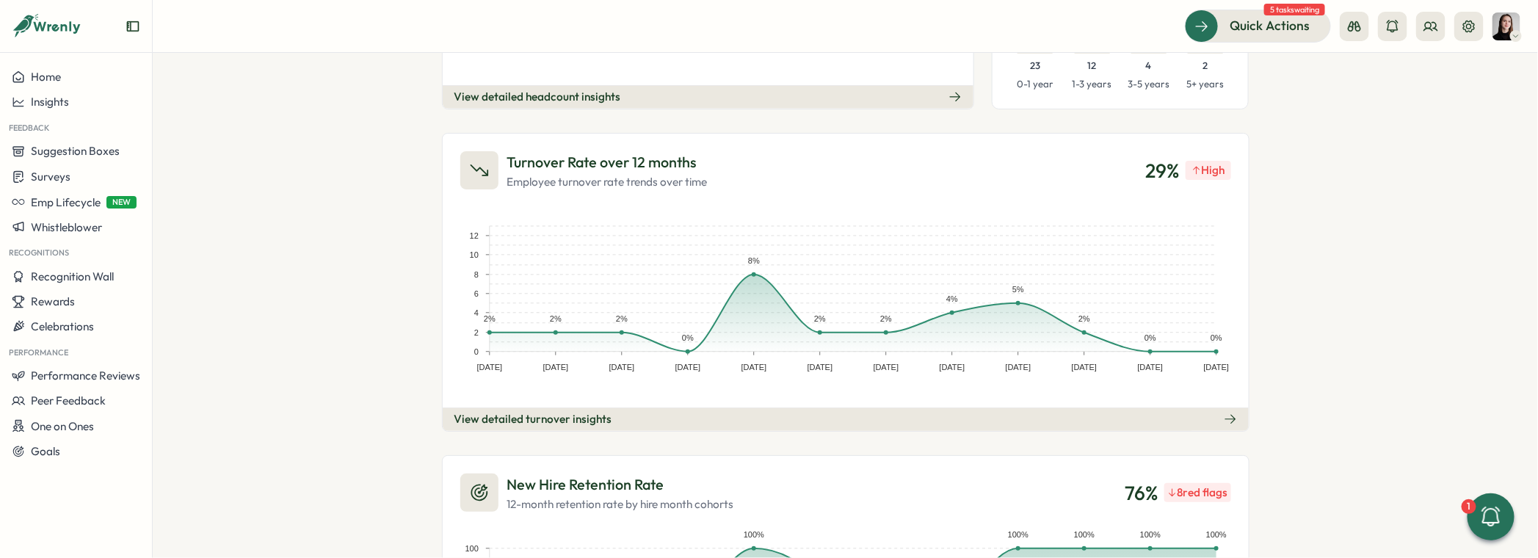
click at [1279, 363] on div "People Analytics Headcount Growth over 12 months Employee count and growth rate…" at bounding box center [846, 305] width 1386 height 505
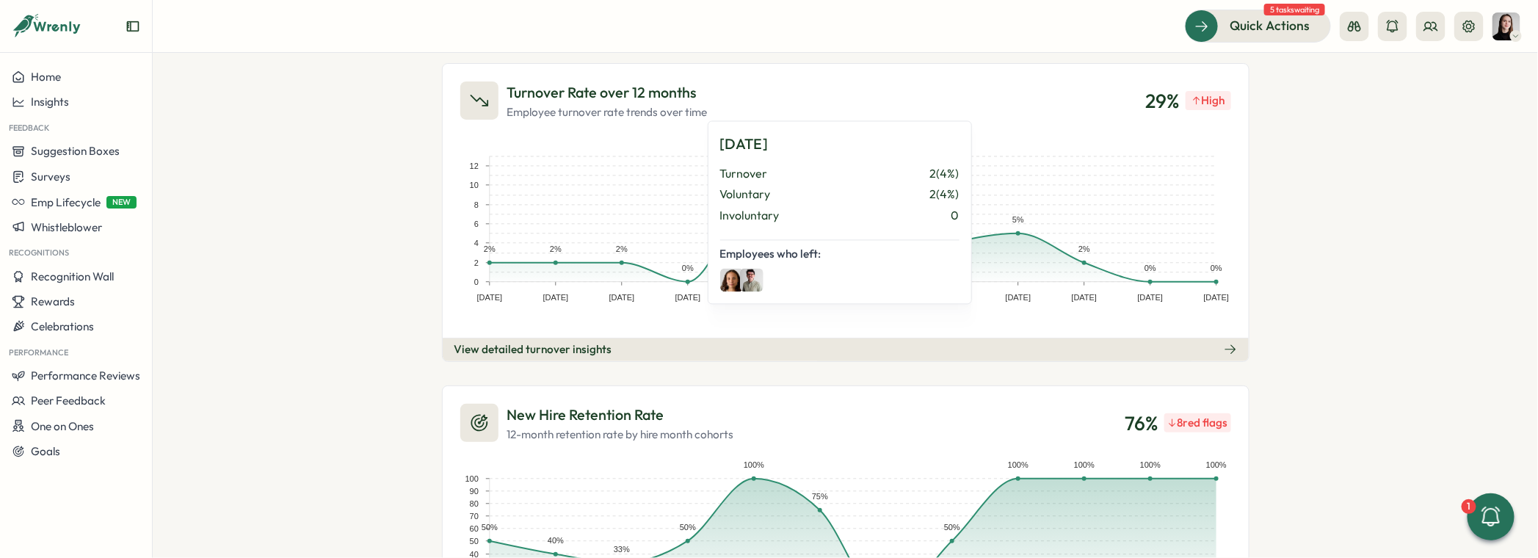
scroll to position [281, 0]
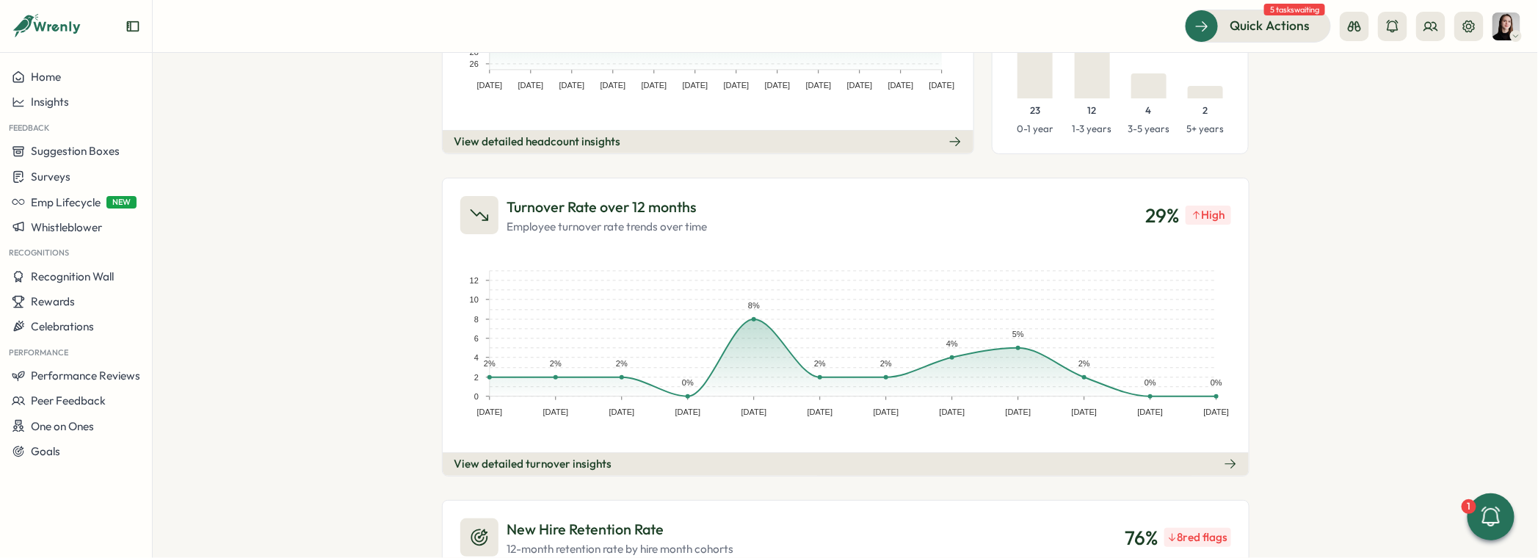
click at [1284, 329] on div "People Analytics Headcount Growth over 12 months Employee count and growth rate…" at bounding box center [846, 305] width 1386 height 505
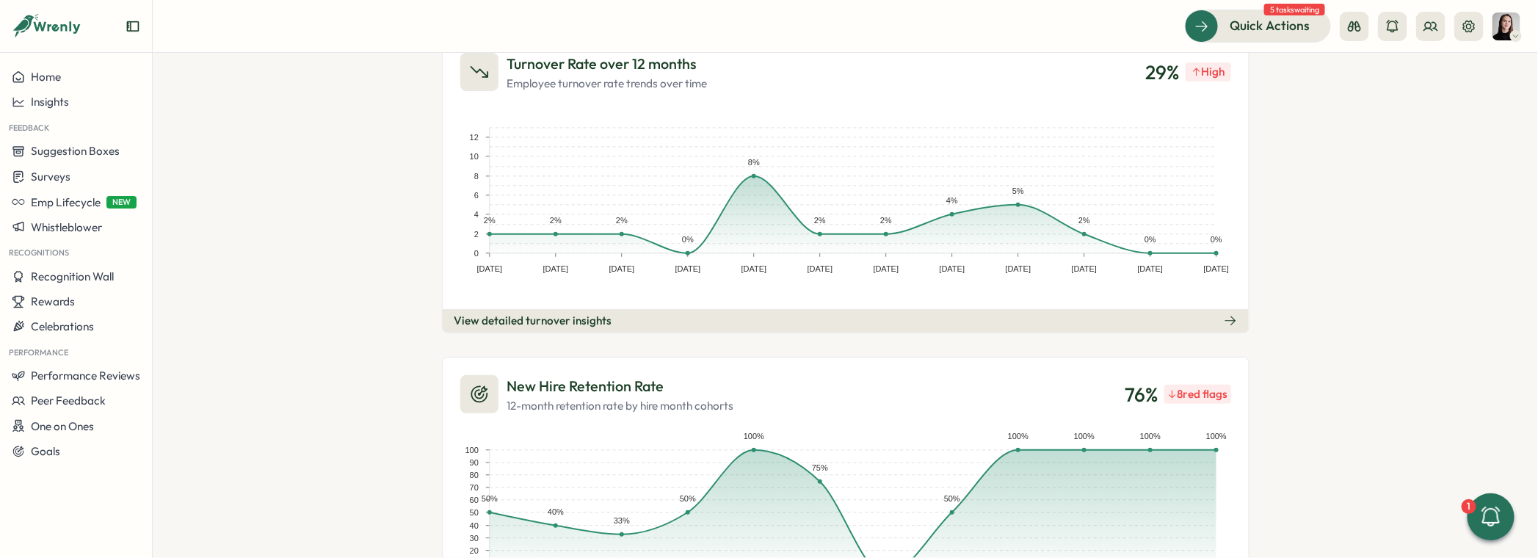
scroll to position [421, 0]
click at [541, 321] on div "View detailed turnover insights" at bounding box center [534, 323] width 158 height 16
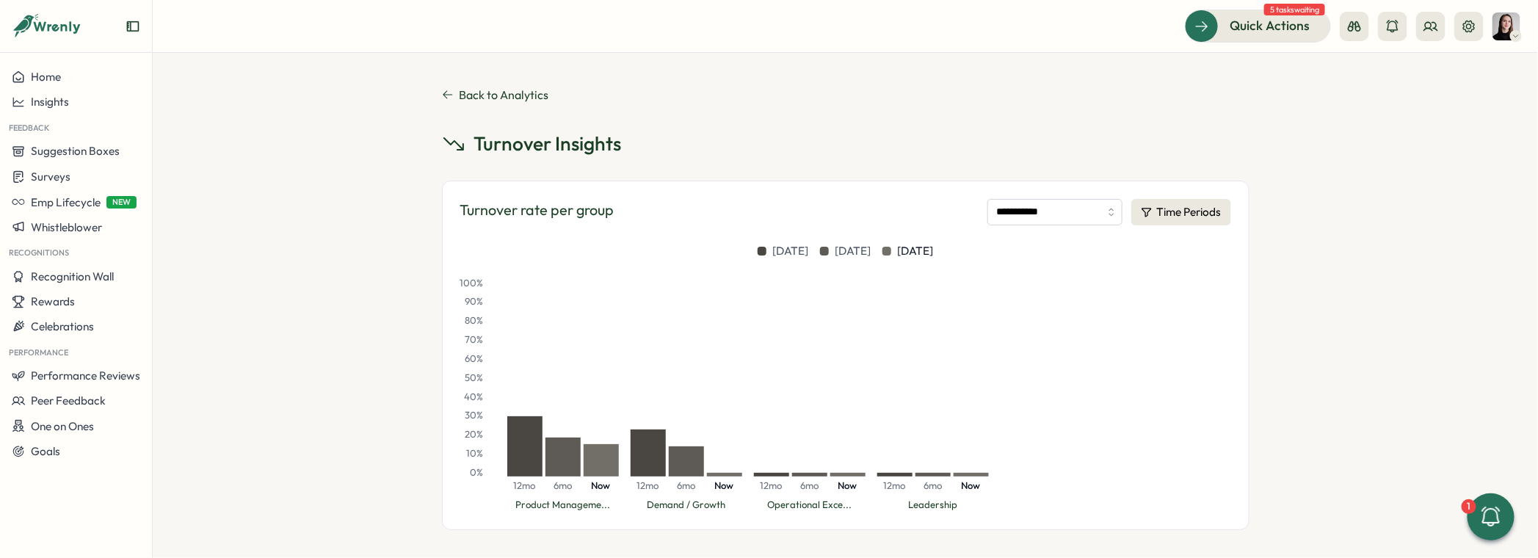
scroll to position [6, 0]
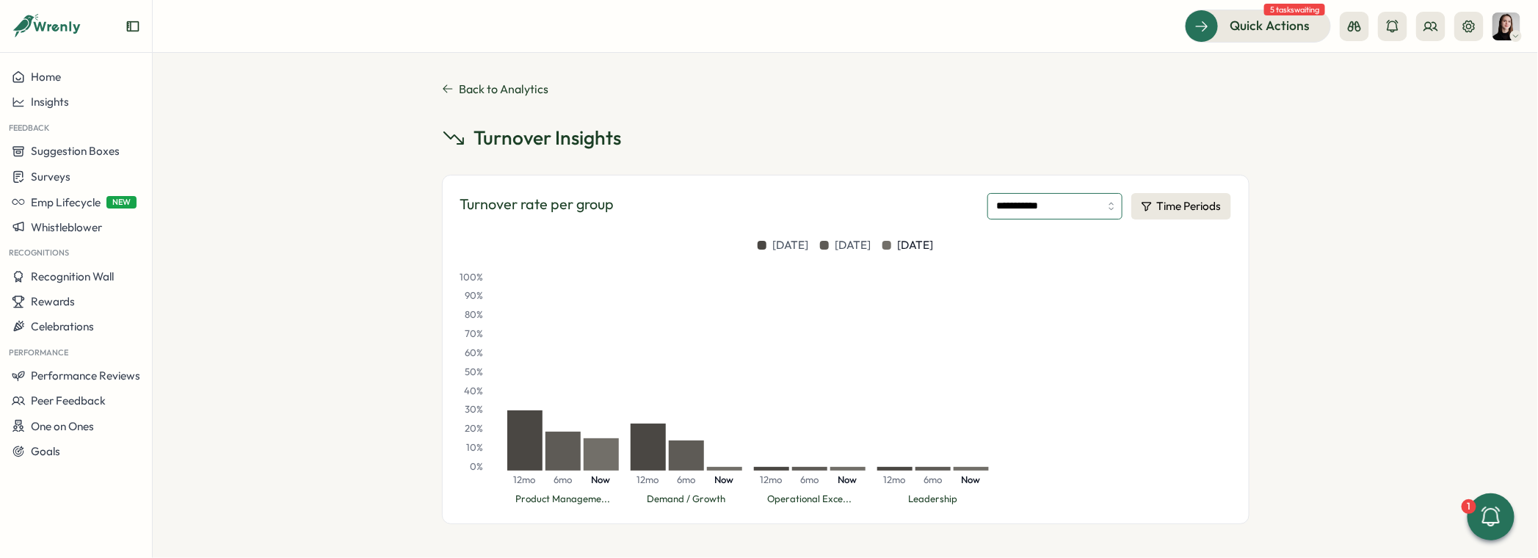
click at [1054, 195] on input "**********" at bounding box center [1055, 206] width 135 height 26
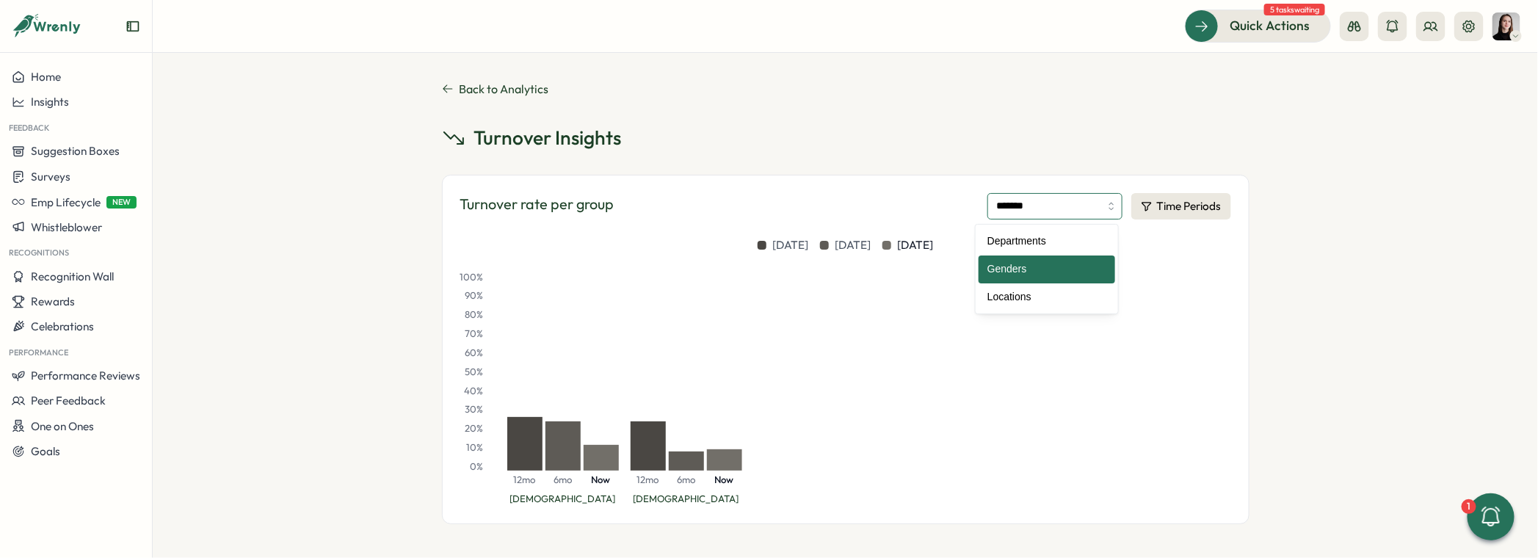
click at [1035, 210] on input "*******" at bounding box center [1055, 206] width 135 height 26
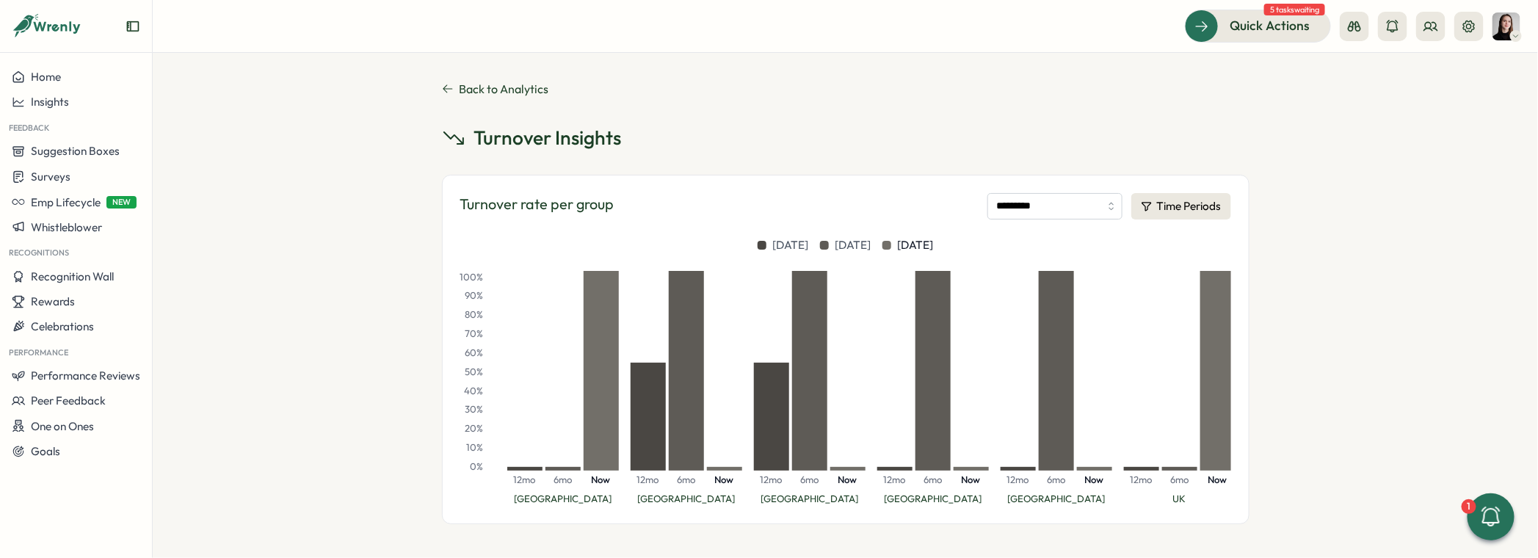
click at [918, 181] on div "Turnover rate per group ********* Time Periods [DATE] [DATE] [DATE] 100 % 90 % …" at bounding box center [846, 350] width 808 height 350
click at [1192, 211] on button "Time Periods" at bounding box center [1182, 206] width 100 height 26
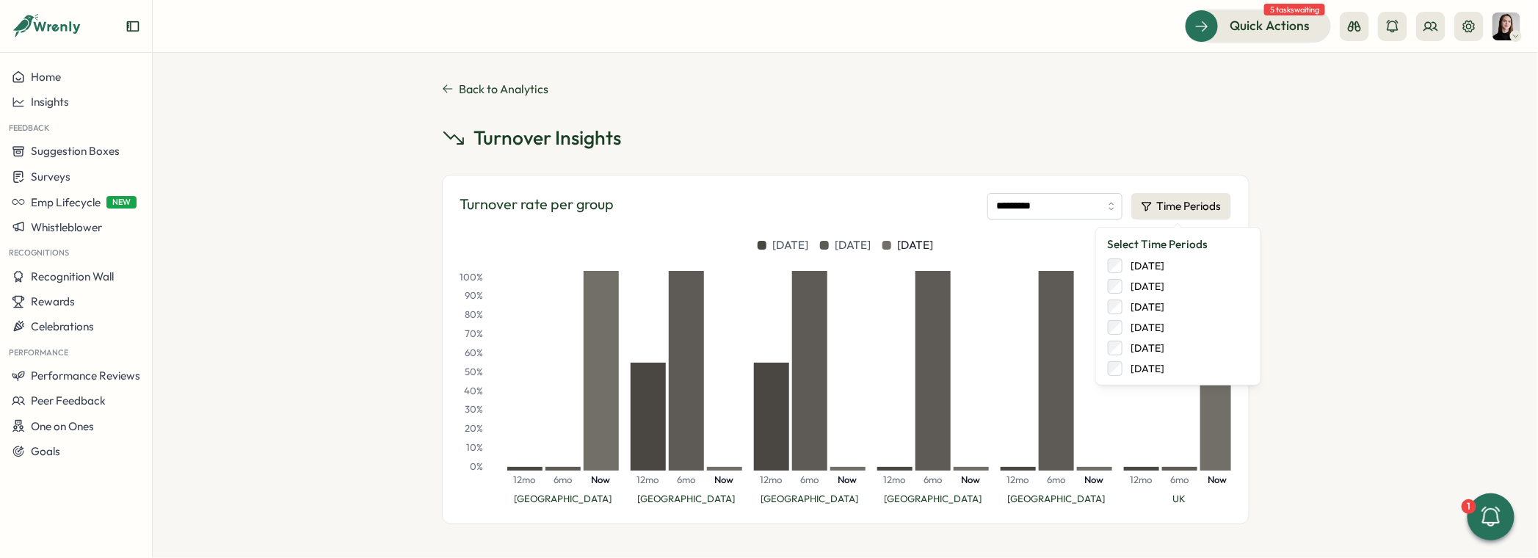
click at [1165, 324] on label "[DATE]" at bounding box center [1144, 327] width 43 height 15
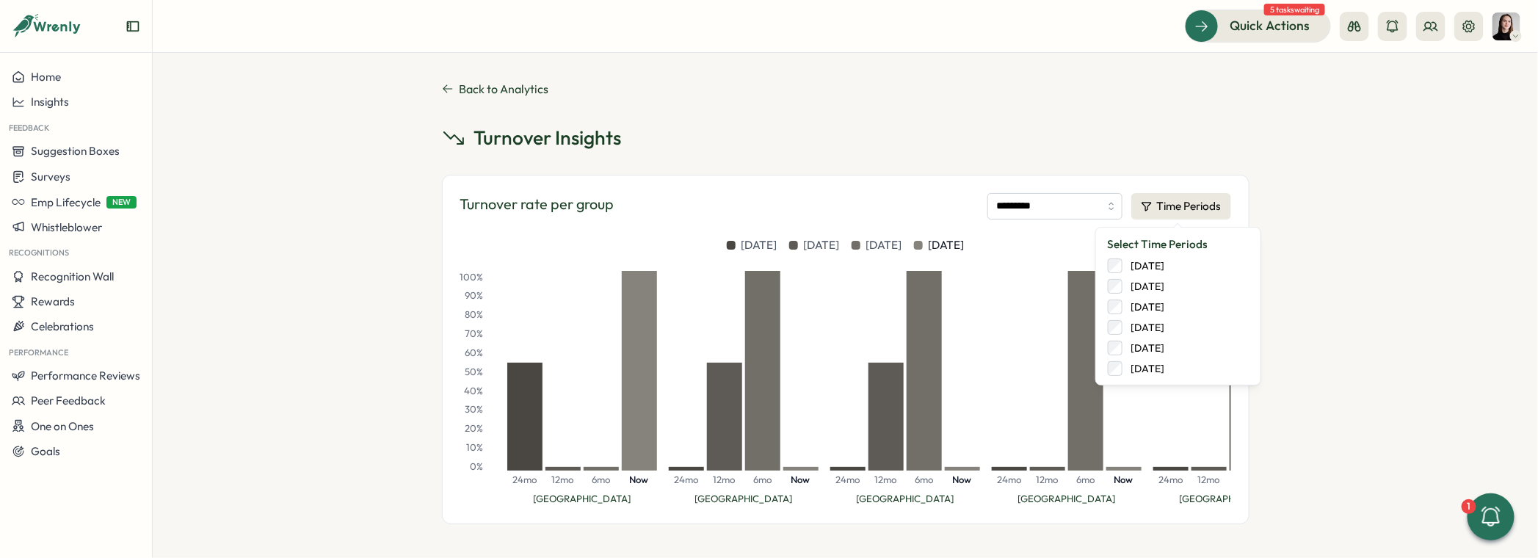
click at [1165, 345] on label "[DATE]" at bounding box center [1144, 348] width 43 height 15
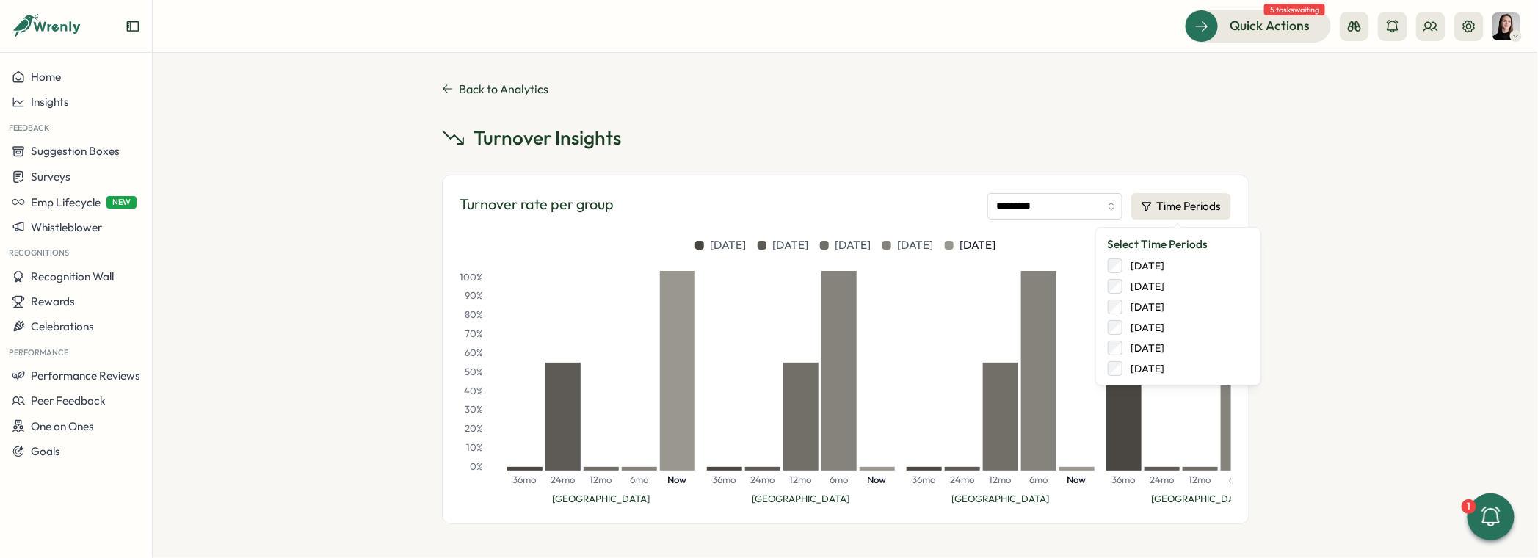
click at [1165, 368] on label "[DATE]" at bounding box center [1144, 368] width 43 height 15
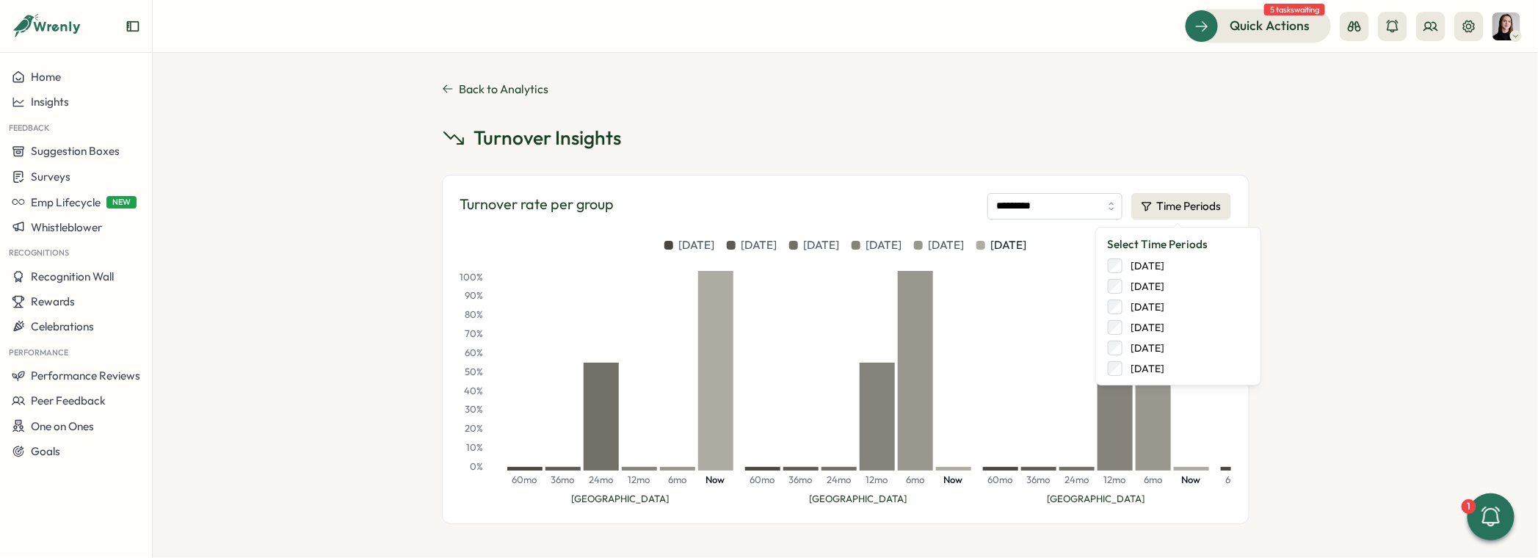
click at [1350, 316] on div "Back to Analytics Turnover Insights Turnover rate per group ********* Time Peri…" at bounding box center [846, 305] width 1386 height 505
click at [988, 178] on div "Turnover rate per group ********* Time Periods [DATE] [DATE] [DATE] [DATE] [DAT…" at bounding box center [846, 350] width 808 height 350
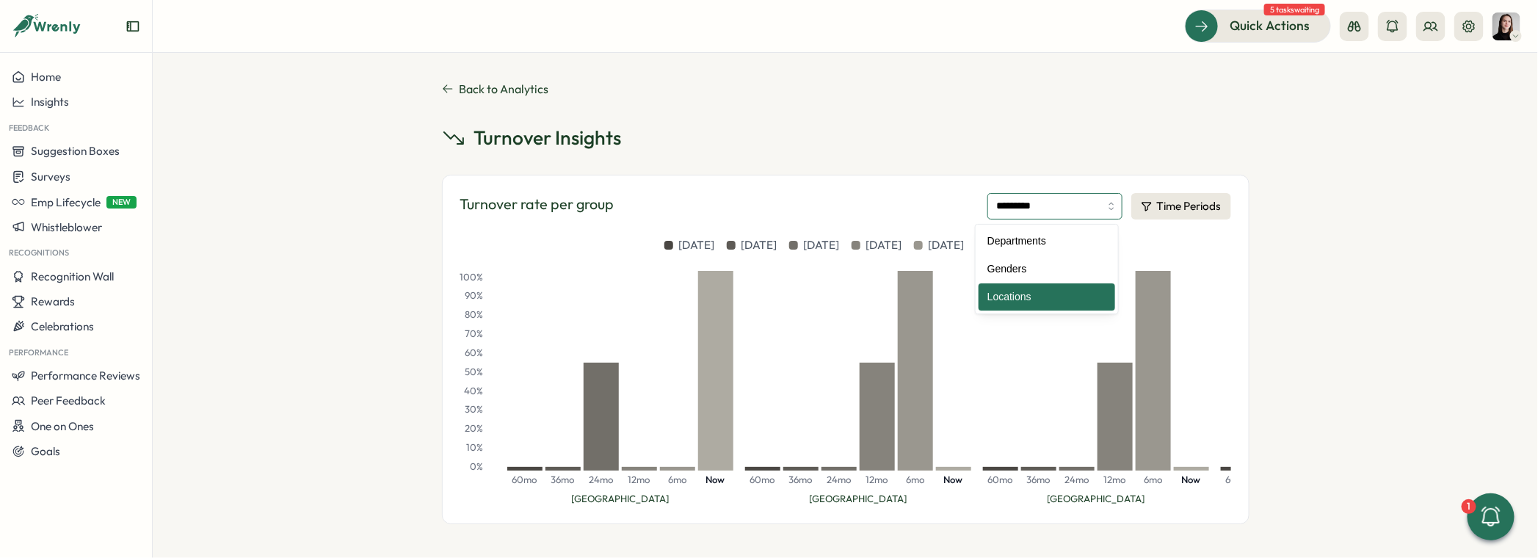
click at [1007, 199] on input "*********" at bounding box center [1055, 206] width 135 height 26
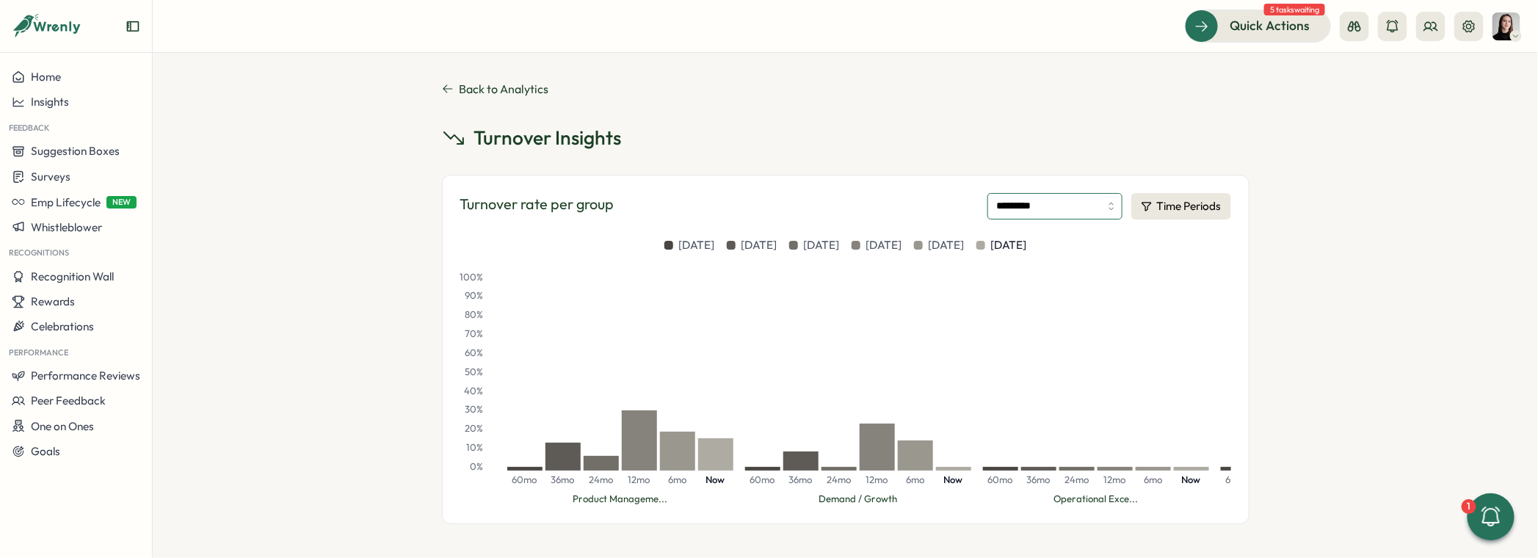
type input "**********"
click at [444, 83] on icon at bounding box center [448, 89] width 12 height 12
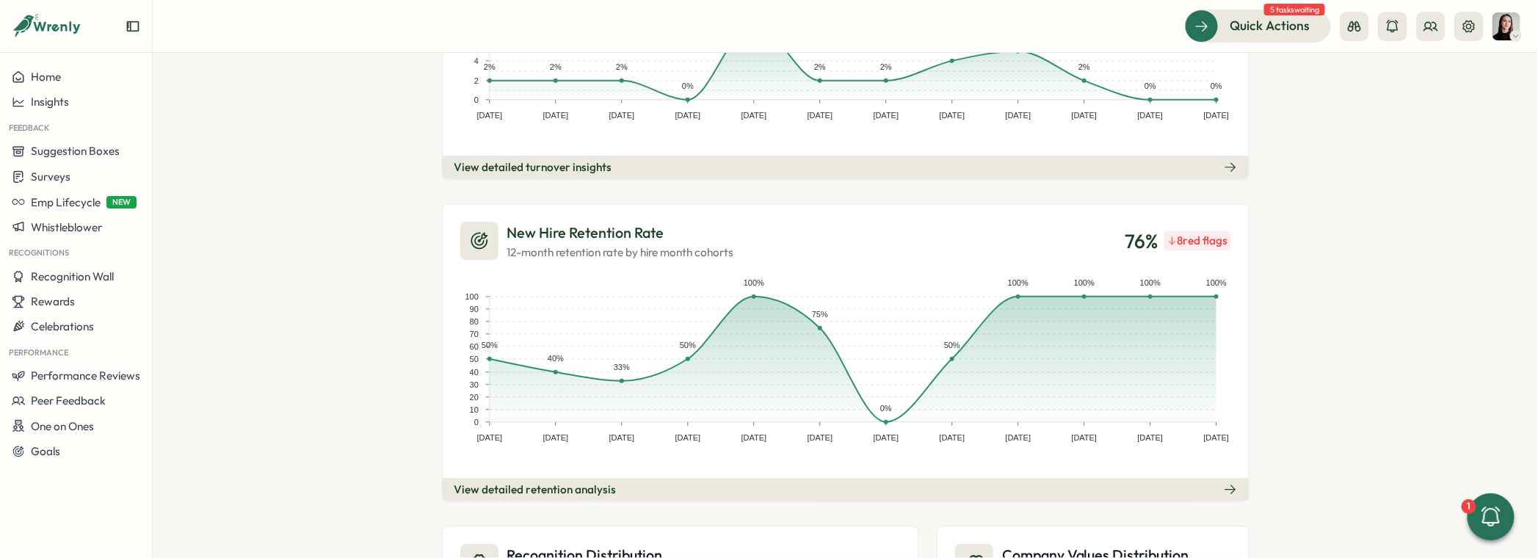
scroll to position [617, 0]
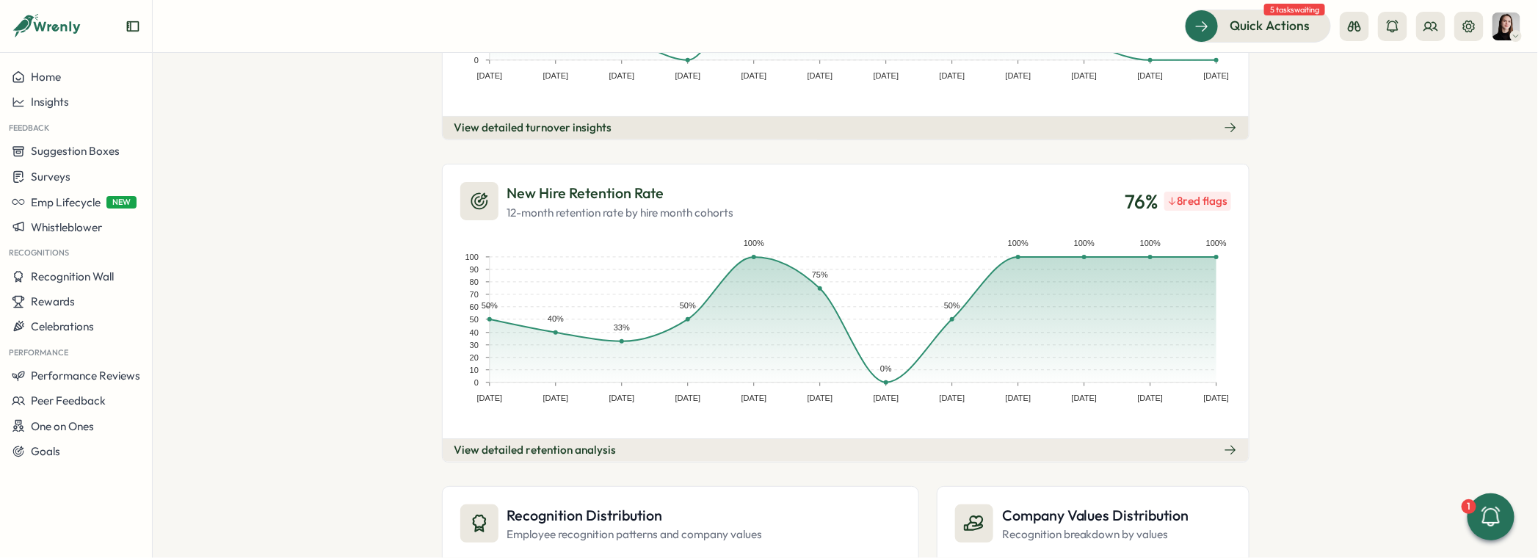
click at [690, 442] on button "View detailed retention analysis" at bounding box center [846, 449] width 806 height 23
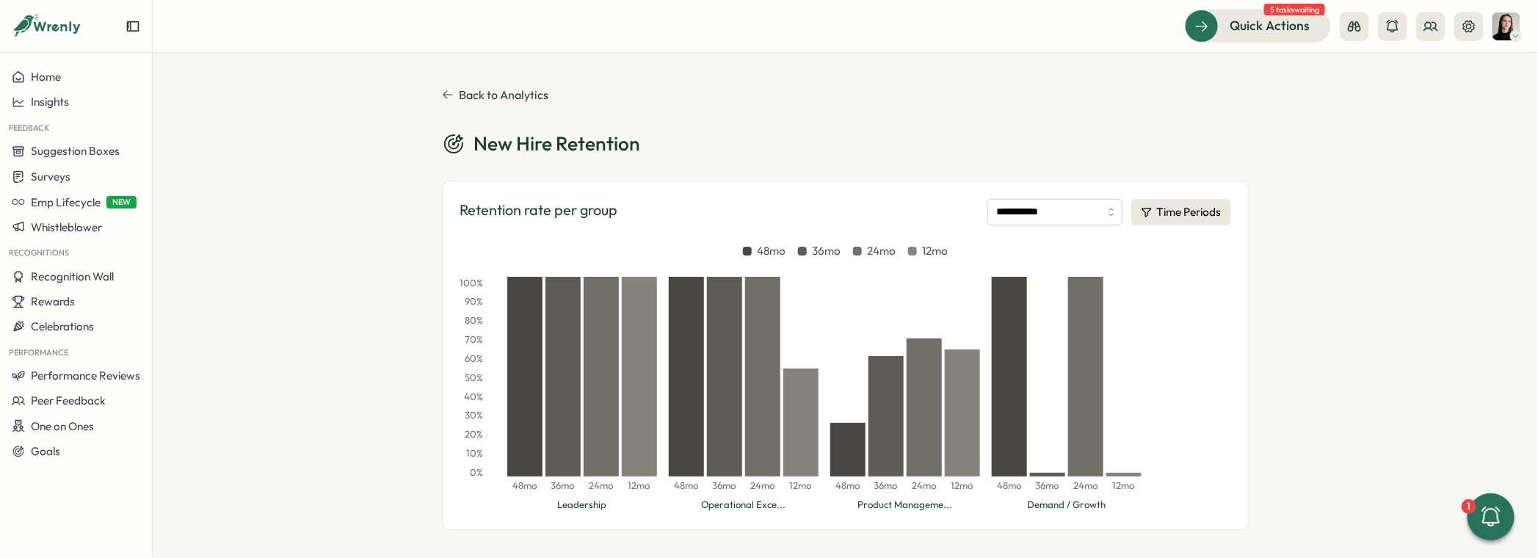
click at [351, 300] on div "**********" at bounding box center [846, 305] width 1386 height 505
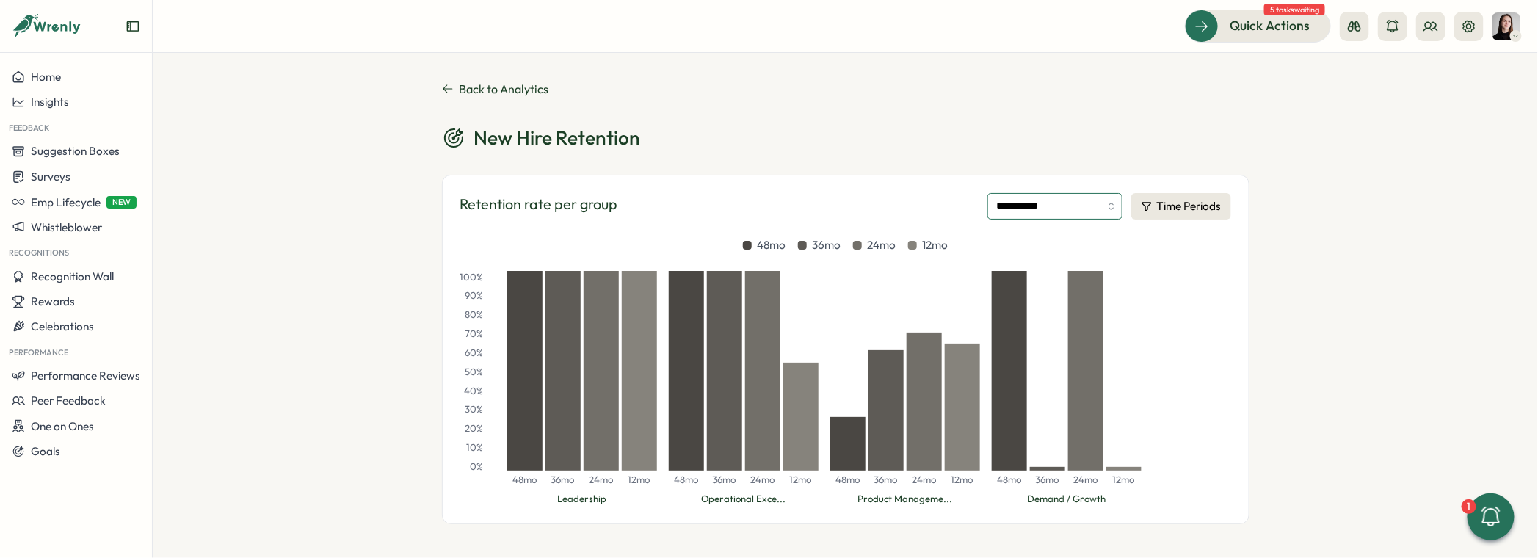
click at [1068, 201] on input "**********" at bounding box center [1055, 206] width 135 height 26
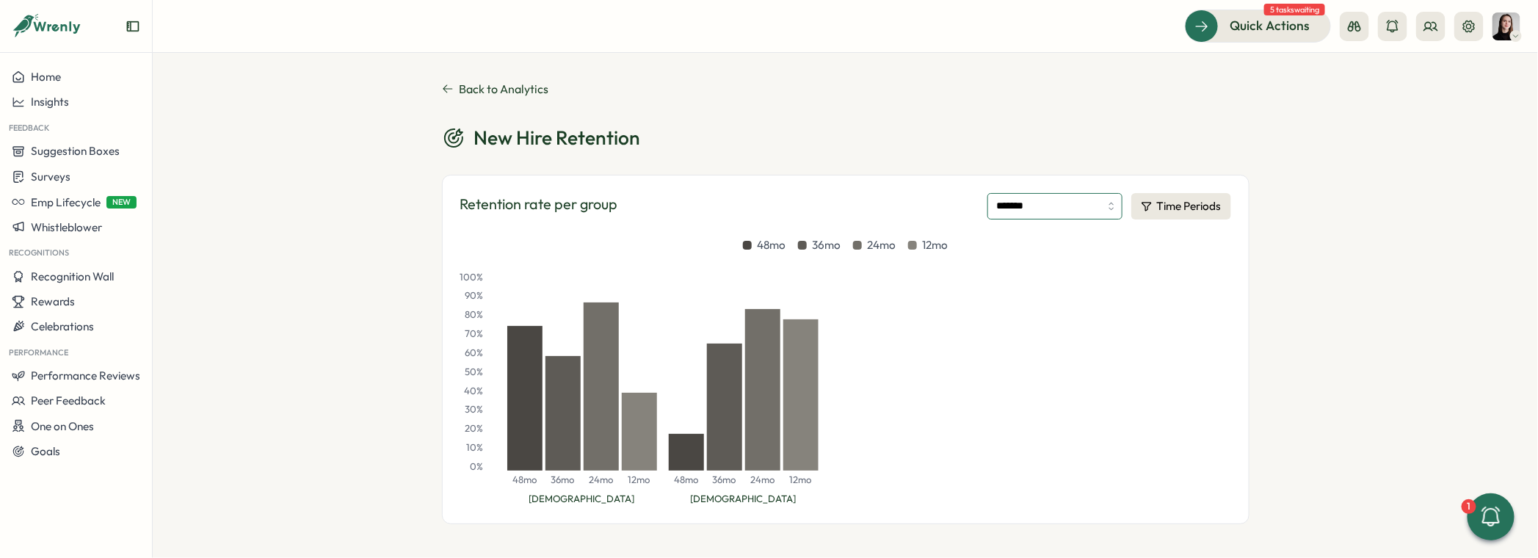
click at [1030, 209] on input "*******" at bounding box center [1055, 206] width 135 height 26
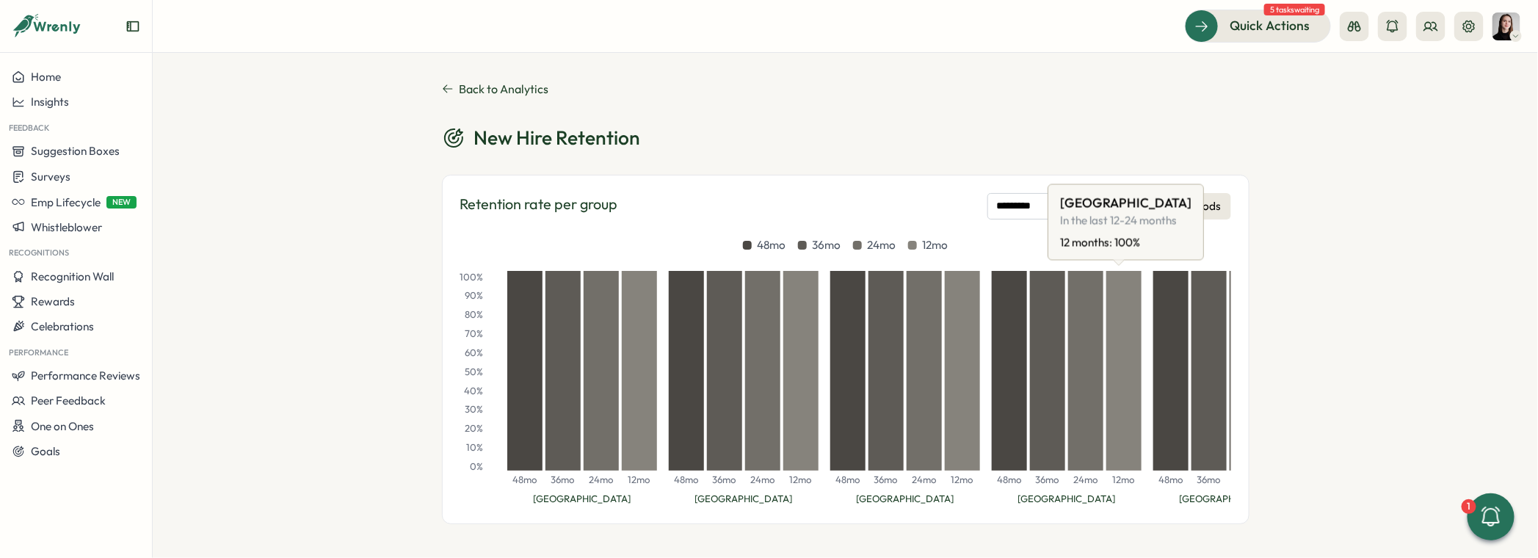
drag, startPoint x: 1143, startPoint y: 217, endPoint x: 1178, endPoint y: 217, distance: 34.5
click at [1145, 217] on span "In the last 12-24 months" at bounding box center [1125, 221] width 131 height 16
drag, startPoint x: 1232, startPoint y: 211, endPoint x: 1213, endPoint y: 209, distance: 19.2
click at [1230, 211] on div "Retention rate per group ********* Time Periods 48mo 36mo 24mo 12mo 100 % 90 % …" at bounding box center [846, 350] width 808 height 350
click at [1212, 208] on button "Time Periods" at bounding box center [1182, 206] width 100 height 26
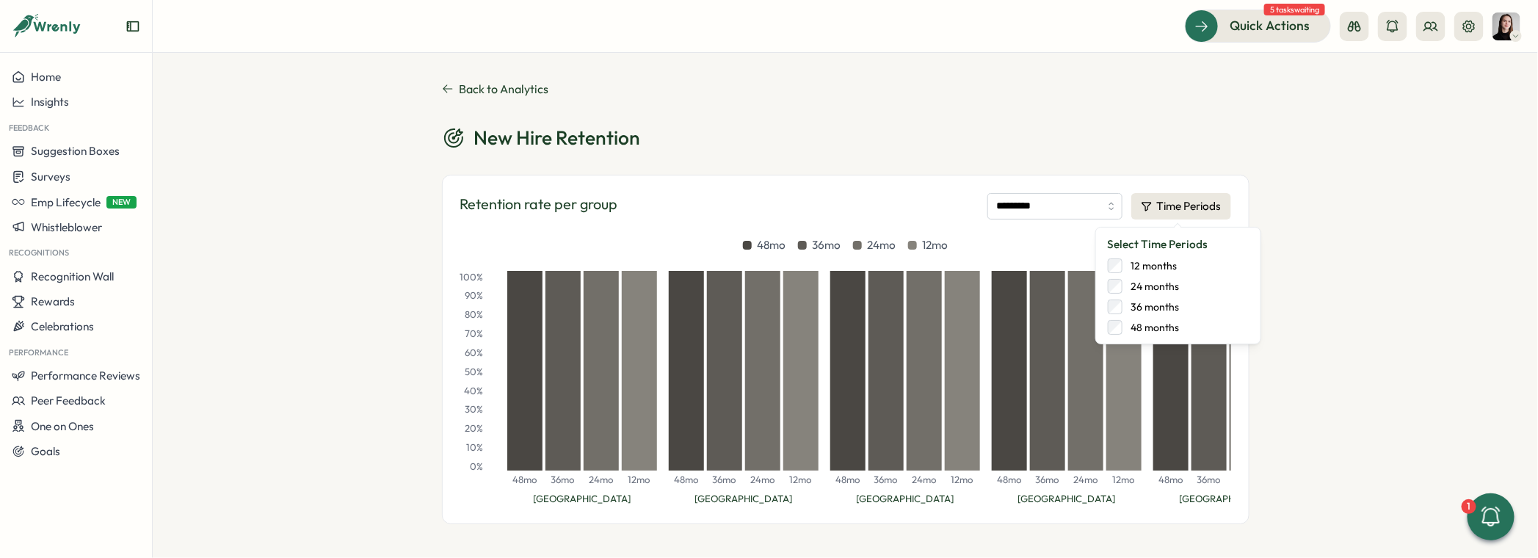
click at [1153, 256] on div "Select Time Periods 12 months 24 months 36 months 48 months" at bounding box center [1178, 285] width 141 height 98
click at [1163, 269] on label "12 months" at bounding box center [1150, 265] width 55 height 15
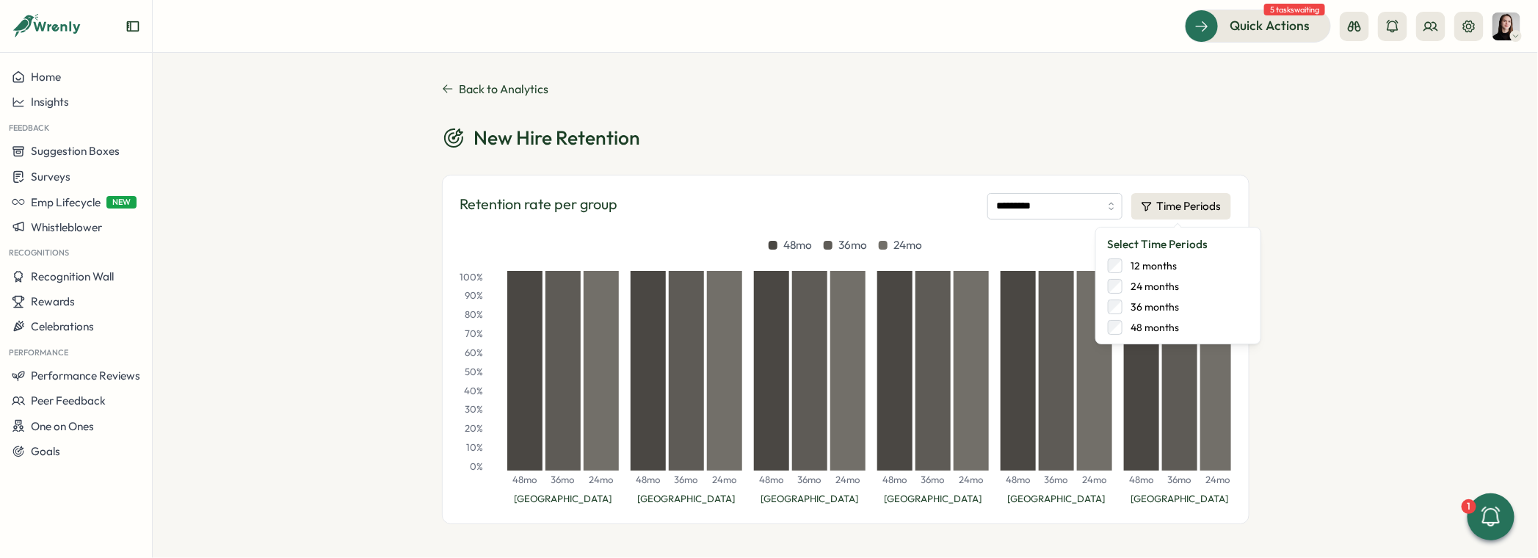
click at [1144, 258] on label "12 months" at bounding box center [1150, 265] width 55 height 15
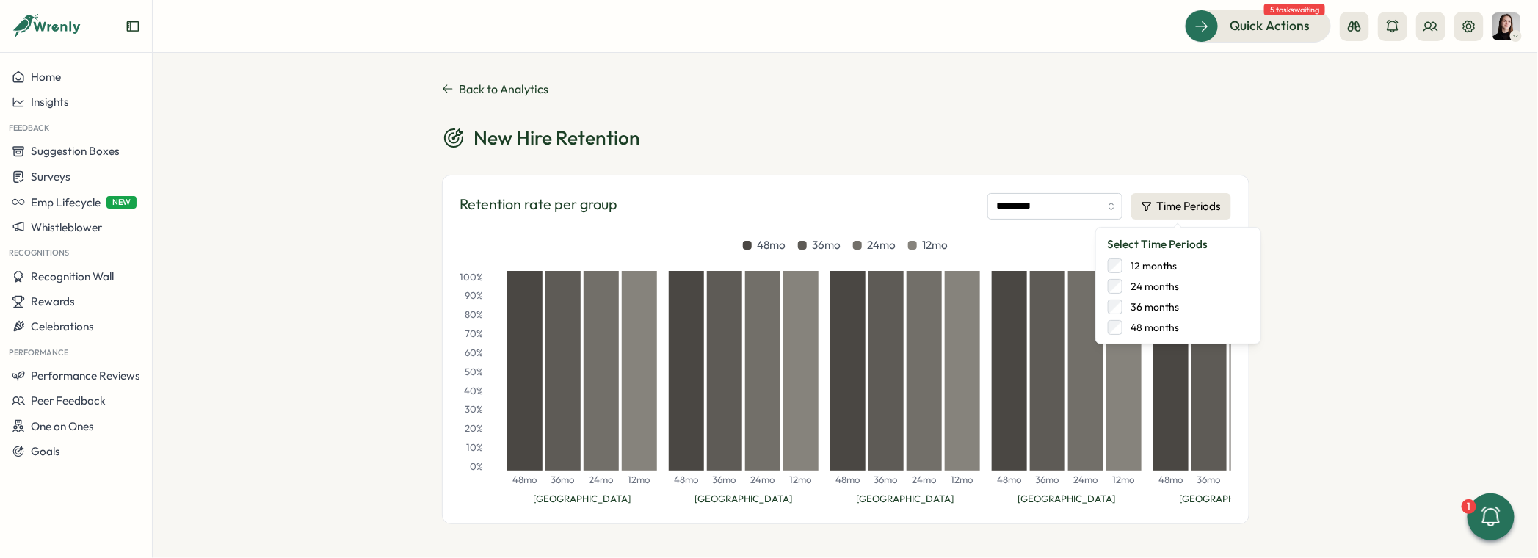
click at [1157, 285] on label "24 months" at bounding box center [1151, 286] width 57 height 15
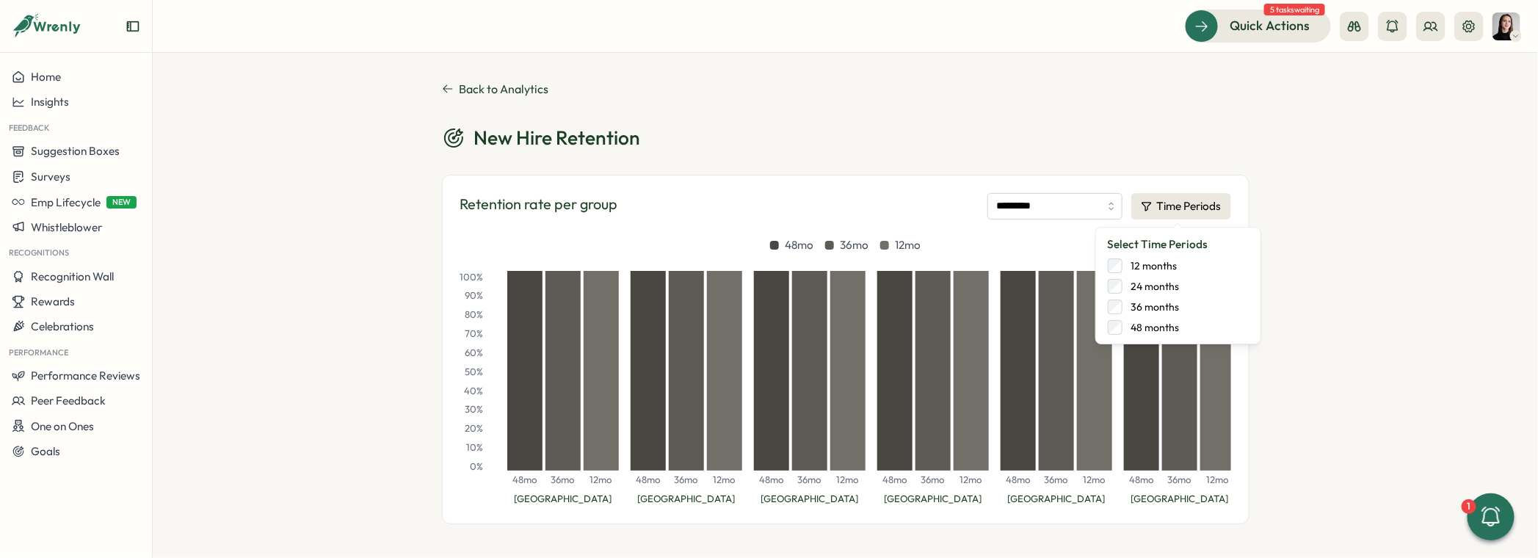
click at [1158, 308] on label "36 months" at bounding box center [1151, 307] width 57 height 15
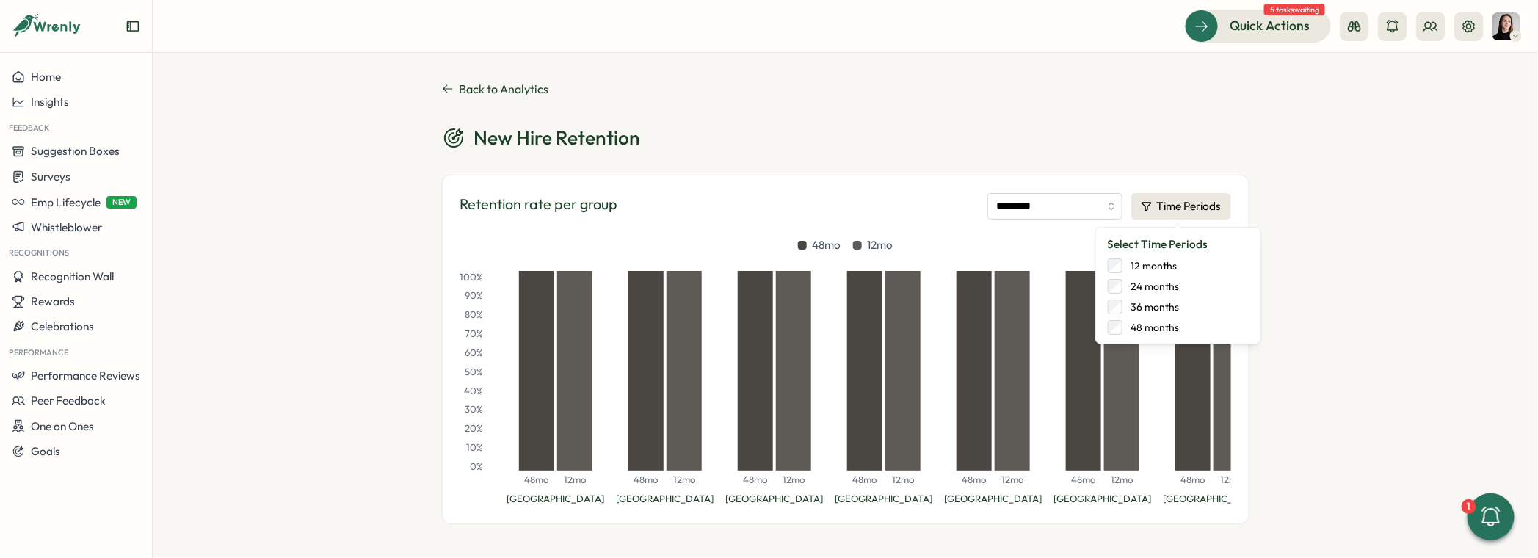
click at [1162, 327] on label "48 months" at bounding box center [1151, 327] width 57 height 15
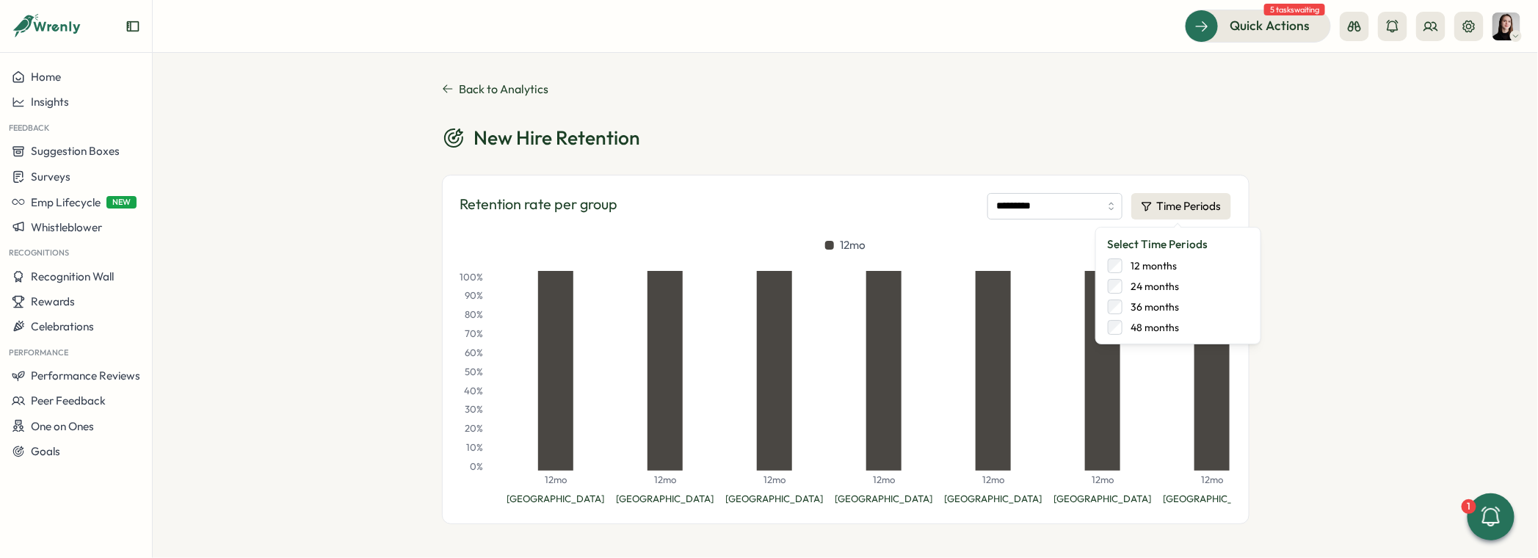
click at [1309, 292] on div "Back to Analytics New Hire Retention Retention rate per group ********* Time Pe…" at bounding box center [846, 305] width 1386 height 505
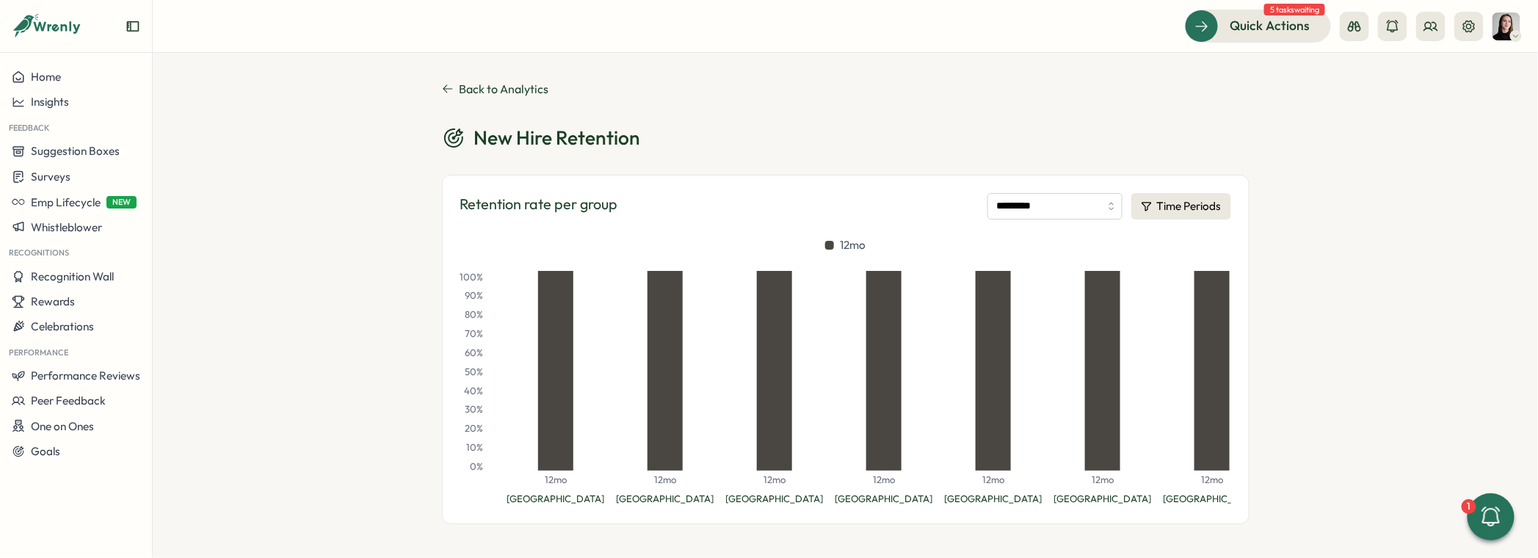
click at [1062, 220] on div "Retention rate per group ********* Time Periods 12mo 100 % 90 % 80 % 70 % 60 % …" at bounding box center [846, 350] width 808 height 350
click at [1052, 206] on input "*********" at bounding box center [1055, 206] width 135 height 26
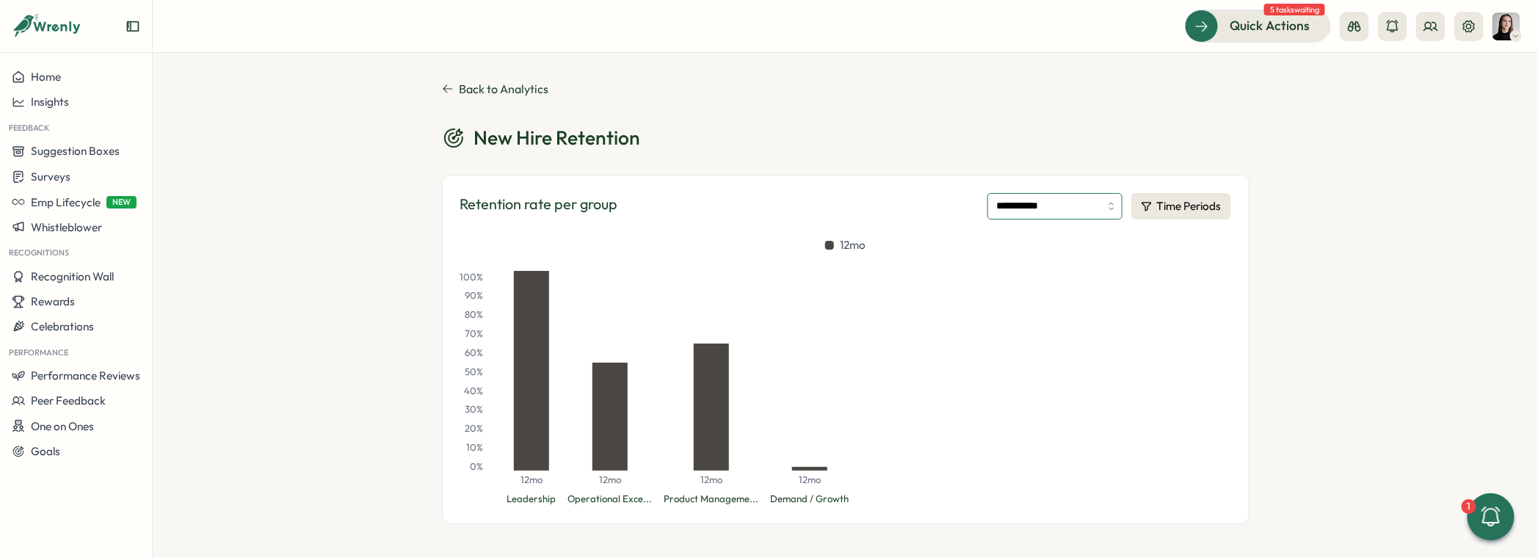
drag, startPoint x: 1087, startPoint y: 207, endPoint x: 1067, endPoint y: 204, distance: 20.0
click at [1081, 206] on input "**********" at bounding box center [1055, 206] width 135 height 26
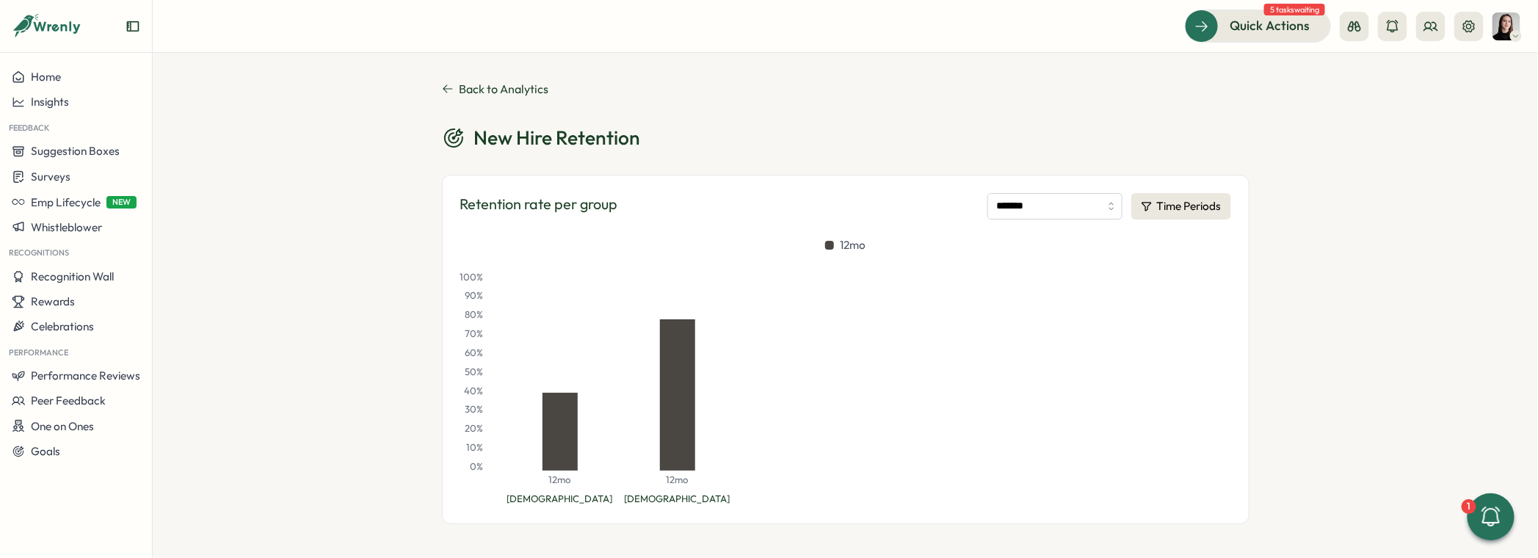
click at [1011, 235] on div "Retention rate per group ******* Time Periods 12mo 100 % 90 % 80 % 70 % 60 % 50…" at bounding box center [846, 350] width 808 height 350
click at [1046, 206] on input "*******" at bounding box center [1055, 206] width 135 height 26
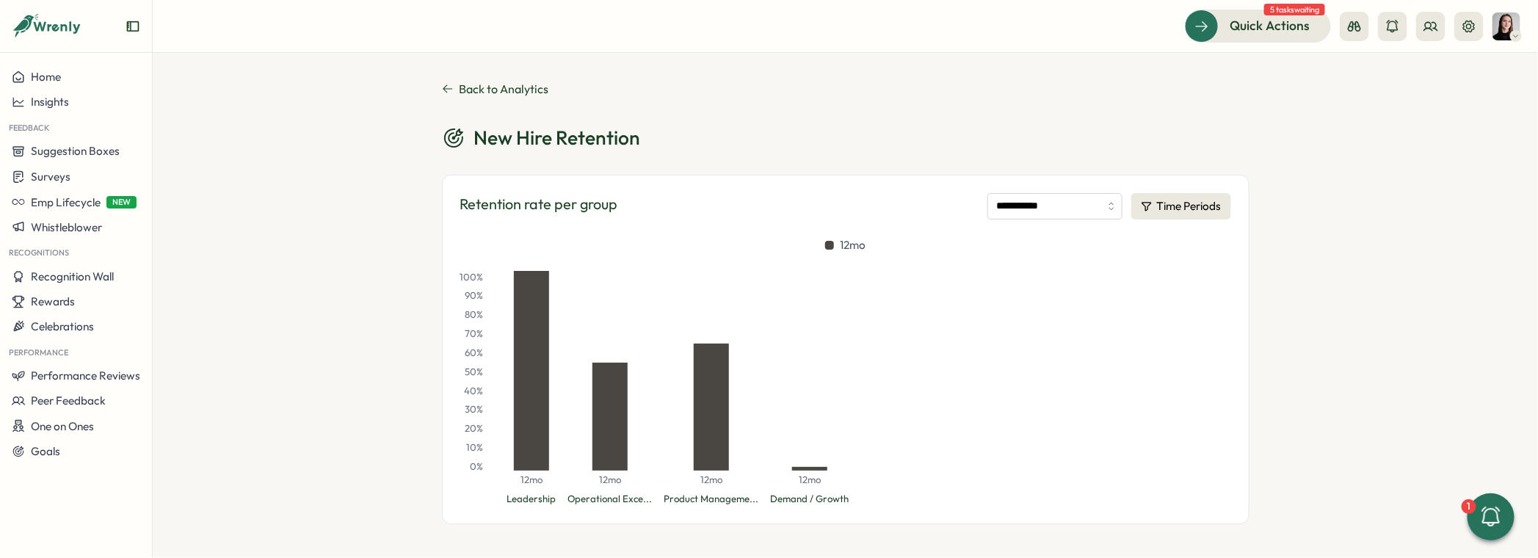
click at [1002, 220] on div "**********" at bounding box center [846, 350] width 808 height 350
click at [1004, 211] on input "**********" at bounding box center [1055, 206] width 135 height 26
type input "*******"
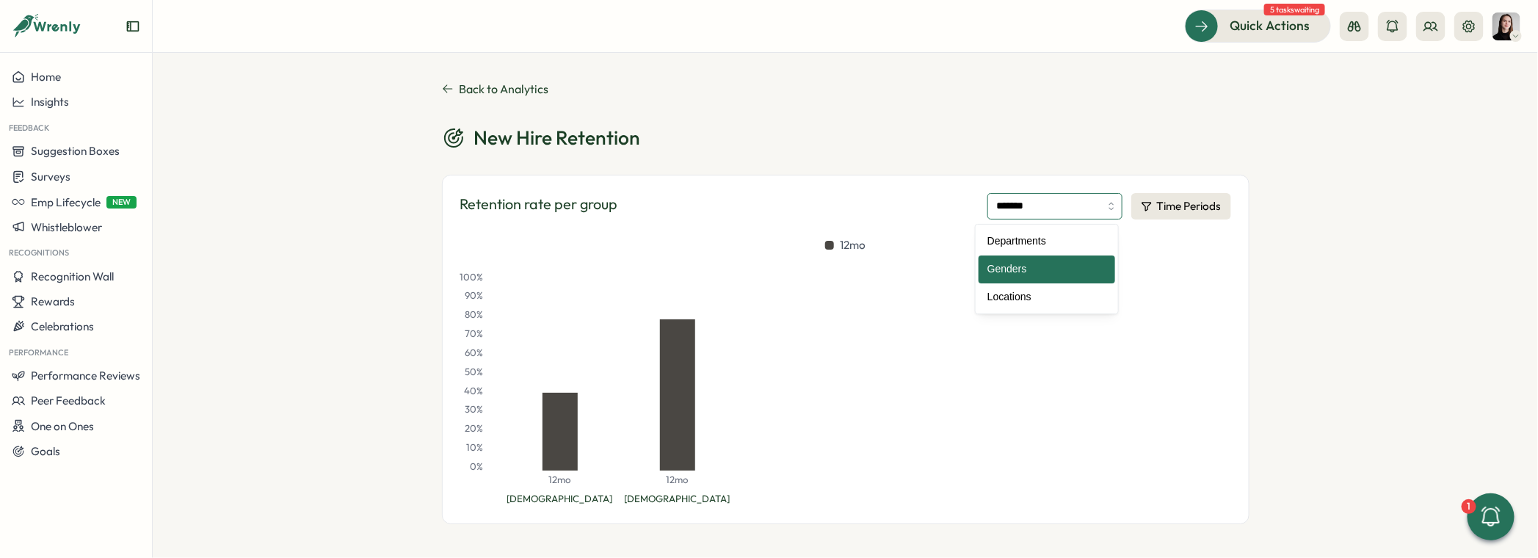
click at [996, 193] on input "*******" at bounding box center [1055, 206] width 135 height 26
click at [1152, 216] on button "Time Periods" at bounding box center [1182, 206] width 100 height 26
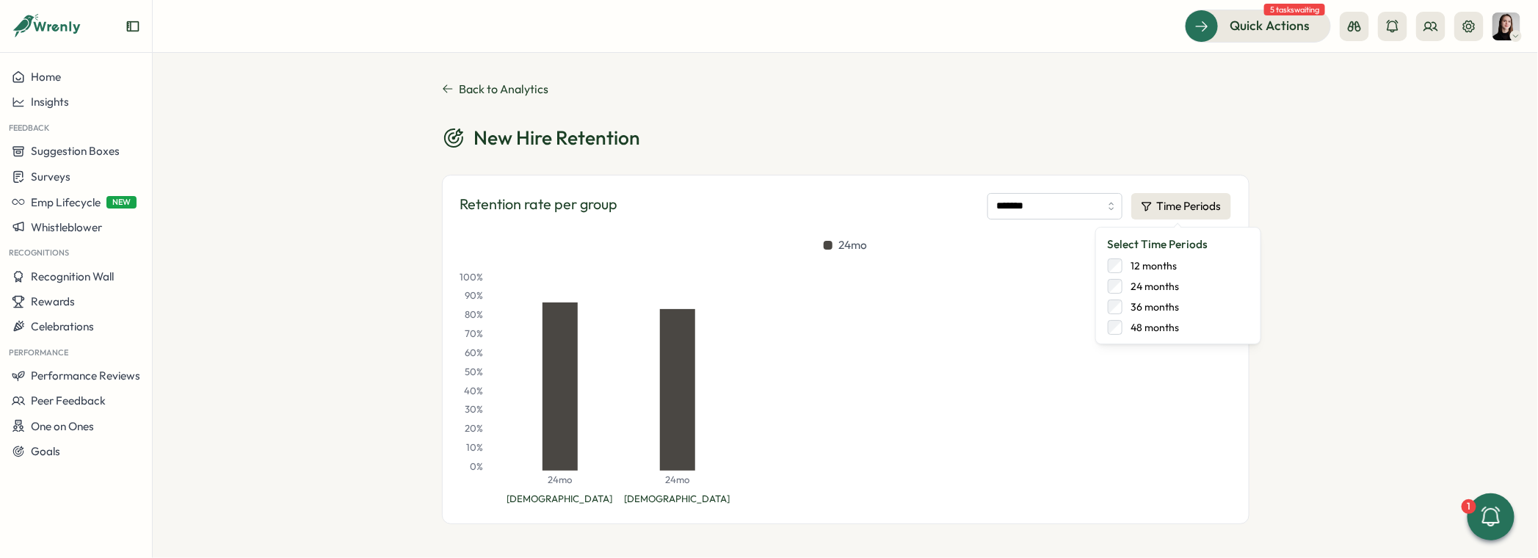
click at [1381, 305] on div "Back to Analytics New Hire Retention Retention rate per group ******* Time Peri…" at bounding box center [846, 305] width 1386 height 505
click at [405, 168] on div "Back to Analytics New Hire Retention Retention rate per group ******* Time Peri…" at bounding box center [846, 305] width 1386 height 505
click at [442, 91] on icon at bounding box center [448, 89] width 12 height 12
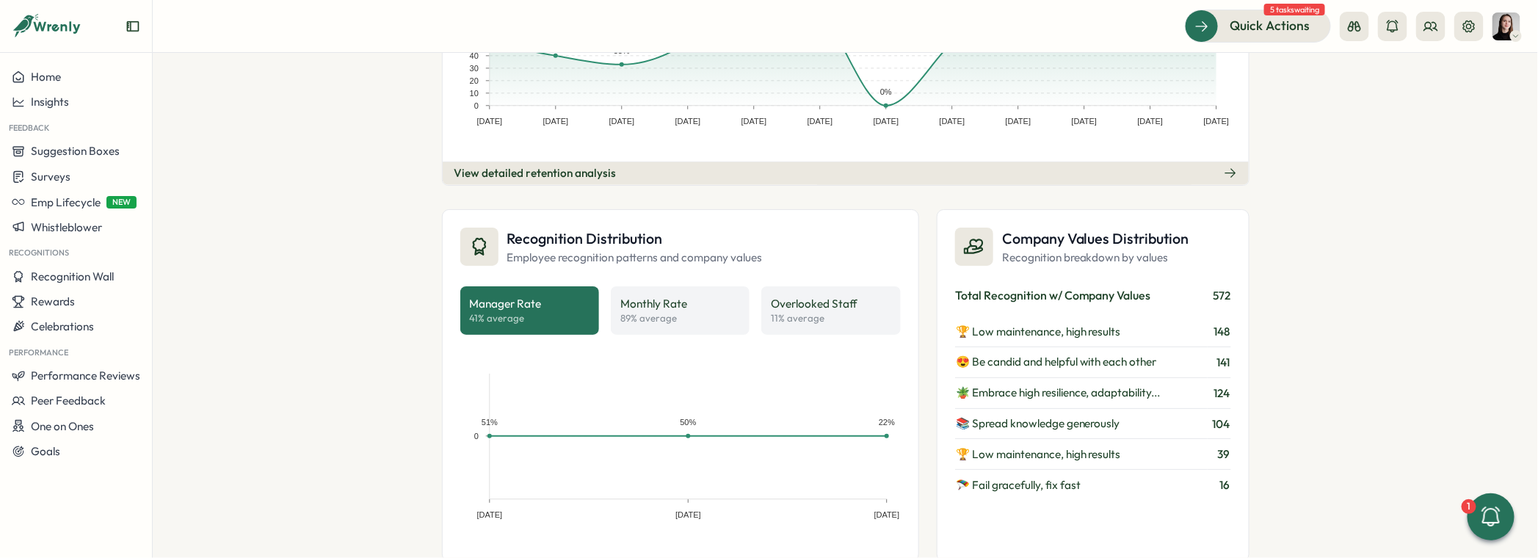
scroll to position [969, 0]
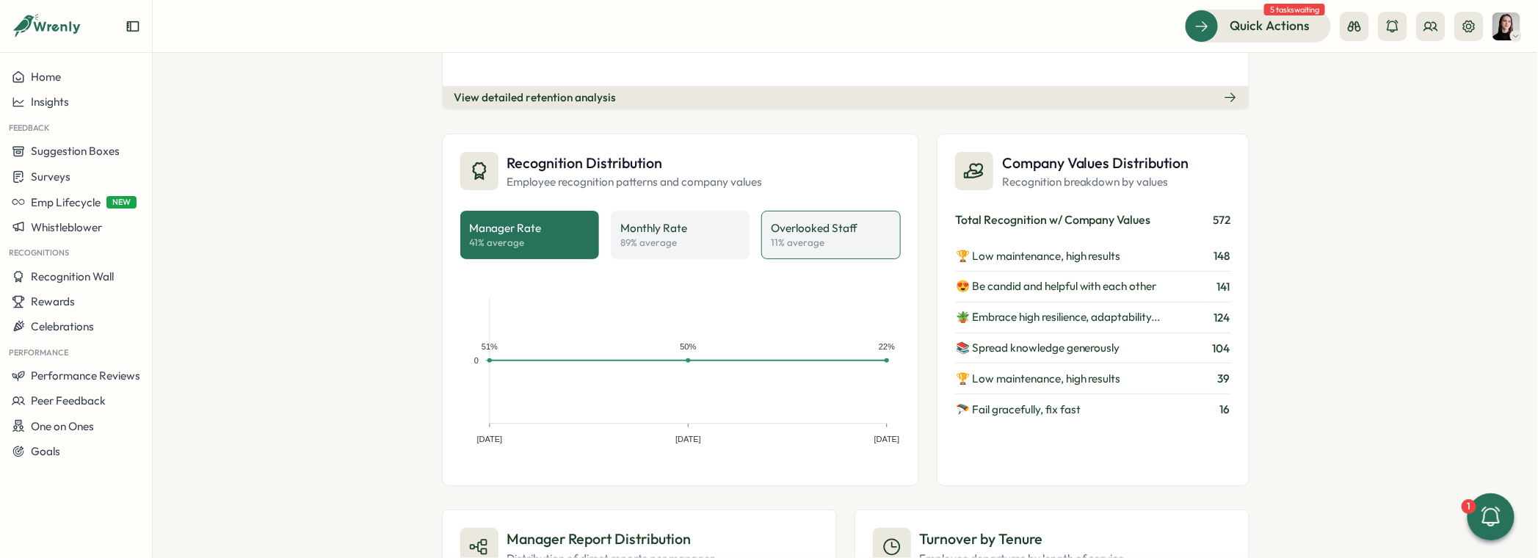
click at [846, 222] on p "Overlooked Staff" at bounding box center [814, 228] width 87 height 16
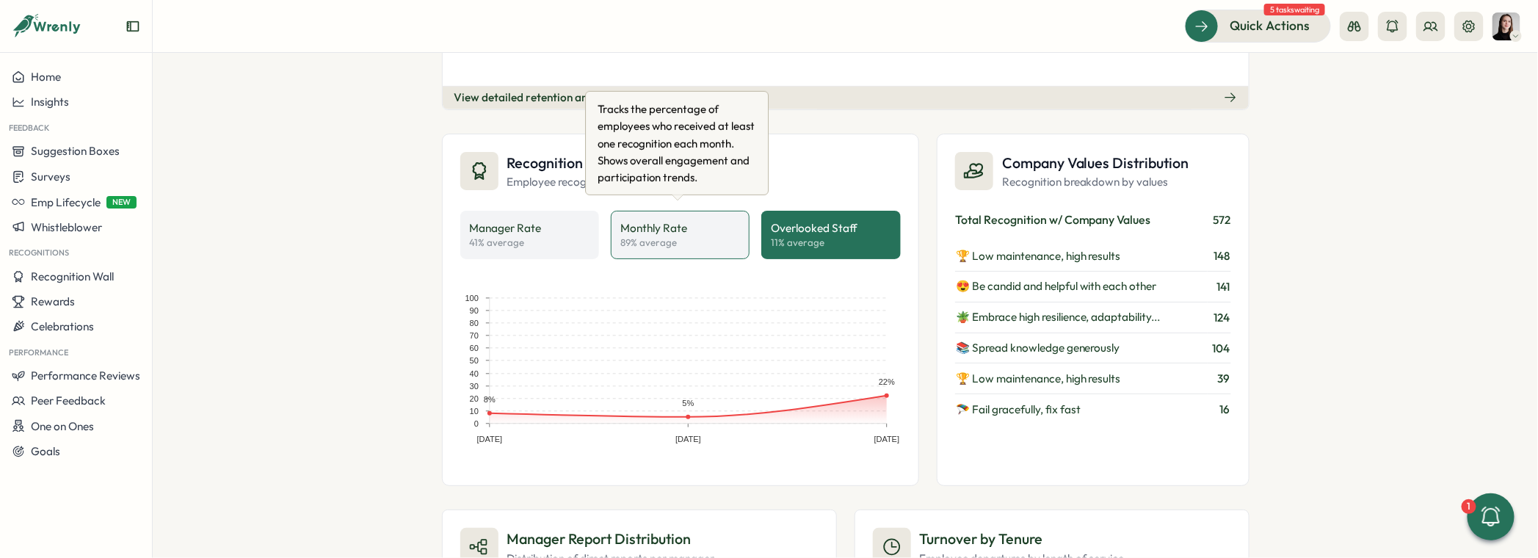
click at [699, 232] on div "Monthly Rate 89 % average" at bounding box center [680, 234] width 120 height 29
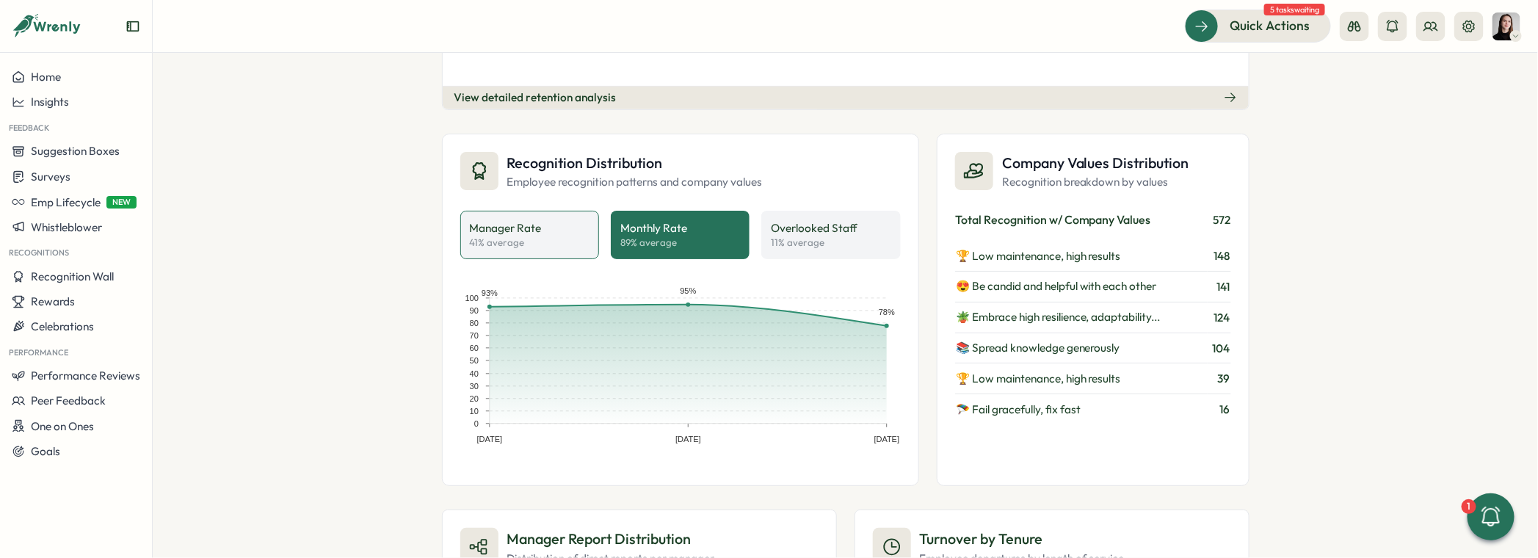
click at [574, 235] on div "Manager Rate 41 % average" at bounding box center [530, 234] width 120 height 29
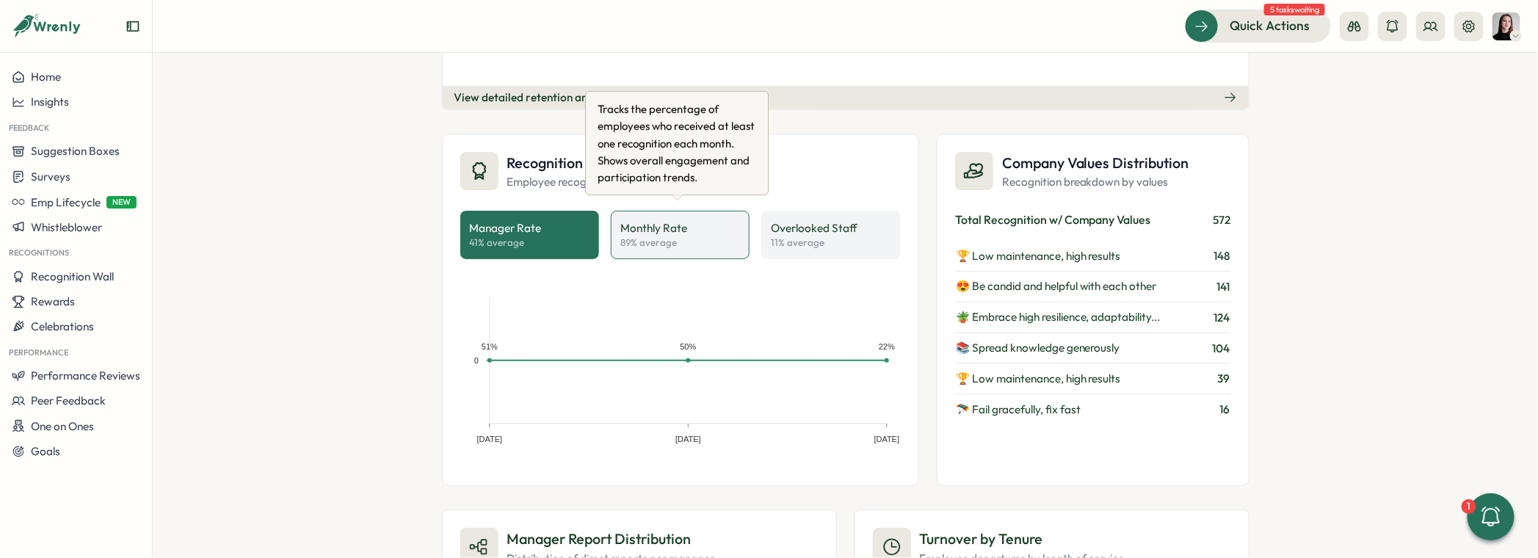
click at [637, 239] on p "89 % average" at bounding box center [653, 242] width 67 height 13
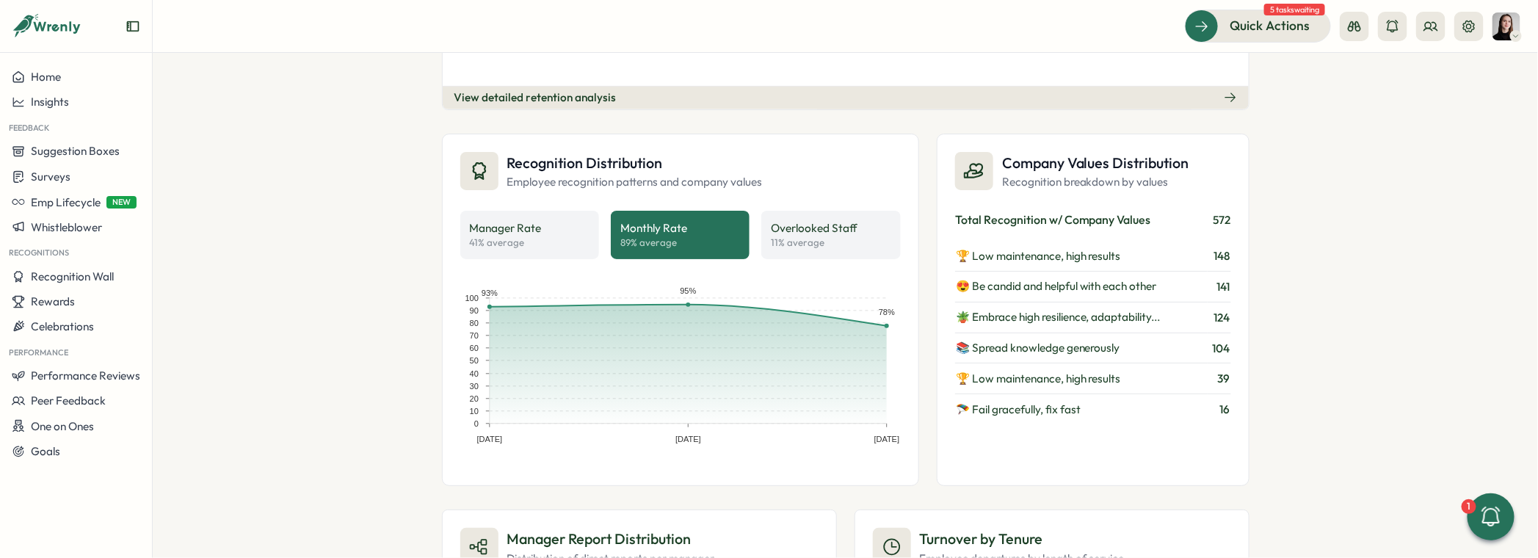
click at [784, 252] on div "Recognition Distribution Employee recognition patterns and company values Manag…" at bounding box center [680, 310] width 477 height 352
click at [777, 239] on p "11 % average" at bounding box center [814, 242] width 87 height 13
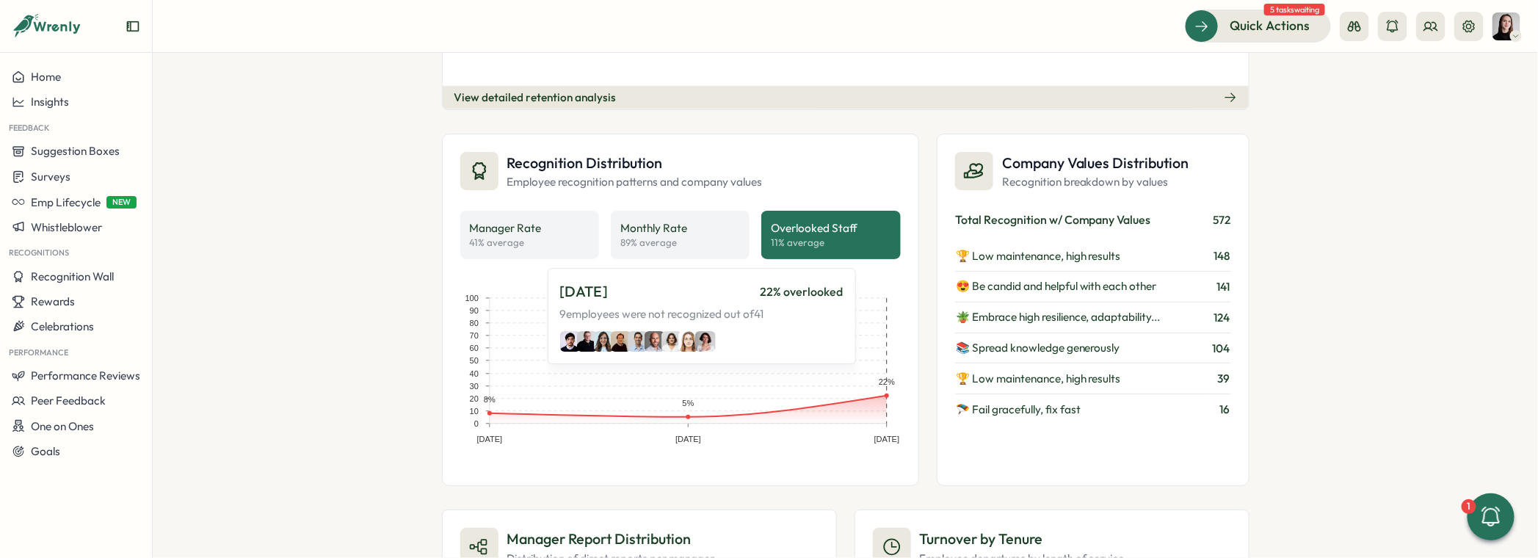
scroll to position [982, 0]
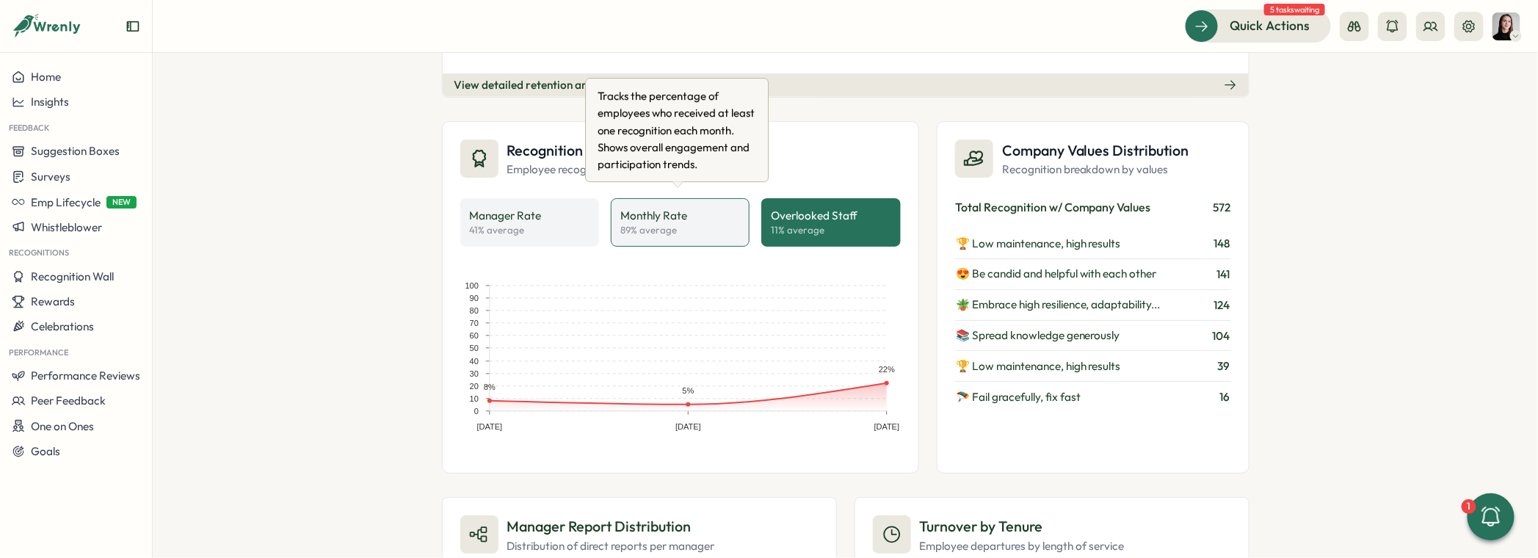
click at [732, 216] on div "Monthly Rate 89 % average" at bounding box center [680, 222] width 120 height 29
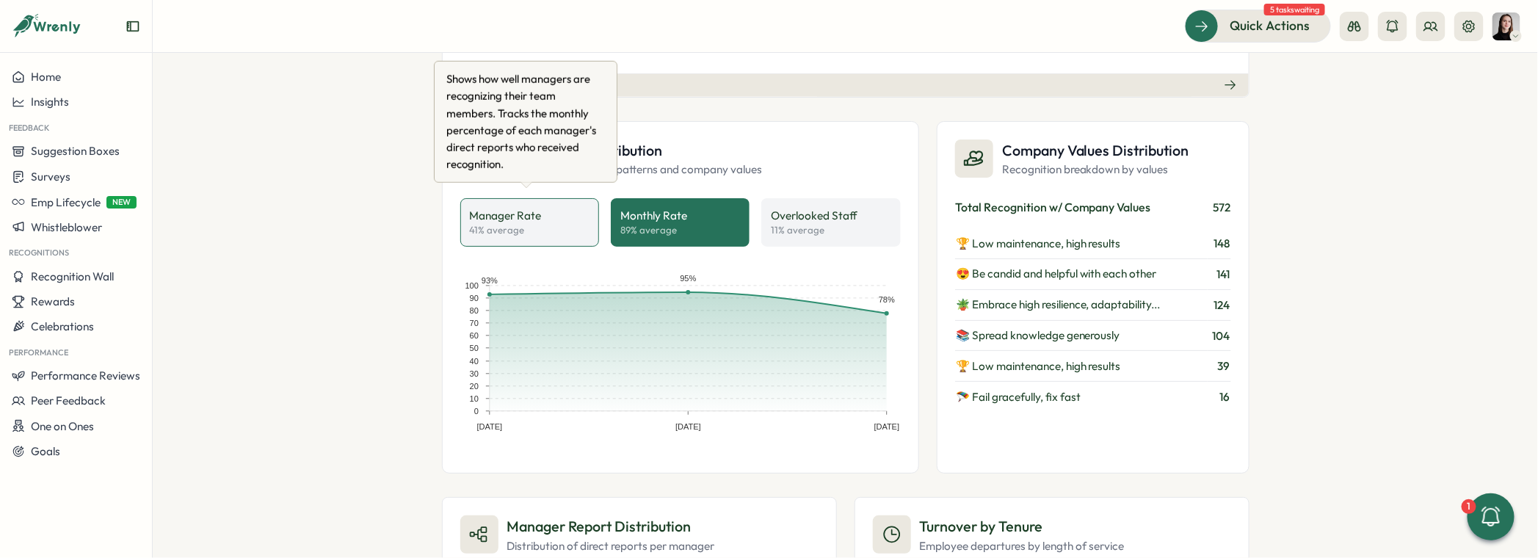
click at [560, 227] on div "Manager Rate 41 % average" at bounding box center [530, 222] width 120 height 29
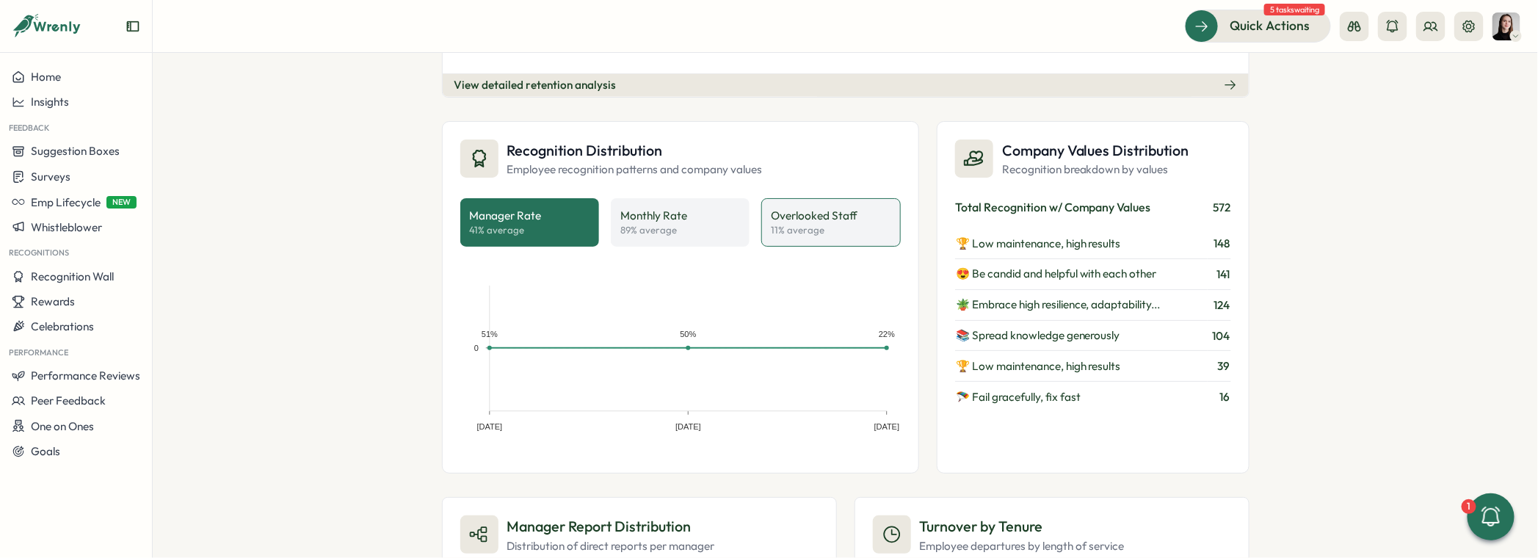
click at [856, 222] on div "Overlooked Staff 11 % average" at bounding box center [831, 222] width 120 height 29
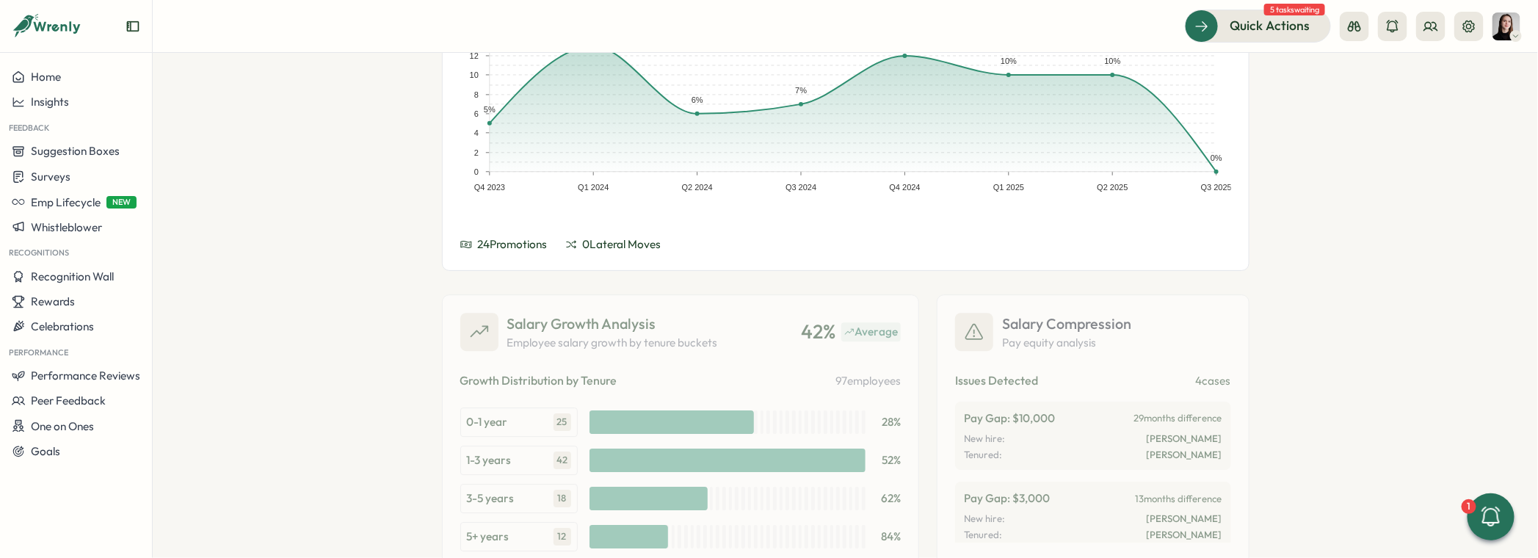
scroll to position [2450, 0]
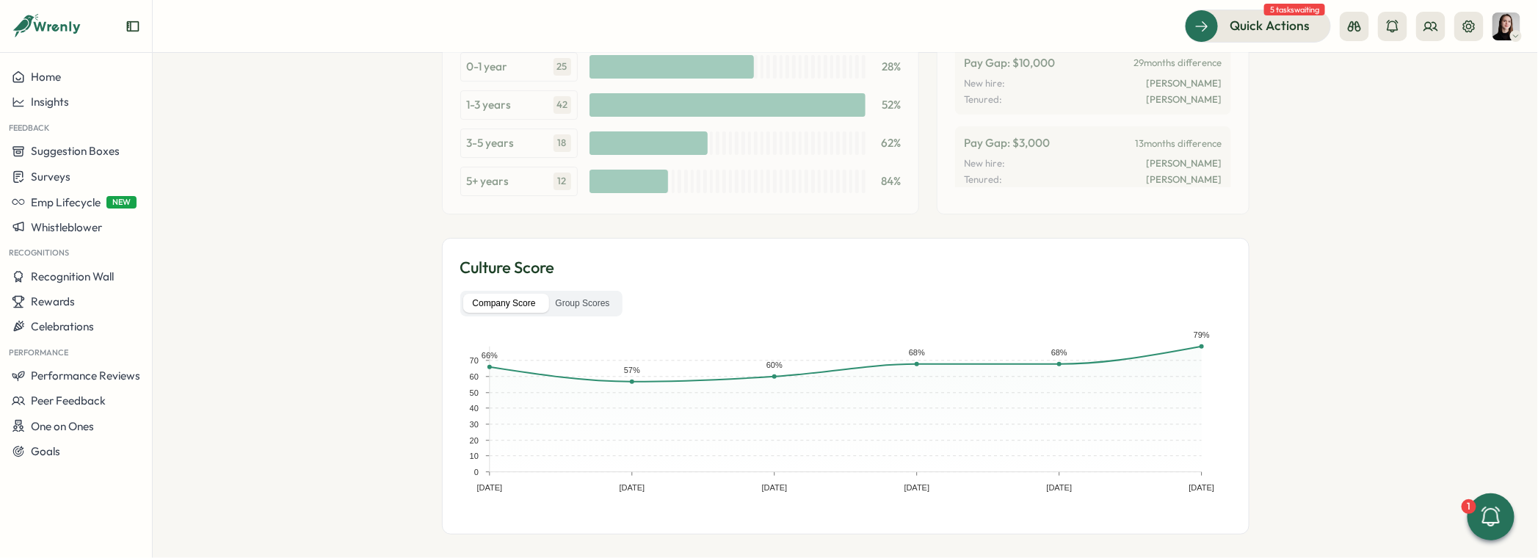
click at [620, 265] on h3 "Culture Score" at bounding box center [845, 267] width 771 height 23
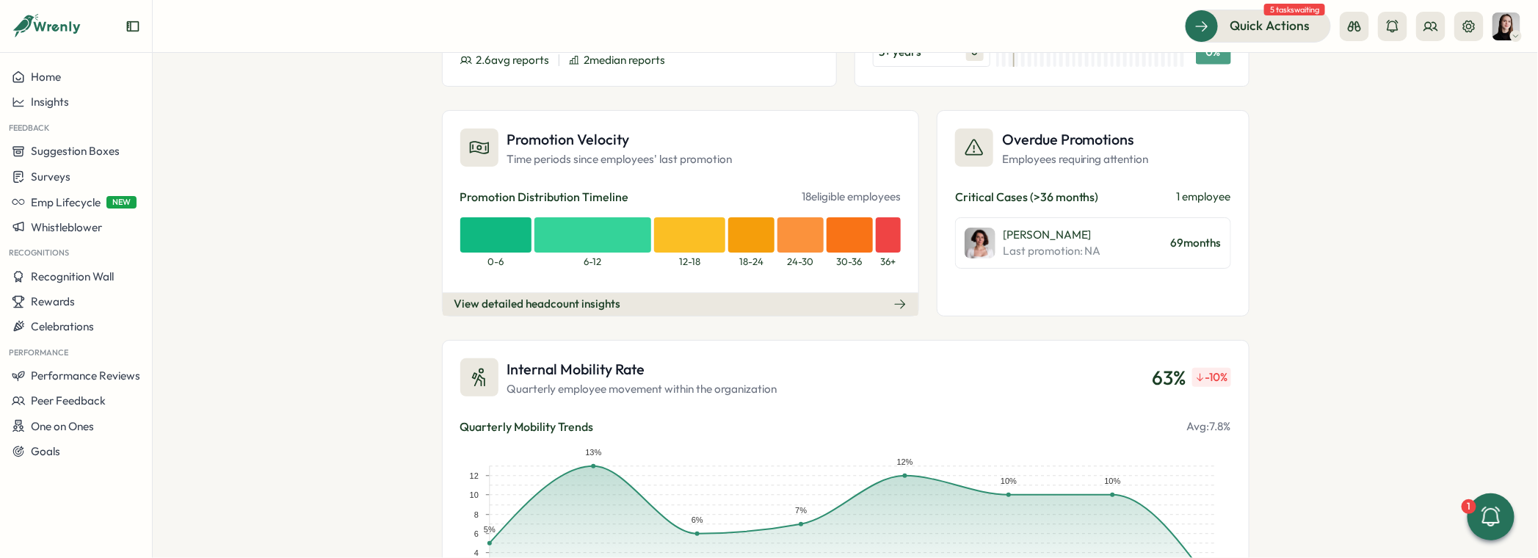
scroll to position [1551, 0]
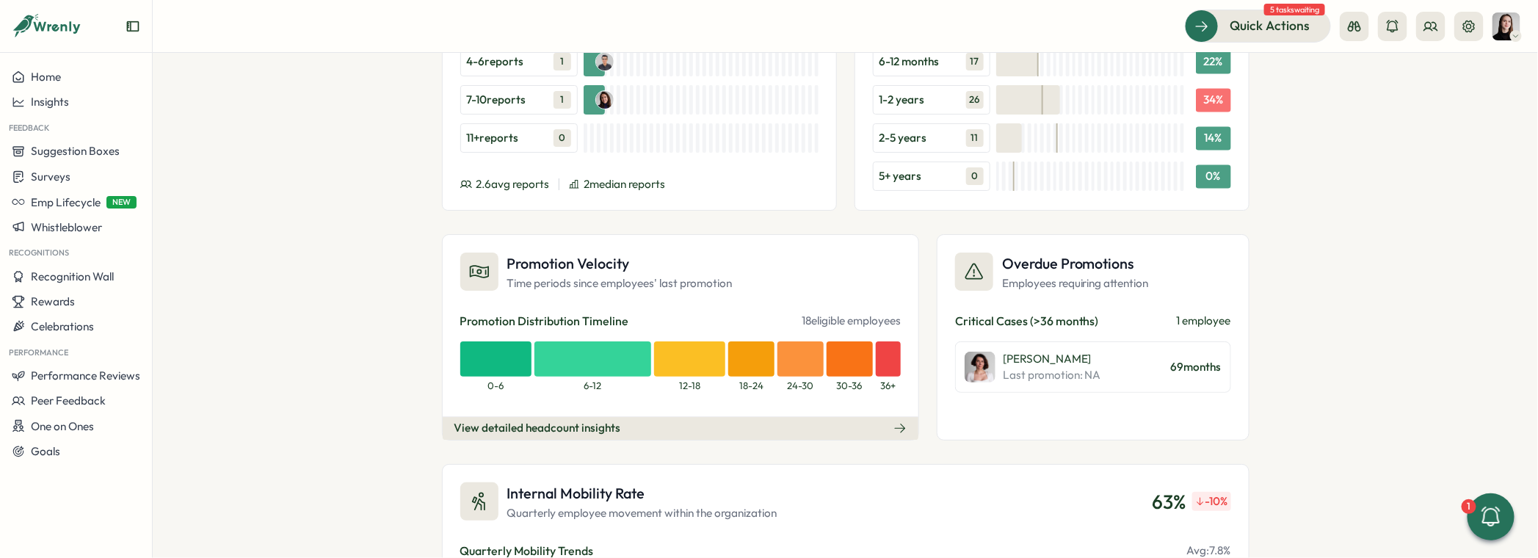
click at [1285, 323] on div "People Analytics Headcount Growth over 12 months Employee count and growth rate…" at bounding box center [846, 305] width 1386 height 505
drag, startPoint x: 1284, startPoint y: 426, endPoint x: 988, endPoint y: 252, distance: 343.3
click at [988, 252] on div "People Analytics Headcount Growth over 12 months Employee count and growth rate…" at bounding box center [846, 305] width 1386 height 505
click at [1227, 313] on p "1 employee" at bounding box center [1204, 321] width 54 height 16
click at [1017, 396] on div "Overdue Promotions Employees requiring attention Critical Cases (>36 months) 1 …" at bounding box center [1093, 337] width 313 height 206
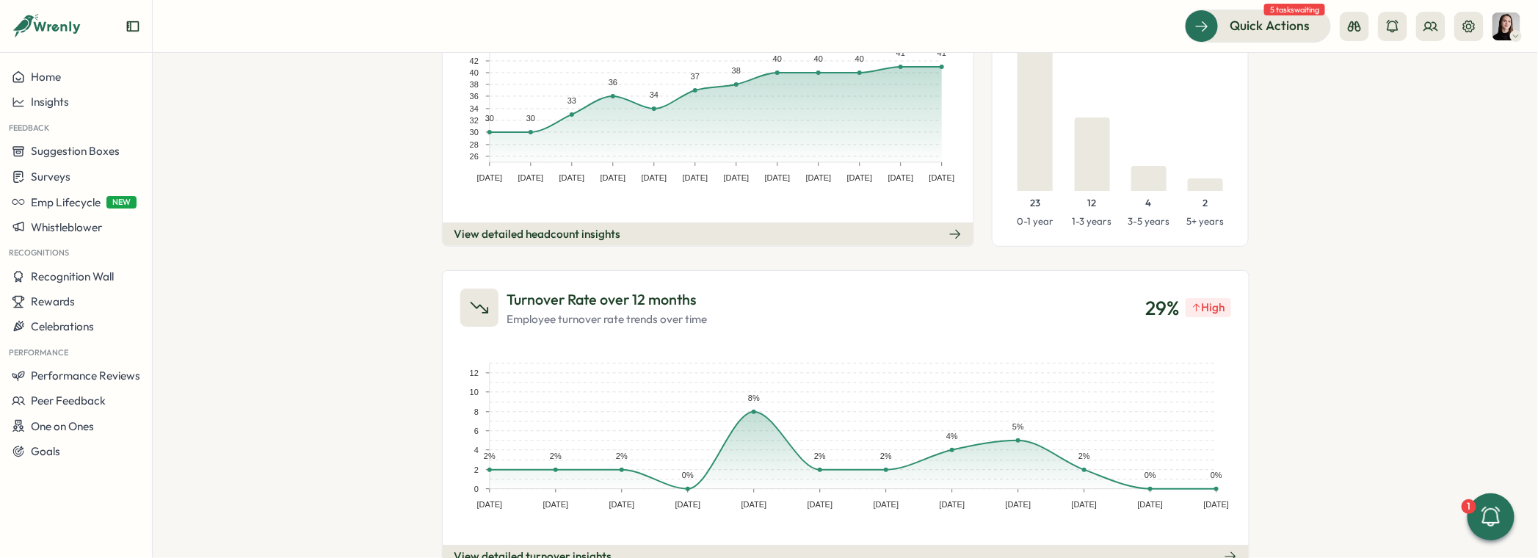
scroll to position [0, 0]
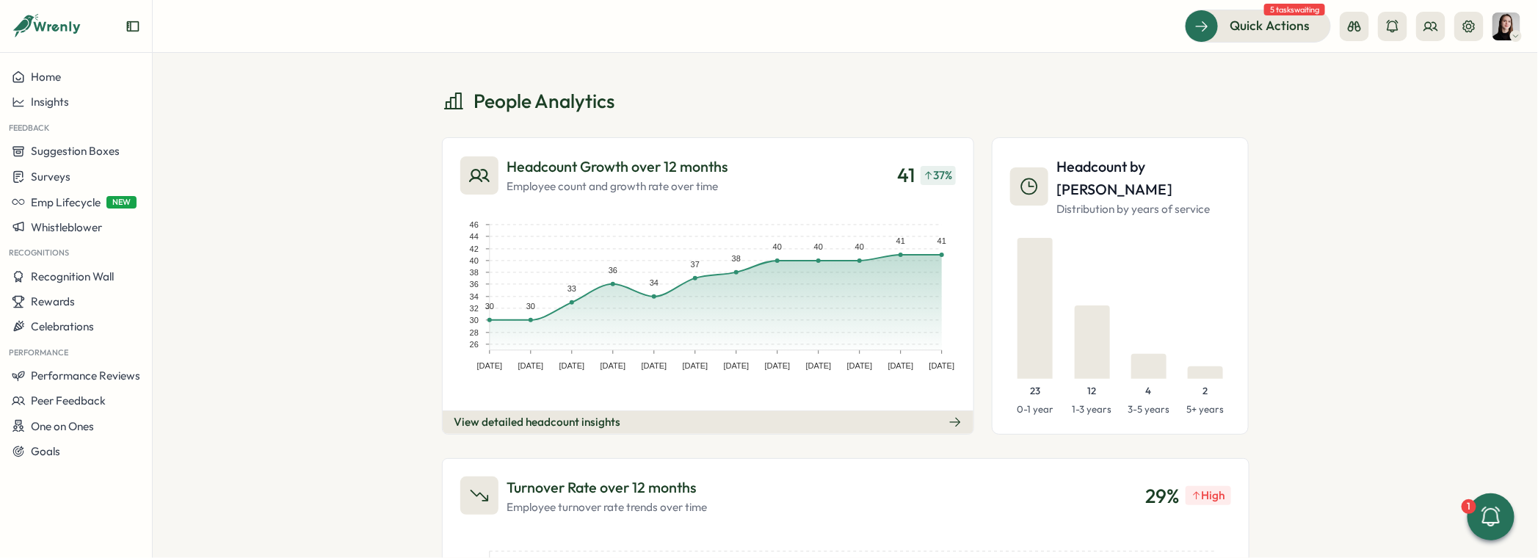
click at [1339, 305] on div "People Analytics Headcount Growth over 12 months Employee count and growth rate…" at bounding box center [846, 305] width 1386 height 505
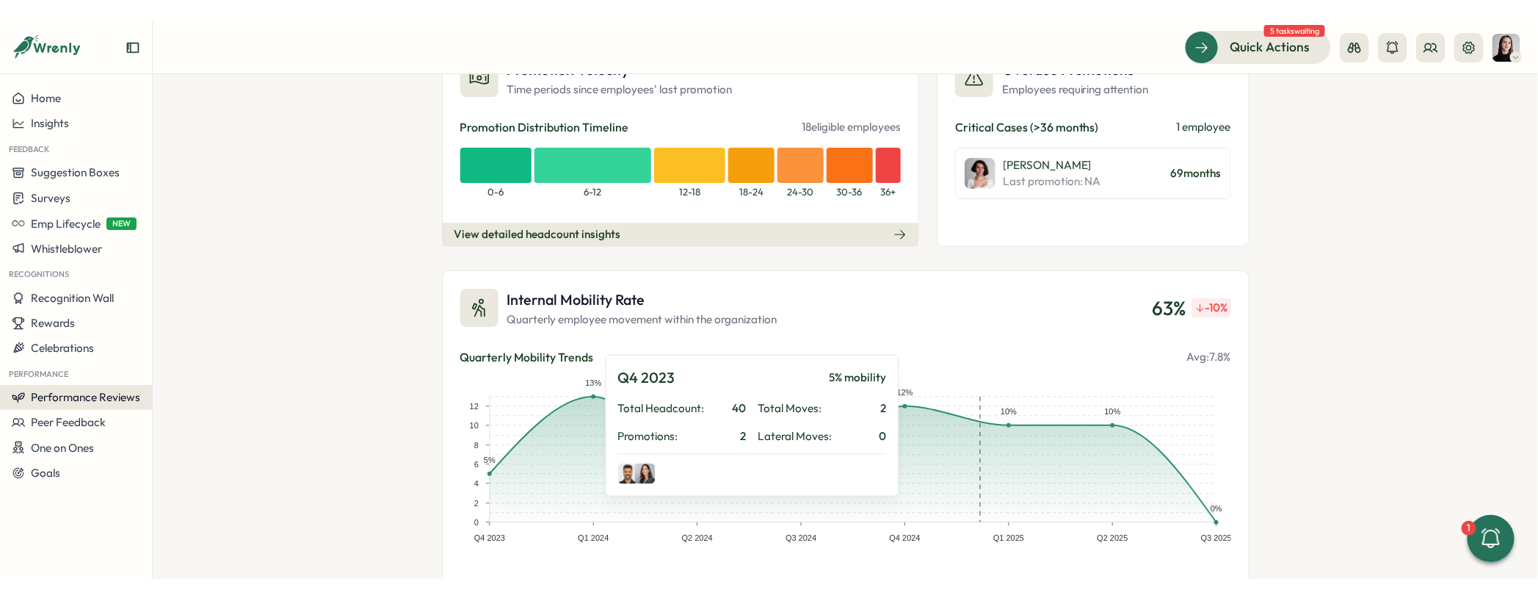
scroll to position [1876, 0]
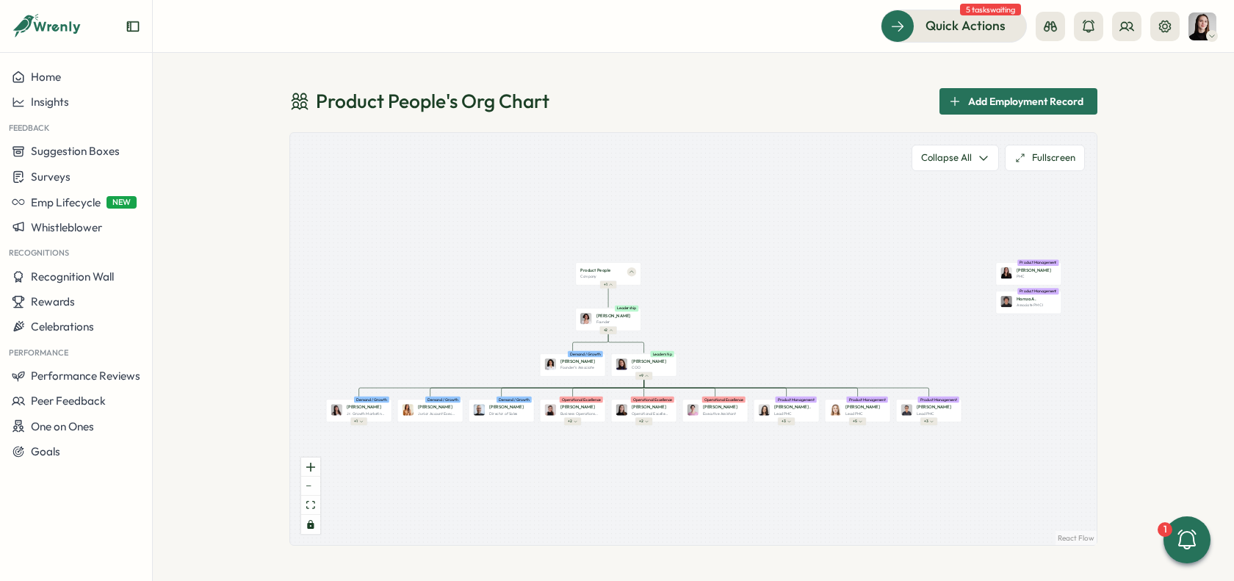
click at [1134, 198] on div "Product People 's Org Chart Add Employment Record Product People Company + 1 [P…" at bounding box center [693, 317] width 1081 height 528
click at [607, 319] on p "Founder" at bounding box center [603, 321] width 14 height 5
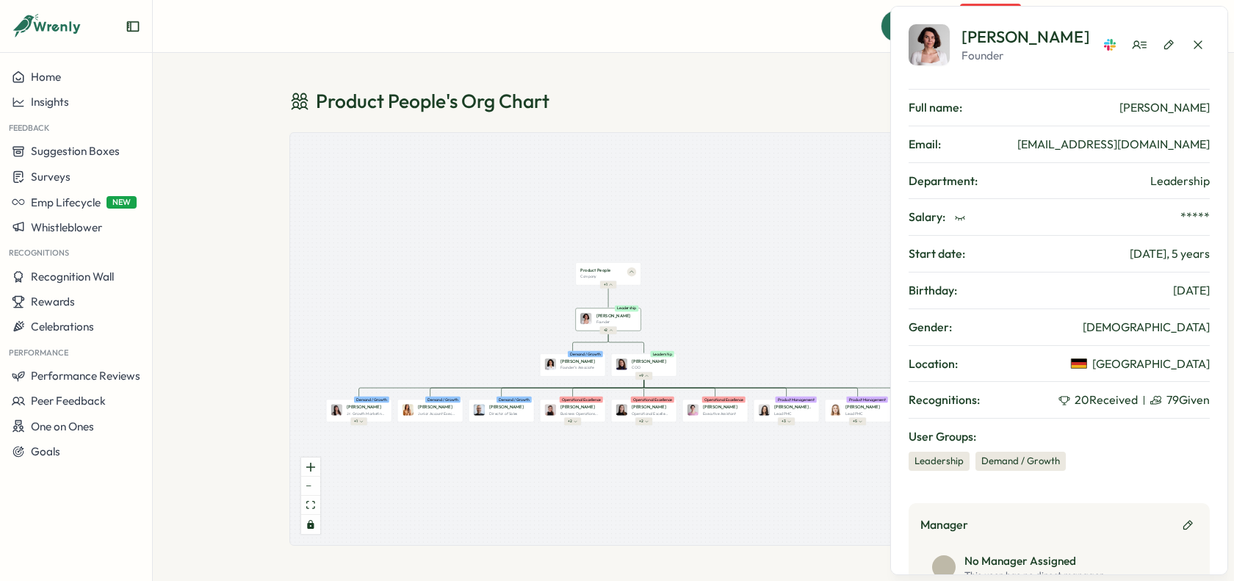
click at [719, 87] on div "Product People 's Org Chart Add Employment Record [PERSON_NAME] Founder Full na…" at bounding box center [693, 317] width 1081 height 528
click at [1191, 49] on icon "button" at bounding box center [1197, 44] width 15 height 15
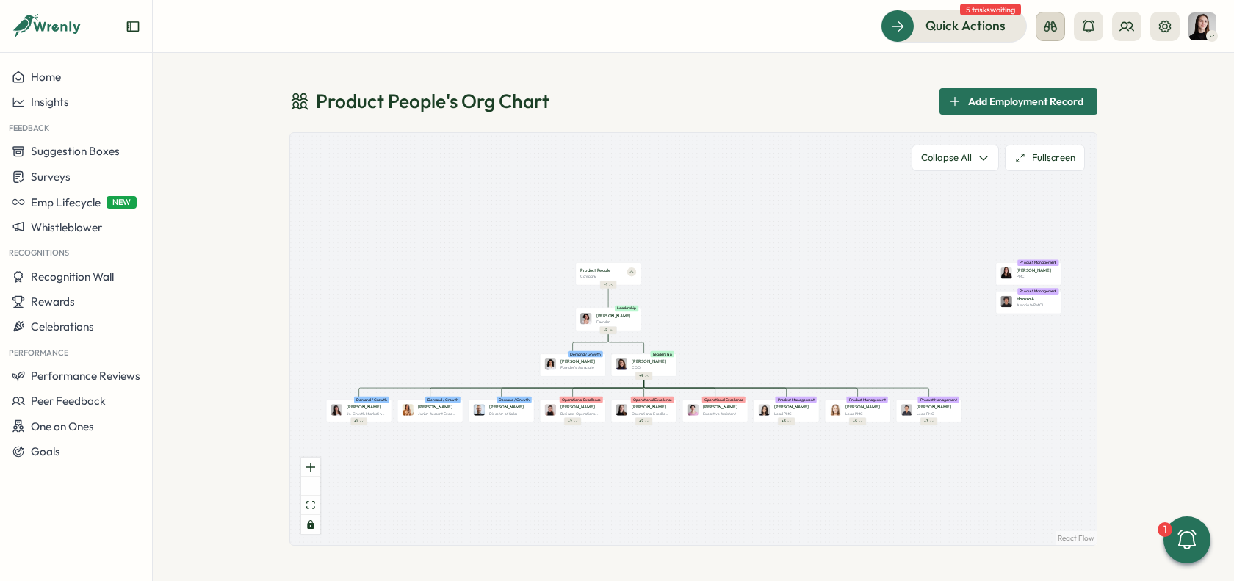
click at [1058, 29] on button at bounding box center [1049, 26] width 29 height 29
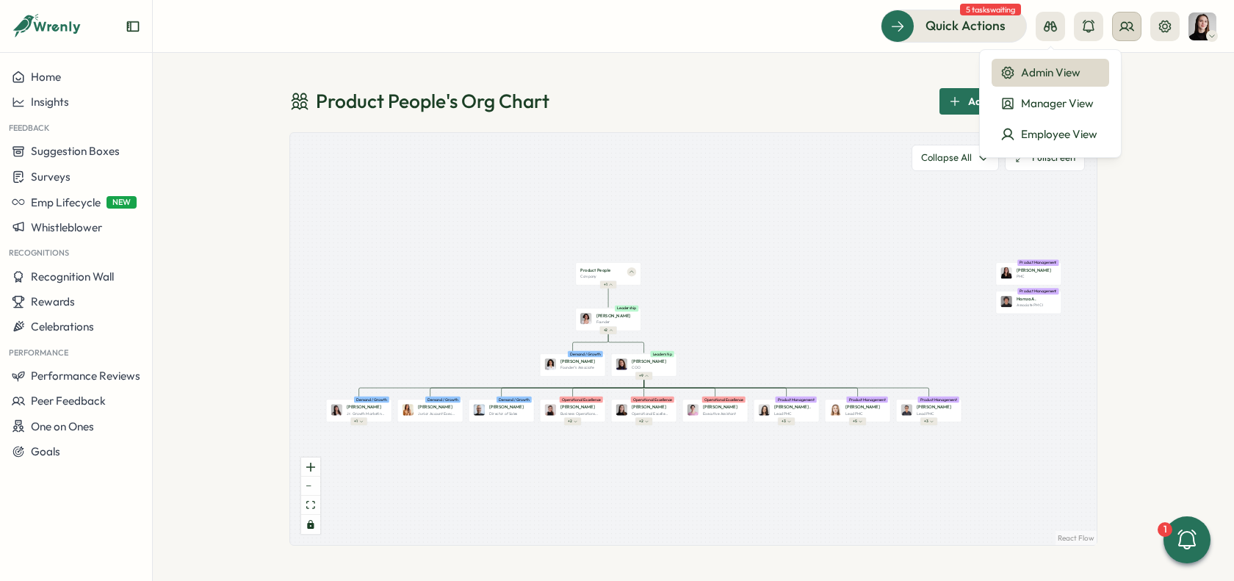
click at [1122, 29] on icon at bounding box center [1126, 26] width 15 height 15
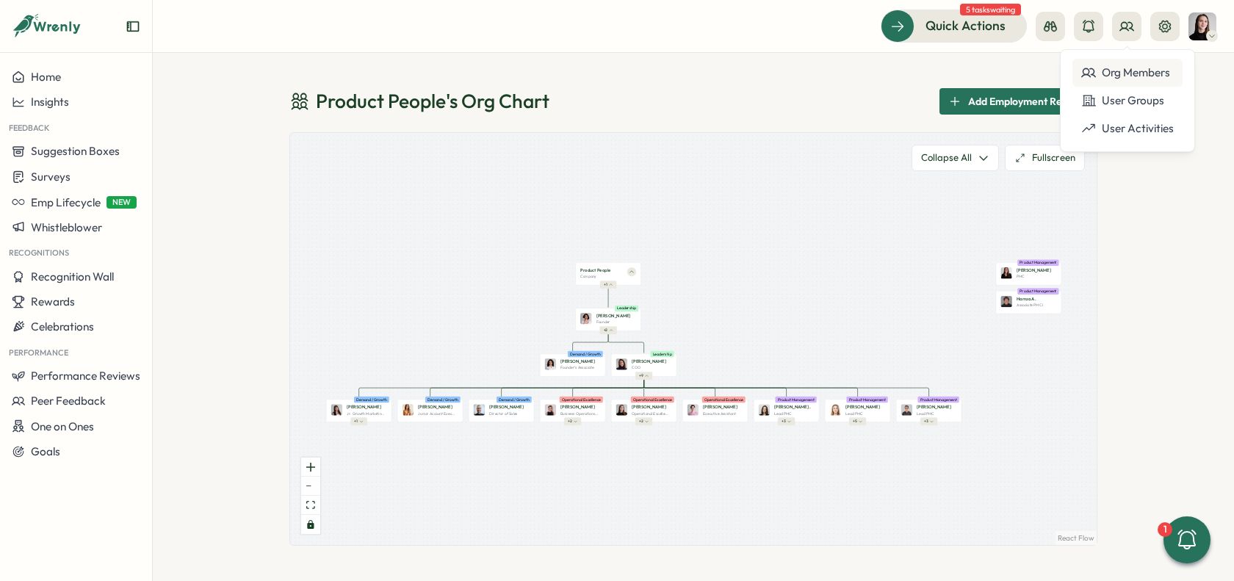
click at [1142, 73] on div "Org Members" at bounding box center [1127, 73] width 93 height 16
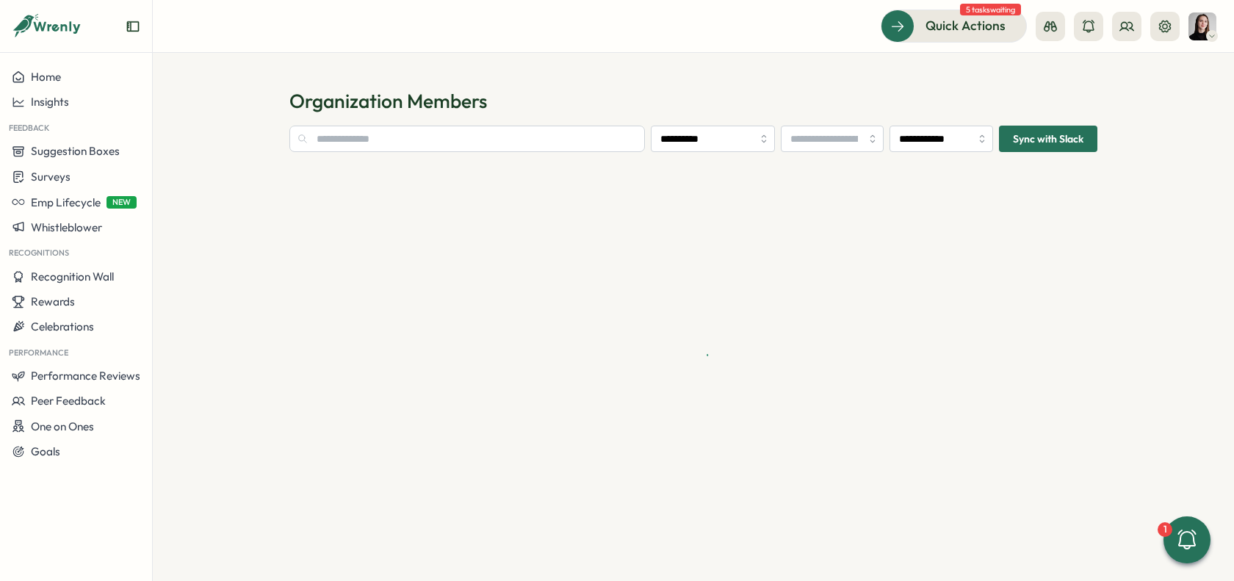
type input "**********"
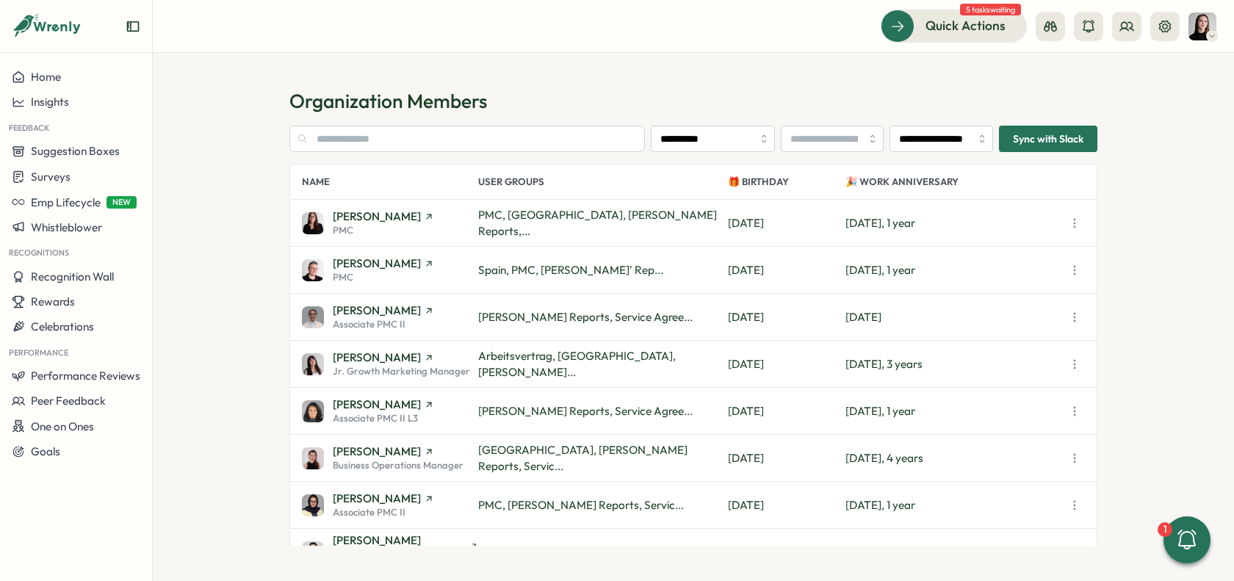
click at [429, 233] on div "[PERSON_NAME] PMC" at bounding box center [390, 223] width 176 height 24
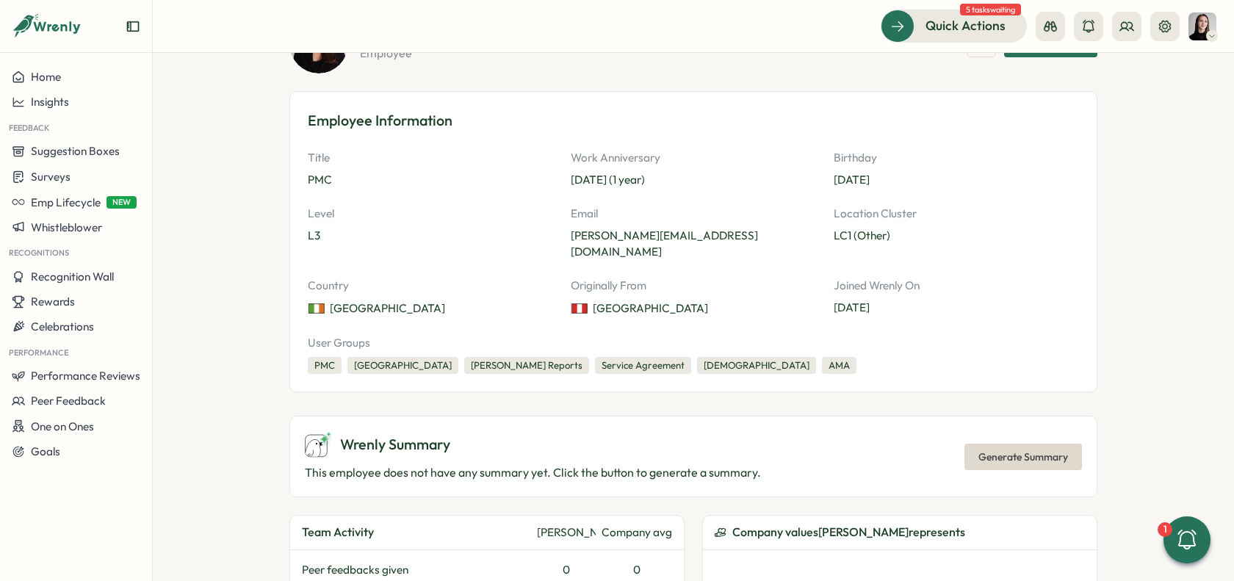
scroll to position [148, 0]
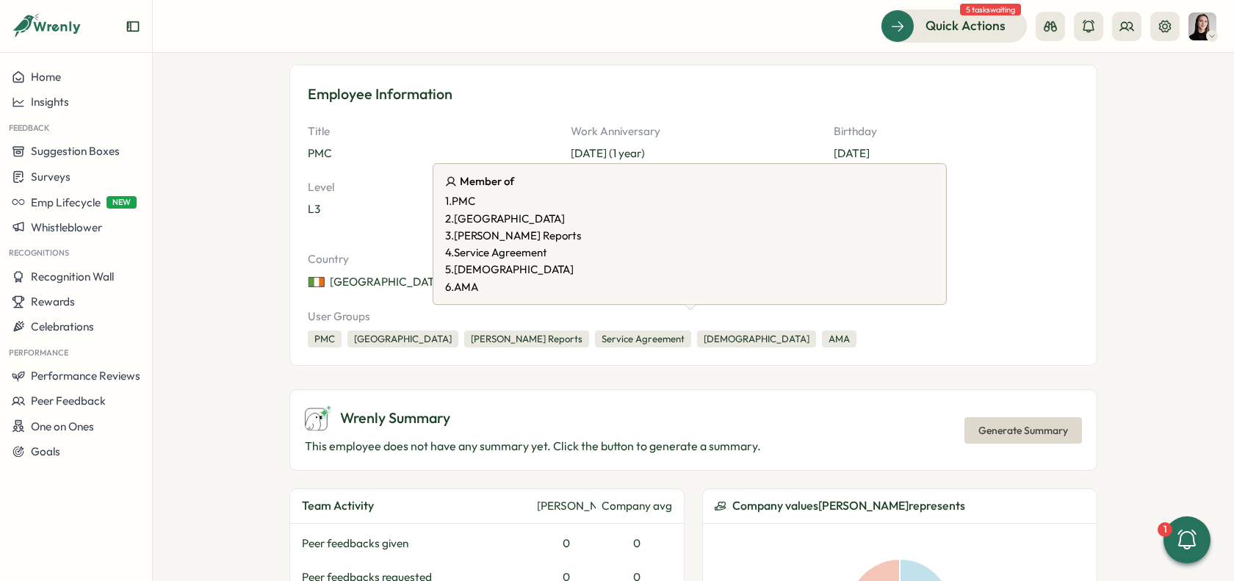
drag, startPoint x: 1042, startPoint y: 318, endPoint x: 1088, endPoint y: 320, distance: 45.6
click at [1045, 330] on div "PMC Ireland [PERSON_NAME] Reports Service Agreement [DEMOGRAPHIC_DATA] AMA" at bounding box center [693, 339] width 771 height 18
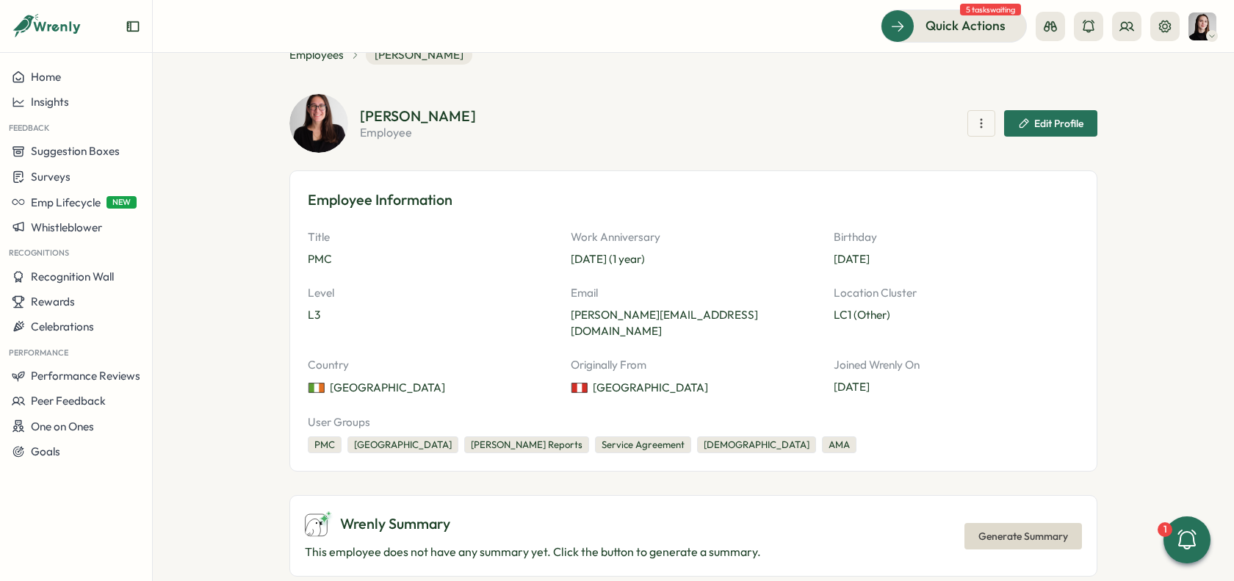
scroll to position [0, 0]
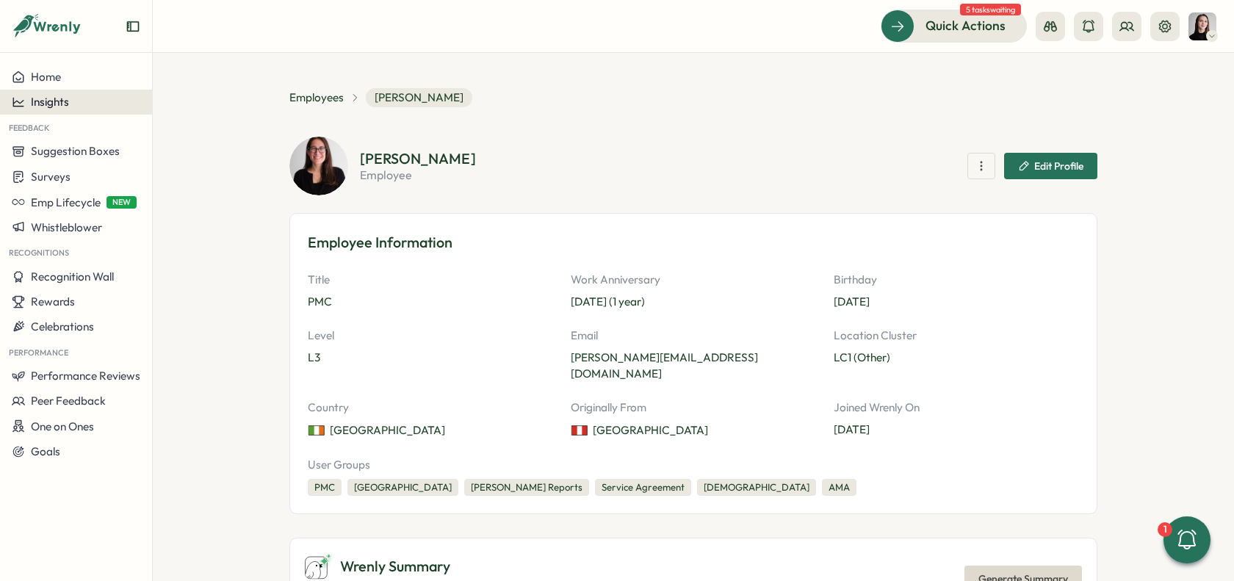
click at [79, 102] on div "Insights" at bounding box center [76, 101] width 129 height 13
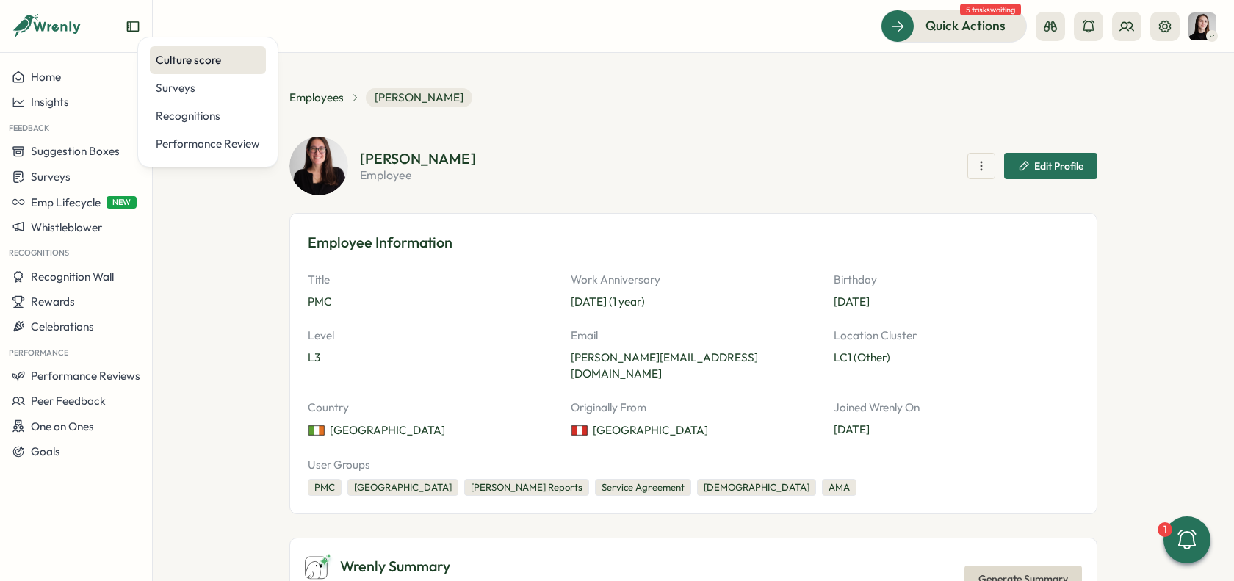
click at [189, 53] on div "Culture score" at bounding box center [208, 60] width 104 height 16
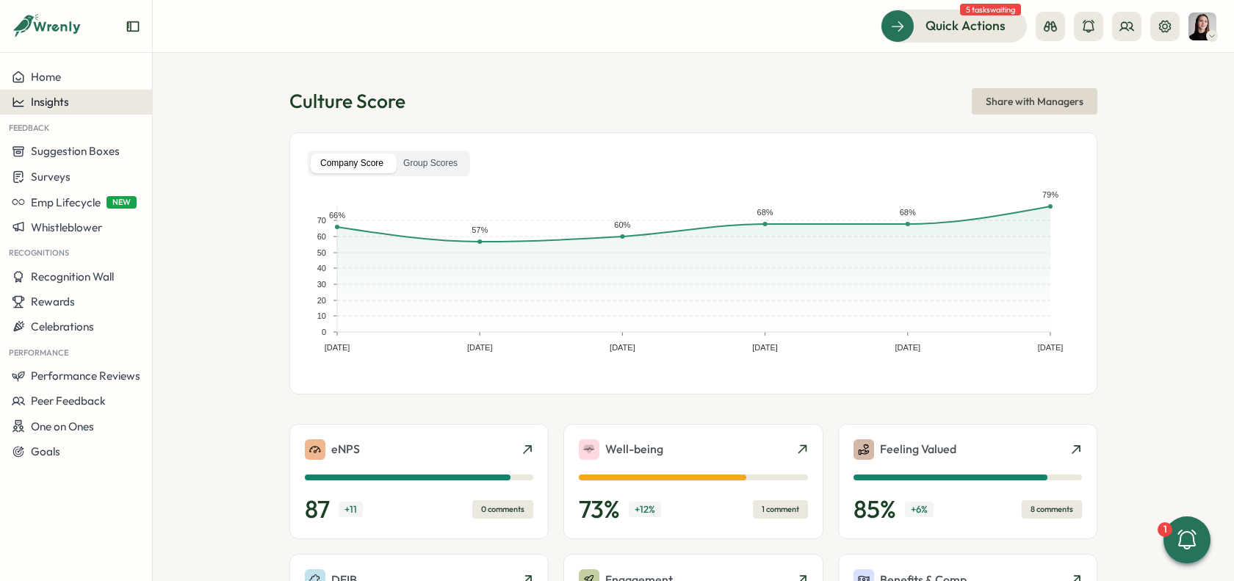
click at [51, 108] on span "Insights" at bounding box center [50, 102] width 38 height 14
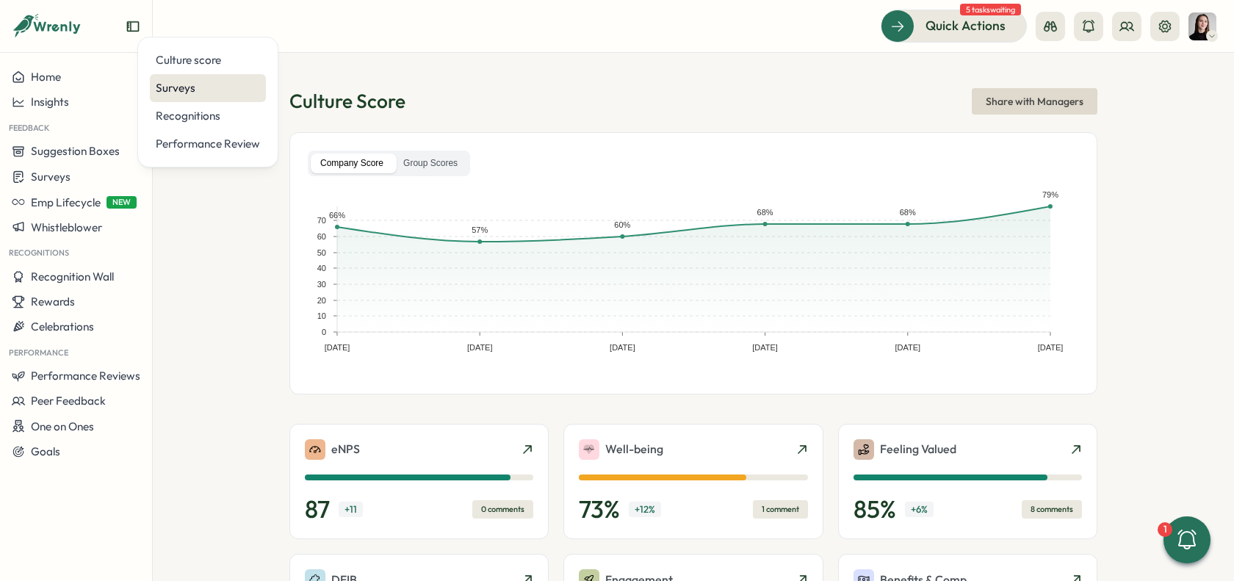
click at [187, 99] on div "Surveys" at bounding box center [208, 88] width 116 height 28
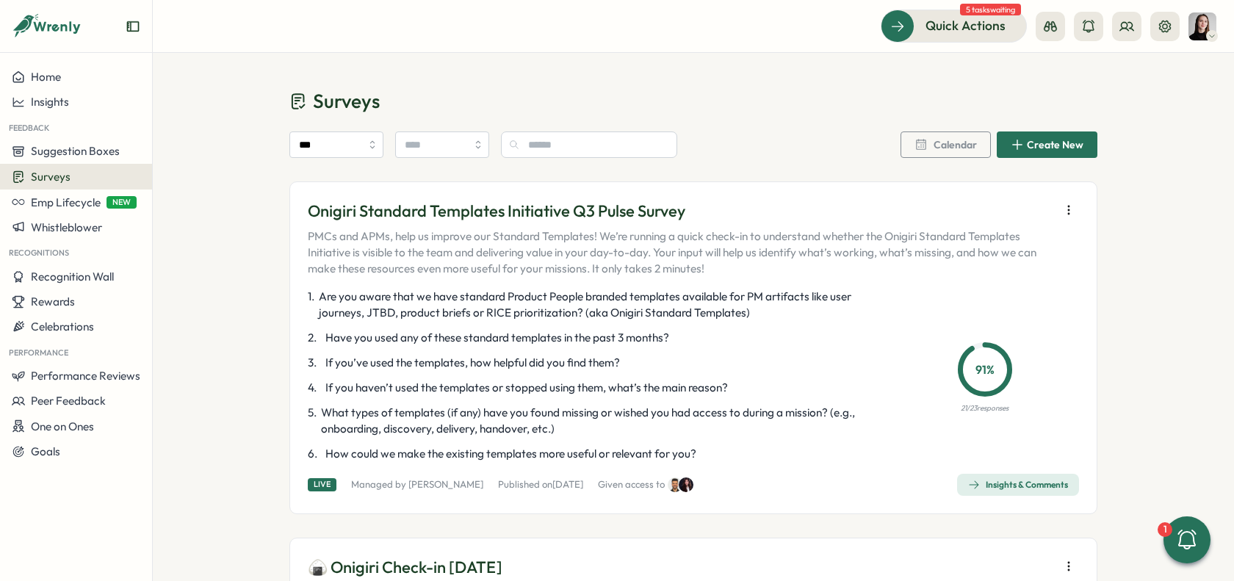
drag, startPoint x: 92, startPoint y: 126, endPoint x: 93, endPoint y: 116, distance: 10.3
click at [92, 126] on div "Feedback" at bounding box center [76, 127] width 152 height 24
click at [91, 110] on button "Insights" at bounding box center [76, 102] width 152 height 25
drag, startPoint x: 912, startPoint y: 109, endPoint x: 1042, endPoint y: 70, distance: 135.5
click at [915, 106] on h1 "Surveys" at bounding box center [693, 101] width 808 height 26
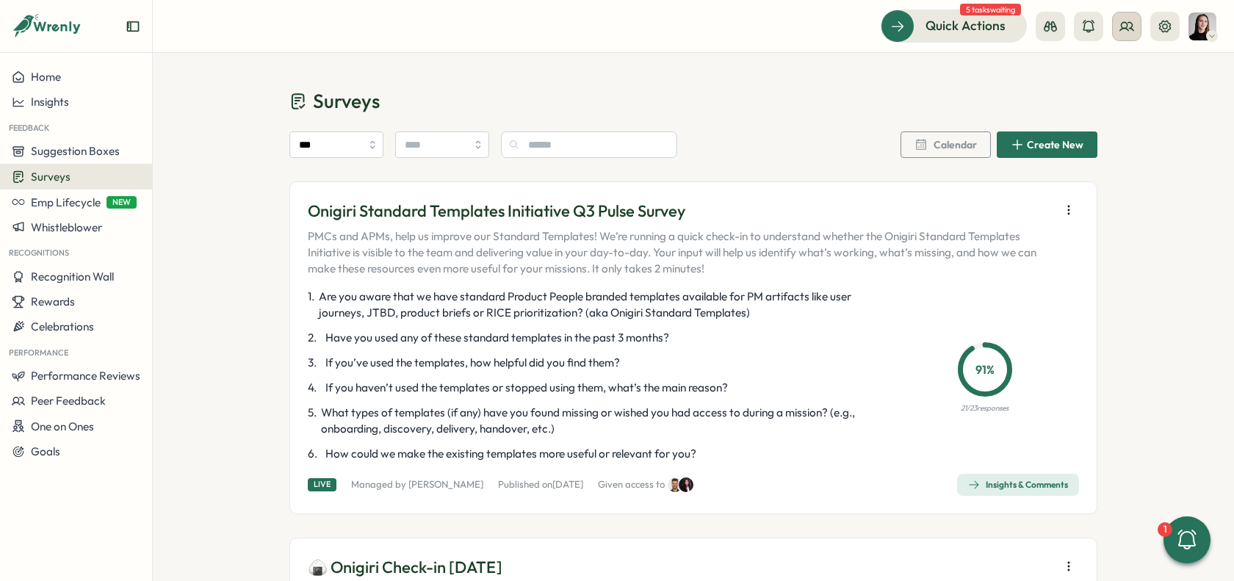
click at [1121, 24] on circle at bounding box center [1124, 25] width 6 height 6
click at [1117, 65] on div "Org Members" at bounding box center [1127, 73] width 93 height 16
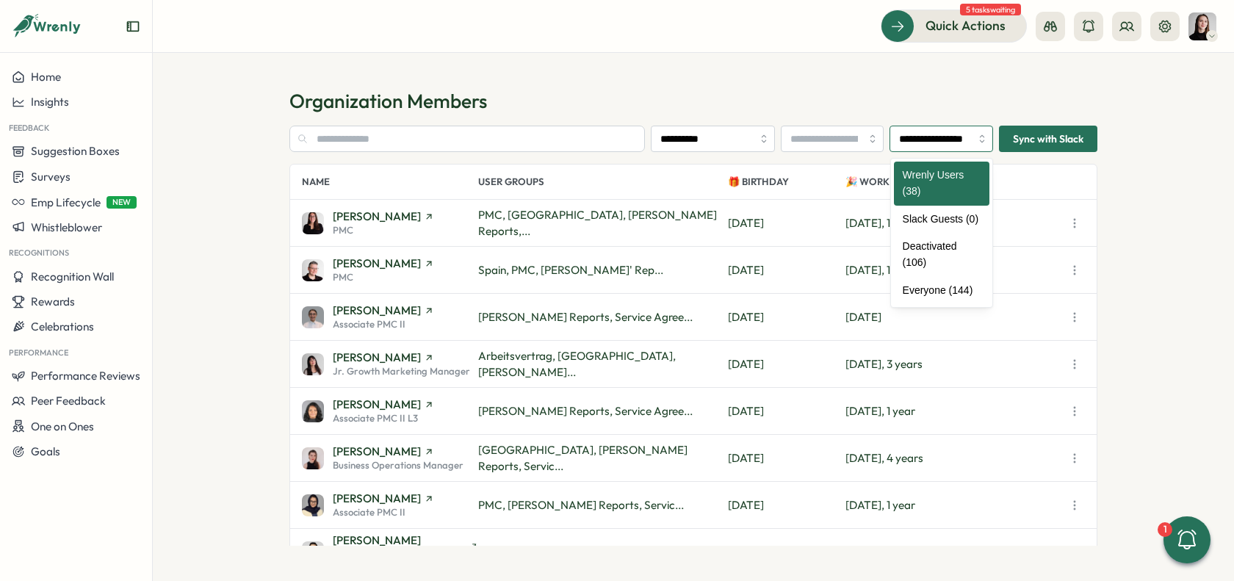
click at [947, 137] on input "**********" at bounding box center [941, 139] width 104 height 26
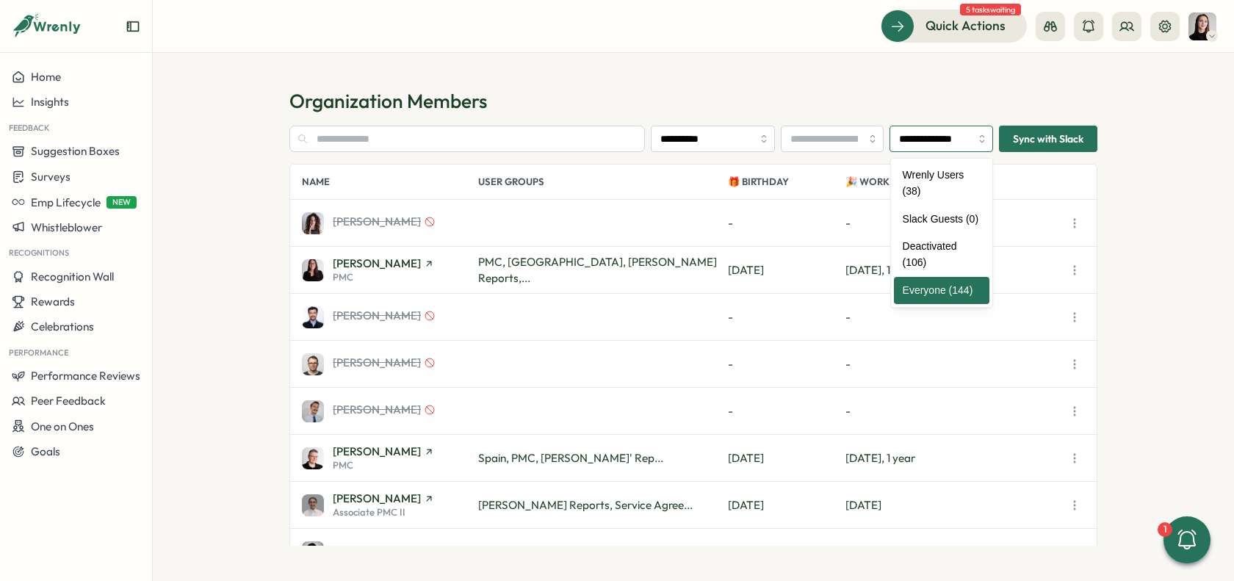
click at [925, 137] on input "**********" at bounding box center [941, 139] width 104 height 26
type input "**********"
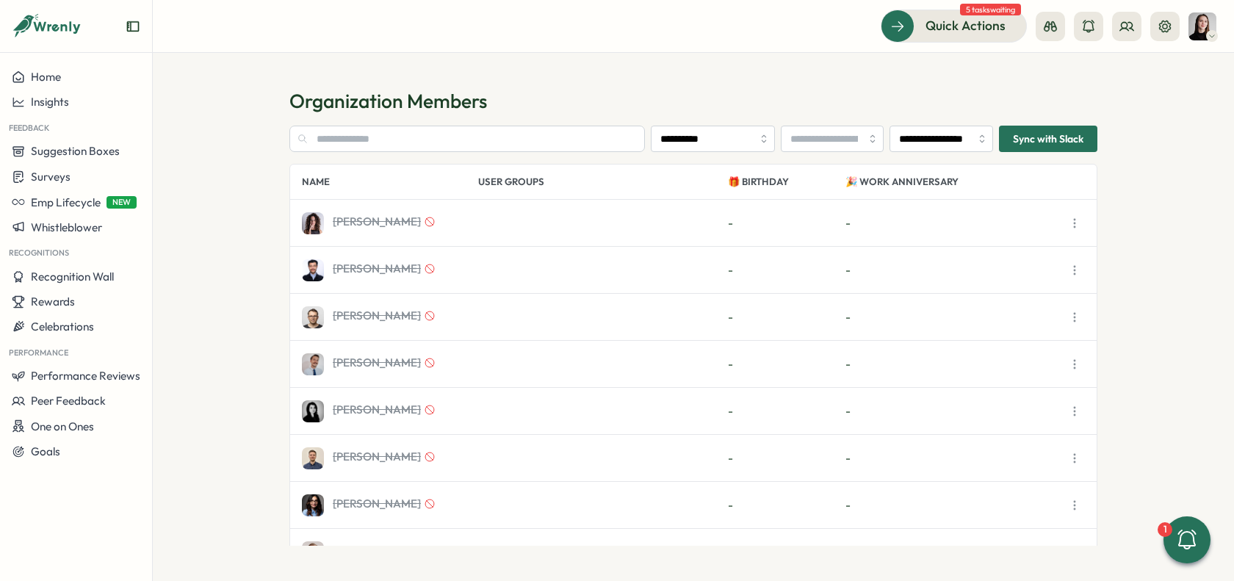
click at [468, 239] on div "Adela Strakova - -" at bounding box center [693, 223] width 806 height 47
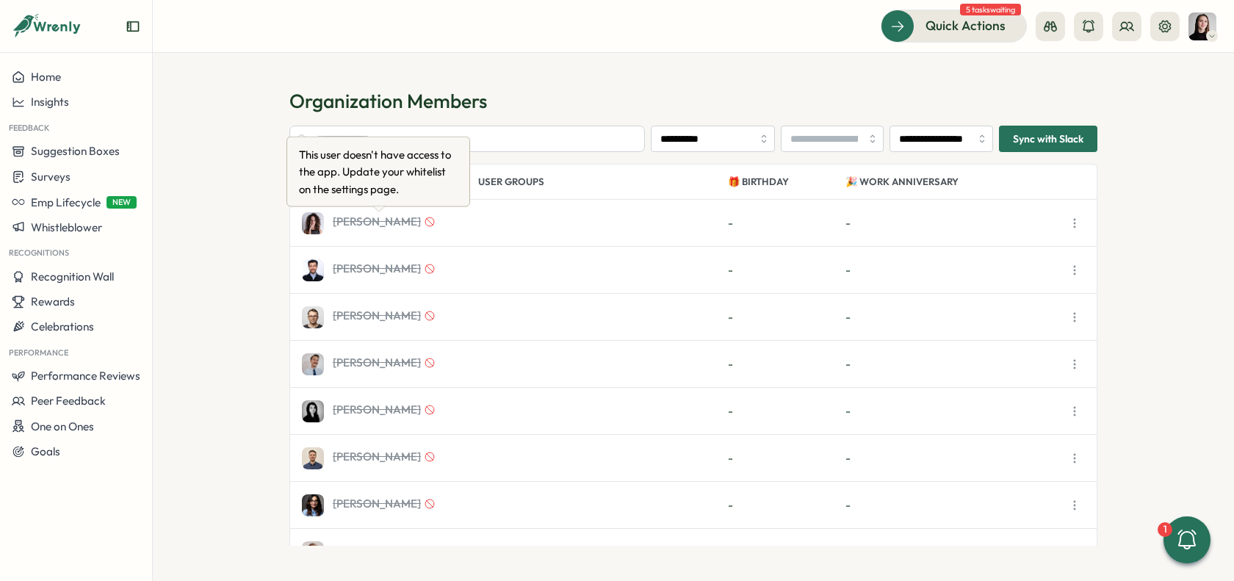
click at [400, 227] on span "Adela Strakova" at bounding box center [377, 221] width 88 height 11
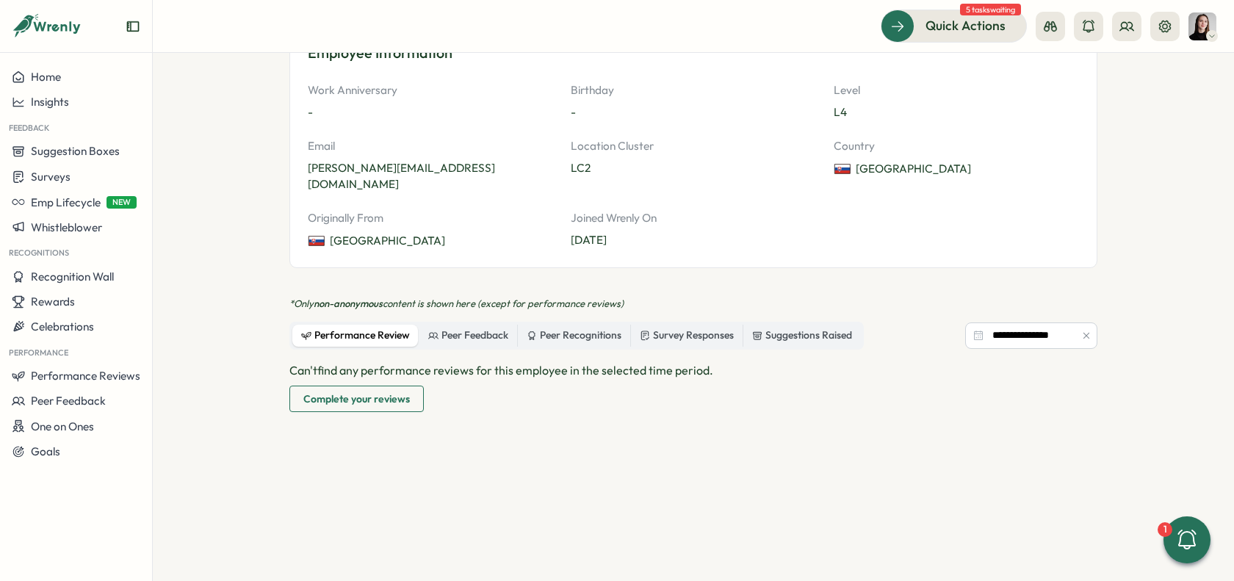
scroll to position [285, 0]
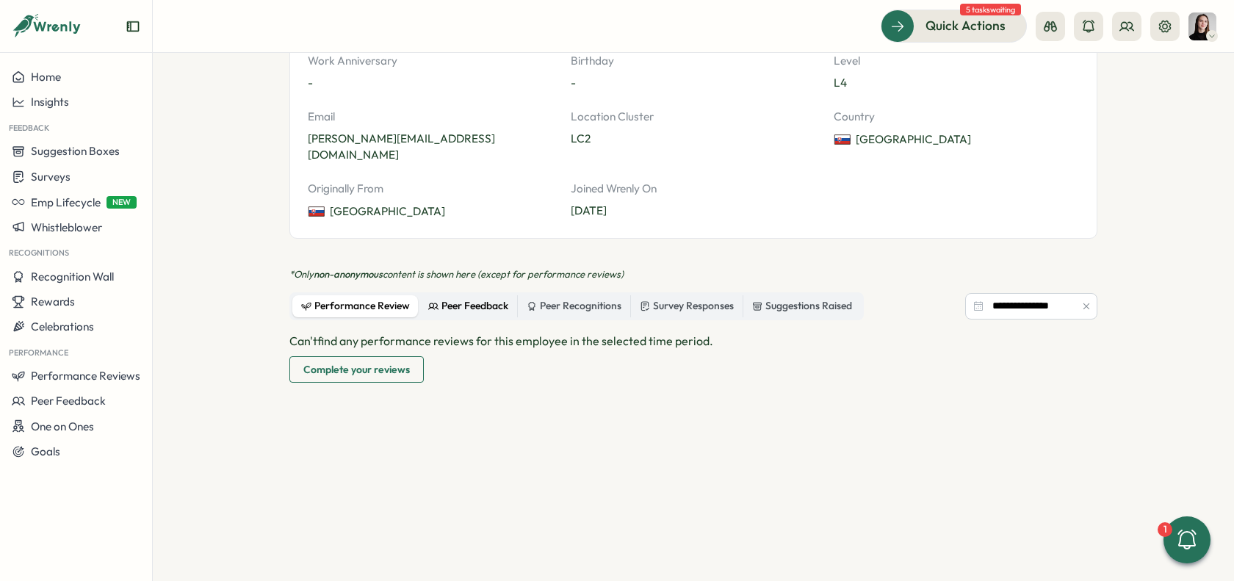
click at [476, 298] on div "Peer Feedback" at bounding box center [468, 306] width 80 height 16
click at [554, 298] on div "Peer Recognitions" at bounding box center [574, 306] width 95 height 16
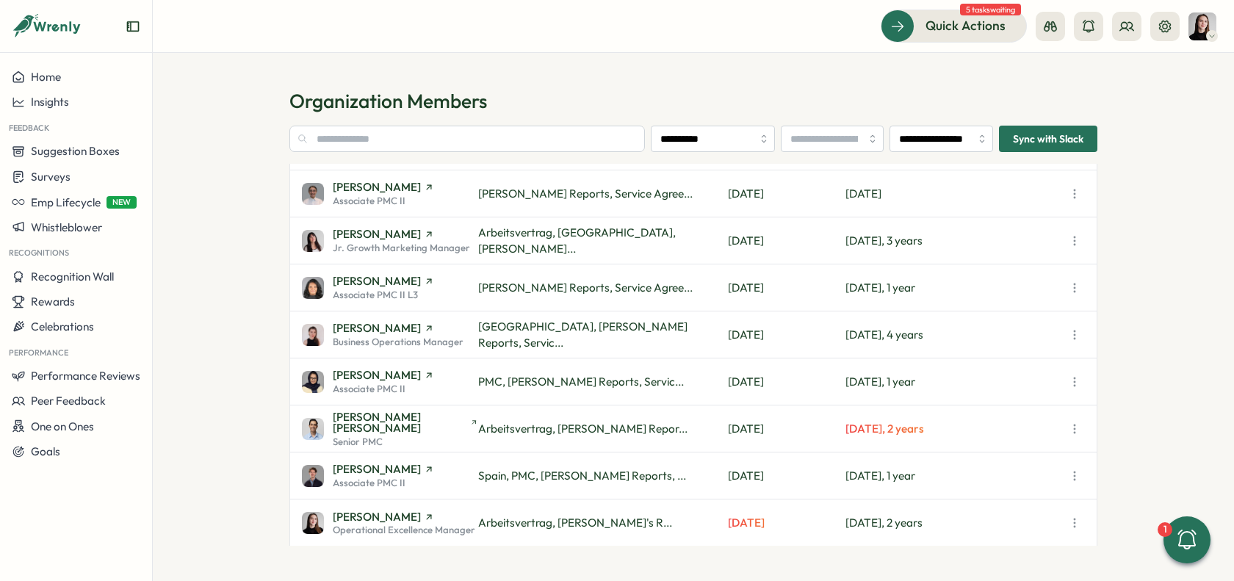
scroll to position [125, 0]
click at [955, 140] on input "**********" at bounding box center [941, 139] width 104 height 26
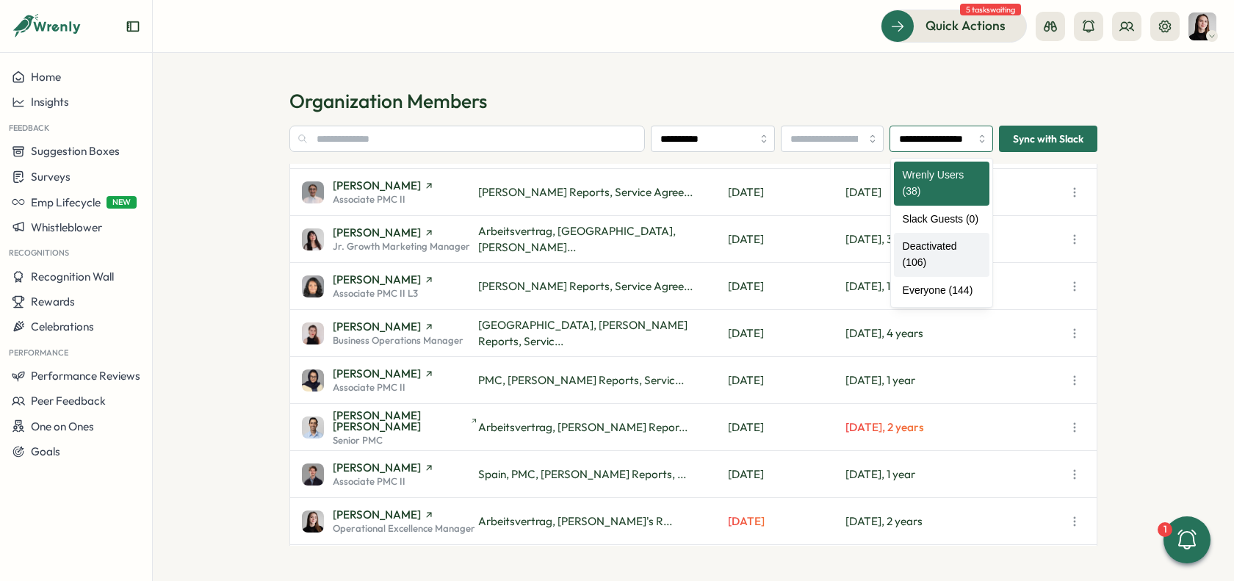
type input "**********"
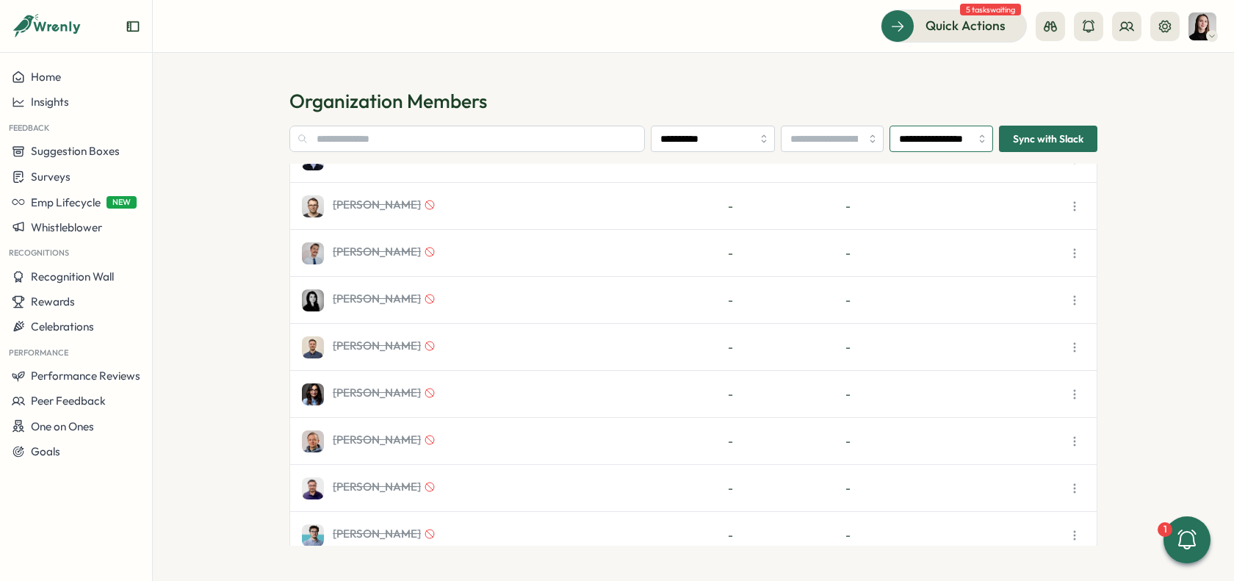
scroll to position [91, 0]
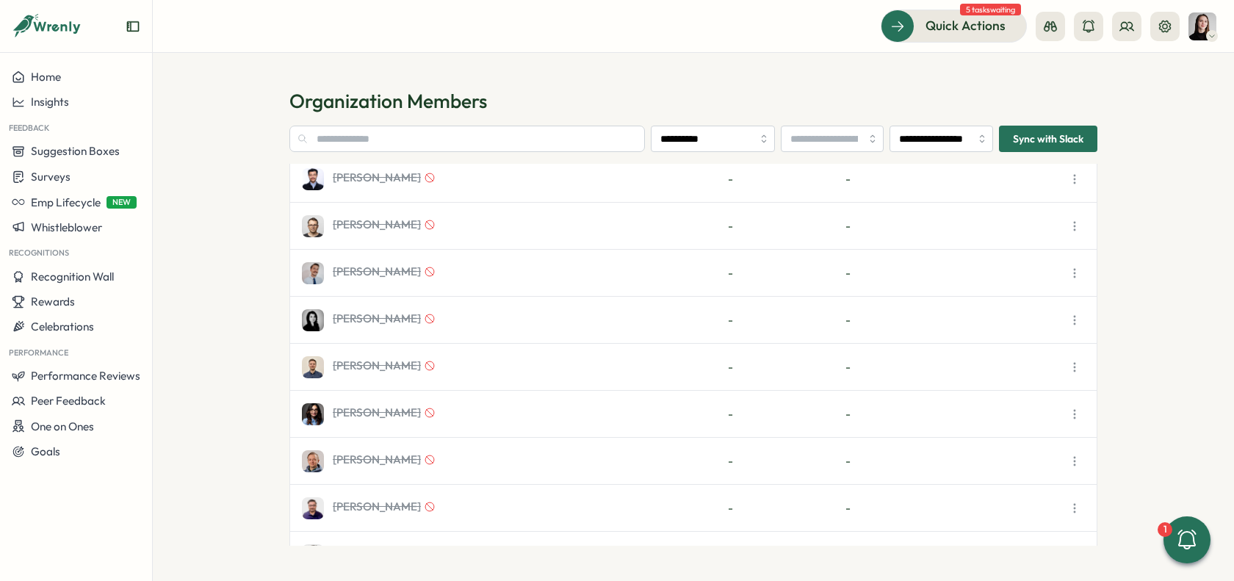
click at [497, 224] on div "Alexander Bahlk - -" at bounding box center [693, 226] width 806 height 47
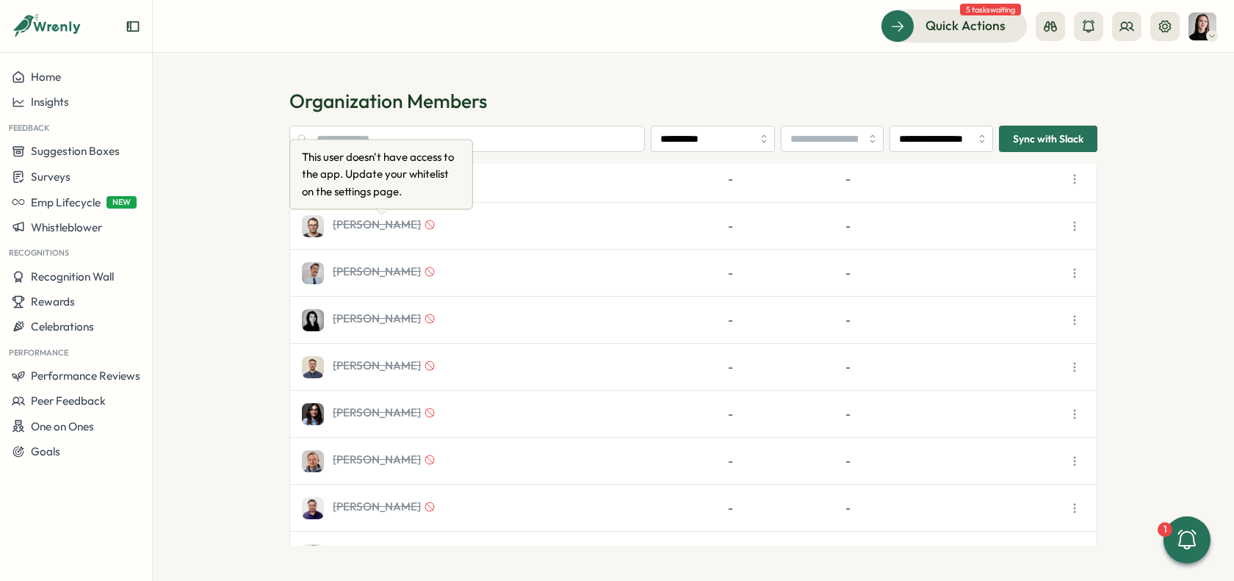
click at [361, 229] on span "Alexander Bahlk" at bounding box center [377, 224] width 88 height 11
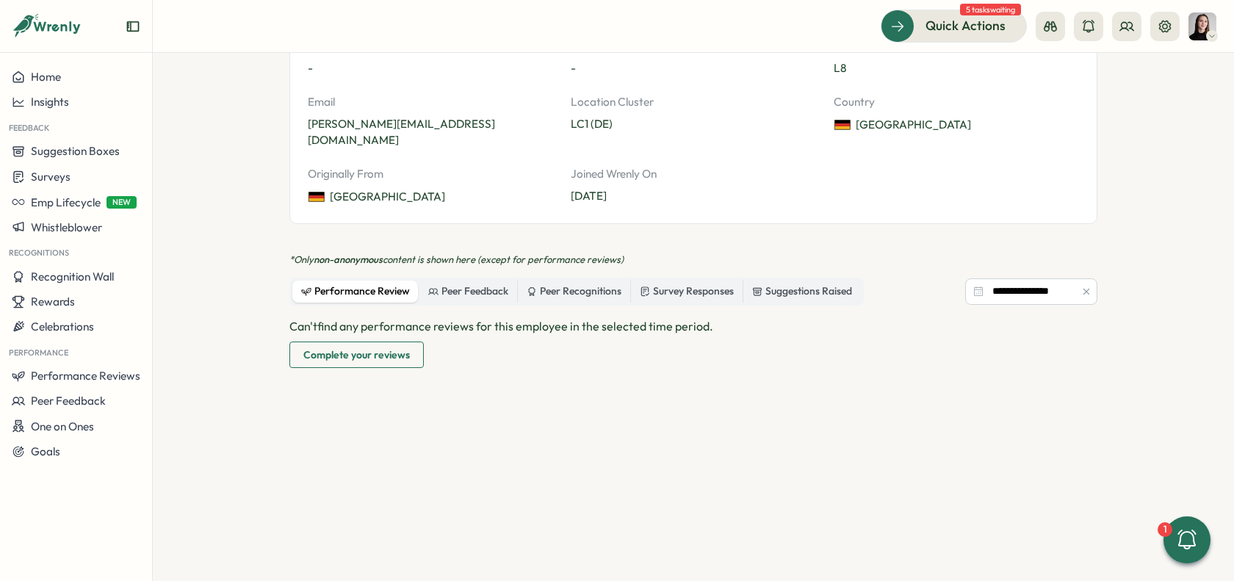
scroll to position [353, 0]
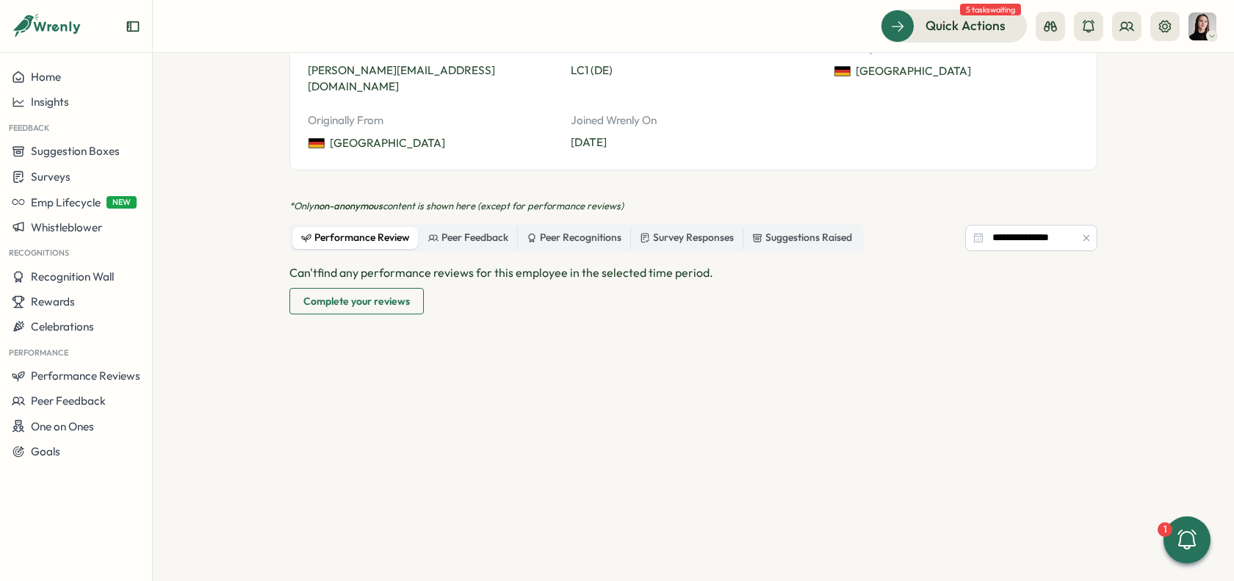
click at [1084, 233] on icon "button" at bounding box center [1086, 238] width 10 height 10
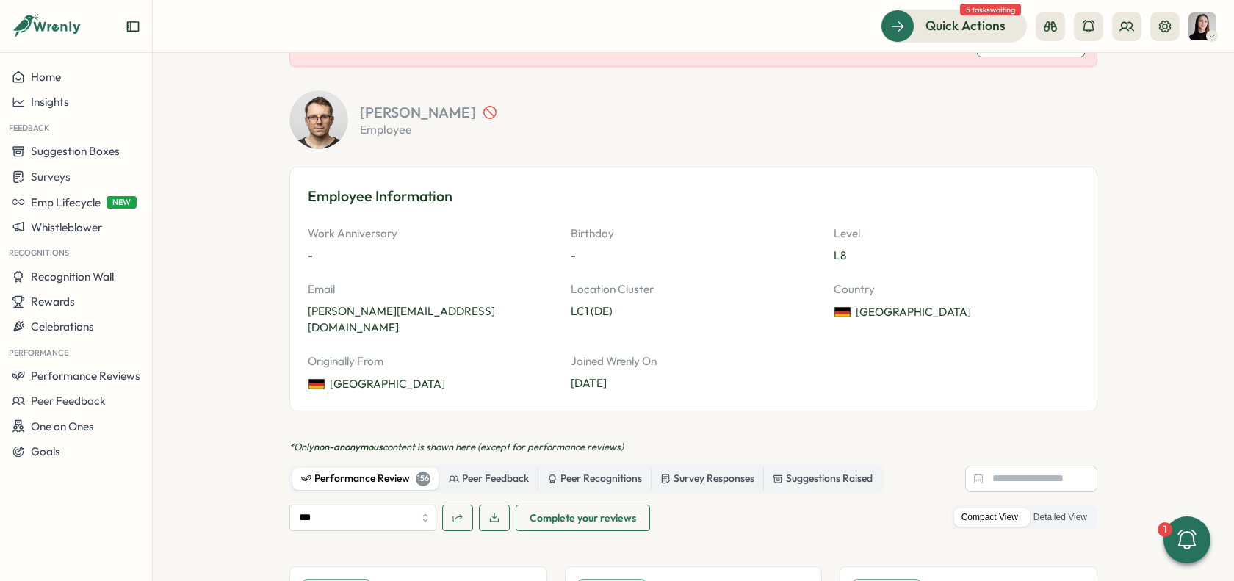
scroll to position [0, 0]
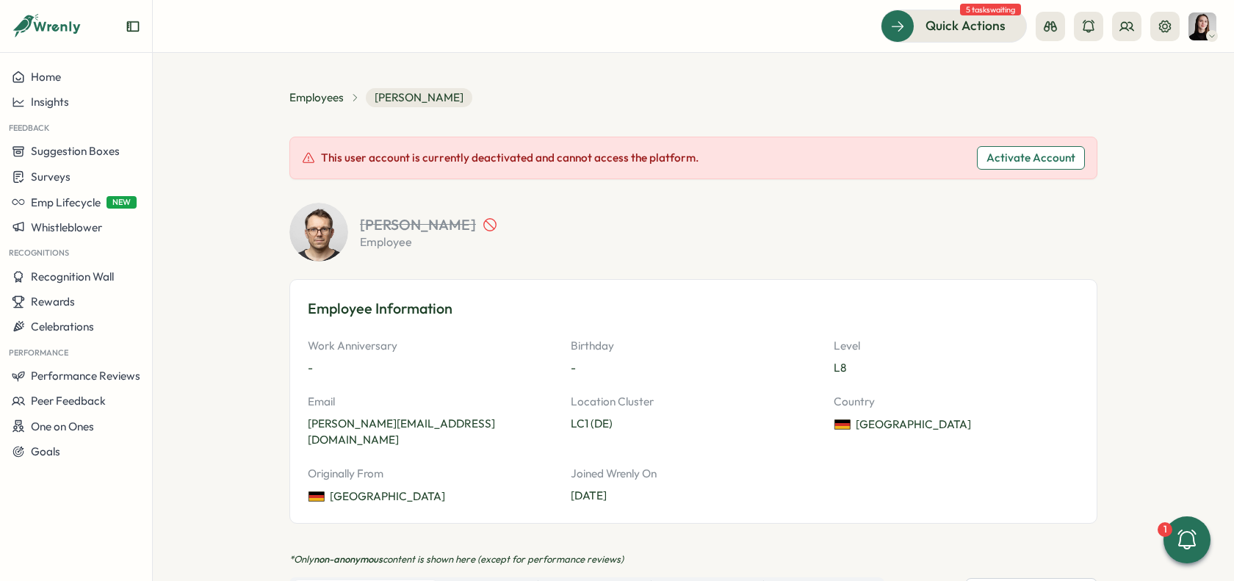
drag, startPoint x: 737, startPoint y: 125, endPoint x: 515, endPoint y: 142, distance: 222.4
click at [89, 79] on div "Home" at bounding box center [76, 76] width 129 height 13
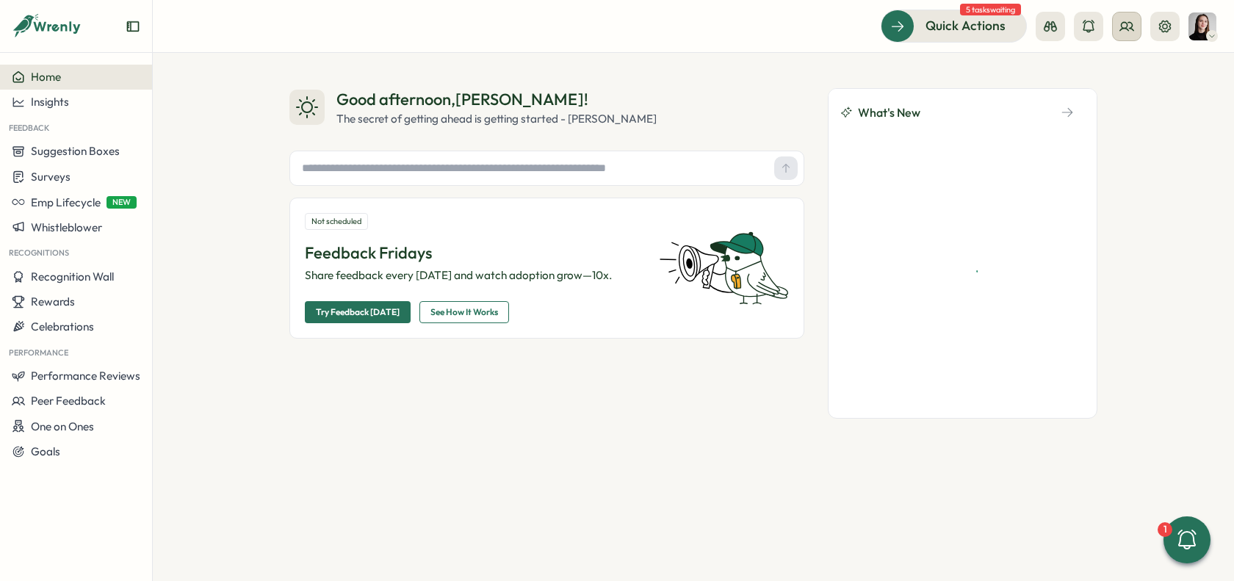
click at [1122, 31] on icon at bounding box center [1126, 26] width 15 height 15
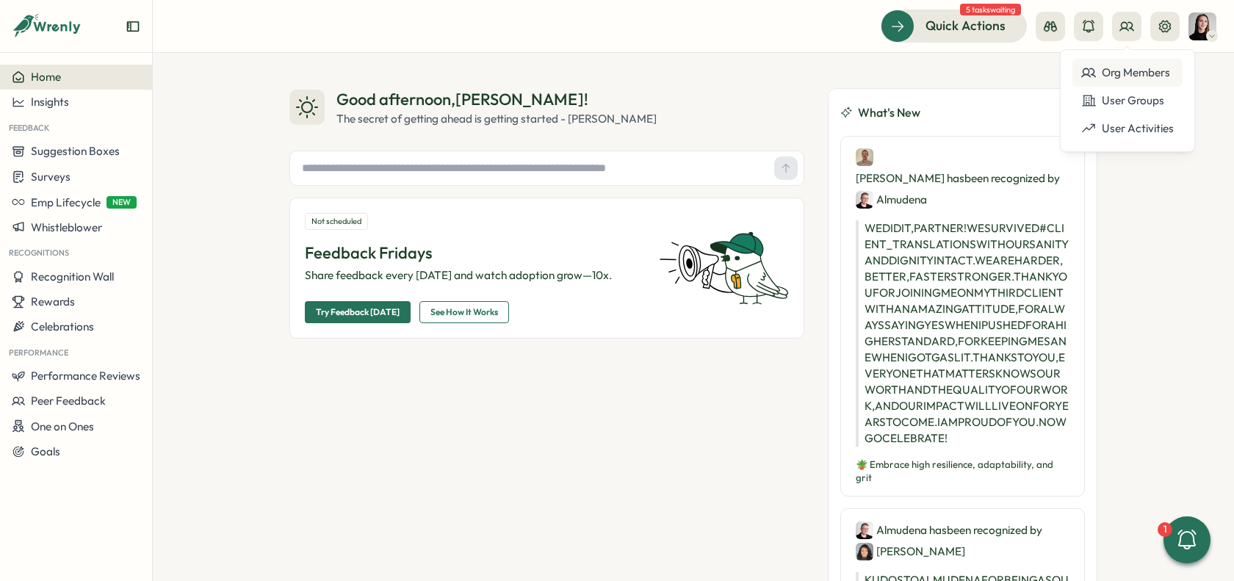
click at [1122, 75] on div "Org Members" at bounding box center [1127, 73] width 93 height 16
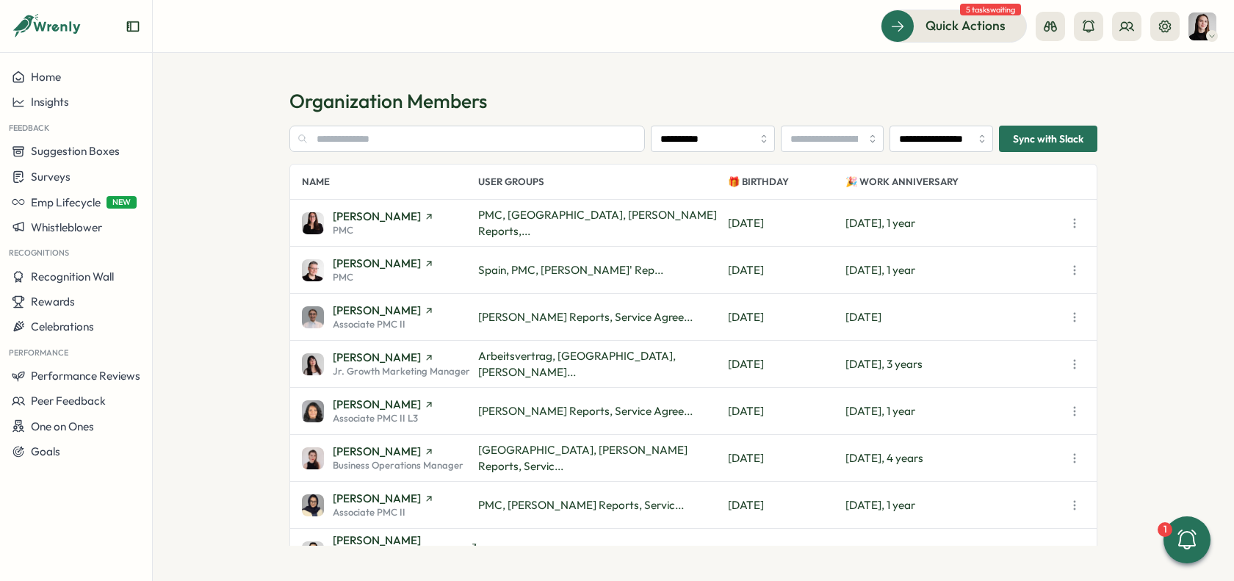
click at [421, 219] on div "[PERSON_NAME] PMC" at bounding box center [390, 223] width 176 height 24
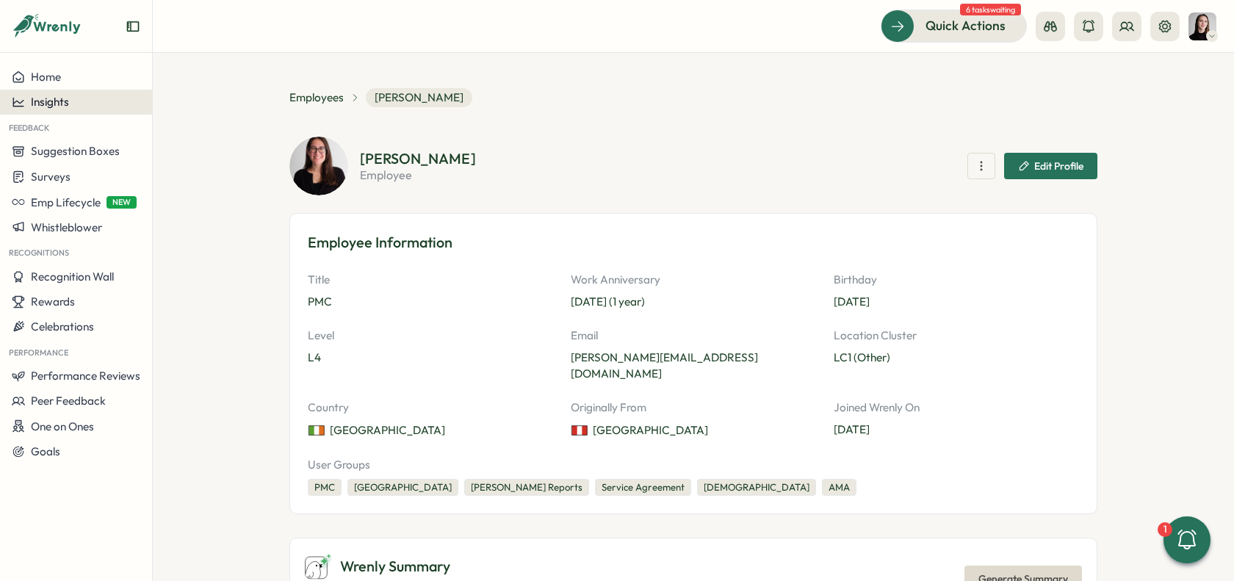
click at [64, 109] on button "Insights" at bounding box center [76, 102] width 152 height 25
click at [44, 104] on span "Insights" at bounding box center [50, 102] width 38 height 14
click at [46, 103] on span "Insights" at bounding box center [50, 102] width 38 height 14
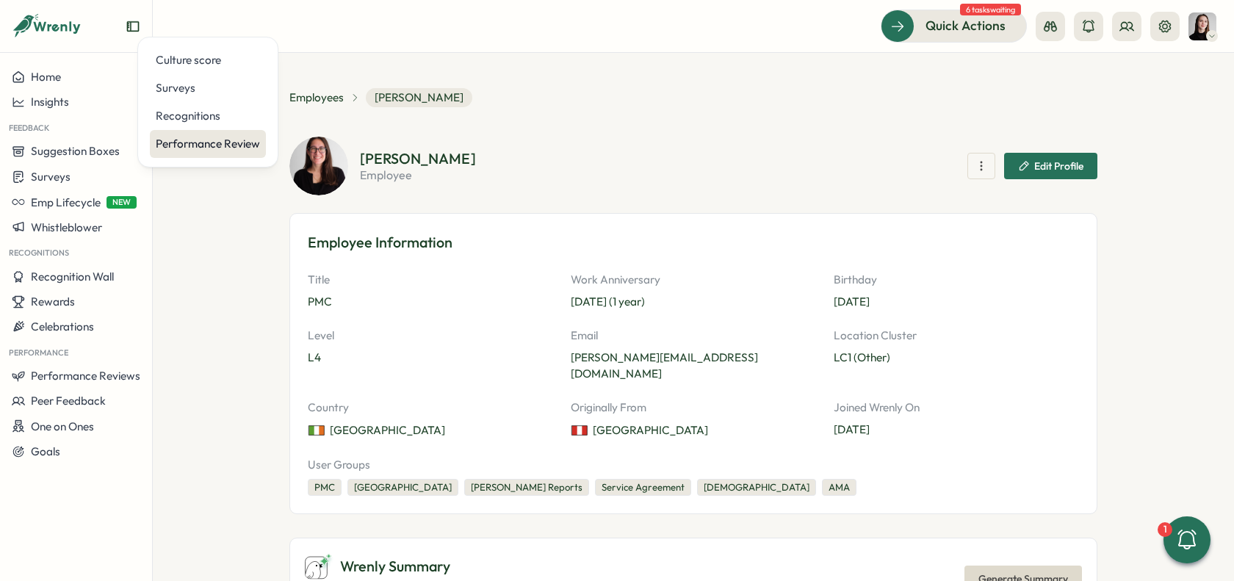
click at [228, 144] on div "Performance Review" at bounding box center [208, 144] width 104 height 16
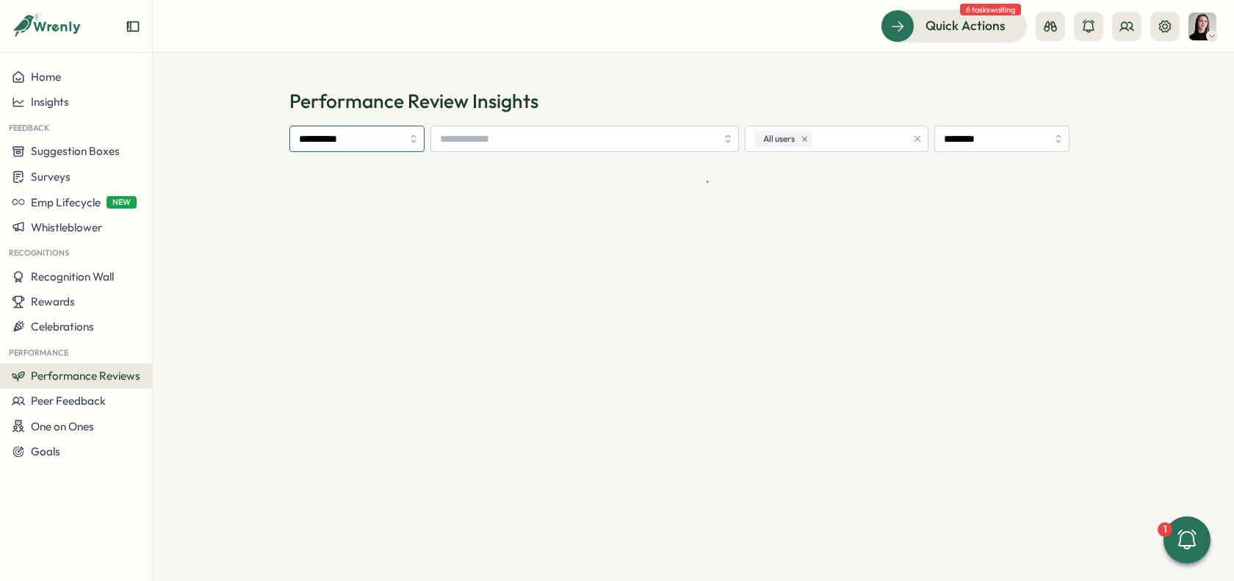
click at [328, 144] on input "**********" at bounding box center [356, 139] width 135 height 26
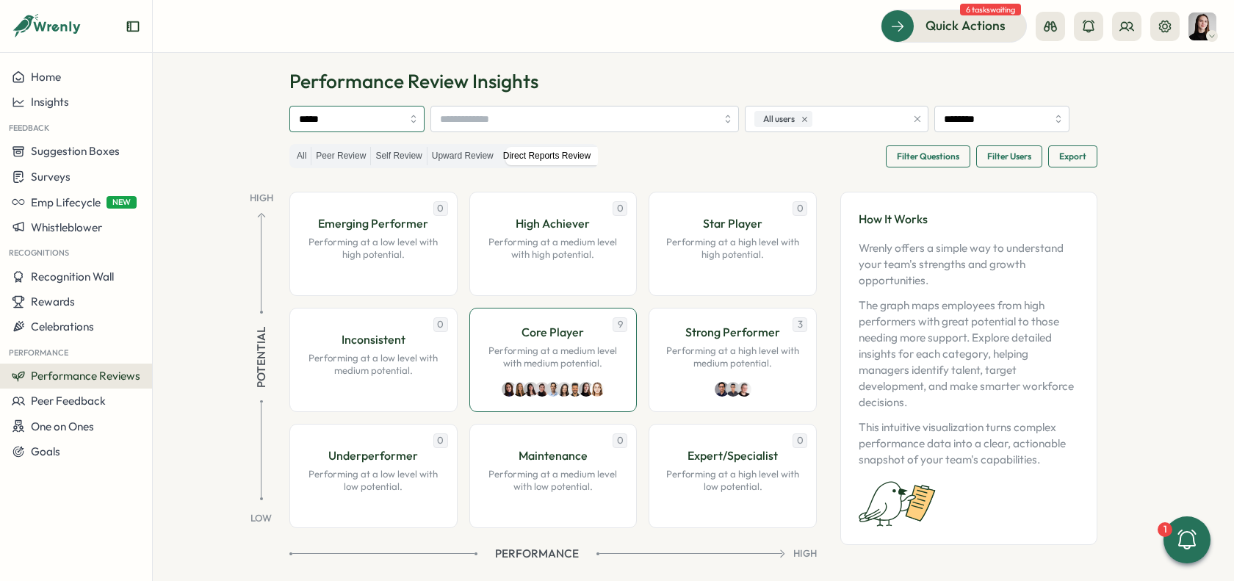
scroll to position [21, 0]
click at [92, 374] on span "Performance Reviews" at bounding box center [85, 376] width 109 height 14
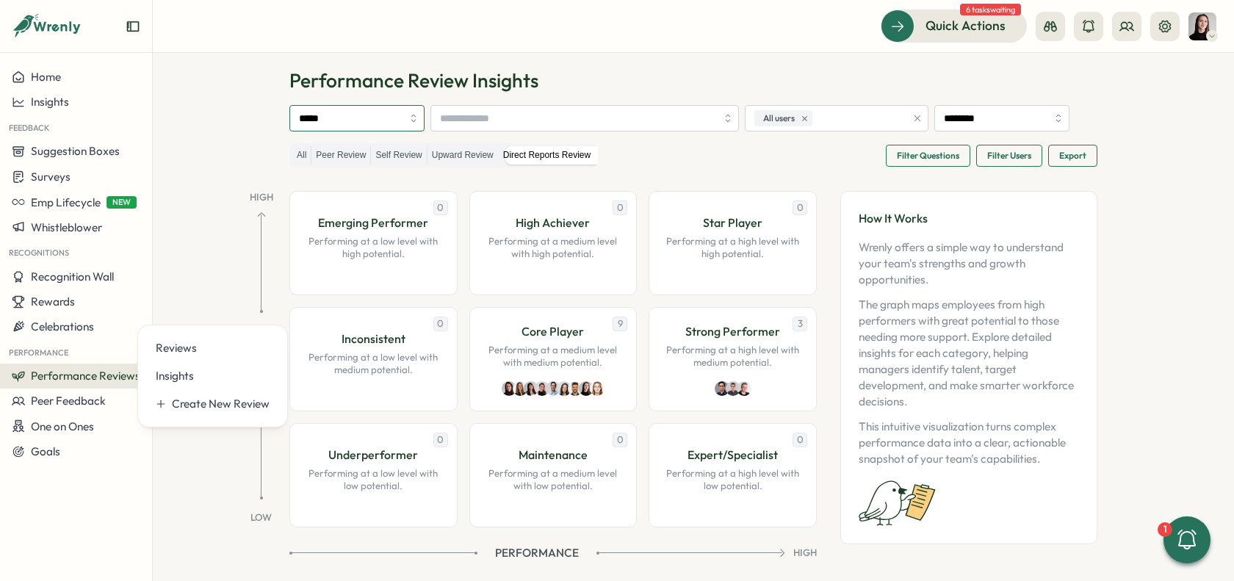
drag, startPoint x: 339, startPoint y: 108, endPoint x: 333, endPoint y: 115, distance: 9.3
click at [332, 109] on input "*****" at bounding box center [356, 118] width 135 height 26
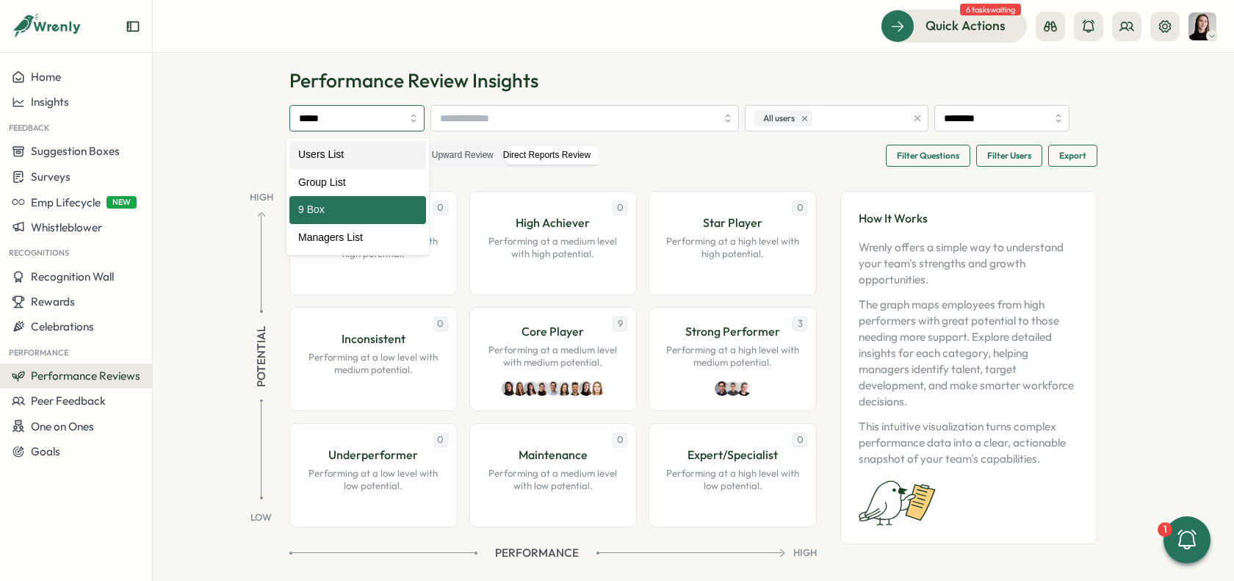
type input "**********"
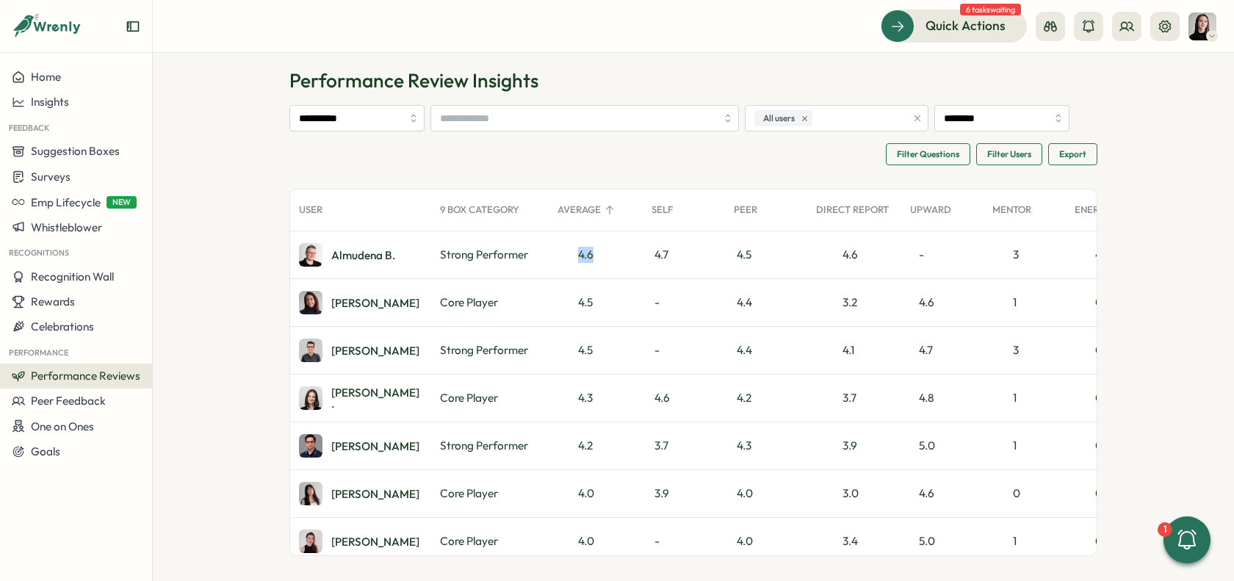
drag, startPoint x: 568, startPoint y: 258, endPoint x: 607, endPoint y: 256, distance: 39.7
click at [607, 256] on div "4.6" at bounding box center [596, 254] width 94 height 47
drag, startPoint x: 571, startPoint y: 295, endPoint x: 613, endPoint y: 303, distance: 43.2
click at [613, 303] on div "4.5" at bounding box center [596, 302] width 94 height 47
drag, startPoint x: 571, startPoint y: 350, endPoint x: 597, endPoint y: 351, distance: 26.4
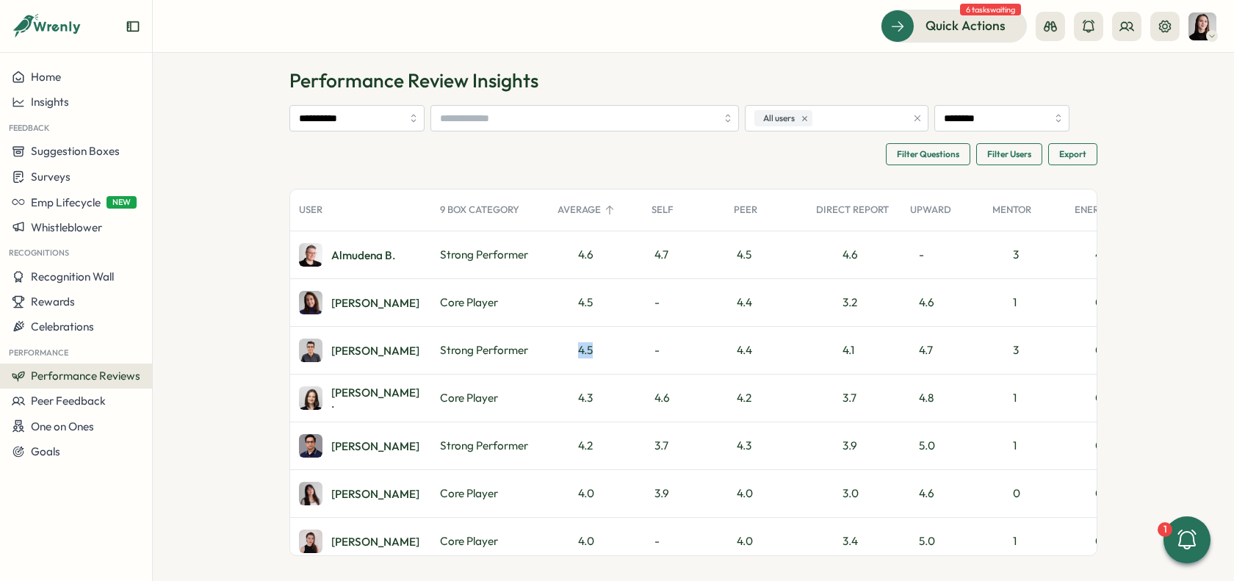
click at [597, 351] on div "4.5" at bounding box center [596, 350] width 94 height 47
drag, startPoint x: 651, startPoint y: 257, endPoint x: 681, endPoint y: 257, distance: 30.1
click at [681, 257] on div "4.7" at bounding box center [684, 254] width 82 height 47
drag, startPoint x: 731, startPoint y: 253, endPoint x: 759, endPoint y: 253, distance: 28.6
click at [759, 253] on div "4.5" at bounding box center [766, 254] width 82 height 47
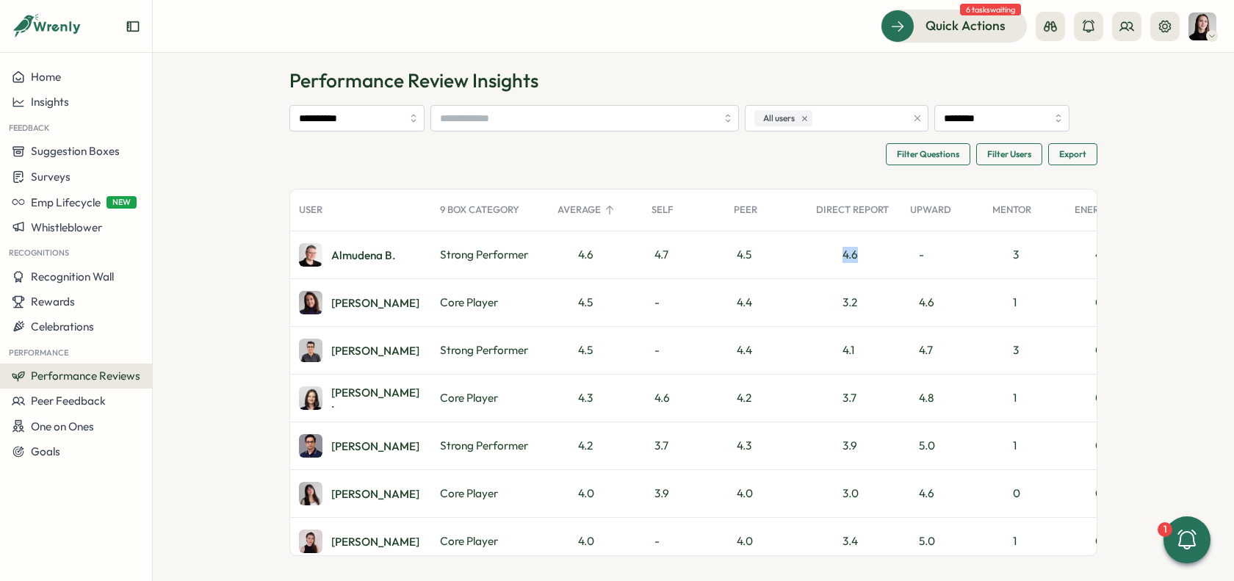
drag, startPoint x: 840, startPoint y: 256, endPoint x: 853, endPoint y: 256, distance: 13.2
click at [853, 256] on div "4.6" at bounding box center [849, 255] width 15 height 16
drag, startPoint x: 825, startPoint y: 278, endPoint x: 772, endPoint y: 272, distance: 53.3
click at [825, 279] on div "3.2" at bounding box center [854, 302] width 94 height 47
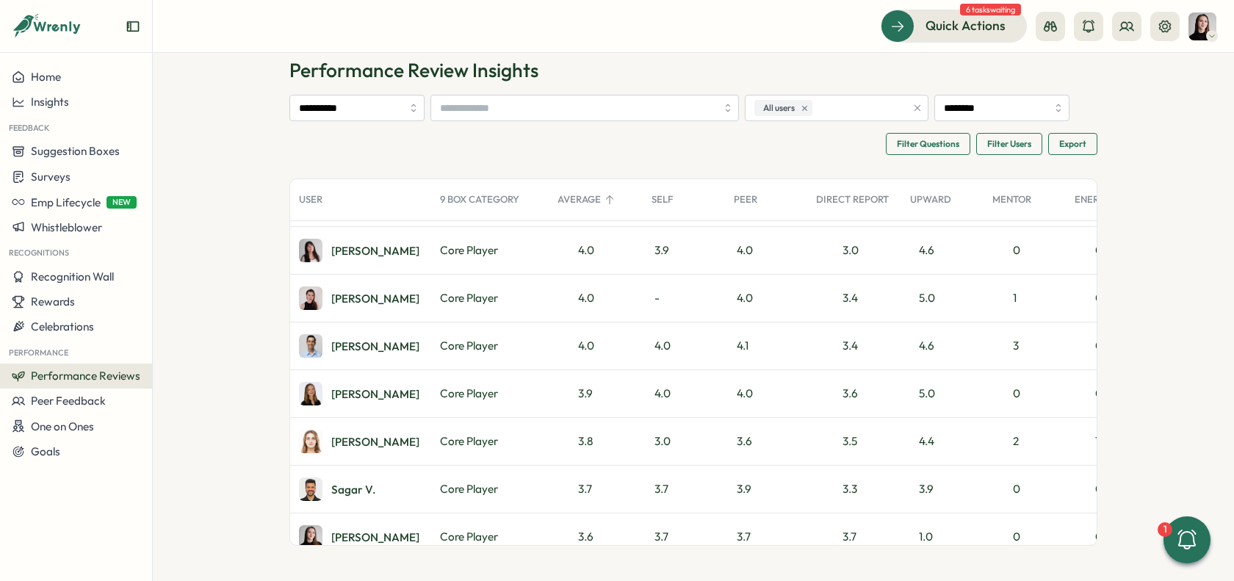
scroll to position [206, 0]
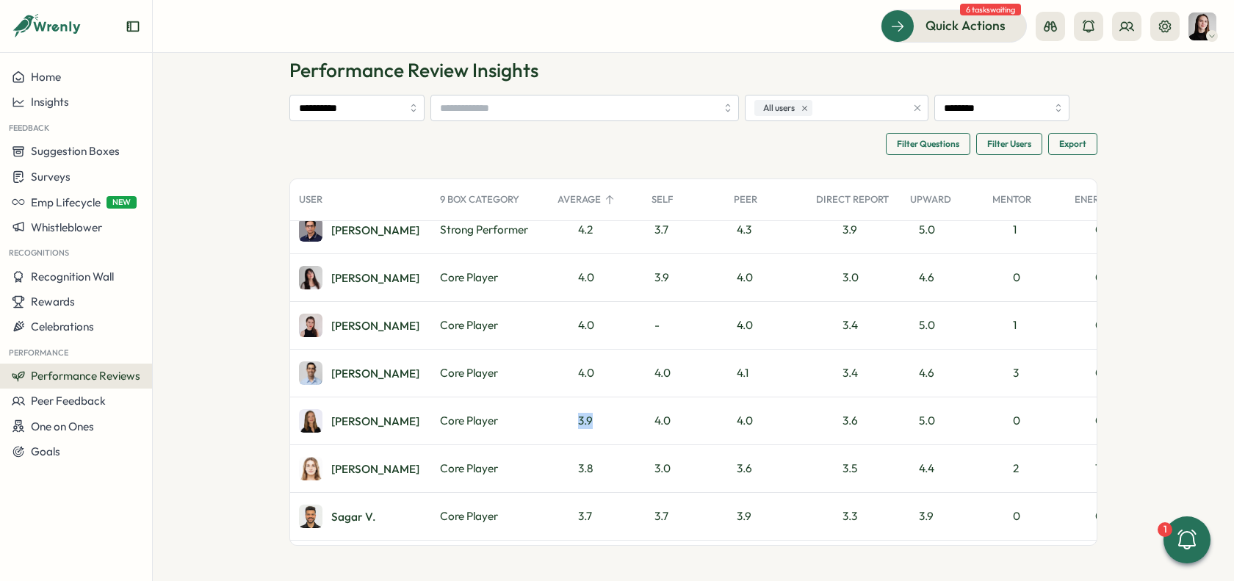
drag, startPoint x: 568, startPoint y: 417, endPoint x: 601, endPoint y: 415, distance: 33.9
click at [600, 415] on div "3.9" at bounding box center [596, 420] width 94 height 47
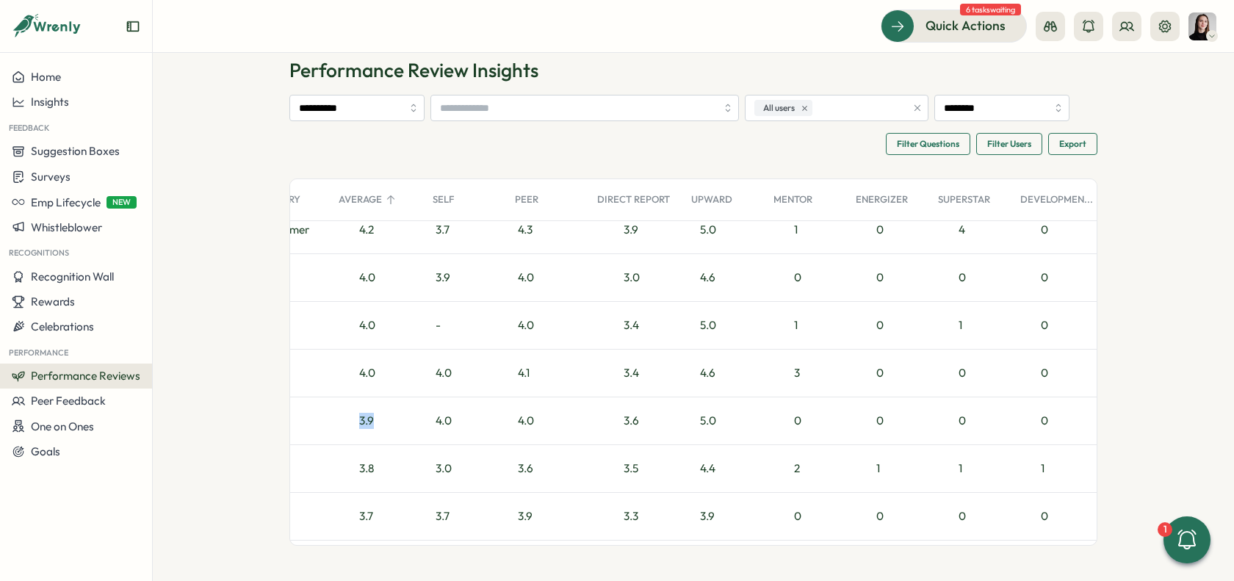
scroll to position [0, 0]
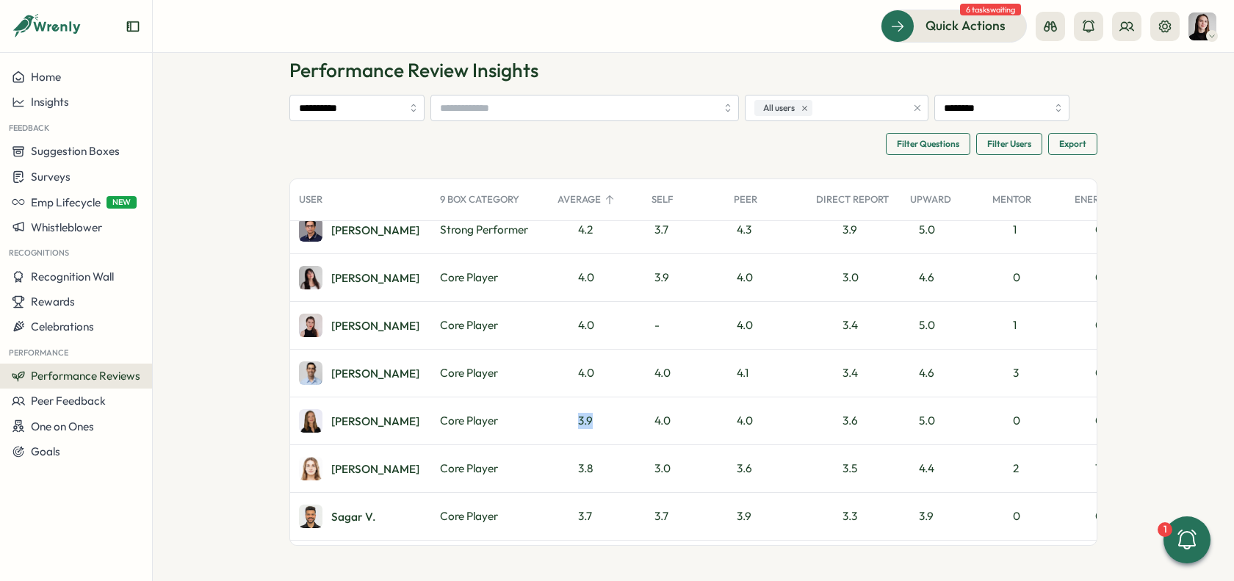
click at [899, 148] on span "Filter Questions" at bounding box center [928, 144] width 62 height 21
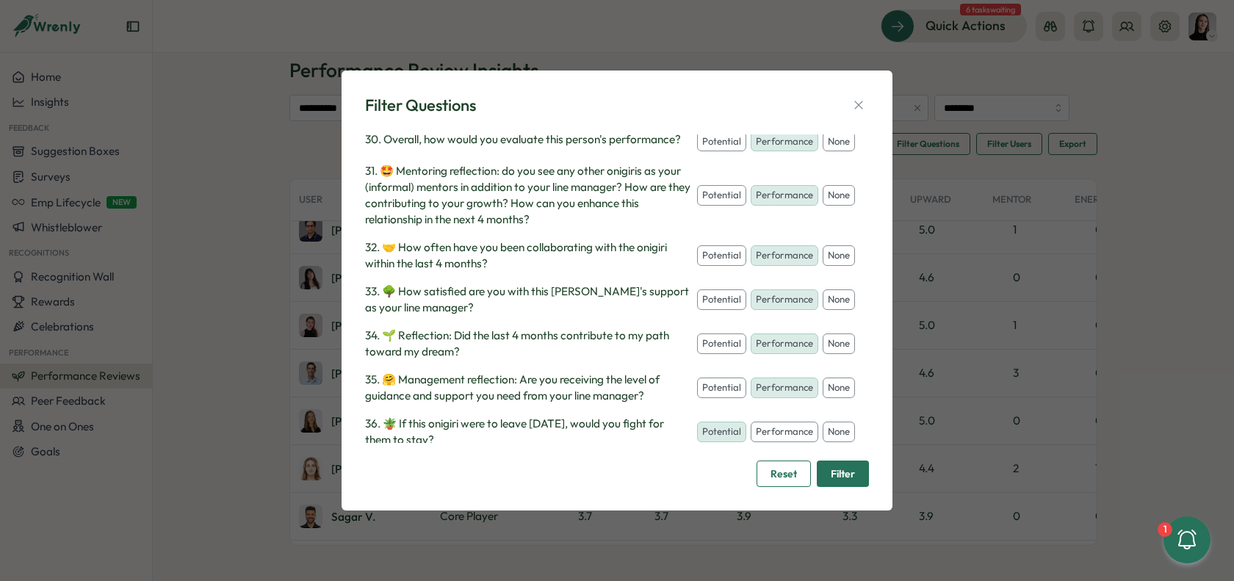
scroll to position [1303, 0]
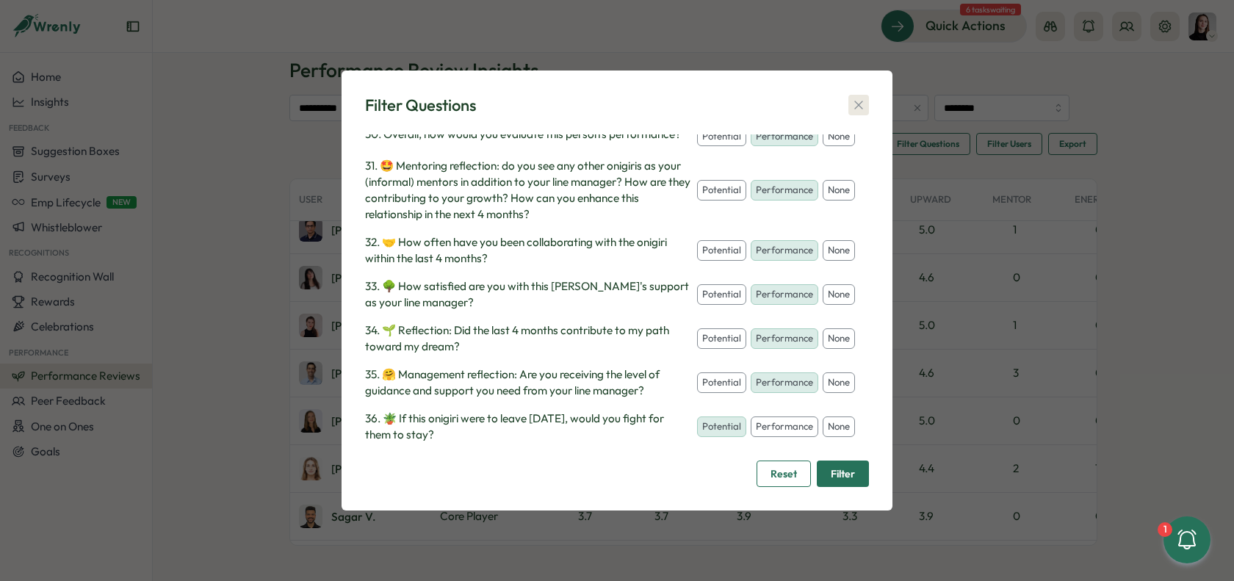
drag, startPoint x: 878, startPoint y: 96, endPoint x: 865, endPoint y: 101, distance: 13.2
click at [877, 98] on div "Filter Questions Select questions to include their rating as Performance or Pot…" at bounding box center [616, 290] width 551 height 440
click at [864, 101] on icon "button" at bounding box center [858, 105] width 15 height 15
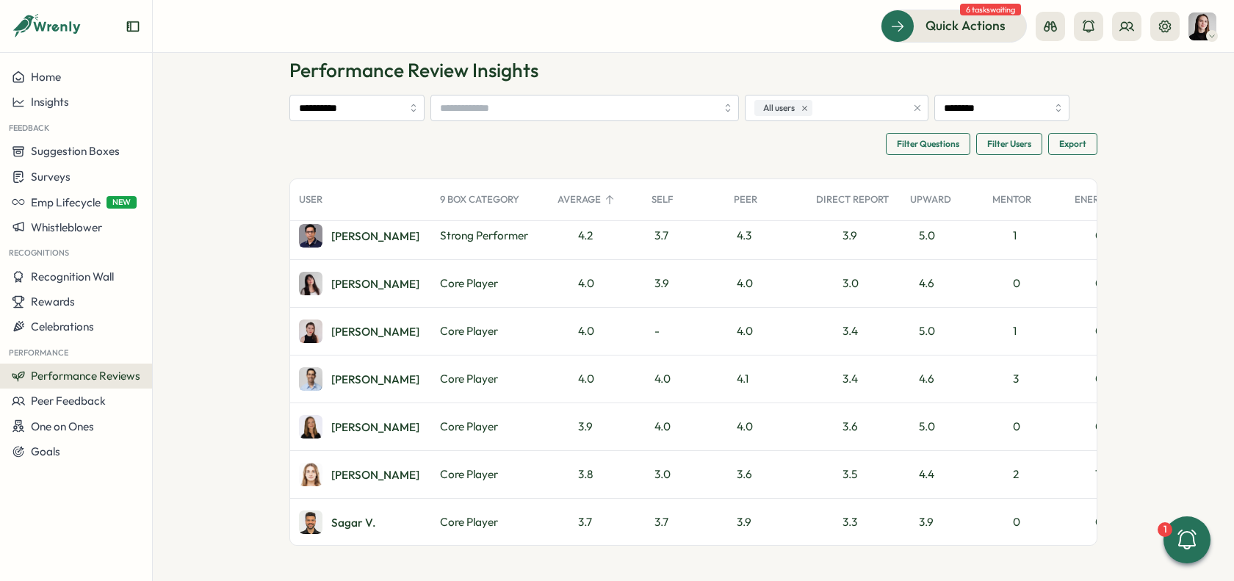
scroll to position [200, 0]
drag, startPoint x: 568, startPoint y: 281, endPoint x: 596, endPoint y: 279, distance: 28.0
click at [596, 279] on div "4.0" at bounding box center [596, 282] width 94 height 47
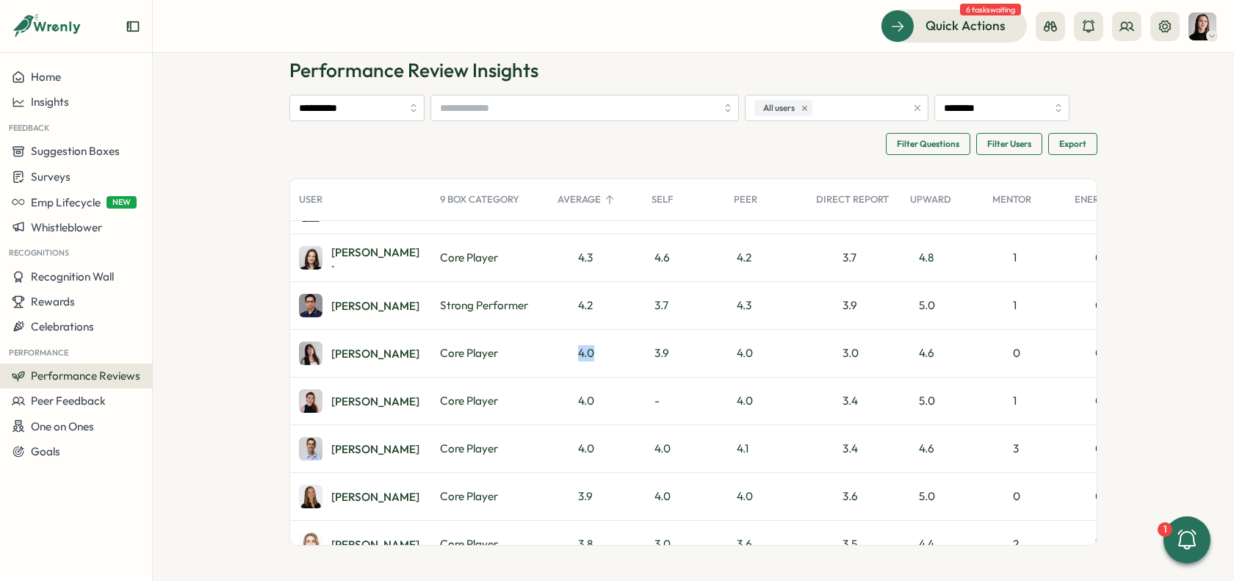
scroll to position [0, 0]
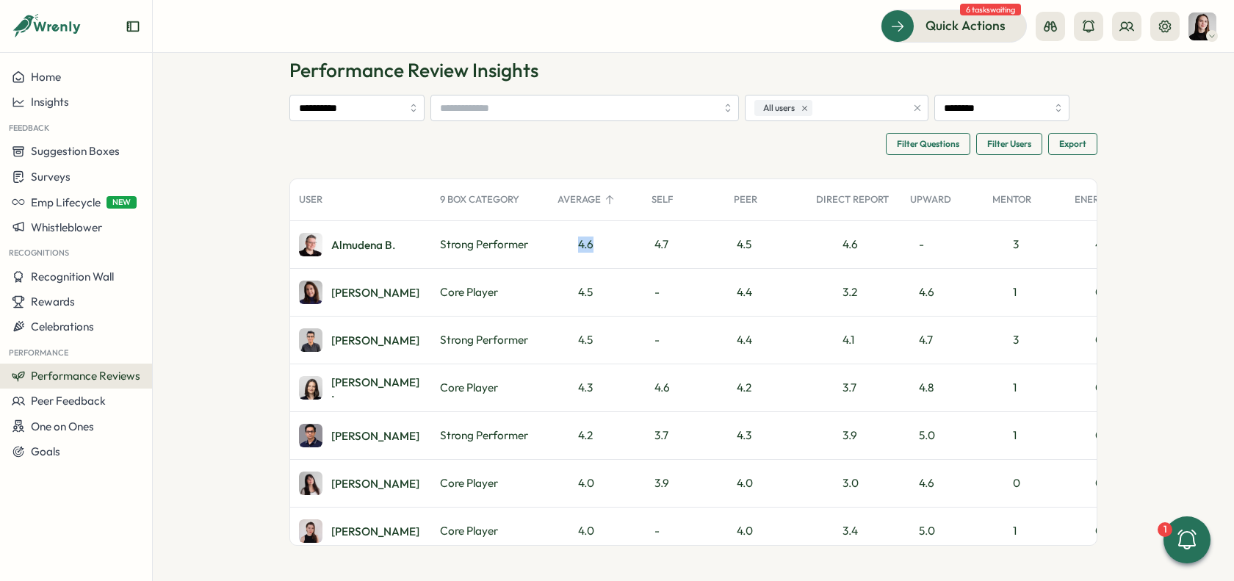
drag, startPoint x: 593, startPoint y: 241, endPoint x: 626, endPoint y: 239, distance: 32.3
click at [626, 239] on div "4.6" at bounding box center [596, 244] width 94 height 47
click at [653, 253] on div "4.7" at bounding box center [684, 244] width 82 height 47
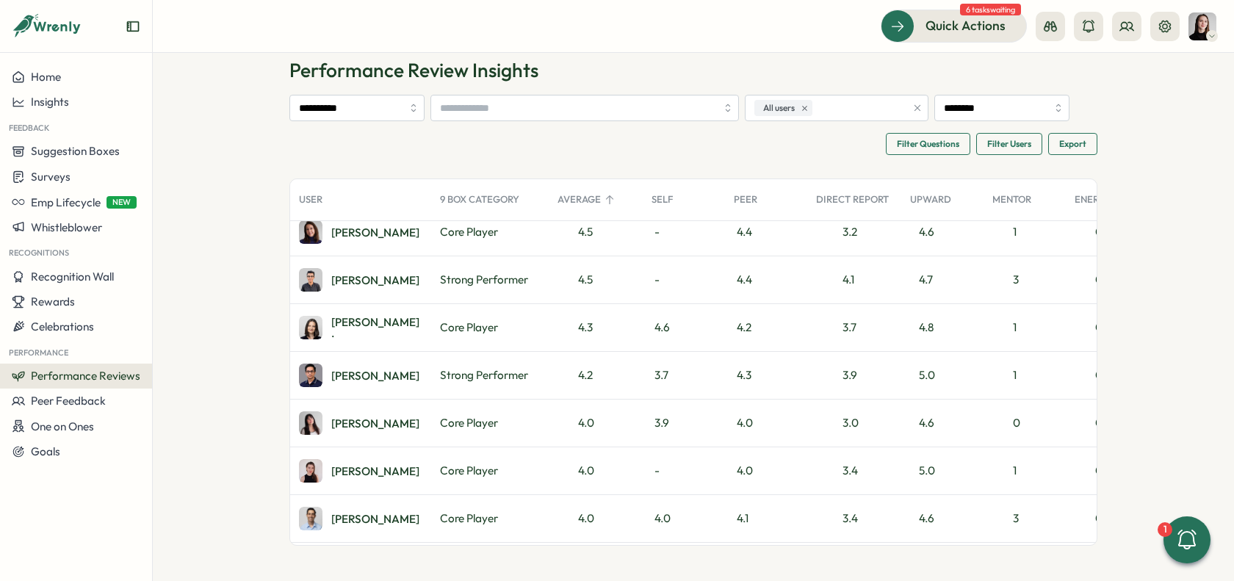
scroll to position [40, 0]
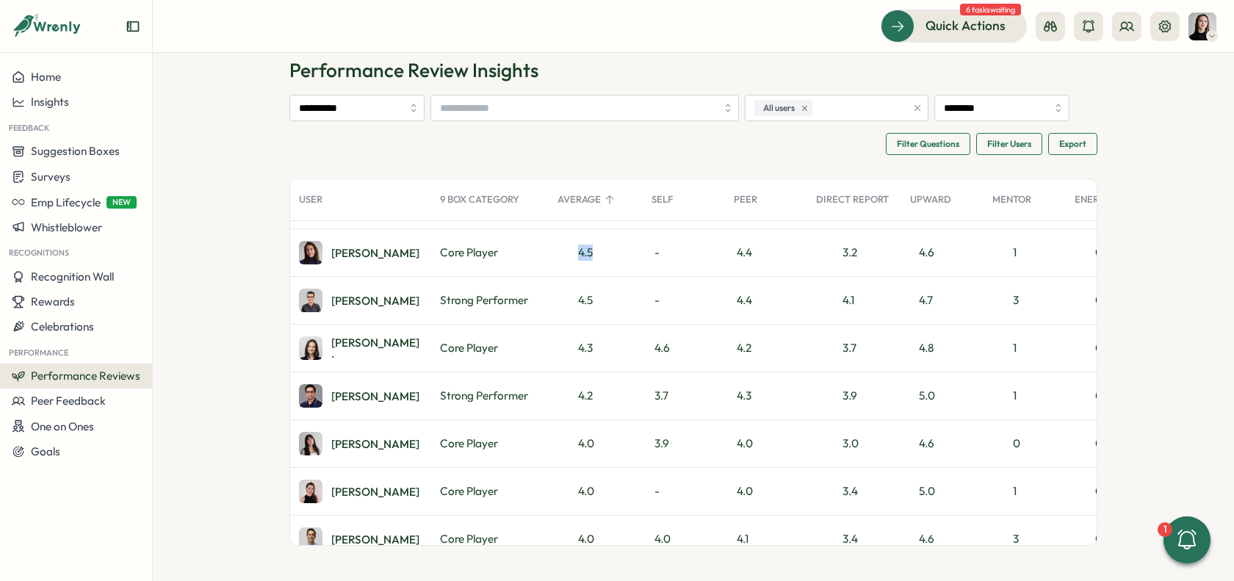
drag, startPoint x: 576, startPoint y: 253, endPoint x: 604, endPoint y: 251, distance: 28.7
click at [604, 251] on div "4.5" at bounding box center [596, 252] width 94 height 47
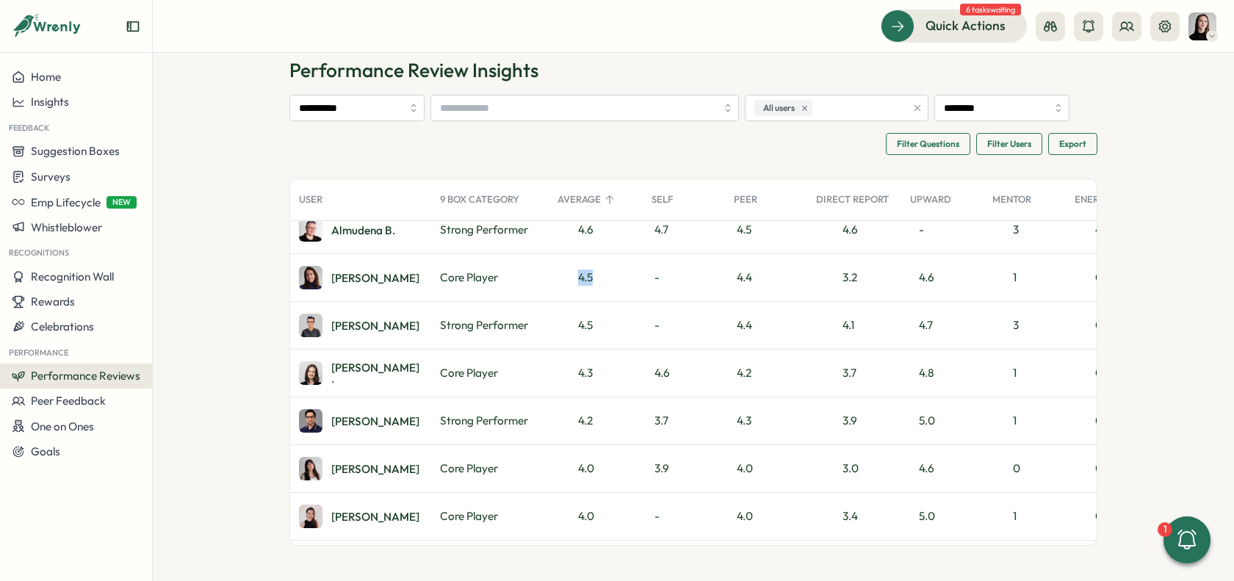
scroll to position [0, 0]
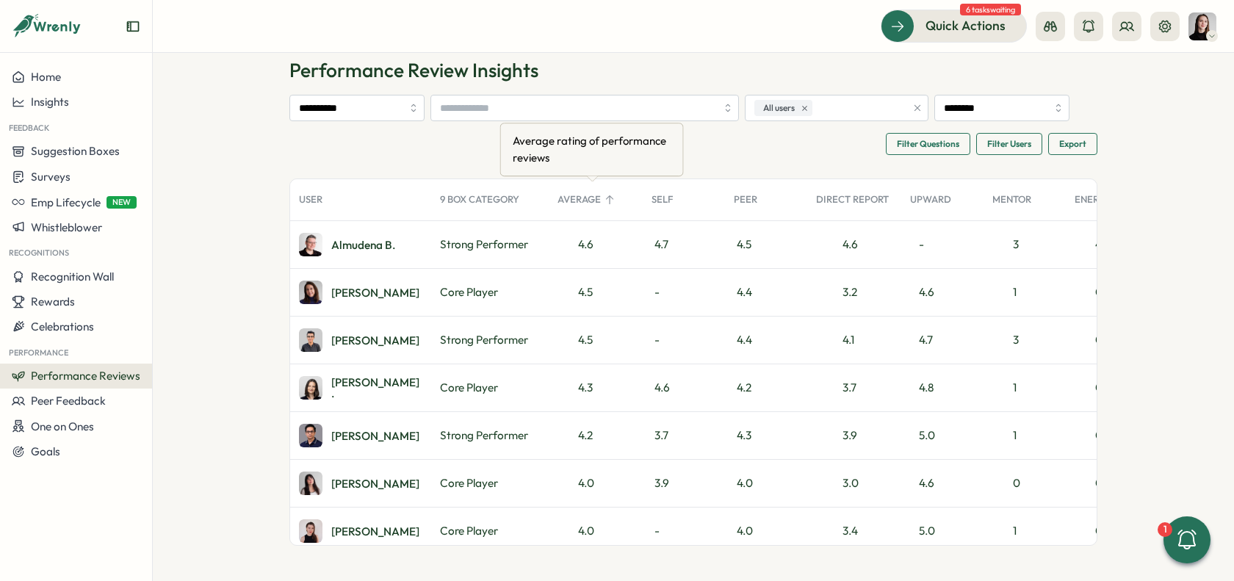
click at [581, 162] on div "Average rating of performance reviews" at bounding box center [592, 149] width 164 height 40
click at [582, 118] on div "**********" at bounding box center [693, 301] width 808 height 488
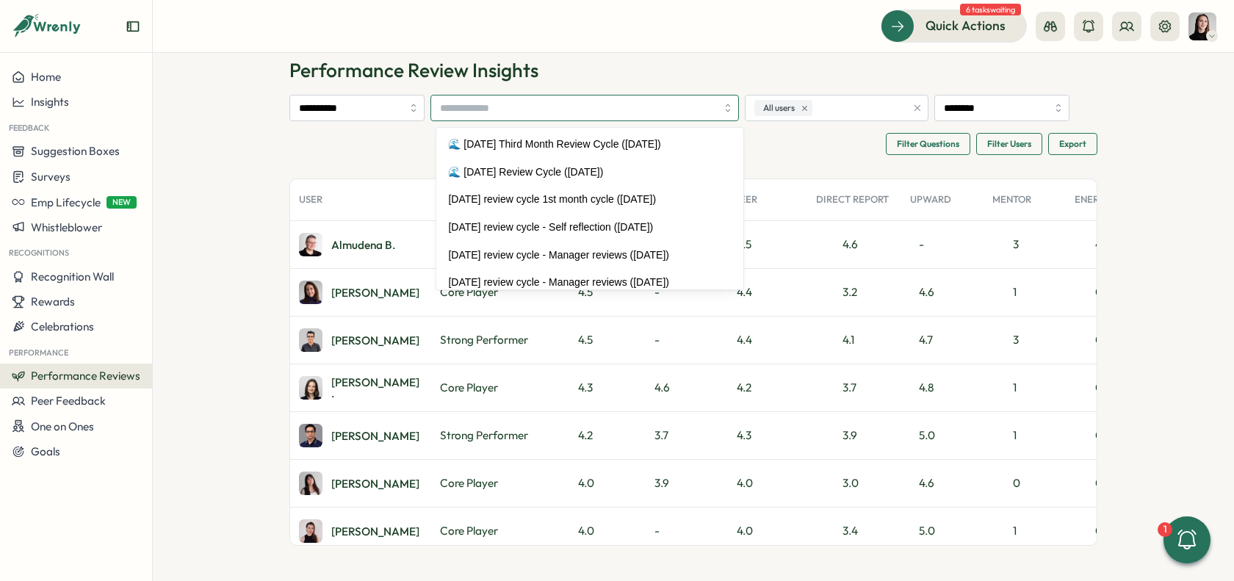
click at [582, 109] on input "search" at bounding box center [578, 107] width 276 height 25
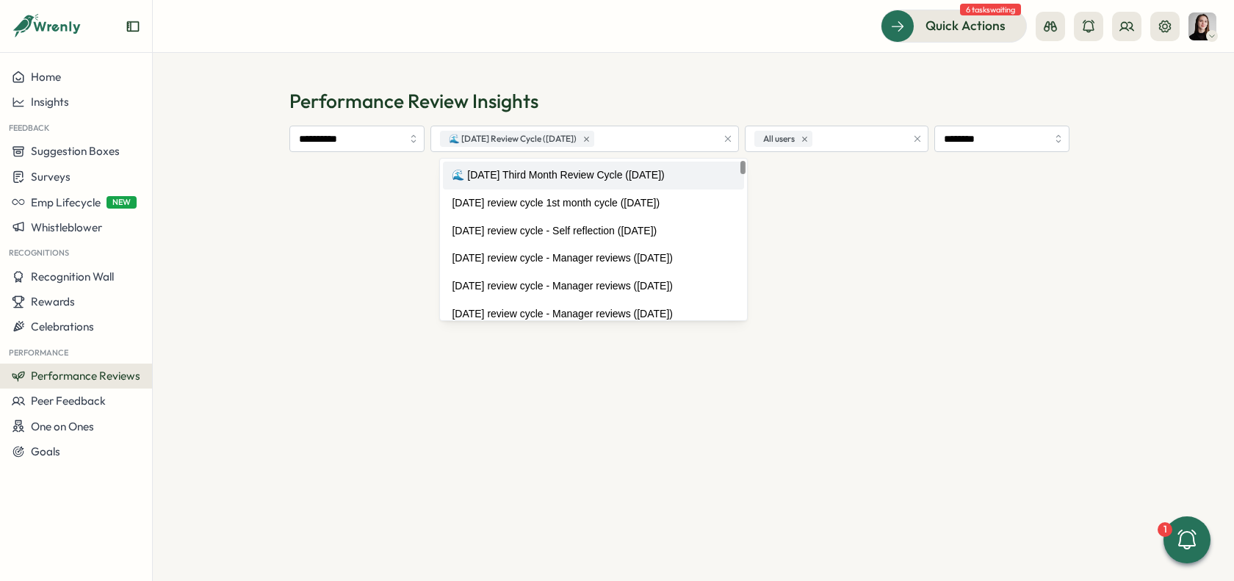
click at [397, 186] on div at bounding box center [693, 181] width 808 height 35
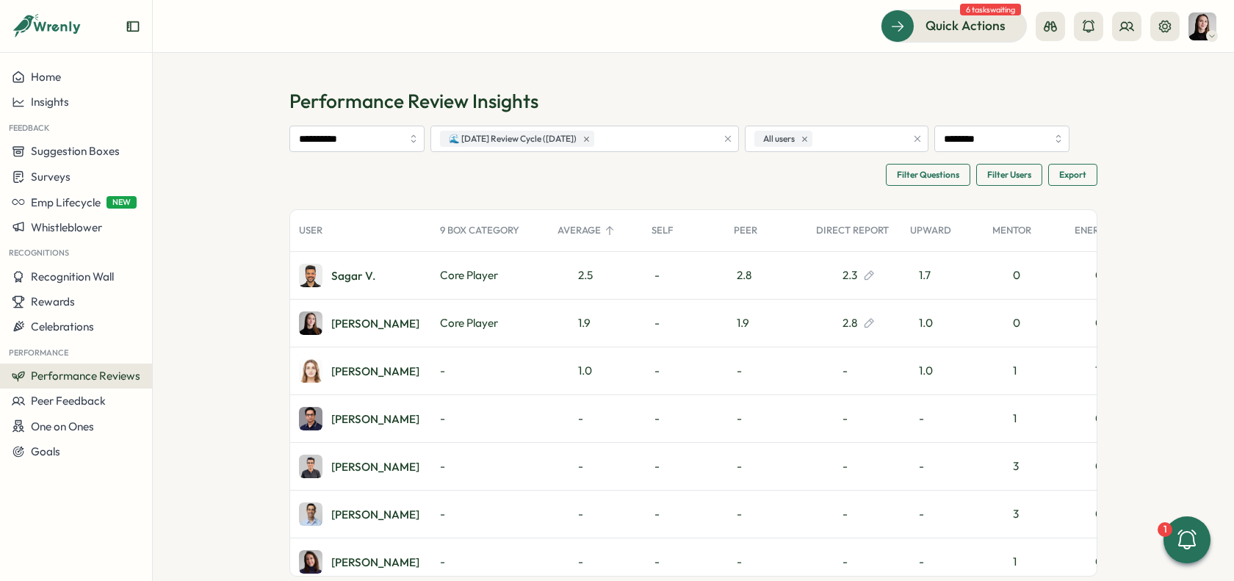
click at [913, 179] on span "Filter Questions" at bounding box center [928, 174] width 62 height 21
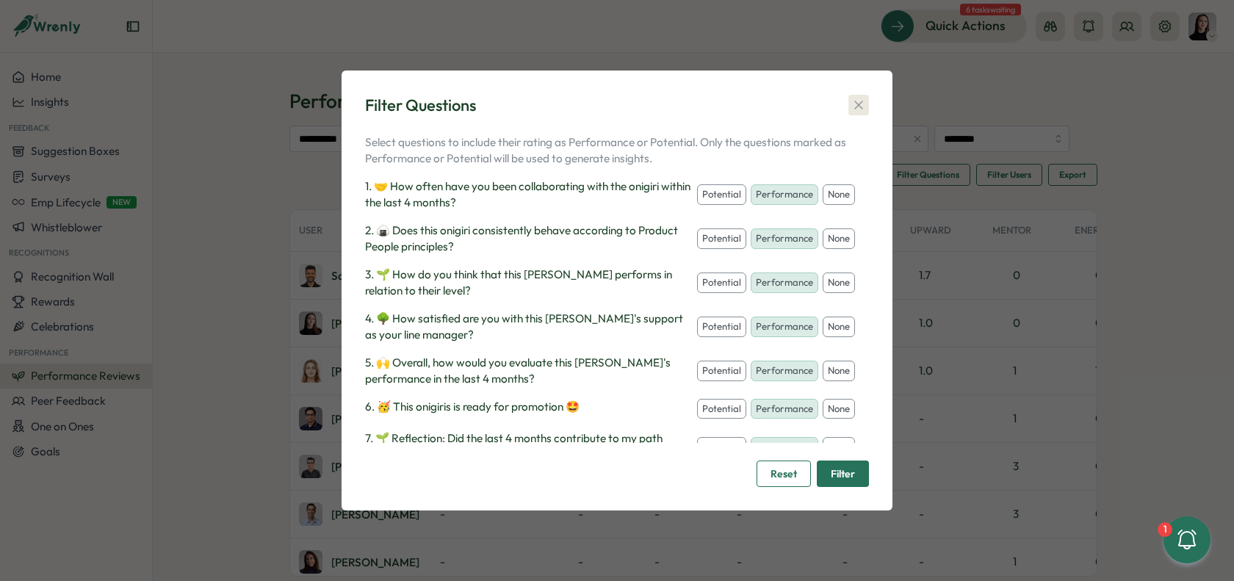
click at [856, 106] on icon "button" at bounding box center [858, 105] width 15 height 15
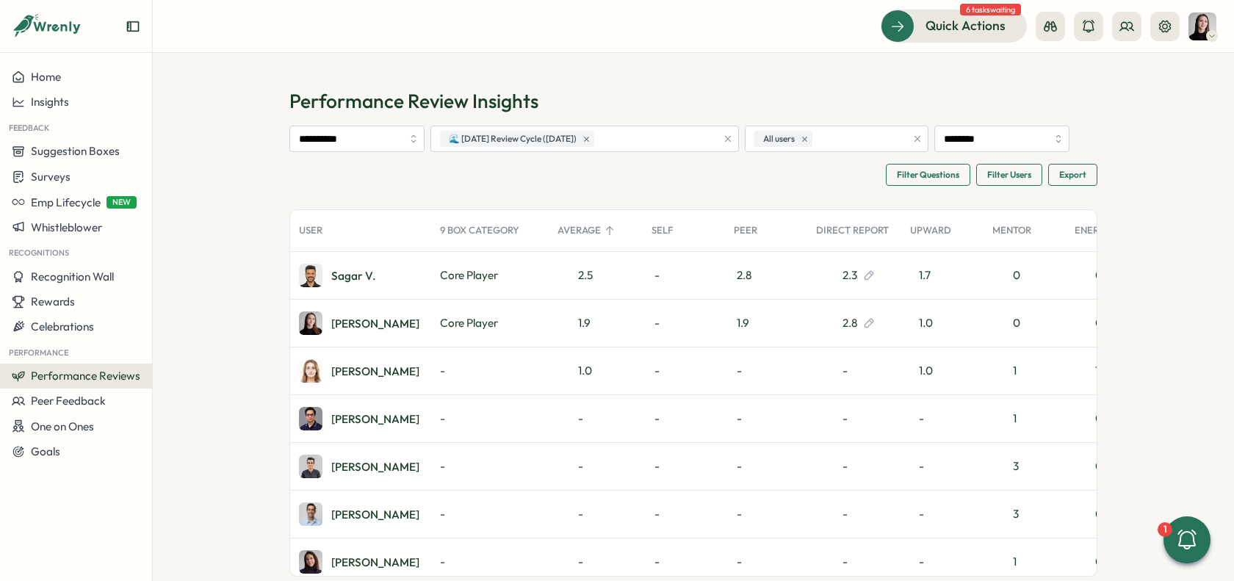
click at [745, 325] on div "1.9" at bounding box center [766, 323] width 82 height 47
click at [345, 274] on div "Sagar V." at bounding box center [353, 275] width 44 height 11
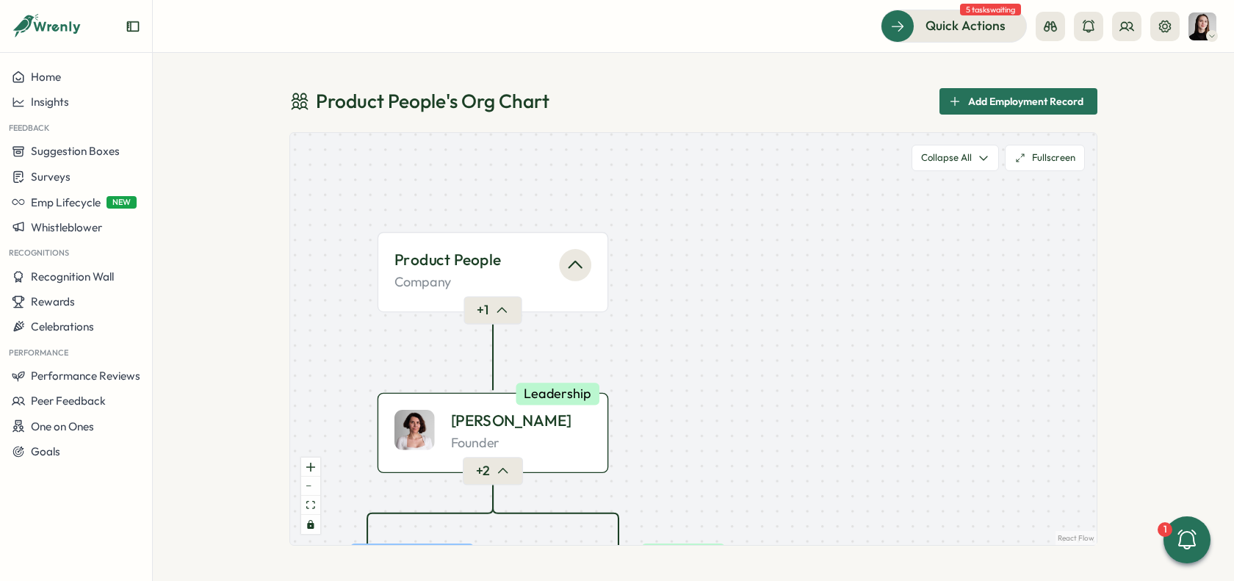
click at [568, 425] on div "[PERSON_NAME]" at bounding box center [521, 421] width 140 height 22
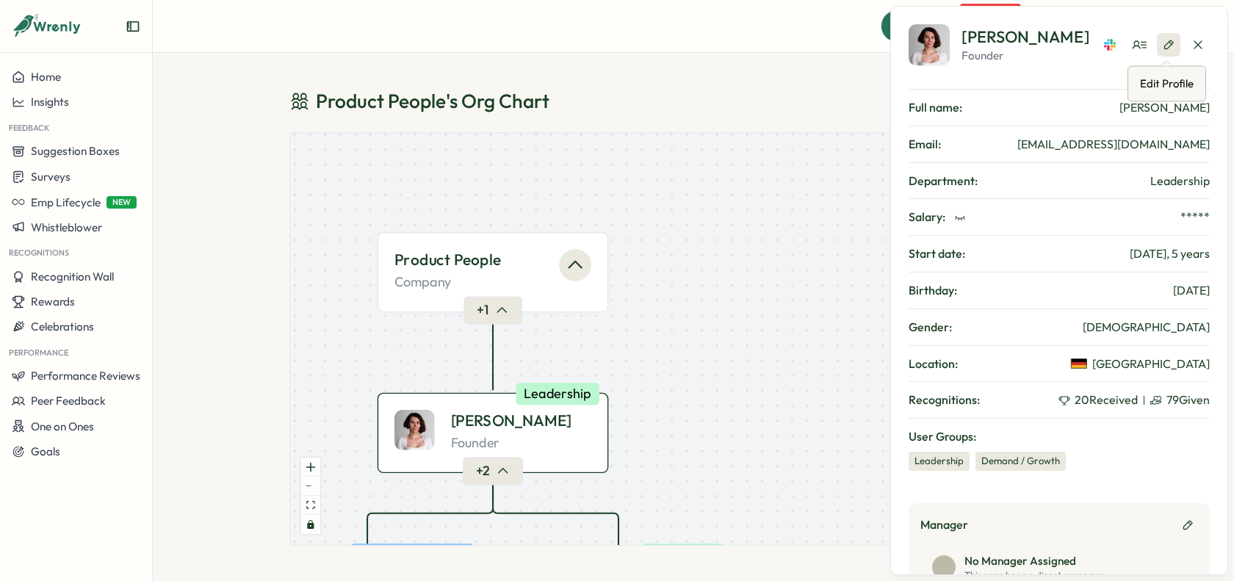
click at [1168, 41] on icon "button" at bounding box center [1168, 45] width 12 height 12
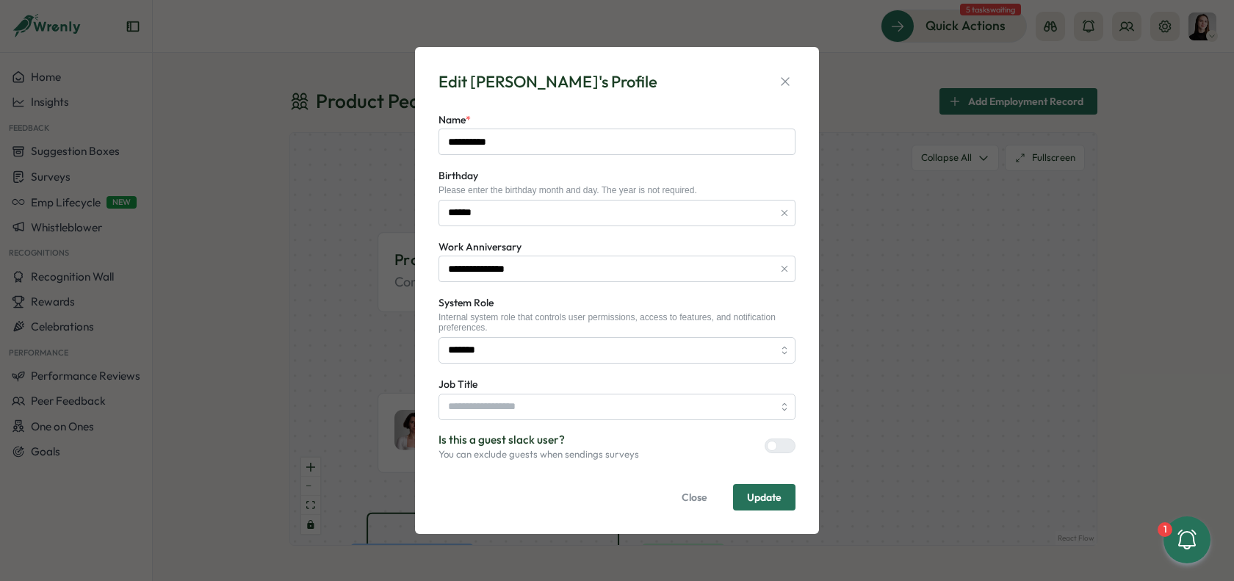
type input "*******"
click at [789, 89] on icon "button" at bounding box center [785, 81] width 15 height 15
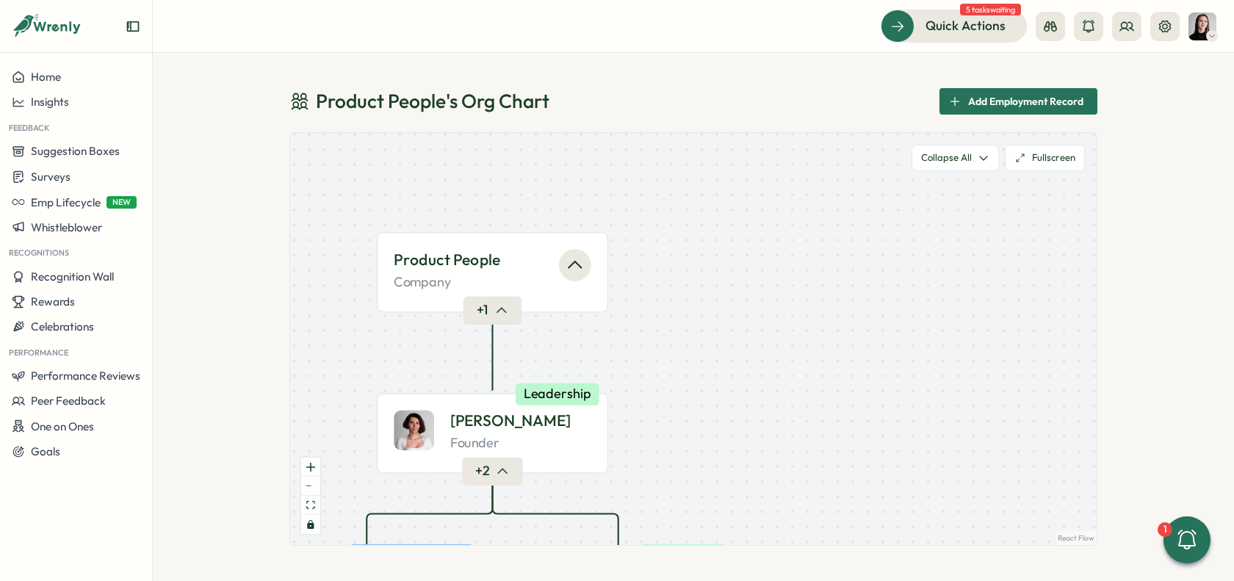
click at [1150, 294] on div "Product People 's Org Chart Add Employment Record Product People Company + 1 [P…" at bounding box center [693, 317] width 1081 height 528
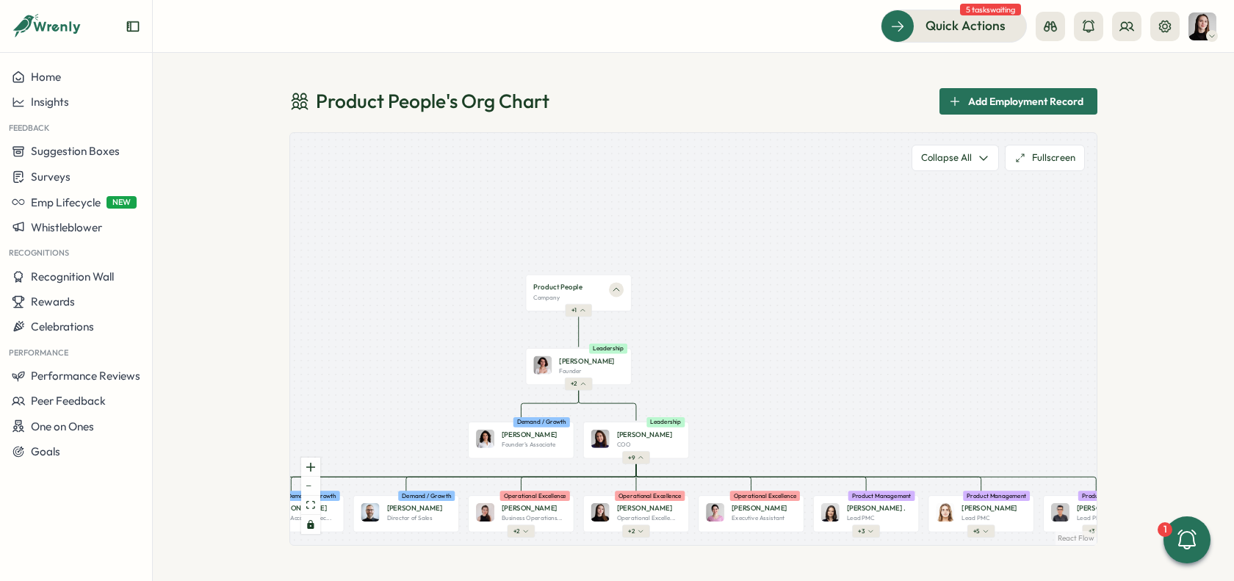
click at [1043, 112] on span "Add Employment Record" at bounding box center [1025, 101] width 115 height 25
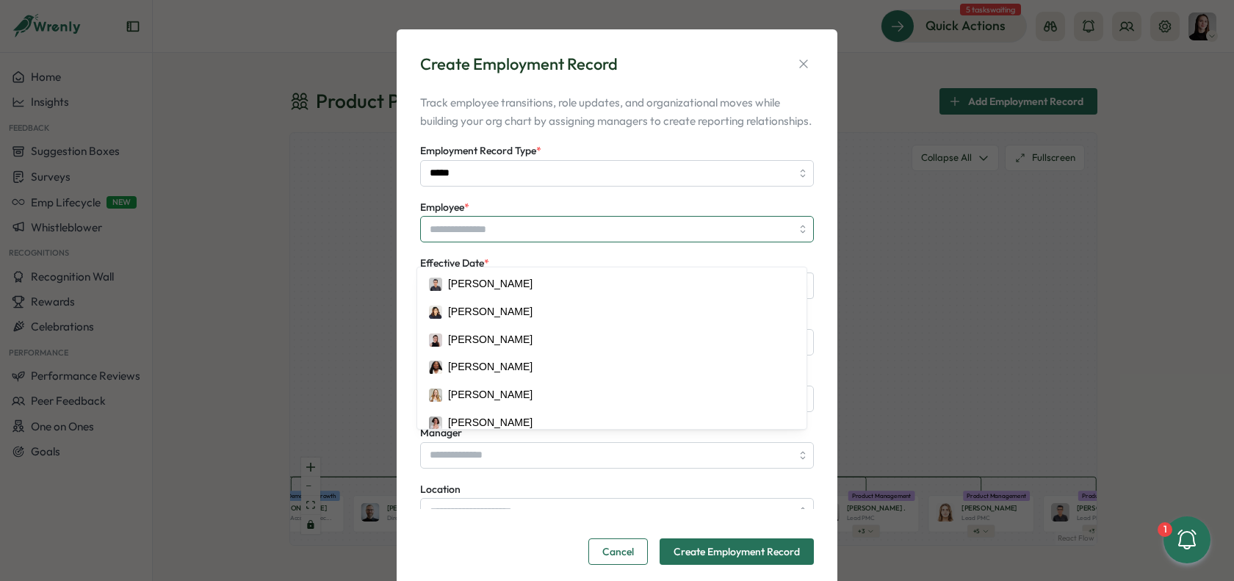
click at [529, 242] on input "Employee *" at bounding box center [617, 229] width 394 height 26
type input "**********"
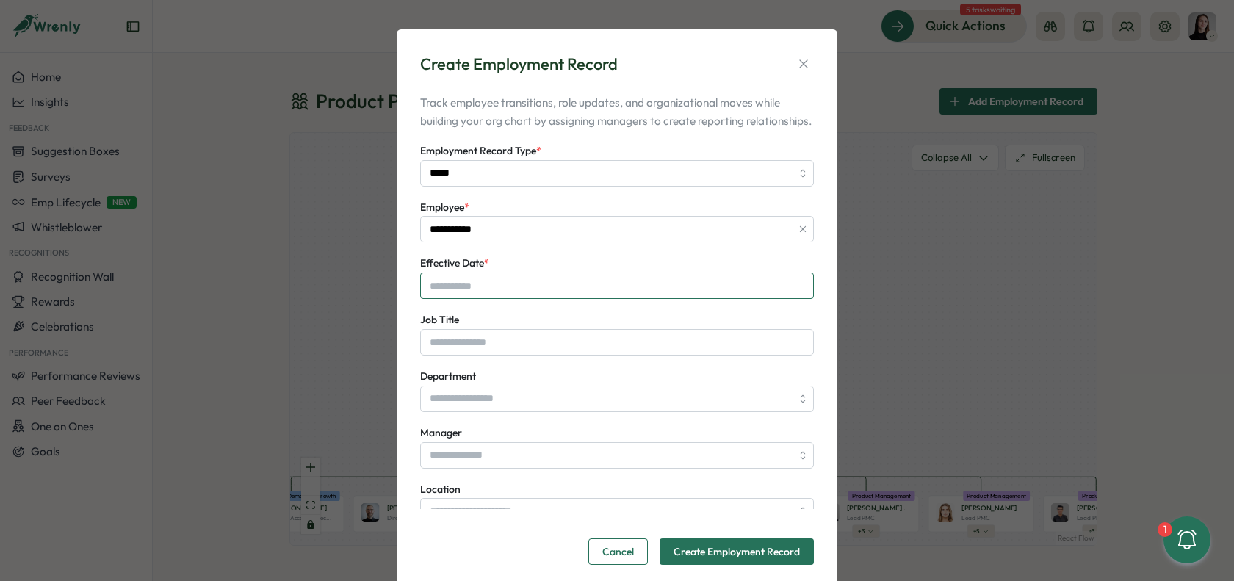
click at [538, 293] on input "Effective Date *" at bounding box center [617, 285] width 394 height 26
click at [610, 277] on div "Effective Date * August 2025 Mo Tu We Th Fr Sa Su 28 29 30 31 1 2 3 4 5 6 7 8 9…" at bounding box center [617, 276] width 394 height 45
click at [485, 187] on input "*****" at bounding box center [617, 173] width 394 height 26
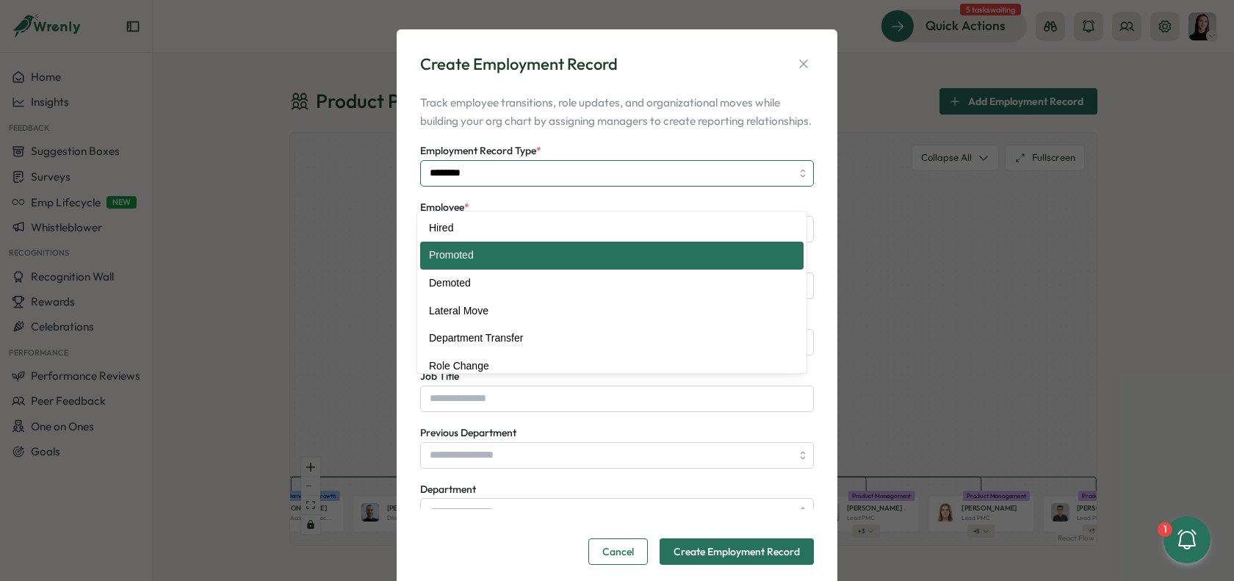
click at [517, 187] on input "********" at bounding box center [617, 173] width 394 height 26
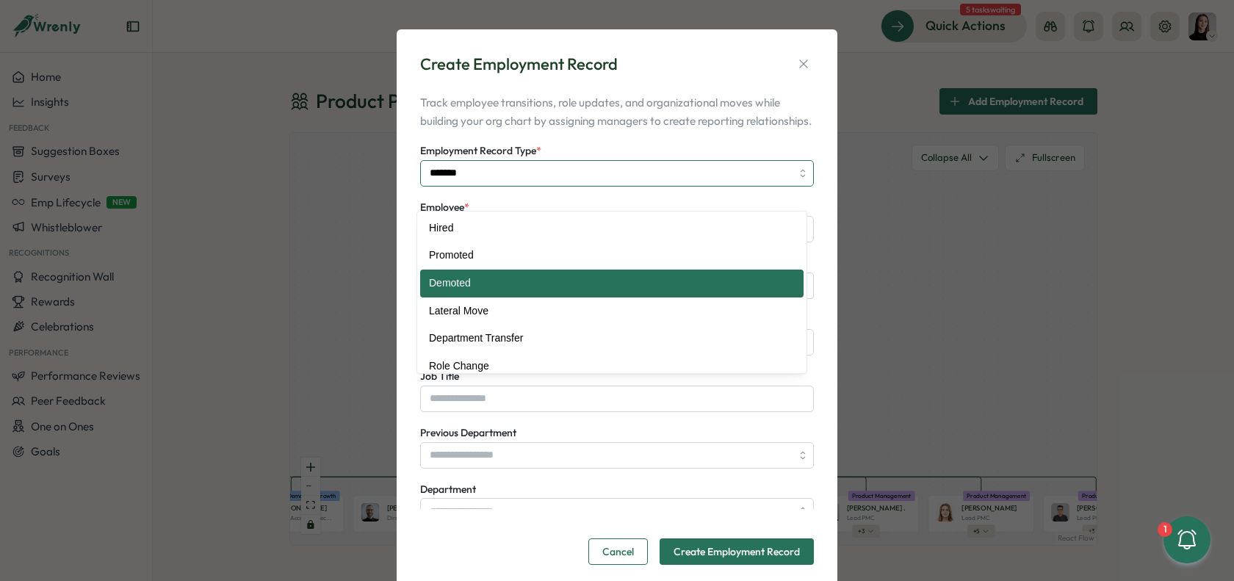
click at [500, 187] on input "*******" at bounding box center [617, 173] width 394 height 26
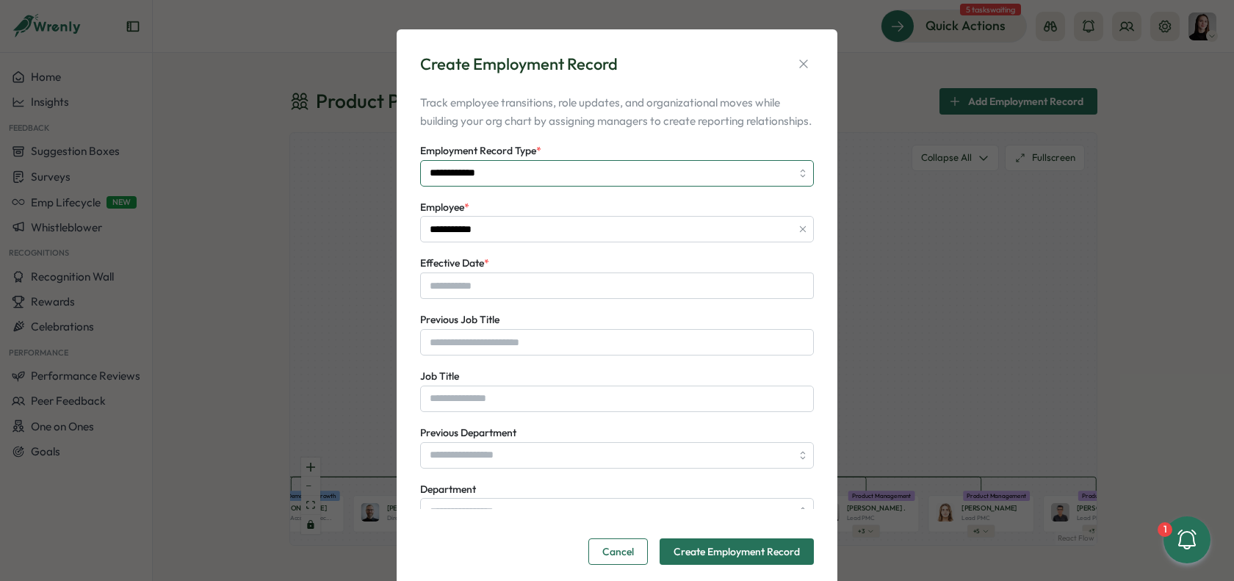
click at [530, 187] on input "**********" at bounding box center [617, 173] width 394 height 26
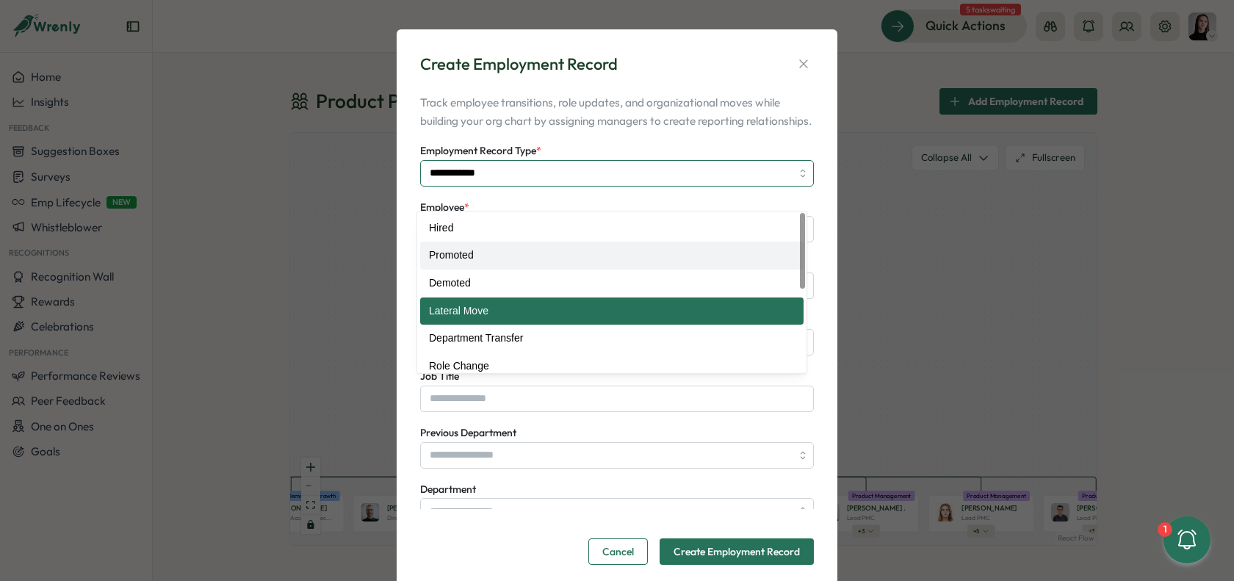
type input "********"
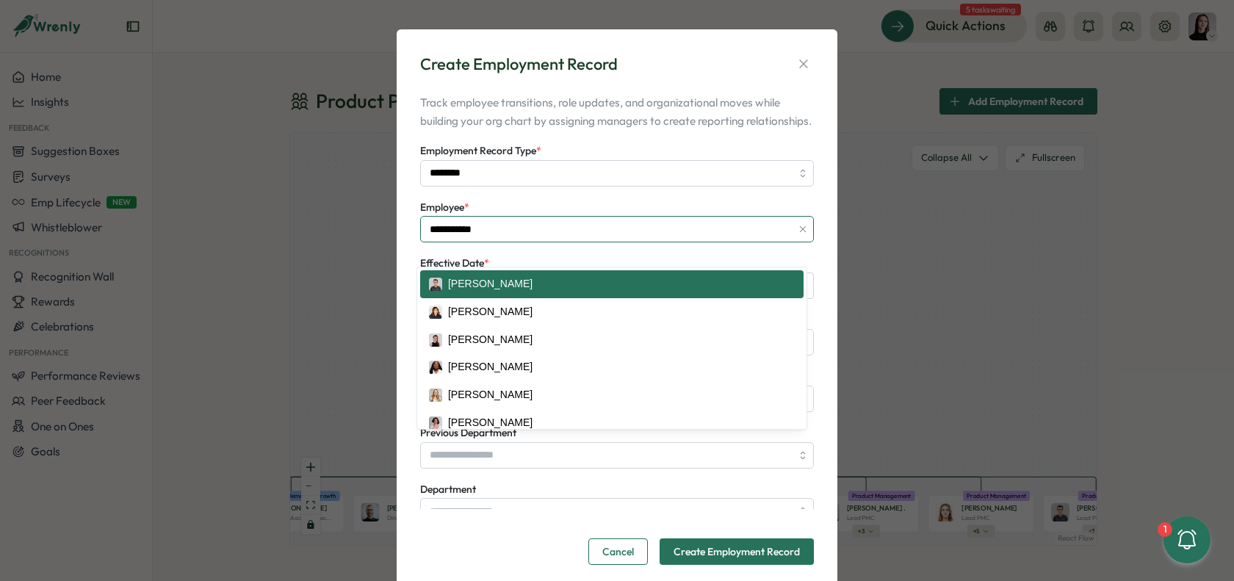
click at [489, 242] on input "**********" at bounding box center [617, 229] width 394 height 26
click at [797, 234] on icon "button" at bounding box center [802, 229] width 10 height 10
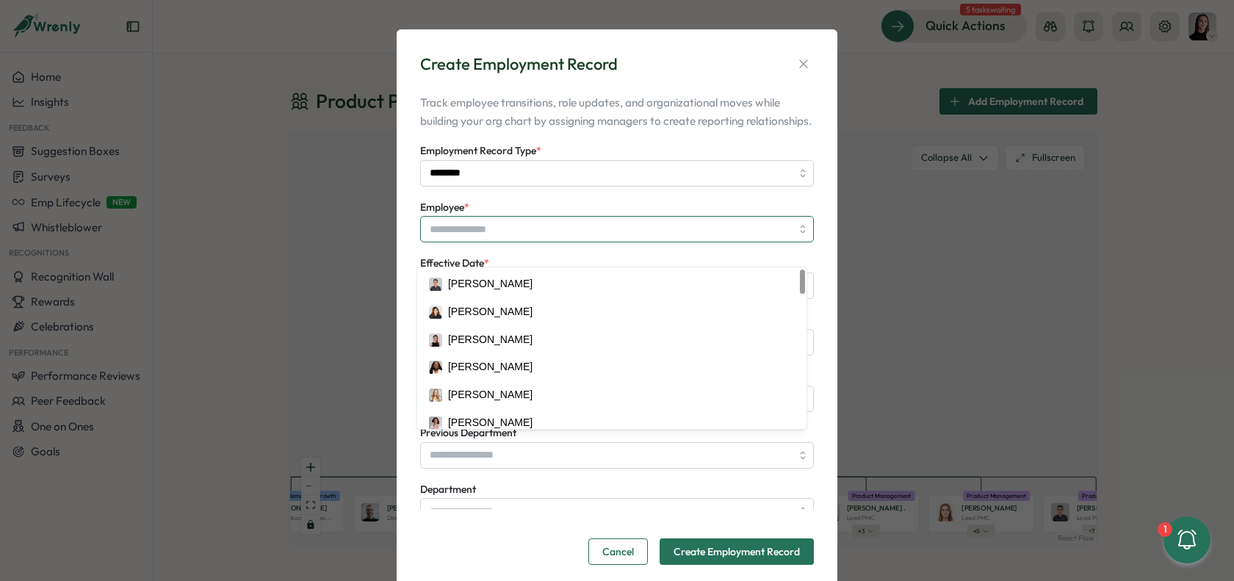
click at [648, 242] on input "Employee *" at bounding box center [617, 229] width 394 height 26
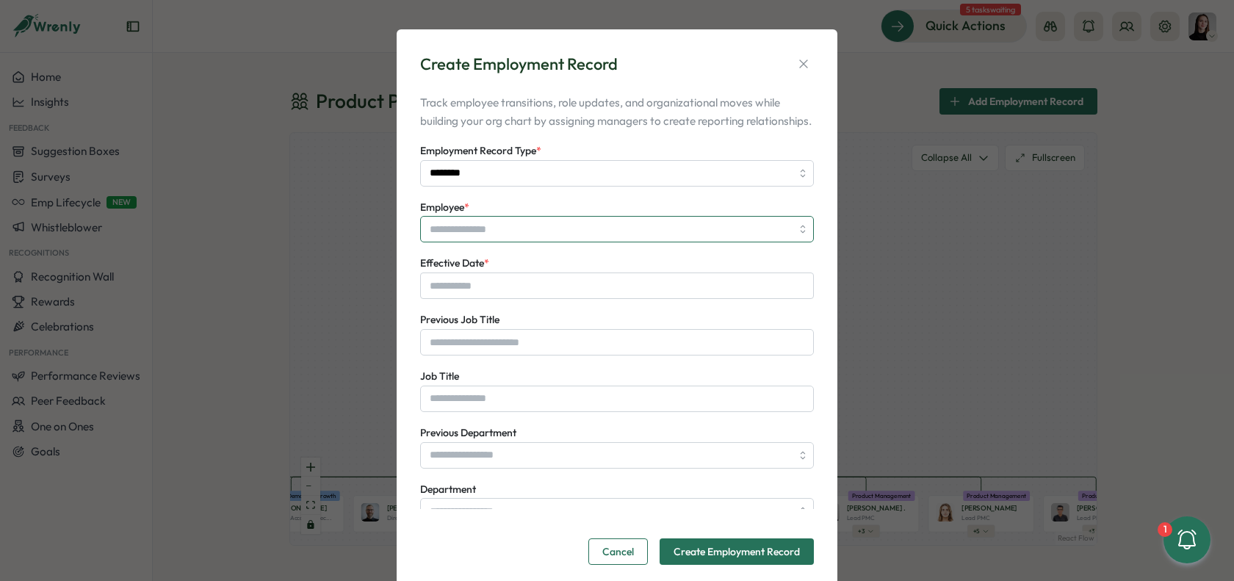
click at [644, 242] on input "Employee *" at bounding box center [617, 229] width 394 height 26
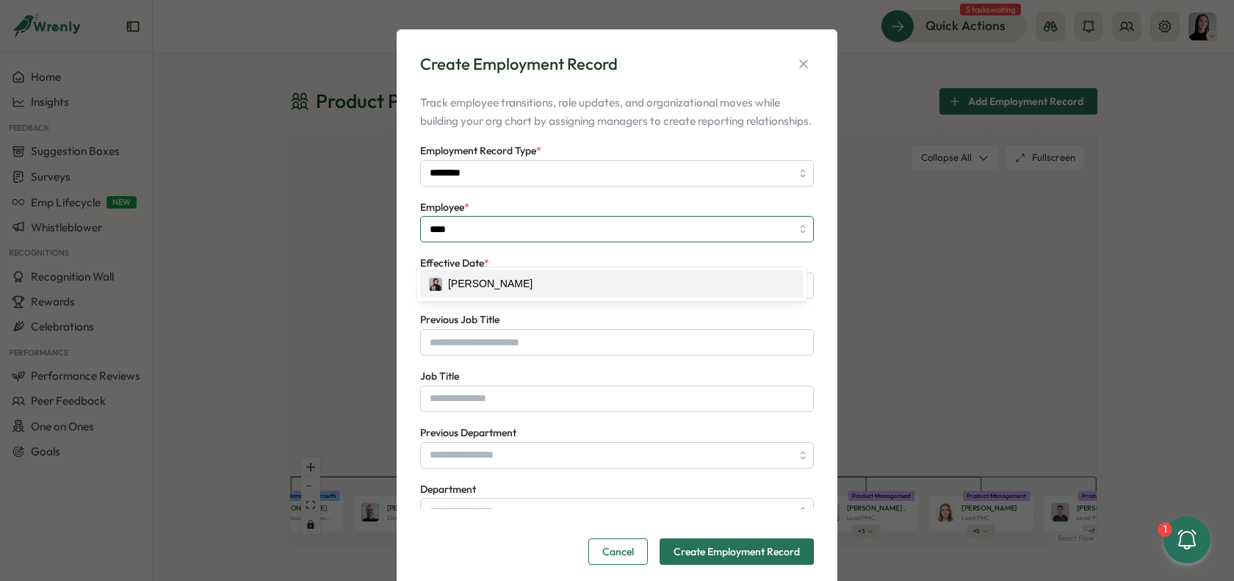
click at [425, 242] on input "****" at bounding box center [617, 229] width 394 height 26
type input "**********"
click at [506, 299] on input "Effective Date *" at bounding box center [617, 285] width 394 height 26
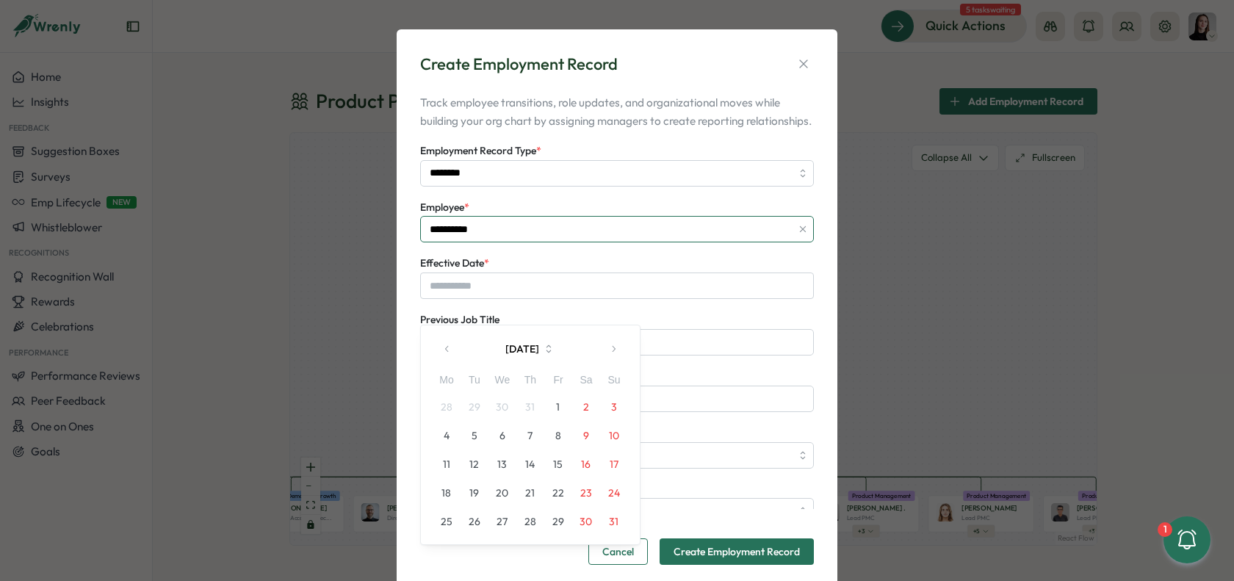
click at [479, 242] on input "**********" at bounding box center [617, 229] width 394 height 26
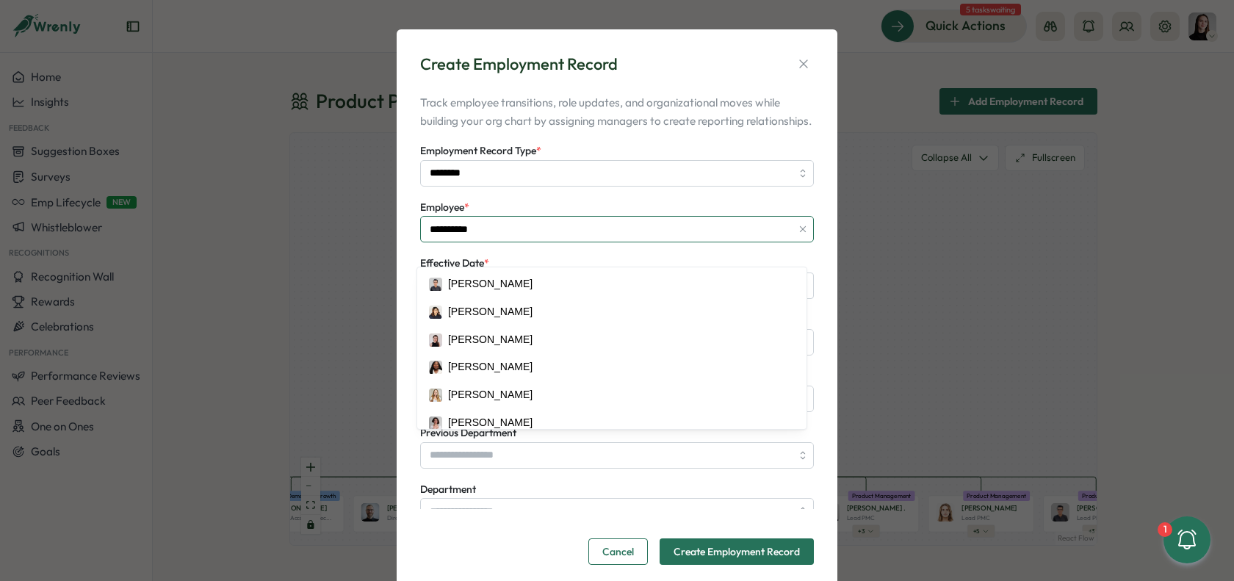
scroll to position [426, 0]
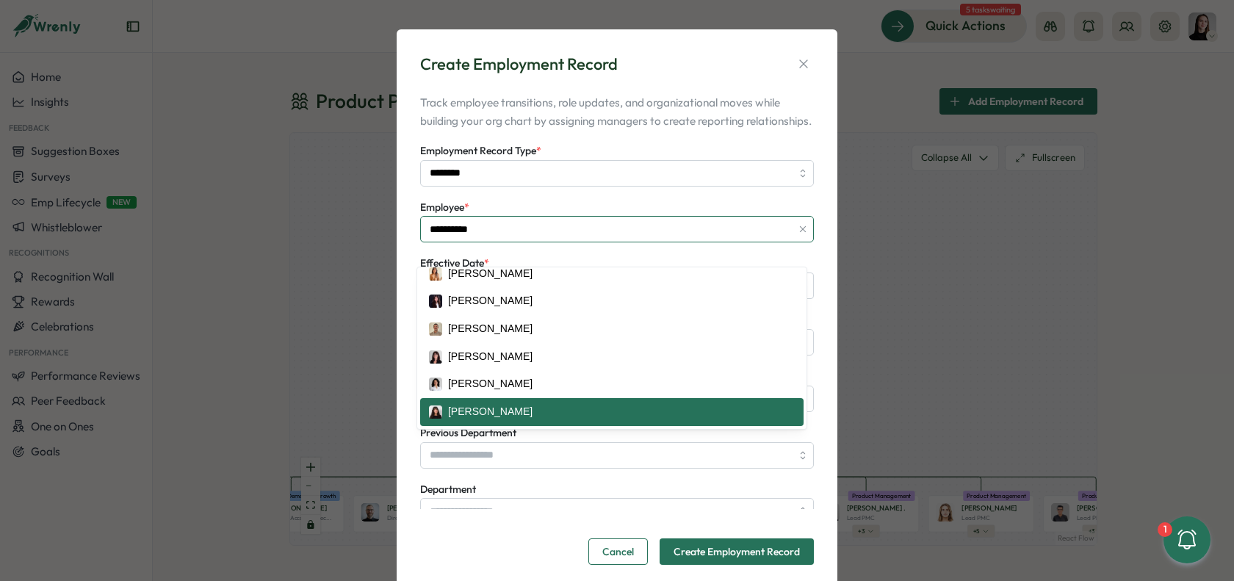
drag, startPoint x: 483, startPoint y: 250, endPoint x: 359, endPoint y: 248, distance: 124.1
click at [358, 248] on div "**********" at bounding box center [617, 290] width 1234 height 581
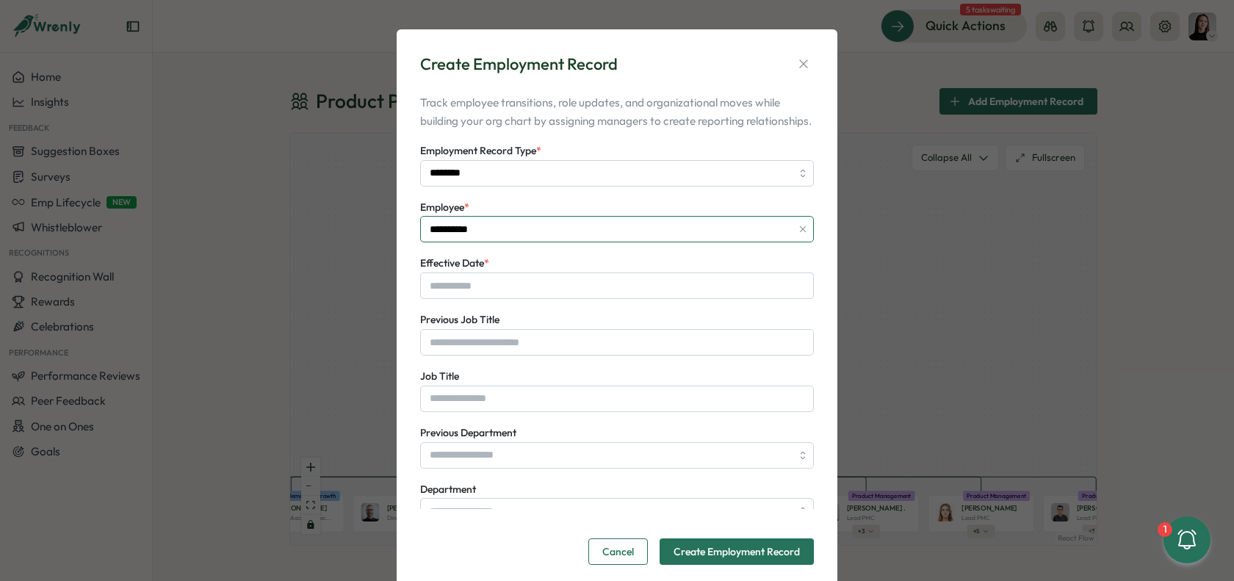
drag, startPoint x: 800, startPoint y: 243, endPoint x: 760, endPoint y: 245, distance: 39.7
click at [797, 234] on icon "button" at bounding box center [802, 229] width 10 height 10
click at [684, 242] on input "Employee *" at bounding box center [617, 229] width 394 height 26
type input "**********"
click at [549, 299] on input "Effective Date *" at bounding box center [617, 285] width 394 height 26
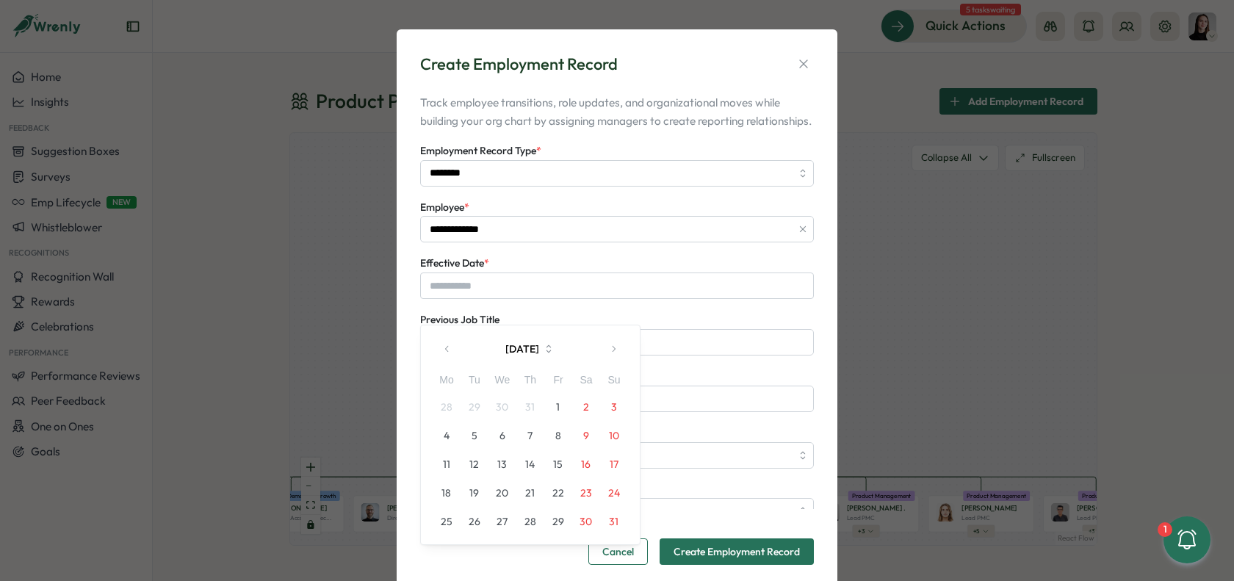
click at [557, 407] on button "1" at bounding box center [558, 407] width 28 height 28
type input "**********"
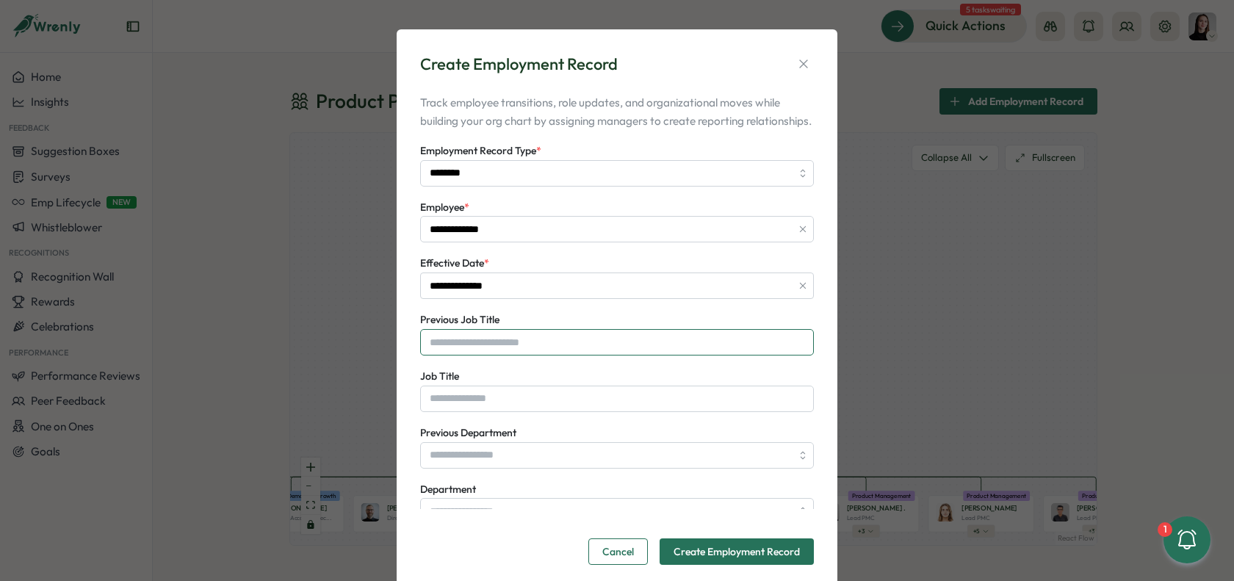
click at [605, 355] on input "Previous Job Title" at bounding box center [617, 342] width 394 height 26
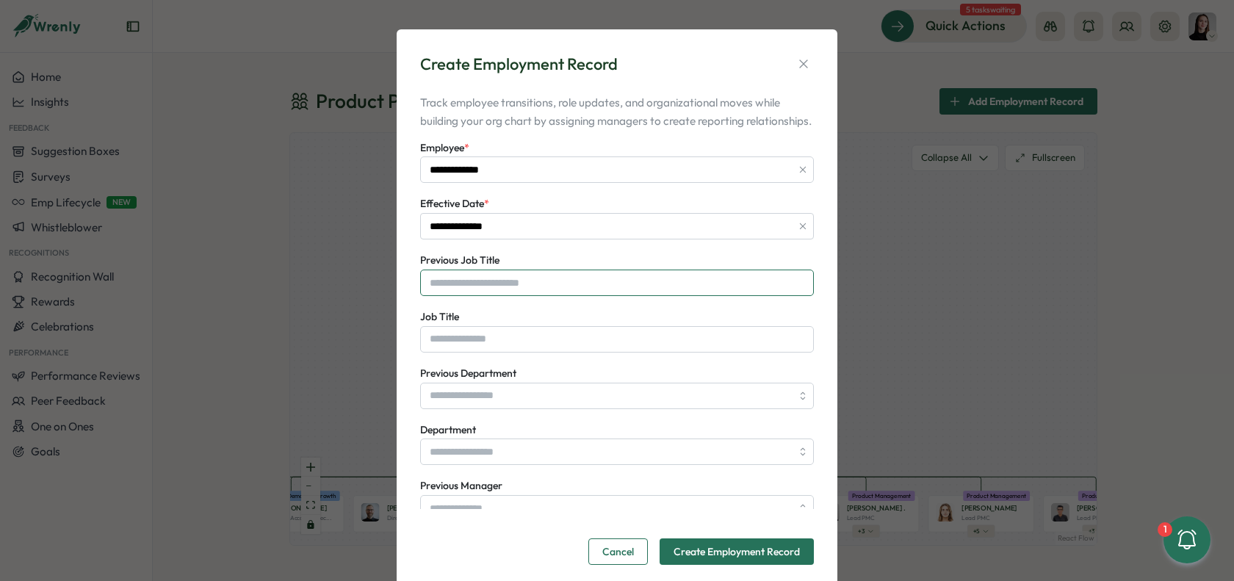
scroll to position [87, 0]
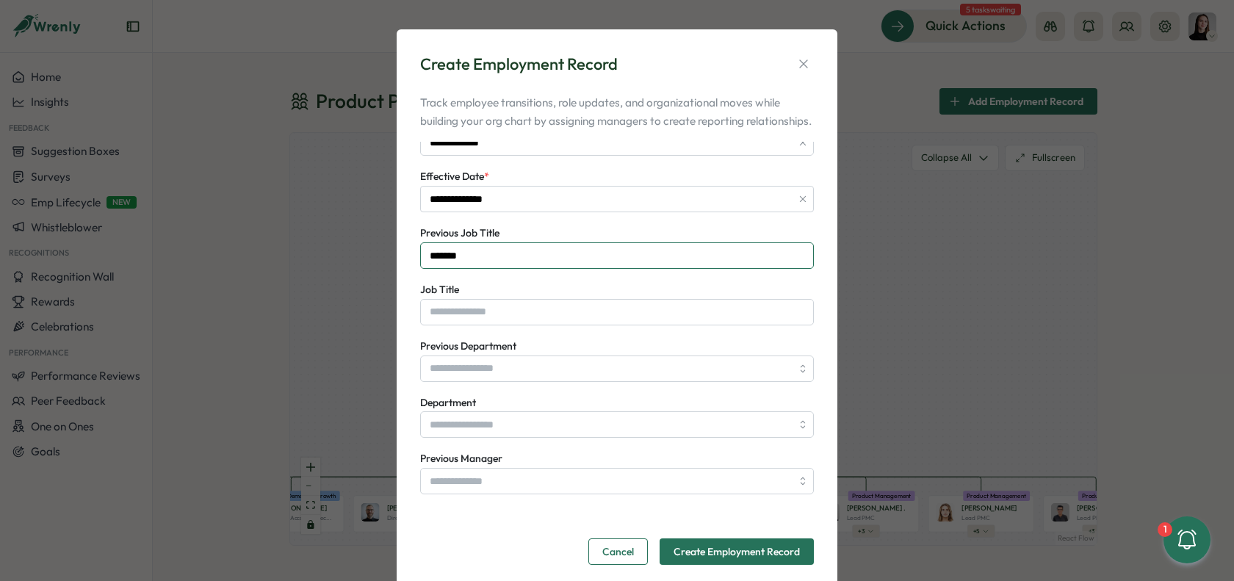
type input "******"
click at [517, 325] on input "Job Title" at bounding box center [617, 312] width 394 height 26
type input "***"
click at [579, 399] on div "Previous Job Title ****** Job Title *** Previous Department Department Previous…" at bounding box center [617, 567] width 394 height 687
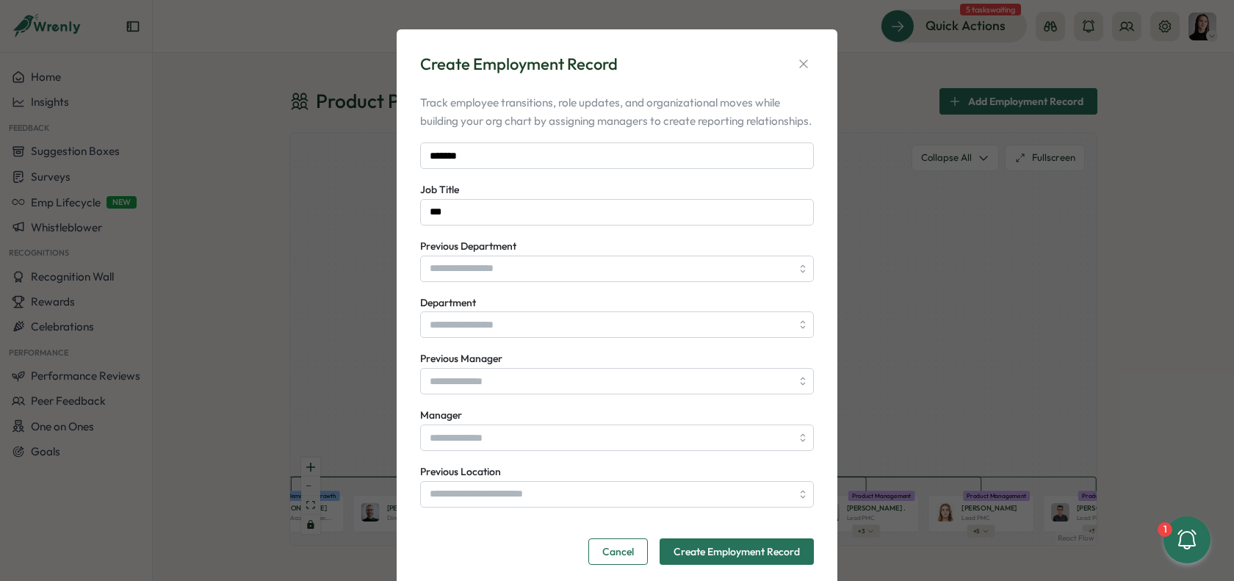
scroll to position [209, 0]
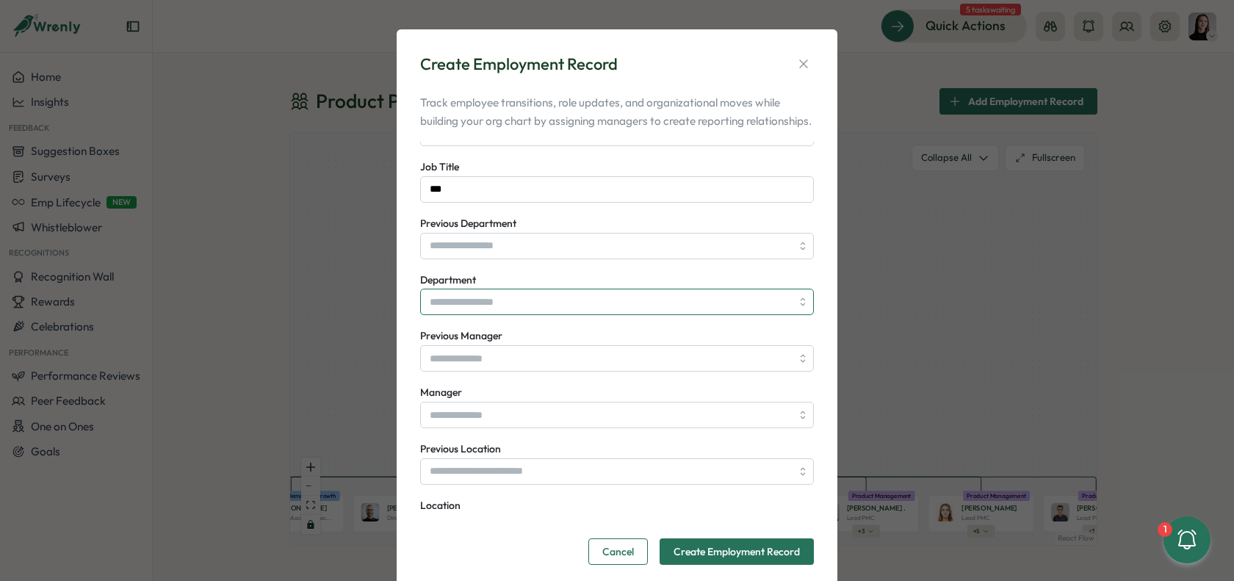
click at [493, 315] on input "Department" at bounding box center [617, 302] width 394 height 26
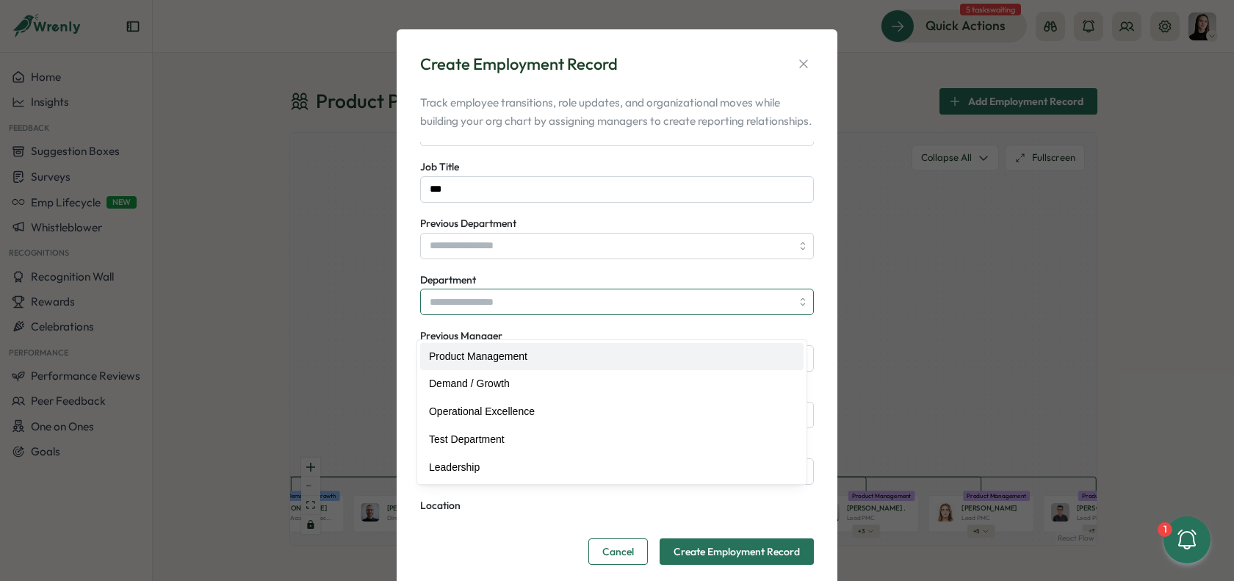
type input "**********"
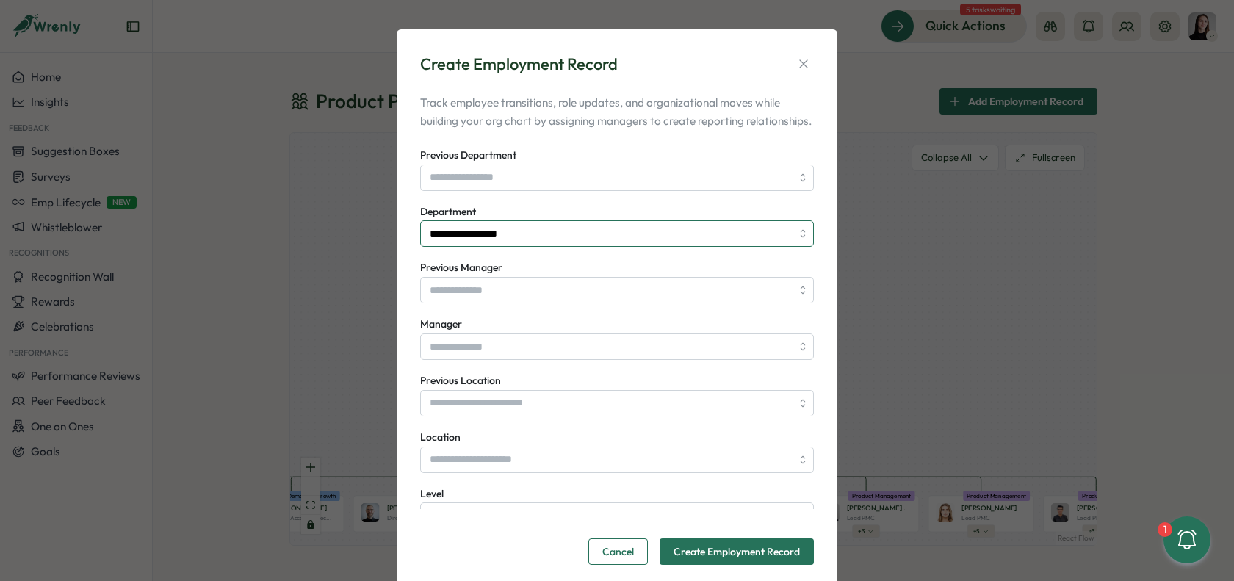
scroll to position [292, 0]
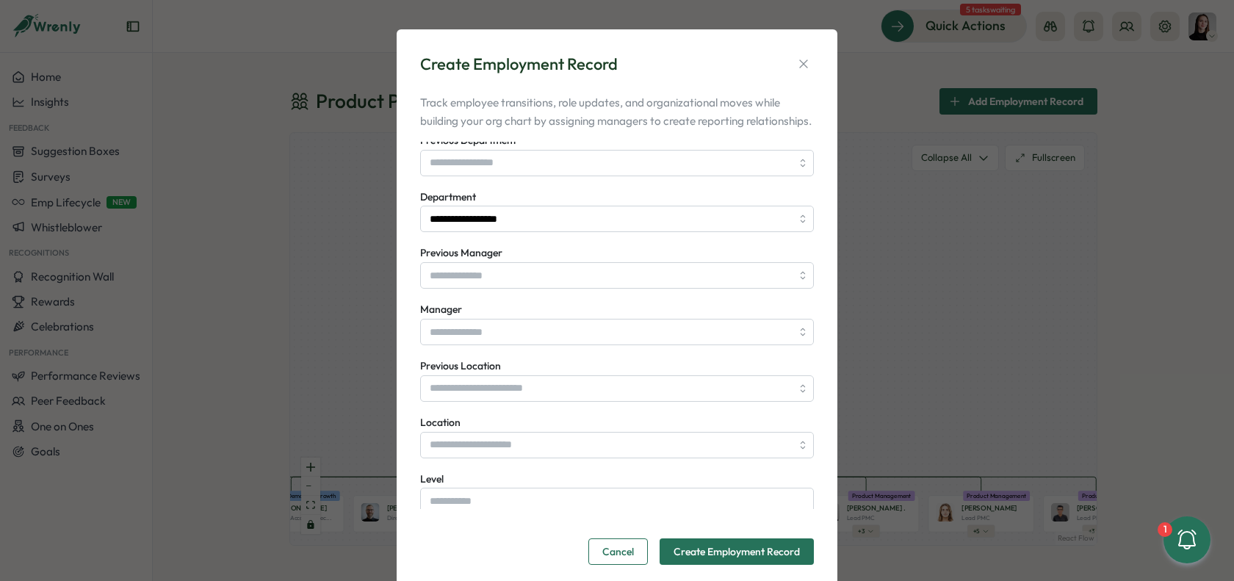
click at [479, 198] on div "**********" at bounding box center [617, 361] width 394 height 687
click at [477, 176] on input "Previous Department" at bounding box center [617, 163] width 394 height 26
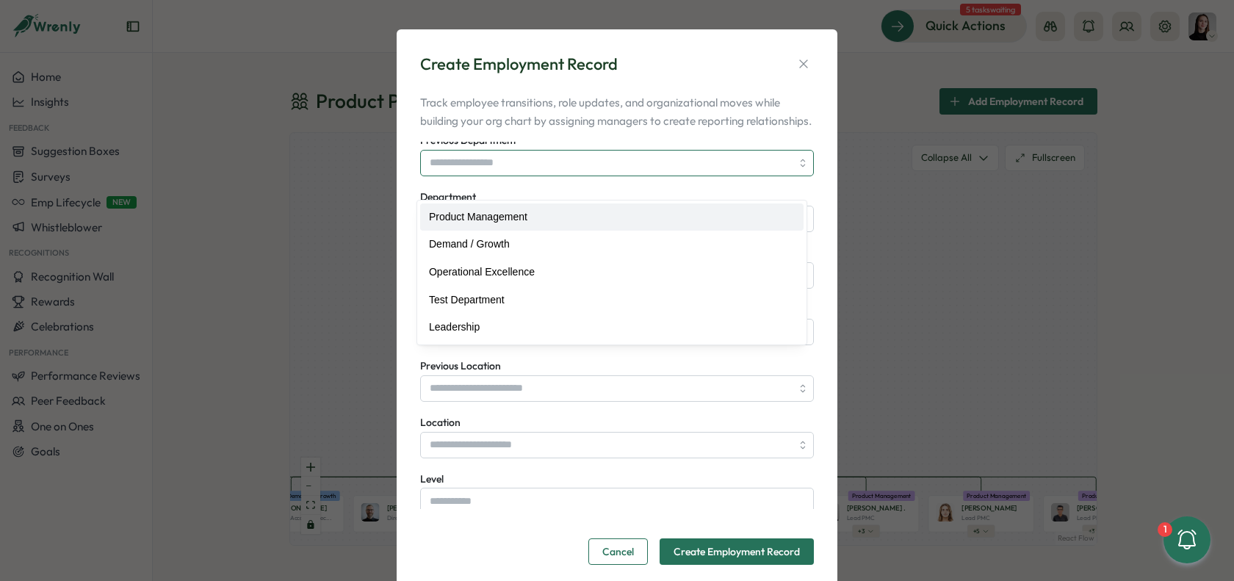
type input "**********"
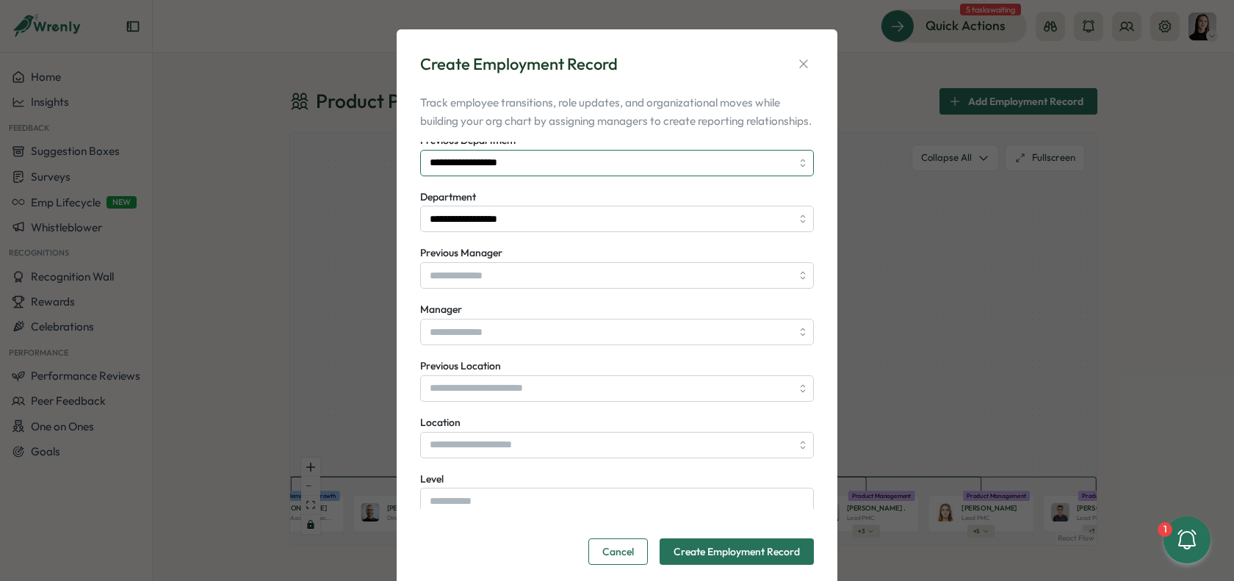
scroll to position [195, 0]
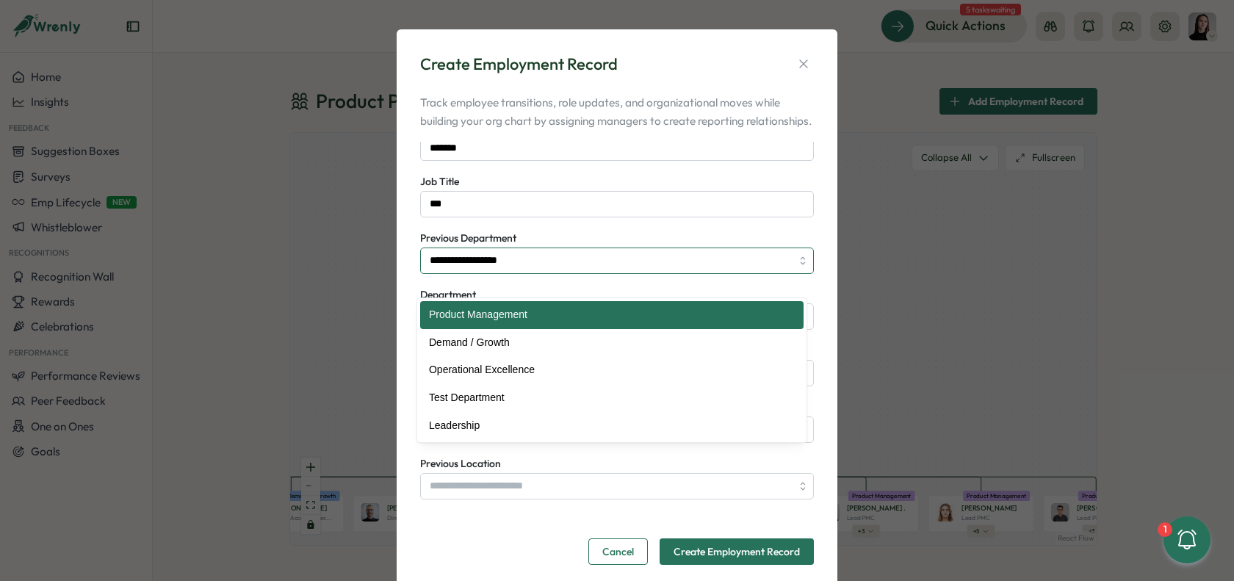
drag, startPoint x: 513, startPoint y: 269, endPoint x: 432, endPoint y: 269, distance: 81.5
click at [432, 269] on input "**********" at bounding box center [617, 260] width 394 height 26
type input "**********"
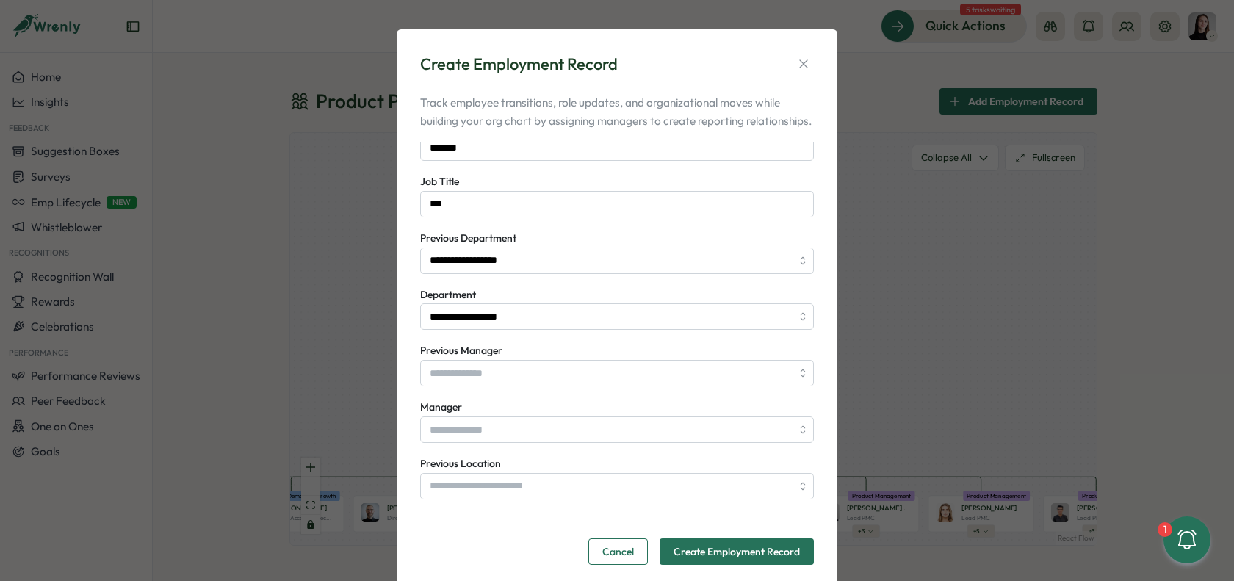
click at [585, 256] on div "**********" at bounding box center [617, 251] width 394 height 45
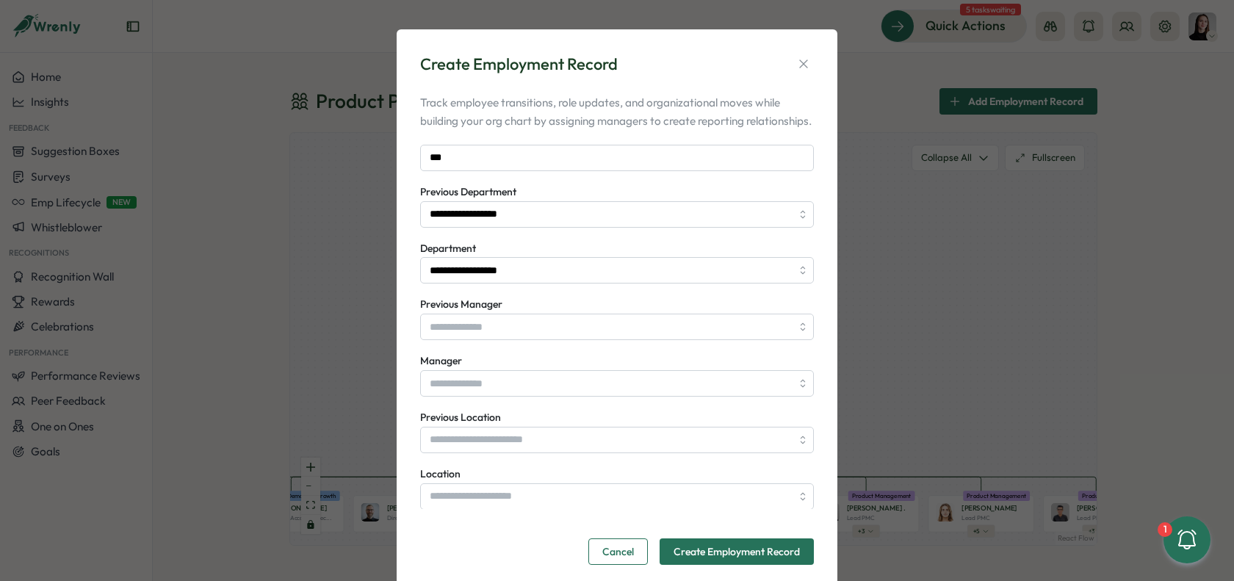
scroll to position [292, 0]
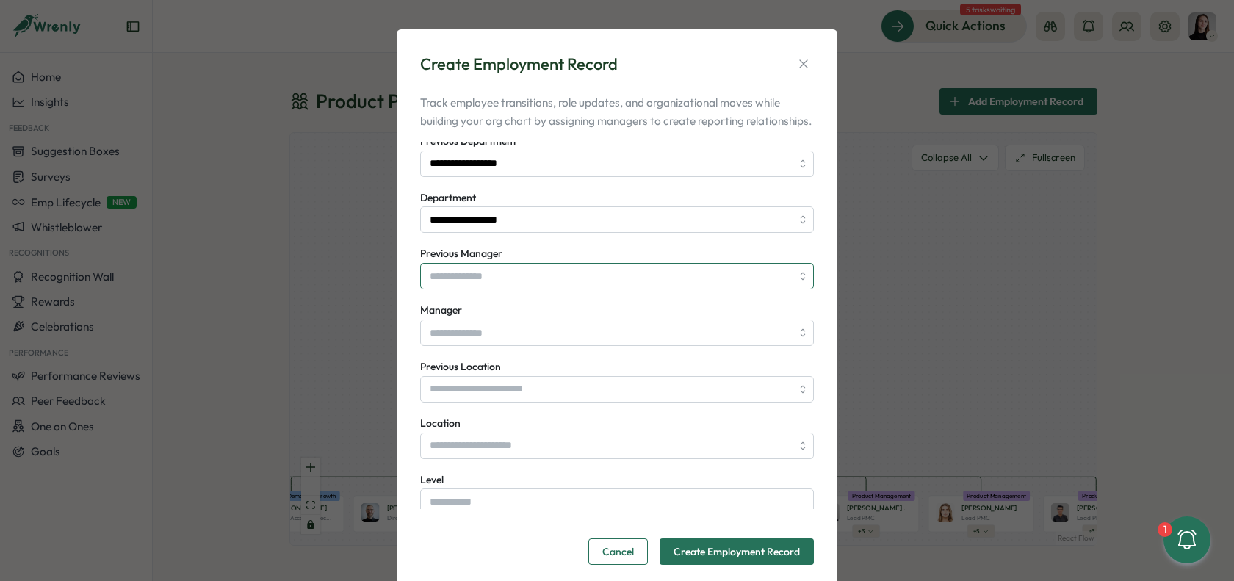
click at [527, 289] on input "Previous Manager" at bounding box center [617, 276] width 394 height 26
click at [549, 269] on div "Previous Manager" at bounding box center [617, 267] width 394 height 45
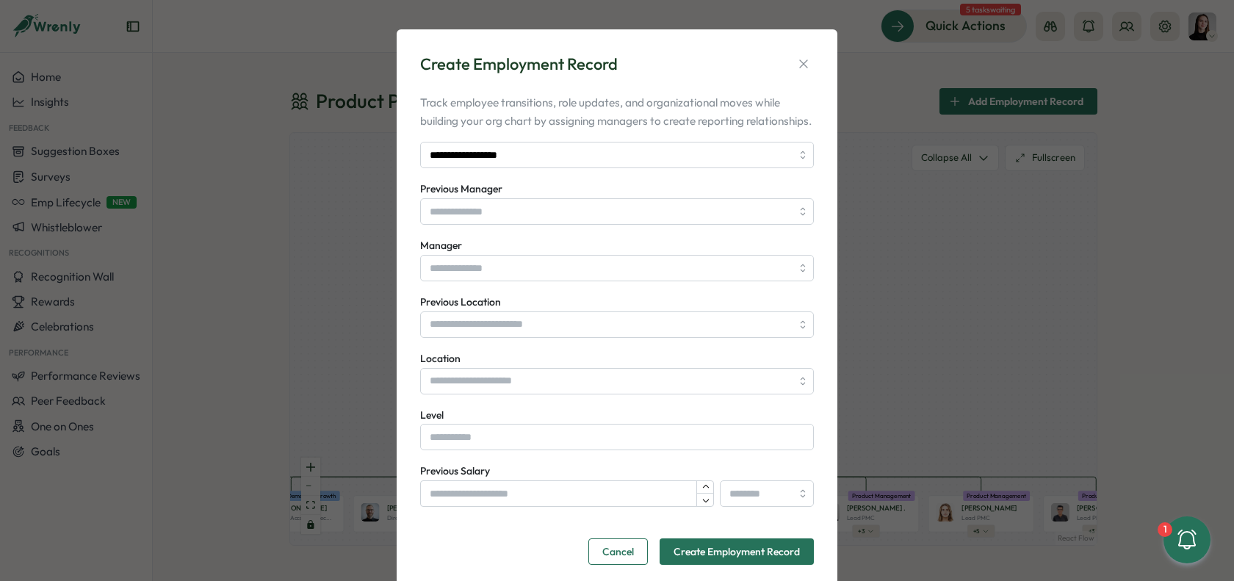
scroll to position [416, 0]
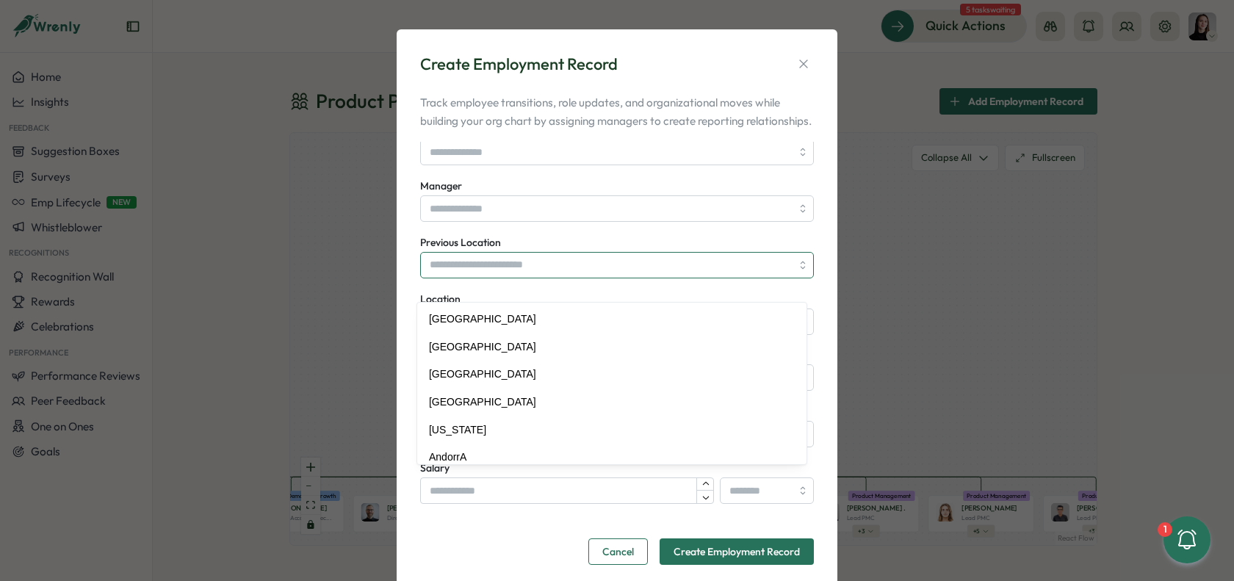
click at [502, 278] on input "Previous Location" at bounding box center [617, 265] width 394 height 26
click at [513, 256] on div "Previous Location" at bounding box center [617, 256] width 394 height 45
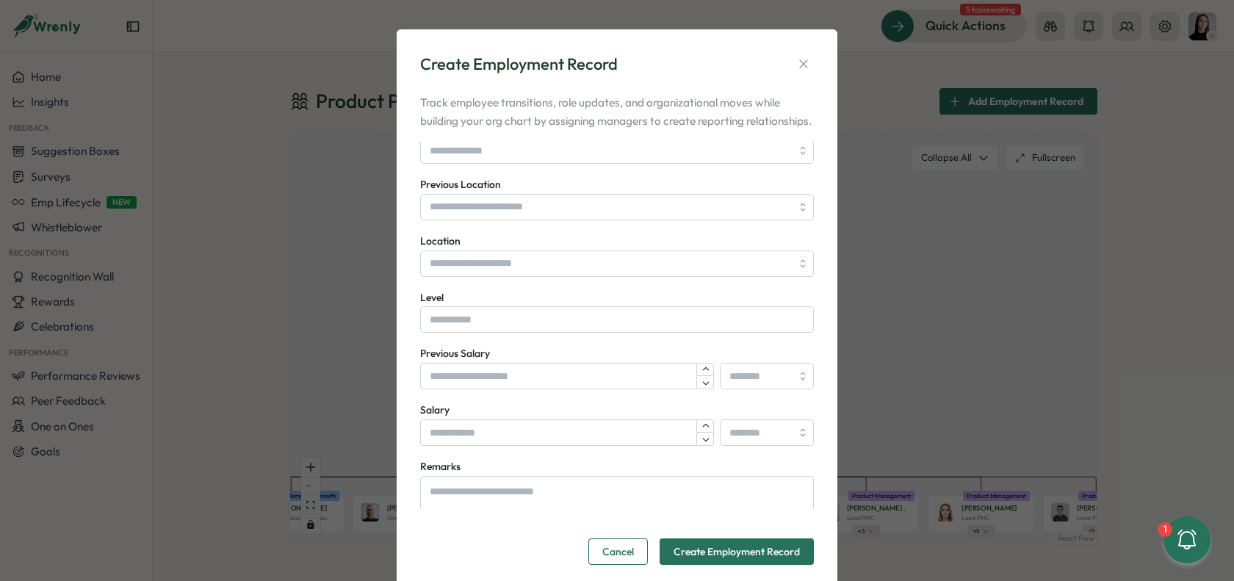
scroll to position [488, 0]
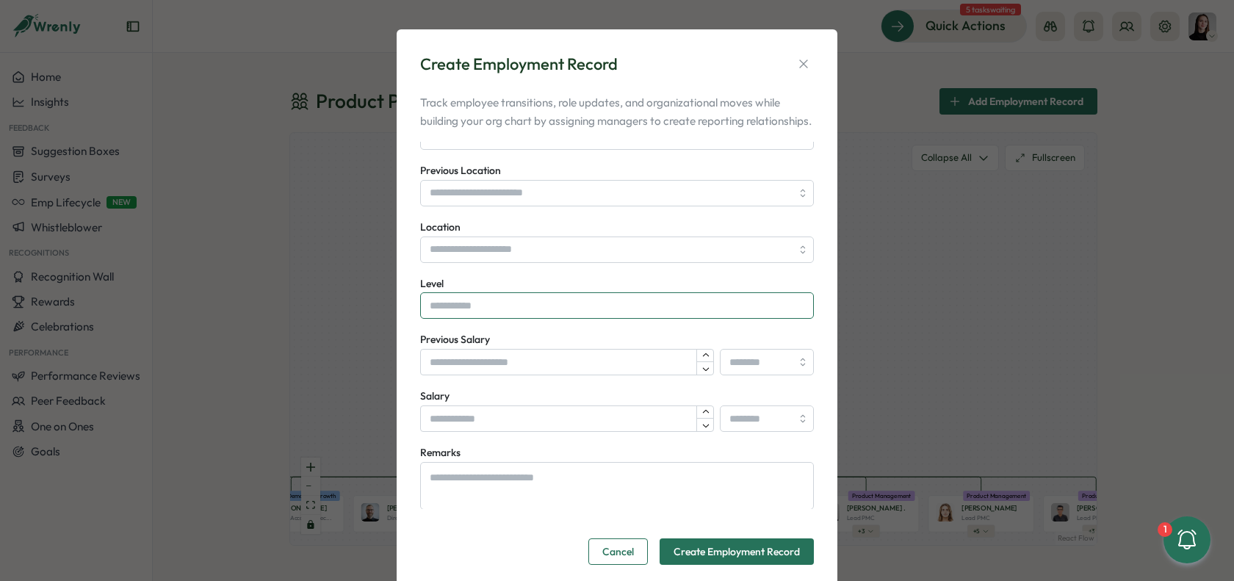
click at [502, 319] on input "Level" at bounding box center [617, 305] width 394 height 26
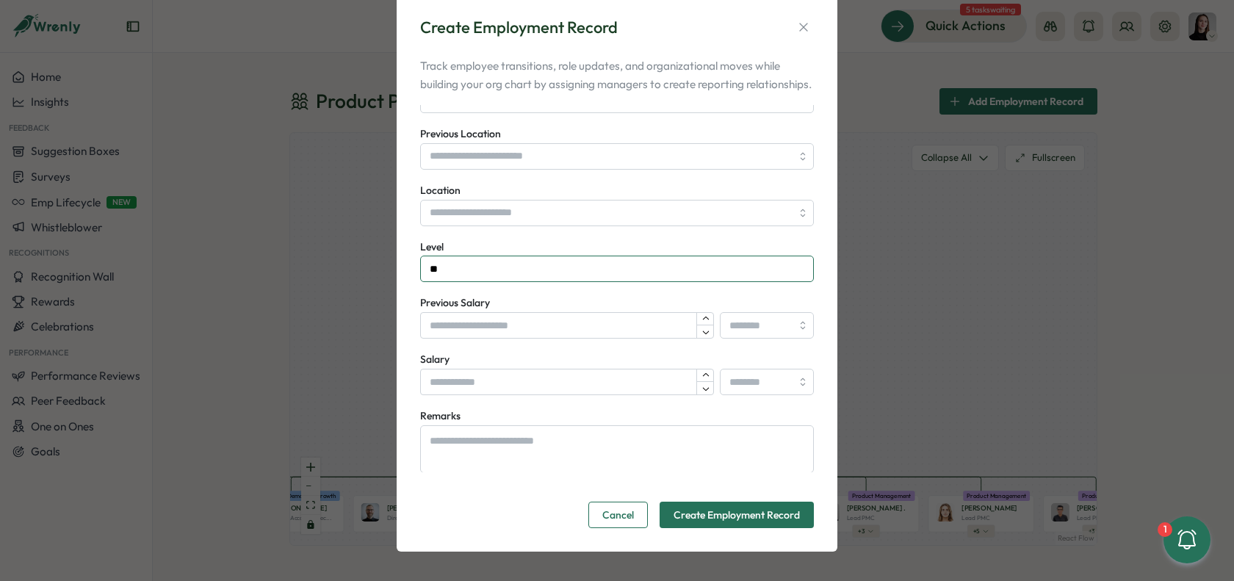
type input "**"
click at [575, 450] on textarea "Remarks" at bounding box center [617, 449] width 394 height 48
click at [711, 510] on span "Create Employment Record" at bounding box center [736, 514] width 126 height 25
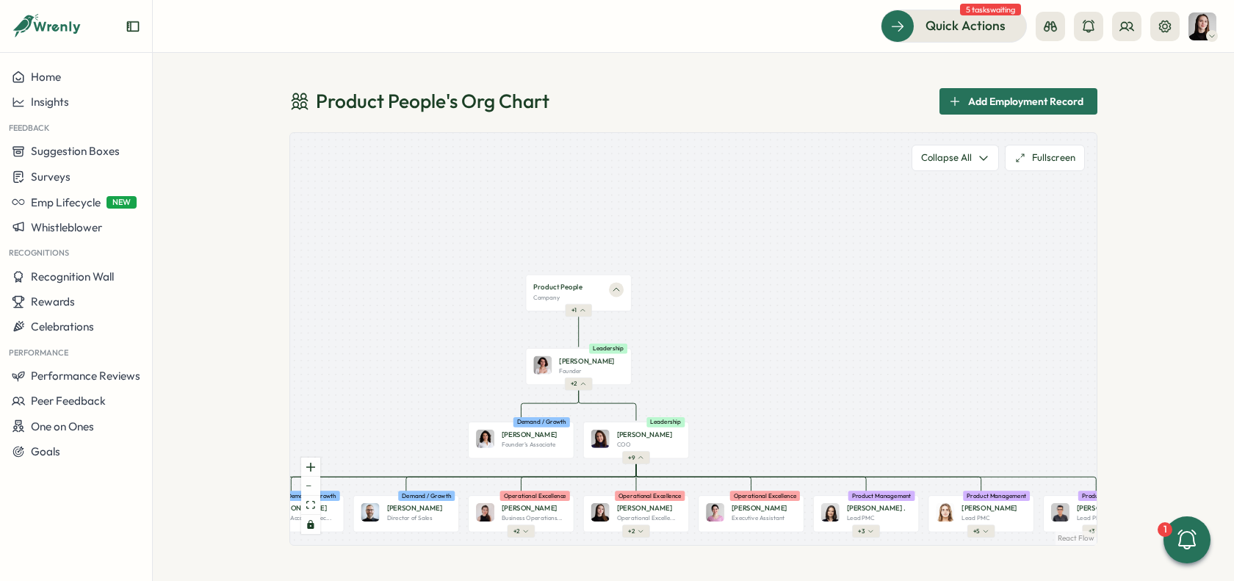
type input "*****"
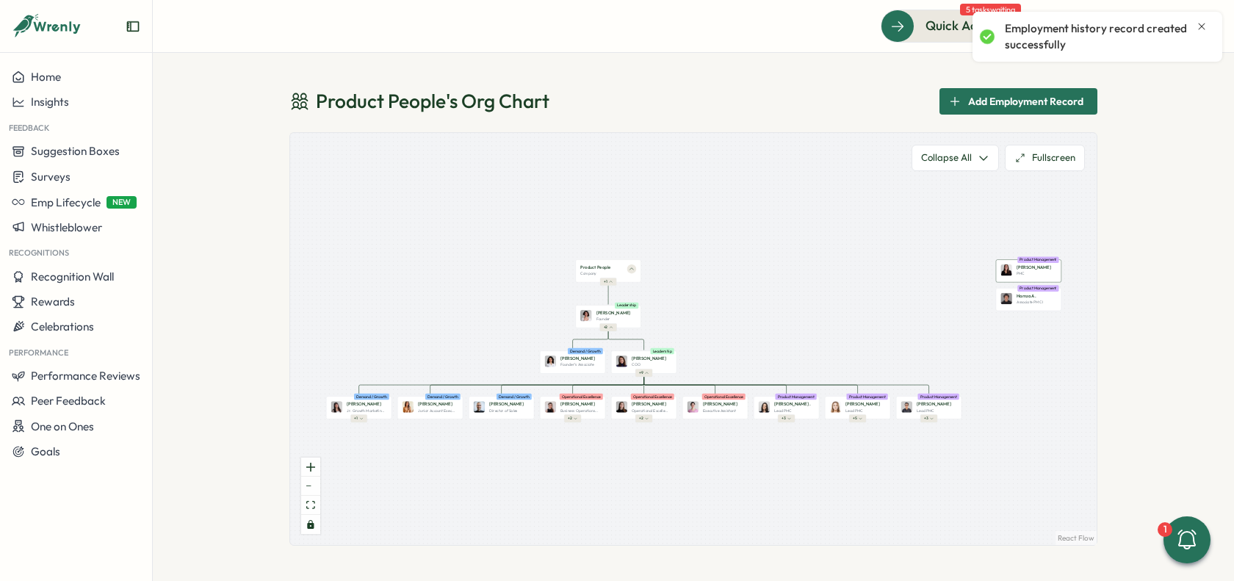
click at [1043, 278] on div "[PERSON_NAME] PMC Product Management" at bounding box center [1028, 270] width 65 height 23
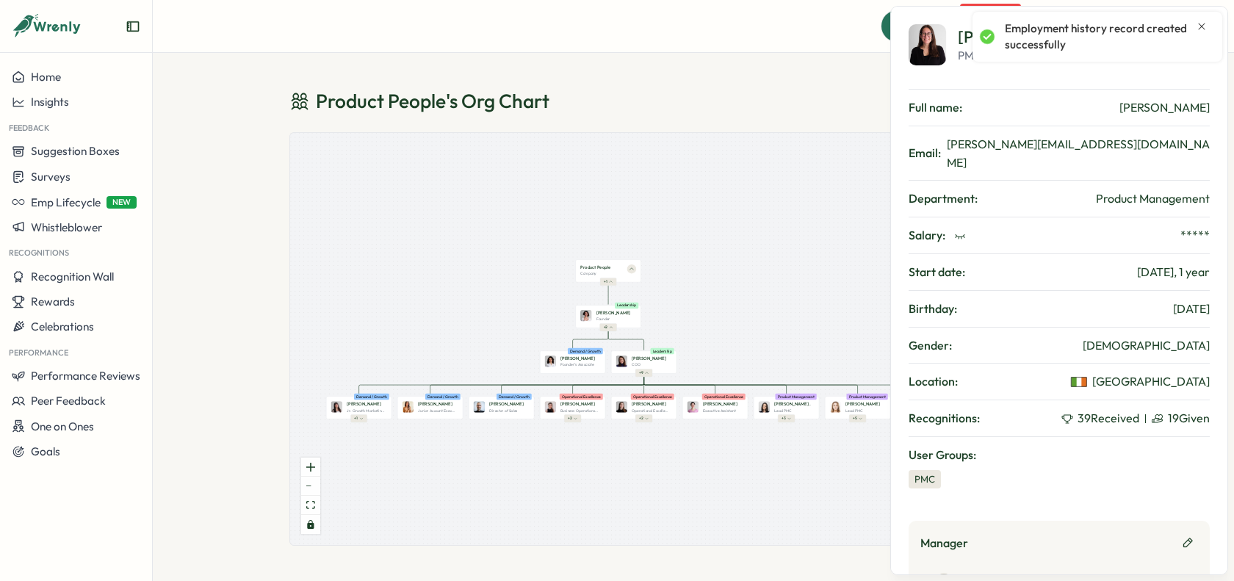
click at [1203, 25] on icon "Close notification" at bounding box center [1201, 27] width 12 height 12
click at [1197, 43] on icon "button" at bounding box center [1197, 44] width 8 height 8
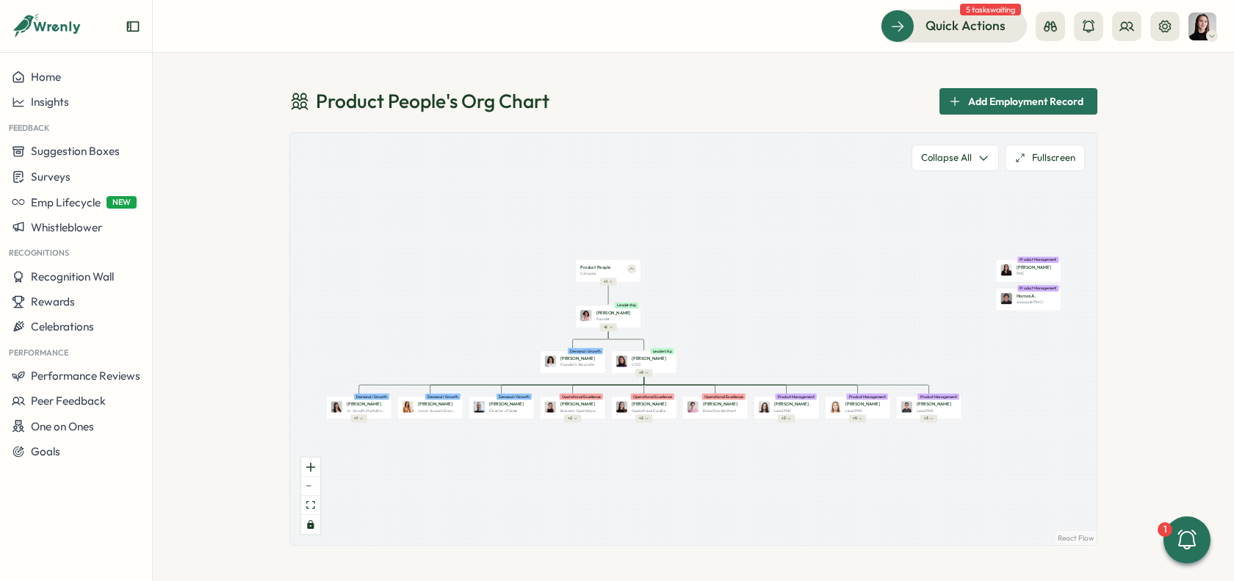
click at [687, 110] on div "Product People 's Org Chart Add Employment Record" at bounding box center [693, 101] width 808 height 26
click at [695, 102] on div "Product People 's Org Chart Add Employment Record" at bounding box center [693, 101] width 808 height 26
click at [1124, 32] on icon at bounding box center [1126, 26] width 15 height 15
click at [1020, 60] on div "Product People 's Org Chart Add Employment Record Product People Company + 1 [P…" at bounding box center [693, 317] width 1081 height 528
click at [1175, 114] on div "Product People 's Org Chart Add Employment Record Product People Company + 1 [P…" at bounding box center [693, 317] width 1081 height 528
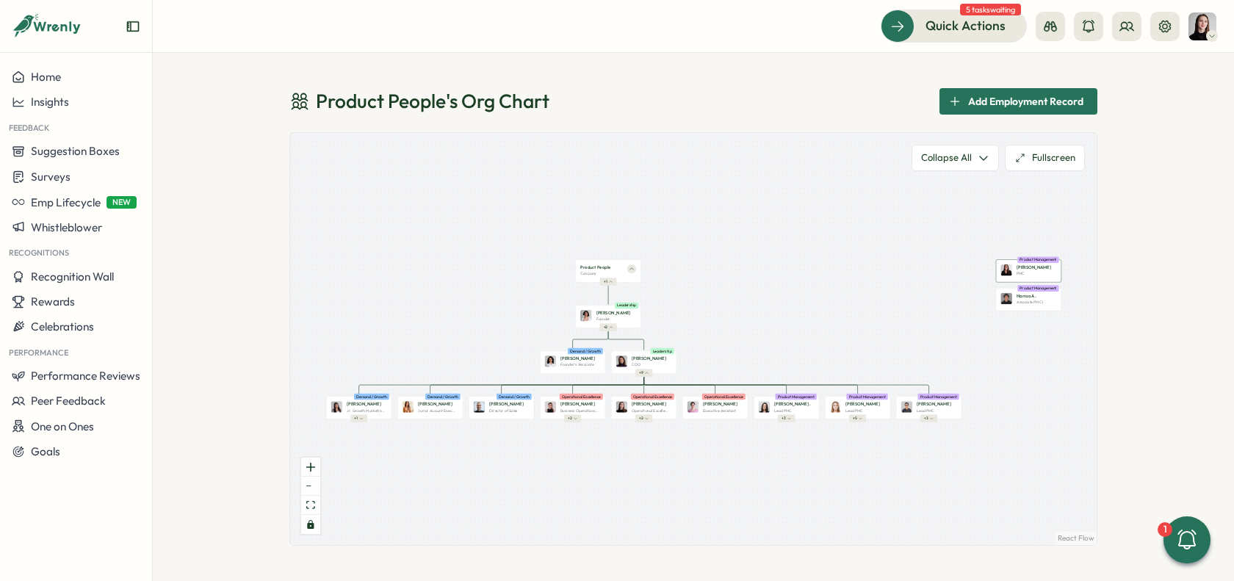
click at [1038, 267] on div "Adriana F." at bounding box center [1036, 267] width 40 height 7
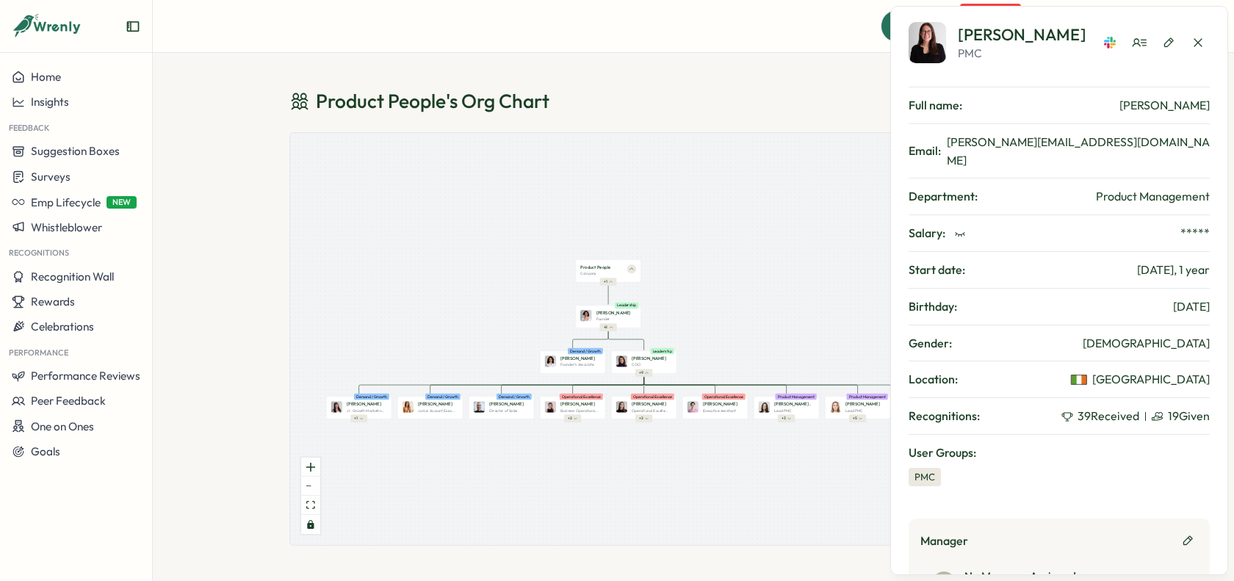
scroll to position [38, 0]
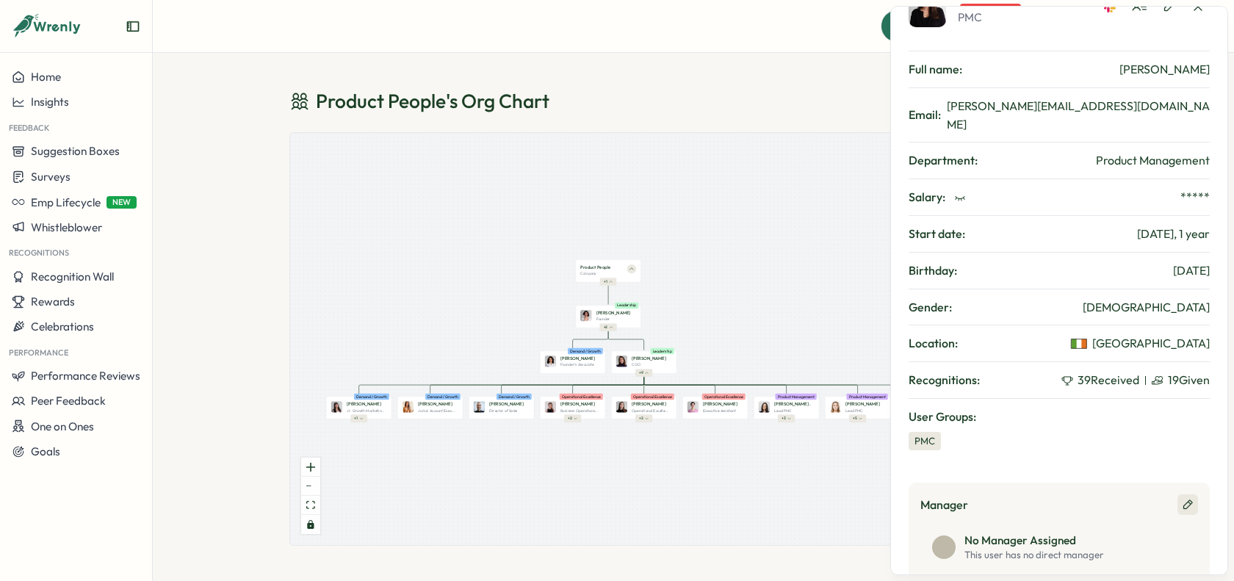
click at [1187, 499] on icon "button" at bounding box center [1188, 505] width 12 height 12
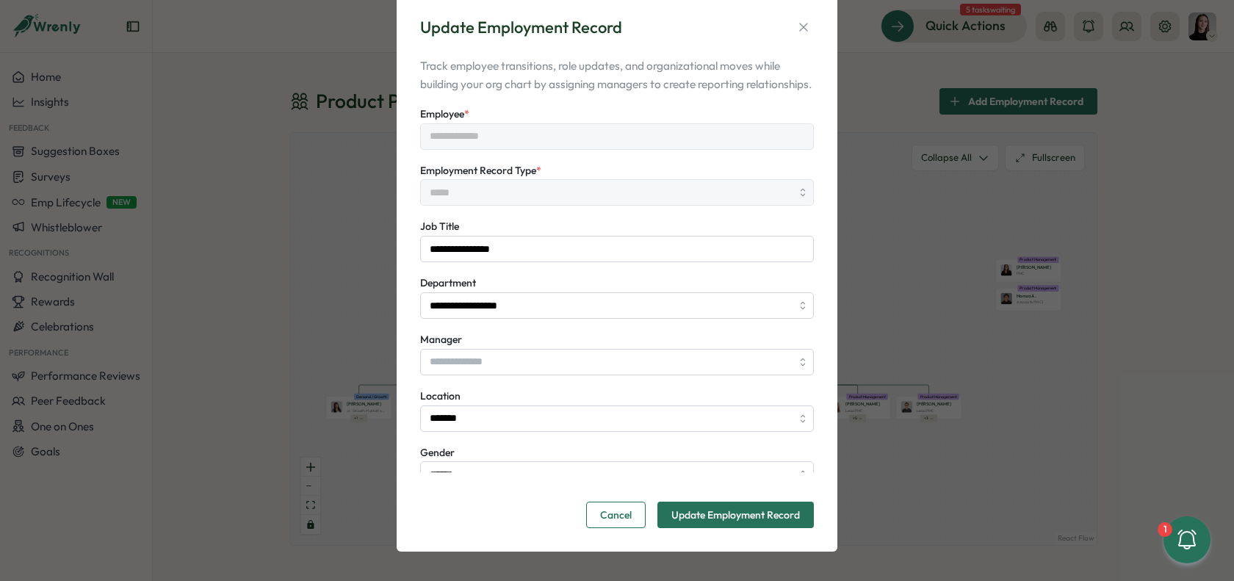
scroll to position [0, 0]
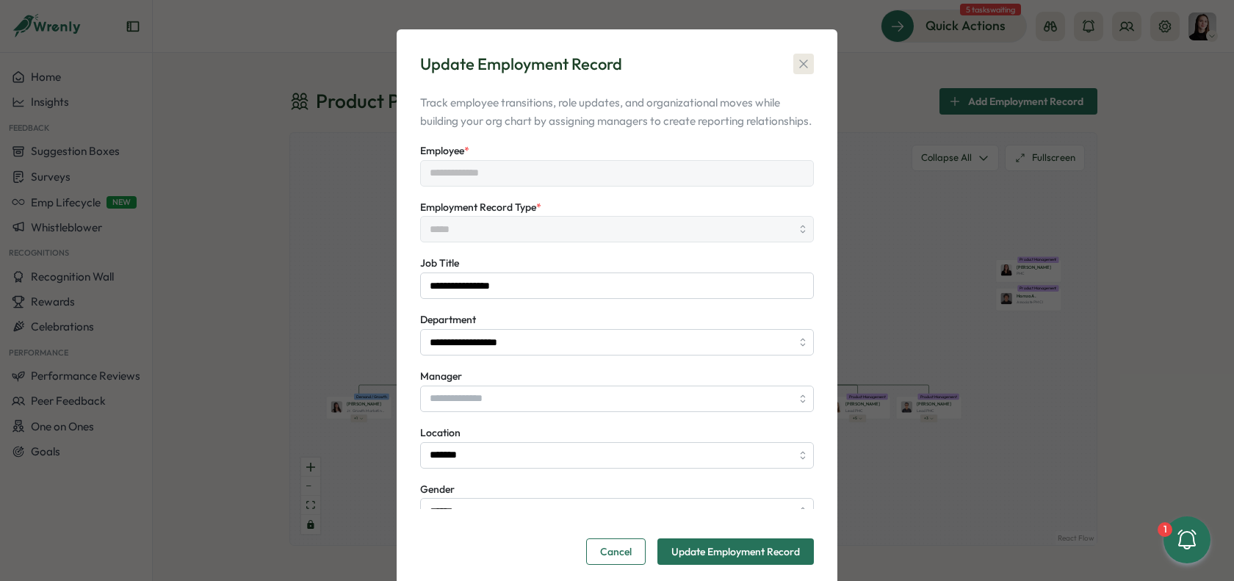
click at [796, 62] on icon "button" at bounding box center [803, 64] width 15 height 15
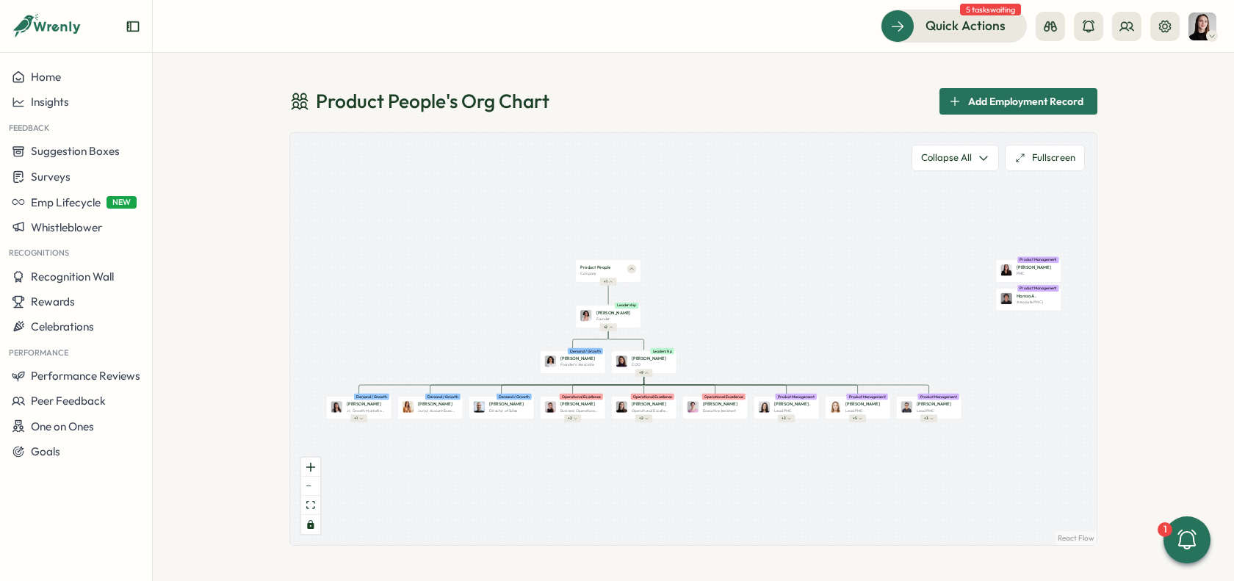
drag, startPoint x: 593, startPoint y: 83, endPoint x: 577, endPoint y: 84, distance: 15.4
click at [587, 84] on div "Product People 's Org Chart Add Employment Record Product People Company + 1 Mi…" at bounding box center [693, 317] width 1081 height 528
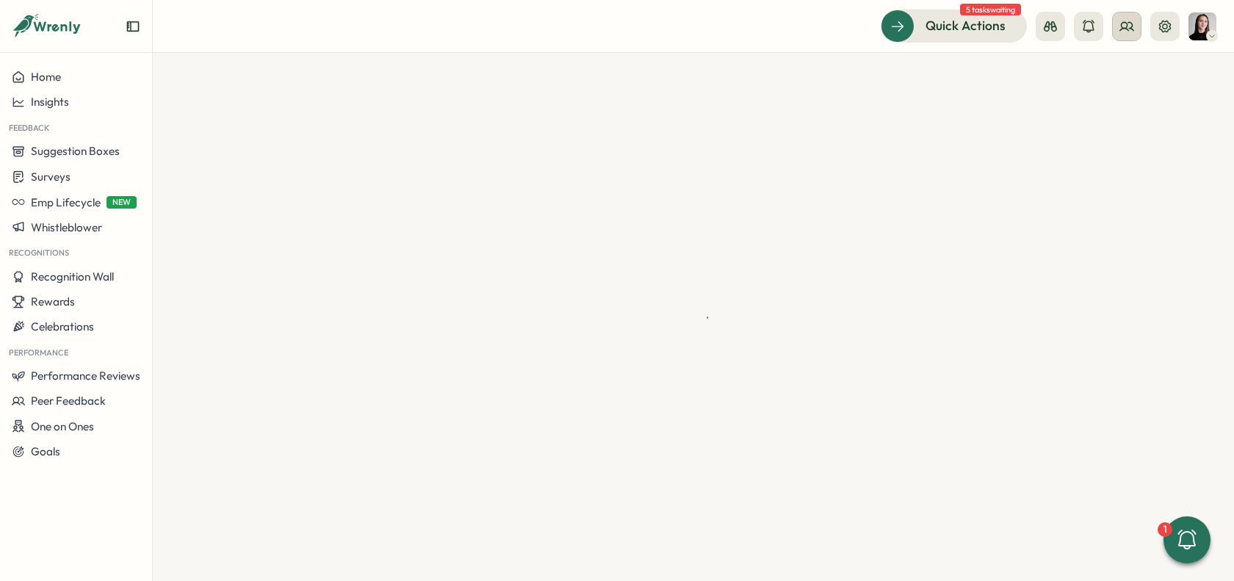
click at [1124, 27] on icon at bounding box center [1126, 26] width 15 height 15
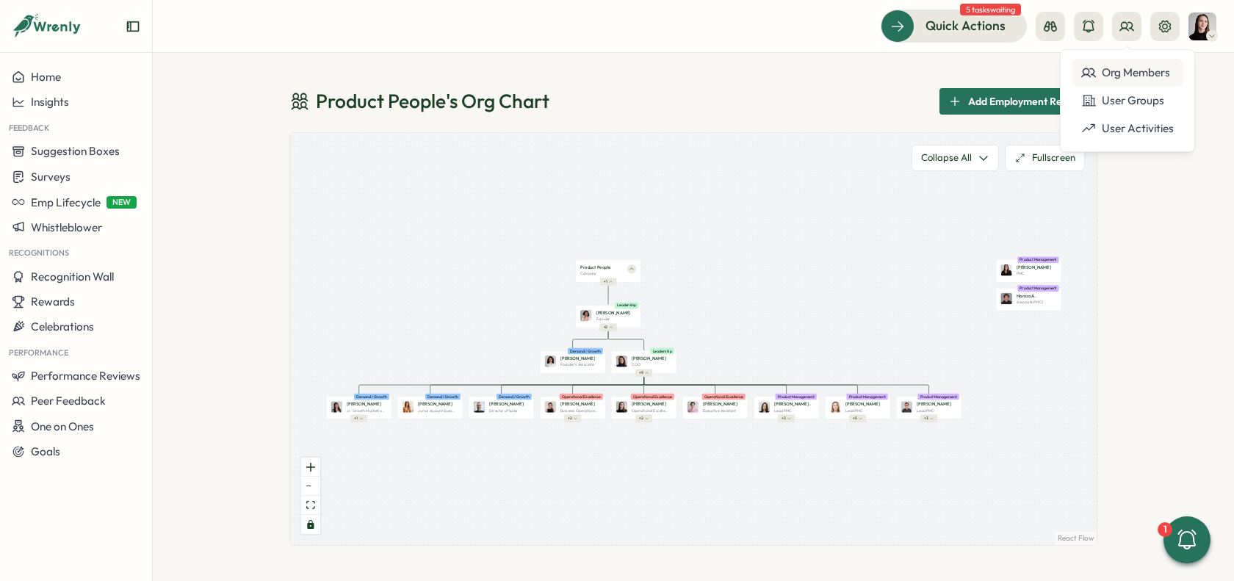
click at [1114, 73] on div "Org Members" at bounding box center [1127, 73] width 93 height 16
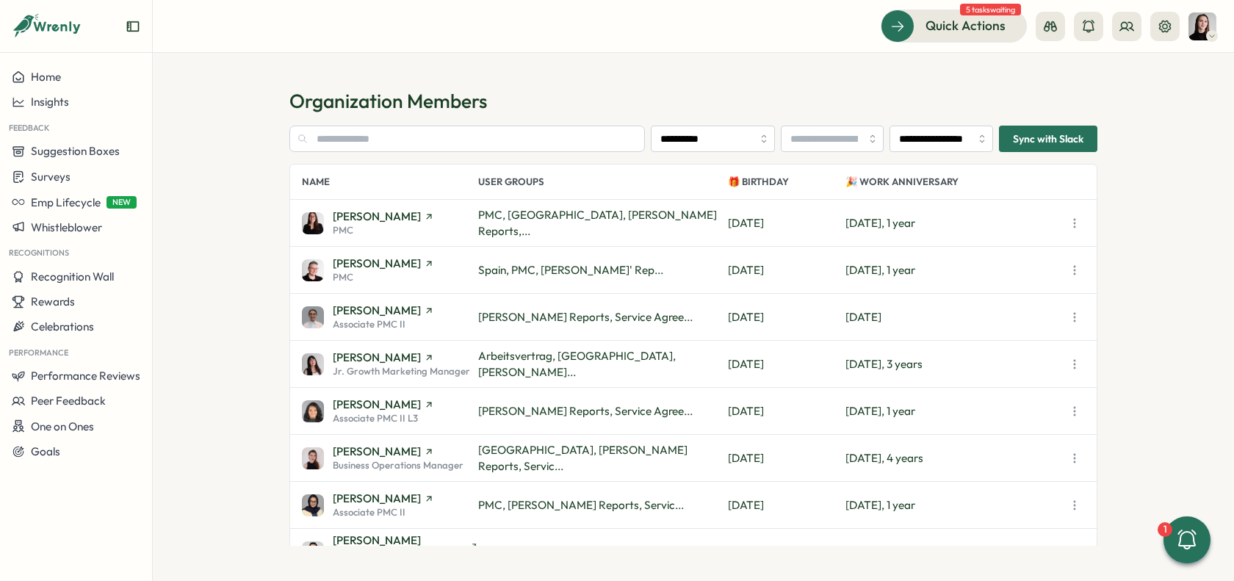
click at [410, 234] on div "PMC" at bounding box center [383, 230] width 101 height 10
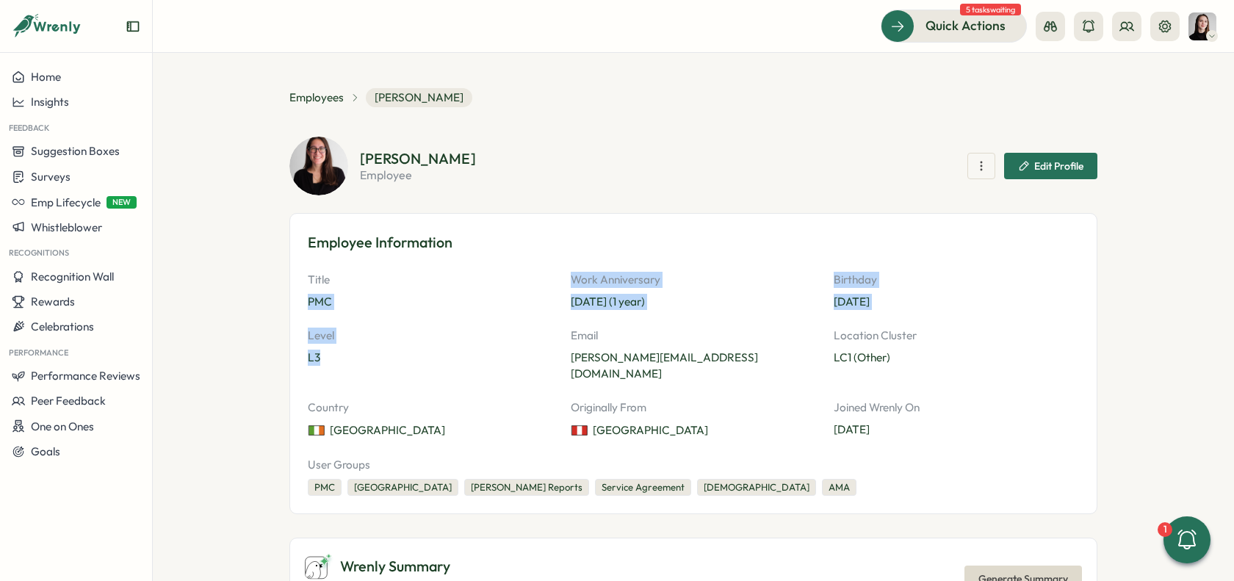
drag, startPoint x: 372, startPoint y: 321, endPoint x: 341, endPoint y: 358, distance: 48.5
click at [333, 364] on div "Title PMC Work Anniversary [DEMOGRAPHIC_DATA] (1 year) Birthday [DEMOGRAPHIC_DA…" at bounding box center [693, 355] width 771 height 167
click at [341, 358] on p "L3" at bounding box center [430, 358] width 245 height 16
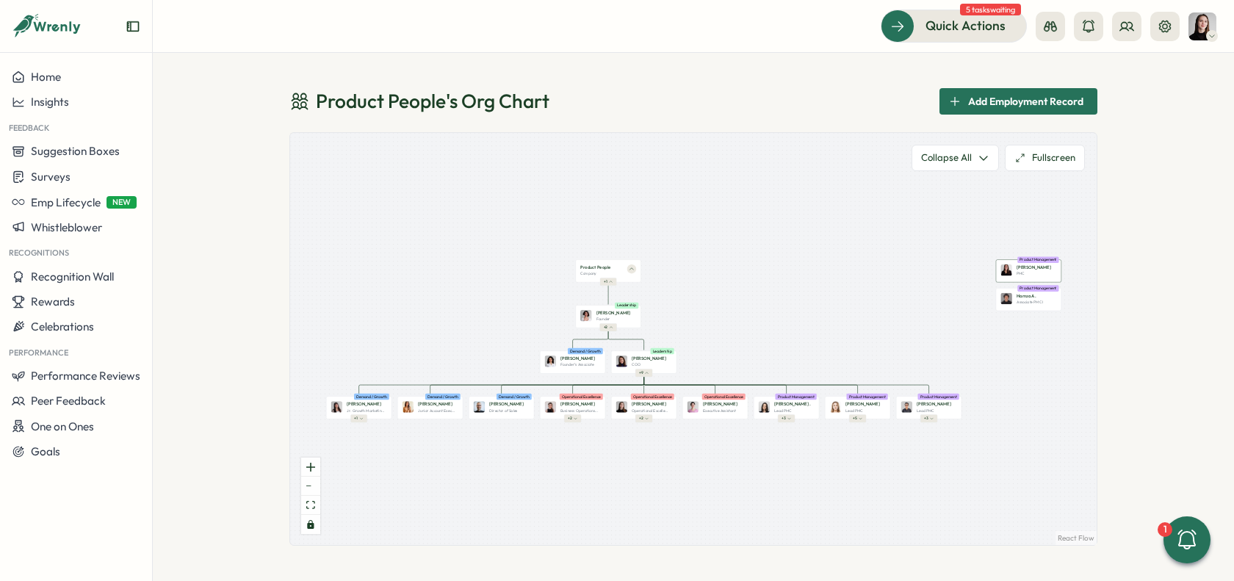
click at [1018, 268] on p "[PERSON_NAME]" at bounding box center [1033, 267] width 35 height 7
click at [1032, 277] on div "[PERSON_NAME] PMC Product Management" at bounding box center [1028, 271] width 65 height 23
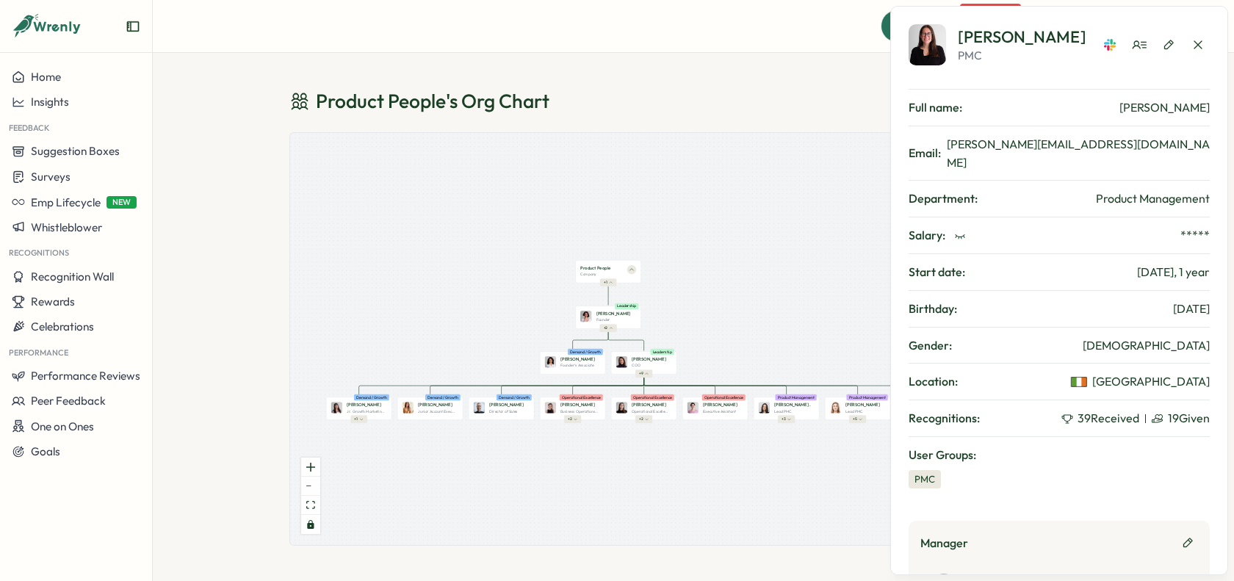
scroll to position [38, 0]
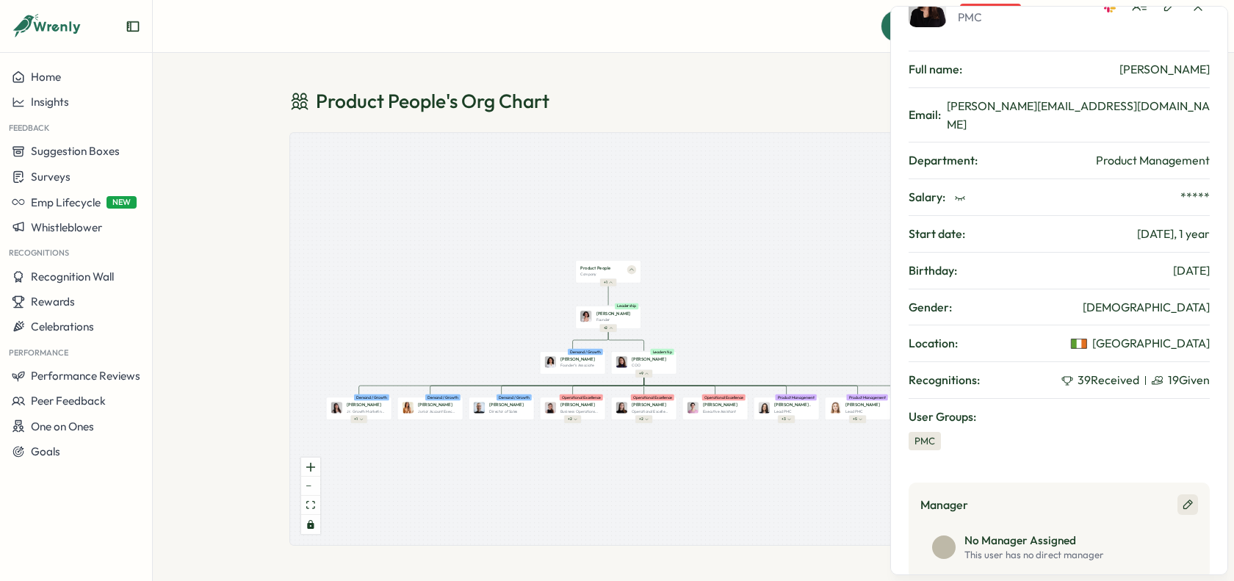
click at [1190, 494] on button "button" at bounding box center [1187, 504] width 21 height 21
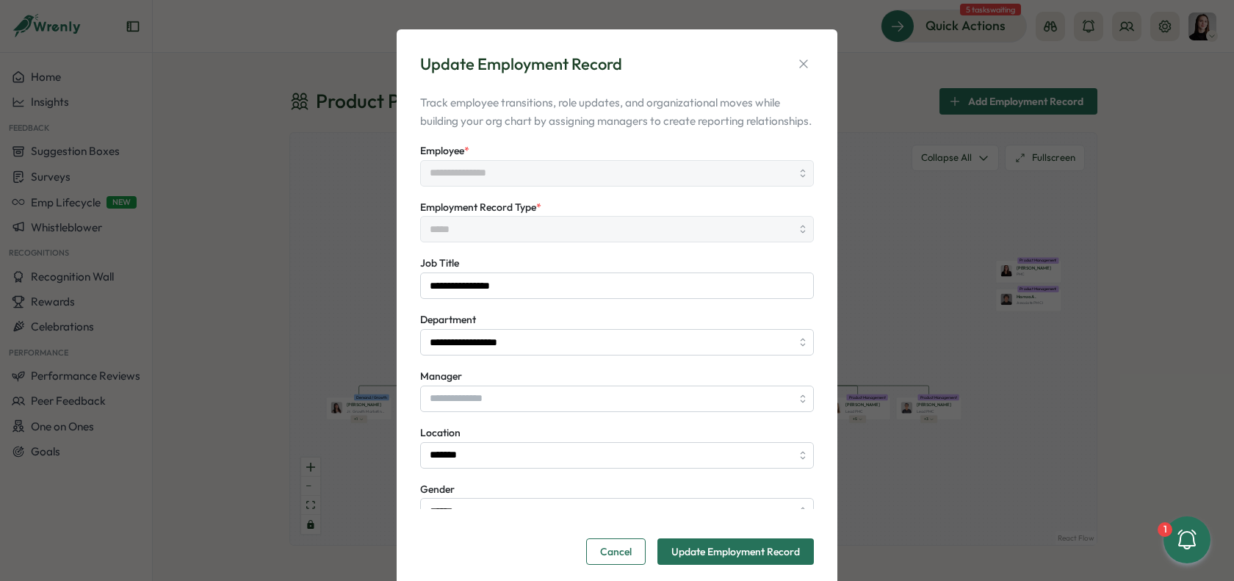
type input "**********"
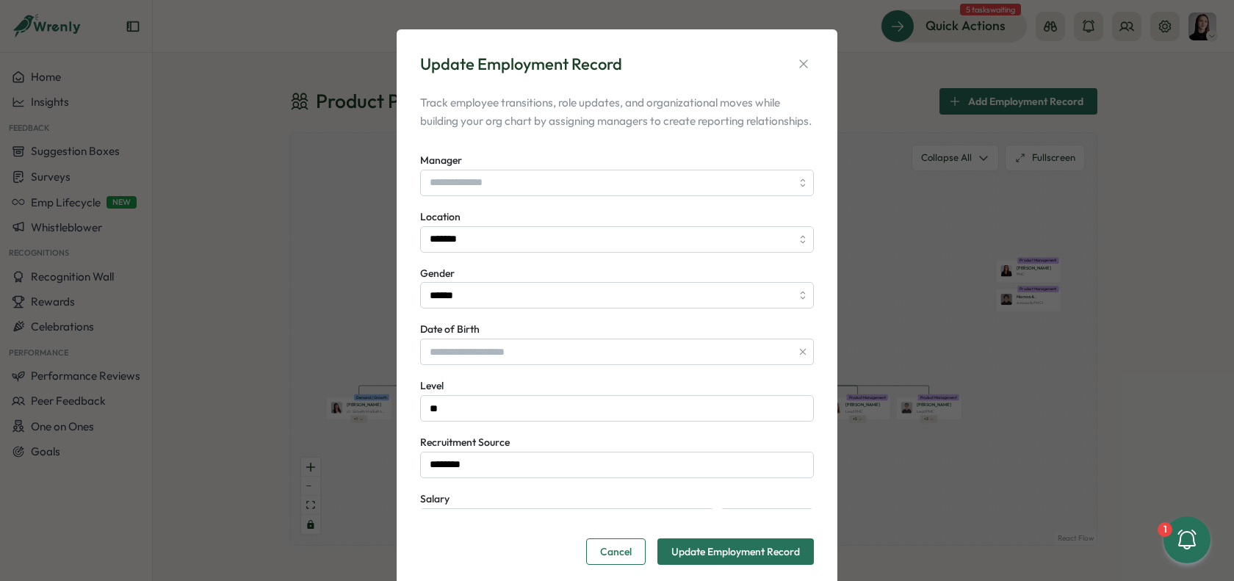
scroll to position [317, 0]
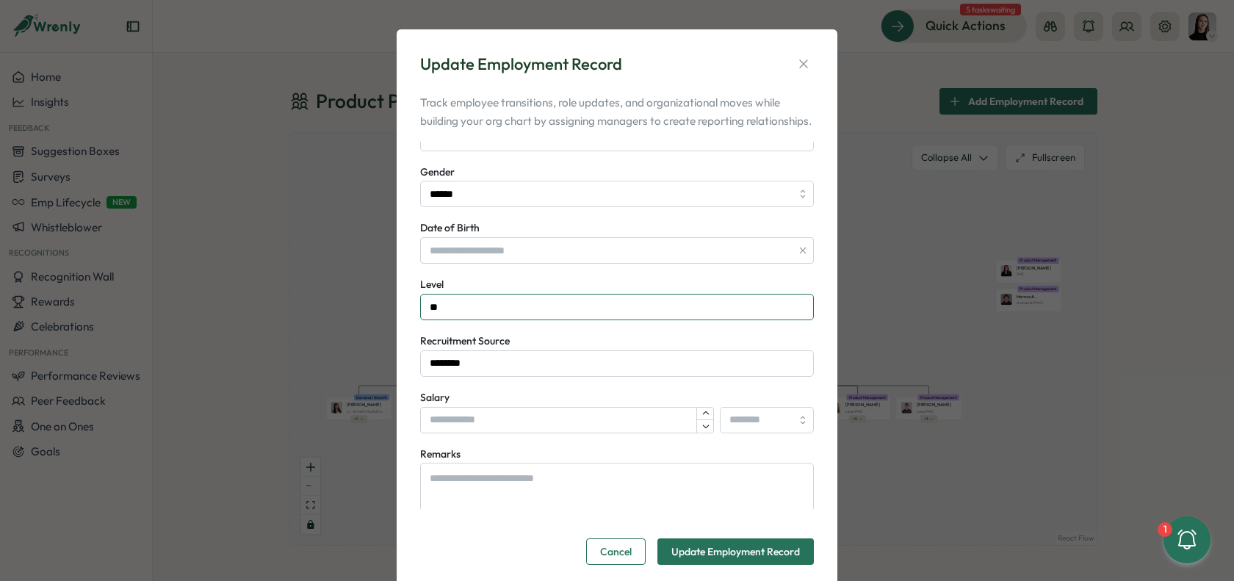
click at [474, 320] on input "**" at bounding box center [617, 307] width 394 height 26
click at [770, 563] on span "Update Employment Record" at bounding box center [735, 551] width 129 height 25
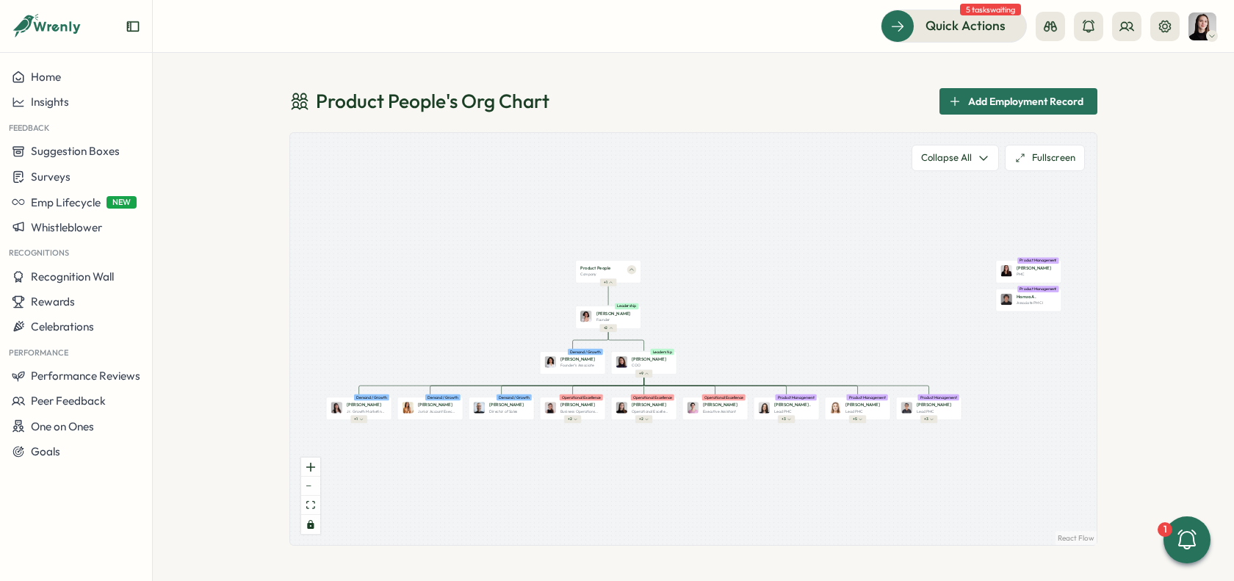
type input "**"
click at [631, 92] on div "Product People 's Org Chart Add Employment Record" at bounding box center [693, 101] width 808 height 26
click at [600, 103] on div "Product People 's Org Chart Add Employment Record" at bounding box center [693, 101] width 808 height 26
click at [1017, 277] on div "[PERSON_NAME] PMC Product Management" at bounding box center [1028, 271] width 65 height 23
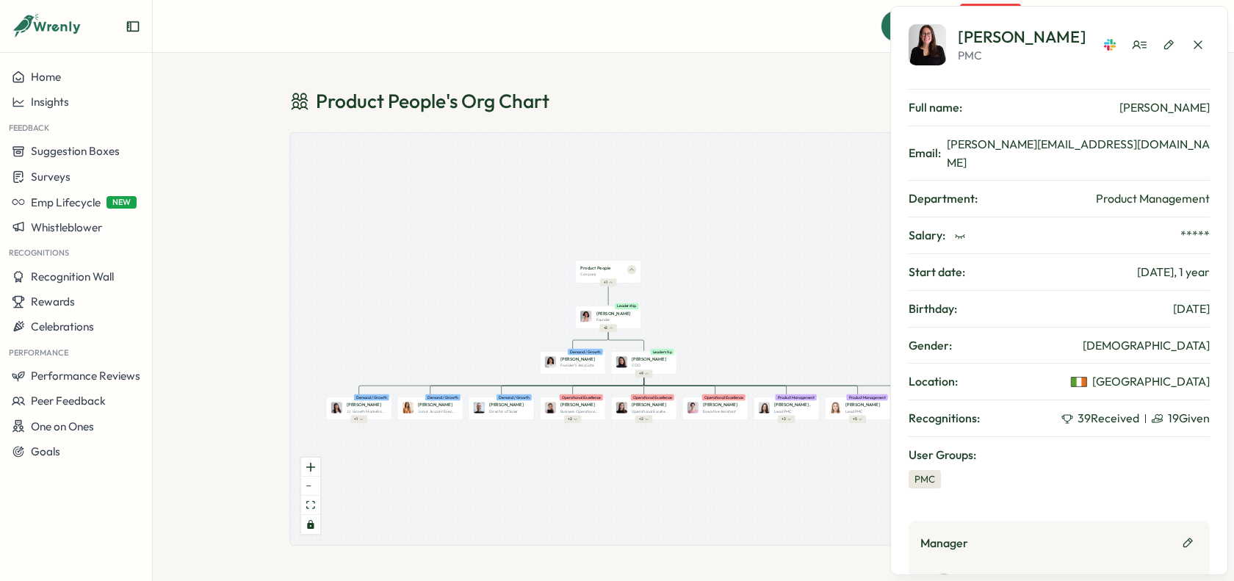
scroll to position [38, 0]
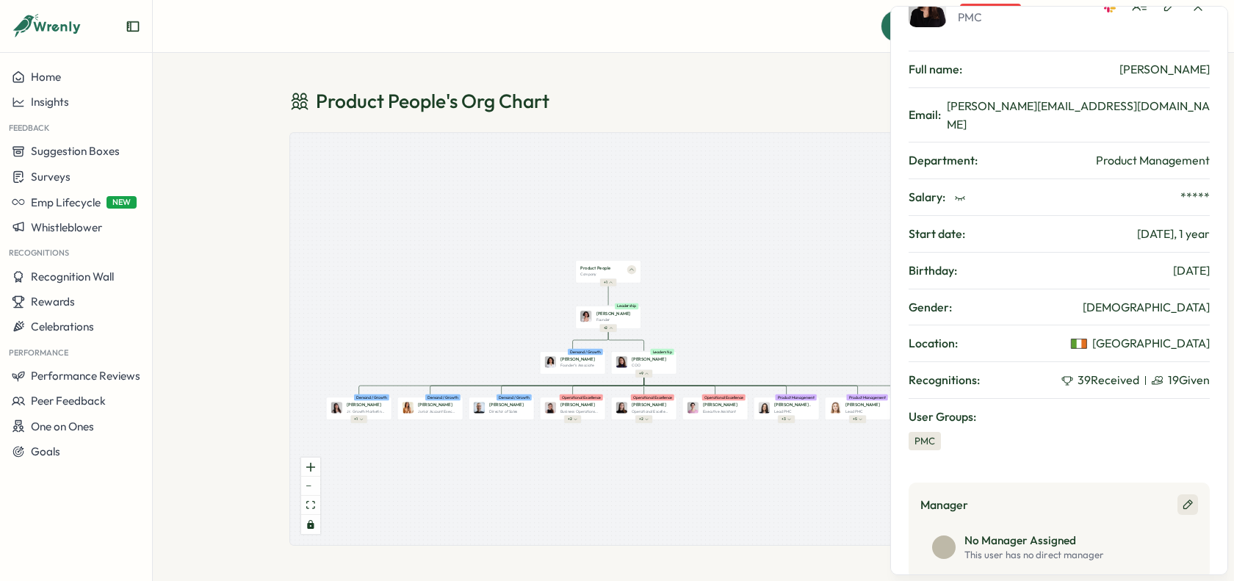
click at [1190, 494] on button "button" at bounding box center [1187, 504] width 21 height 21
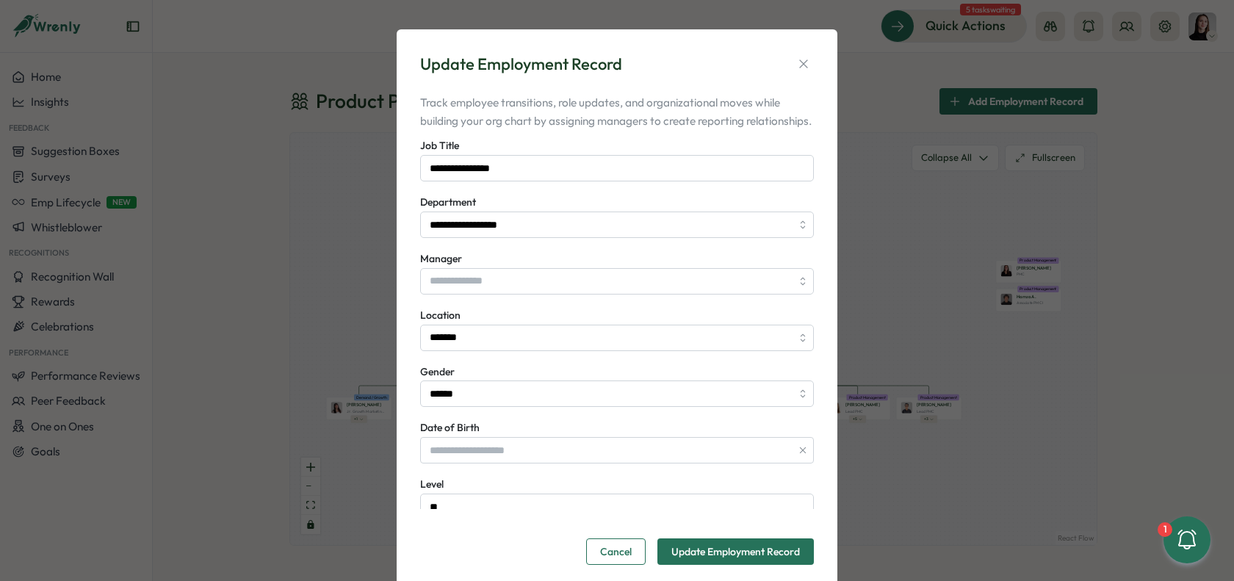
scroll to position [119, 0]
click at [582, 293] on input "Manager" at bounding box center [617, 280] width 394 height 26
click at [803, 63] on icon "button" at bounding box center [803, 64] width 15 height 15
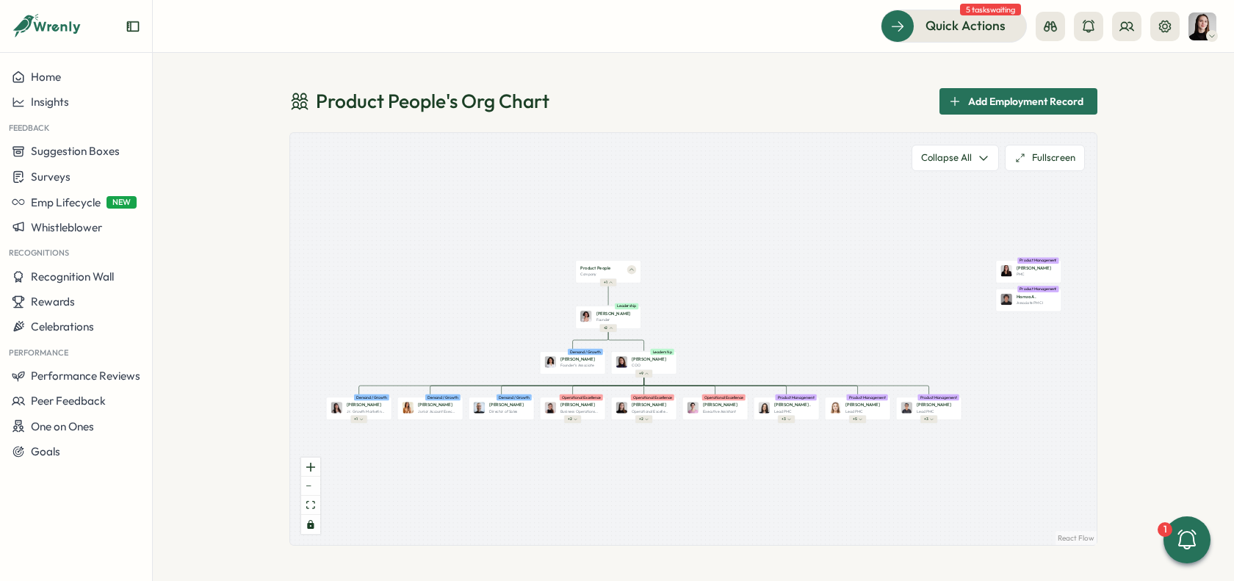
scroll to position [1, 0]
click at [1162, 142] on div "Product People 's Org Chart Add Employment Record Product People Company + 1 [P…" at bounding box center [693, 317] width 1081 height 528
click at [1030, 272] on div "PMC" at bounding box center [1036, 274] width 40 height 5
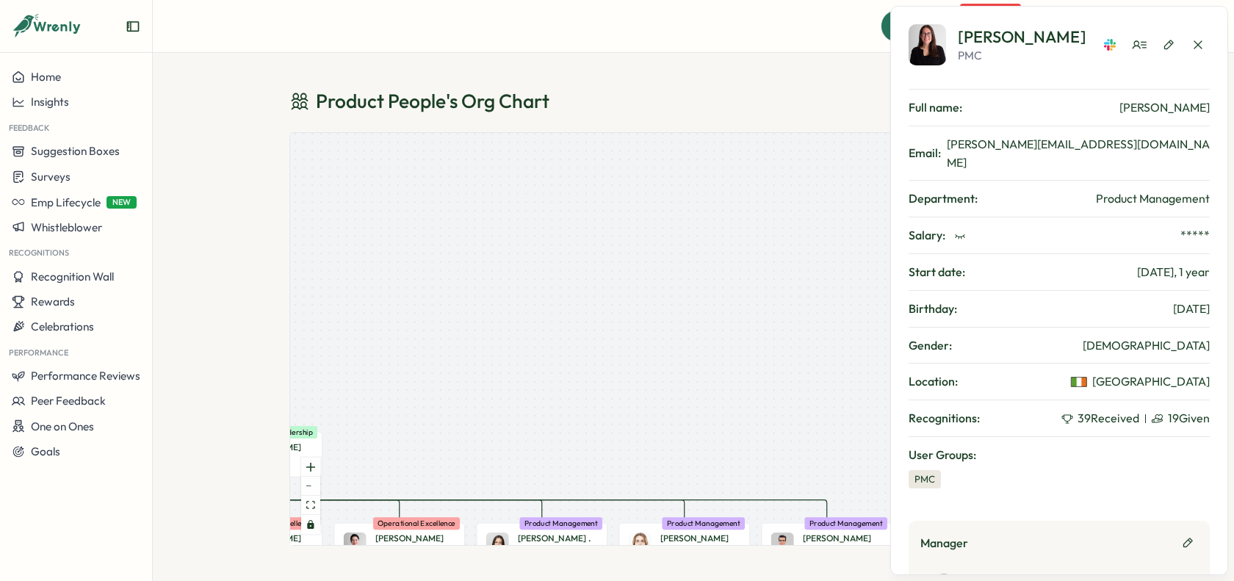
click at [1156, 32] on div "[PERSON_NAME] PMC" at bounding box center [1058, 44] width 301 height 41
click at [1167, 37] on button "button" at bounding box center [1168, 44] width 23 height 23
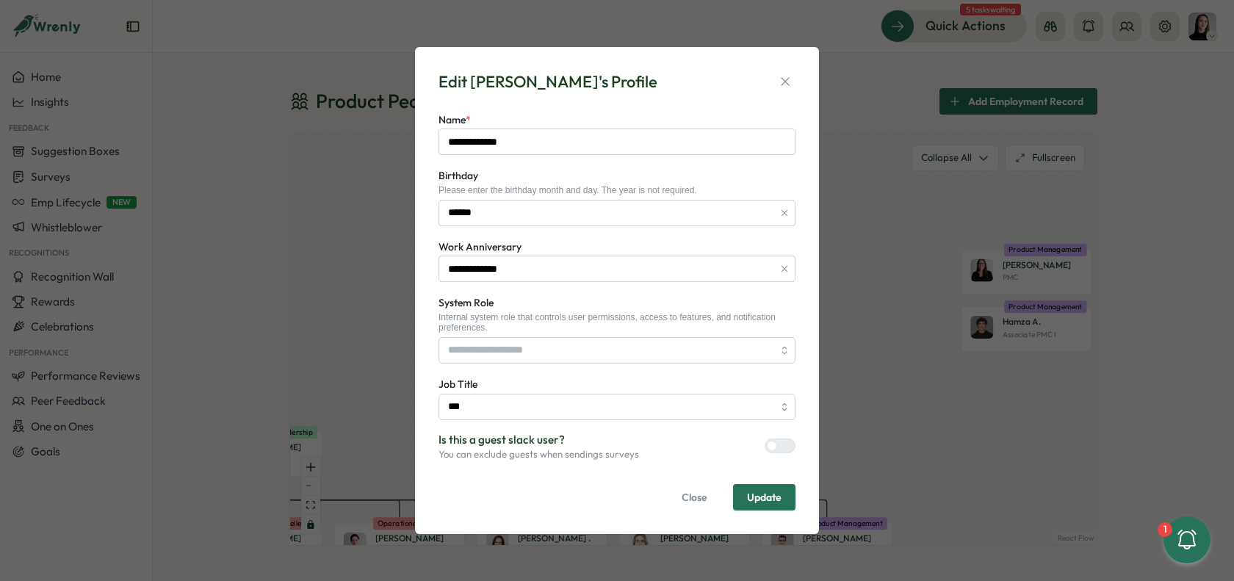
drag, startPoint x: 792, startPoint y: 77, endPoint x: 871, endPoint y: 88, distance: 80.1
click at [792, 77] on icon "button" at bounding box center [785, 81] width 15 height 15
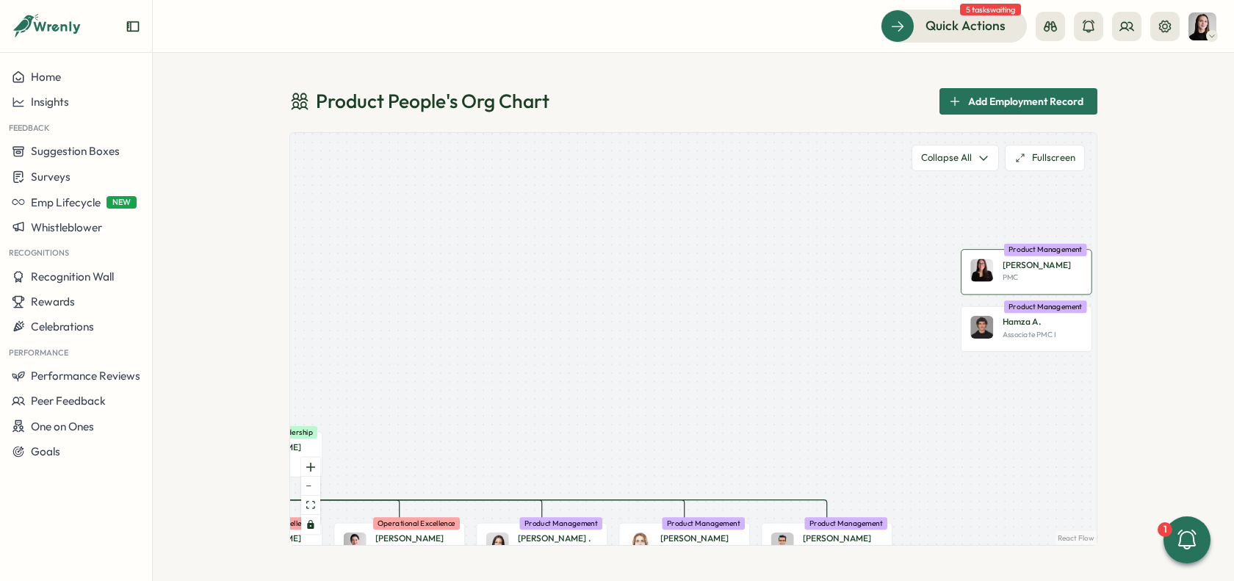
click at [1052, 281] on div "PMC" at bounding box center [1042, 277] width 80 height 10
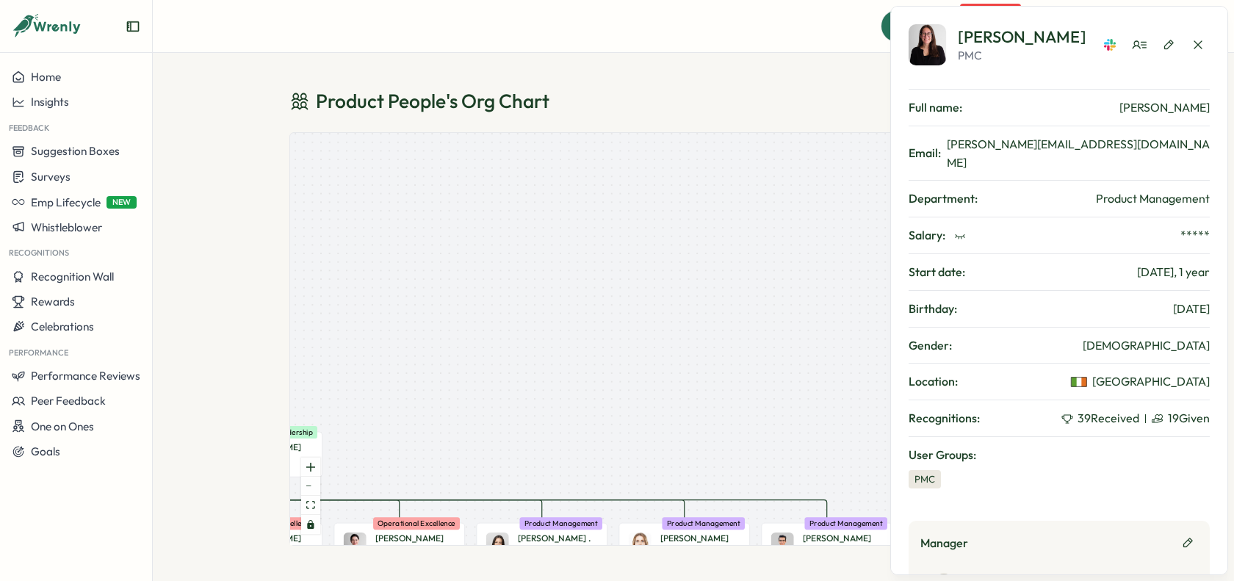
scroll to position [38, 0]
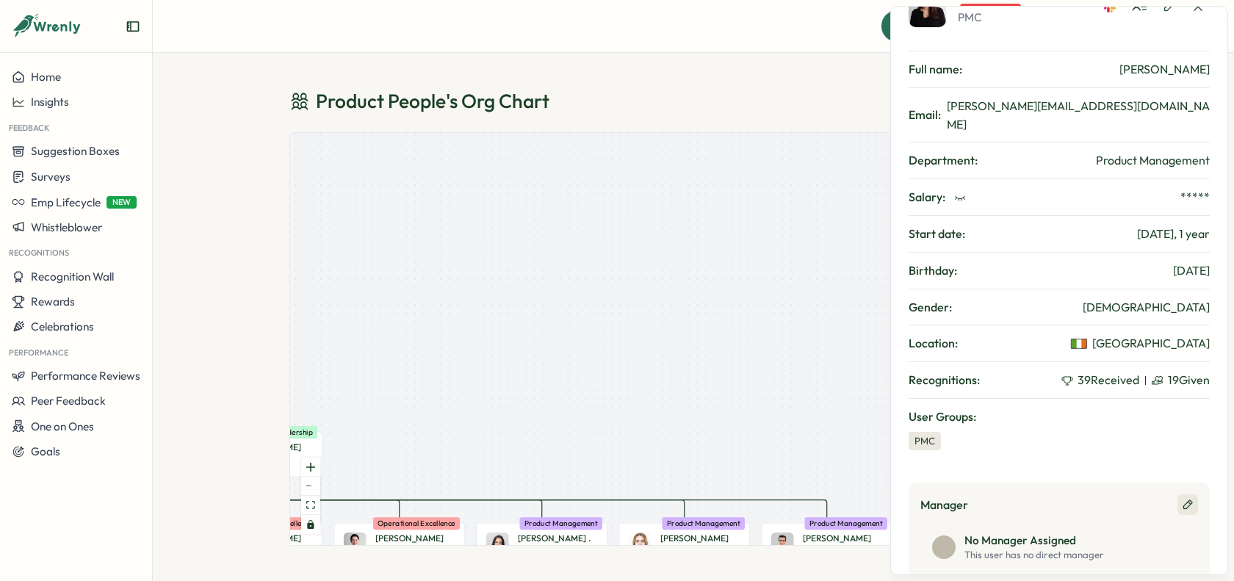
click at [1187, 499] on icon "button" at bounding box center [1188, 505] width 12 height 12
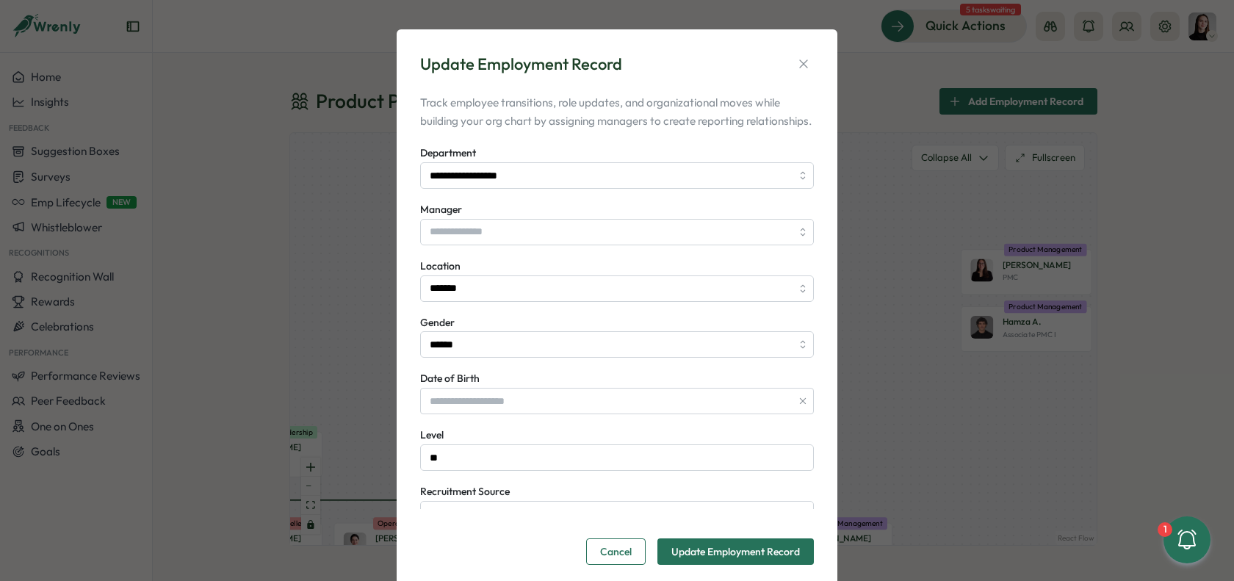
scroll to position [186, 0]
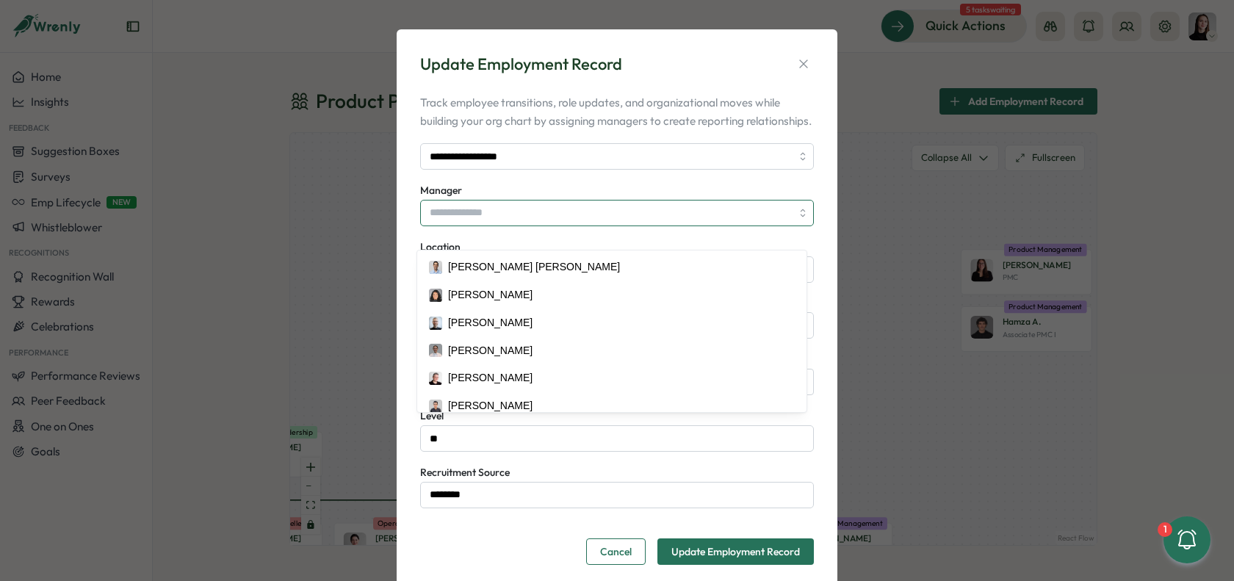
click at [463, 226] on input "Manager" at bounding box center [617, 213] width 394 height 26
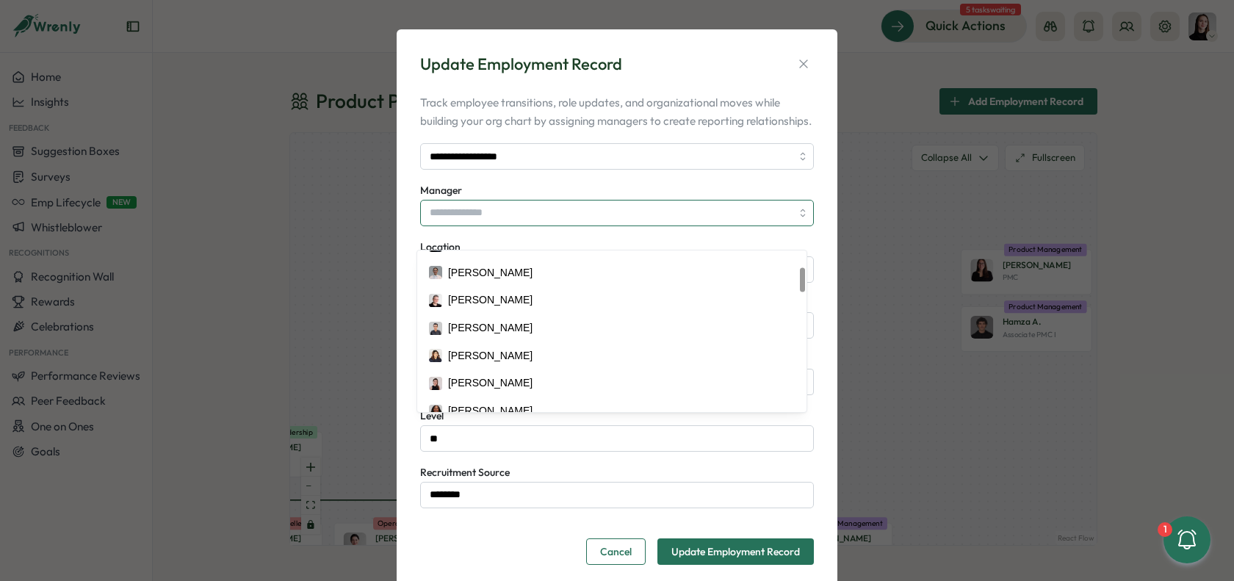
scroll to position [0, 0]
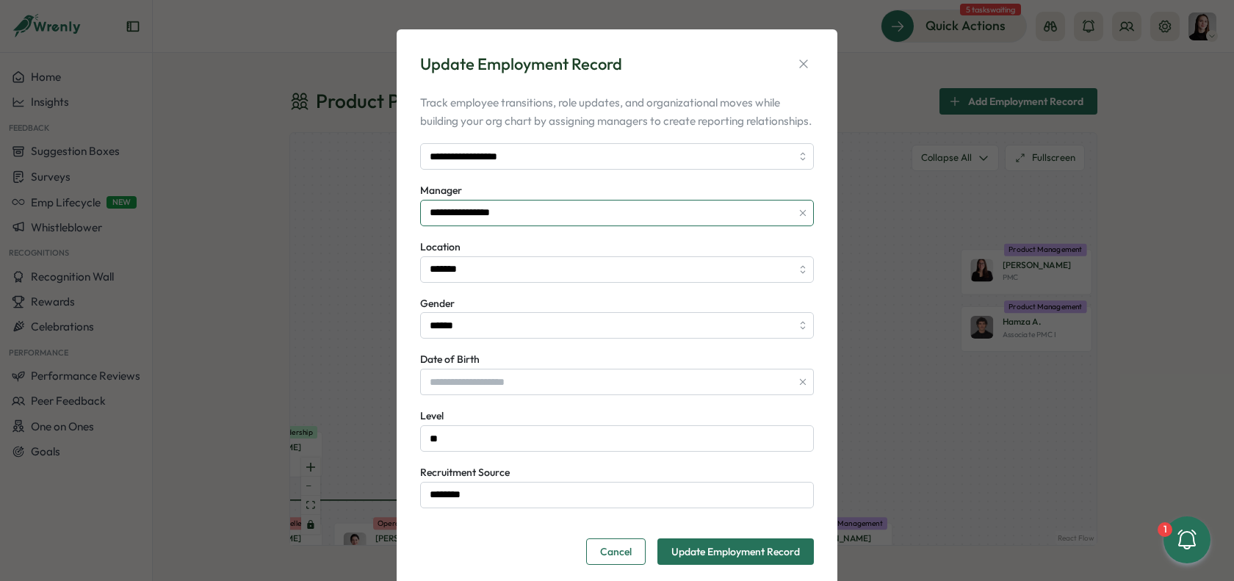
type input "**********"
click at [735, 560] on span "Update Employment Record" at bounding box center [735, 551] width 129 height 25
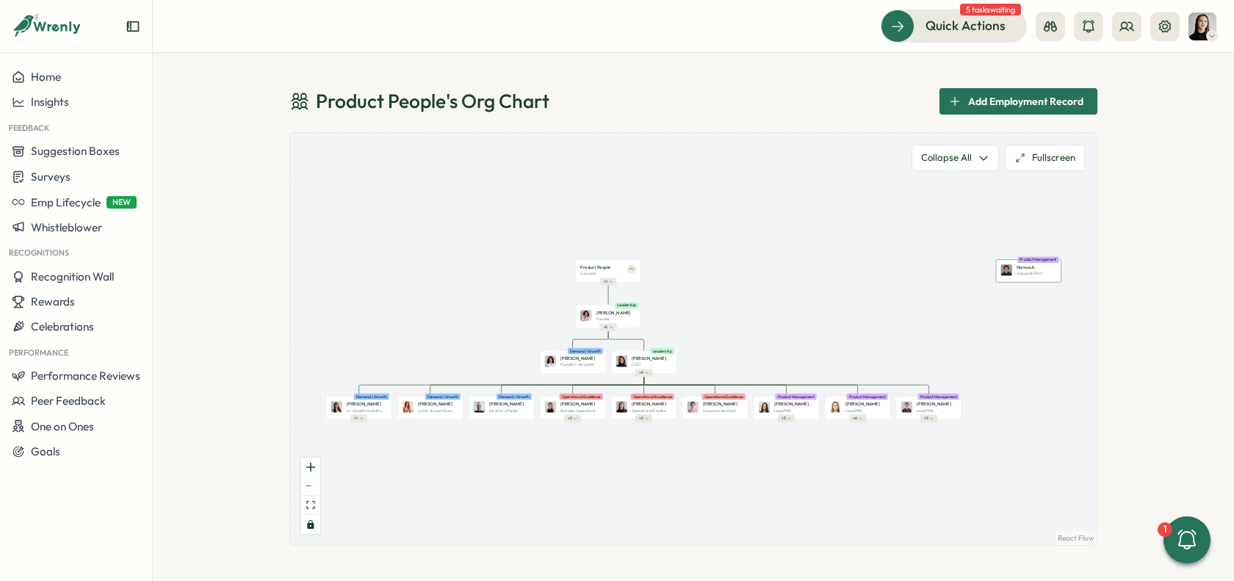
click at [1037, 279] on div "Hamza A. Associate PMC I Product Management" at bounding box center [1028, 270] width 65 height 23
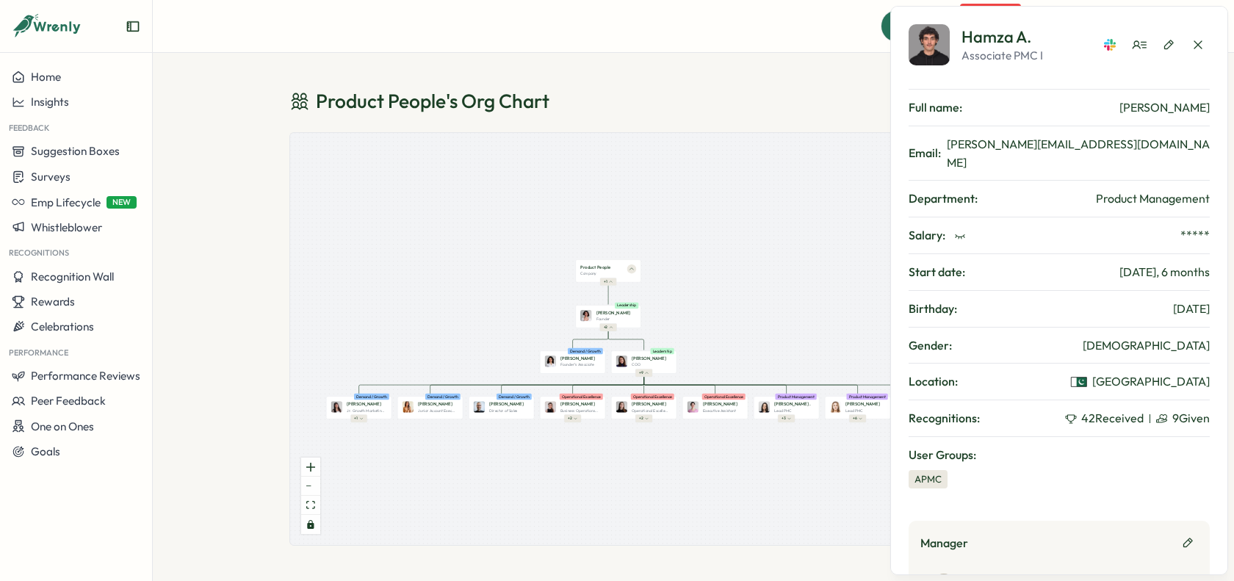
scroll to position [38, 0]
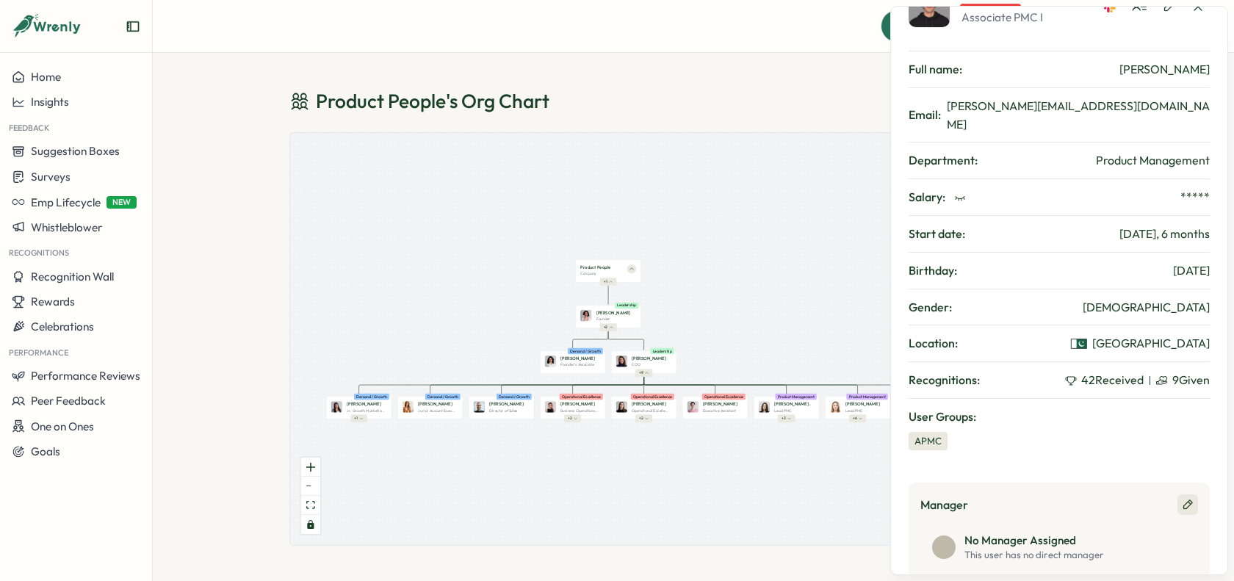
click at [1184, 500] on icon "button" at bounding box center [1187, 505] width 9 height 10
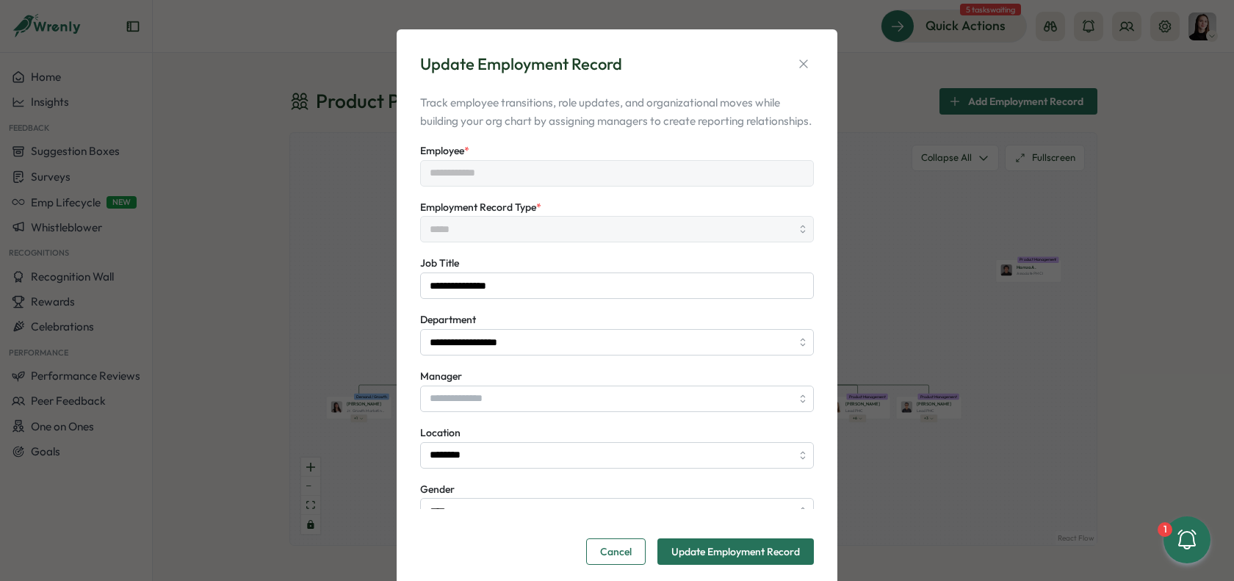
scroll to position [67, 0]
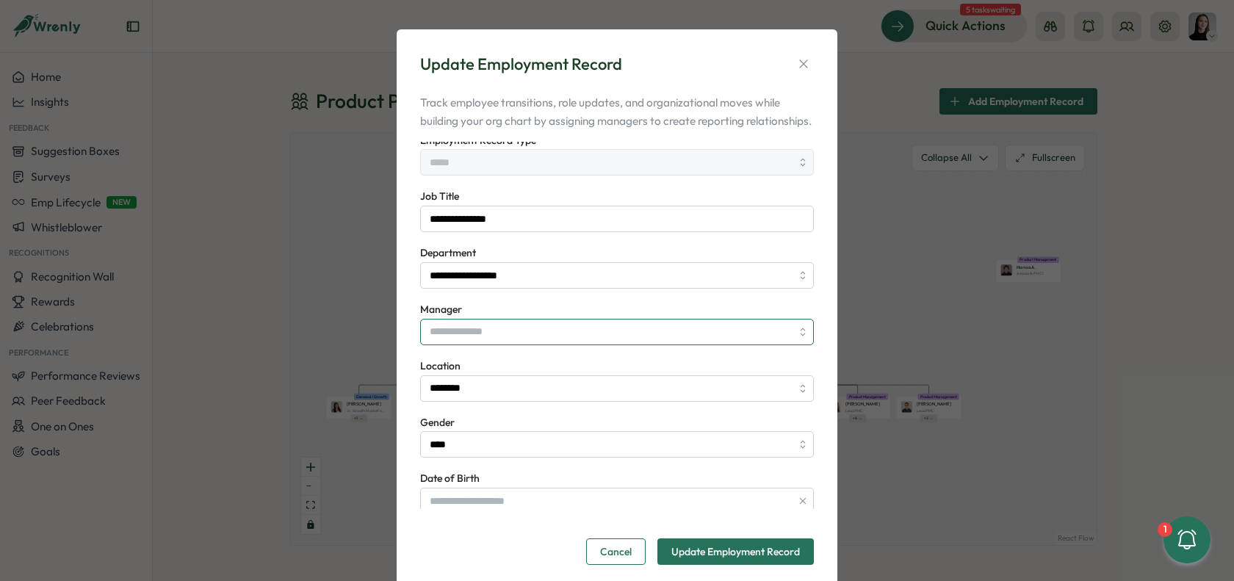
click at [477, 345] on input "Manager" at bounding box center [617, 332] width 394 height 26
type input "*******"
click at [797, 561] on button "Update Employment Record" at bounding box center [735, 551] width 156 height 26
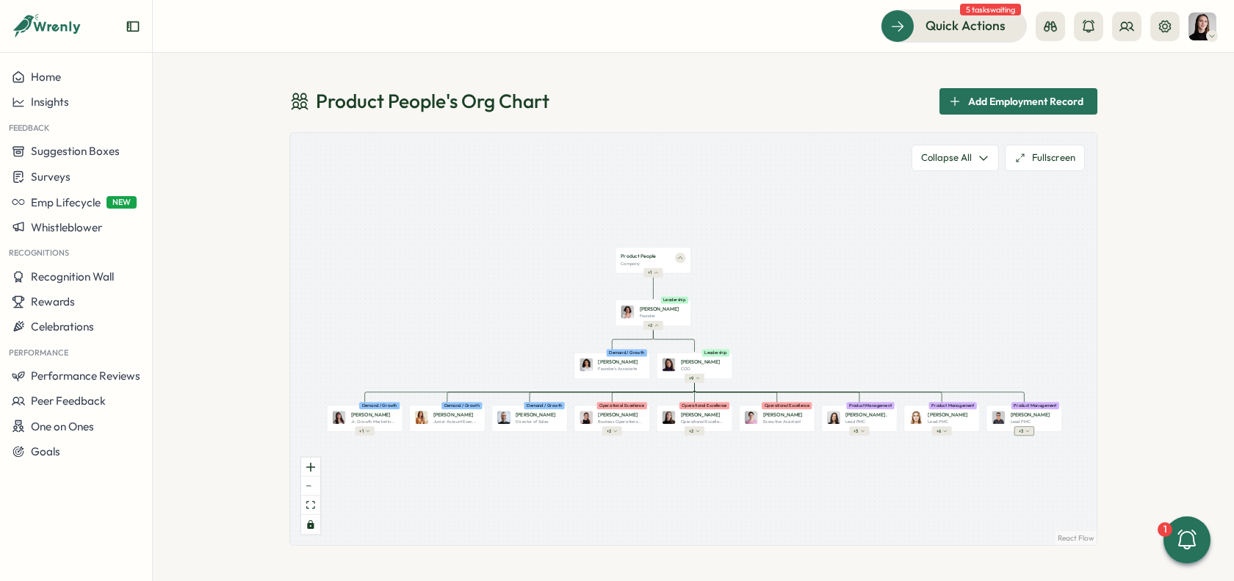
click at [1021, 430] on span "+ 3" at bounding box center [1020, 431] width 4 height 6
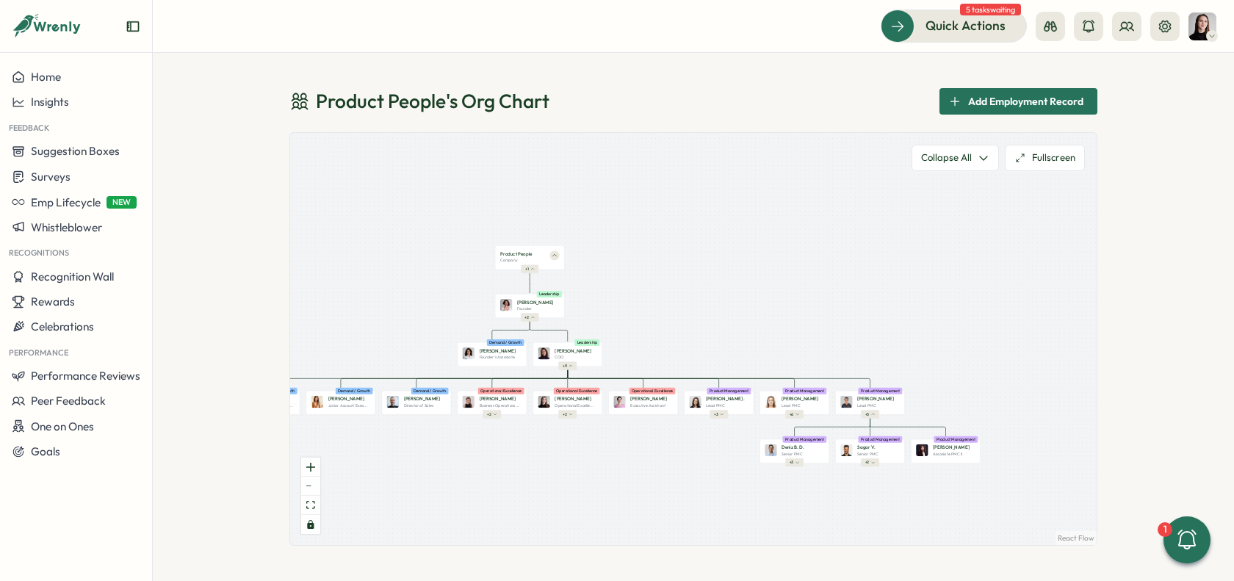
drag, startPoint x: 1039, startPoint y: 506, endPoint x: 886, endPoint y: 493, distance: 153.2
click at [886, 493] on div "Product People Company + 1 Mirela M. Founder Leadership + 2 Valentina G. Founde…" at bounding box center [693, 339] width 806 height 412
click at [800, 459] on button "+ 3" at bounding box center [794, 461] width 18 height 8
click at [874, 465] on button "+ 2" at bounding box center [870, 461] width 18 height 8
click at [790, 415] on span "+ 6" at bounding box center [791, 412] width 4 height 5
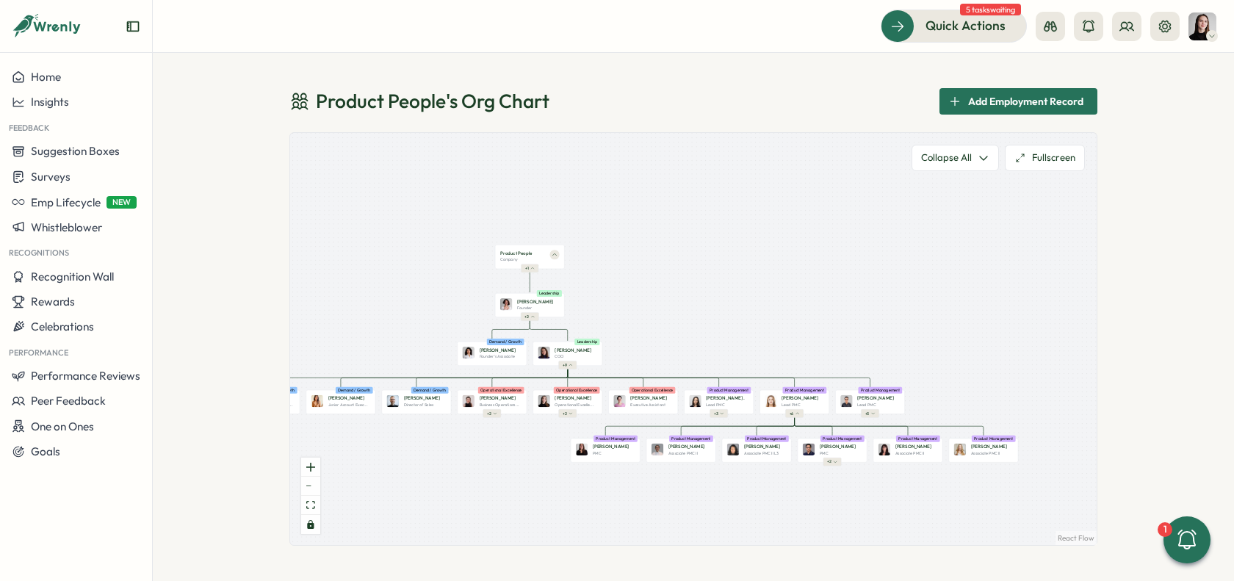
click at [831, 470] on div "Product People Company + 1 Mirela M. Founder Leadership + 2 Valentina G. Founde…" at bounding box center [693, 339] width 806 height 412
click at [842, 466] on div "Product People Company + 1 Mirela M. Founder Leadership + 2 Valentina G. Founde…" at bounding box center [693, 339] width 806 height 412
click at [728, 415] on div "Product People Company + 1 Mirela M. Founder Leadership + 2 Valentina G. Founde…" at bounding box center [693, 339] width 806 height 412
click at [719, 416] on button "+ 3" at bounding box center [718, 414] width 18 height 8
click at [709, 414] on button "+ 3" at bounding box center [717, 414] width 18 height 8
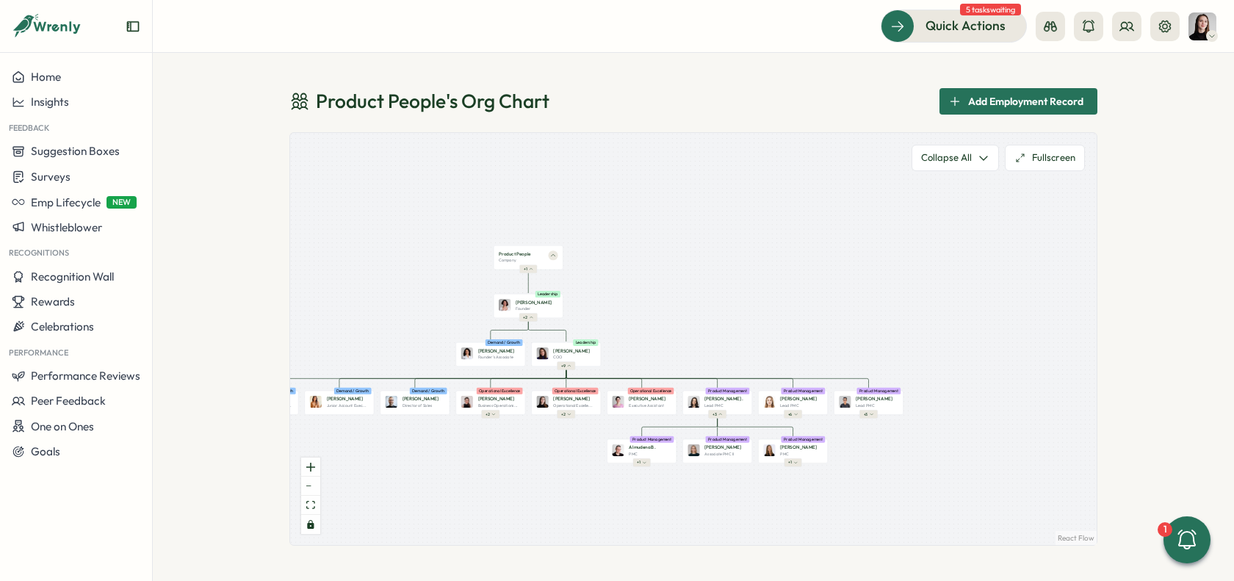
click at [880, 418] on div "Product People Company + 1 Mirela M. Founder Leadership + 2 Valentina G. Founde…" at bounding box center [693, 339] width 806 height 412
click at [867, 415] on button "+ 3" at bounding box center [868, 414] width 18 height 8
click at [1100, 428] on div "Product People 's Org Chart Add Employment Record Product People Company + 1 Mi…" at bounding box center [693, 317] width 1081 height 528
click at [1117, 32] on button at bounding box center [1126, 26] width 29 height 29
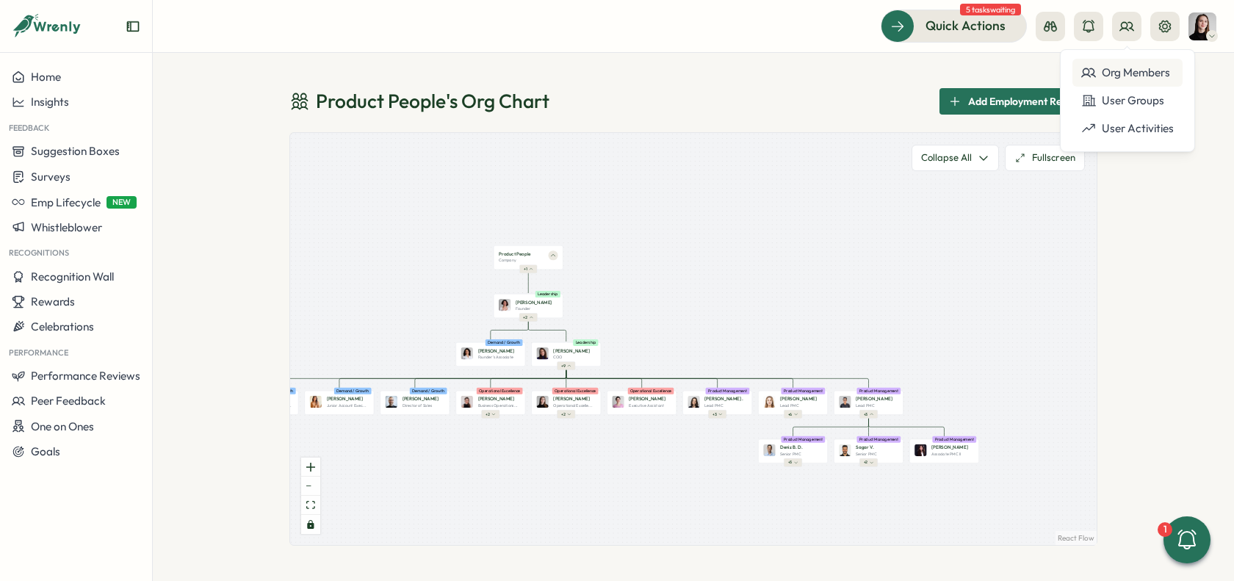
click at [1118, 62] on div "Org Members" at bounding box center [1127, 73] width 110 height 28
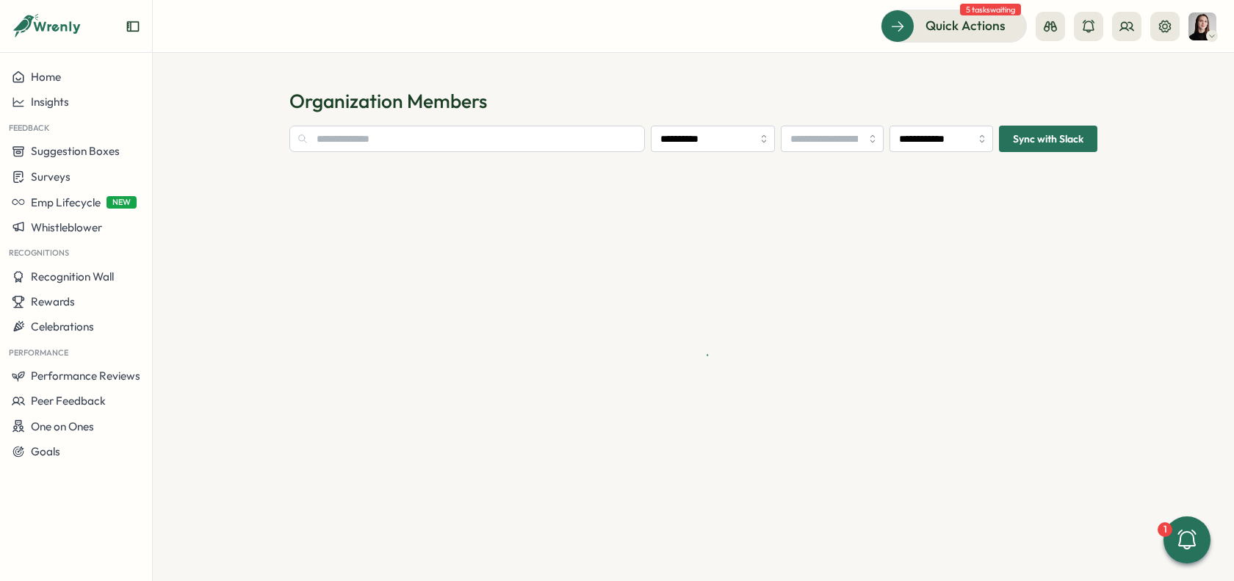
type input "**********"
click at [438, 140] on input "text" at bounding box center [466, 139] width 355 height 26
paste input "******"
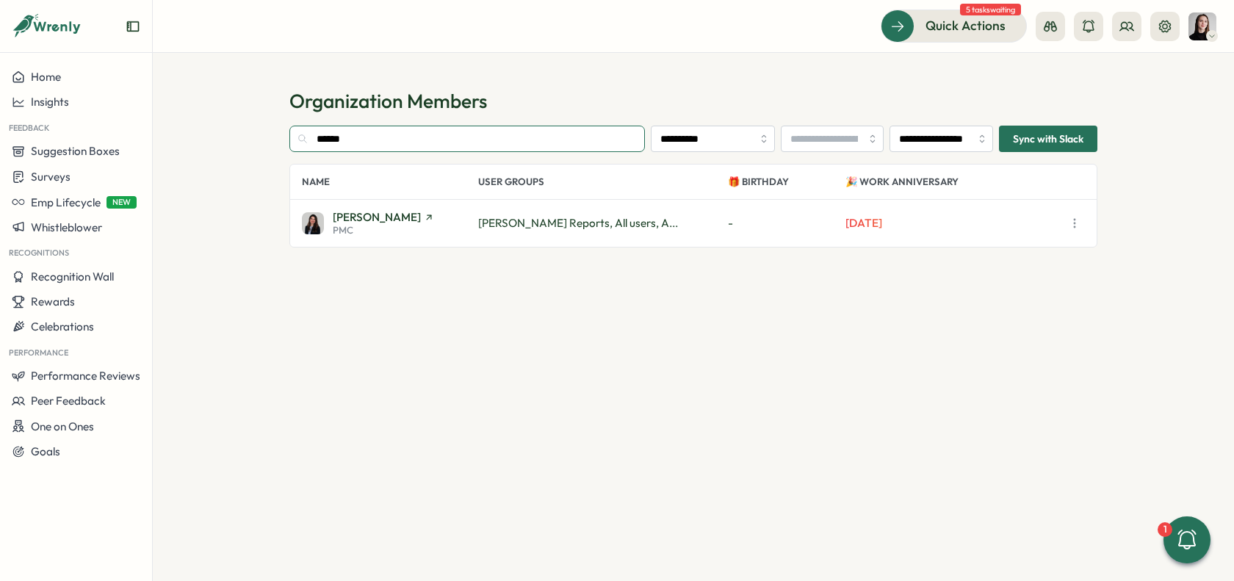
type input "******"
click at [419, 224] on div "Marina Moric PMC" at bounding box center [390, 223] width 176 height 24
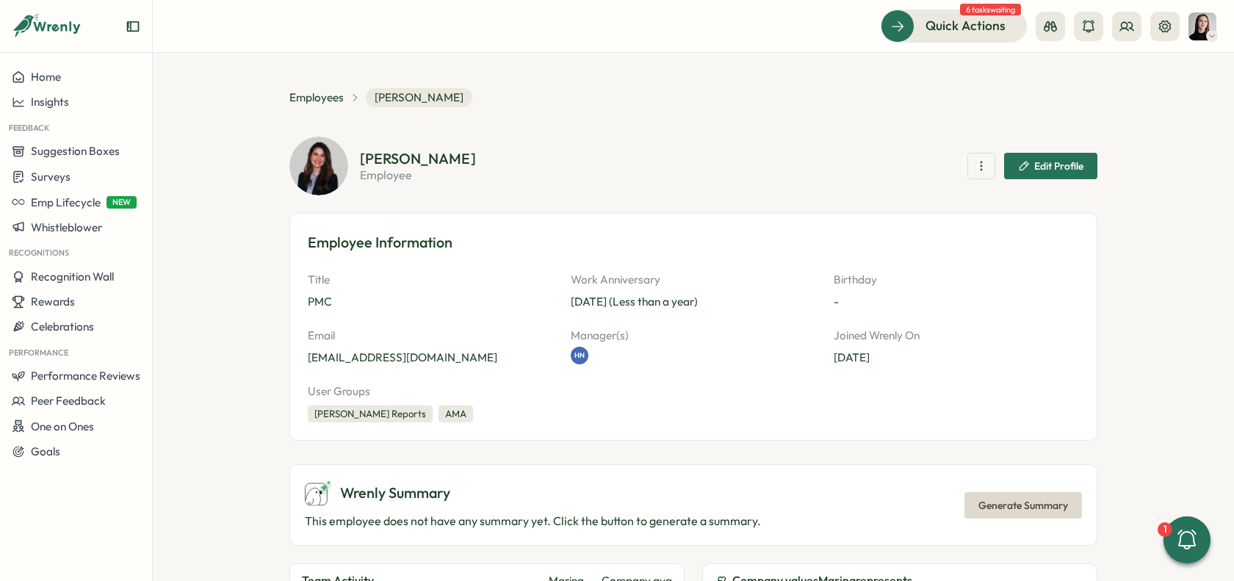
click at [673, 398] on p "User Groups" at bounding box center [693, 391] width 771 height 16
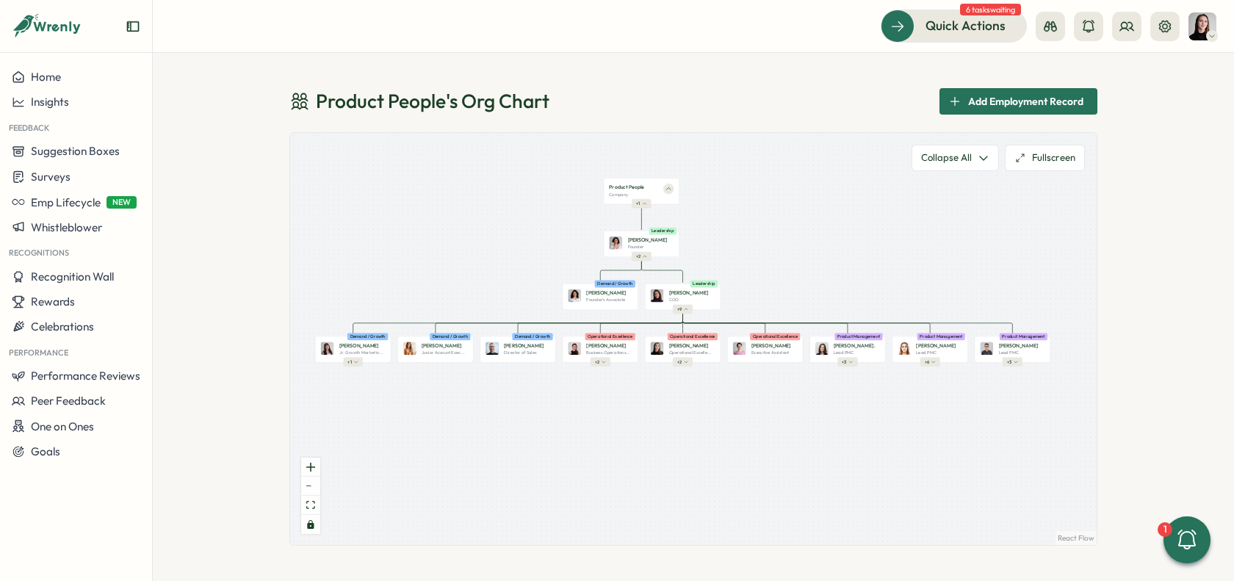
drag, startPoint x: 862, startPoint y: 287, endPoint x: 850, endPoint y: 218, distance: 70.0
click at [850, 218] on div "Product People Company + 1 Mirela M. Founder Leadership + 2 Valentina G. Founde…" at bounding box center [693, 339] width 806 height 412
click at [1041, 168] on button "Fullscreen" at bounding box center [1045, 158] width 80 height 26
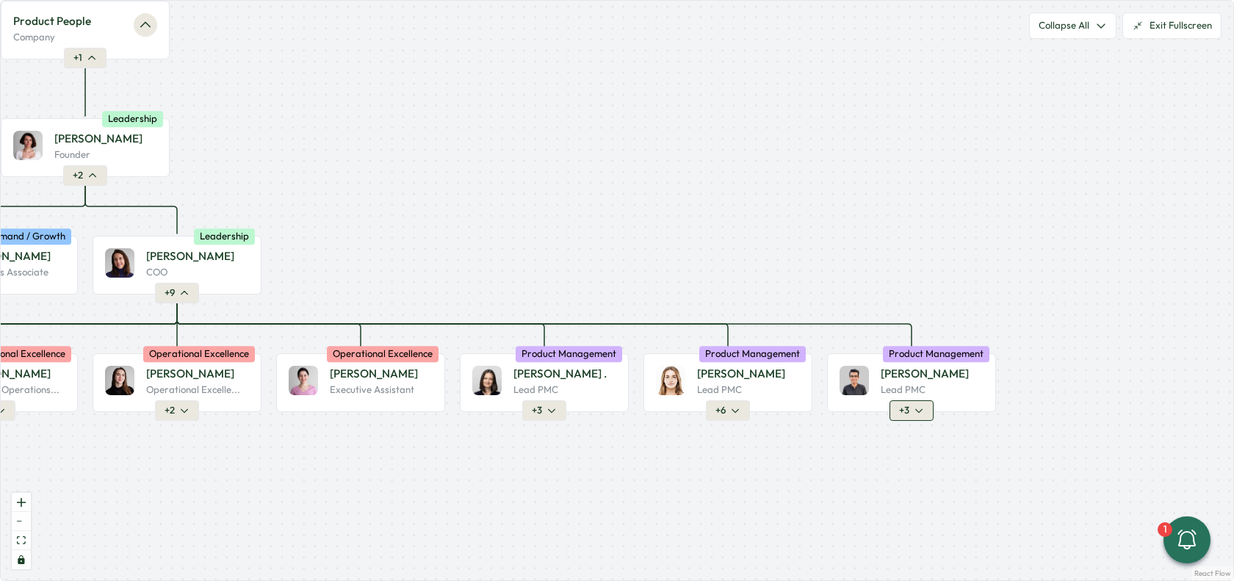
click at [901, 413] on span "+ 3" at bounding box center [904, 410] width 10 height 13
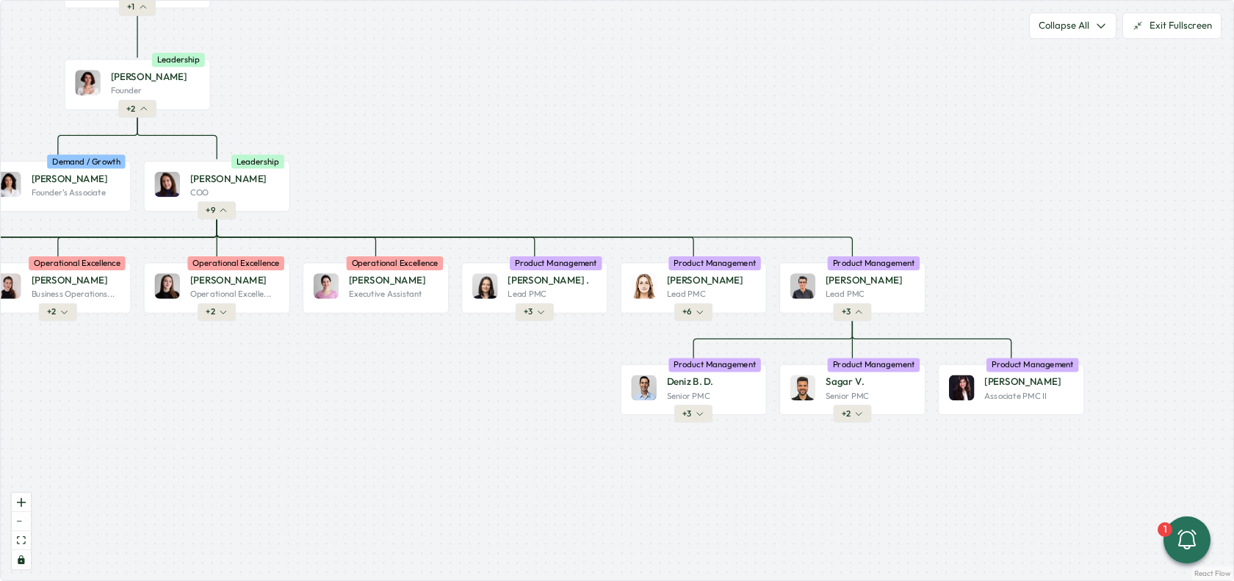
drag, startPoint x: 1124, startPoint y: 380, endPoint x: 1049, endPoint y: 293, distance: 115.6
click at [1057, 290] on div "Product People Company + 1 Mirela M. Founder Leadership + 2 Valentina G. Founde…" at bounding box center [617, 290] width 1232 height 579
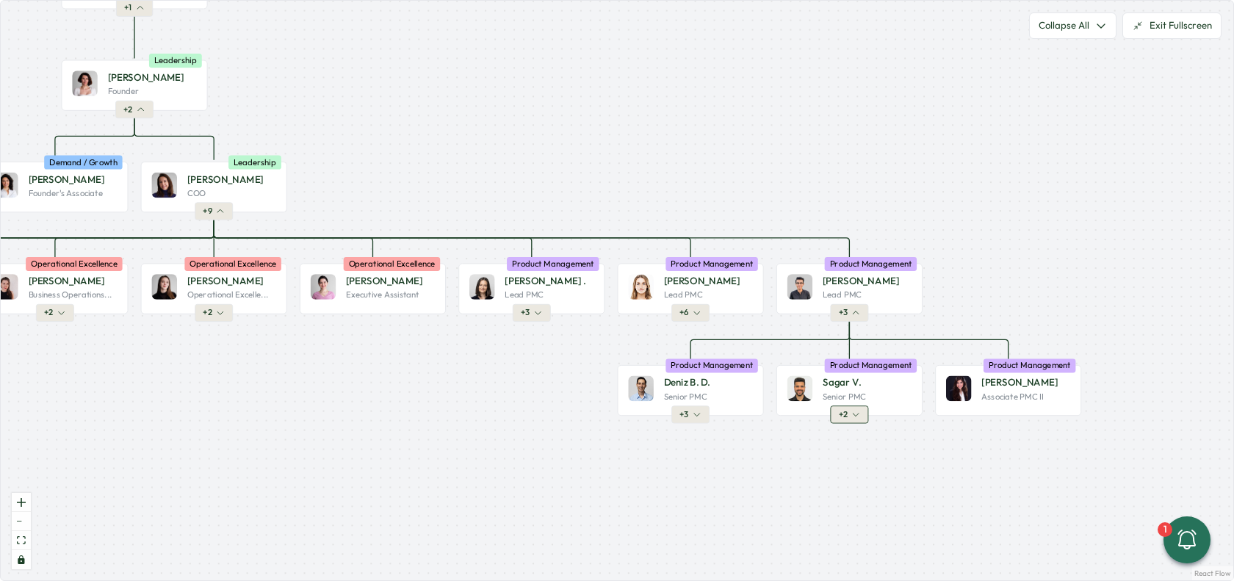
click at [844, 415] on span "+ 2" at bounding box center [843, 414] width 9 height 11
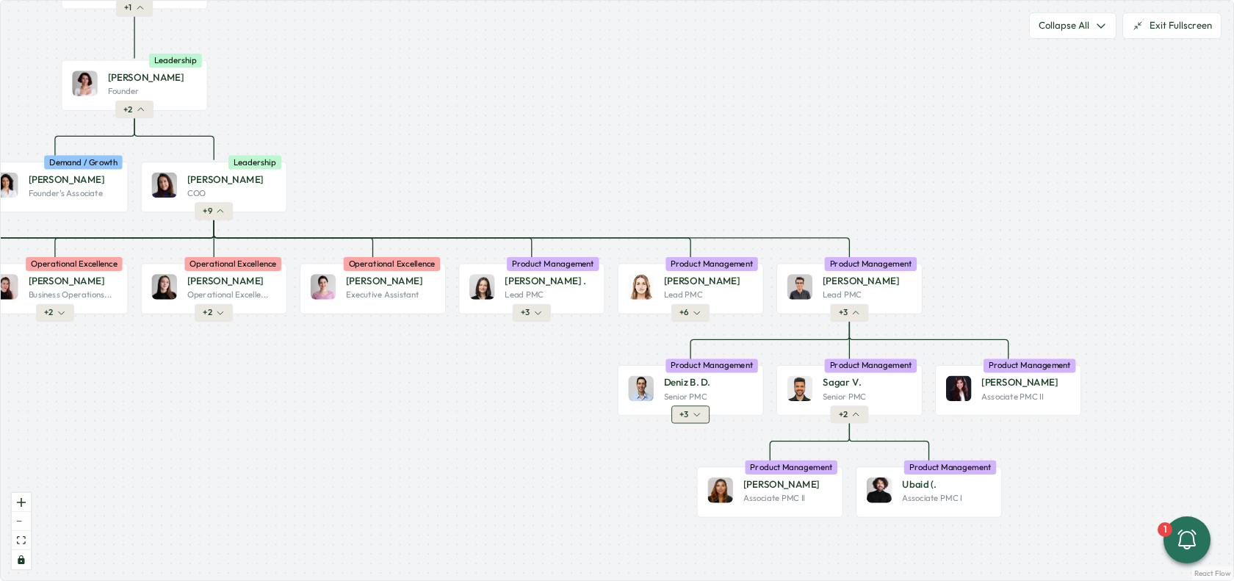
click at [693, 418] on icon "button" at bounding box center [696, 414] width 9 height 9
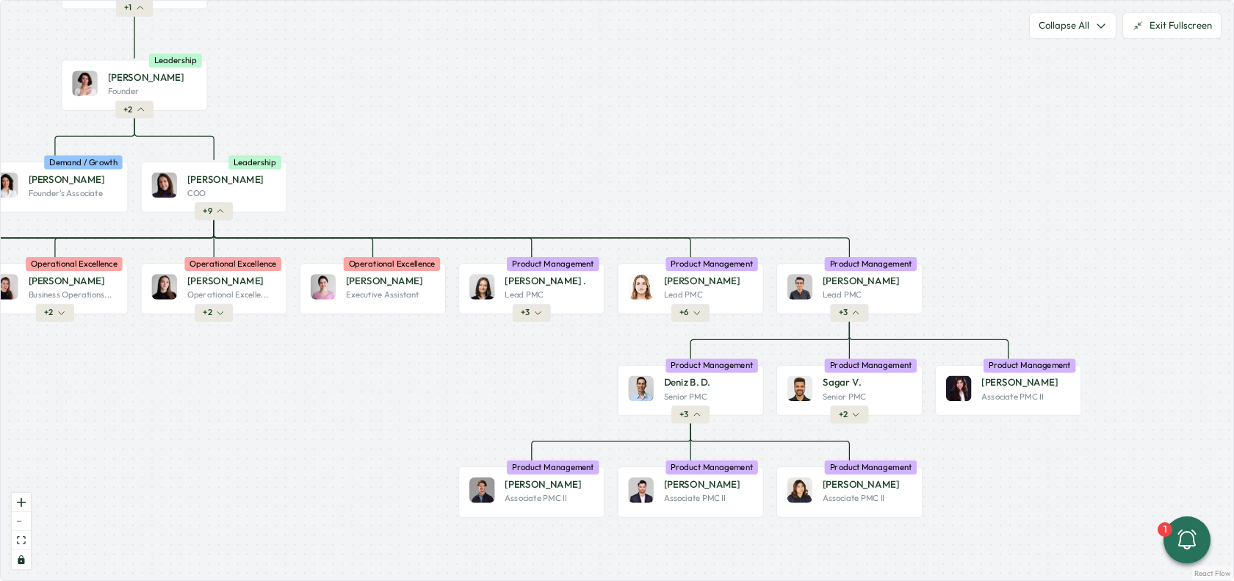
click at [961, 499] on div "Product People Company + 1 Mirela M. Founder Leadership + 2 Valentina G. Founde…" at bounding box center [617, 290] width 1232 height 579
click at [1012, 499] on div "Product People Company + 1 Mirela M. Founder Leadership + 2 Valentina G. Founde…" at bounding box center [617, 290] width 1232 height 579
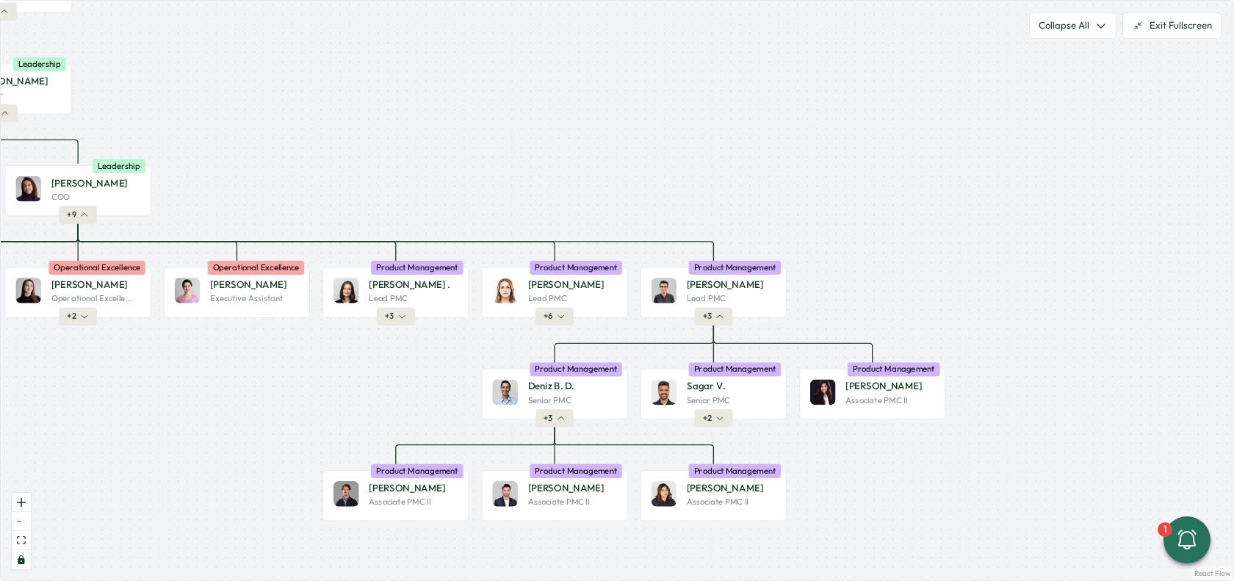
drag, startPoint x: 985, startPoint y: 499, endPoint x: 850, endPoint y: 502, distance: 134.4
click at [850, 502] on div "Product People Company + 1 Mirela M. Founder Leadership + 2 Valentina G. Founde…" at bounding box center [617, 290] width 1232 height 579
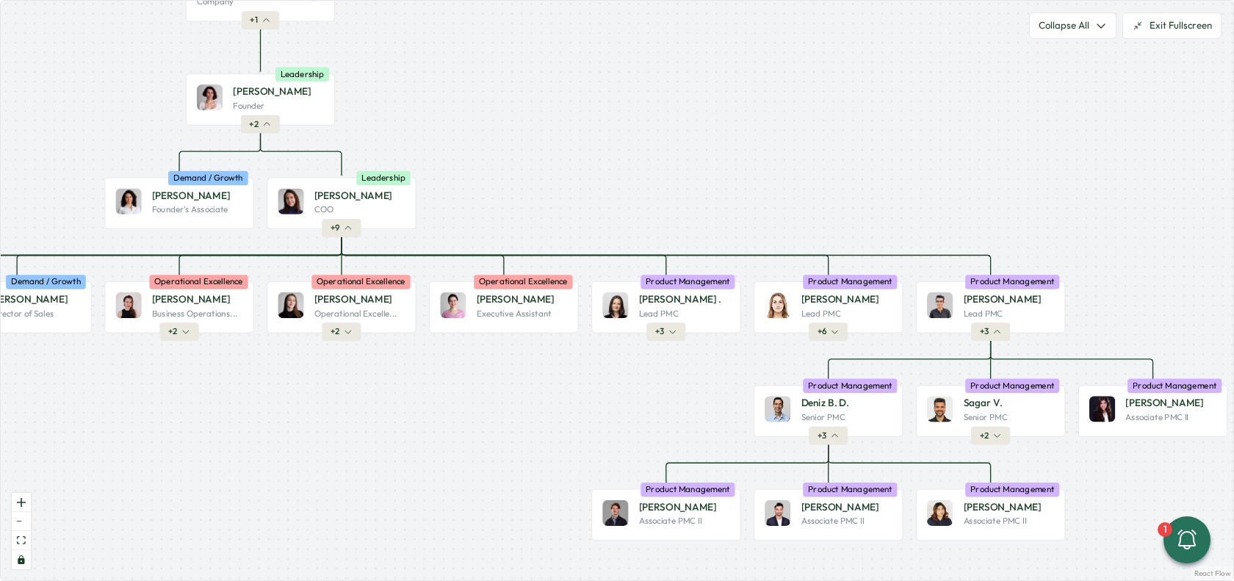
drag, startPoint x: 1010, startPoint y: 338, endPoint x: 1188, endPoint y: 320, distance: 179.3
click at [1188, 320] on div "Product People Company + 1 Mirela M. Founder Leadership + 2 Valentina G. Founde…" at bounding box center [617, 290] width 1232 height 579
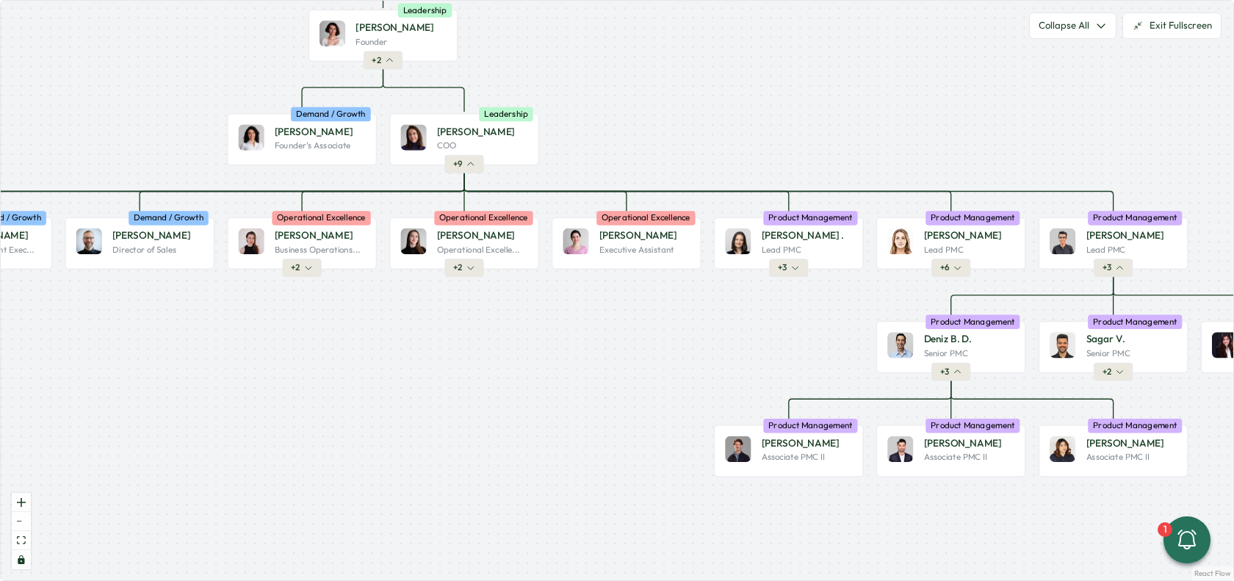
drag, startPoint x: 485, startPoint y: 433, endPoint x: 608, endPoint y: 370, distance: 137.9
click at [608, 370] on div "Product People Company + 1 Mirela M. Founder Leadership + 2 Valentina G. Founde…" at bounding box center [617, 290] width 1232 height 579
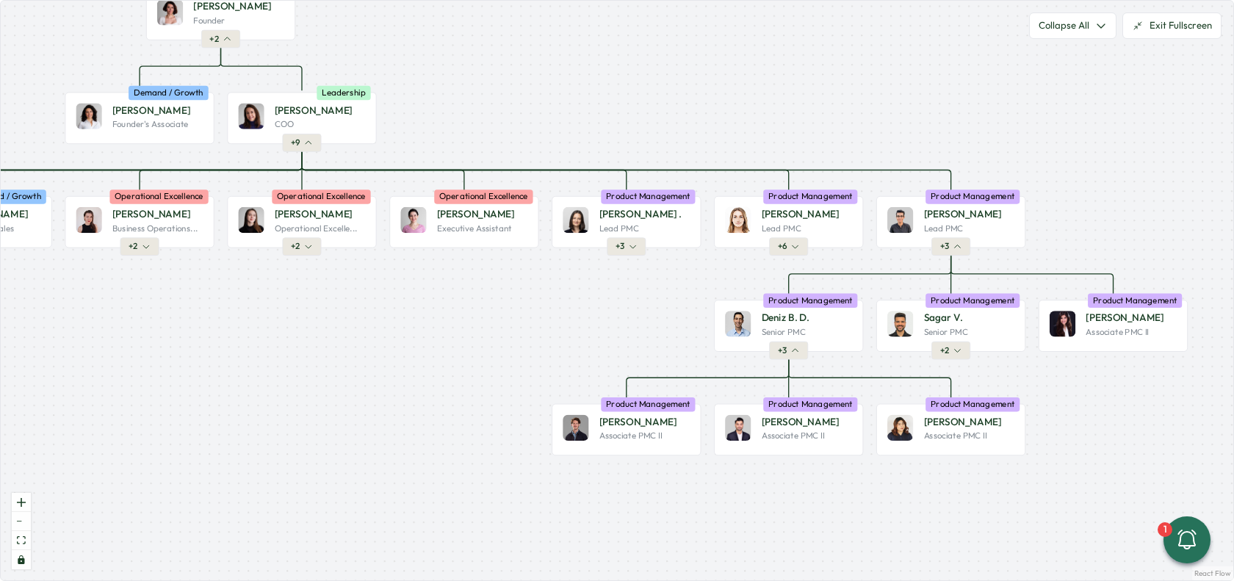
drag, startPoint x: 585, startPoint y: 371, endPoint x: 435, endPoint y: 350, distance: 151.3
click at [433, 350] on div "Product People Company + 1 Mirela M. Founder Leadership + 2 Valentina G. Founde…" at bounding box center [617, 290] width 1232 height 579
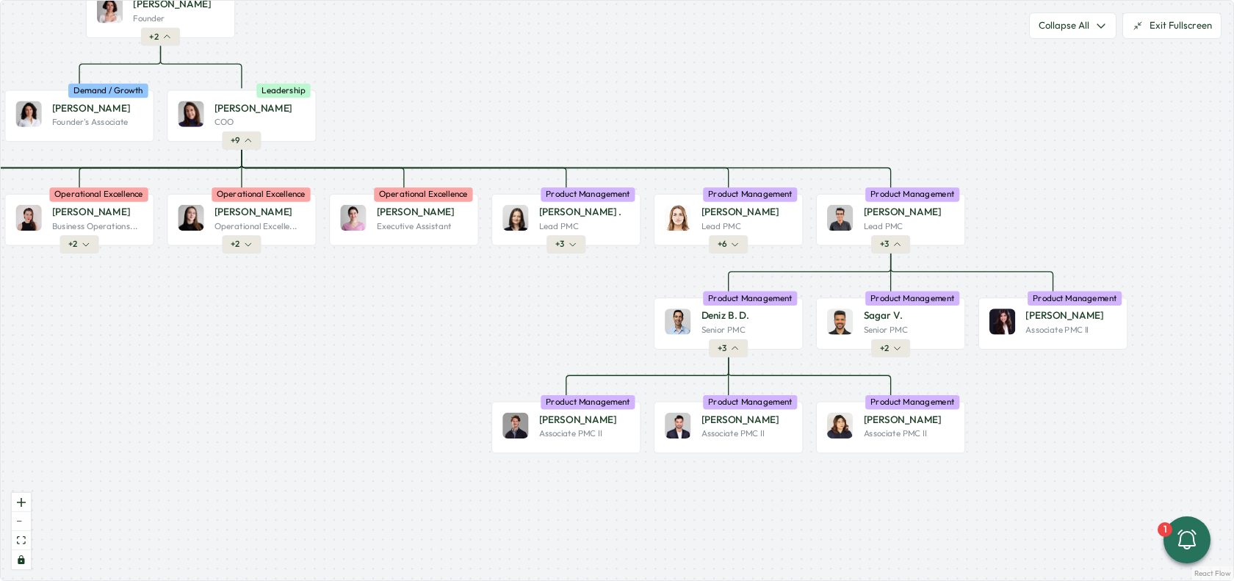
drag, startPoint x: 503, startPoint y: 381, endPoint x: 444, endPoint y: 385, distance: 59.6
click at [431, 380] on div "Product People Company + 1 Mirela M. Founder Leadership + 2 Valentina G. Founde…" at bounding box center [617, 290] width 1232 height 579
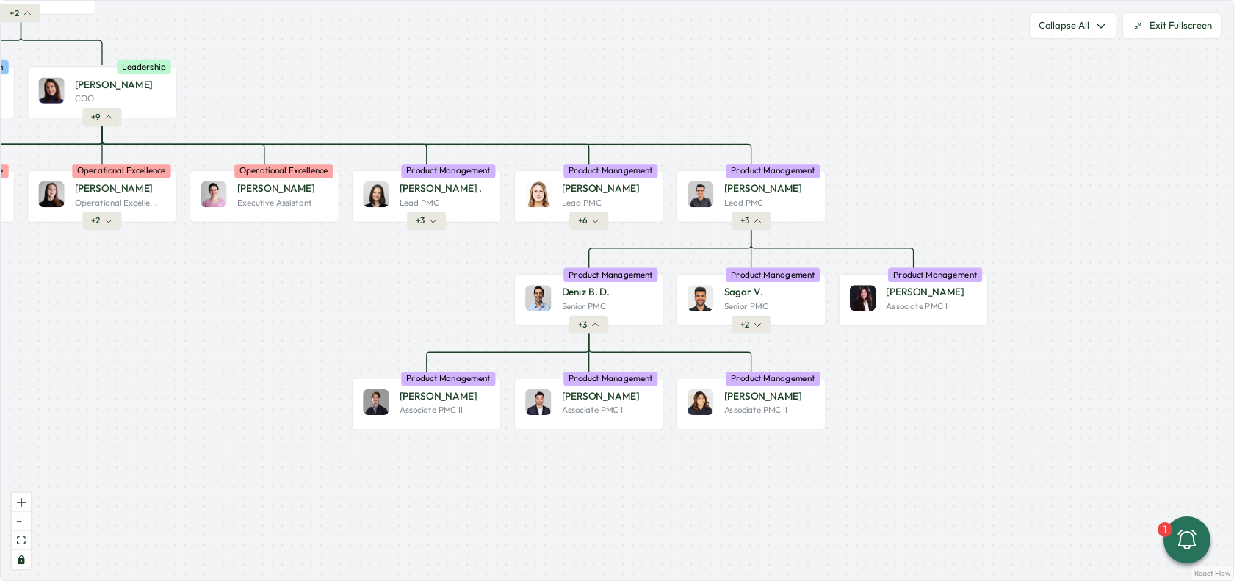
drag, startPoint x: 412, startPoint y: 388, endPoint x: 366, endPoint y: 374, distance: 48.3
click at [361, 372] on div "Product People Company + 1 Mirela M. Founder Leadership + 2 Valentina G. Founde…" at bounding box center [617, 290] width 1232 height 579
click at [421, 219] on span "+ 3" at bounding box center [421, 221] width 9 height 12
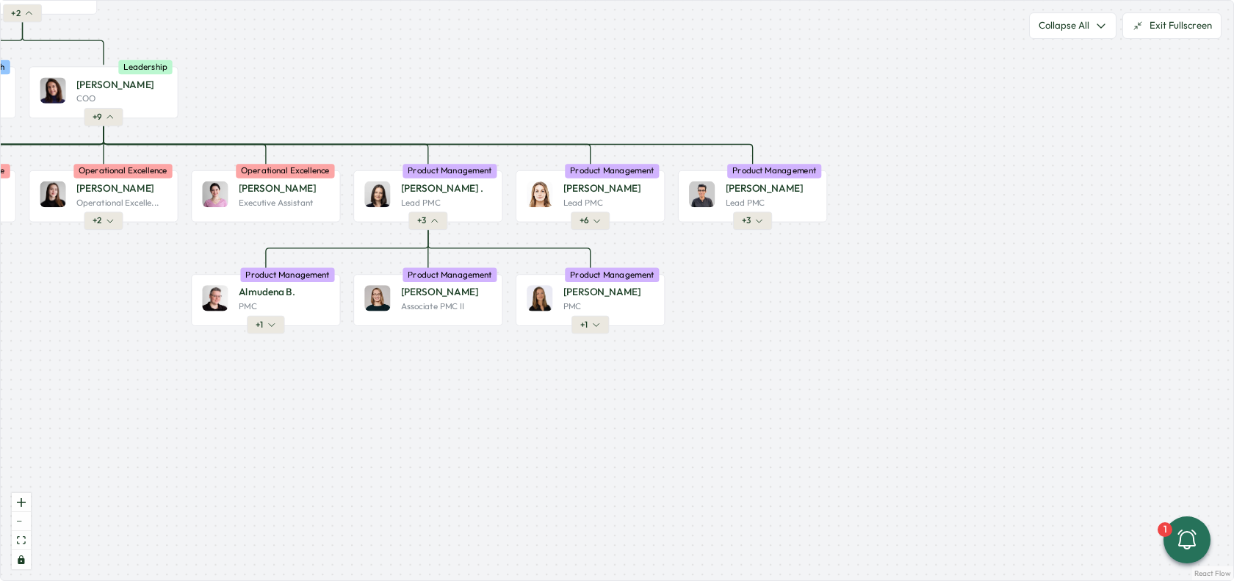
click at [816, 289] on div "Product People Company + 1 Mirela M. Founder Leadership + 2 Valentina G. Founde…" at bounding box center [617, 290] width 1232 height 579
click at [1157, 36] on button "Exit Fullscreen" at bounding box center [1171, 25] width 99 height 26
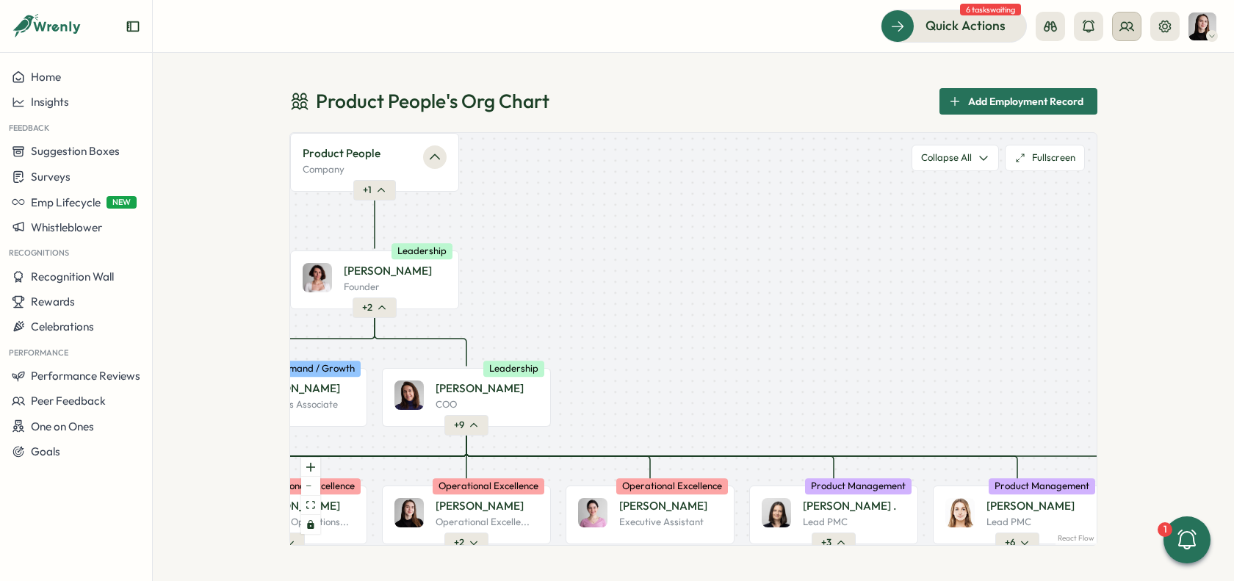
click at [1119, 27] on icon at bounding box center [1126, 26] width 15 height 15
drag, startPoint x: 1120, startPoint y: 68, endPoint x: 1087, endPoint y: 79, distance: 34.8
click at [1120, 68] on div "Org Members" at bounding box center [1127, 73] width 93 height 16
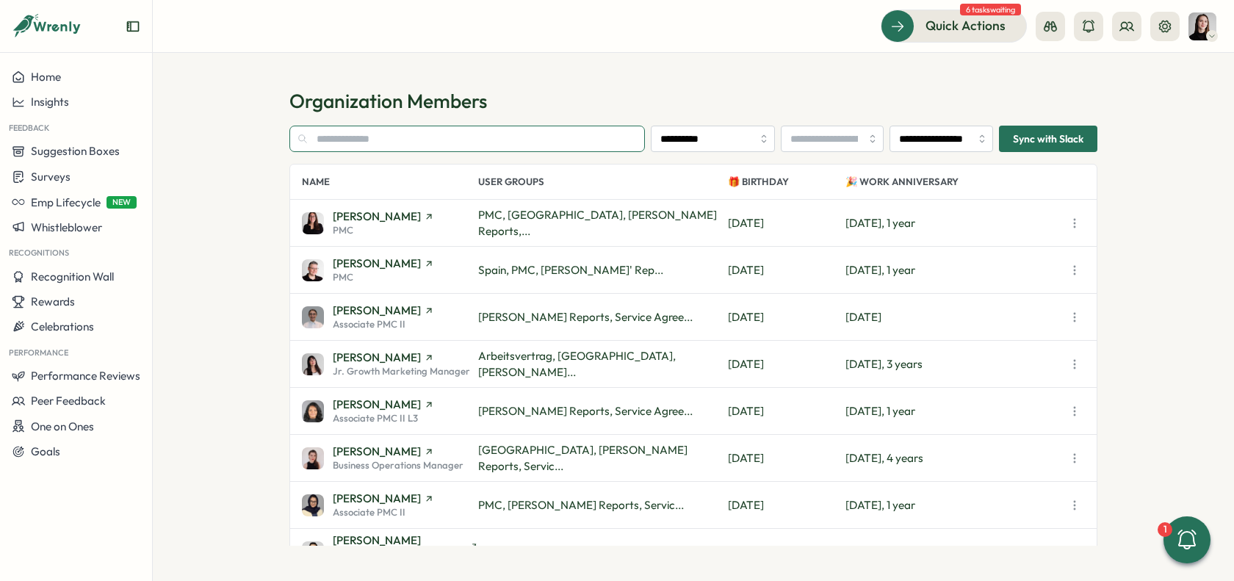
click at [371, 138] on input "text" at bounding box center [466, 139] width 355 height 26
paste input "******"
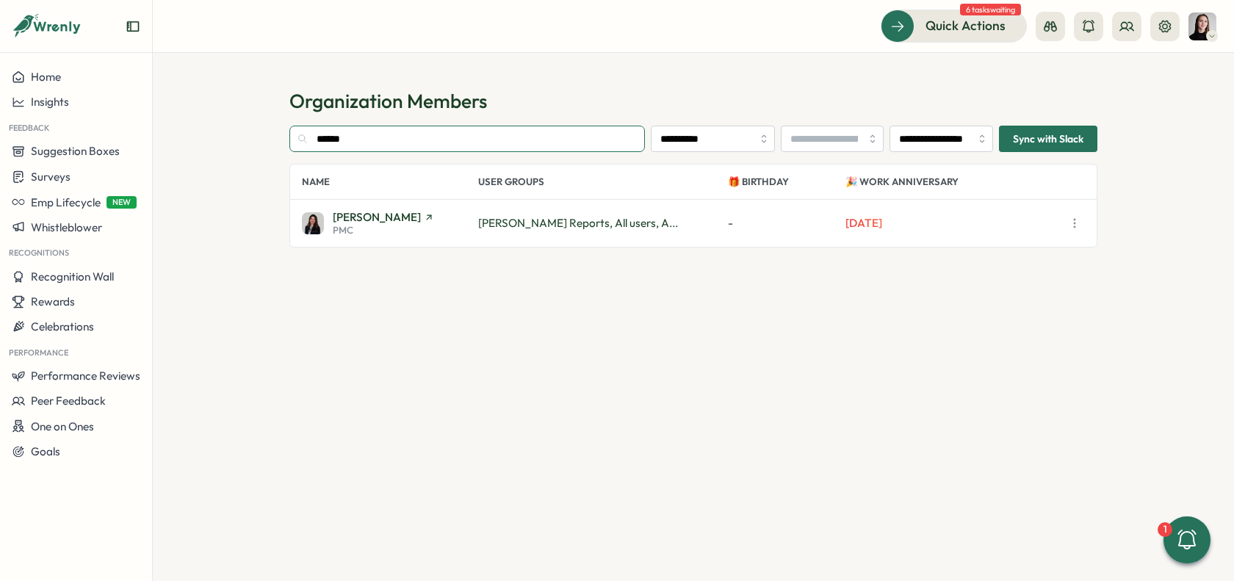
type input "******"
click at [441, 233] on div "Marina Moric PMC" at bounding box center [390, 223] width 176 height 24
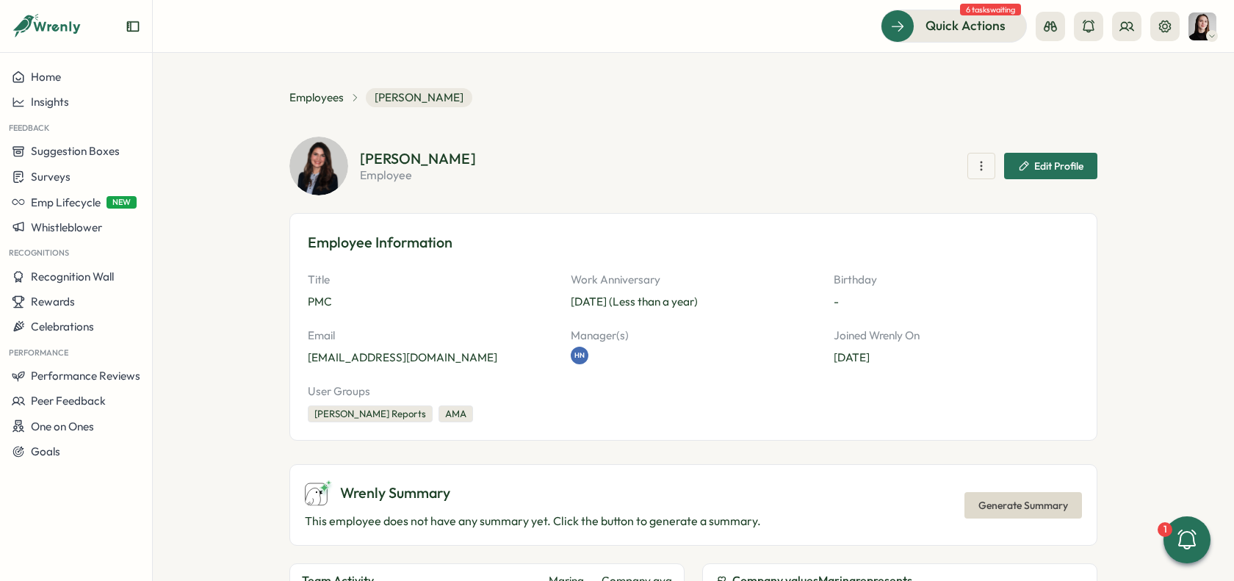
click at [778, 477] on div "Wrenly Summary This employee does not have any summary yet. Click the button to…" at bounding box center [693, 504] width 808 height 81
click at [564, 302] on div "Title PMC Work Anniversary Aug 25, 2025 (Less than a year) Birthday - Email mar…" at bounding box center [693, 319] width 771 height 94
drag, startPoint x: 568, startPoint y: 278, endPoint x: 729, endPoint y: 303, distance: 162.7
click at [729, 303] on div "Work Anniversary Aug 25, 2025 (Less than a year)" at bounding box center [693, 291] width 245 height 38
click at [730, 307] on p "Aug 25, 2025 (Less than a year)" at bounding box center [693, 302] width 245 height 16
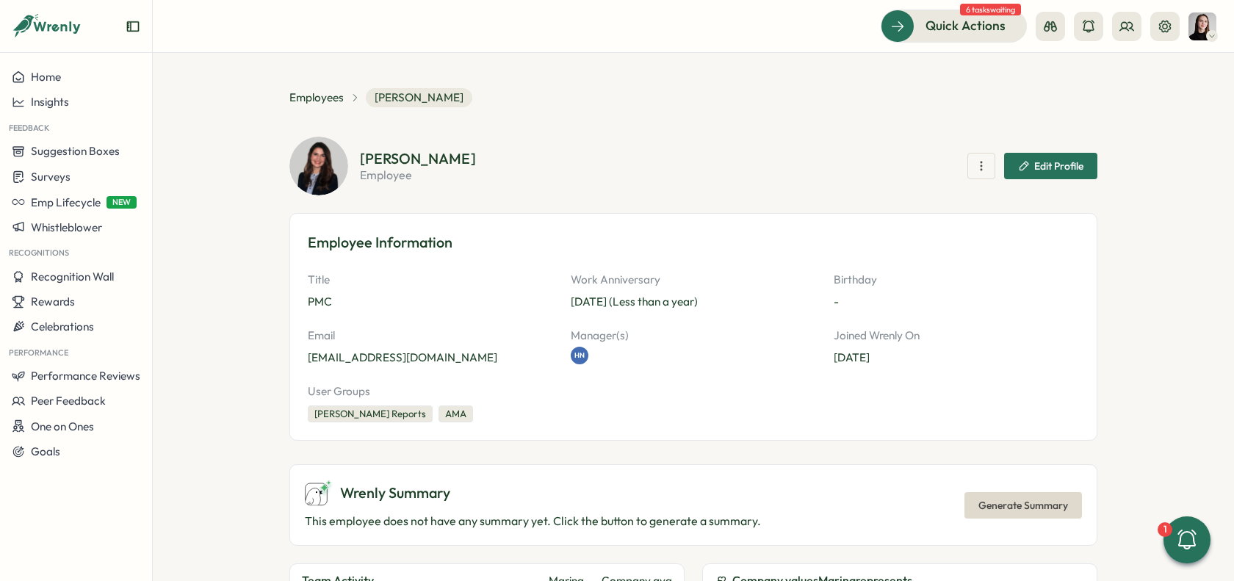
drag, startPoint x: 570, startPoint y: 304, endPoint x: 716, endPoint y: 320, distance: 147.0
click at [733, 302] on p "Aug 25, 2025 (Less than a year)" at bounding box center [693, 302] width 245 height 16
click at [1043, 173] on span "Edit Profile" at bounding box center [1050, 165] width 65 height 25
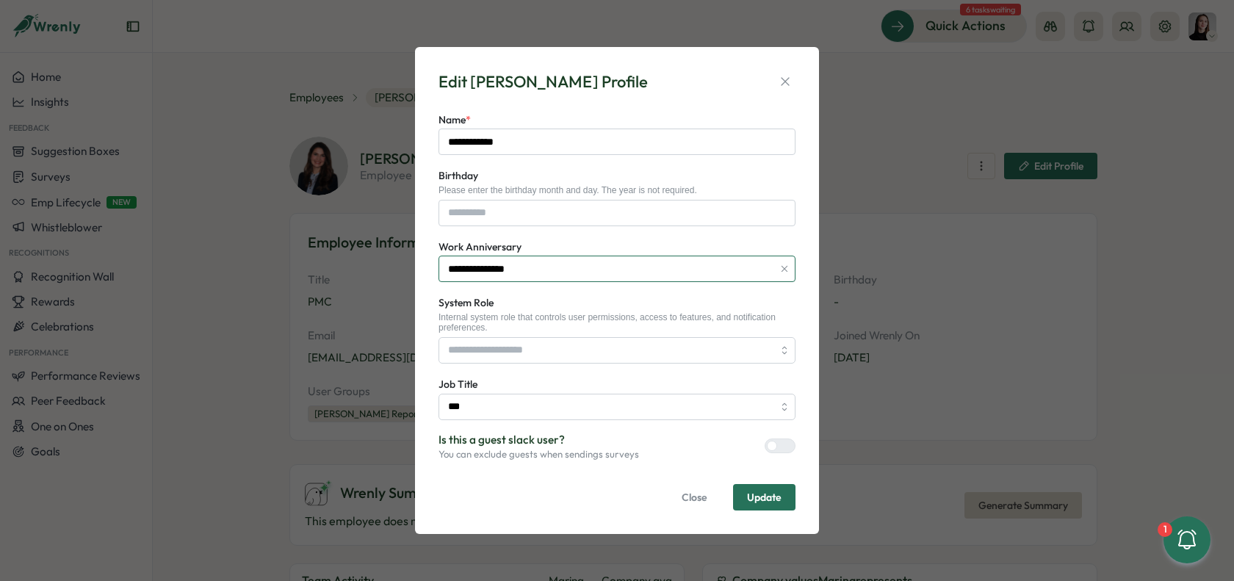
click at [512, 260] on input "**********" at bounding box center [616, 269] width 357 height 26
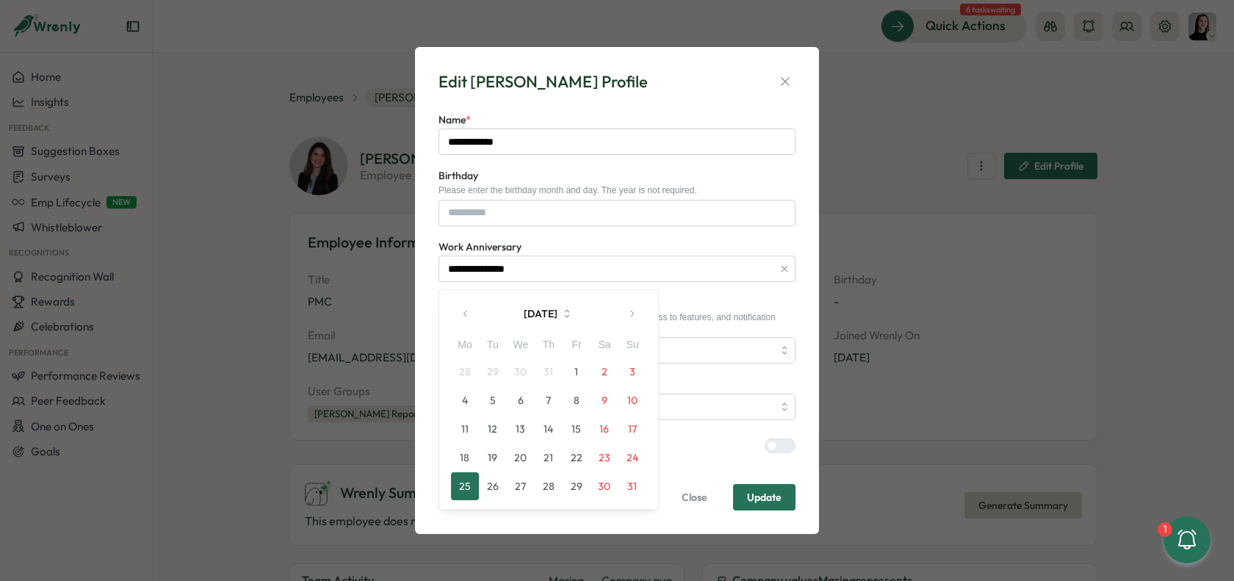
click at [632, 316] on icon "button" at bounding box center [631, 313] width 10 height 10
click at [465, 373] on button "1" at bounding box center [465, 372] width 28 height 28
type input "**********"
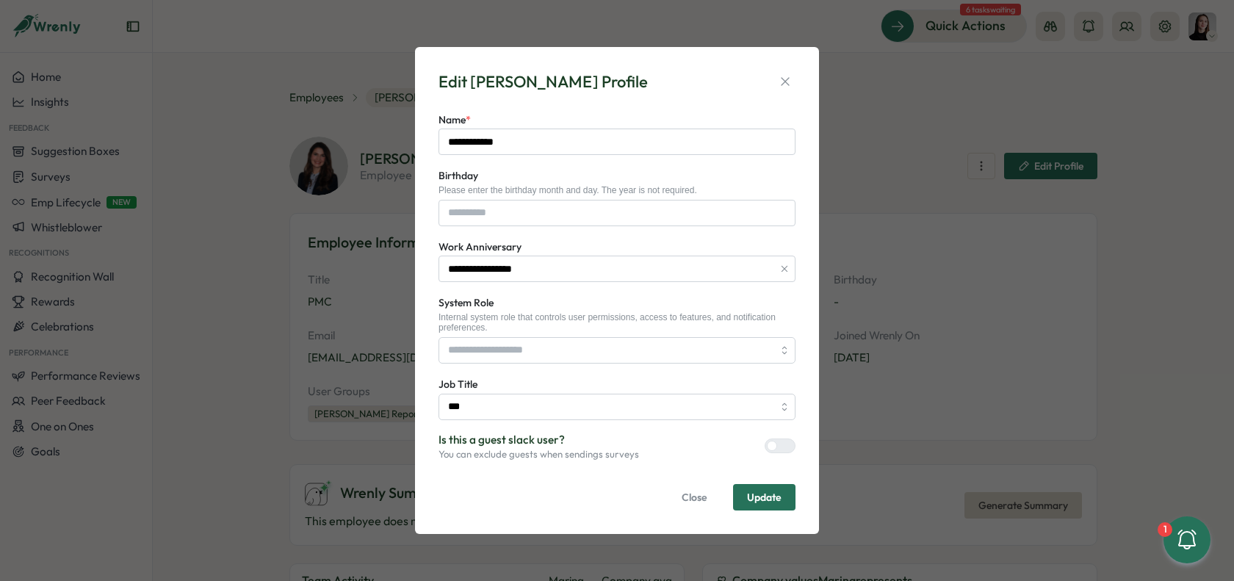
click at [763, 504] on span "Update" at bounding box center [764, 497] width 35 height 25
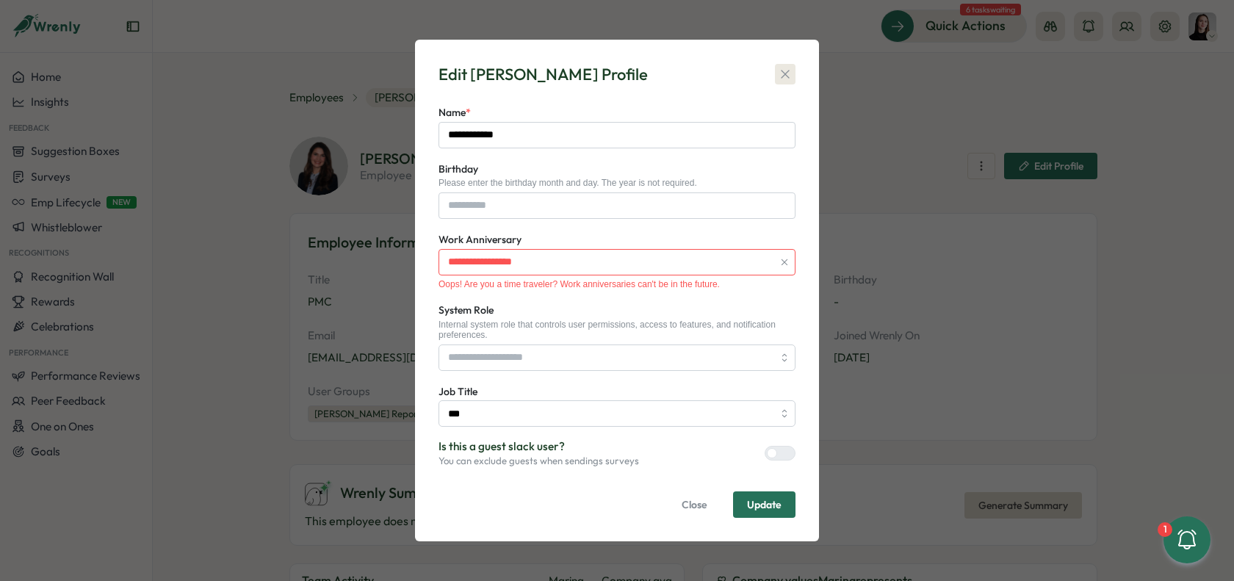
click at [787, 81] on icon "button" at bounding box center [785, 74] width 15 height 15
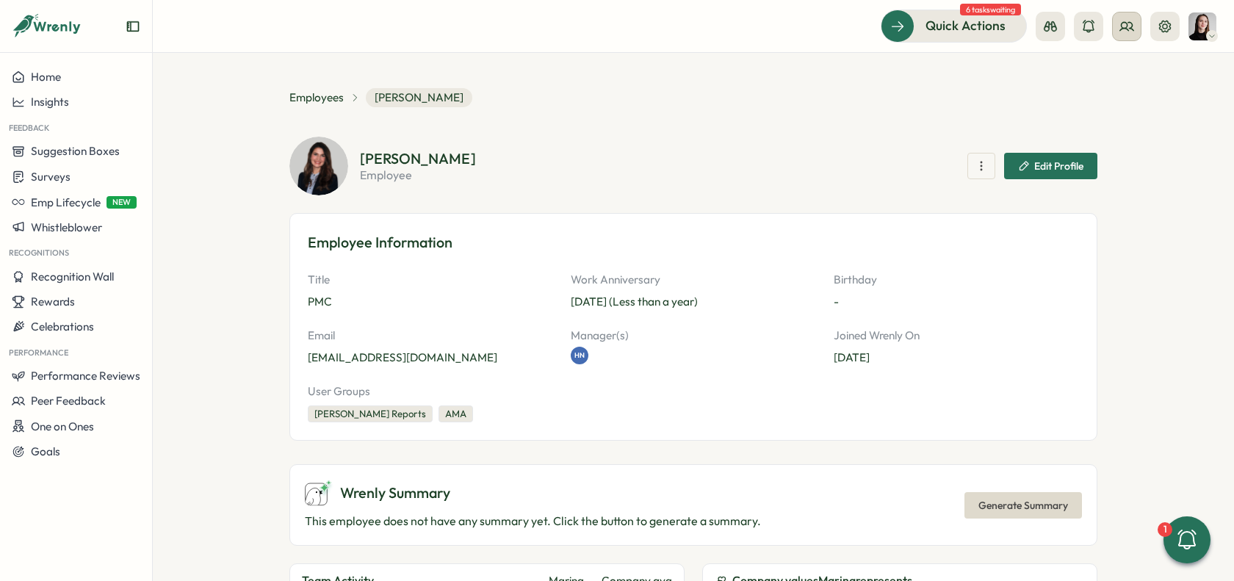
click at [1115, 33] on button at bounding box center [1126, 26] width 29 height 29
click at [1129, 66] on div "Org Members" at bounding box center [1127, 73] width 93 height 16
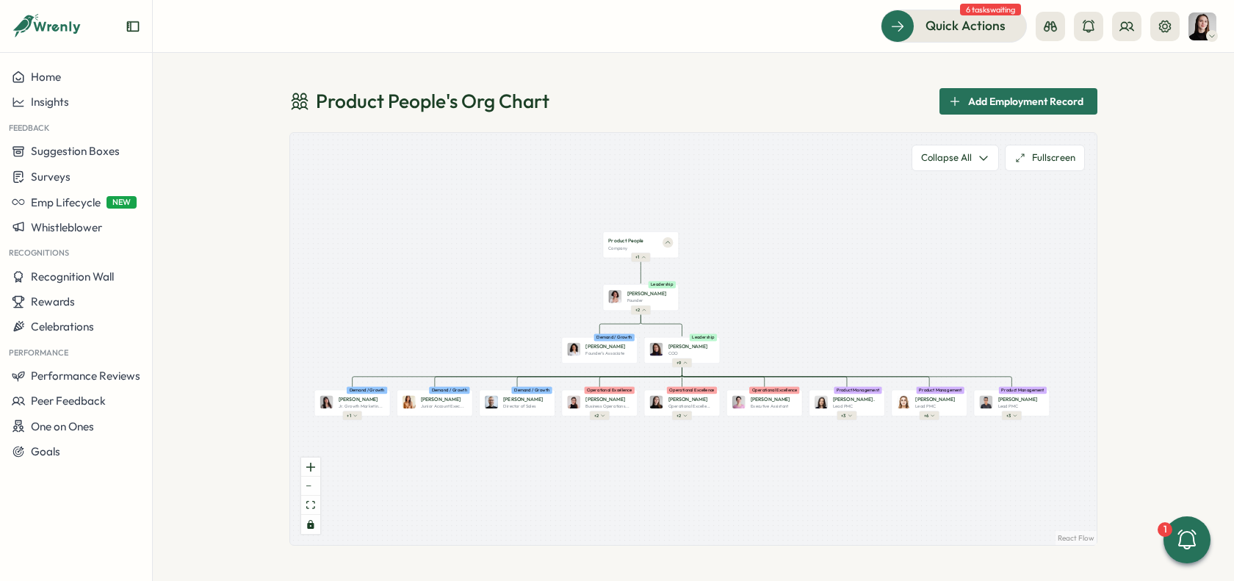
drag, startPoint x: 651, startPoint y: 493, endPoint x: 638, endPoint y: 478, distance: 19.8
click at [638, 478] on div "Product People Company + 1 Mirela M. Founder Leadership + 2 Valentina G. Founde…" at bounding box center [693, 339] width 806 height 412
click at [1135, 28] on button at bounding box center [1126, 26] width 29 height 29
click at [1092, 70] on icon at bounding box center [1088, 72] width 15 height 15
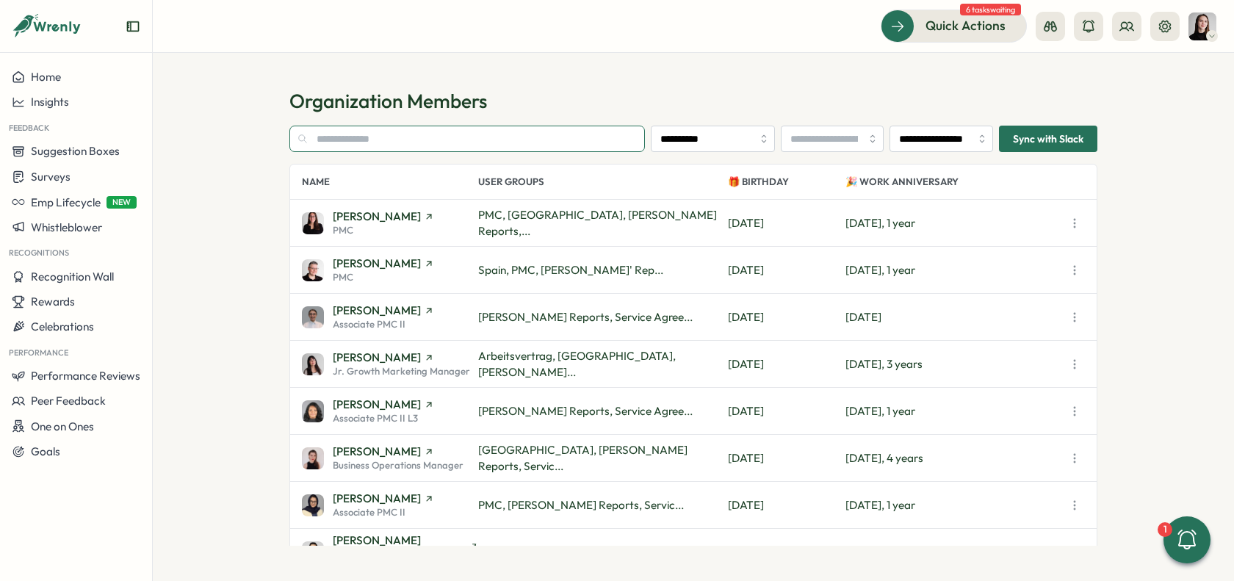
click at [434, 131] on input "text" at bounding box center [466, 139] width 355 height 26
click at [401, 235] on div "Adriana Fosca PMC PMC, Ireland, Rike Giese's Reports,... Sat, Mar 29 Tue, Apr 0…" at bounding box center [693, 223] width 806 height 47
click at [369, 217] on span "[PERSON_NAME]" at bounding box center [377, 216] width 88 height 11
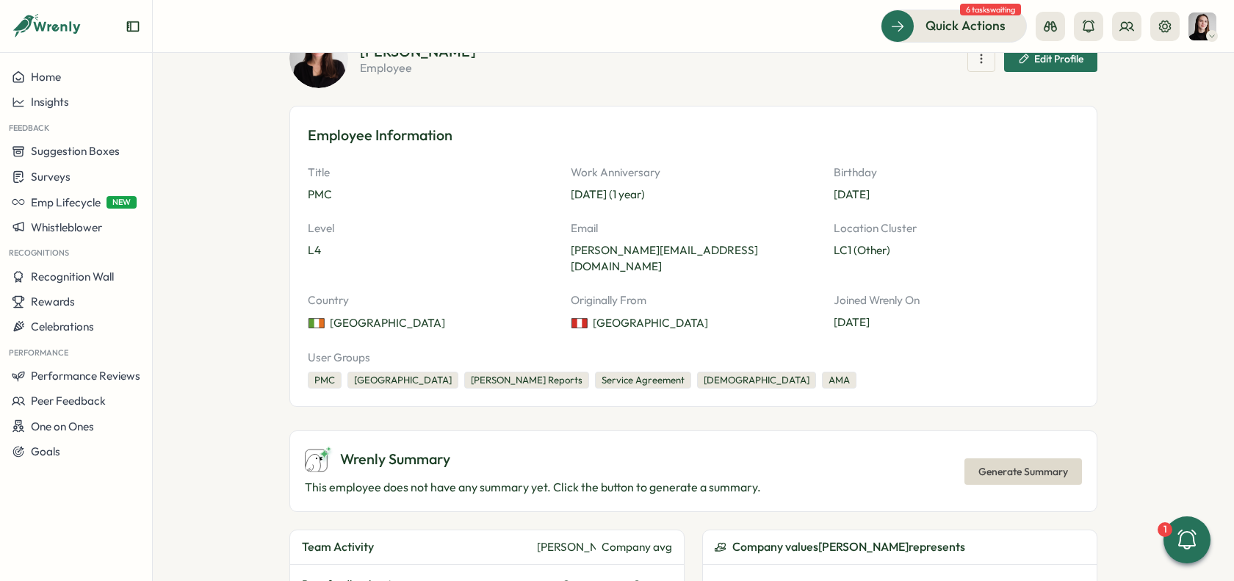
scroll to position [104, 0]
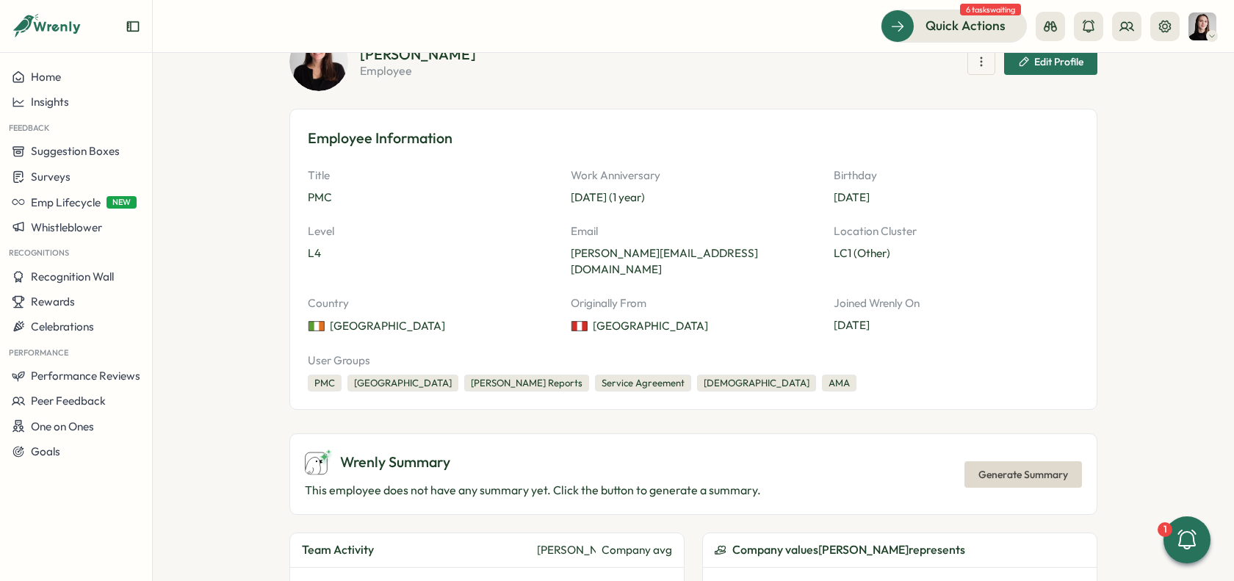
click at [509, 396] on div "Adriana Fosca employee Edit Profile Employee Information Title PMC Work Anniver…" at bounding box center [693, 397] width 808 height 730
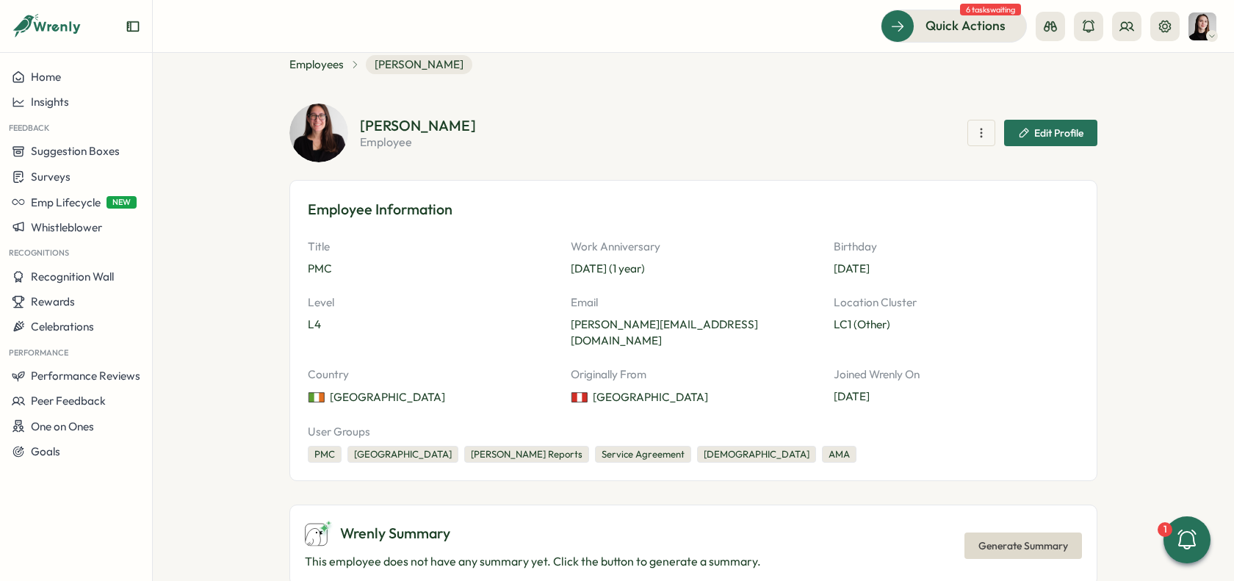
scroll to position [0, 0]
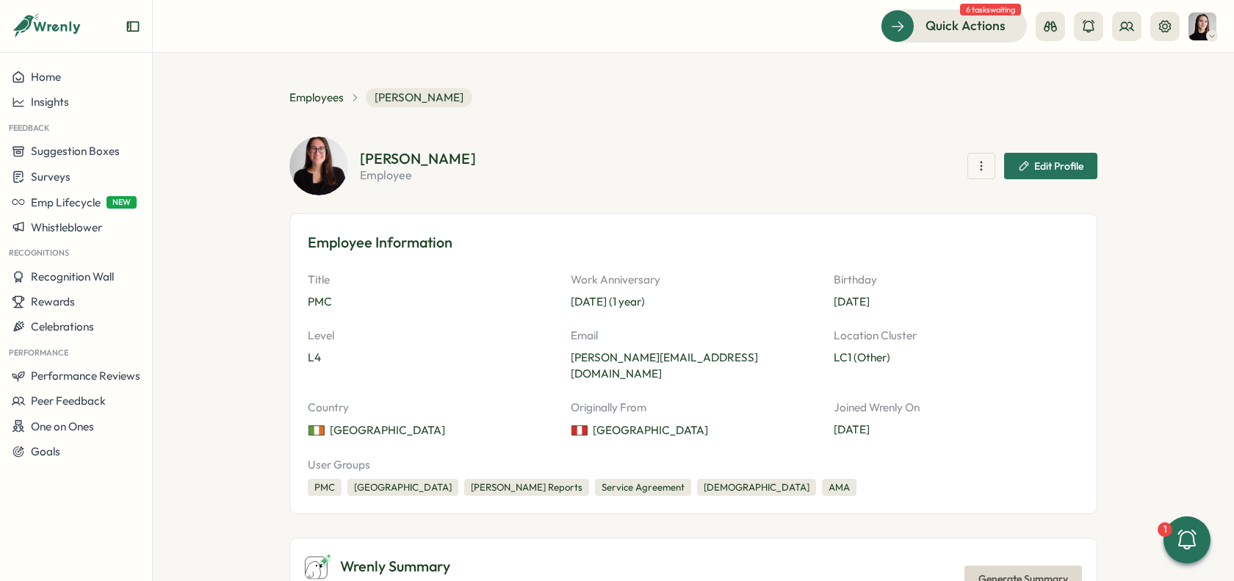
drag, startPoint x: 217, startPoint y: 308, endPoint x: 584, endPoint y: 110, distance: 416.3
click at [217, 308] on section "**********" at bounding box center [693, 317] width 1081 height 528
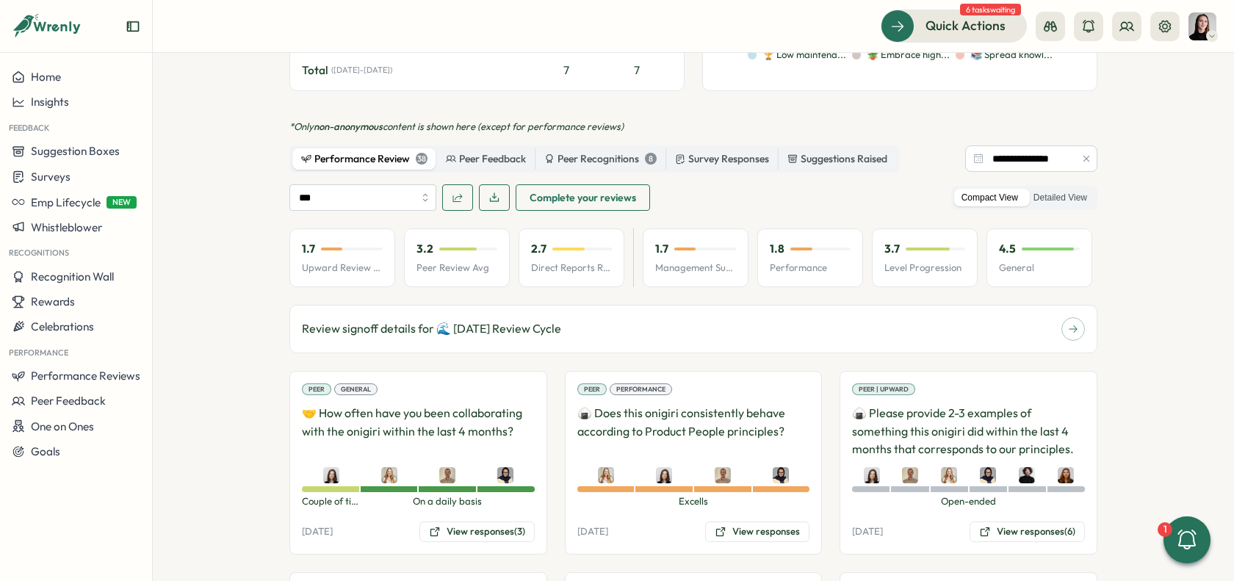
scroll to position [889, 0]
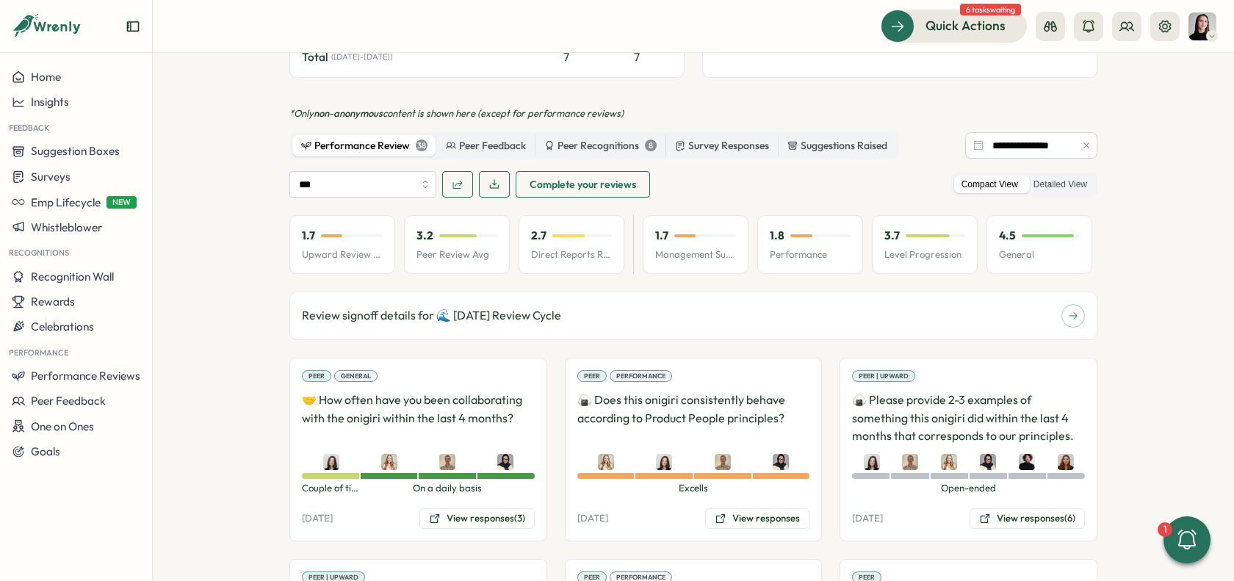
click at [1081, 144] on icon "button" at bounding box center [1086, 145] width 10 height 10
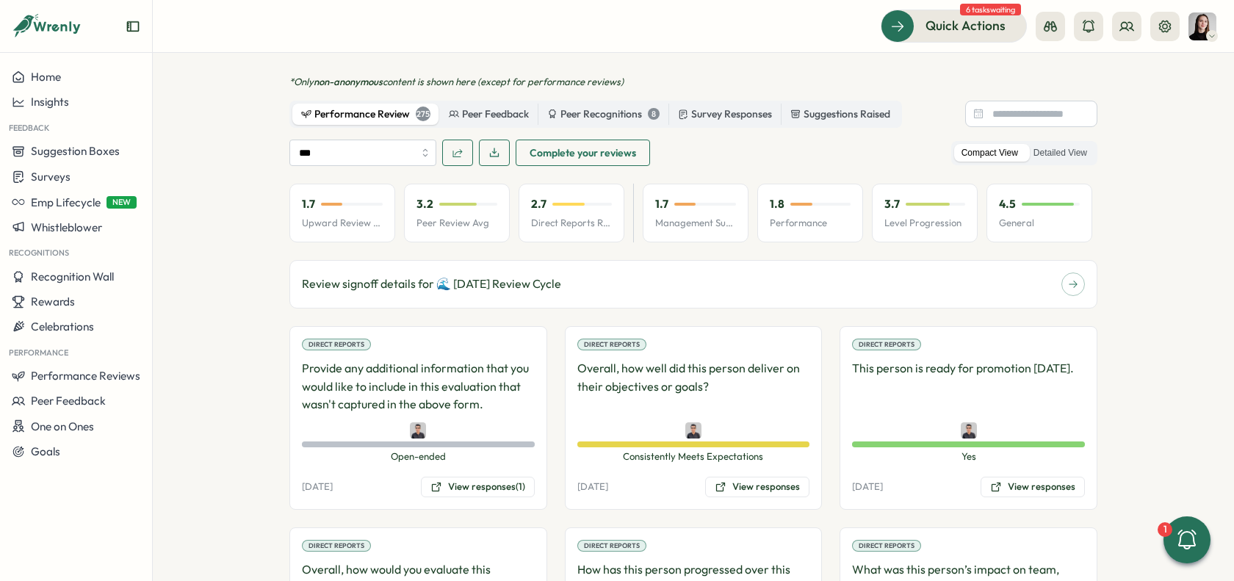
scroll to position [901, 0]
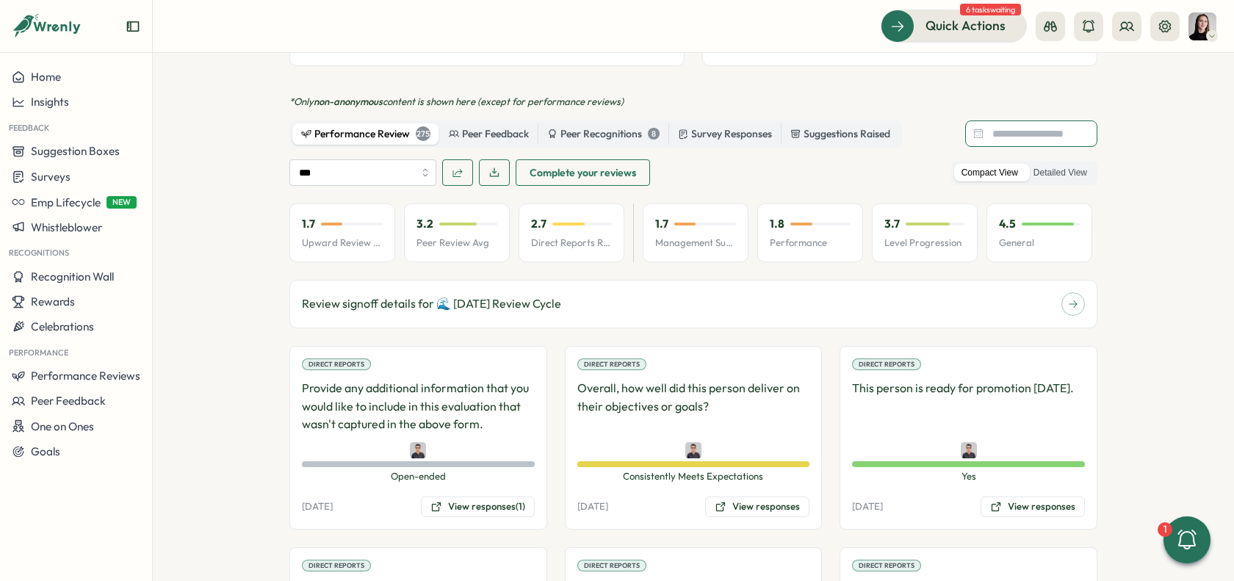
click at [1023, 129] on input at bounding box center [1031, 133] width 132 height 26
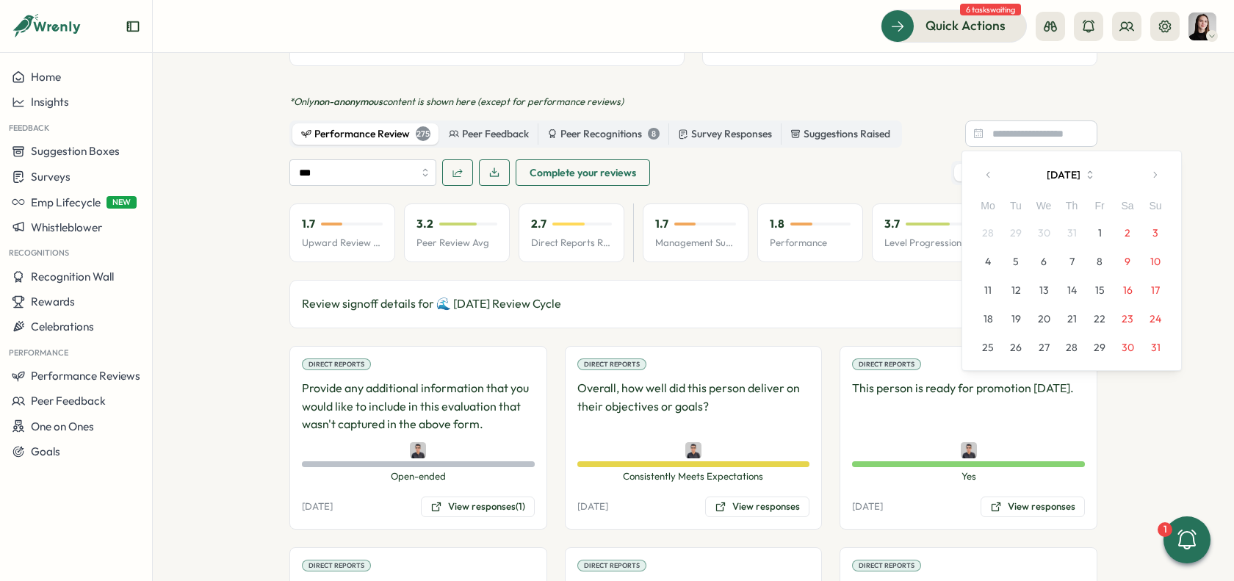
click at [1106, 230] on button "1" at bounding box center [1099, 233] width 28 height 28
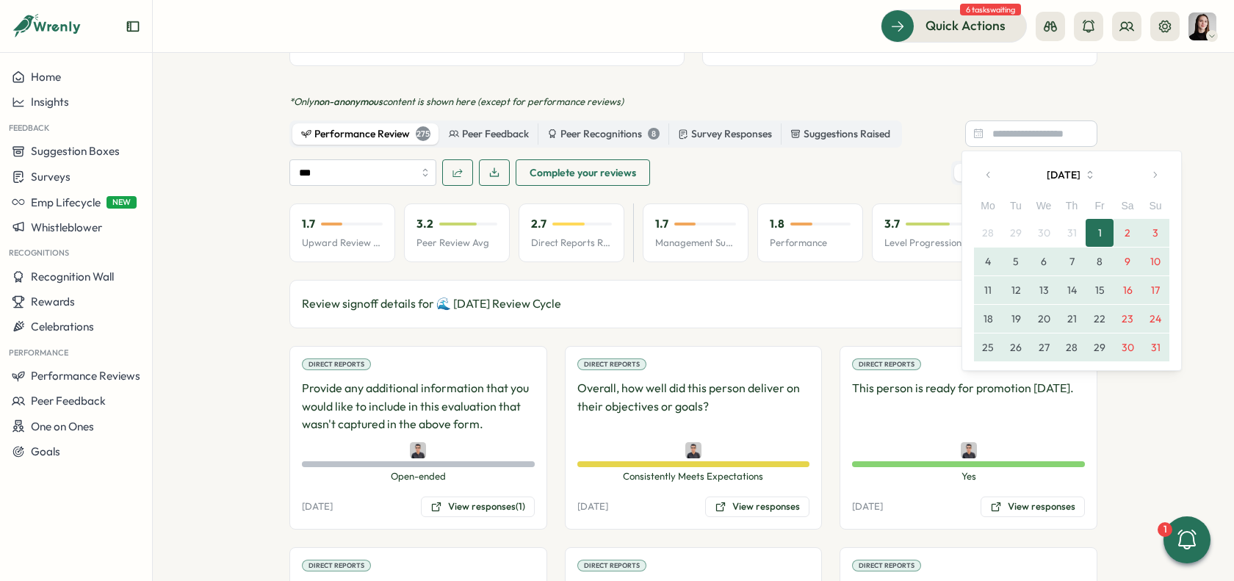
click at [1158, 348] on button "31" at bounding box center [1155, 347] width 28 height 28
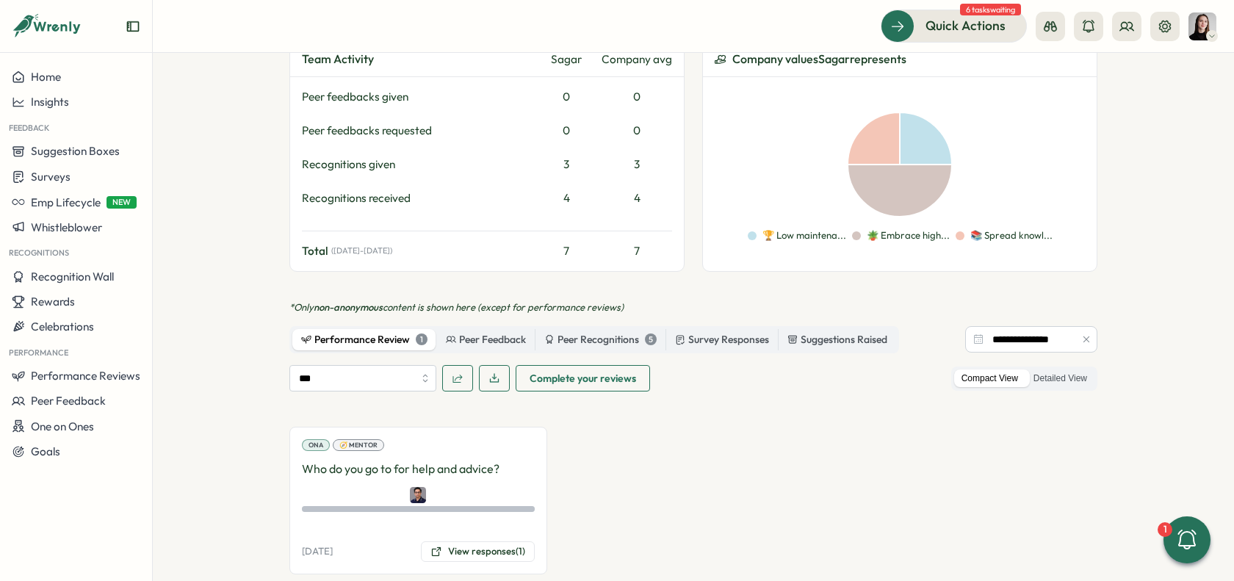
scroll to position [842, 0]
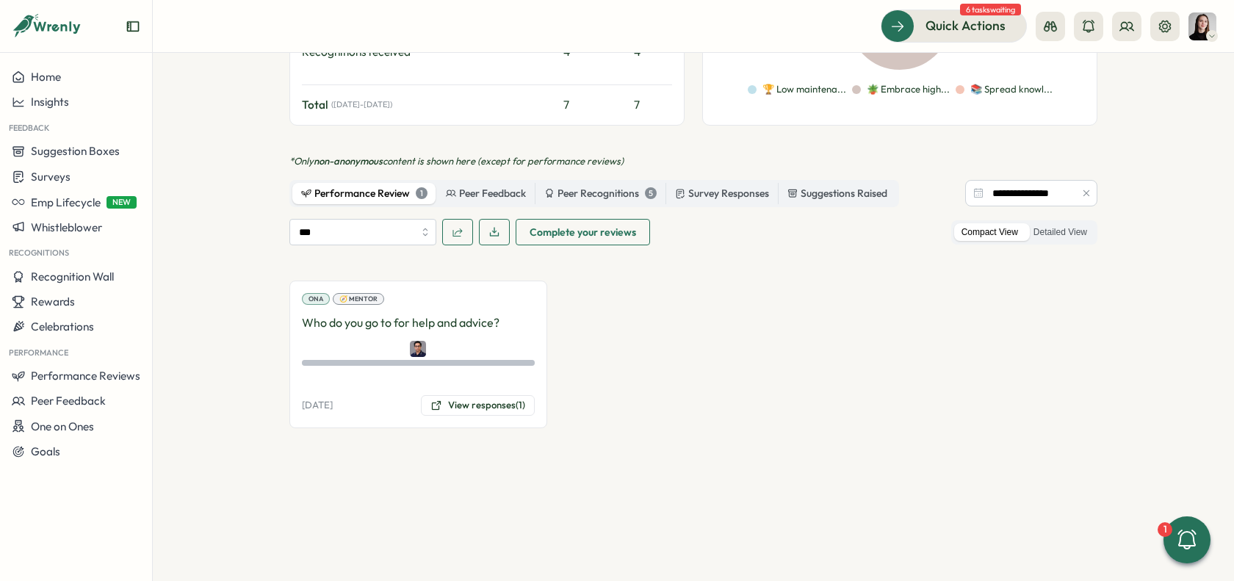
click at [727, 330] on div "ONA 🧭 Mentor Who do you go to for help and advice? user_select 06 Aug, 2025 Vie…" at bounding box center [693, 354] width 808 height 147
click at [1081, 192] on icon "button" at bounding box center [1086, 193] width 10 height 10
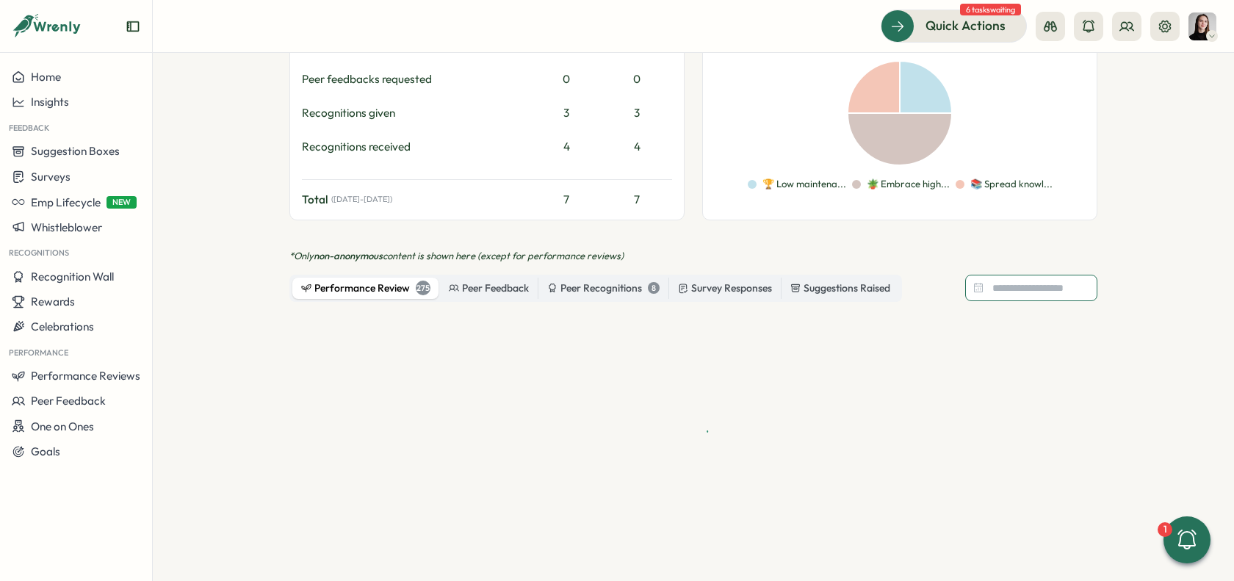
click at [998, 284] on input at bounding box center [1031, 288] width 132 height 26
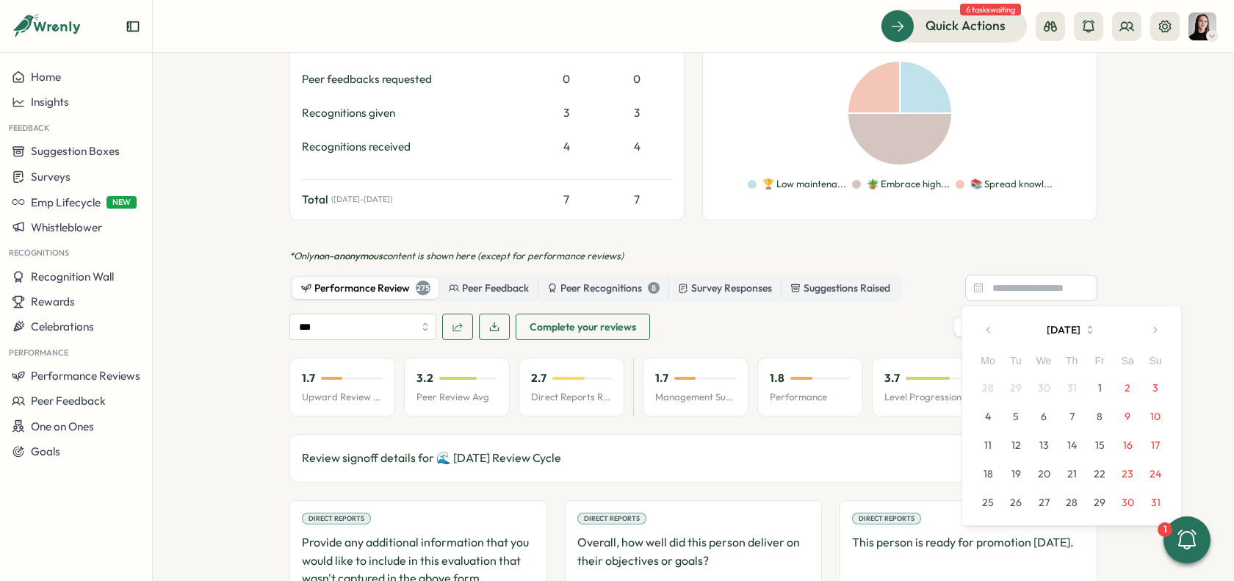
click at [989, 324] on button "button" at bounding box center [988, 329] width 29 height 29
drag, startPoint x: 1021, startPoint y: 383, endPoint x: 1071, endPoint y: 501, distance: 127.7
click at [1021, 384] on button "1" at bounding box center [1016, 388] width 28 height 28
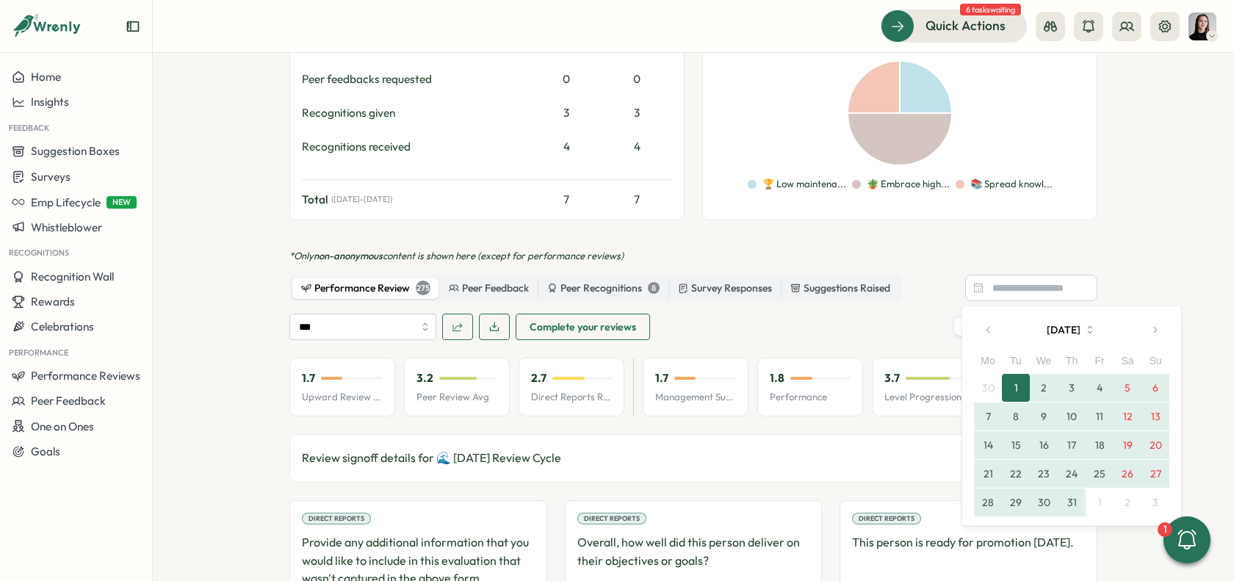
click at [1071, 502] on button "31" at bounding box center [1071, 502] width 28 height 28
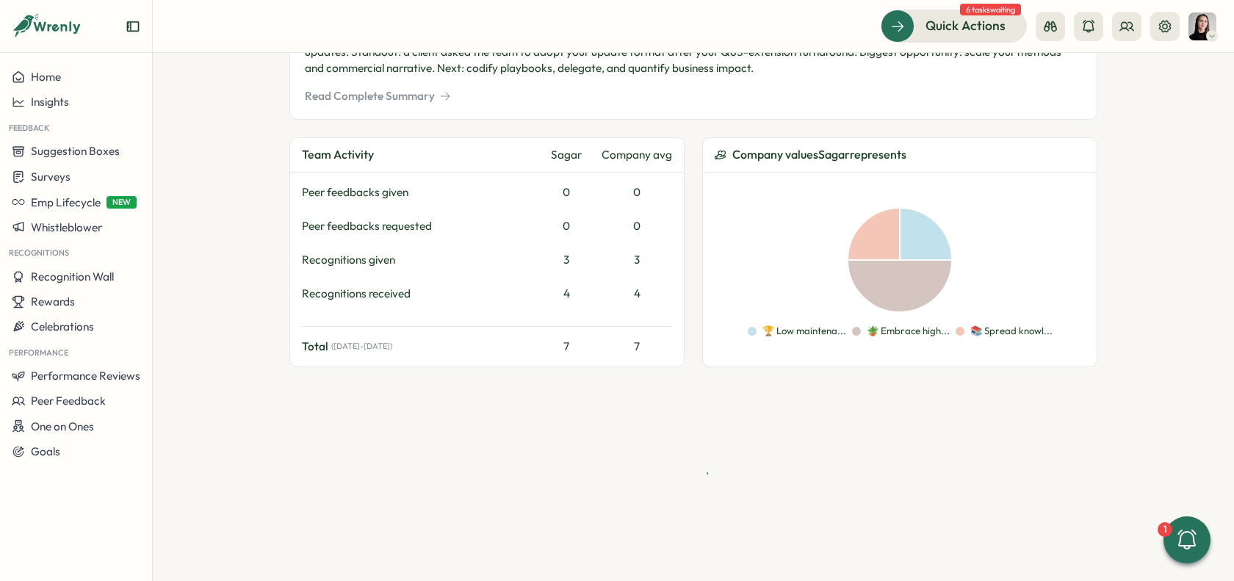
click at [1147, 249] on section "Employees Sagar Verma Sagar Verma manager Edit Profile Employee Information Tit…" at bounding box center [693, 317] width 1081 height 528
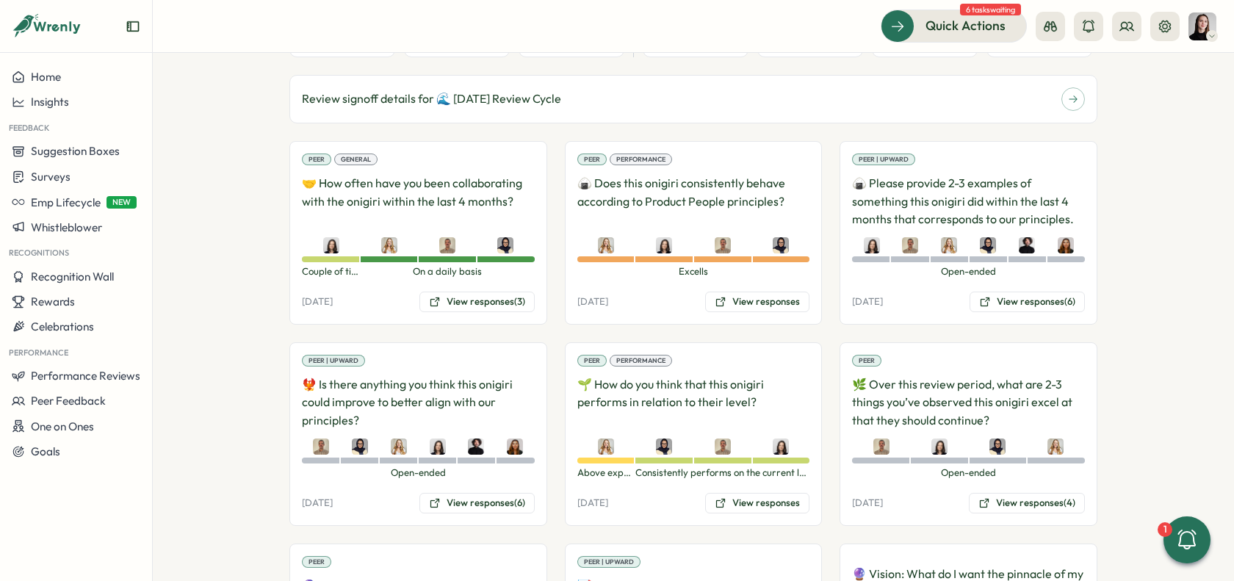
scroll to position [1111, 0]
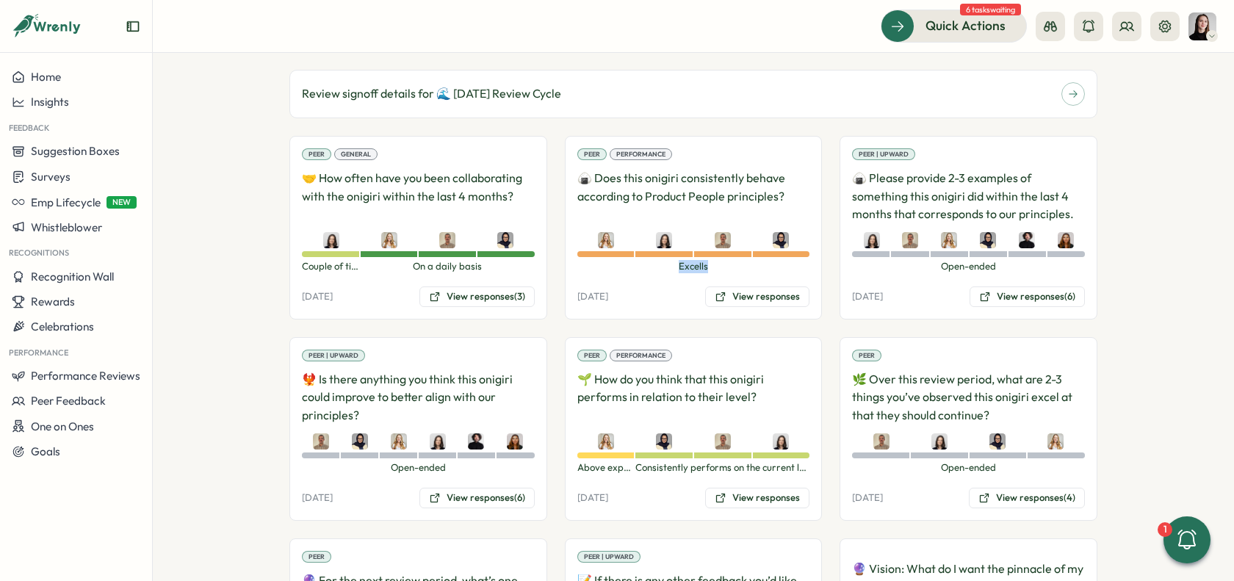
drag, startPoint x: 711, startPoint y: 261, endPoint x: 655, endPoint y: 257, distance: 56.0
click at [655, 260] on span "Excells" at bounding box center [693, 266] width 233 height 13
drag, startPoint x: 929, startPoint y: 261, endPoint x: 1018, endPoint y: 267, distance: 89.8
click at [1018, 267] on div "Peer | Upward 🍙 Please provide 2-3 examples of something this onigiri did withi…" at bounding box center [968, 228] width 258 height 184
click at [758, 295] on button "View responses" at bounding box center [757, 296] width 104 height 21
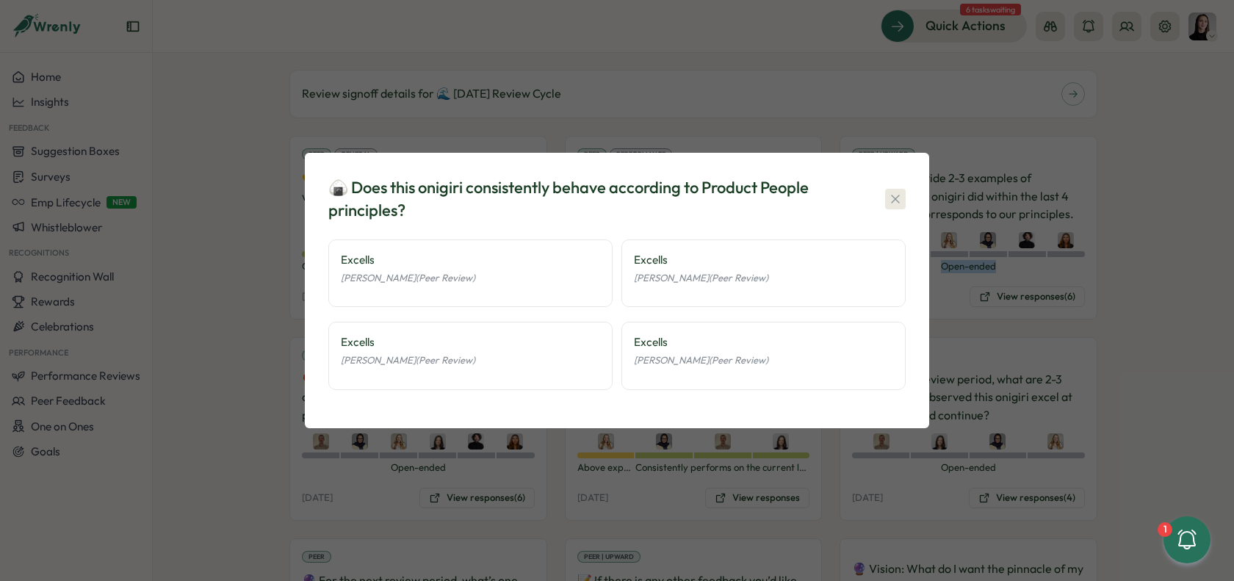
click at [898, 199] on icon "button" at bounding box center [895, 199] width 15 height 15
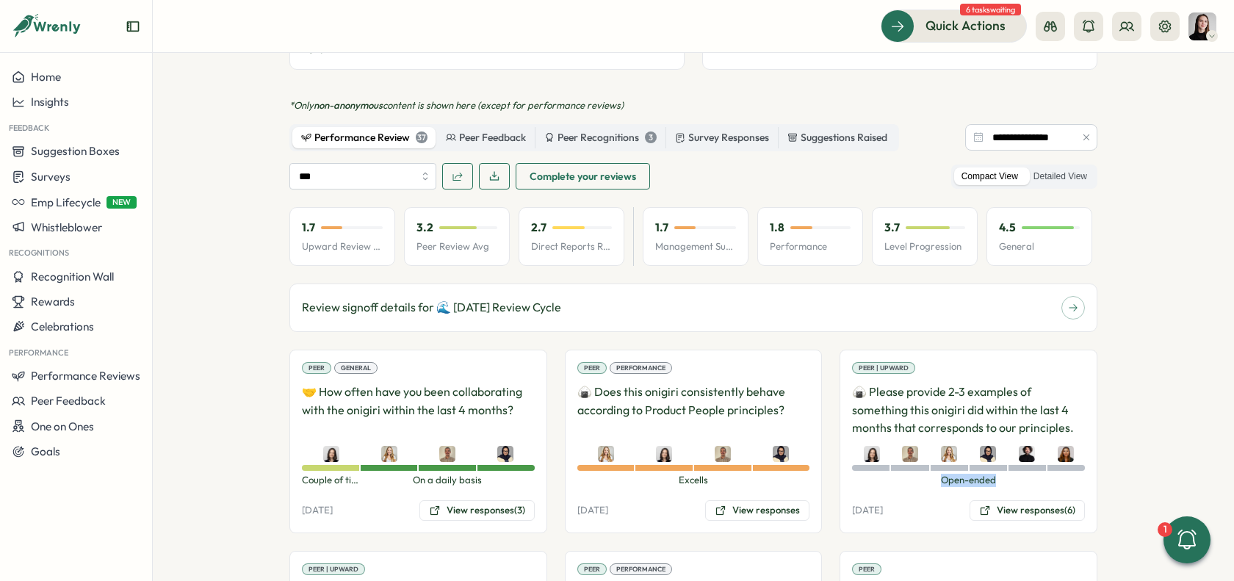
scroll to position [901, 0]
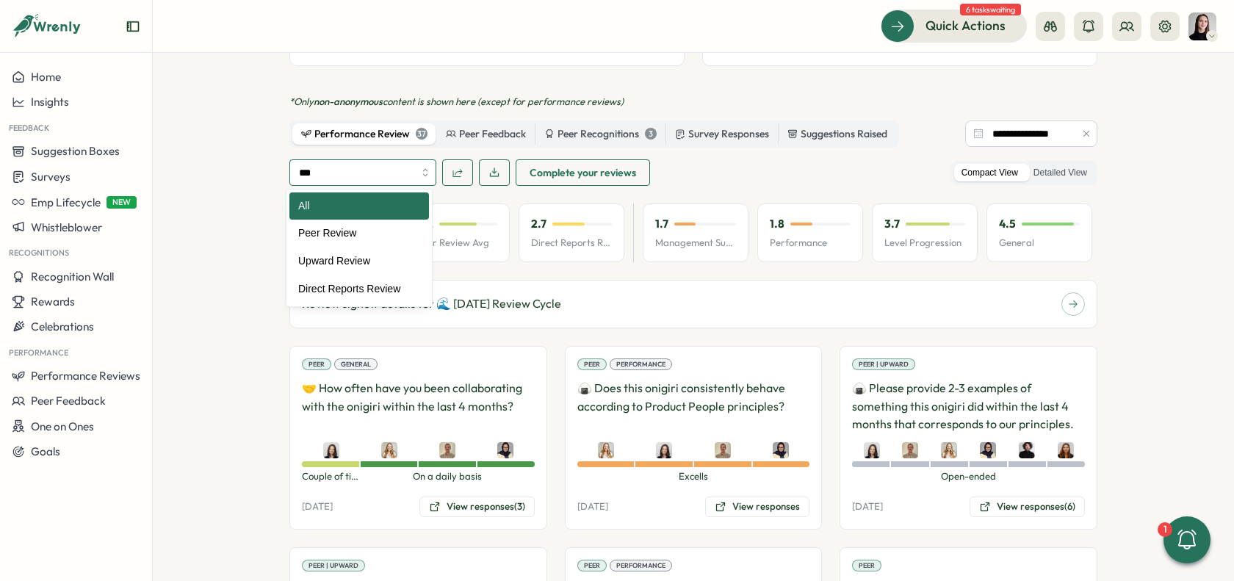
click at [372, 173] on input "***" at bounding box center [362, 172] width 147 height 26
type input "**********"
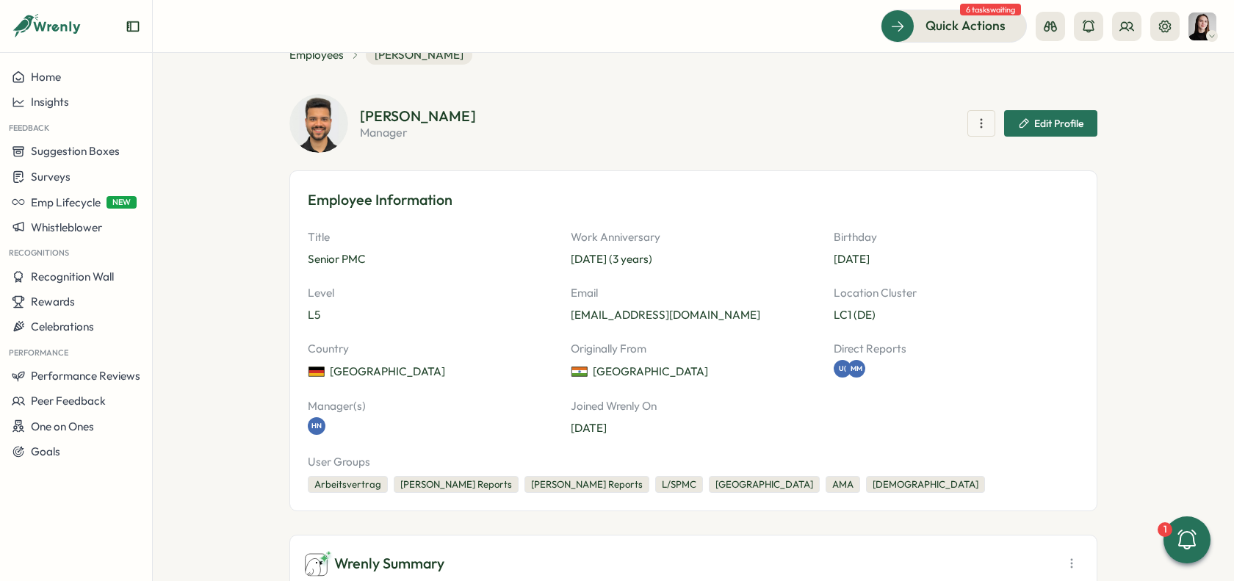
scroll to position [0, 0]
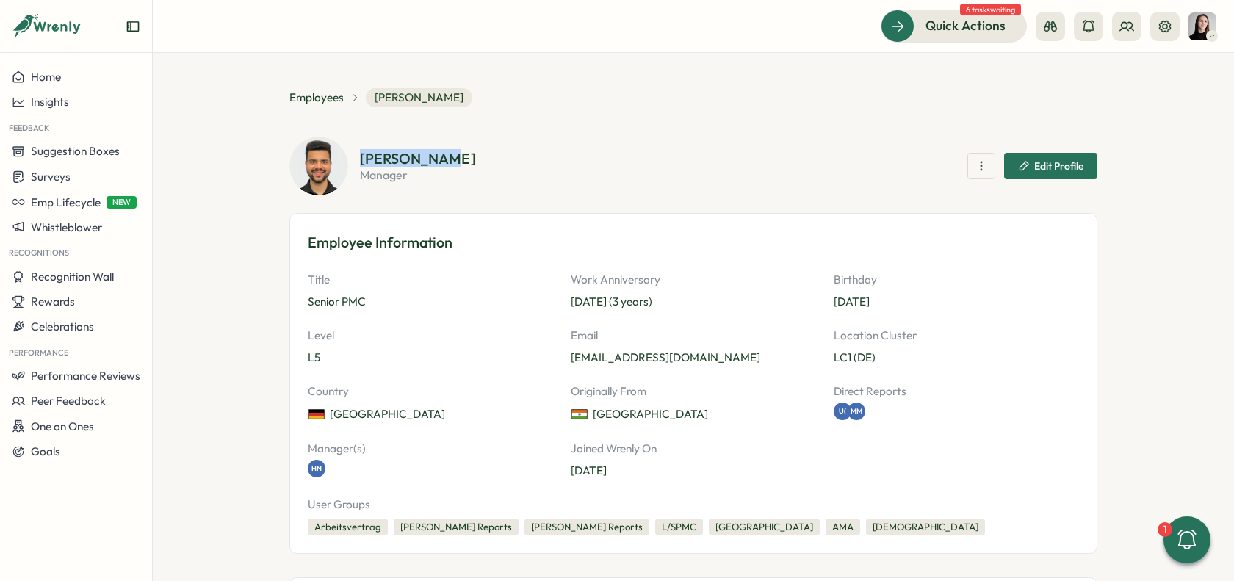
drag, startPoint x: 354, startPoint y: 157, endPoint x: 455, endPoint y: 153, distance: 100.7
click at [455, 153] on div "Sagar Verma manager Edit Profile" at bounding box center [693, 166] width 808 height 59
click at [514, 192] on div "Sagar Verma manager Edit Profile" at bounding box center [693, 166] width 808 height 59
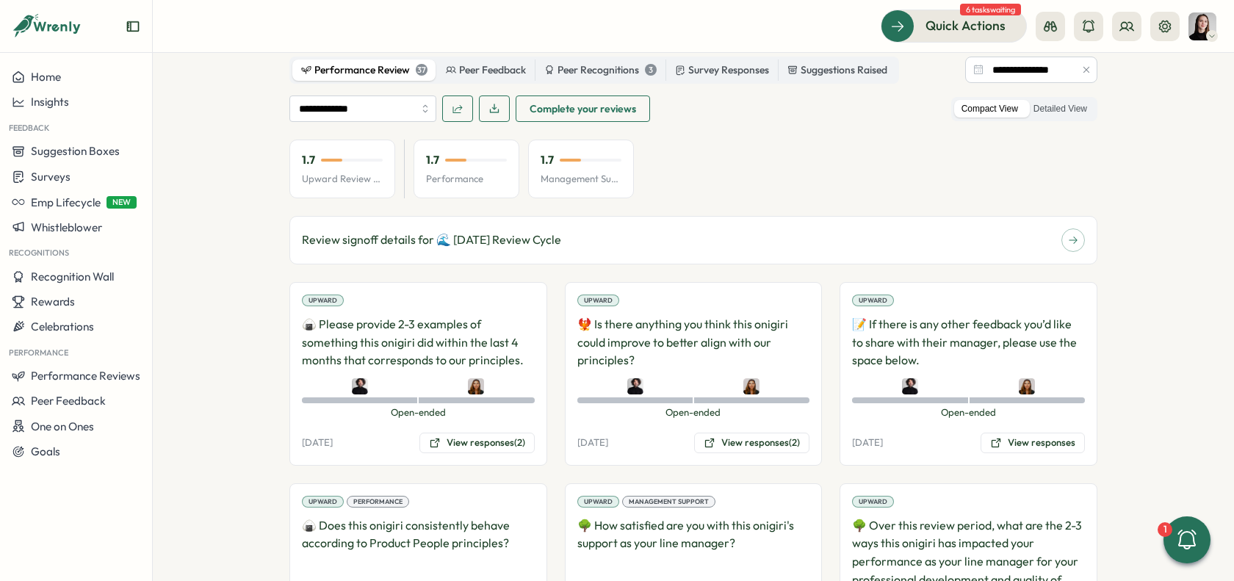
scroll to position [1012, 0]
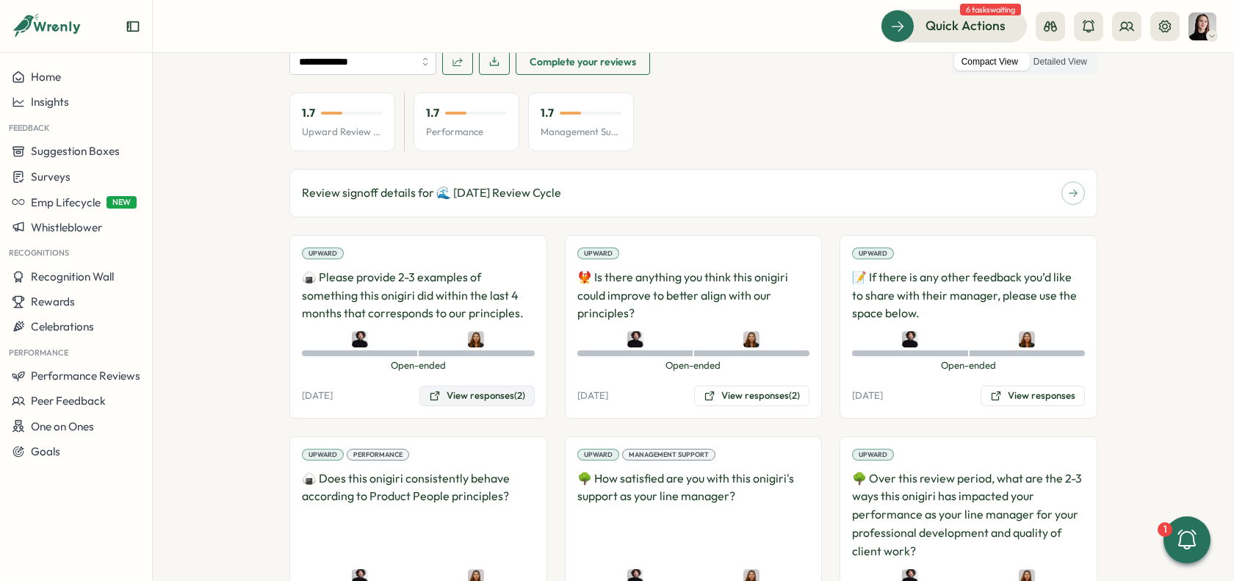
click at [493, 394] on button "View responses (2)" at bounding box center [476, 396] width 115 height 21
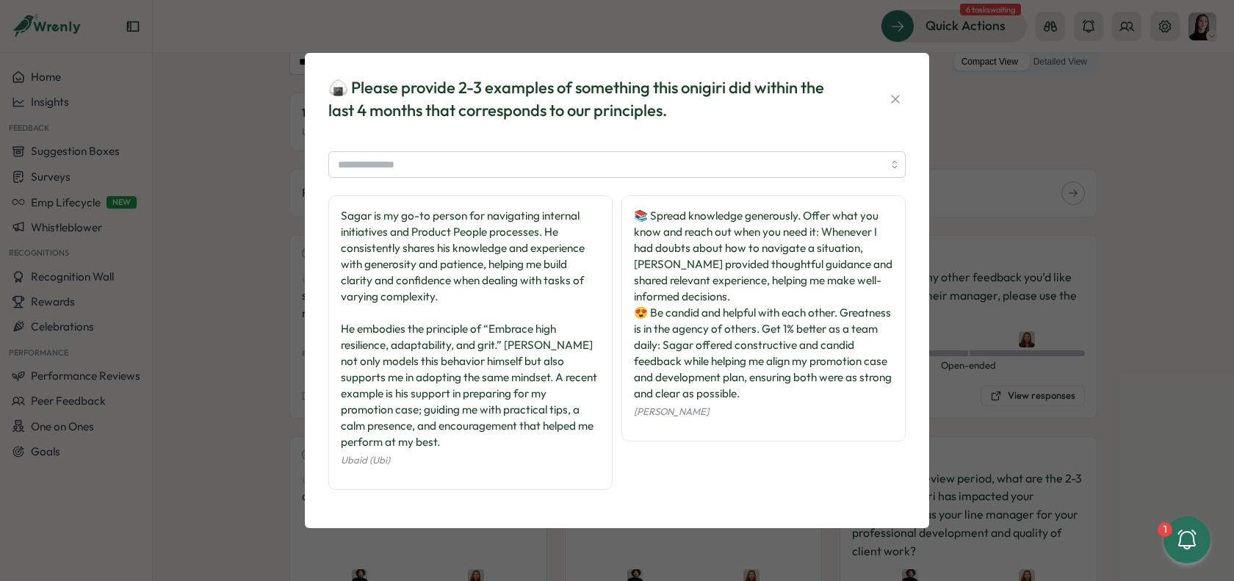
drag, startPoint x: 892, startPoint y: 105, endPoint x: 891, endPoint y: 125, distance: 19.9
click at [892, 103] on icon "button" at bounding box center [895, 99] width 8 height 8
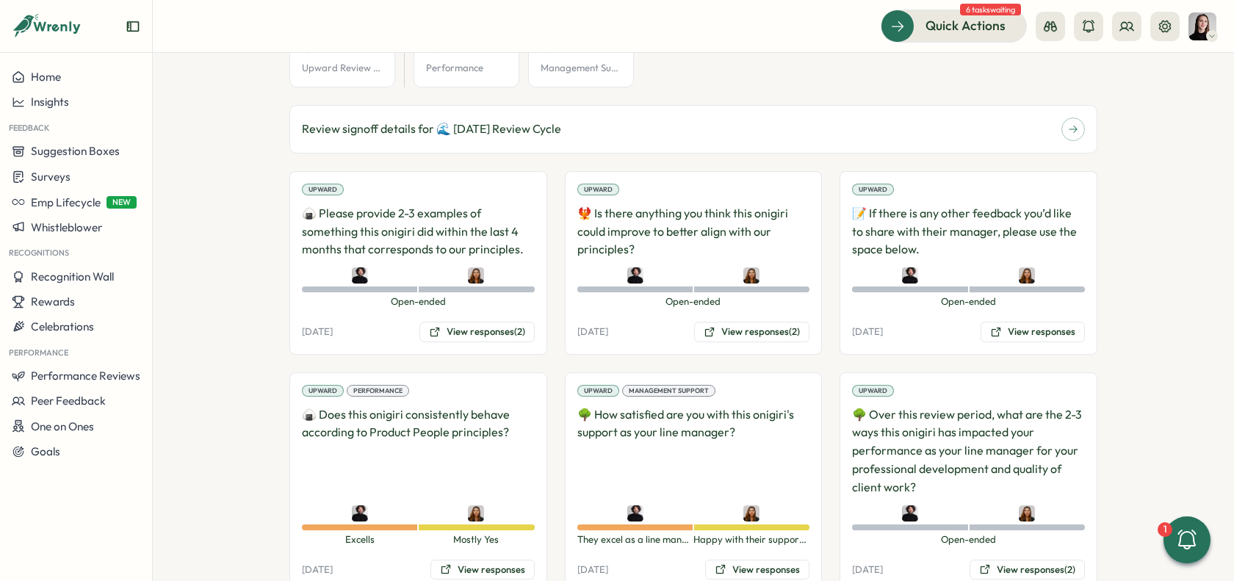
scroll to position [1159, 0]
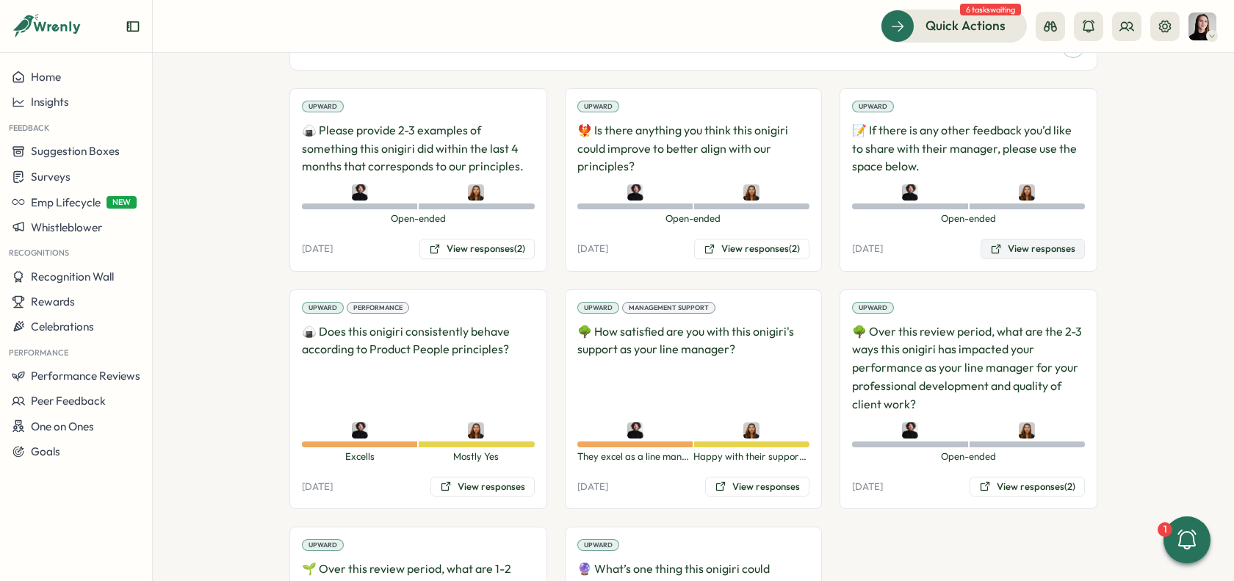
click at [1015, 250] on button "View responses" at bounding box center [1032, 249] width 104 height 21
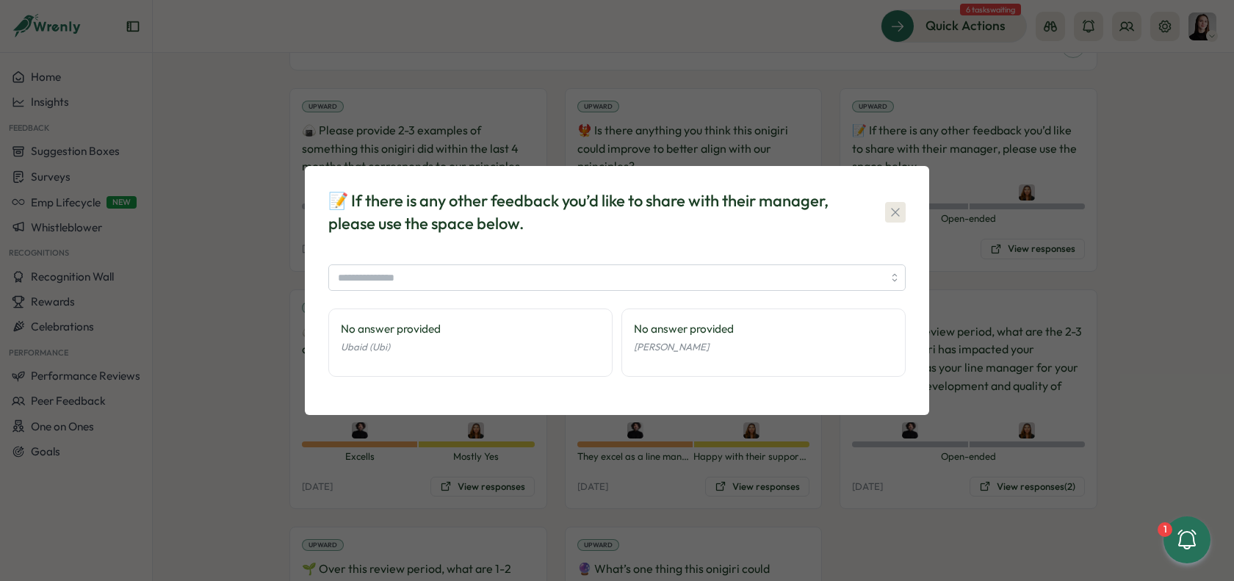
click at [901, 204] on button "button" at bounding box center [895, 212] width 21 height 21
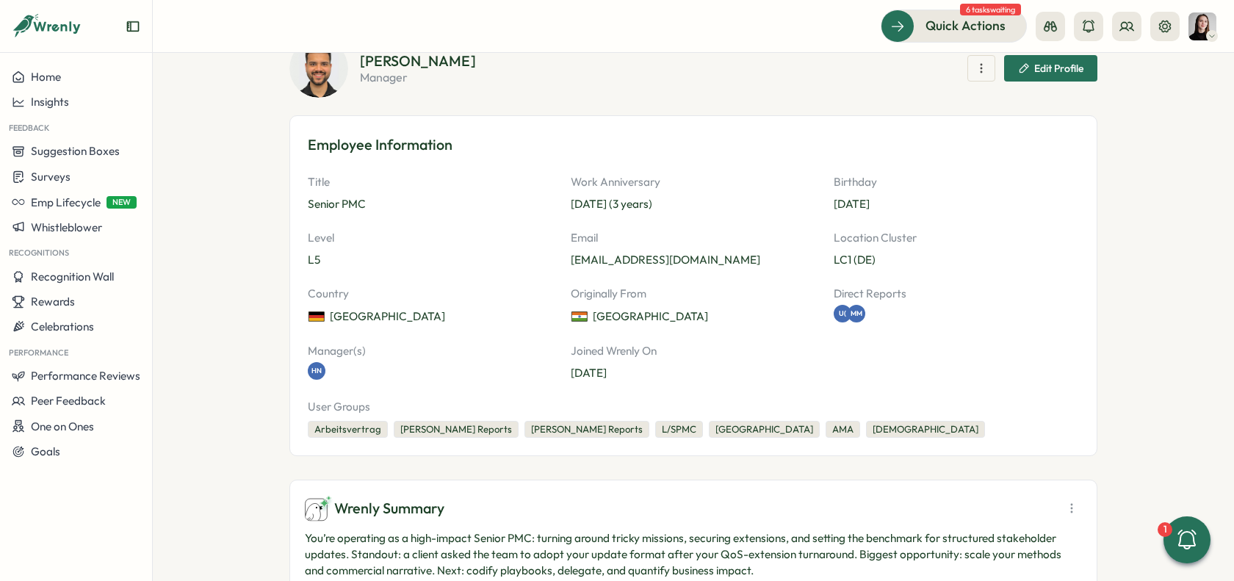
scroll to position [0, 0]
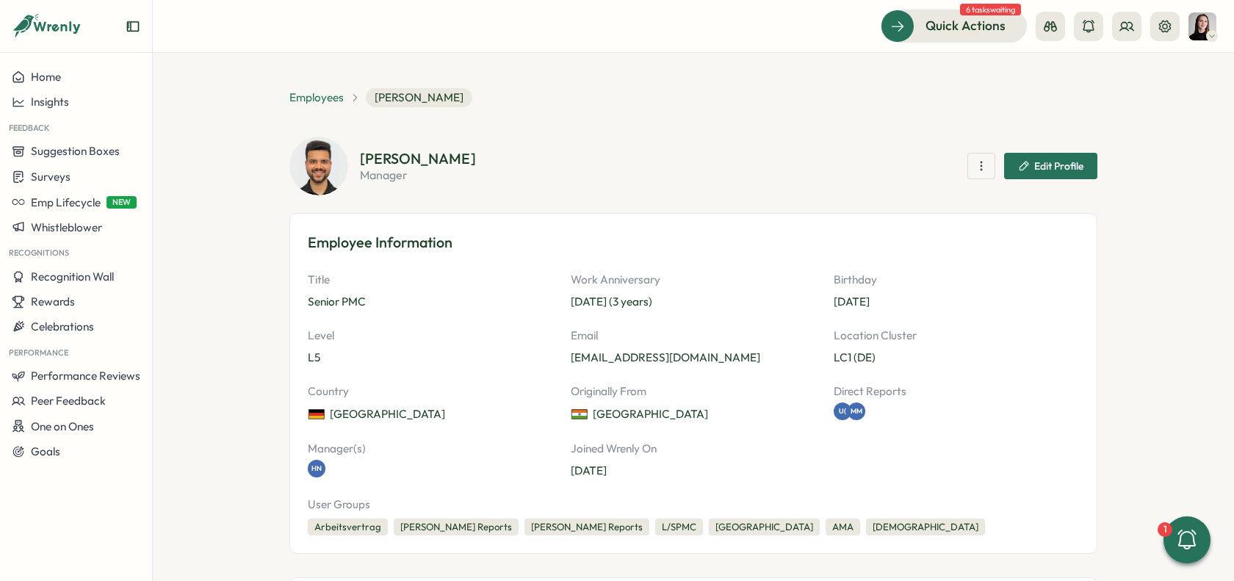
click at [321, 99] on span "Employees" at bounding box center [316, 98] width 54 height 16
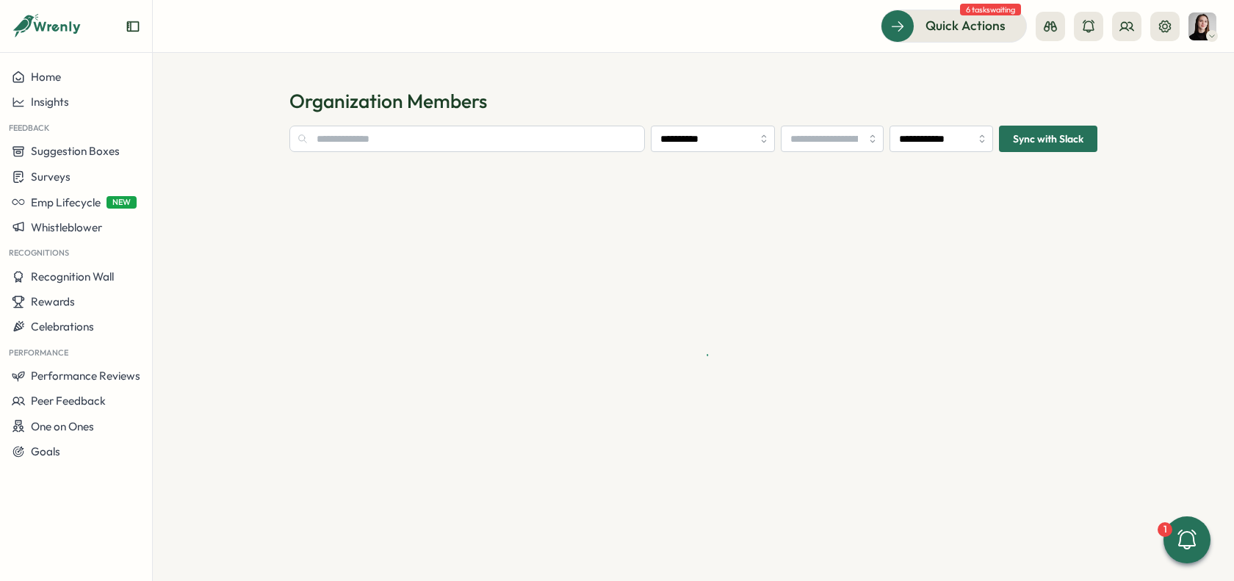
type input "**********"
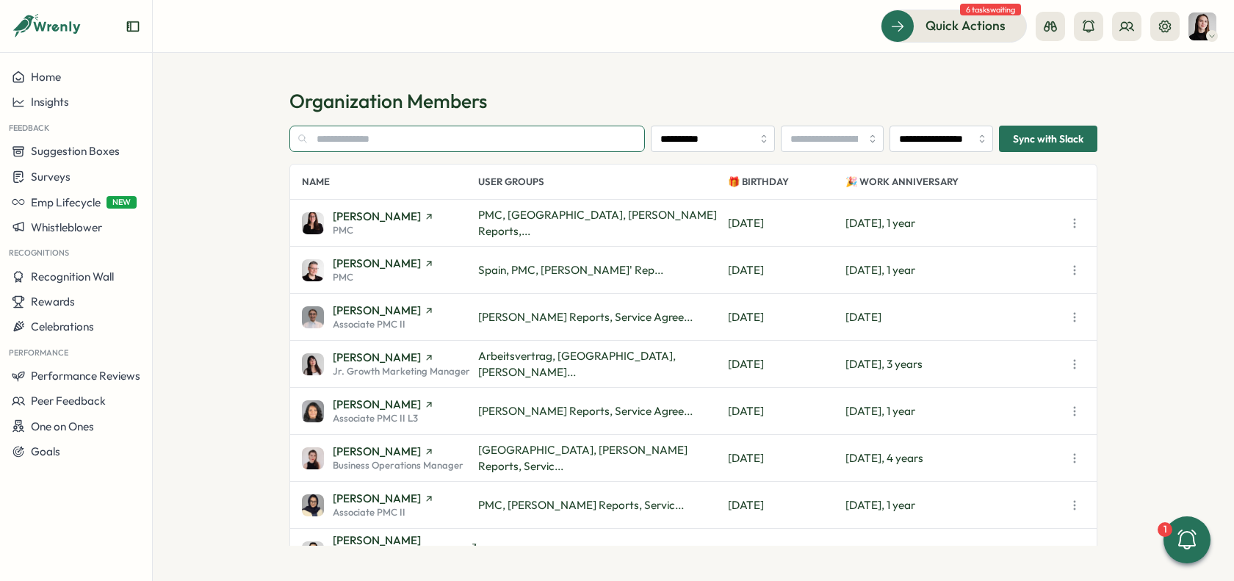
click at [379, 126] on input "text" at bounding box center [466, 139] width 355 height 26
click at [76, 104] on div "Insights" at bounding box center [76, 101] width 129 height 13
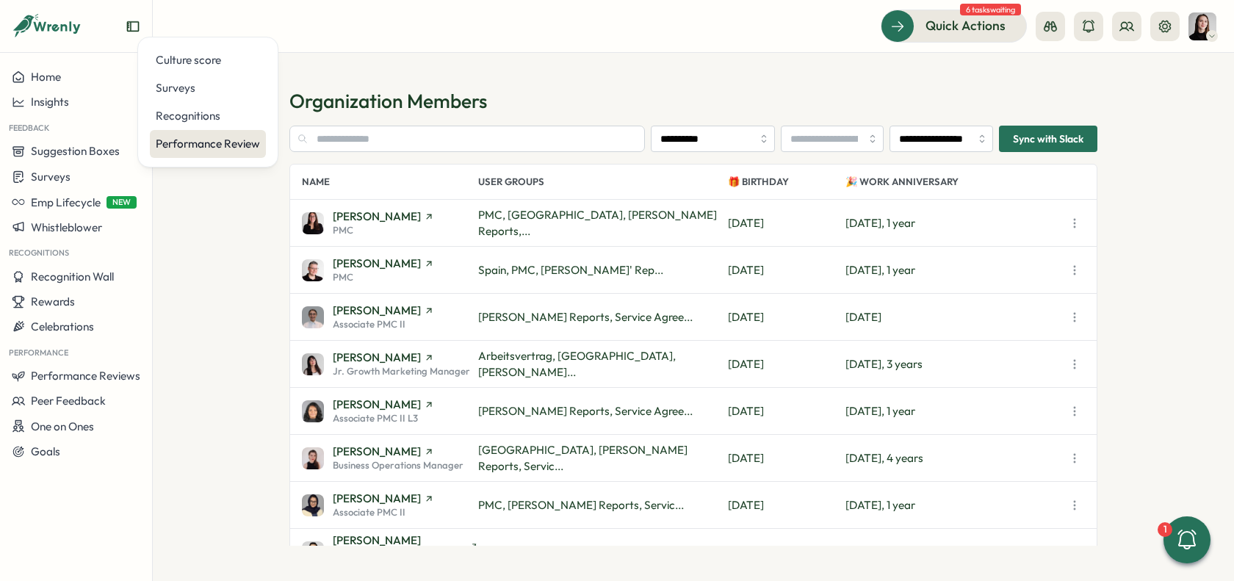
click at [220, 155] on div "Performance Review" at bounding box center [208, 144] width 116 height 28
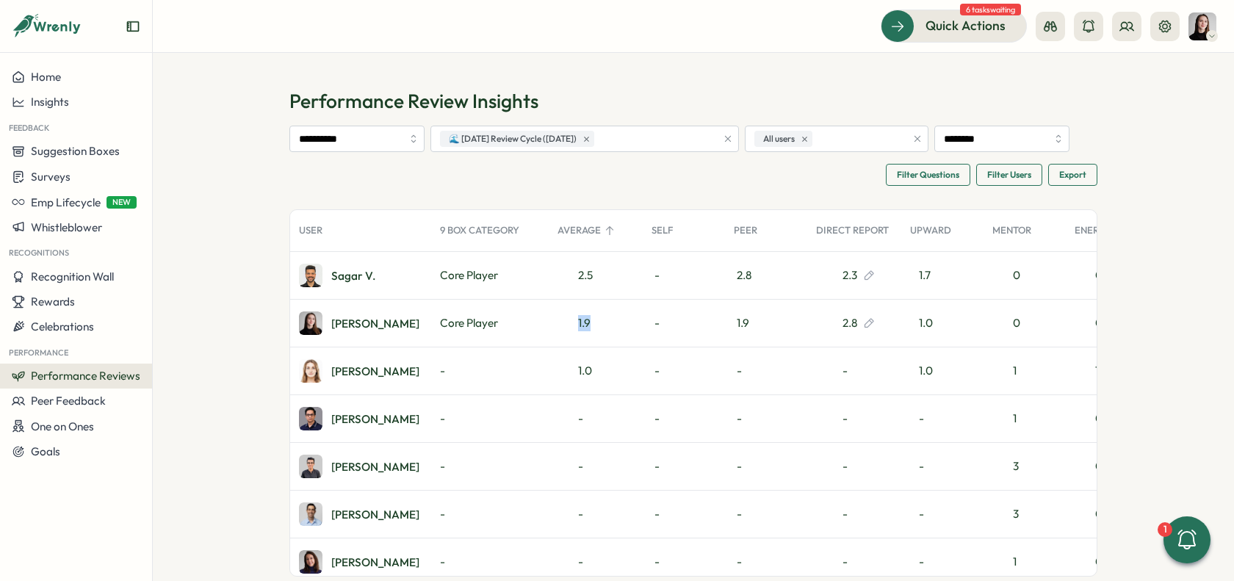
click at [610, 322] on div "1.9" at bounding box center [596, 323] width 94 height 47
drag, startPoint x: 755, startPoint y: 330, endPoint x: 739, endPoint y: 333, distance: 15.7
click at [755, 330] on div "1.9" at bounding box center [766, 322] width 82 height 47
click at [344, 327] on div "Elena L." at bounding box center [375, 323] width 88 height 11
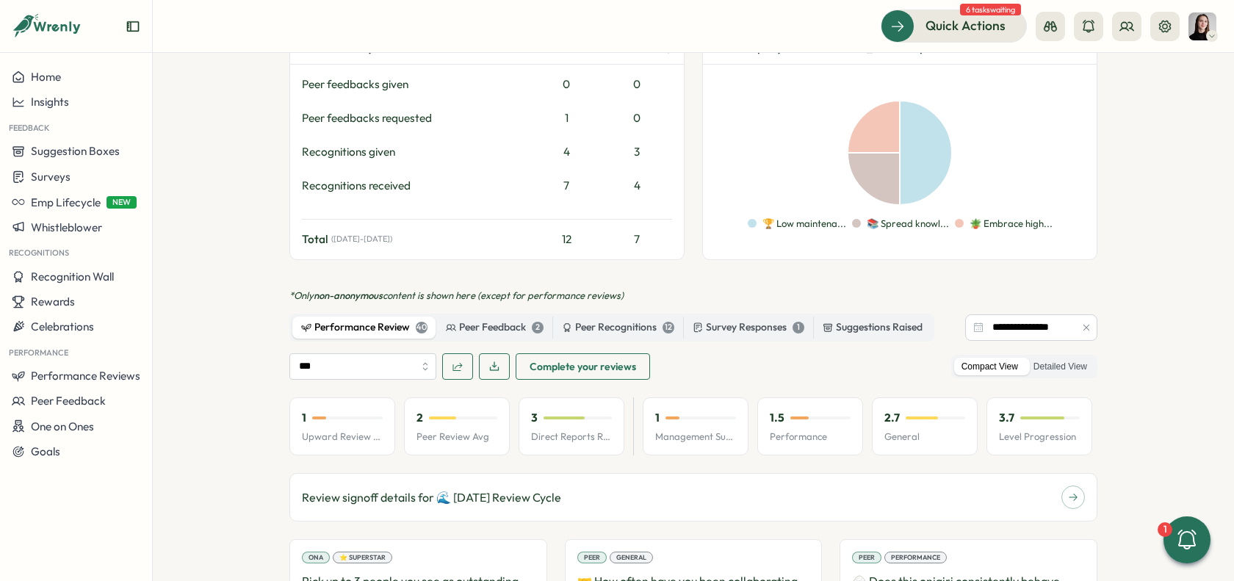
click at [1084, 319] on button "button" at bounding box center [1086, 327] width 16 height 16
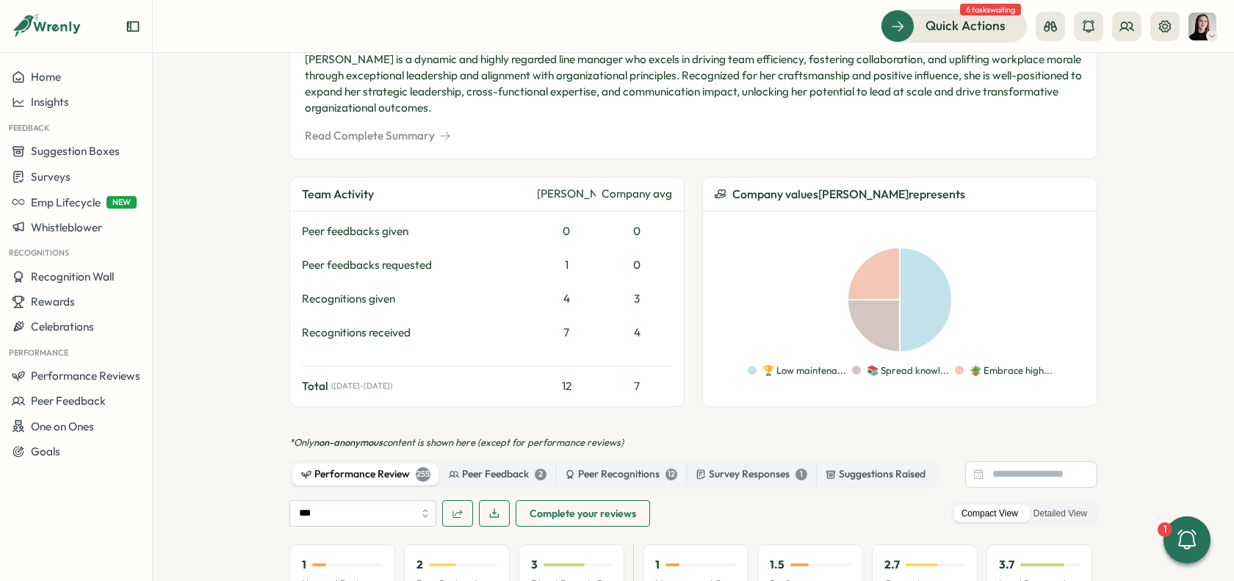
scroll to position [750, 0]
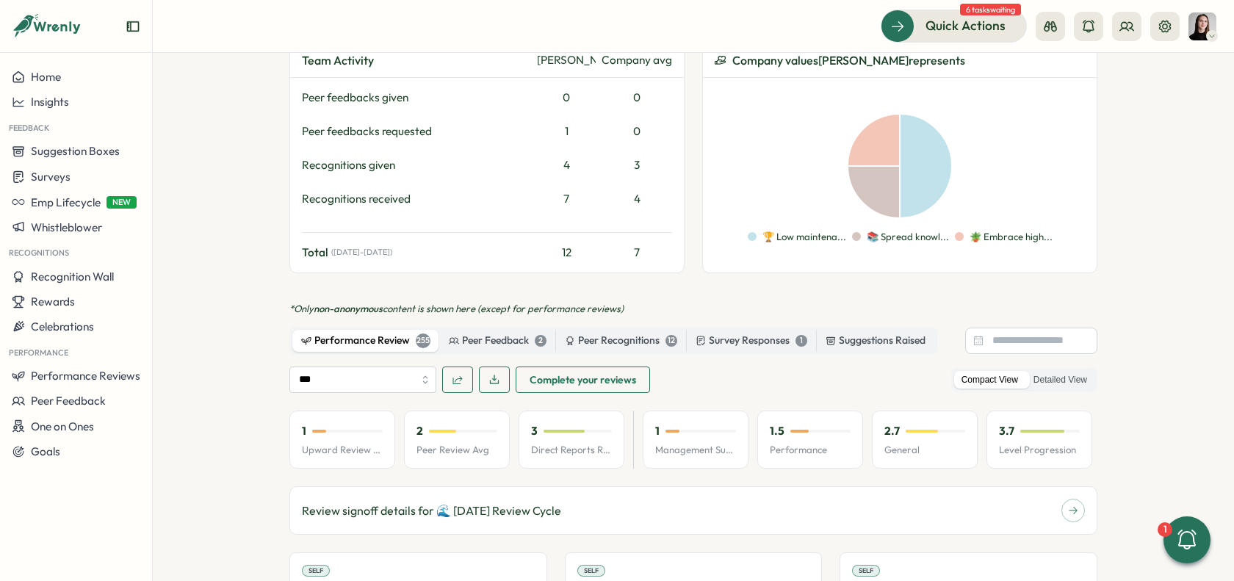
click at [992, 328] on input at bounding box center [1031, 341] width 132 height 26
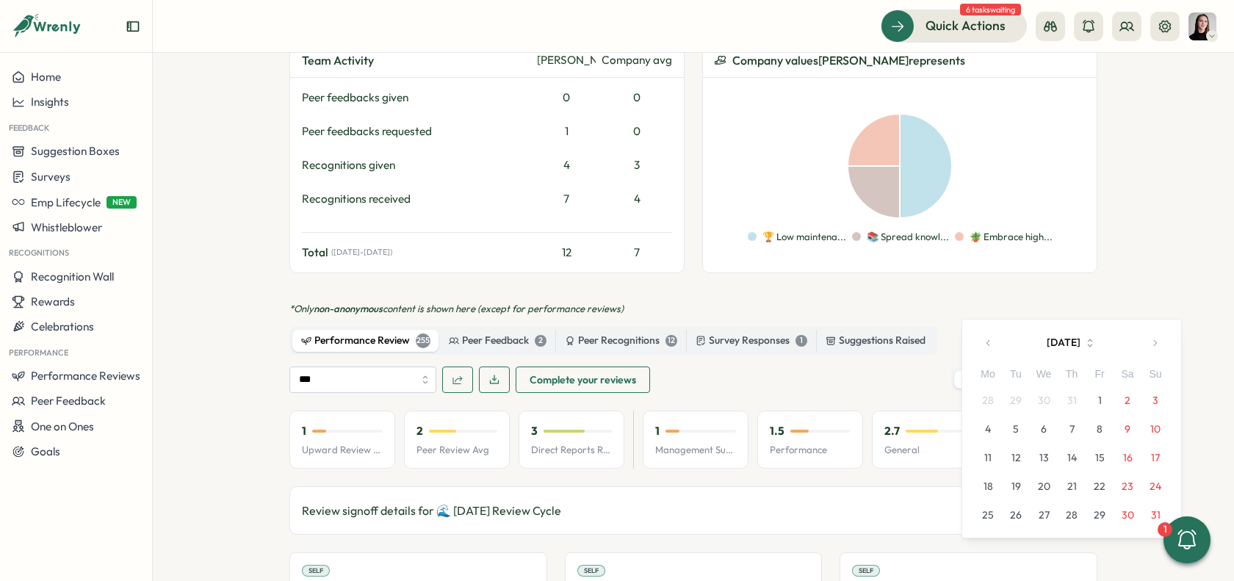
click at [977, 346] on button "button" at bounding box center [988, 342] width 29 height 29
click at [1018, 393] on button "1" at bounding box center [1016, 400] width 28 height 28
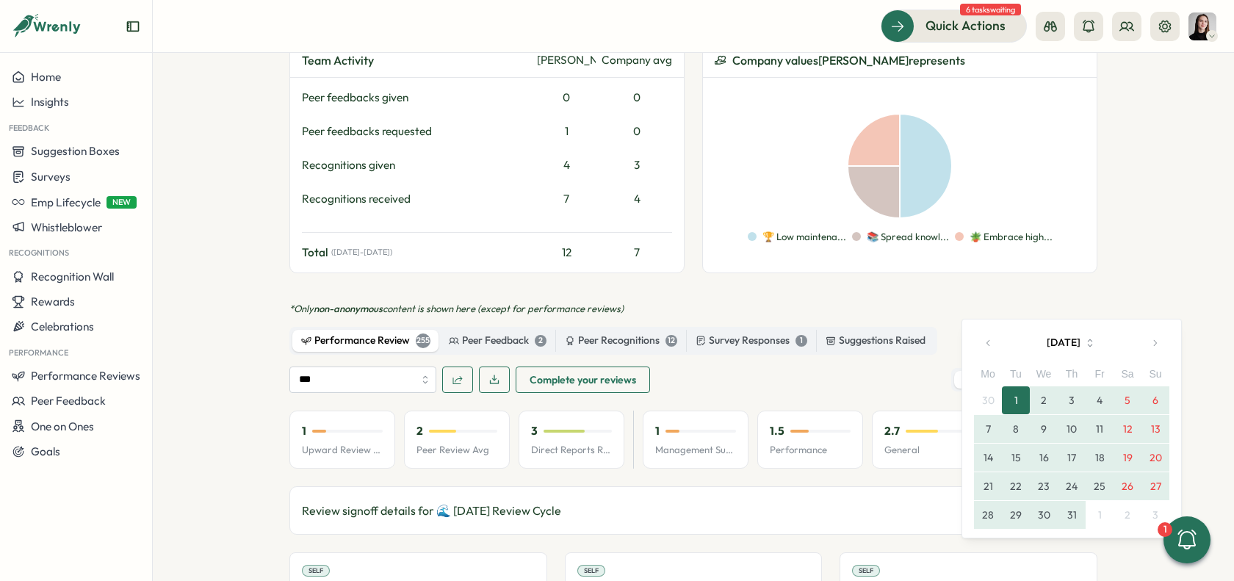
click at [1068, 518] on button "31" at bounding box center [1071, 515] width 28 height 28
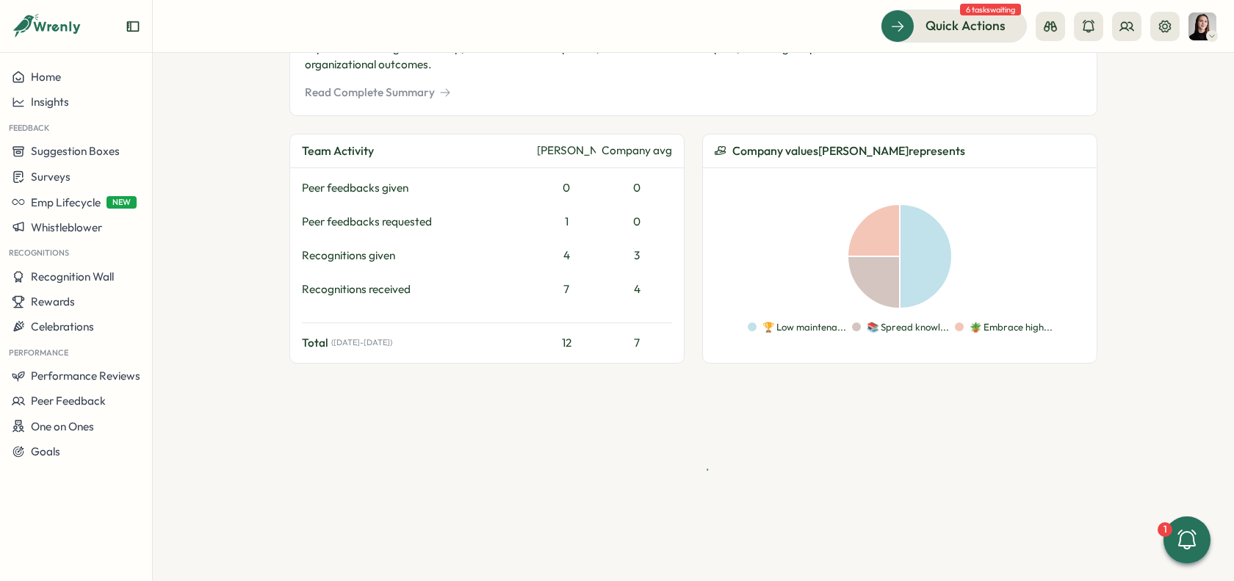
scroll to position [617, 0]
click at [1127, 206] on section "Employees [PERSON_NAME] [PERSON_NAME] admin Edit Profile Employee Information T…" at bounding box center [693, 317] width 1081 height 528
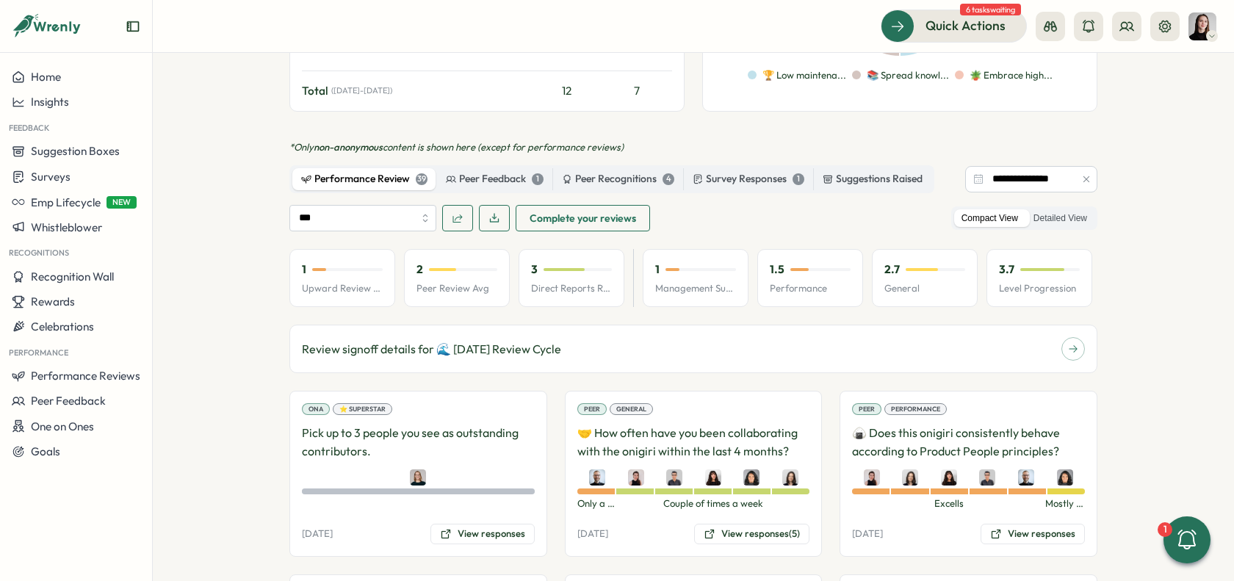
scroll to position [969, 0]
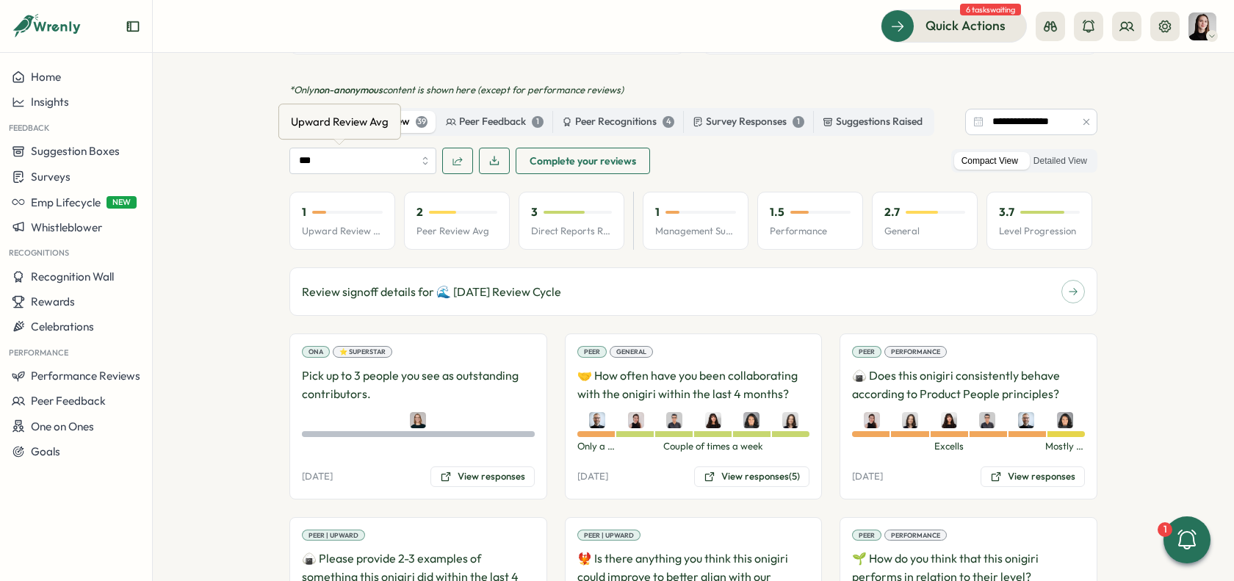
click at [328, 121] on div "Upward Review Avg" at bounding box center [340, 121] width 104 height 23
click at [403, 148] on input "***" at bounding box center [362, 161] width 147 height 26
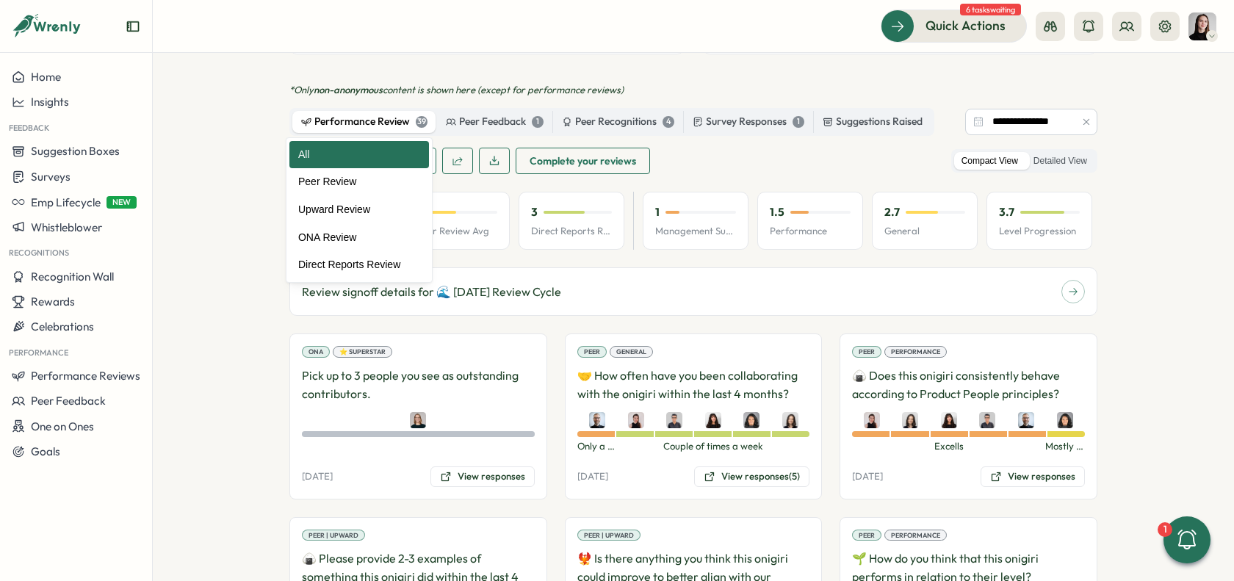
type input "**********"
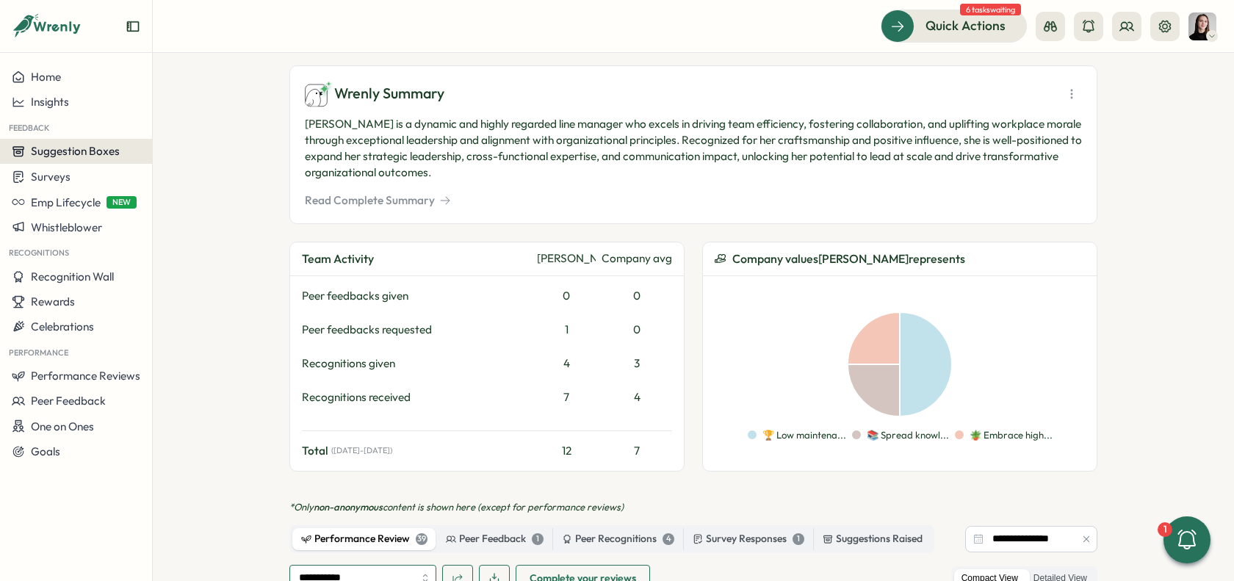
scroll to position [204, 0]
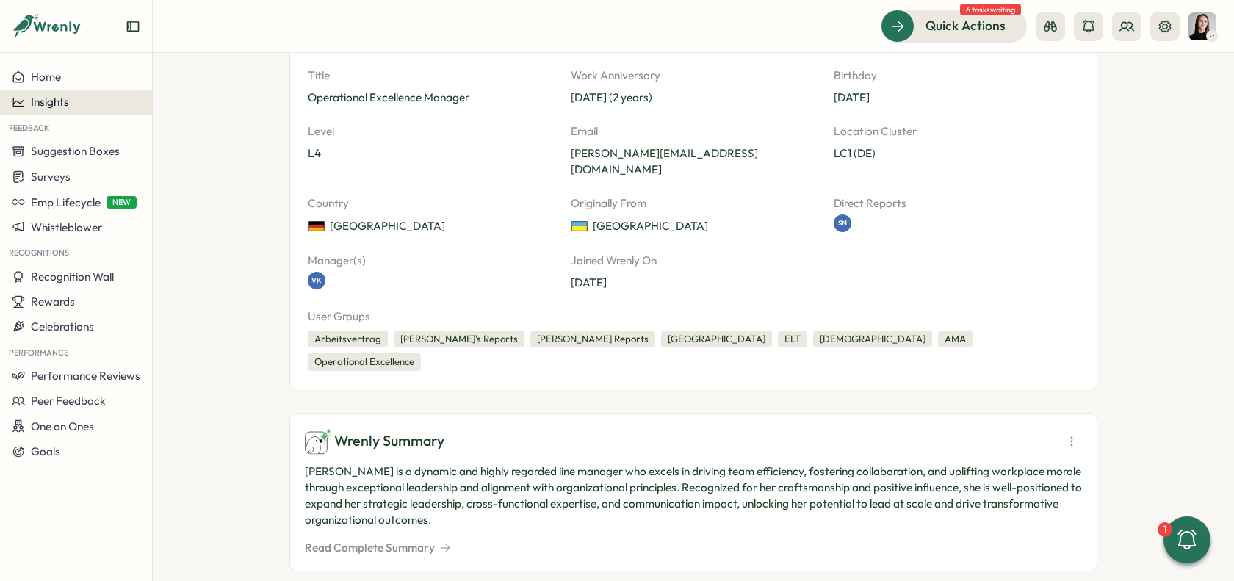
click at [50, 103] on span "Insights" at bounding box center [50, 102] width 38 height 14
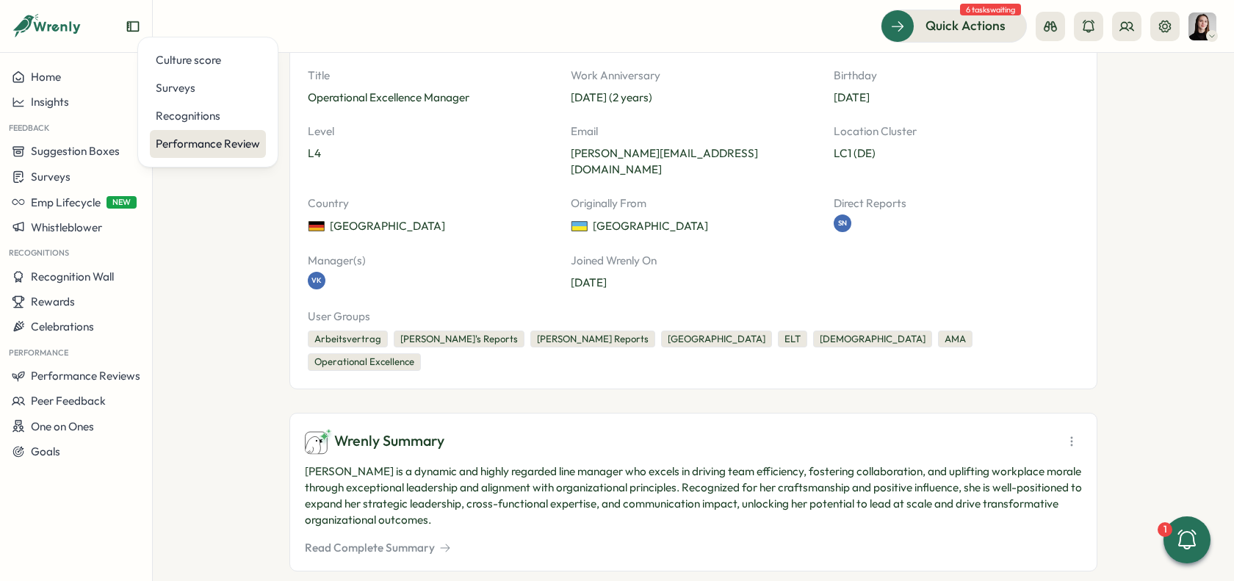
click at [193, 143] on div "Performance Review" at bounding box center [208, 144] width 104 height 16
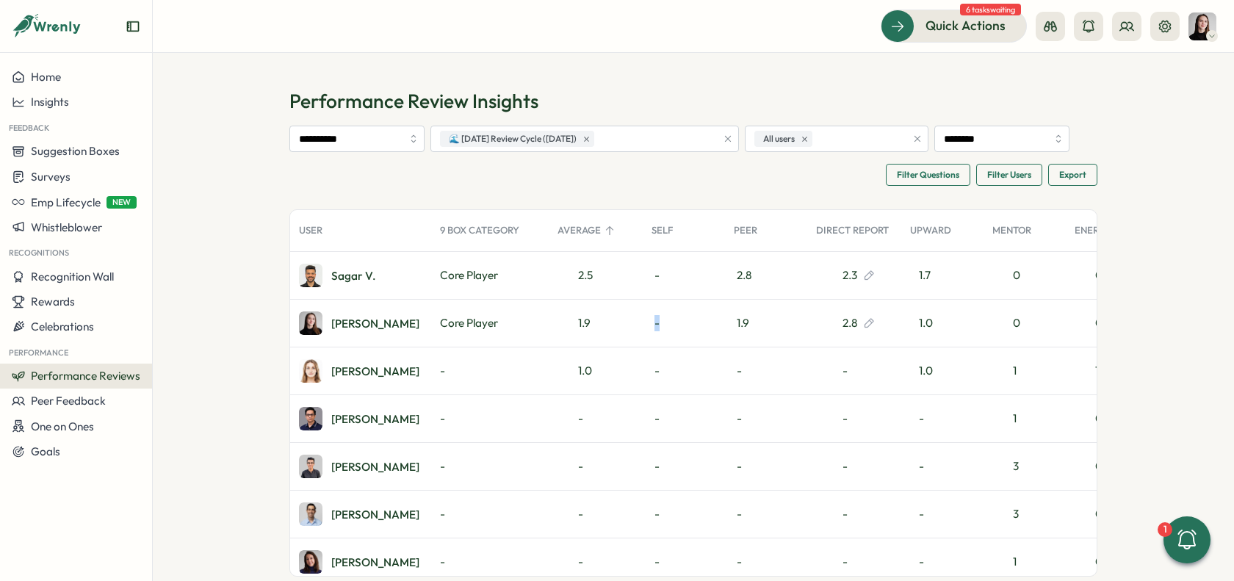
drag, startPoint x: 651, startPoint y: 324, endPoint x: 667, endPoint y: 323, distance: 16.9
click at [667, 323] on div "-" at bounding box center [684, 323] width 82 height 47
click at [349, 145] on input "**********" at bounding box center [356, 139] width 135 height 26
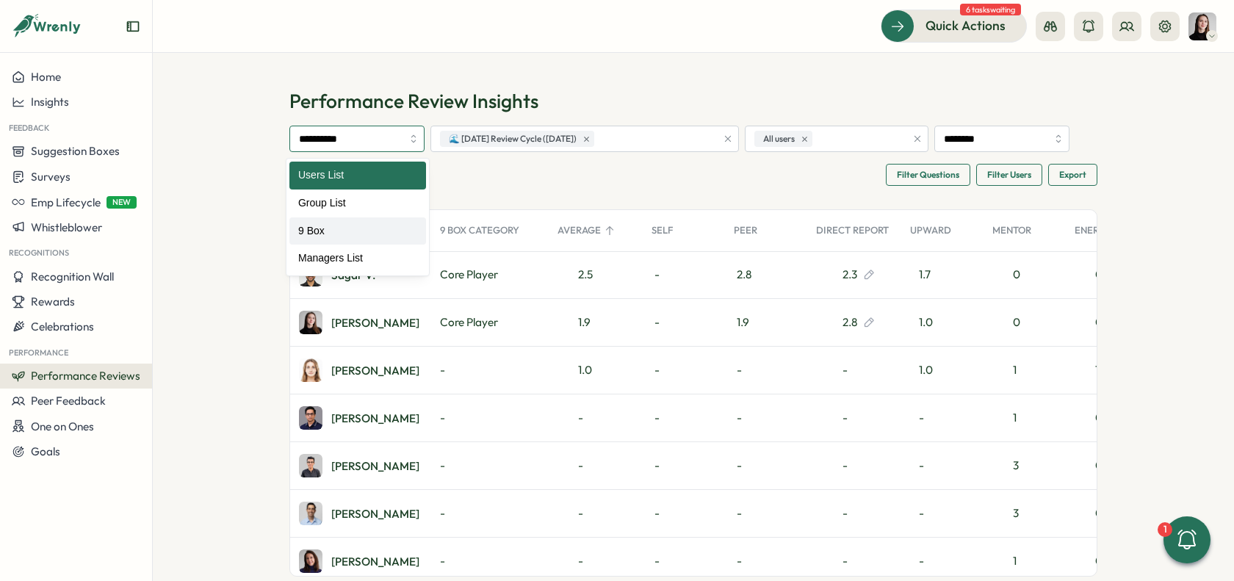
type input "*****"
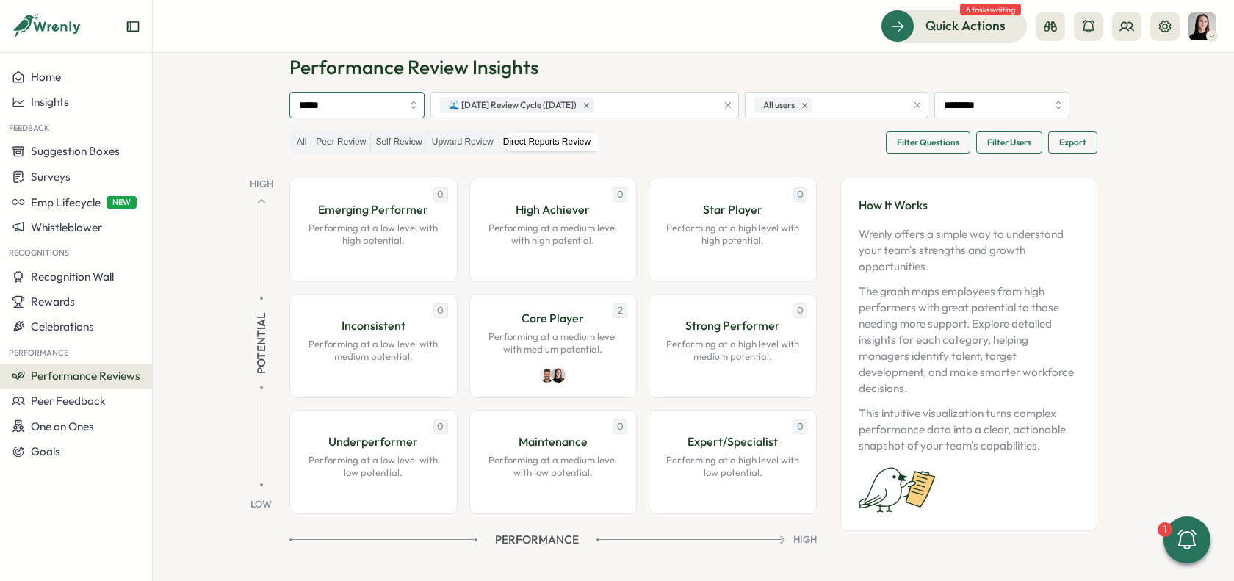
scroll to position [33, 0]
click at [921, 149] on span "Filter Questions" at bounding box center [928, 143] width 62 height 21
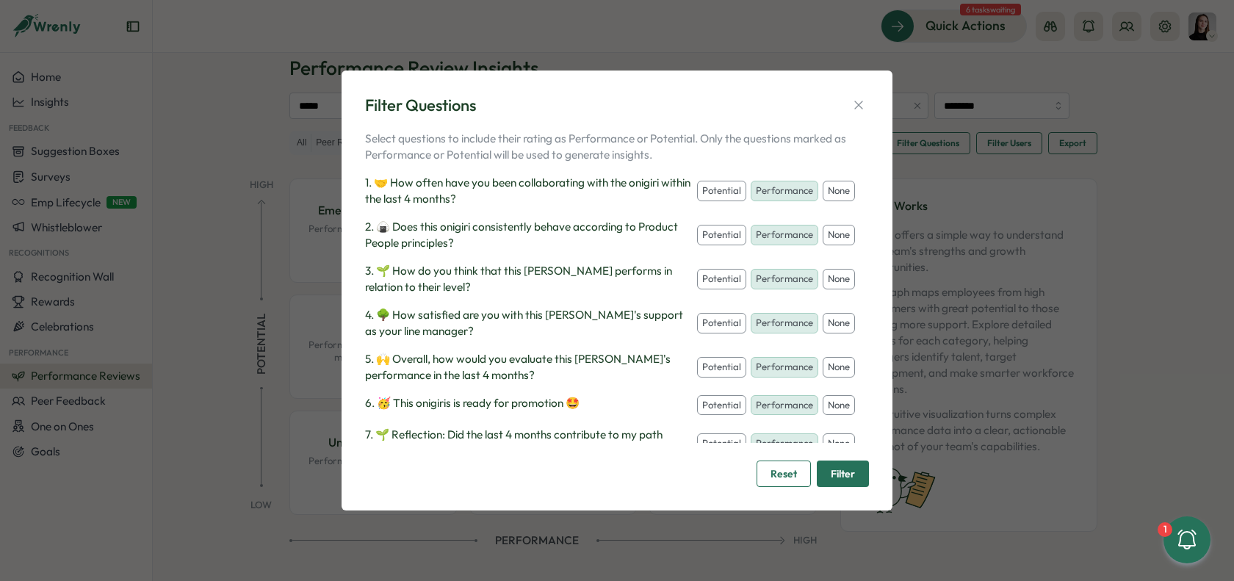
click at [634, 184] on p "1. 🤝 How often have you been collaborating with the onigiri within the last 4 m…" at bounding box center [528, 191] width 326 height 32
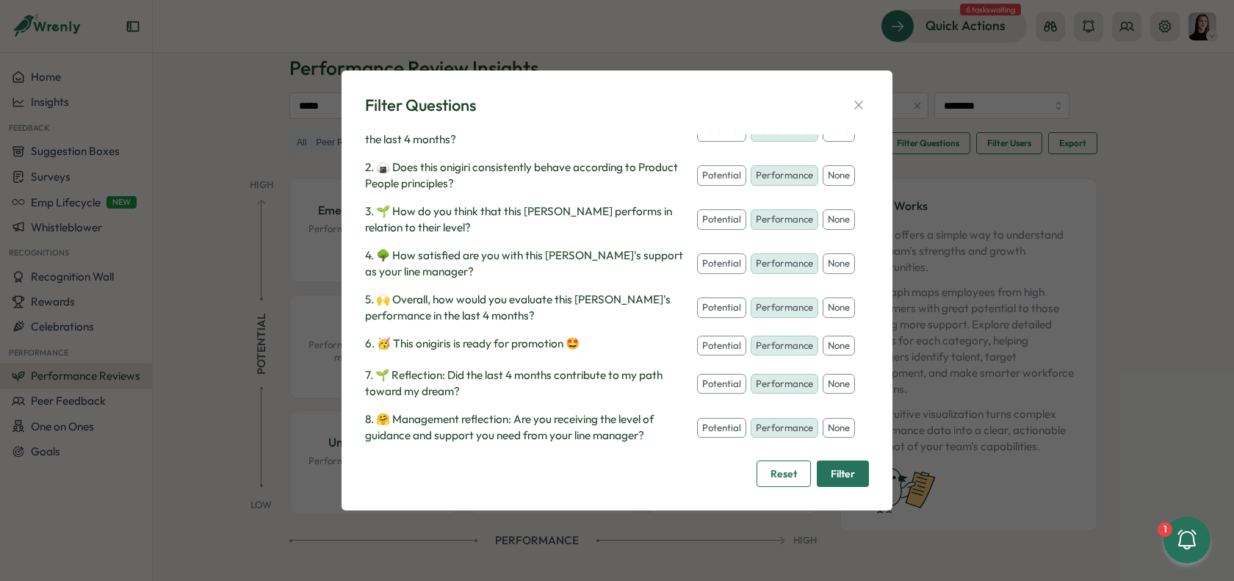
scroll to position [0, 0]
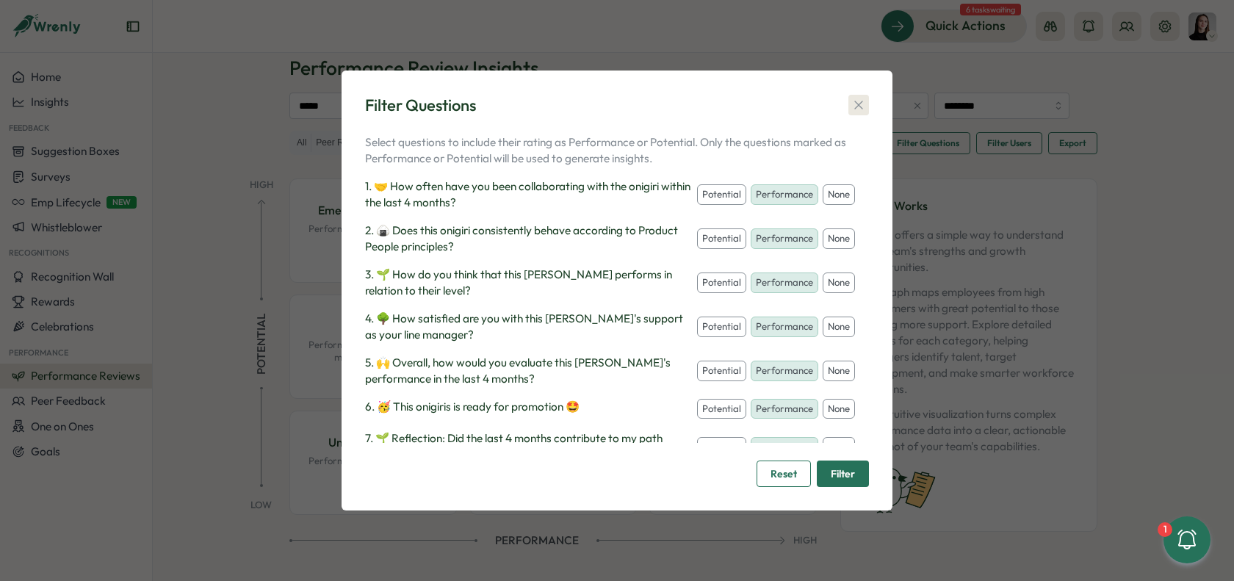
click at [852, 97] on button "button" at bounding box center [858, 105] width 21 height 21
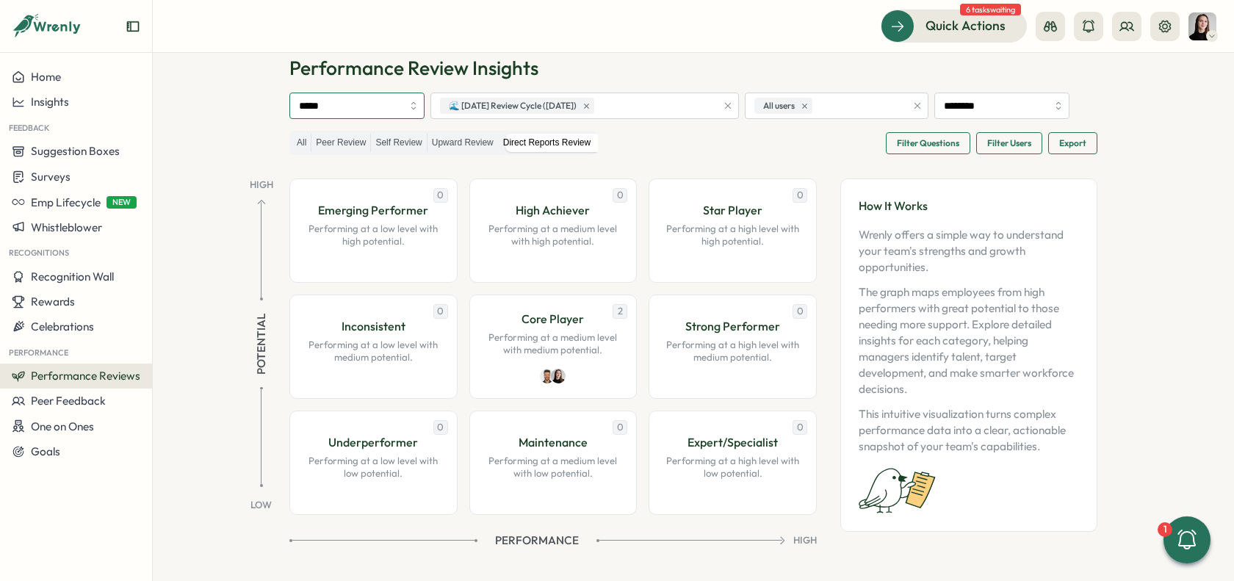
click at [351, 101] on input "*****" at bounding box center [356, 106] width 135 height 26
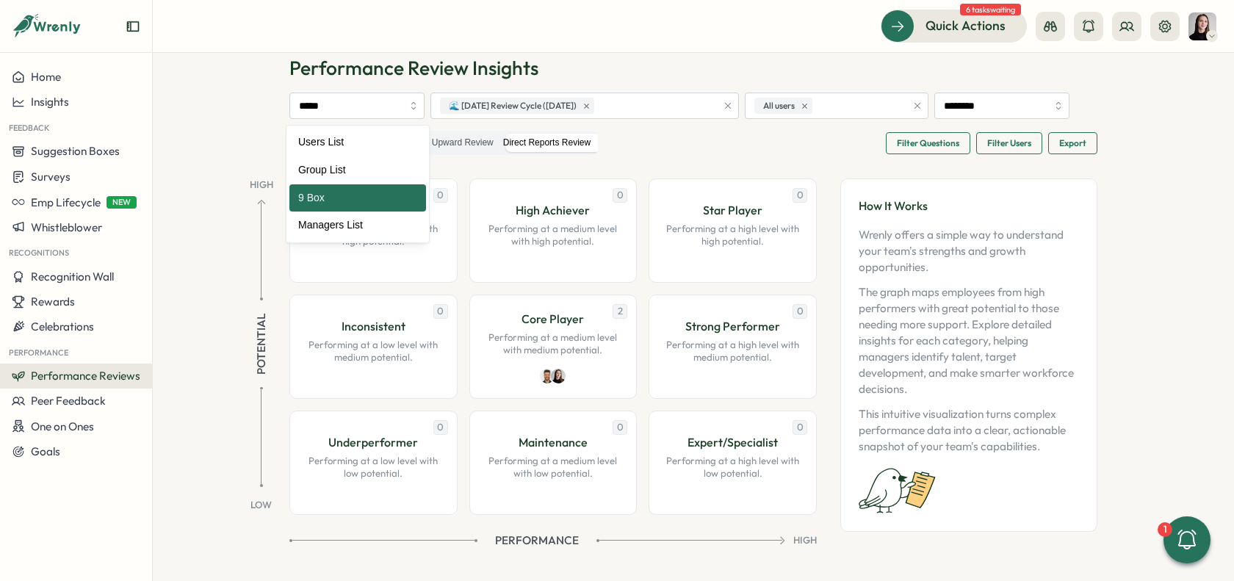
click at [220, 160] on section "Performance Review Insights ***** Users List Group List 9 Box Managers List 🌊 […" at bounding box center [693, 317] width 1081 height 528
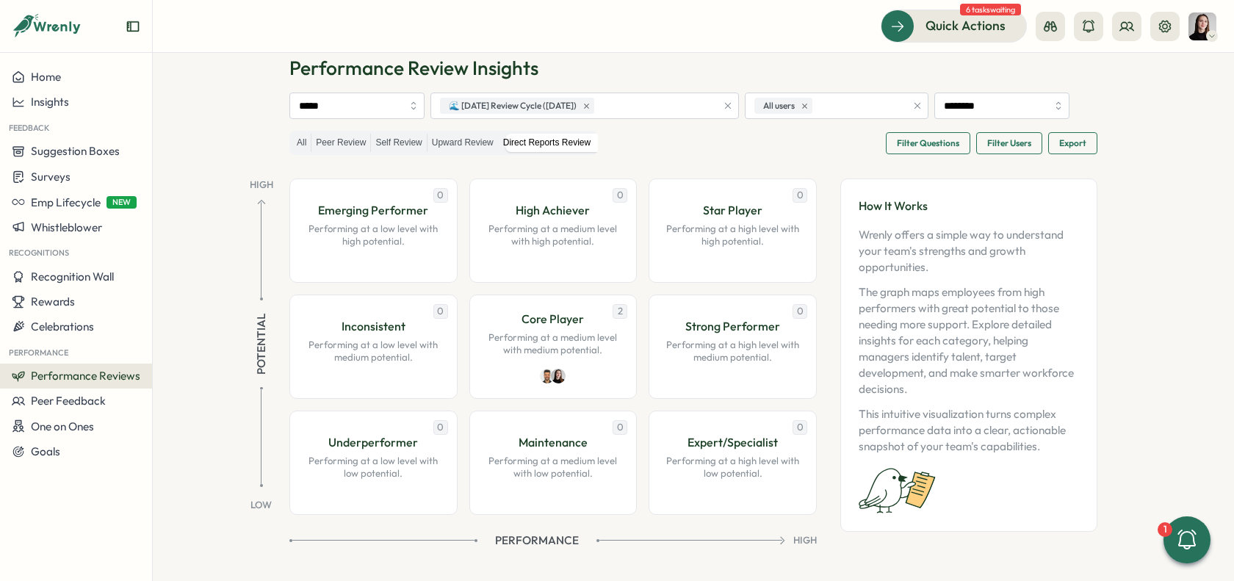
scroll to position [34, 0]
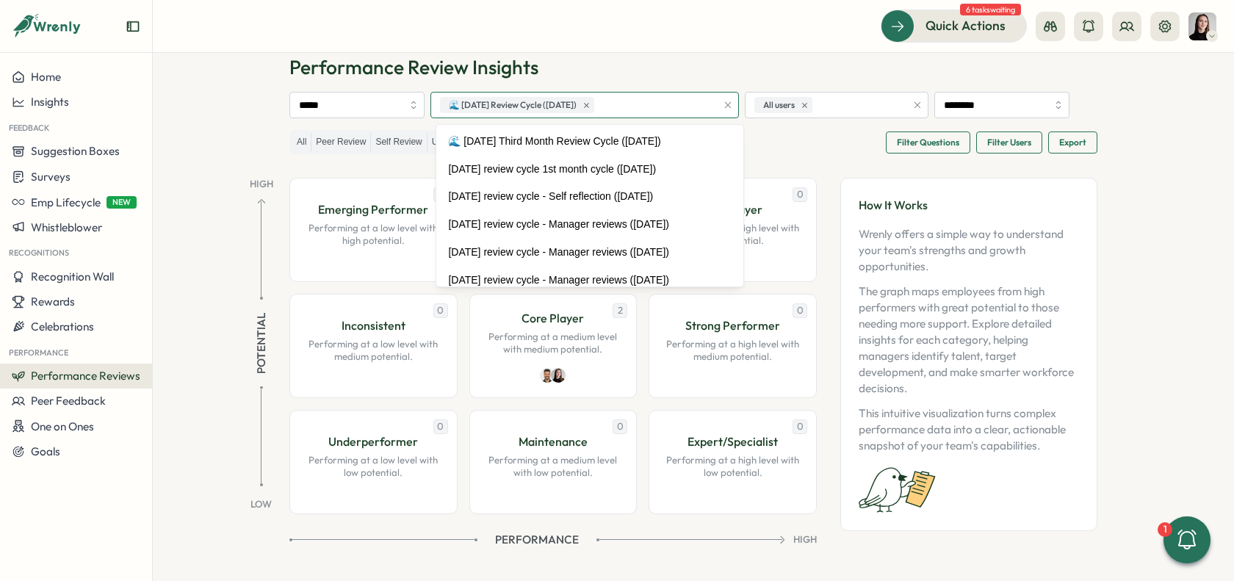
drag, startPoint x: 654, startPoint y: 105, endPoint x: 644, endPoint y: 107, distance: 10.5
click at [654, 105] on div "🌊 [DATE] Review Cycle ([DATE])" at bounding box center [576, 105] width 280 height 25
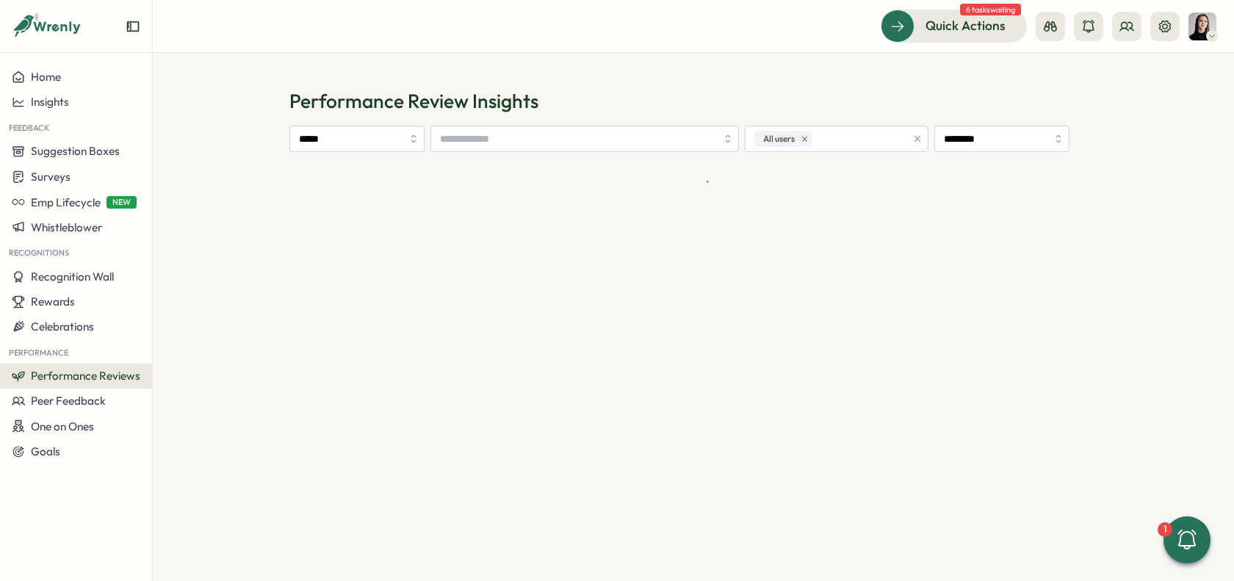
drag, startPoint x: 632, startPoint y: 102, endPoint x: 719, endPoint y: 176, distance: 113.6
click at [632, 102] on h1 "Performance Review Insights" at bounding box center [693, 101] width 808 height 26
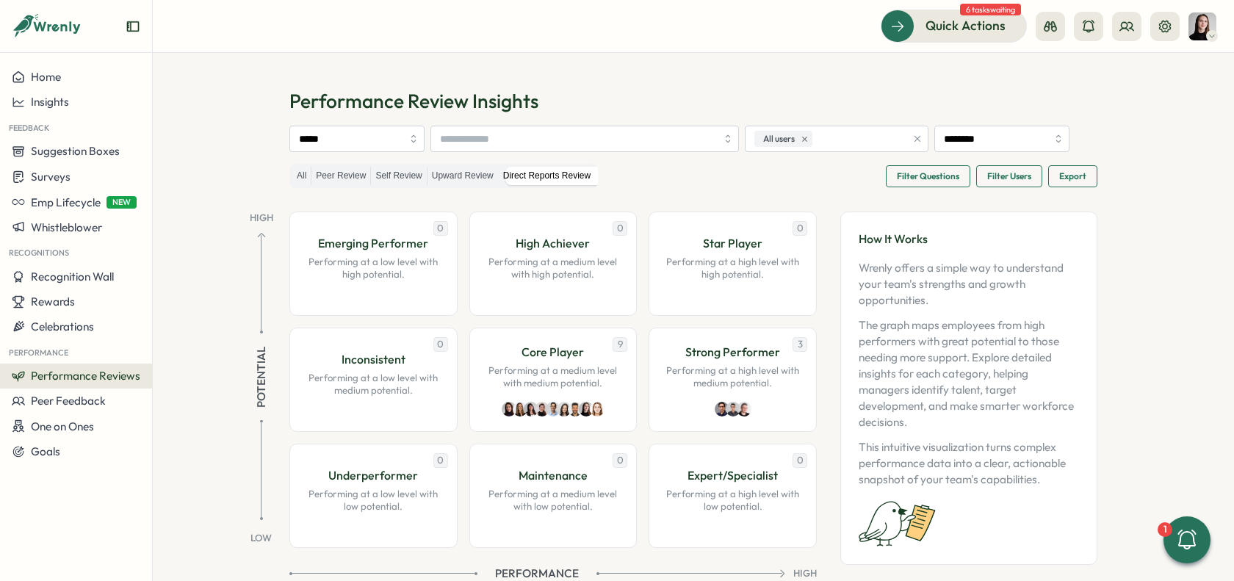
click at [1027, 184] on span "Filter Users" at bounding box center [1009, 176] width 44 height 21
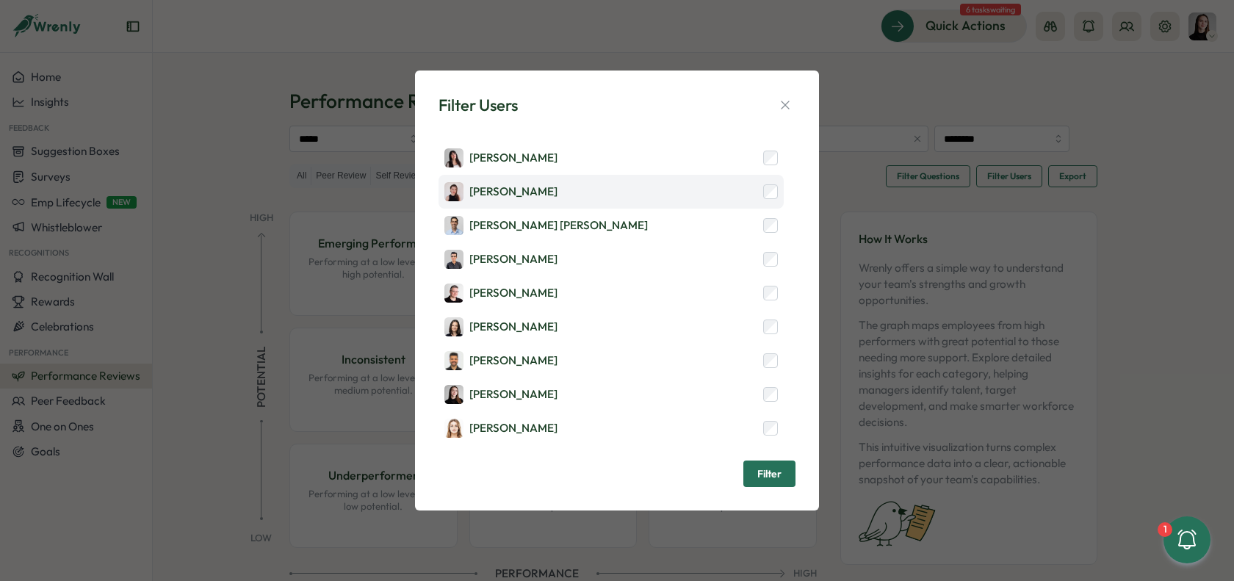
scroll to position [169, 0]
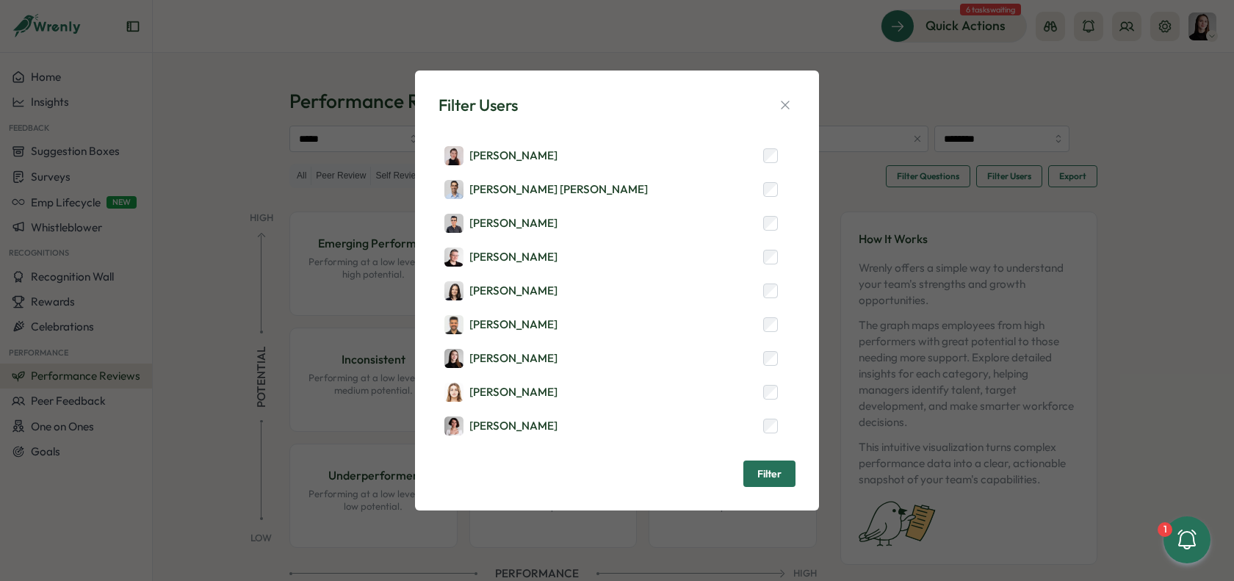
click at [798, 106] on div "Filter Users [PERSON_NAME] [PERSON_NAME] [PERSON_NAME] [PERSON_NAME] [PERSON_NA…" at bounding box center [617, 290] width 369 height 405
click at [790, 99] on icon "button" at bounding box center [785, 105] width 15 height 15
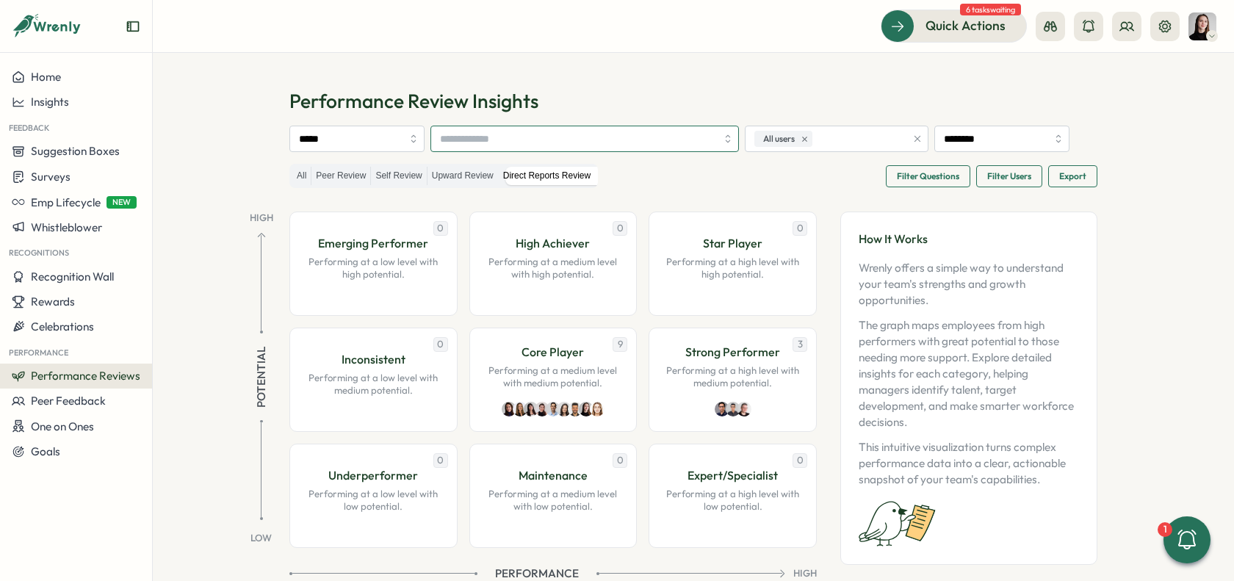
click at [637, 126] on input "search" at bounding box center [578, 138] width 276 height 25
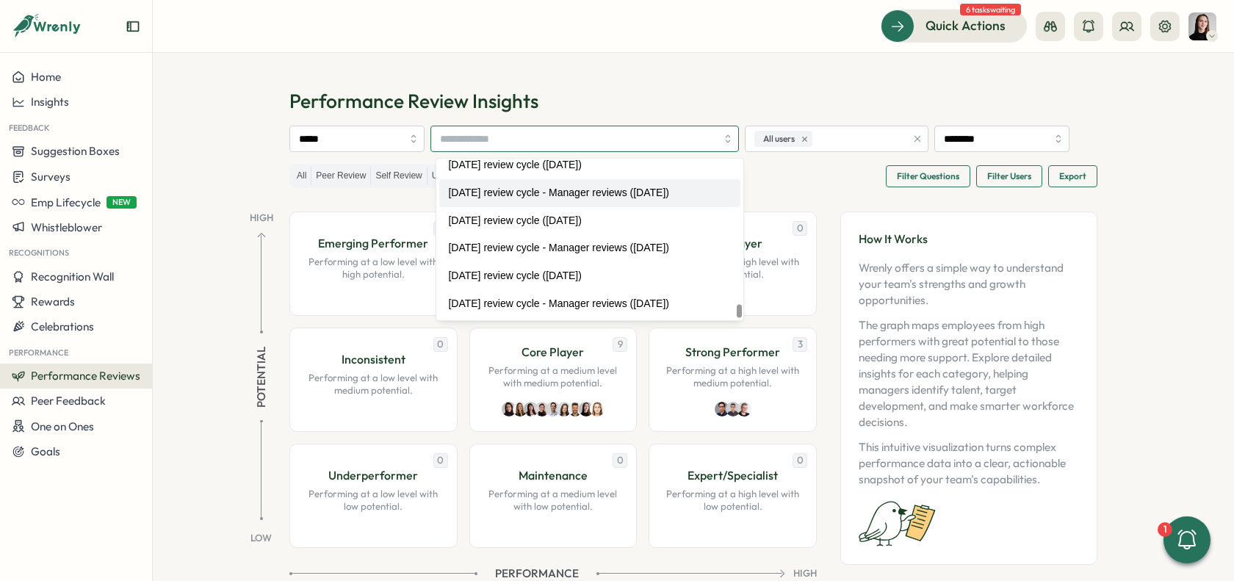
scroll to position [4028, 0]
click at [644, 69] on section "Performance Review Insights ***** 🌊 [DATE] Third Month Review Cycle ([DATE]) 🌊 …" at bounding box center [693, 317] width 1081 height 528
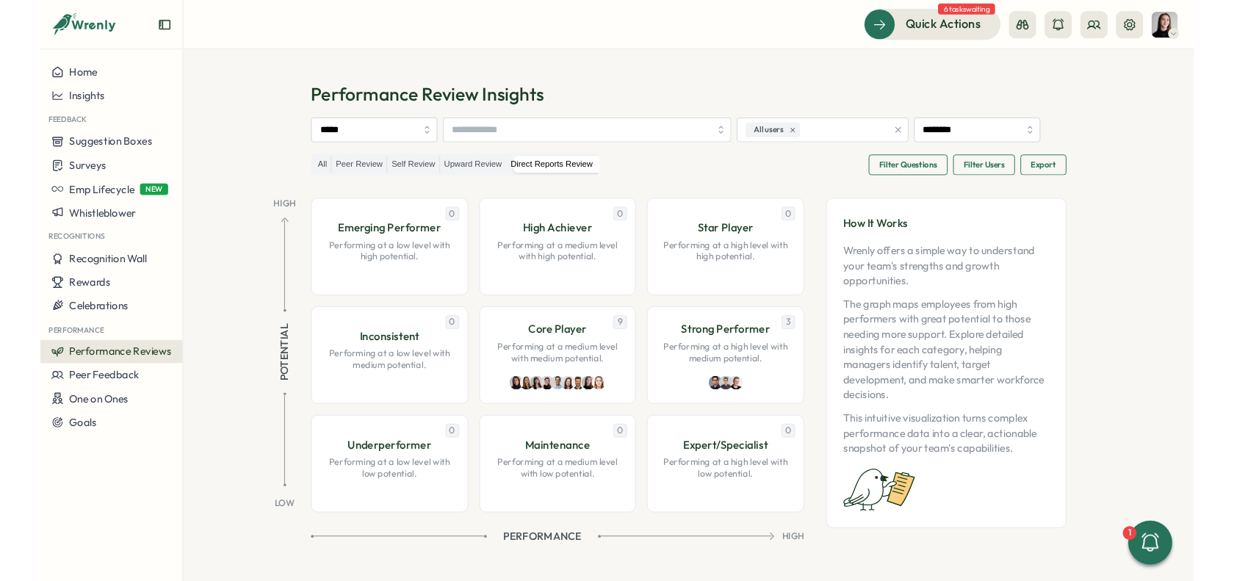
scroll to position [0, 0]
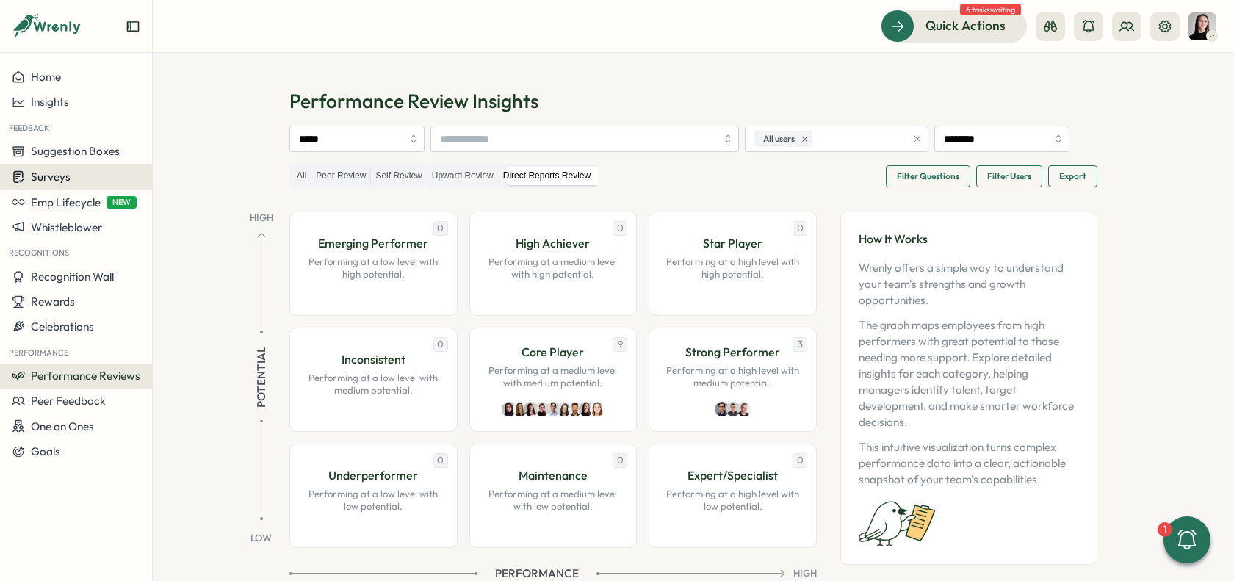
click at [32, 179] on span "Surveys" at bounding box center [51, 177] width 40 height 14
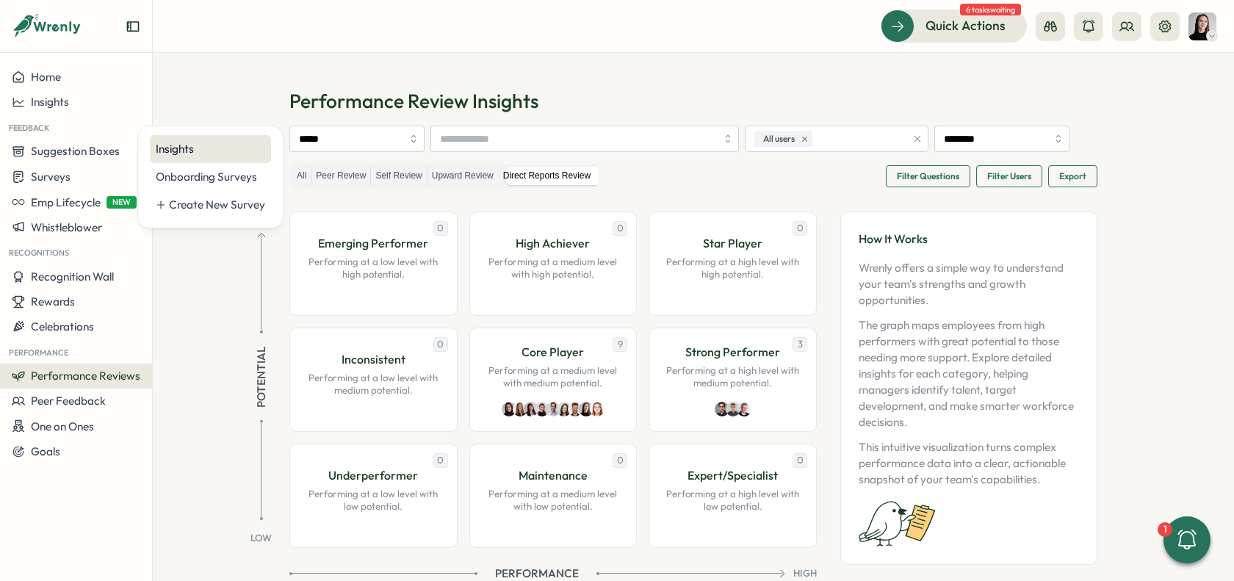
click at [208, 151] on div "Insights" at bounding box center [210, 149] width 109 height 16
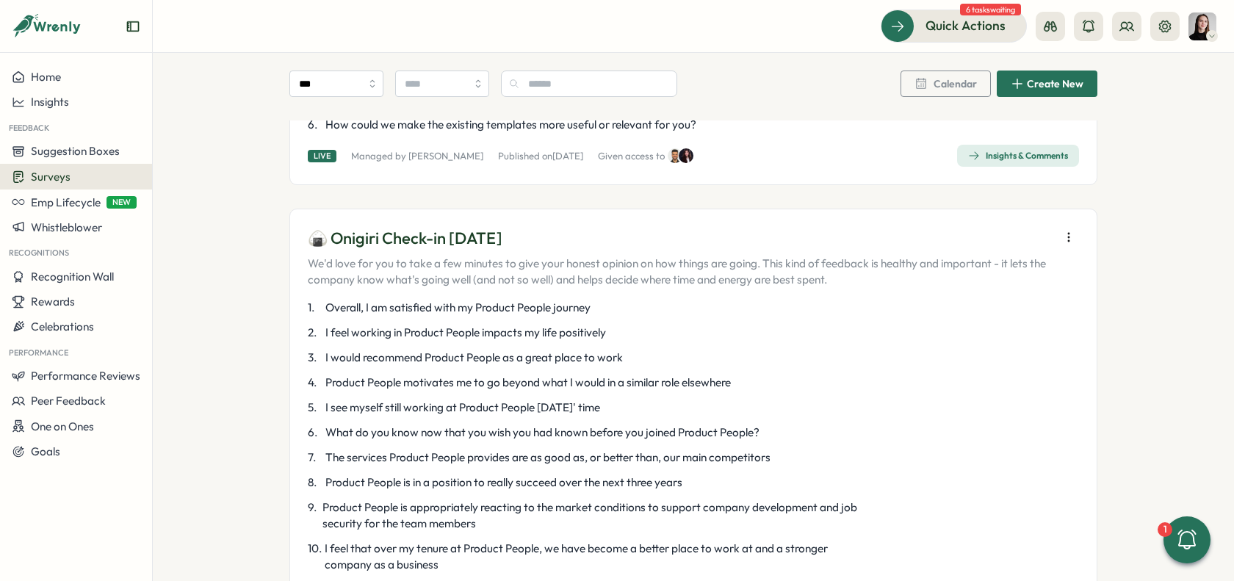
scroll to position [622, 0]
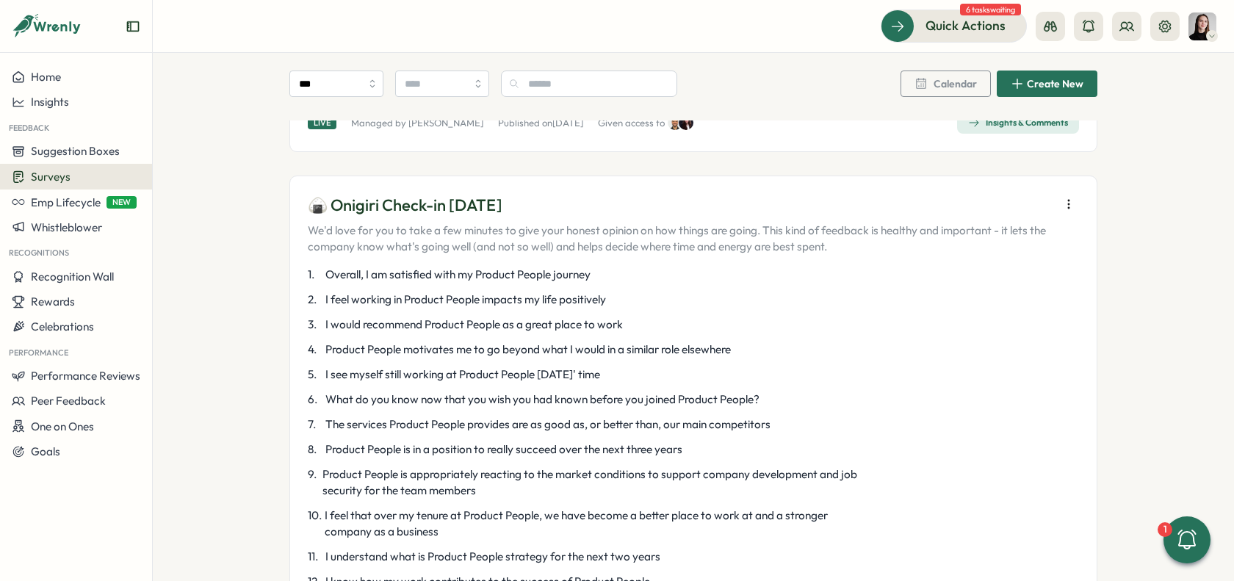
click at [1068, 199] on icon "button" at bounding box center [1068, 204] width 15 height 15
click at [728, 207] on p "🍙 Onigiri Check-in Aug 2025" at bounding box center [680, 205] width 745 height 23
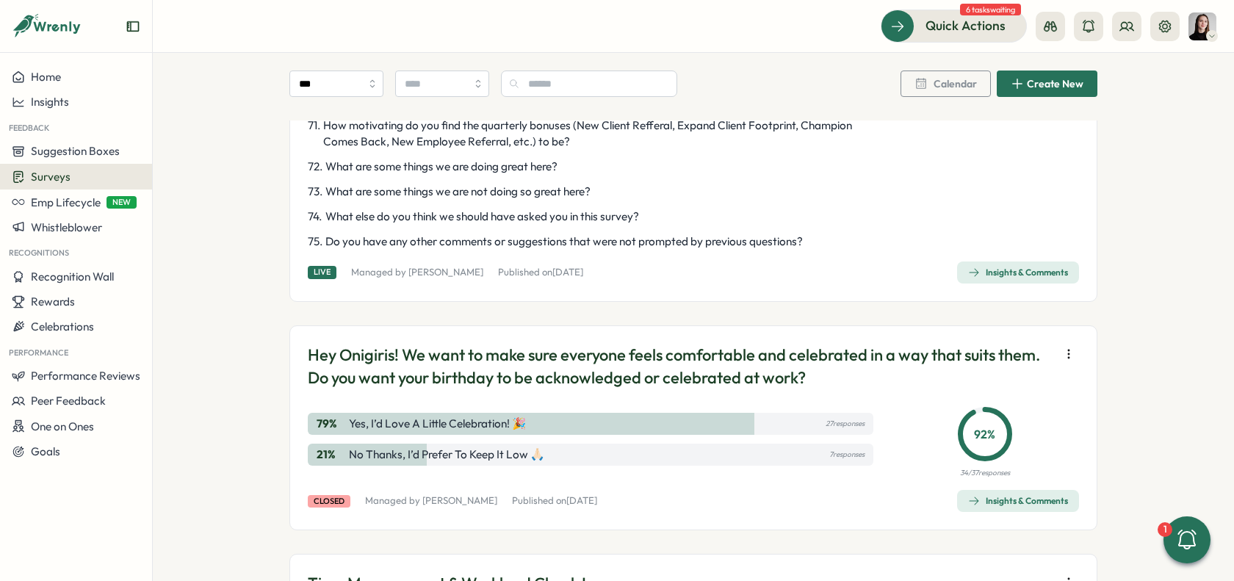
scroll to position [2782, 0]
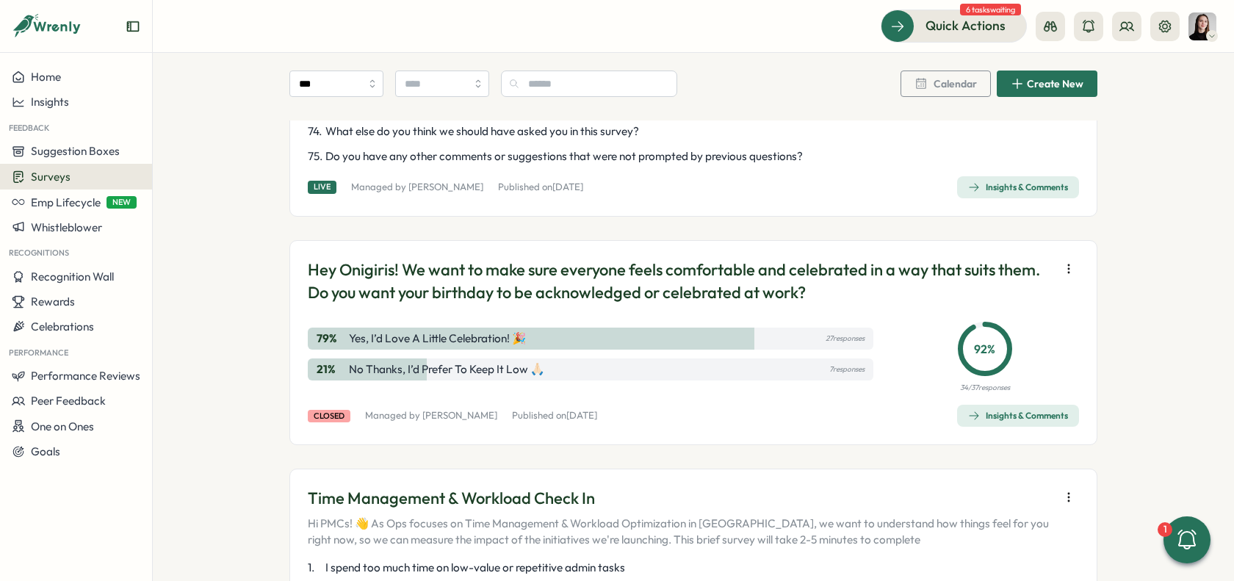
click at [1013, 198] on span "Insights & Comments" at bounding box center [1018, 187] width 100 height 21
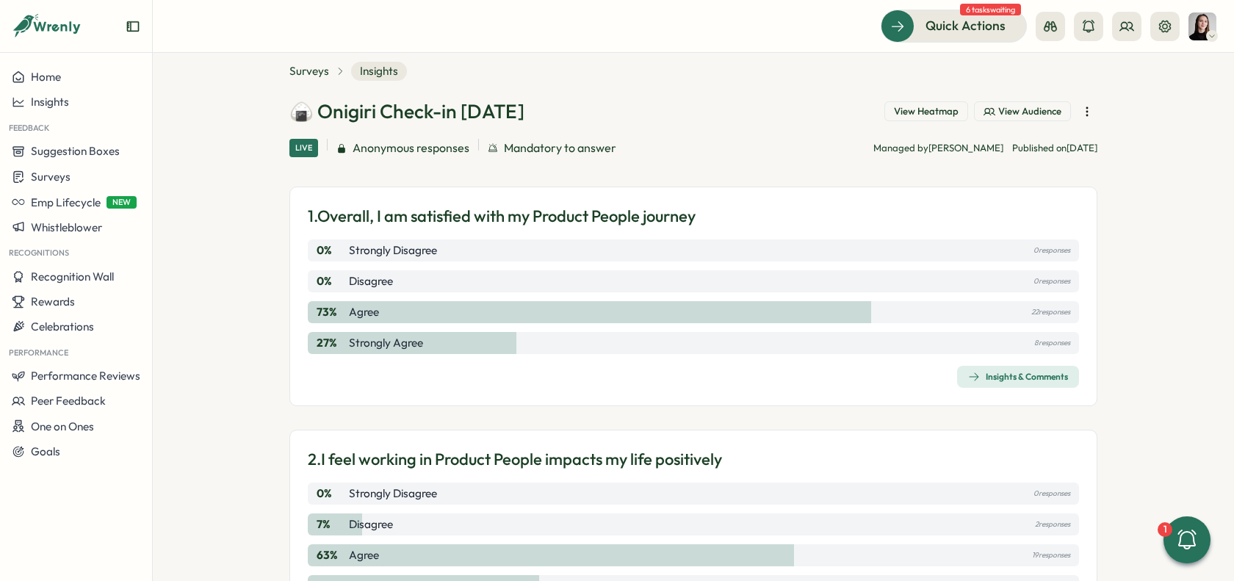
scroll to position [40, 0]
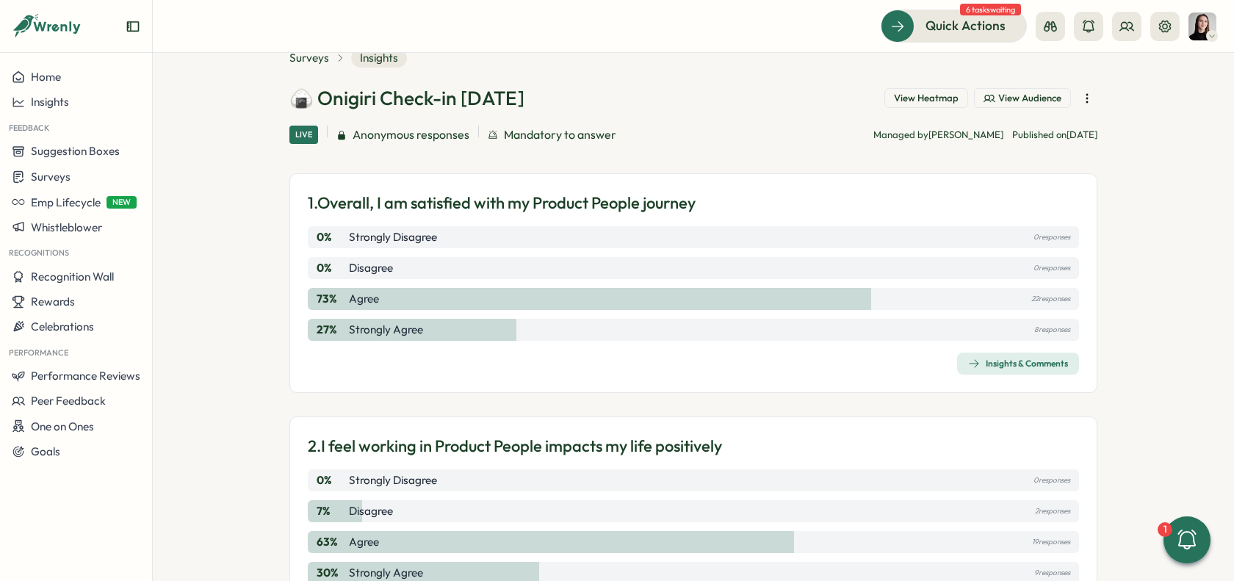
click at [933, 100] on span "View Heatmap" at bounding box center [926, 98] width 65 height 13
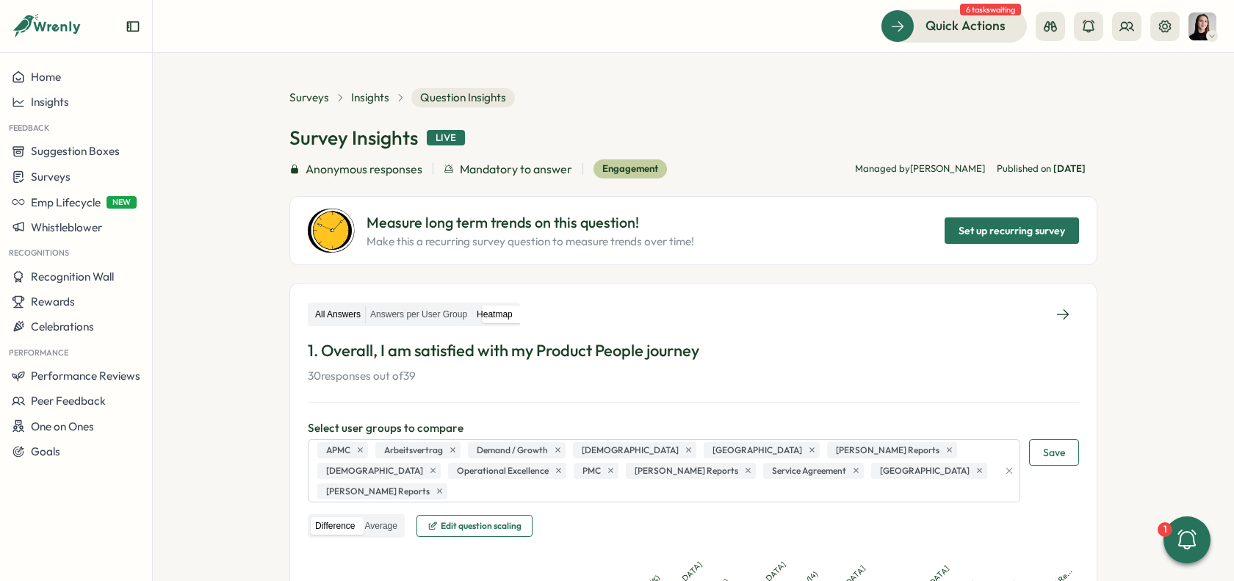
click at [330, 310] on label "All Answers" at bounding box center [338, 314] width 54 height 18
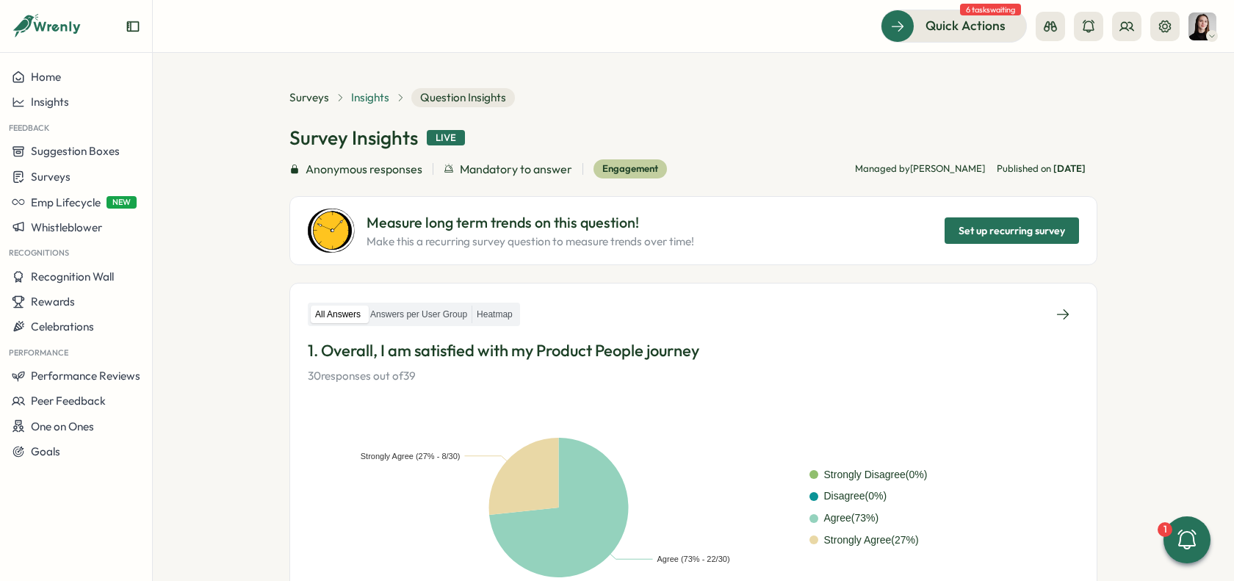
click at [363, 98] on span "Insights" at bounding box center [370, 98] width 38 height 16
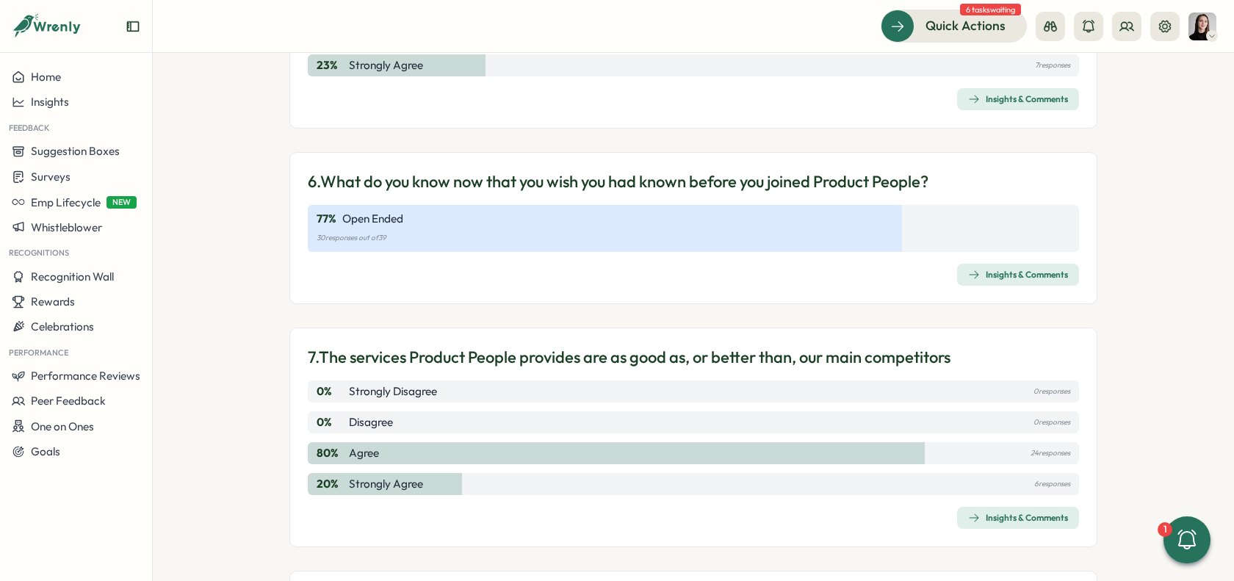
scroll to position [1282, 0]
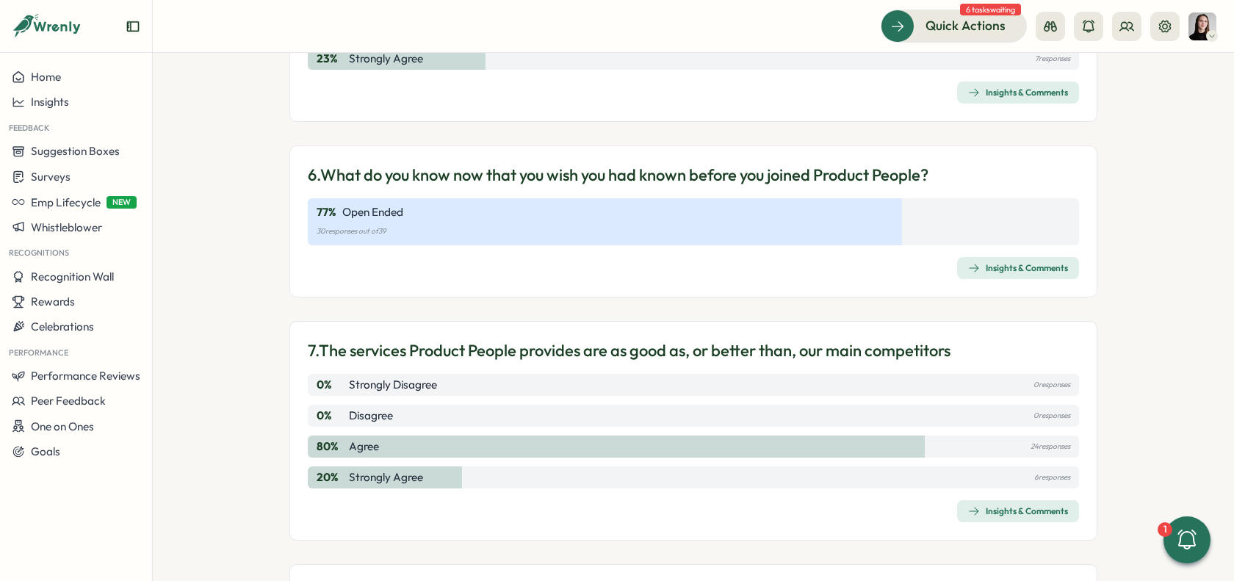
click at [985, 266] on div "Insights & Comments" at bounding box center [1018, 268] width 100 height 12
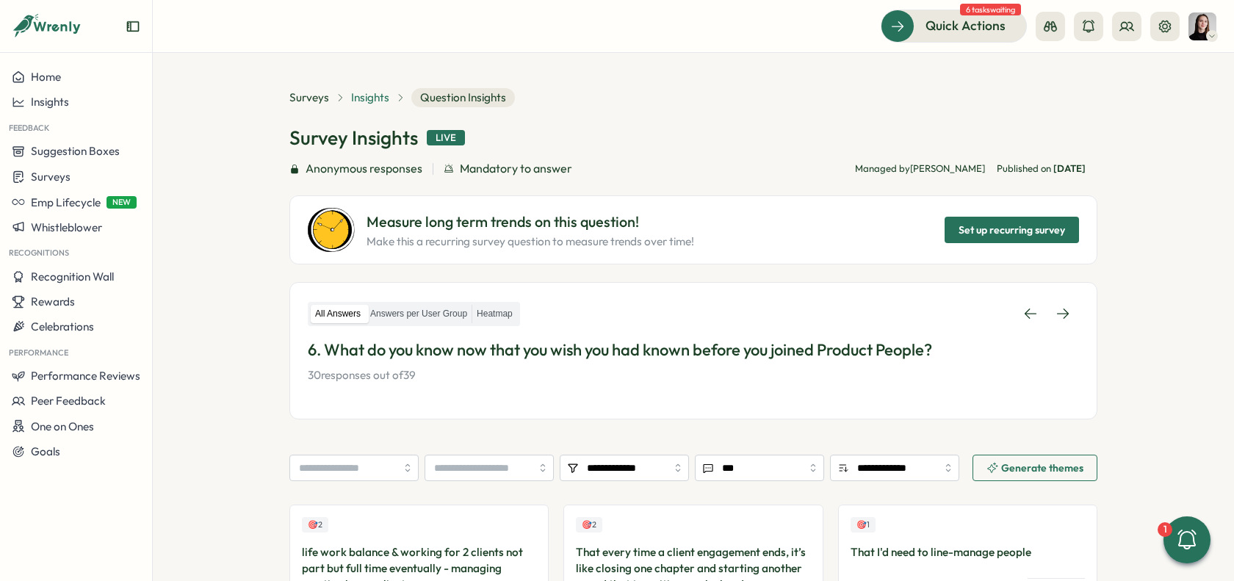
click at [353, 102] on span "Insights" at bounding box center [370, 98] width 38 height 16
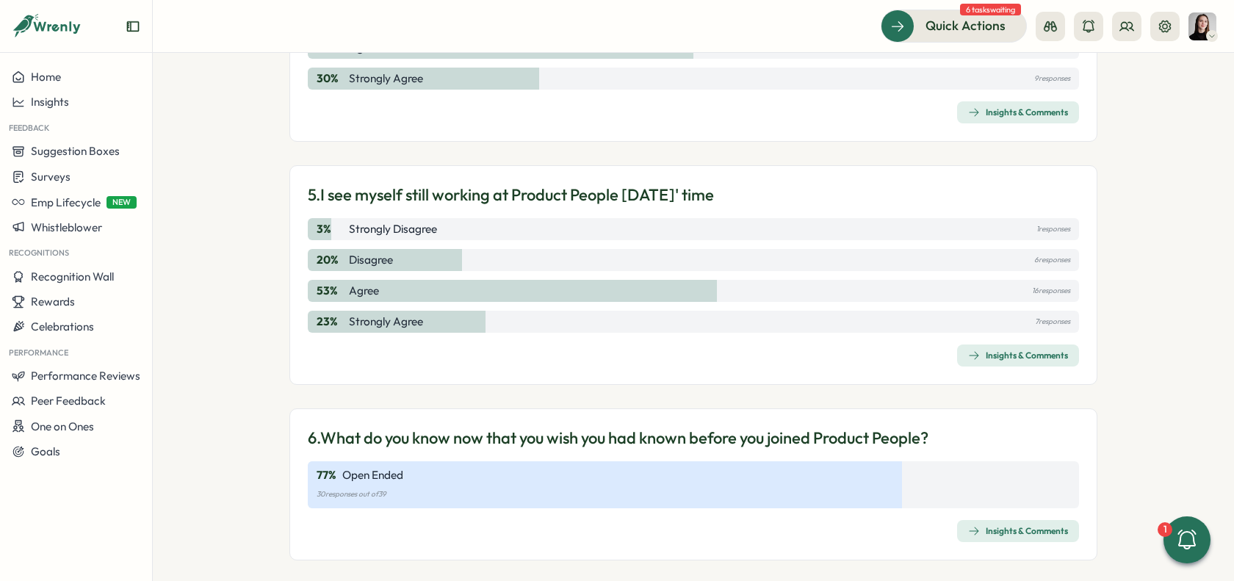
scroll to position [1034, 0]
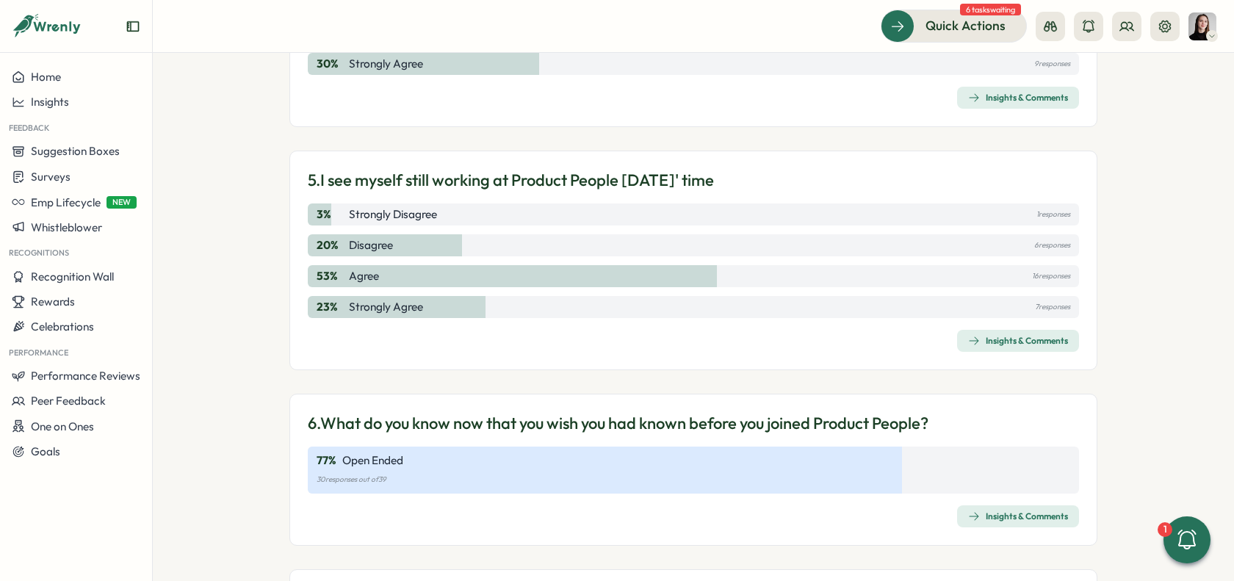
click at [983, 506] on span "Insights & Comments" at bounding box center [1018, 516] width 100 height 21
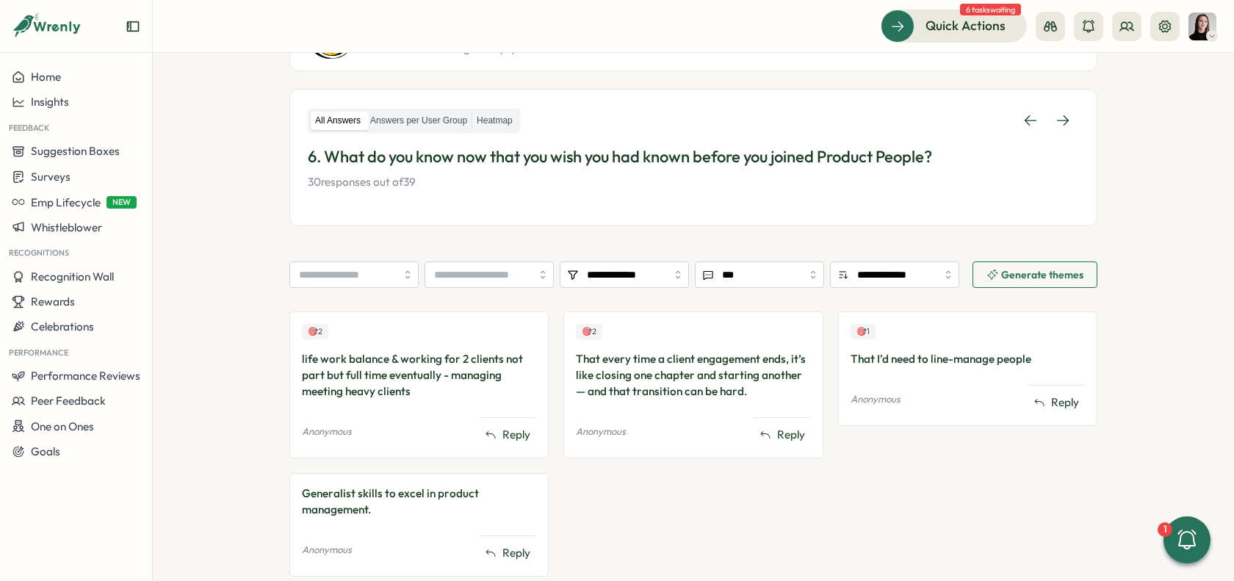
scroll to position [235, 0]
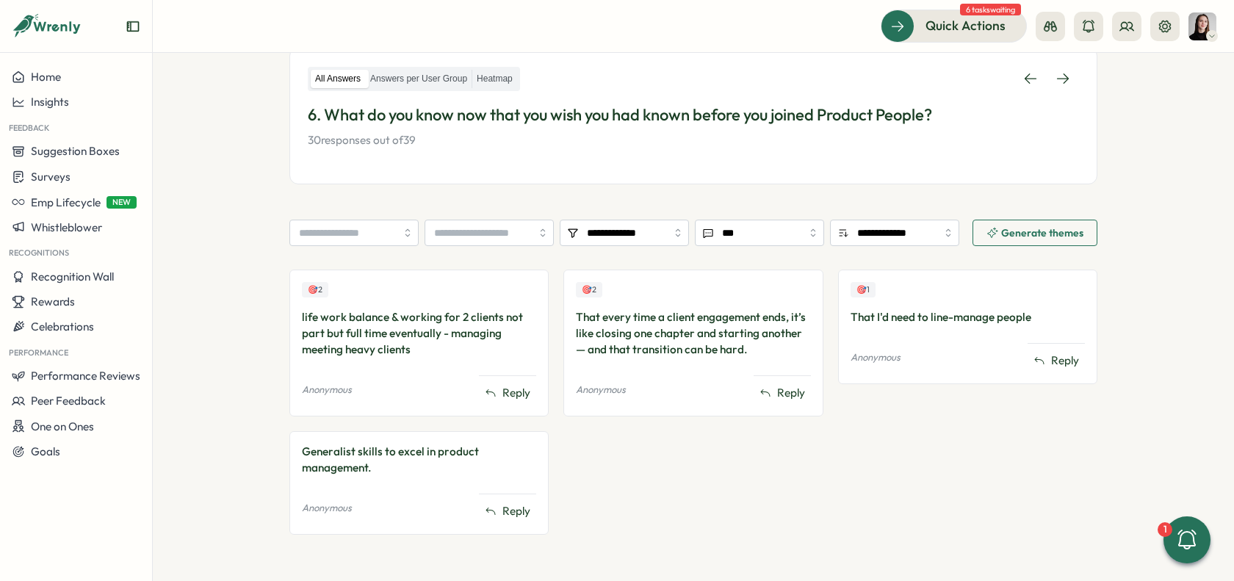
click at [1018, 235] on span "Generate themes" at bounding box center [1042, 233] width 82 height 10
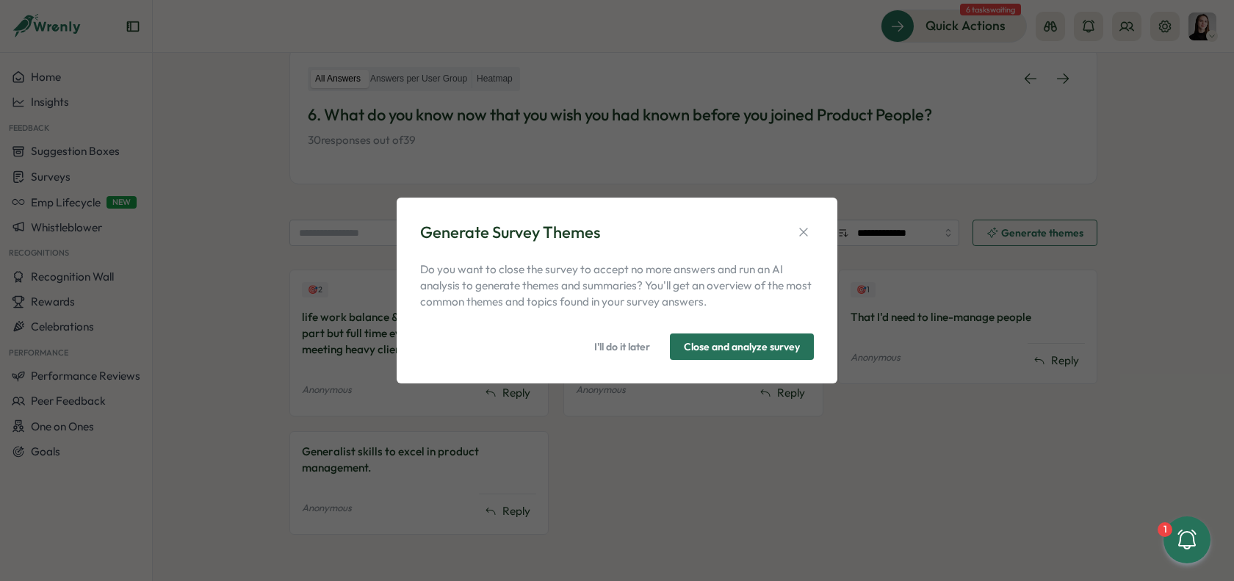
click at [784, 353] on span "Close and analyze survey" at bounding box center [742, 346] width 116 height 25
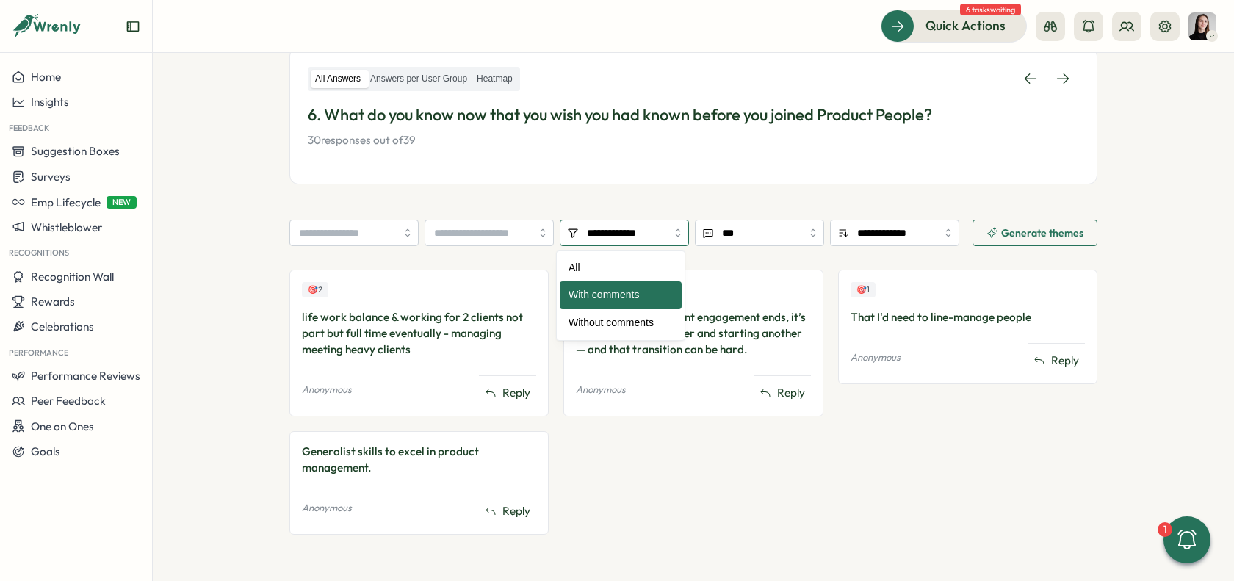
click at [613, 241] on input "**********" at bounding box center [624, 233] width 129 height 26
click at [632, 190] on div "**********" at bounding box center [693, 201] width 808 height 696
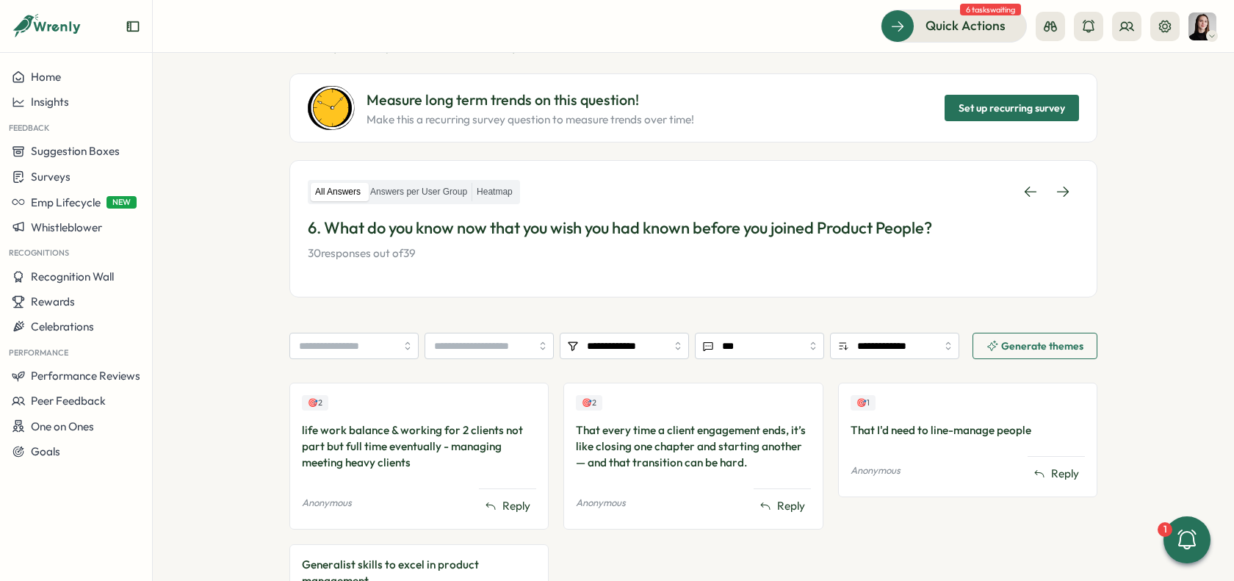
scroll to position [0, 0]
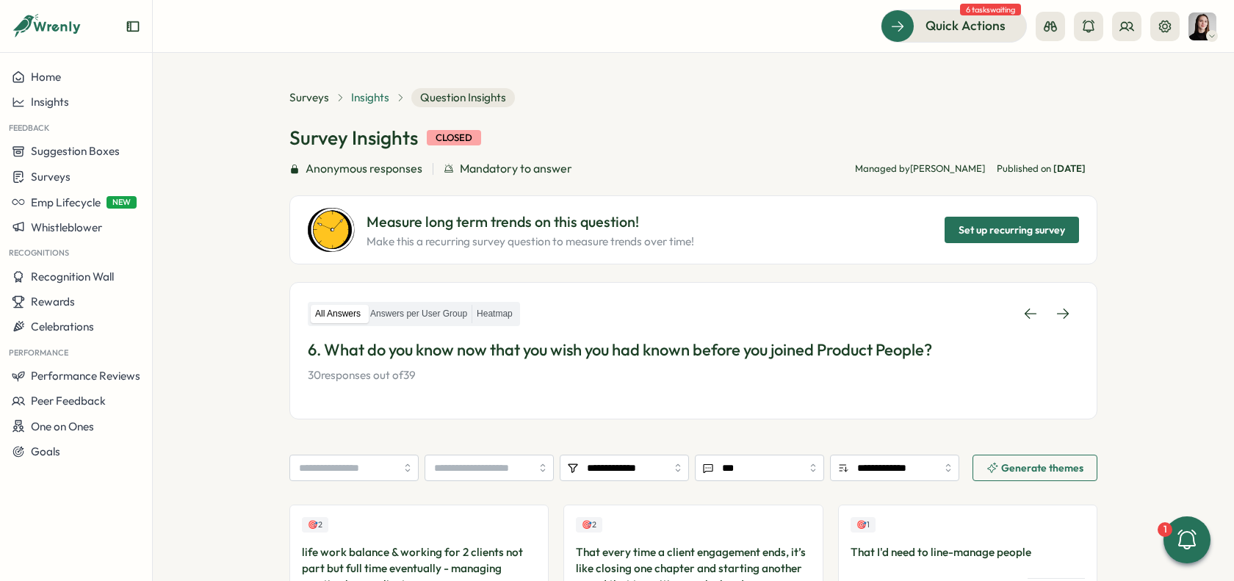
click at [366, 98] on span "Insights" at bounding box center [370, 98] width 38 height 16
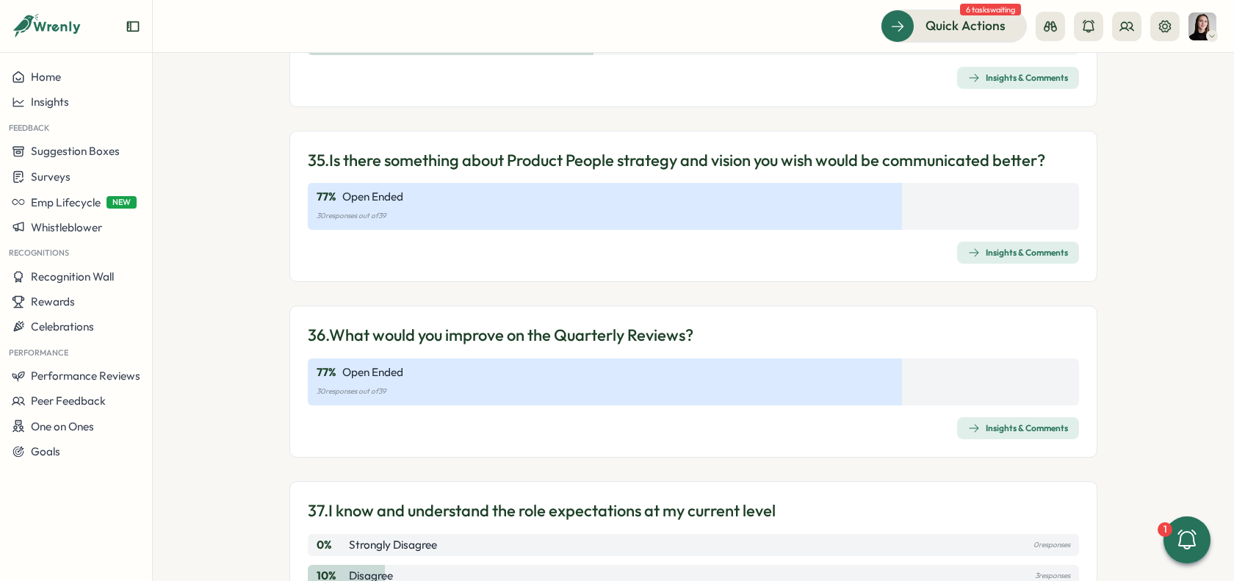
scroll to position [8437, 0]
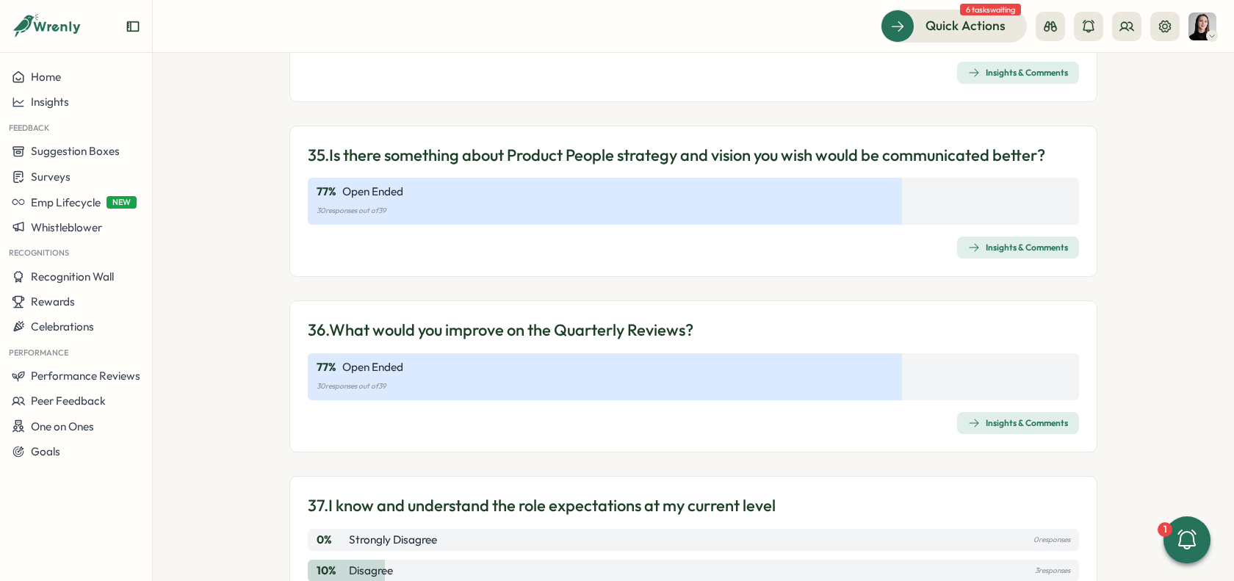
drag, startPoint x: 891, startPoint y: 423, endPoint x: 937, endPoint y: 424, distance: 46.3
click at [892, 424] on div "Insights & Comments" at bounding box center [693, 423] width 771 height 22
click at [977, 423] on div "Insights & Comments" at bounding box center [1018, 423] width 100 height 12
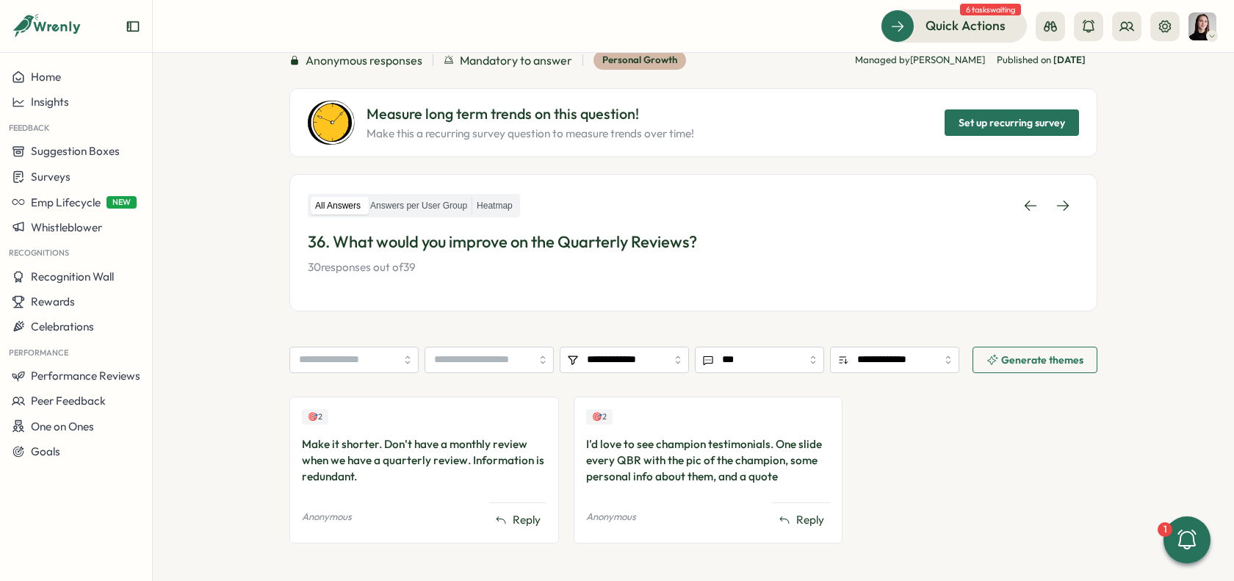
scroll to position [148, 0]
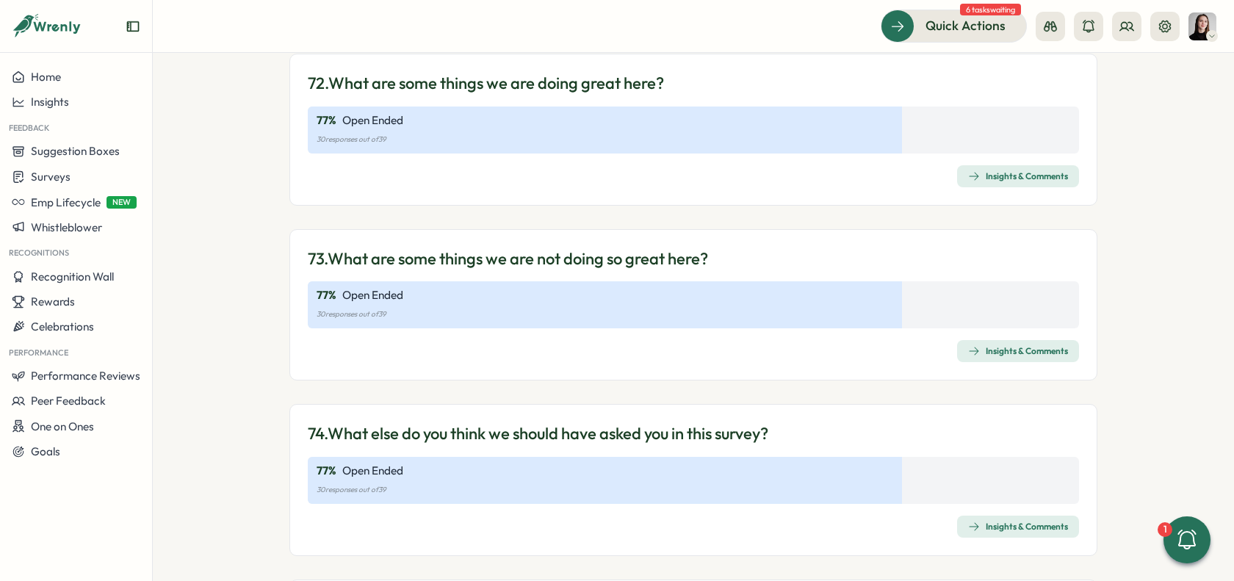
scroll to position [17323, 0]
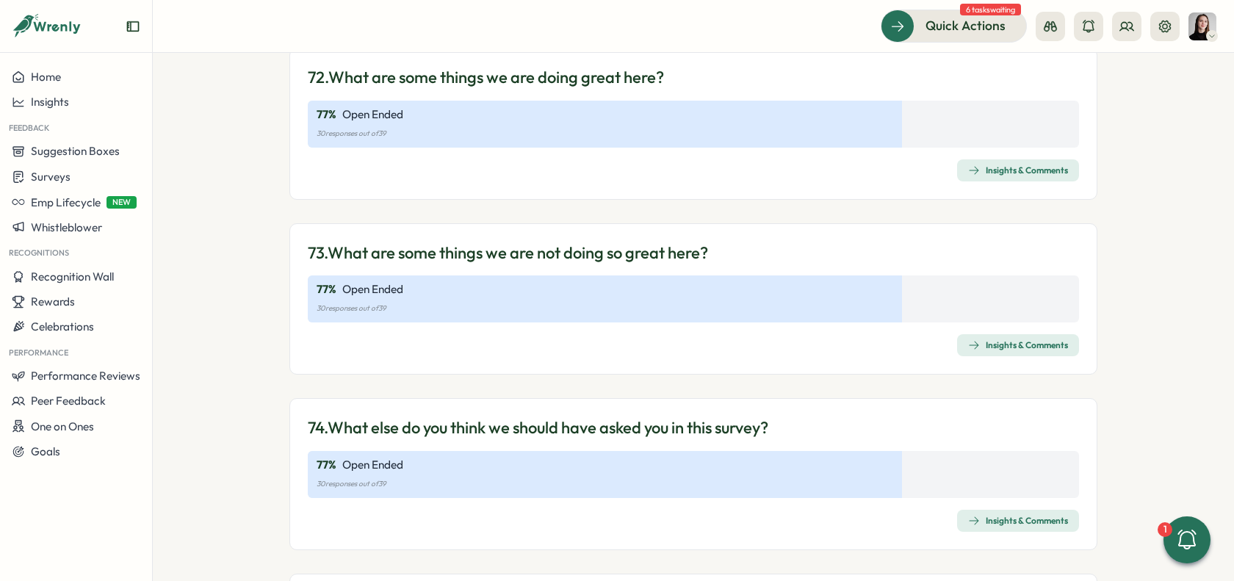
click at [1041, 335] on span "Insights & Comments" at bounding box center [1018, 345] width 100 height 21
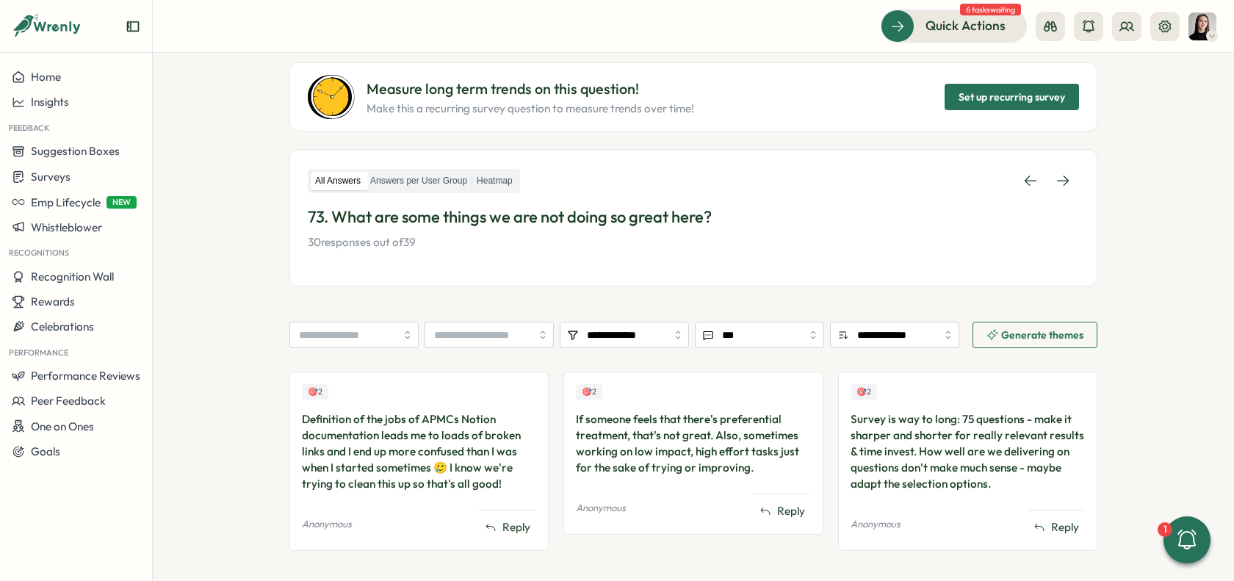
scroll to position [137, 0]
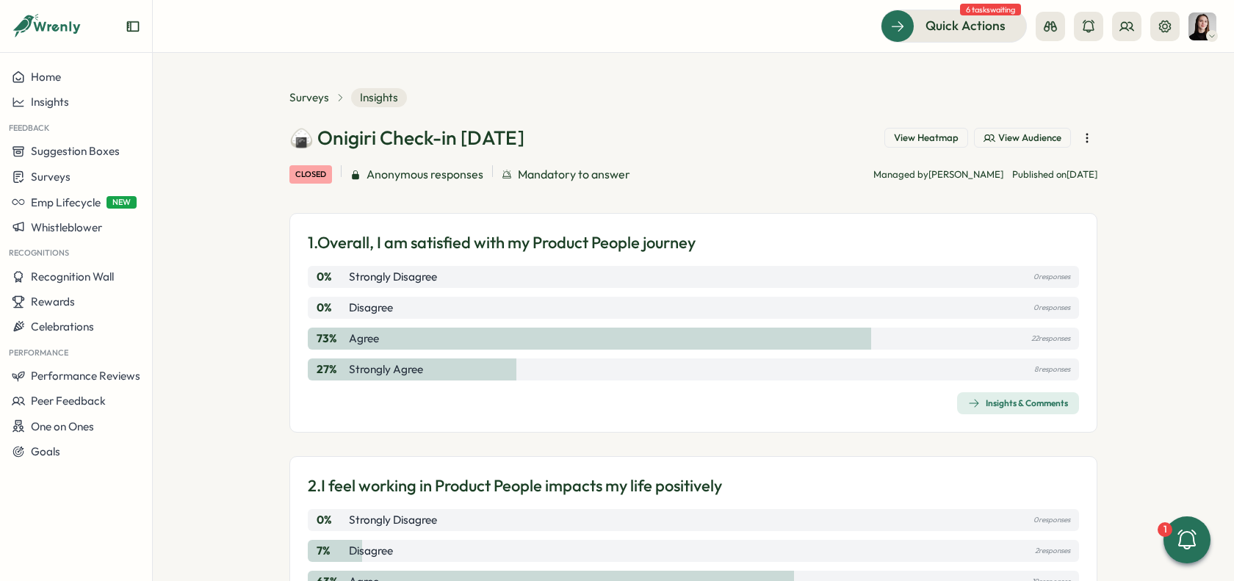
click at [256, 284] on section "Surveys Insights 🍙 Onigiri Check-in Aug 2025 View Heatmap View Audience closed …" at bounding box center [693, 317] width 1081 height 528
drag, startPoint x: 137, startPoint y: 112, endPoint x: 109, endPoint y: 113, distance: 27.9
click at [125, 114] on button "Insights" at bounding box center [76, 102] width 152 height 25
click at [195, 64] on div "Culture score" at bounding box center [208, 60] width 104 height 16
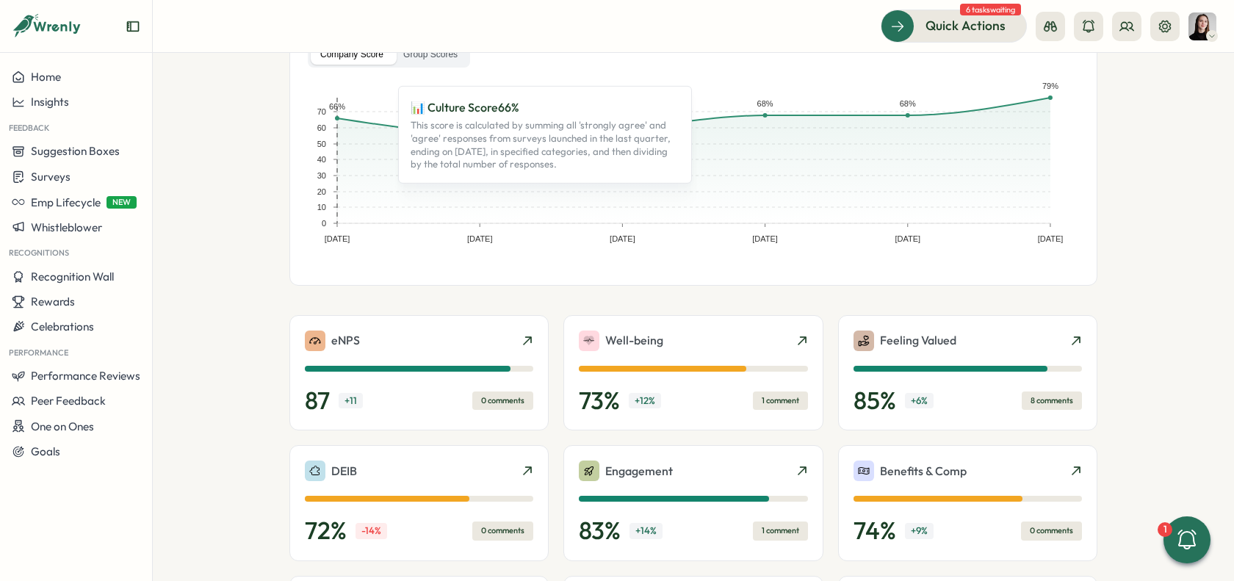
scroll to position [219, 0]
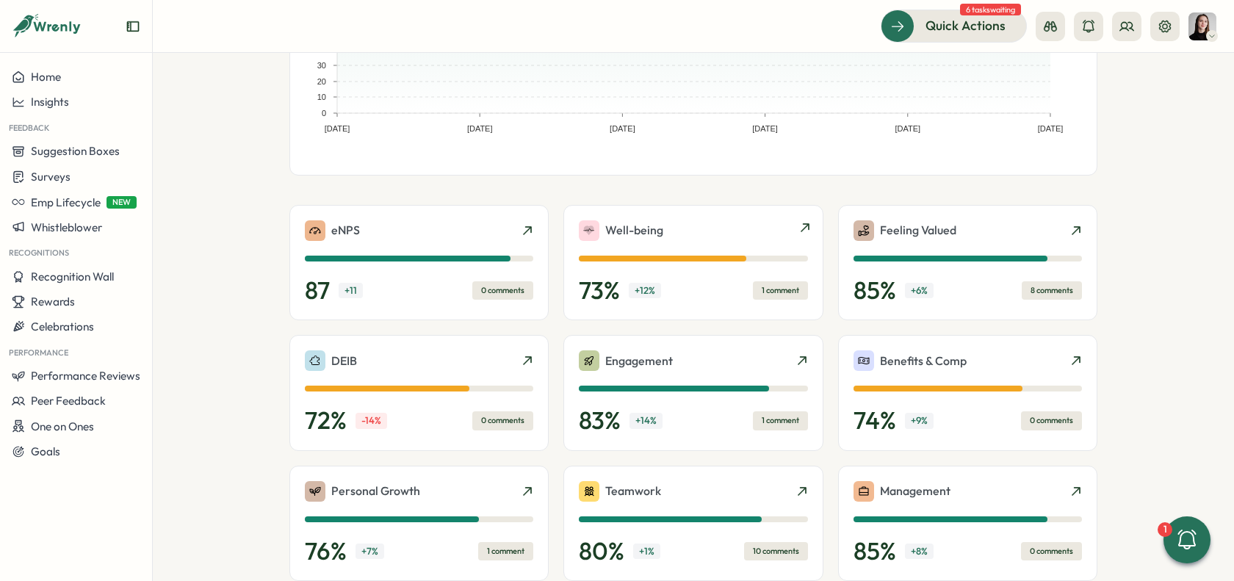
click at [690, 276] on div "73 % + 12 % 1 comment" at bounding box center [693, 290] width 228 height 29
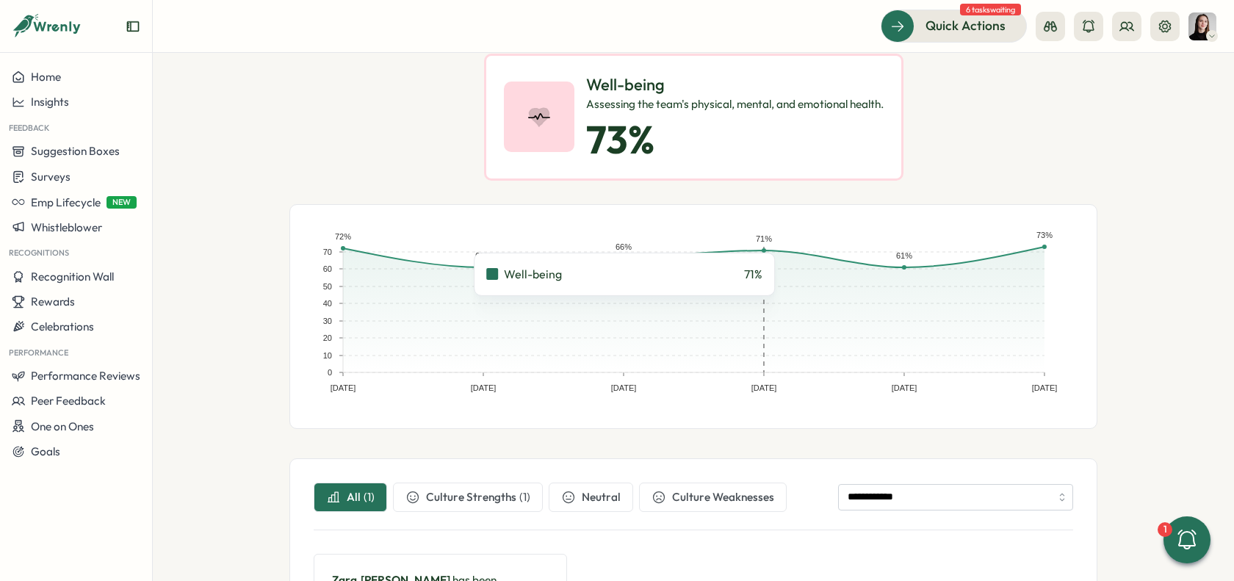
scroll to position [236, 0]
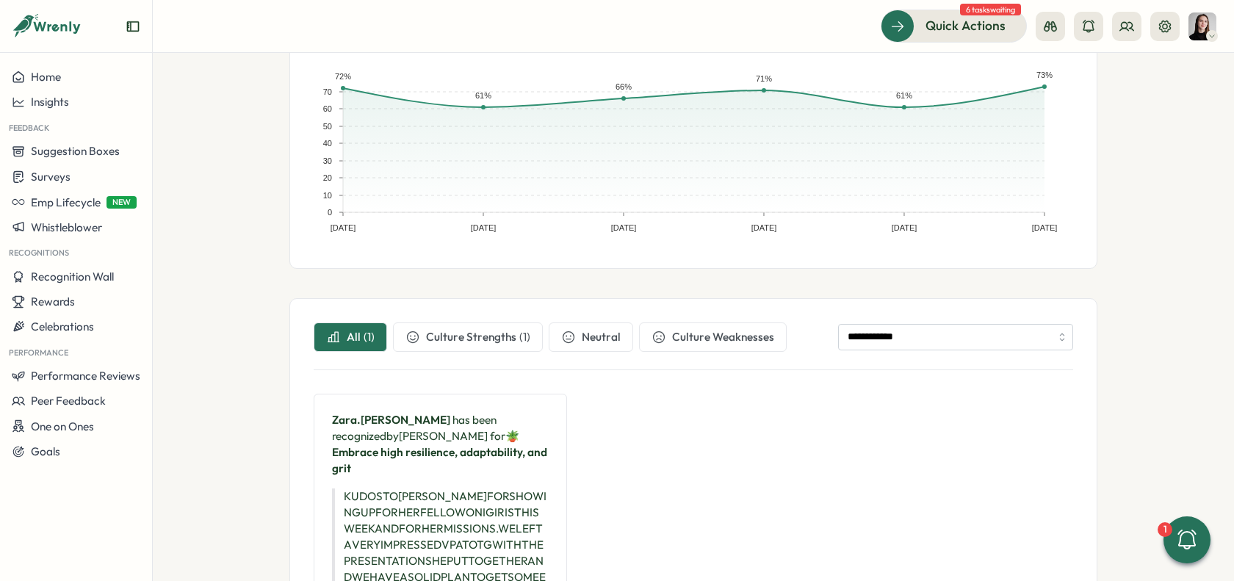
click at [519, 339] on div "( 1 )" at bounding box center [524, 337] width 11 height 16
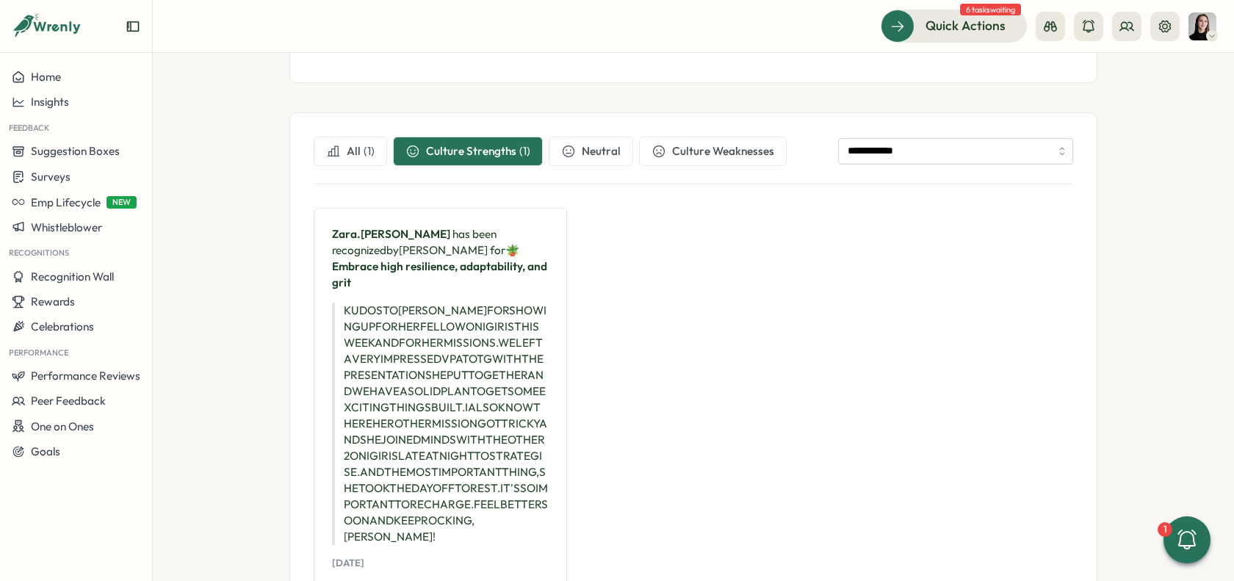
scroll to position [428, 0]
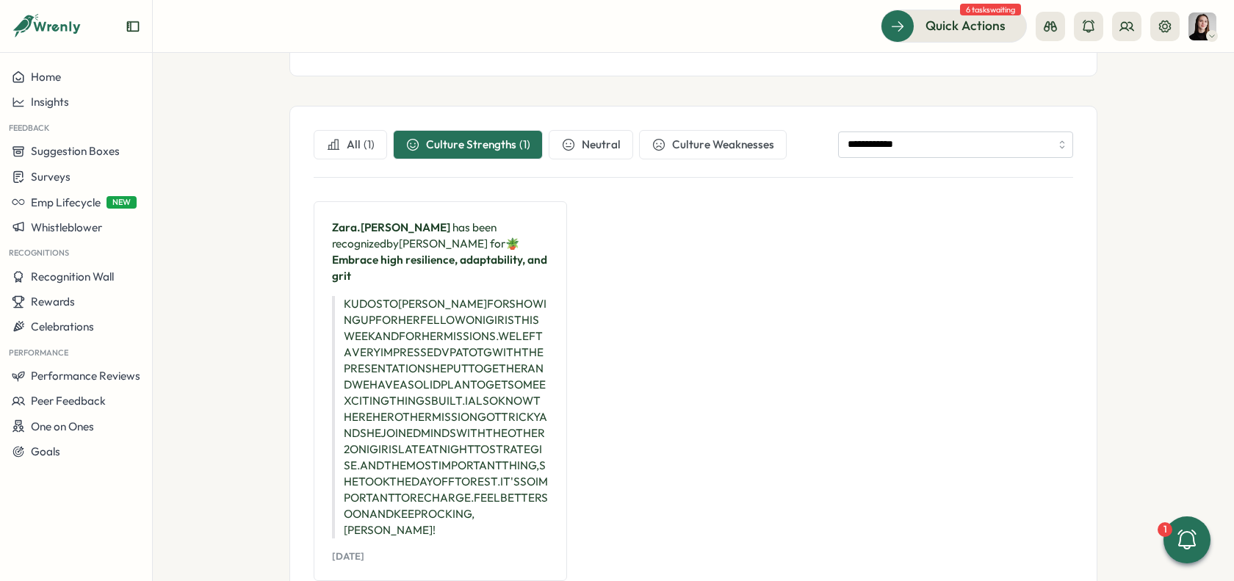
click at [335, 151] on button "All ( 1 )" at bounding box center [350, 144] width 73 height 29
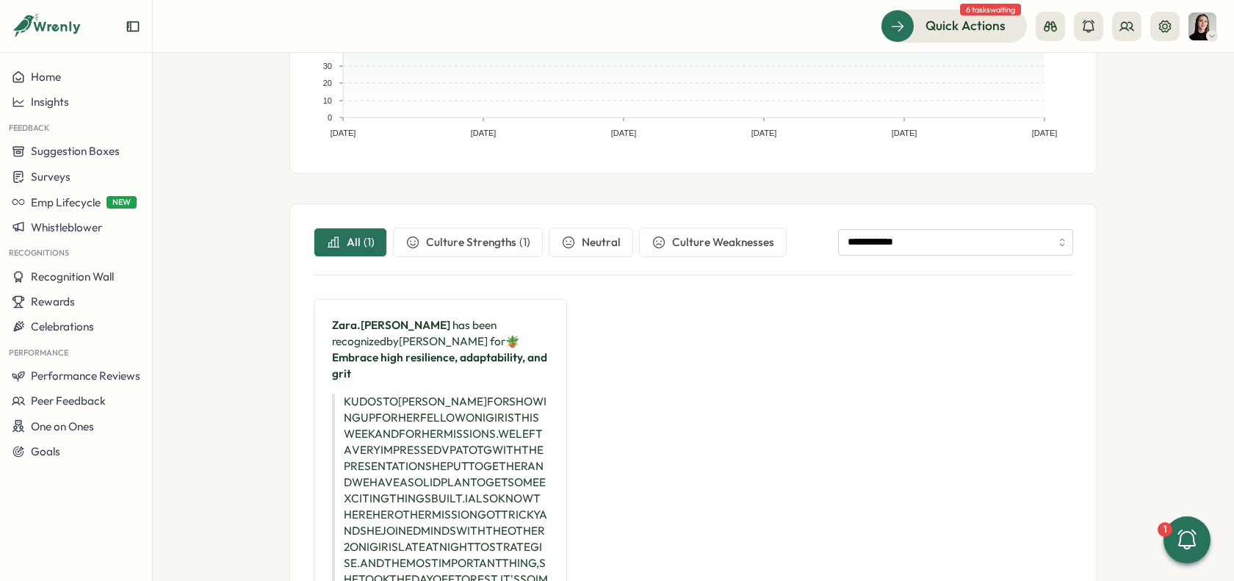
scroll to position [181, 0]
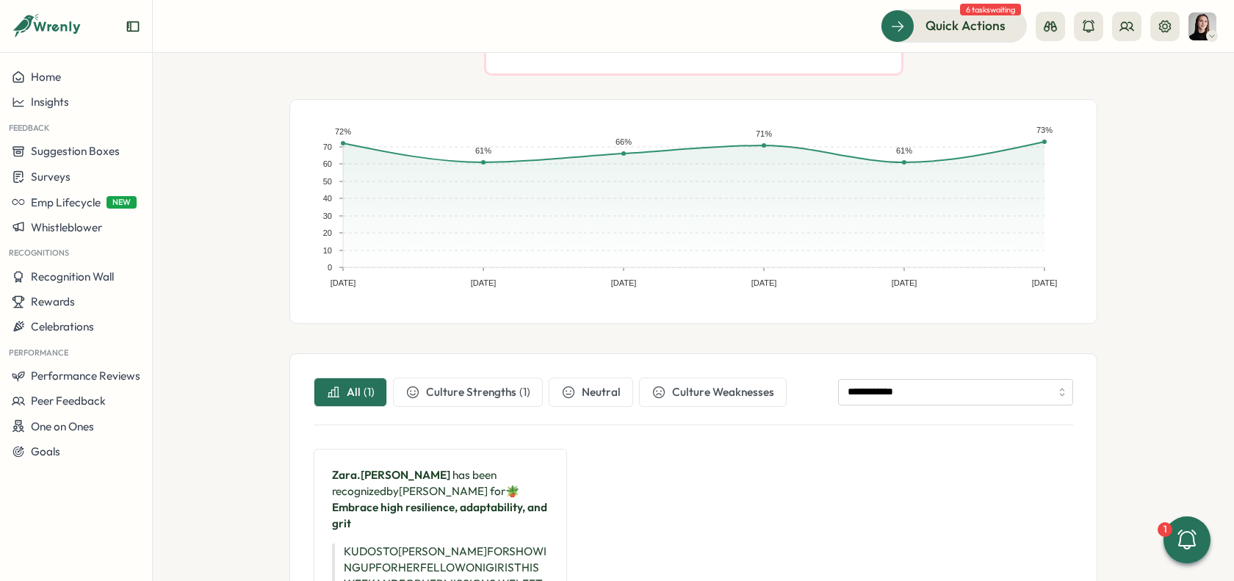
click at [897, 381] on input "**********" at bounding box center [955, 392] width 235 height 26
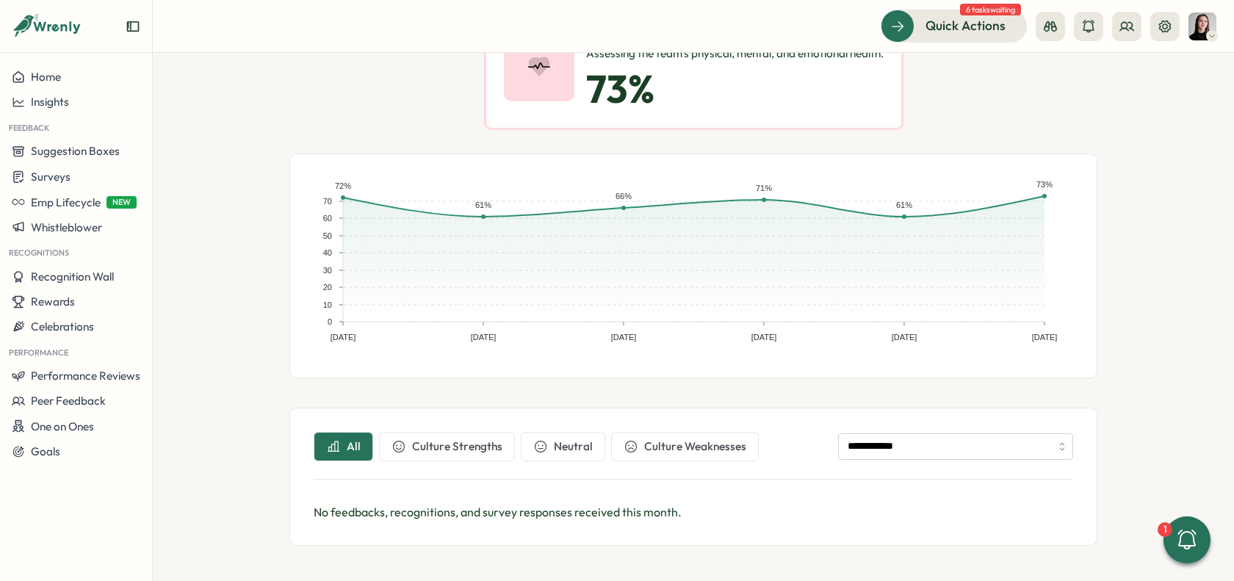
scroll to position [123, 0]
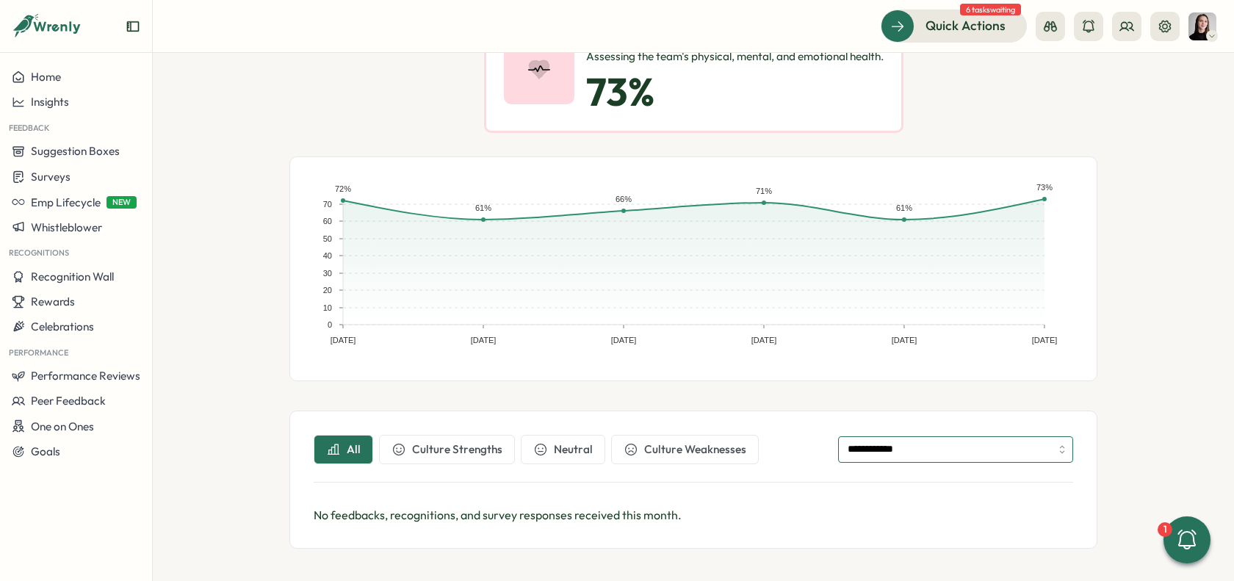
click at [948, 441] on input "**********" at bounding box center [955, 449] width 235 height 26
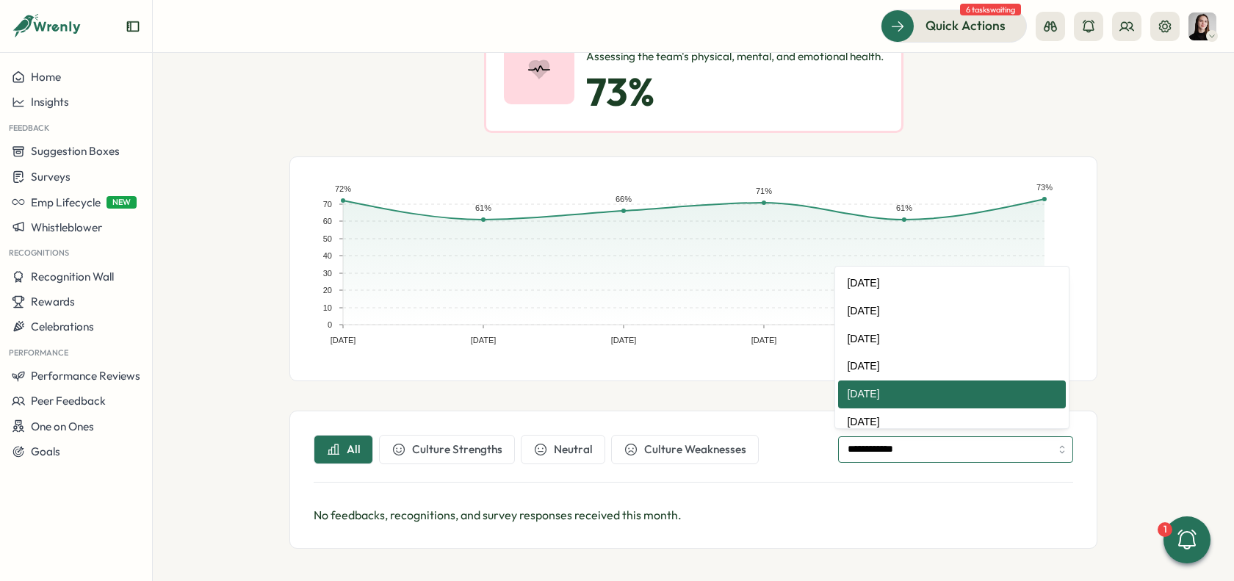
click at [961, 443] on input "**********" at bounding box center [955, 449] width 235 height 26
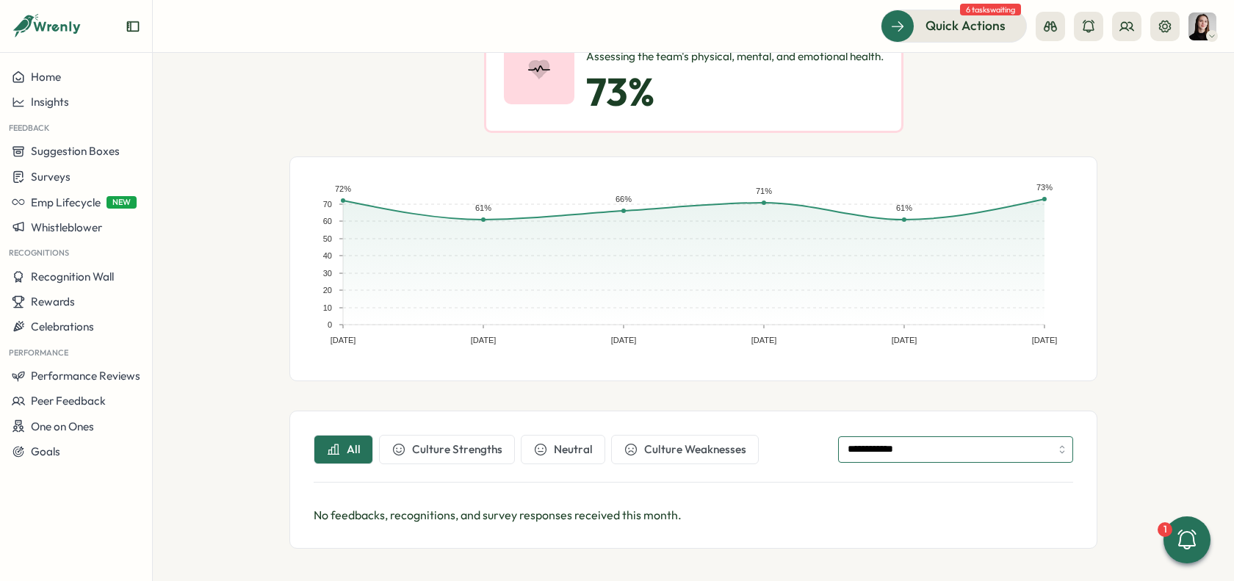
click at [958, 441] on input "**********" at bounding box center [955, 449] width 235 height 26
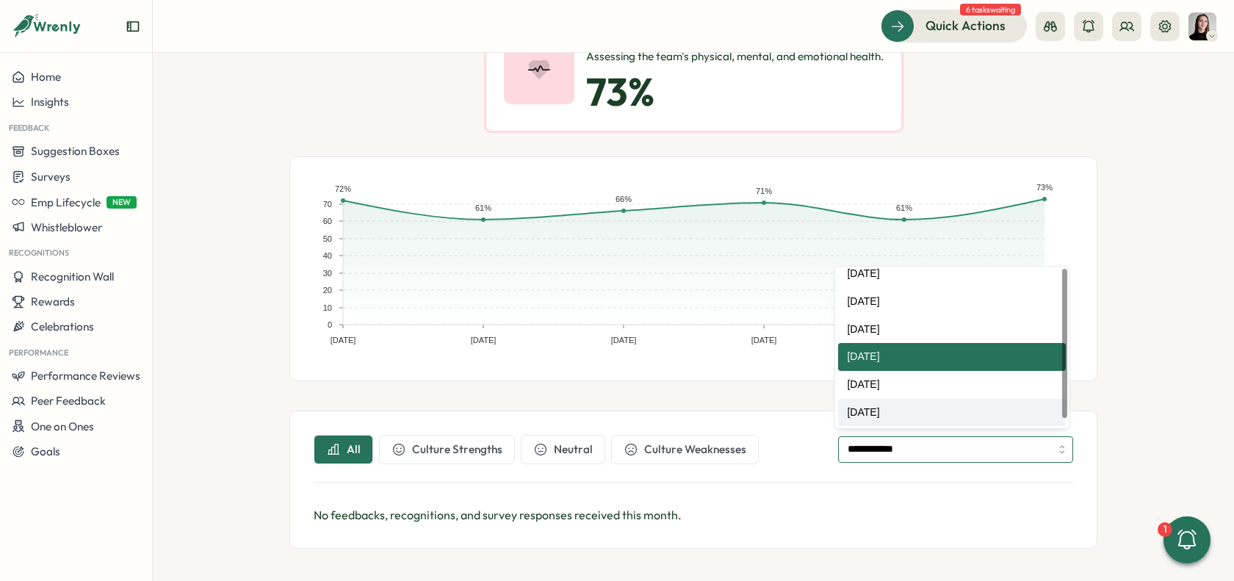
scroll to position [0, 0]
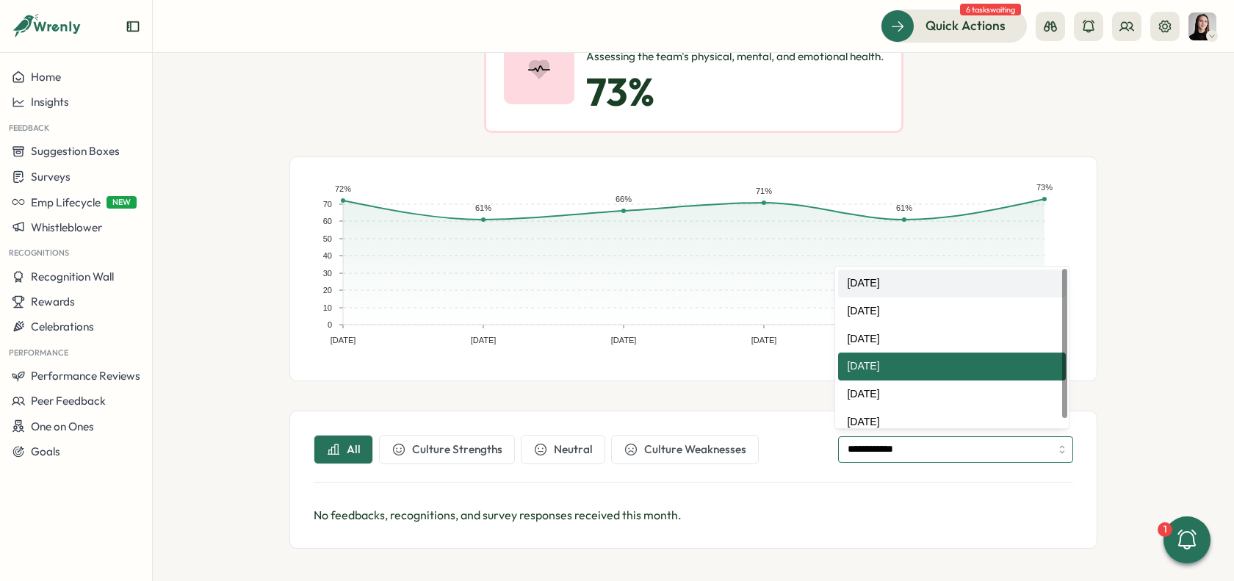
type input "**********"
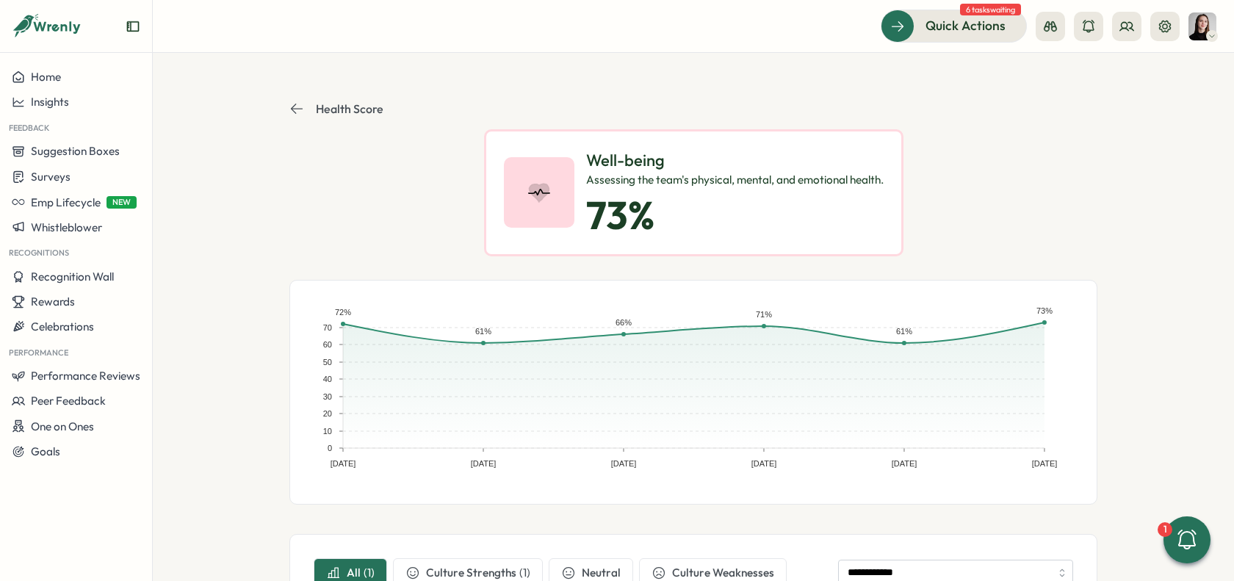
click at [293, 106] on icon at bounding box center [296, 108] width 15 height 15
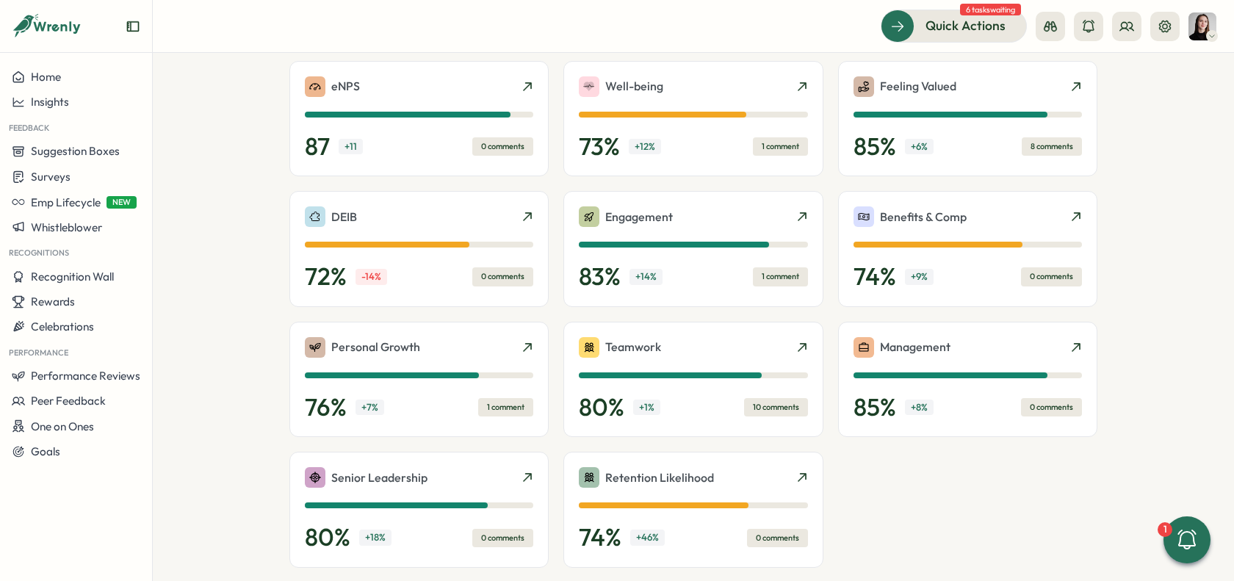
scroll to position [437, 0]
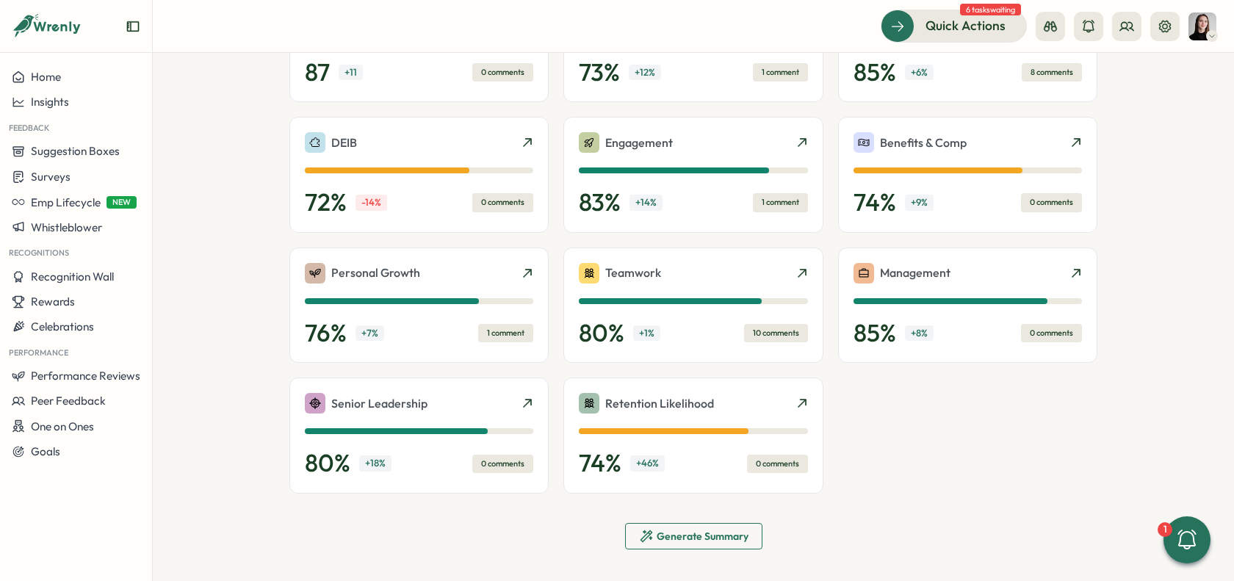
click at [1145, 267] on section "Culture Score Share with Managers Company Score Group Scores Dec 31, 22 Jun 30,…" at bounding box center [693, 317] width 1081 height 528
click at [1018, 342] on div "85 % + 8 % 0 comments" at bounding box center [967, 333] width 228 height 29
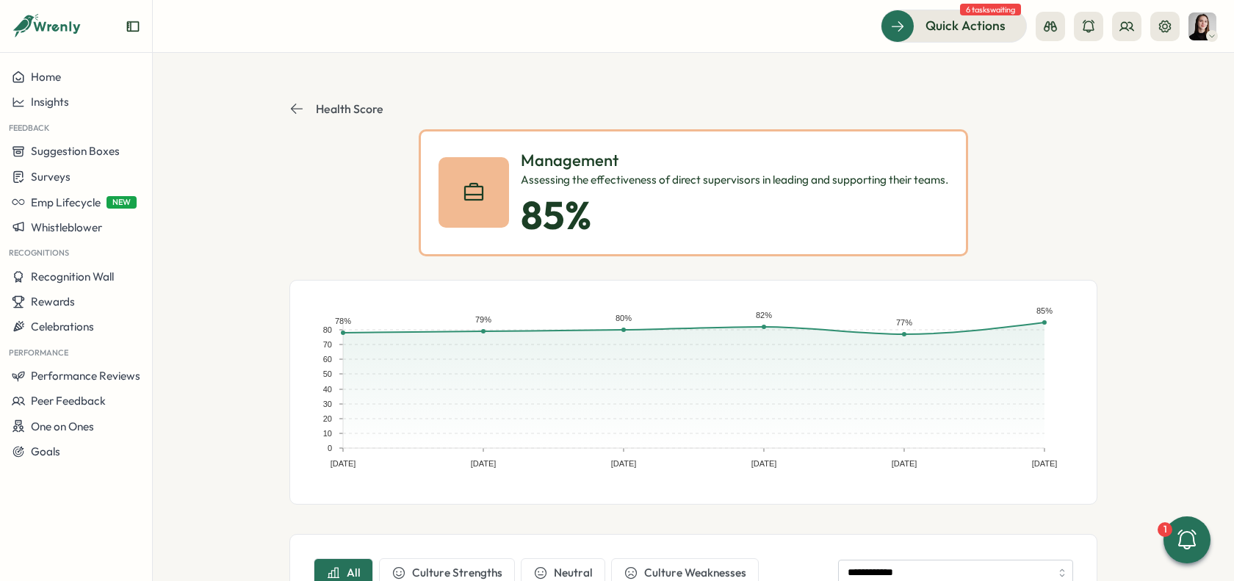
click at [318, 112] on p "Health Score" at bounding box center [350, 108] width 68 height 13
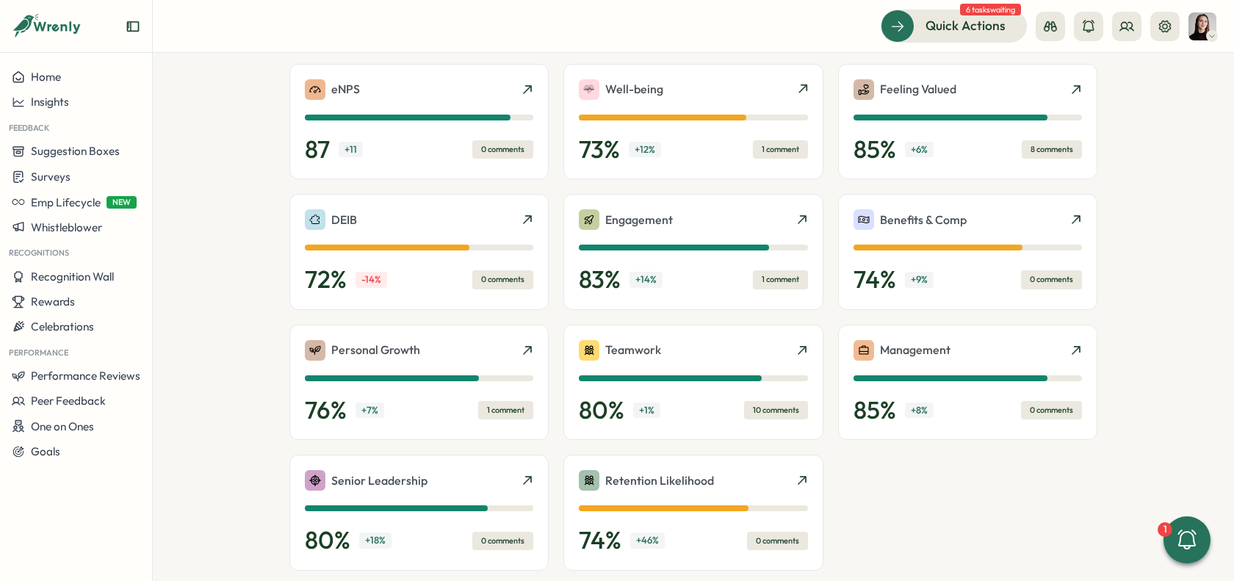
scroll to position [437, 0]
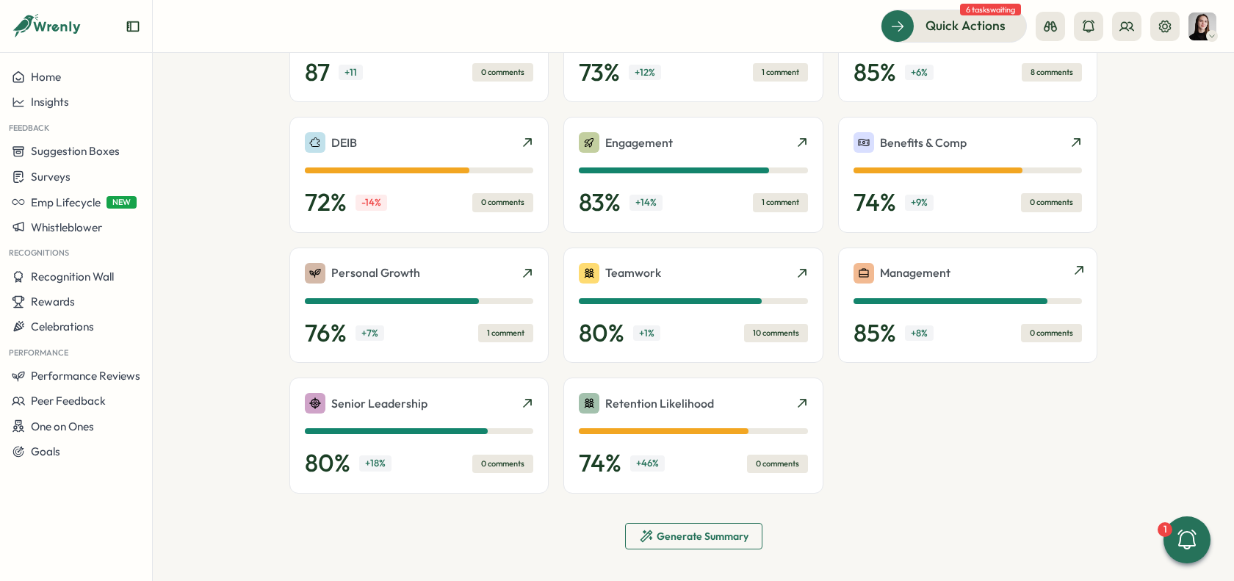
click at [945, 278] on p "Management" at bounding box center [915, 273] width 70 height 18
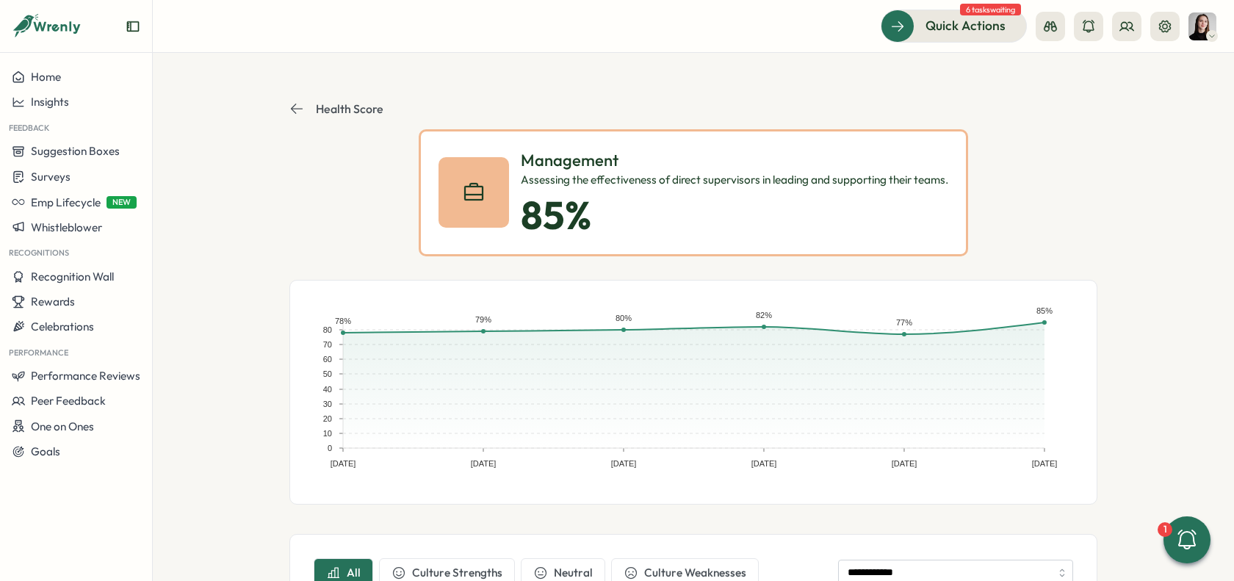
click at [1112, 344] on section "**********" at bounding box center [693, 317] width 1081 height 528
click at [289, 108] on icon at bounding box center [296, 108] width 15 height 15
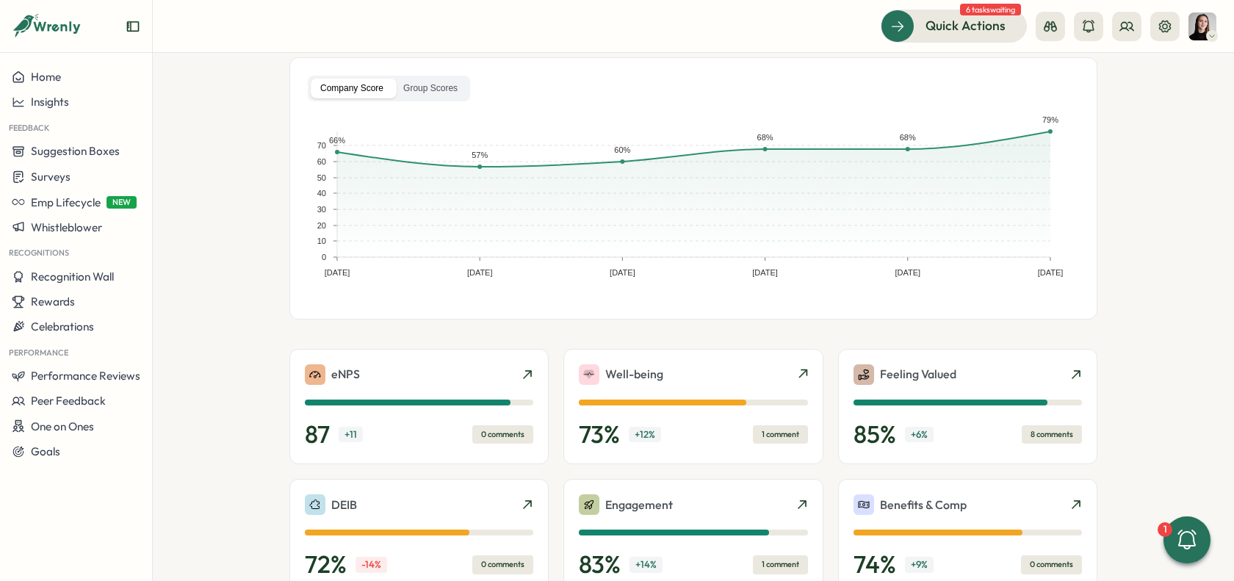
scroll to position [52, 0]
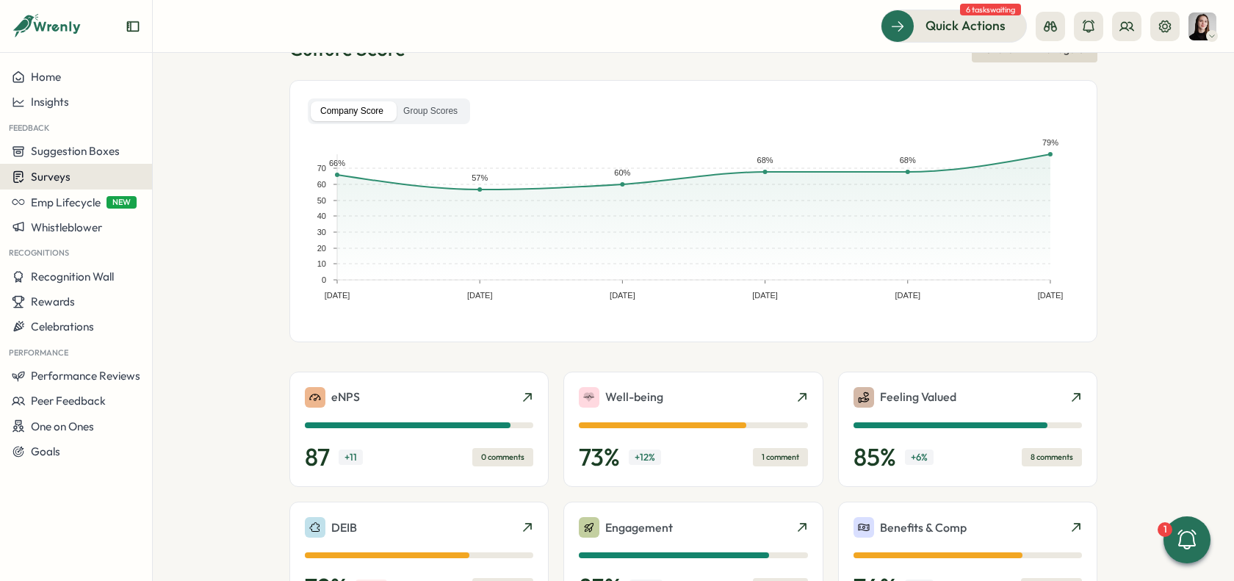
click at [83, 180] on div "Surveys" at bounding box center [76, 177] width 129 height 14
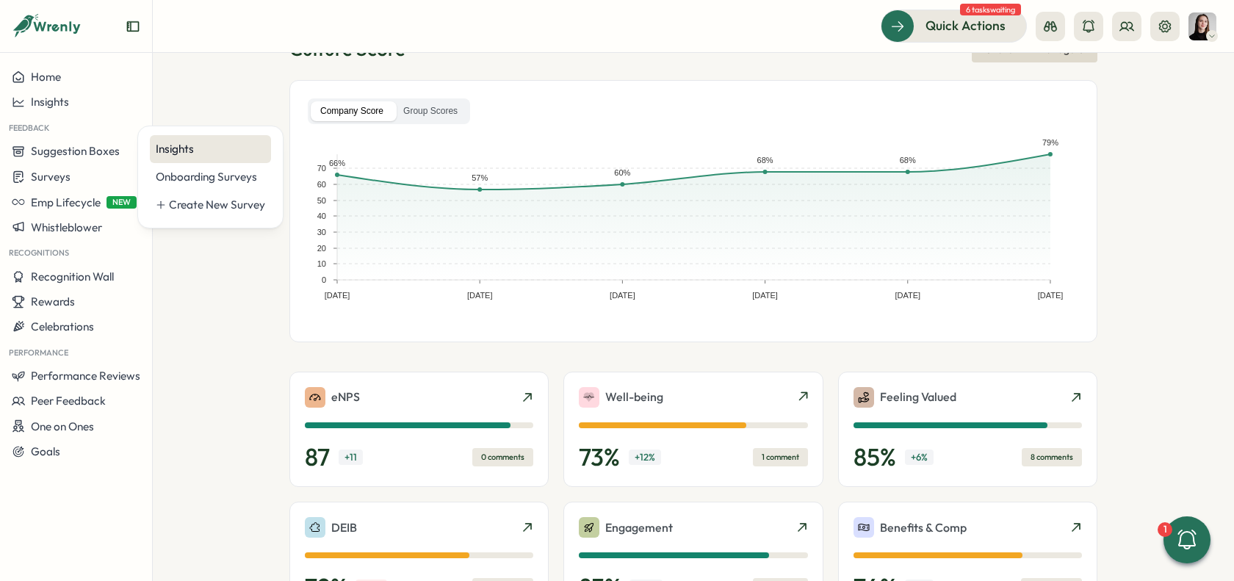
click at [179, 159] on div "Insights" at bounding box center [210, 149] width 121 height 28
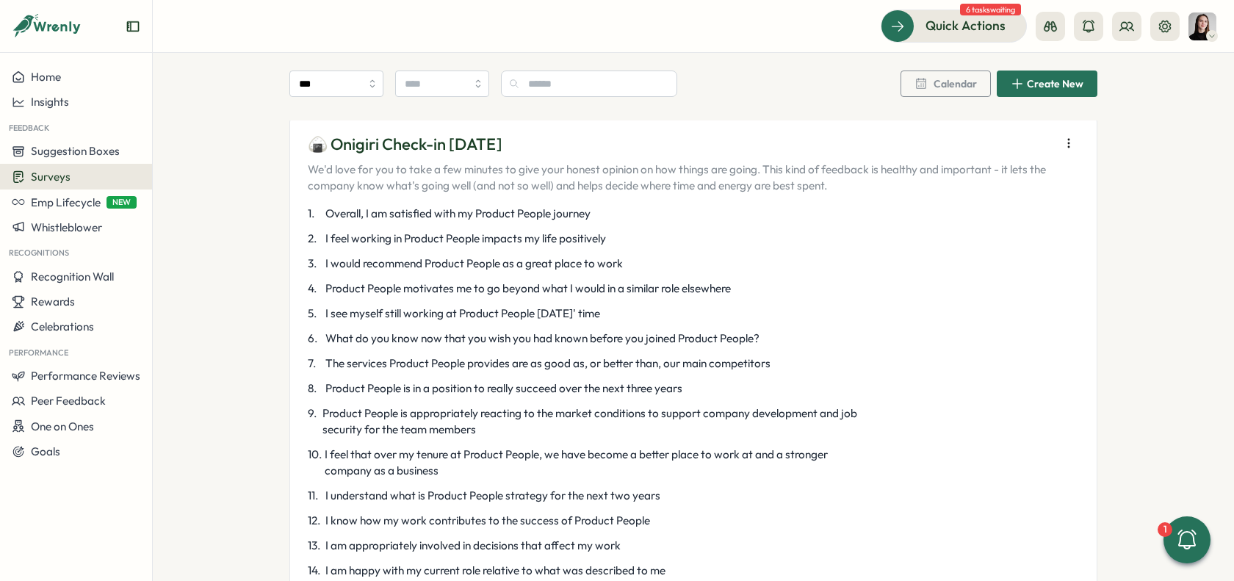
scroll to position [692, 0]
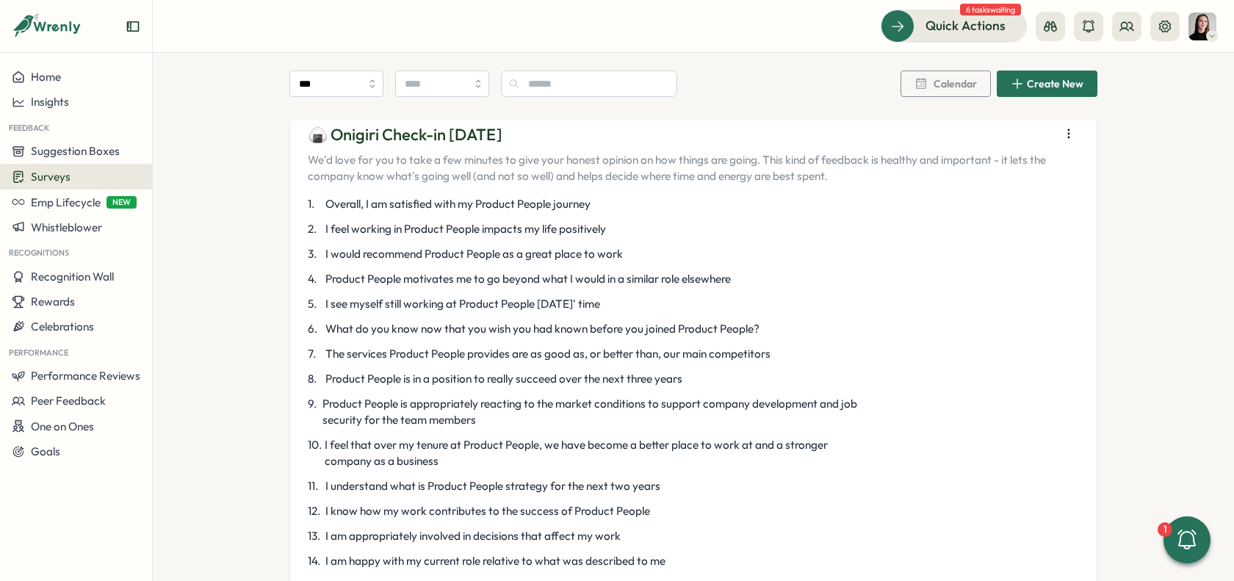
click at [1069, 131] on icon "button" at bounding box center [1068, 133] width 15 height 15
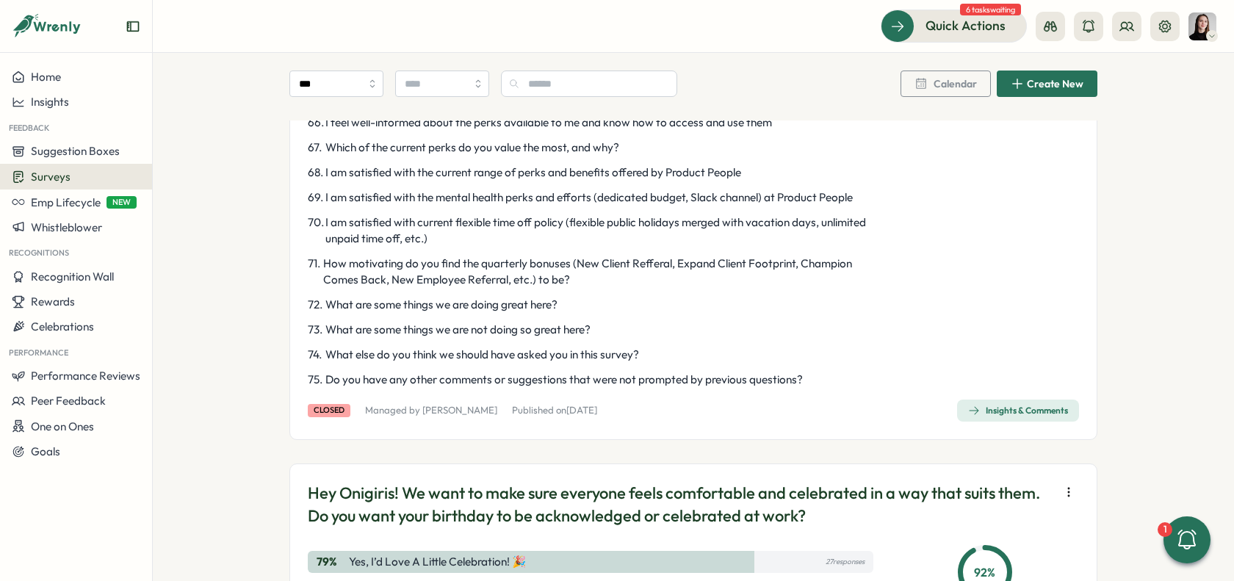
scroll to position [2682, 0]
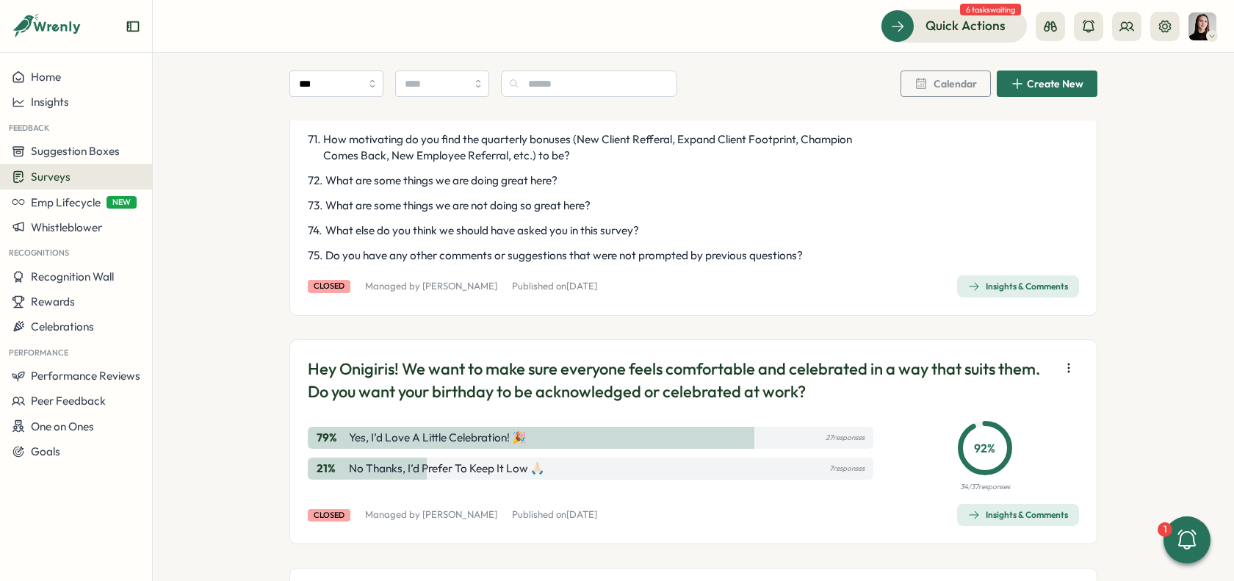
click at [994, 292] on div "Insights & Comments" at bounding box center [1018, 287] width 100 height 12
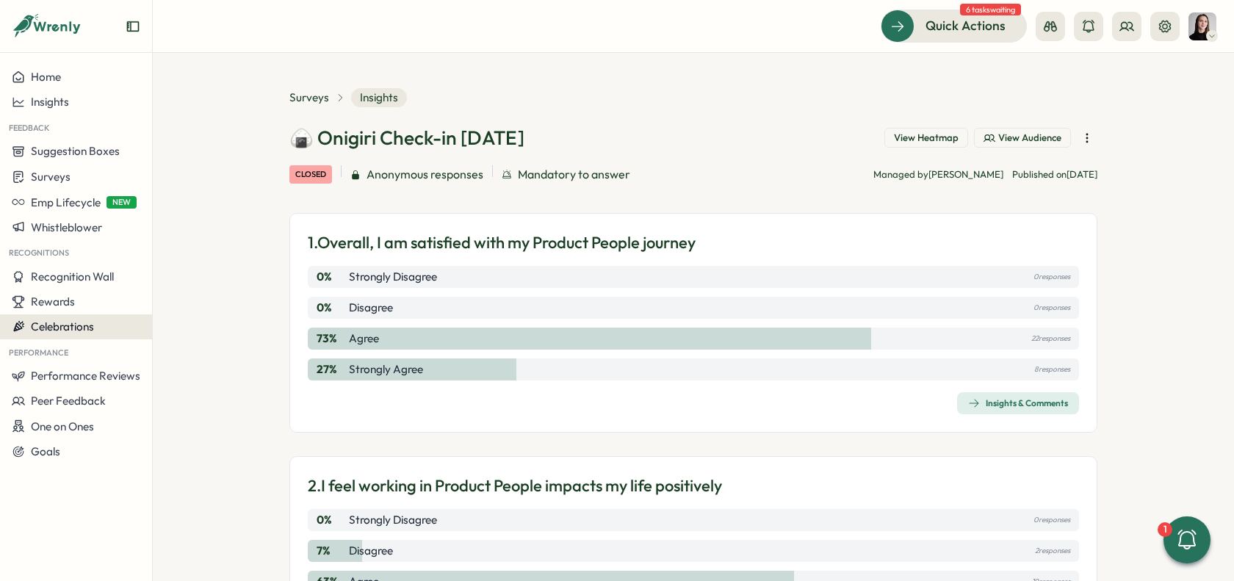
click at [64, 331] on span "Celebrations" at bounding box center [62, 326] width 63 height 14
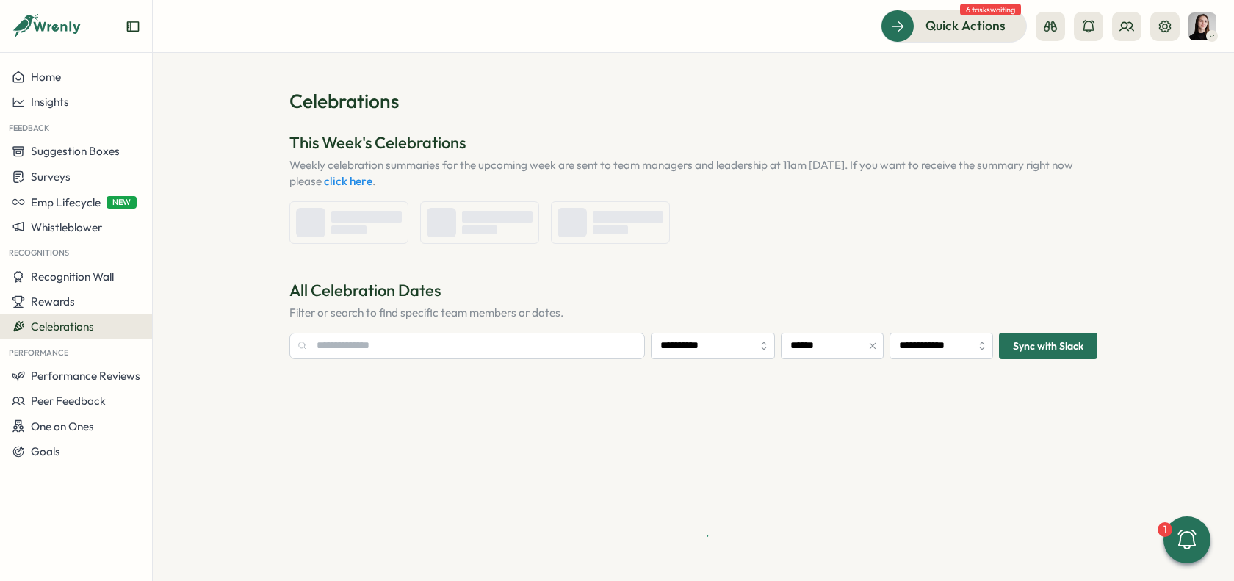
type input "**********"
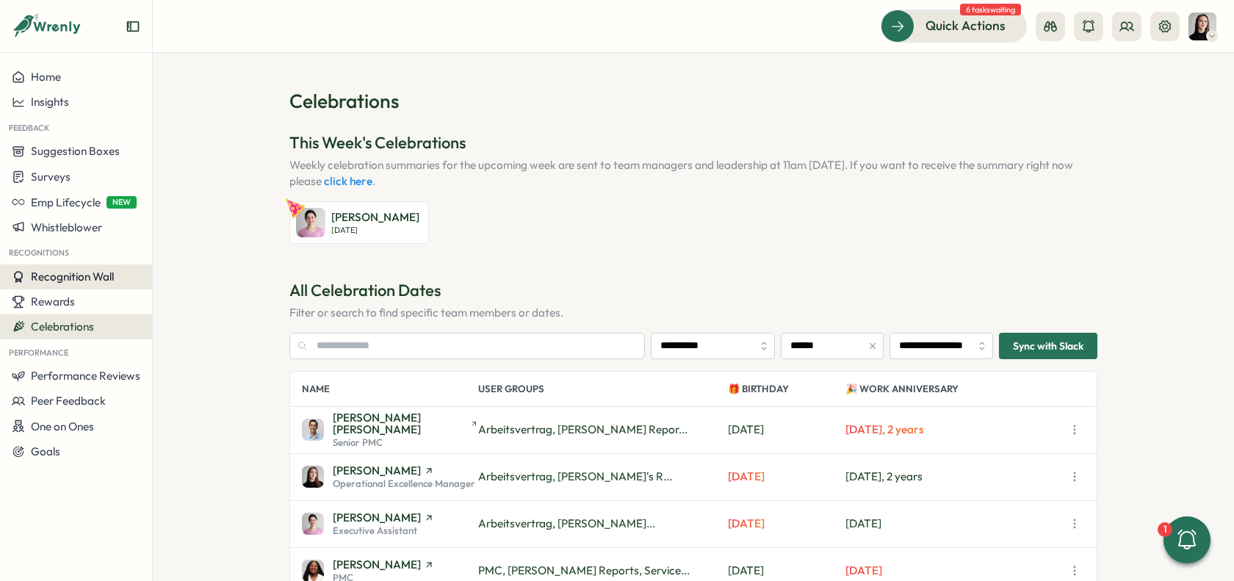
click at [40, 275] on span "Recognition Wall" at bounding box center [72, 276] width 83 height 14
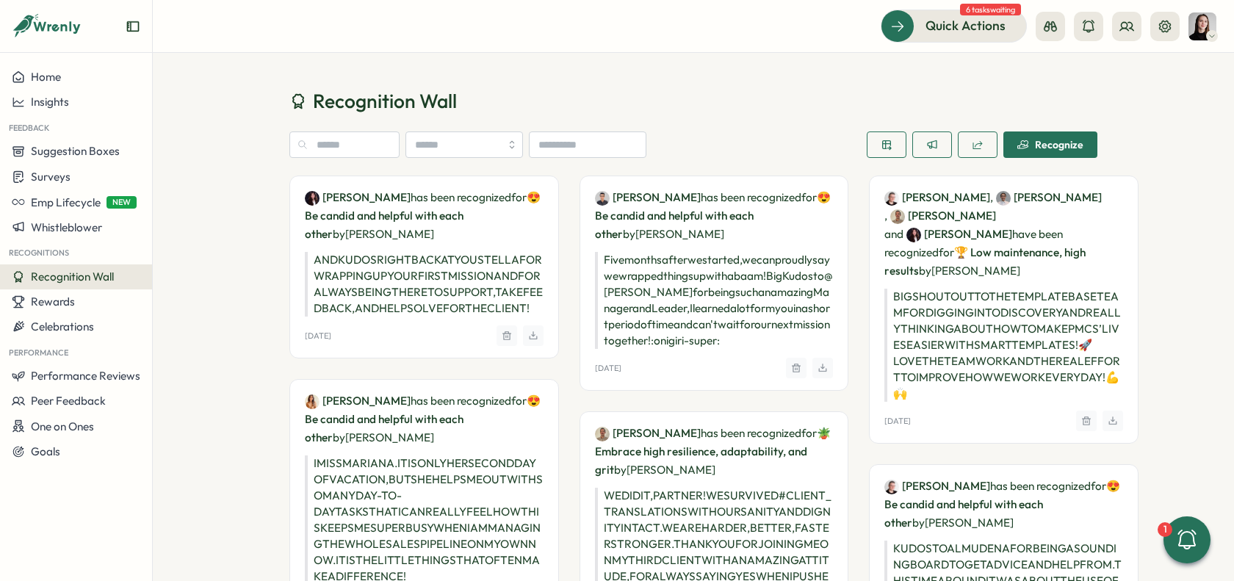
click at [1032, 151] on span "Recognize" at bounding box center [1050, 144] width 66 height 25
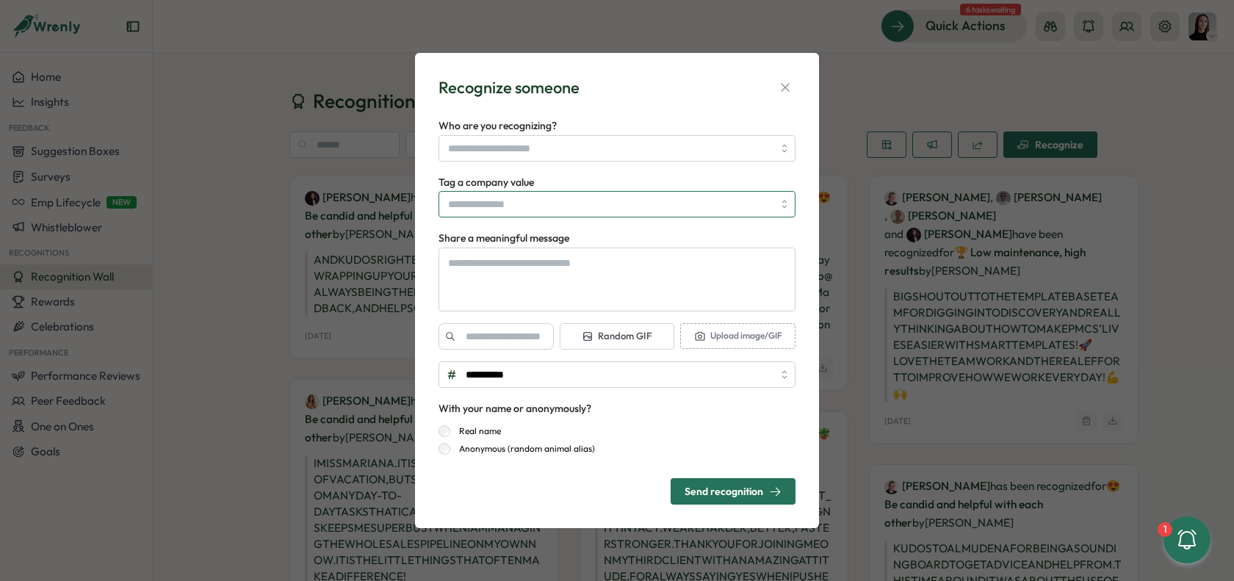
type textarea "*"
click at [488, 207] on input "Tag a company value" at bounding box center [616, 204] width 357 height 26
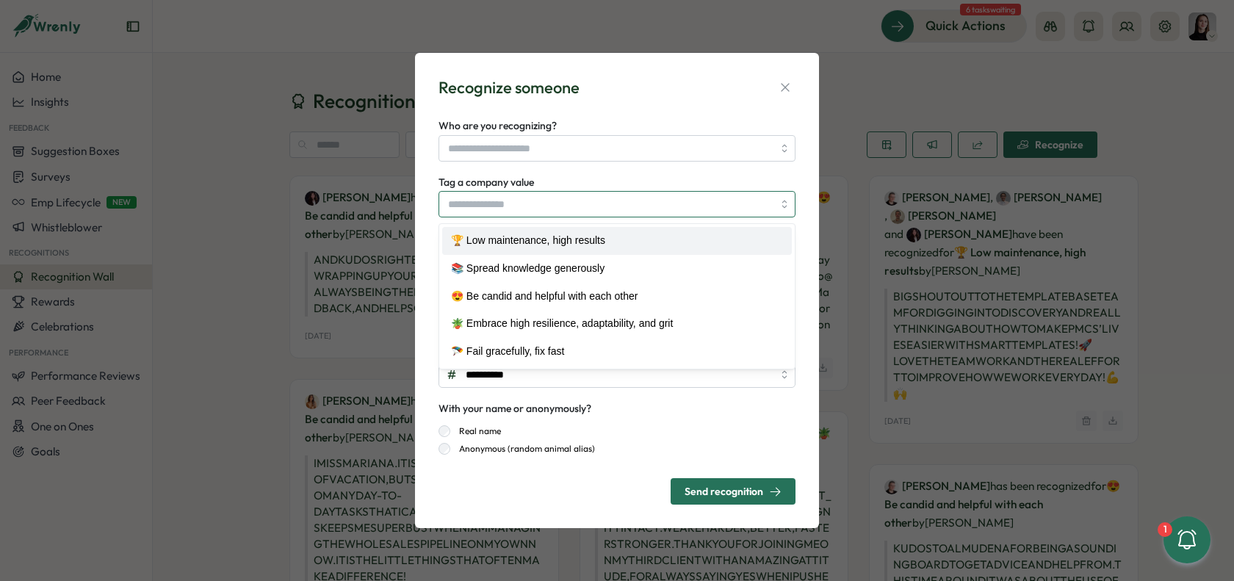
type input "**********"
type textarea "*"
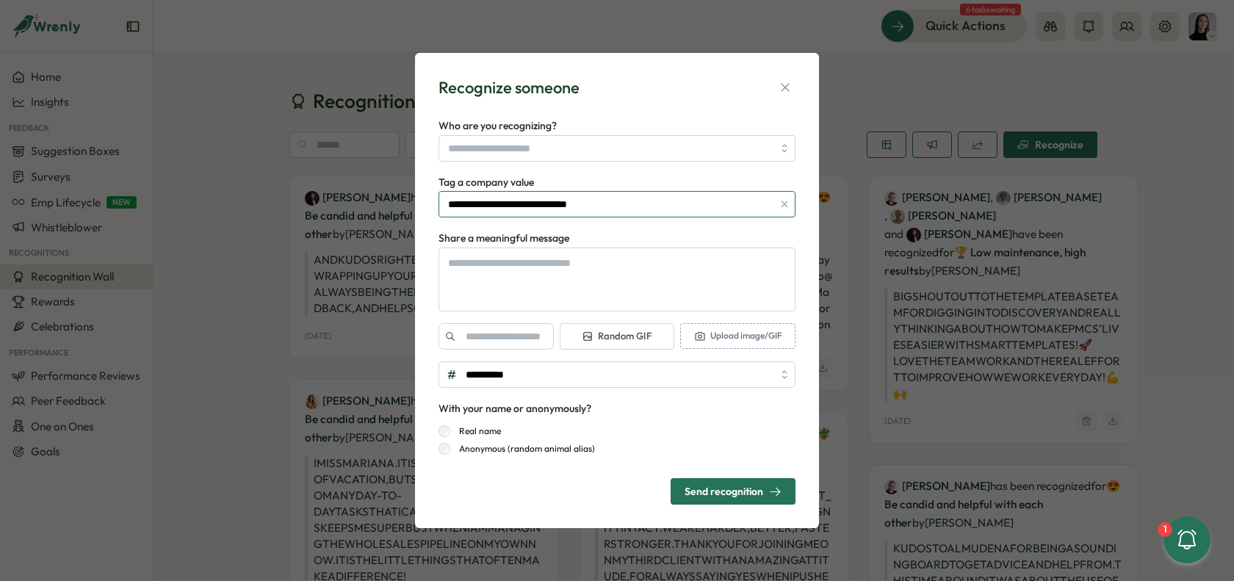
click at [670, 205] on input "**********" at bounding box center [616, 204] width 357 height 26
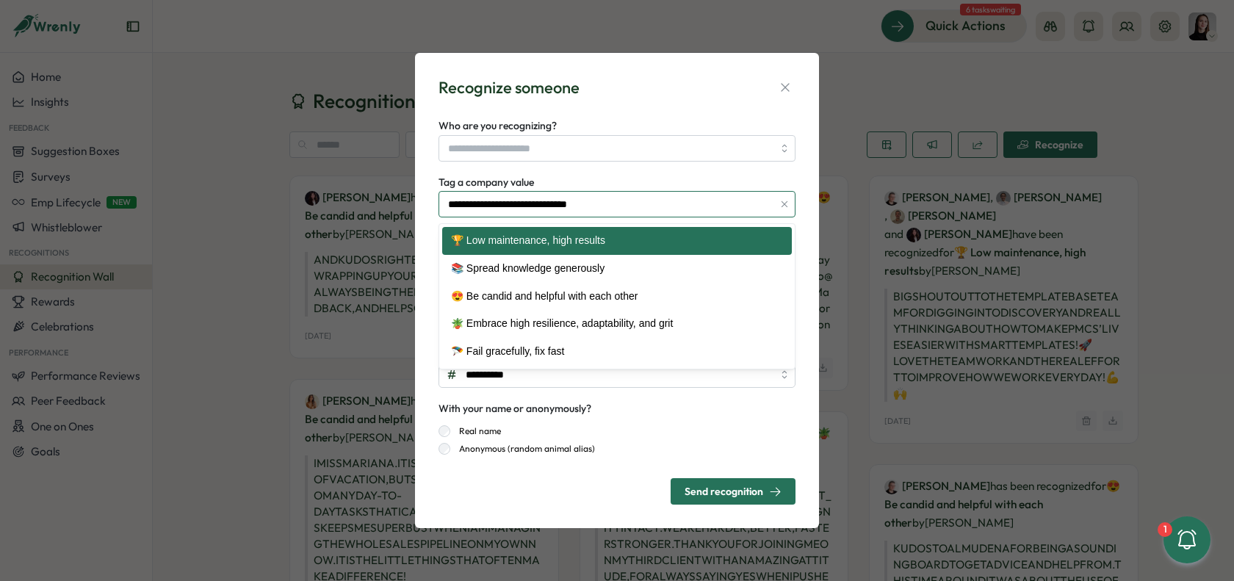
type input "**********"
type textarea "*"
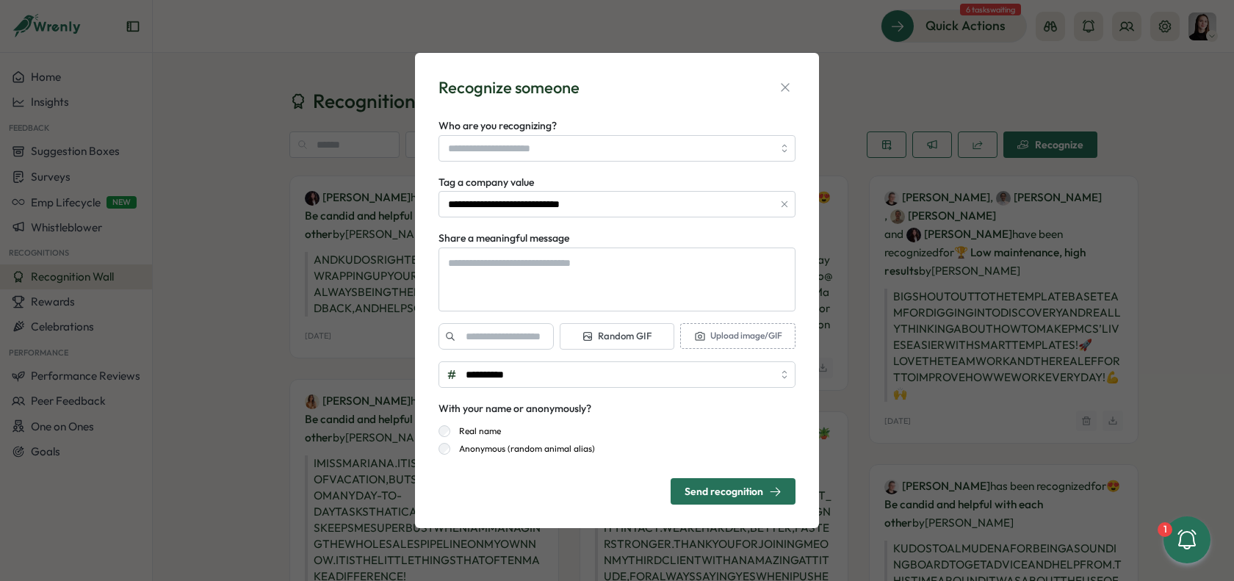
click at [806, 70] on div "**********" at bounding box center [617, 290] width 404 height 475
click at [781, 89] on icon "button" at bounding box center [785, 87] width 15 height 15
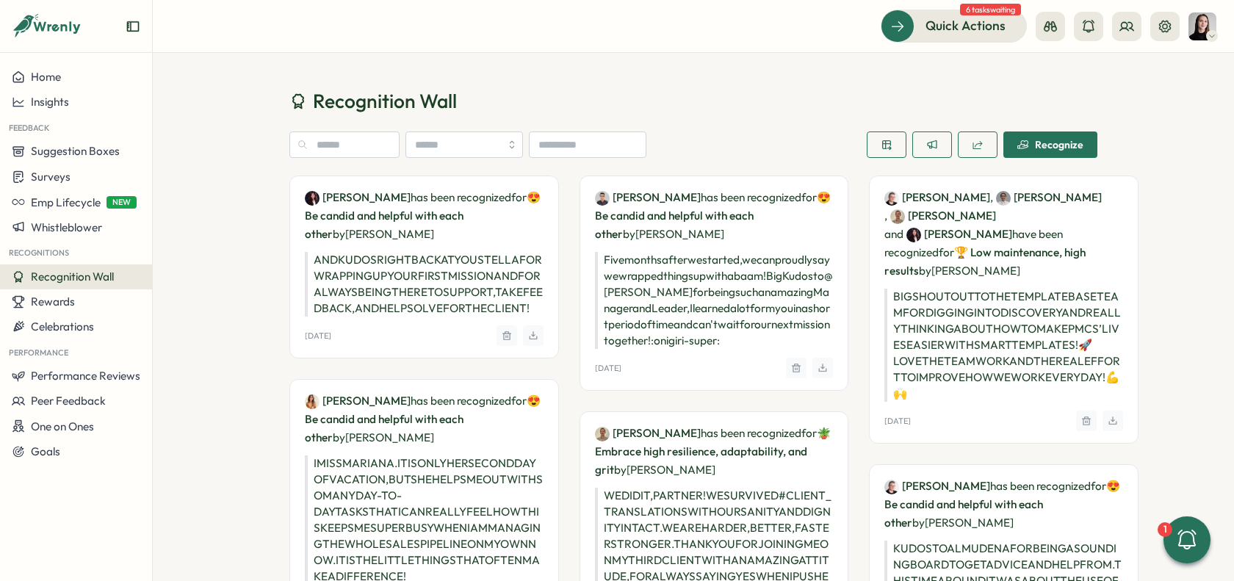
click at [803, 100] on h1 "Recognition Wall" at bounding box center [693, 101] width 808 height 26
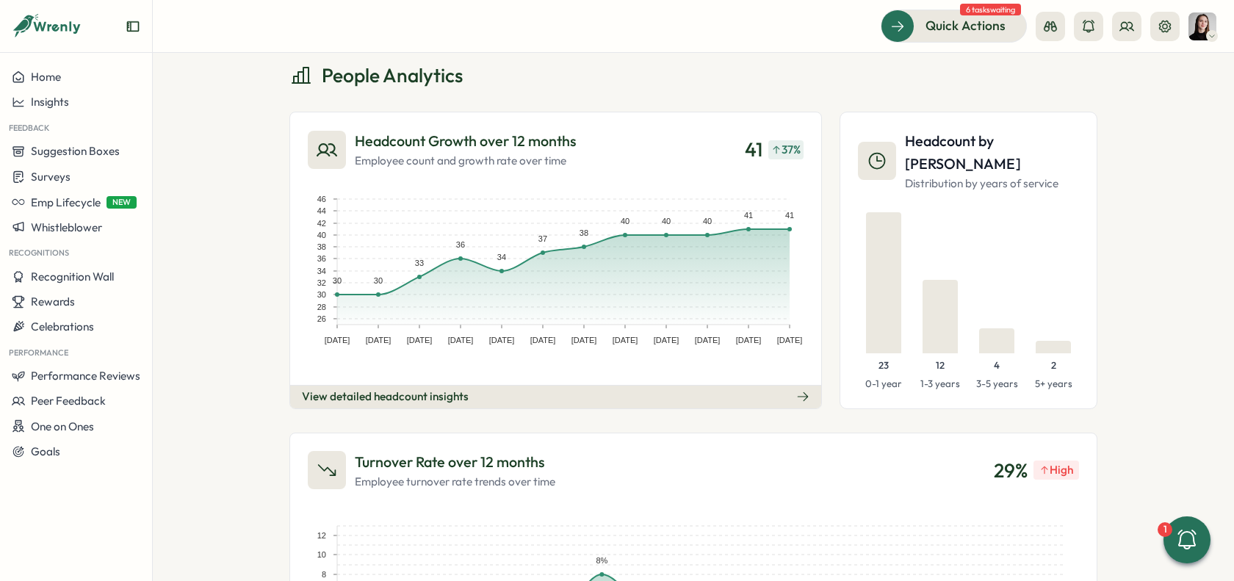
scroll to position [32, 0]
